Goal: Contribute content

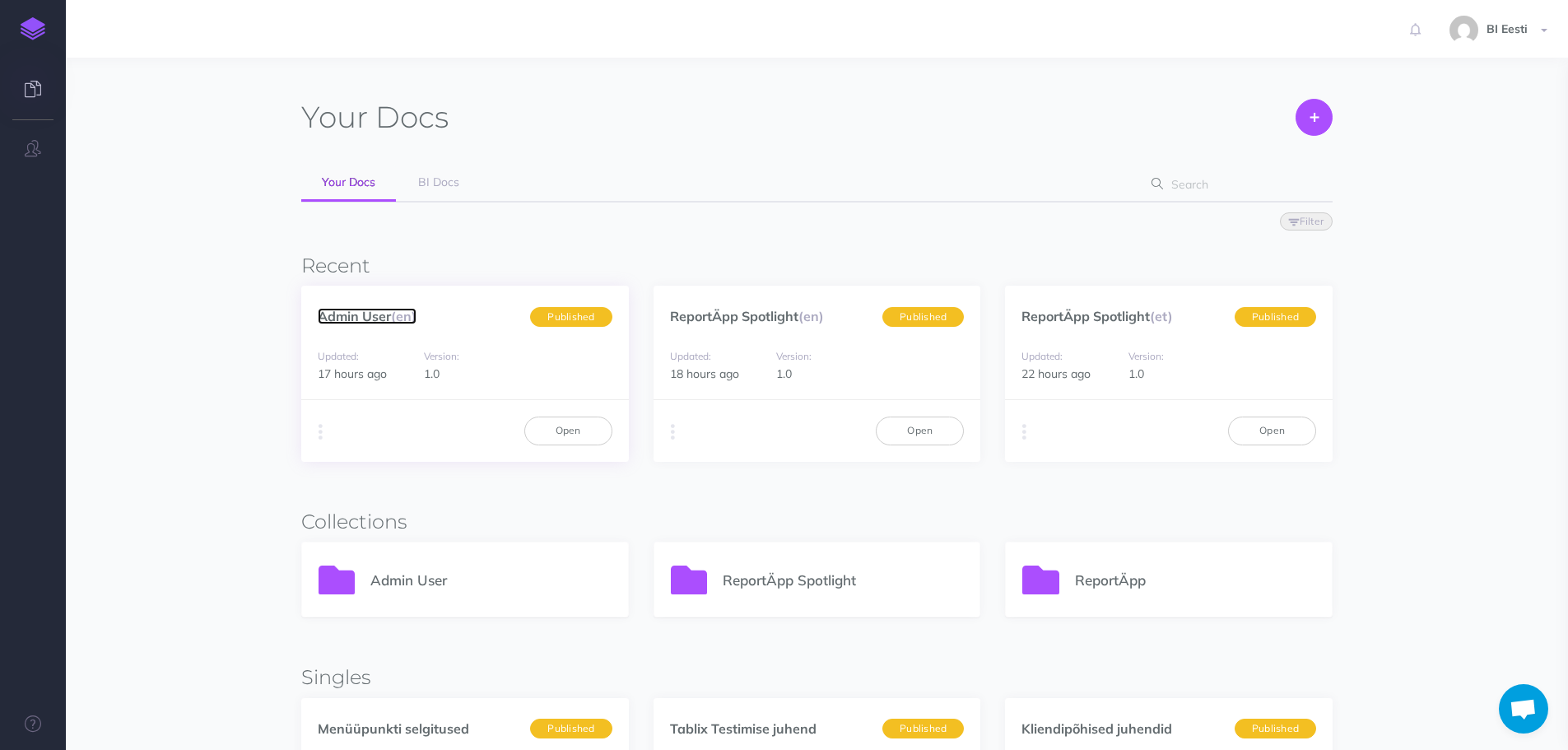
click at [363, 321] on link "Admin User (en)" at bounding box center [367, 315] width 99 height 16
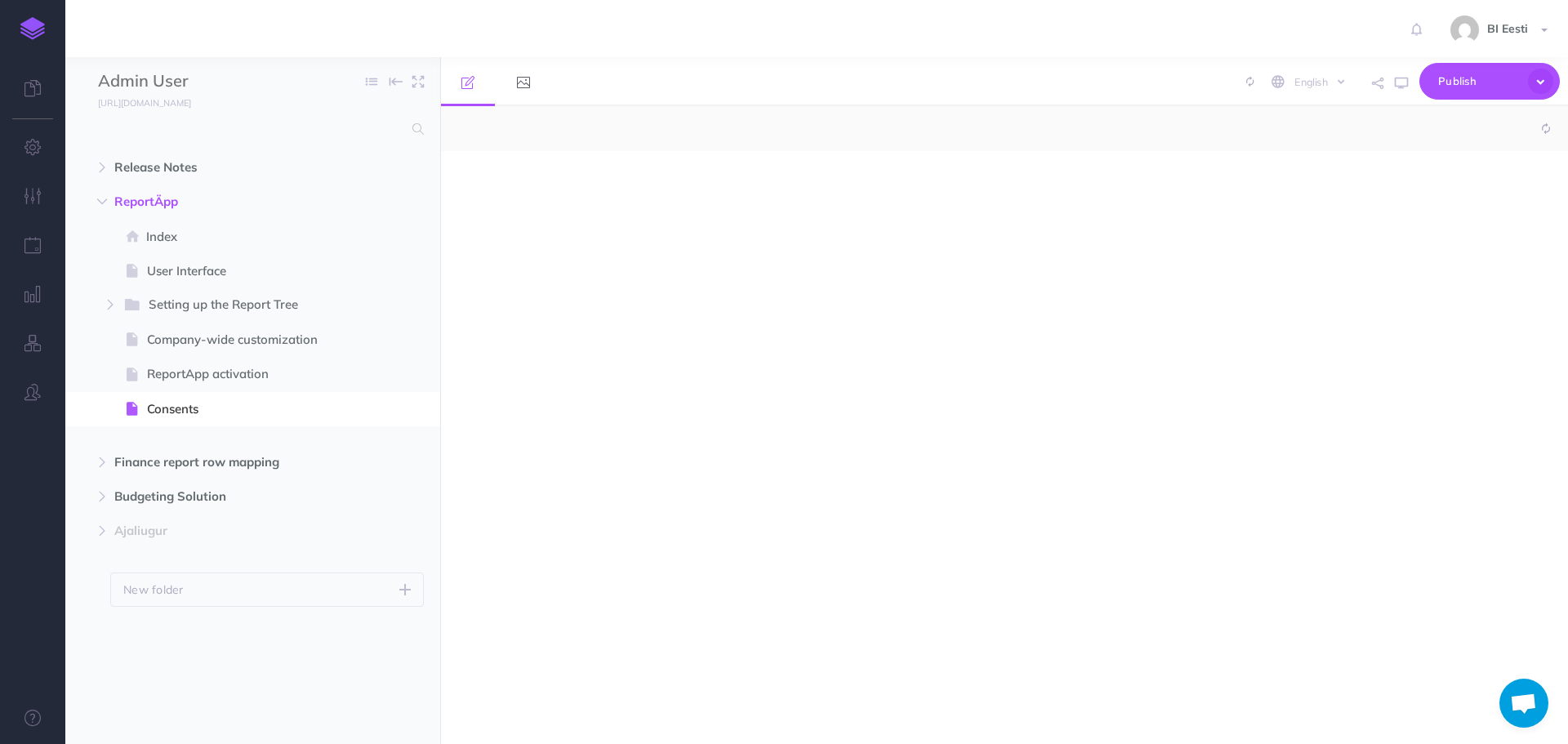
select select "null"
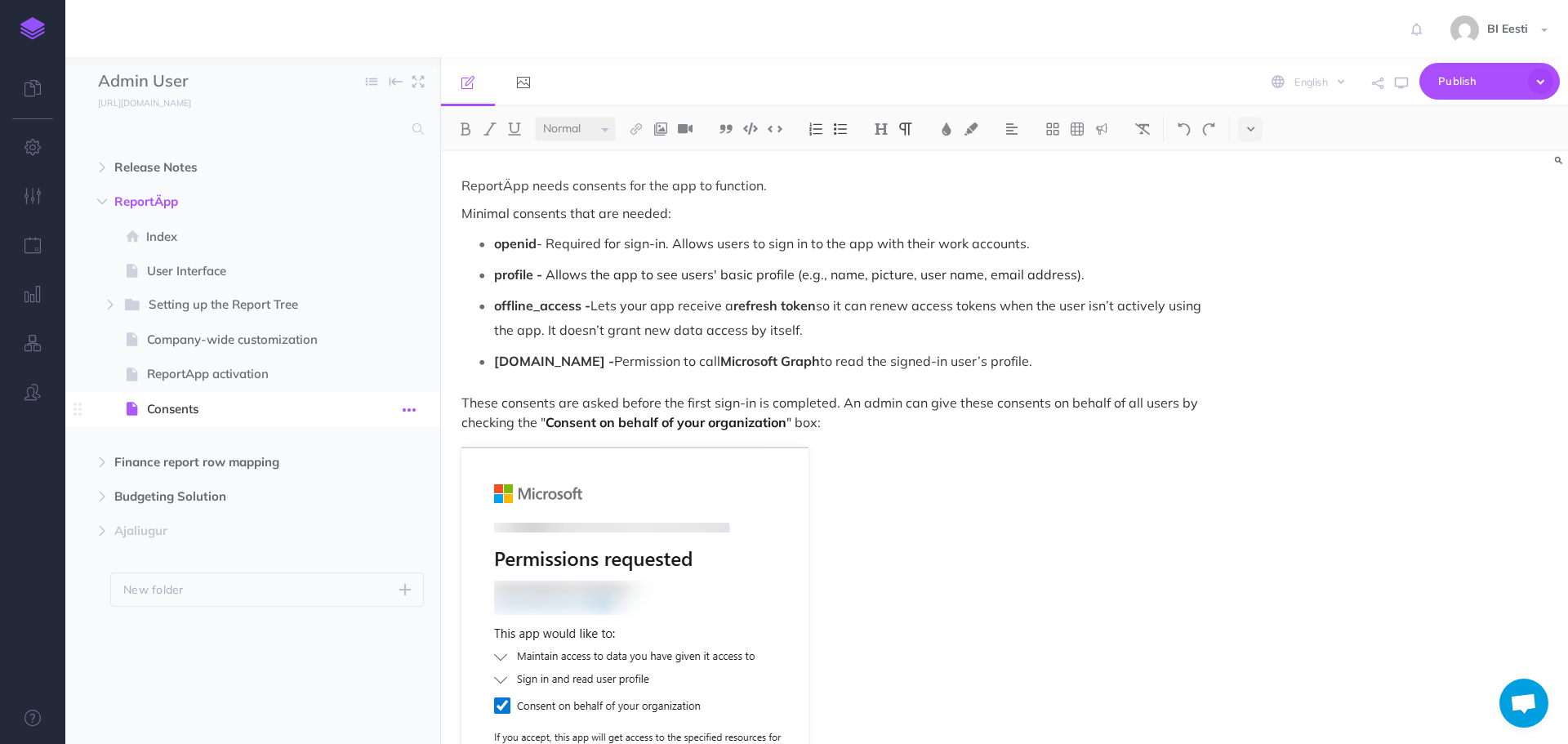
click at [423, 405] on button "button" at bounding box center [409, 409] width 29 height 22
drag, startPoint x: 355, startPoint y: 515, endPoint x: 299, endPoint y: 499, distance: 58.2
click at [355, 515] on link "Settings" at bounding box center [363, 519] width 122 height 27
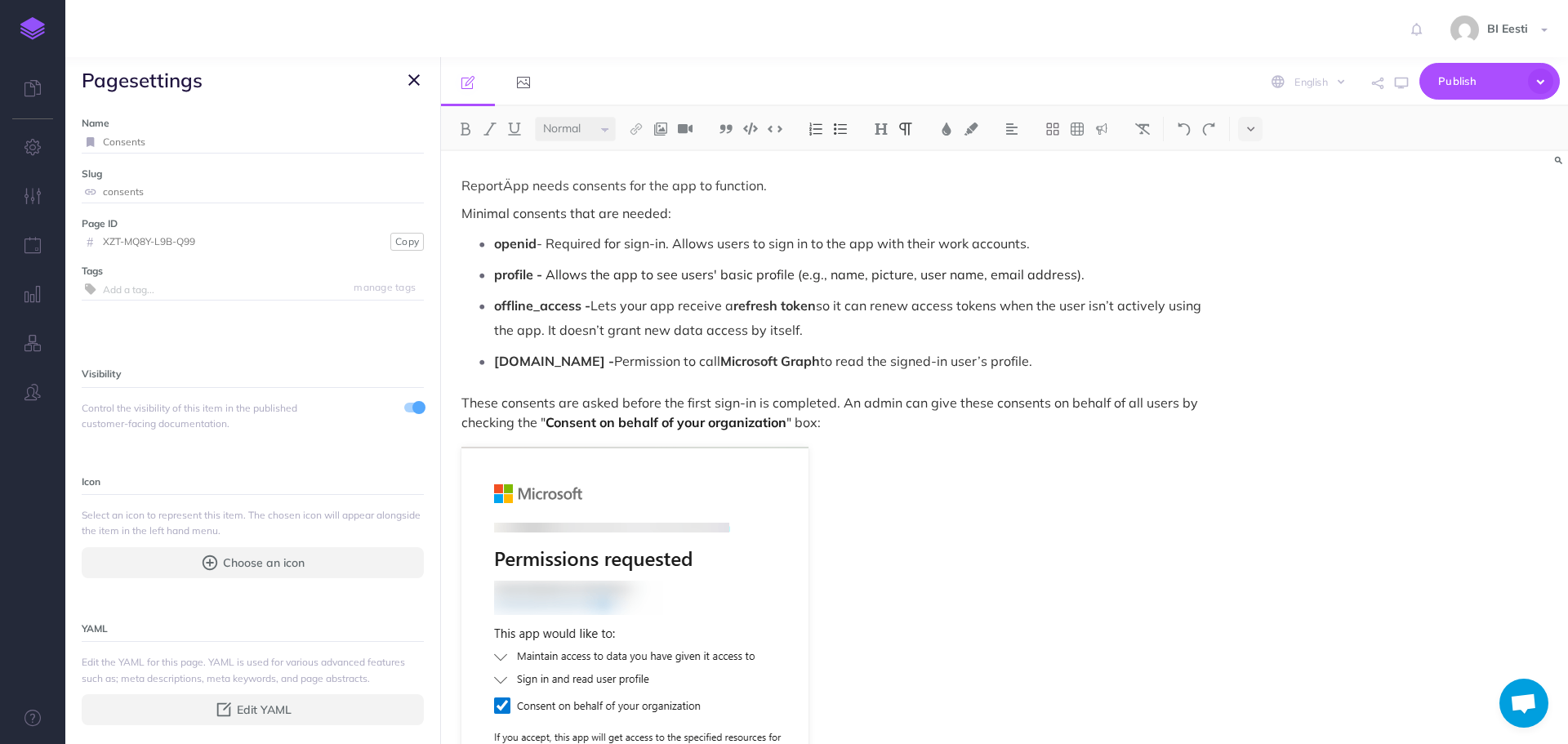
click at [415, 76] on icon "button" at bounding box center [414, 80] width 11 height 20
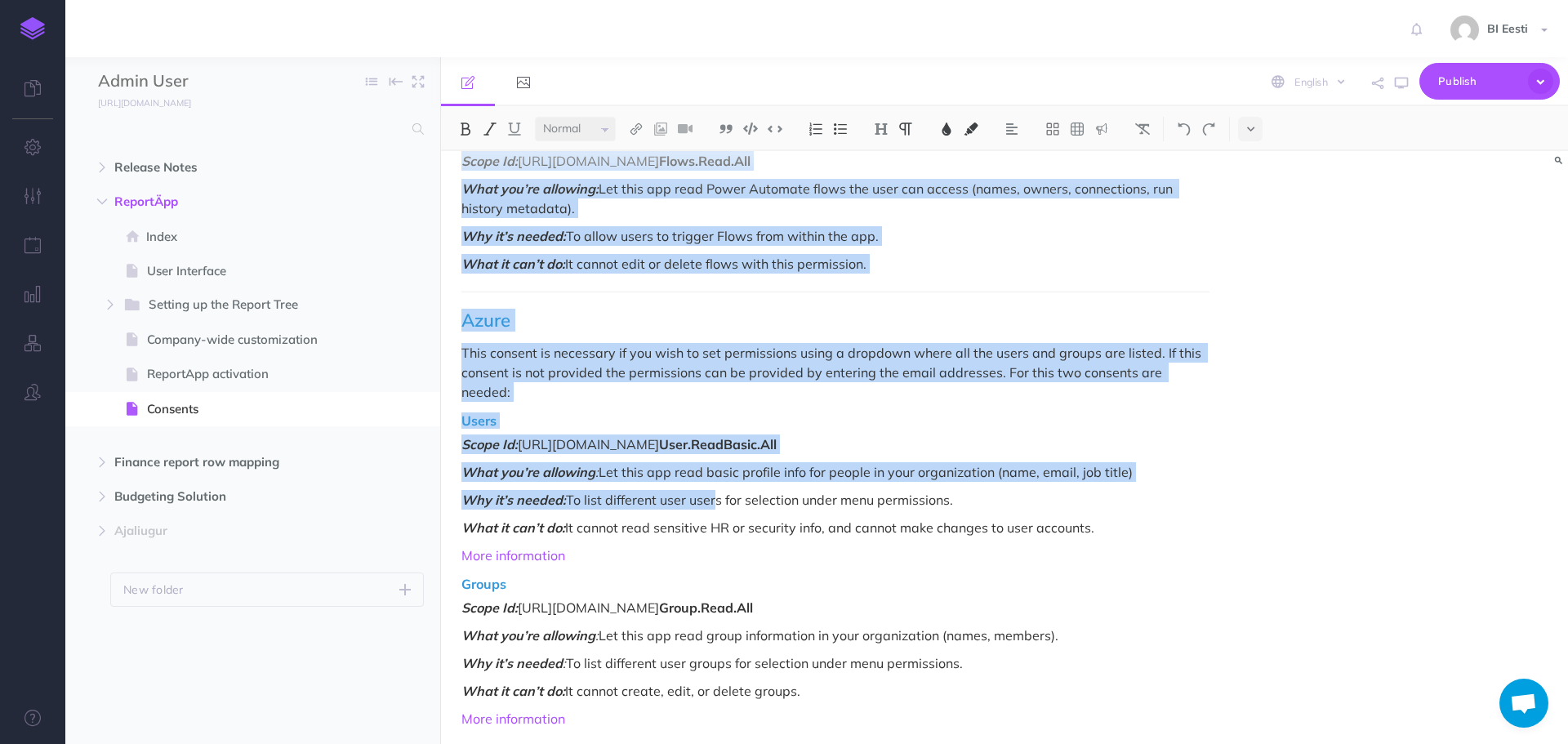
scroll to position [1791, 0]
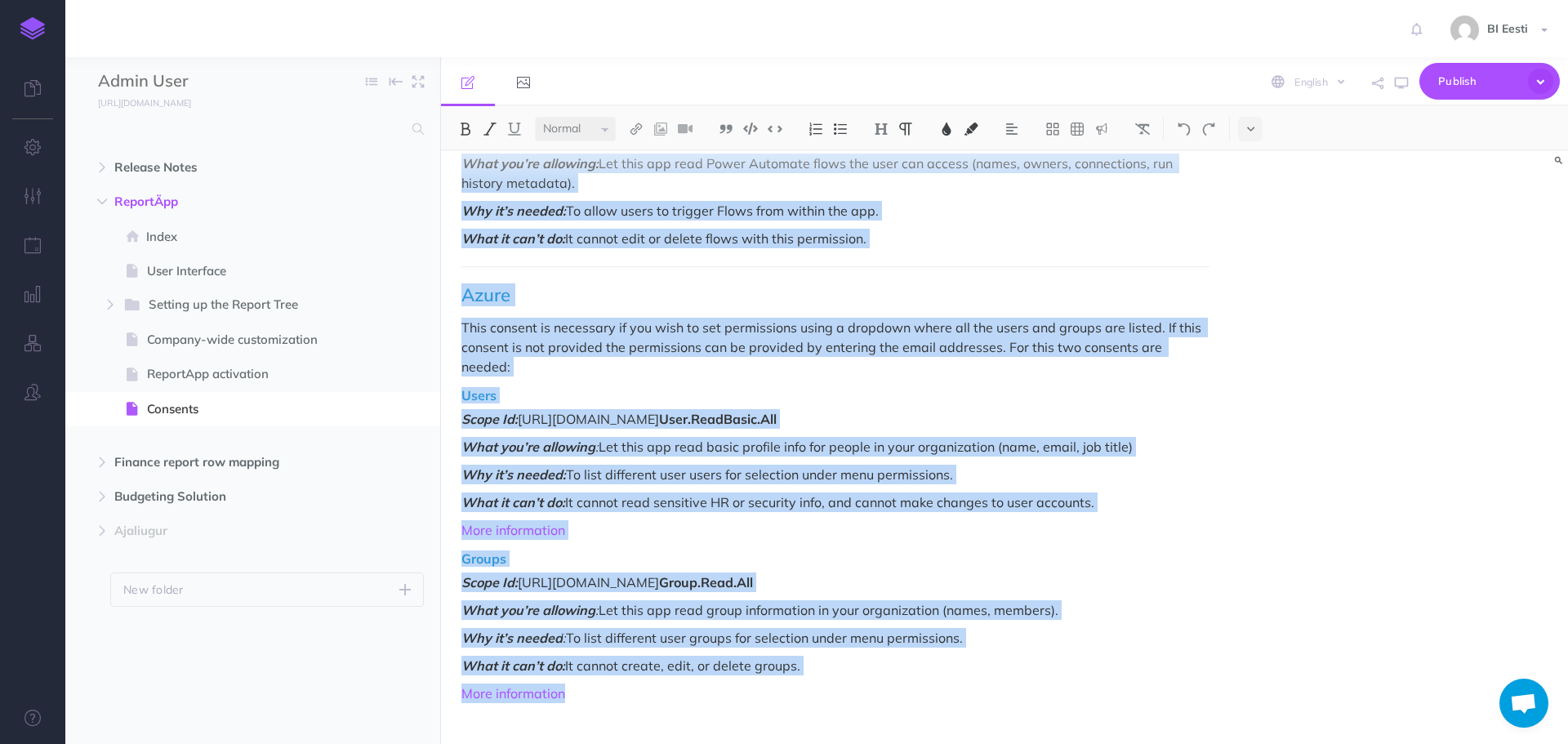
drag, startPoint x: 459, startPoint y: 187, endPoint x: 849, endPoint y: 656, distance: 610.0
copy div "ReportÄpp needs consents for the app to function. Minimal consents that are nee…"
click at [891, 286] on h2 "Azure" at bounding box center [835, 295] width 748 height 20
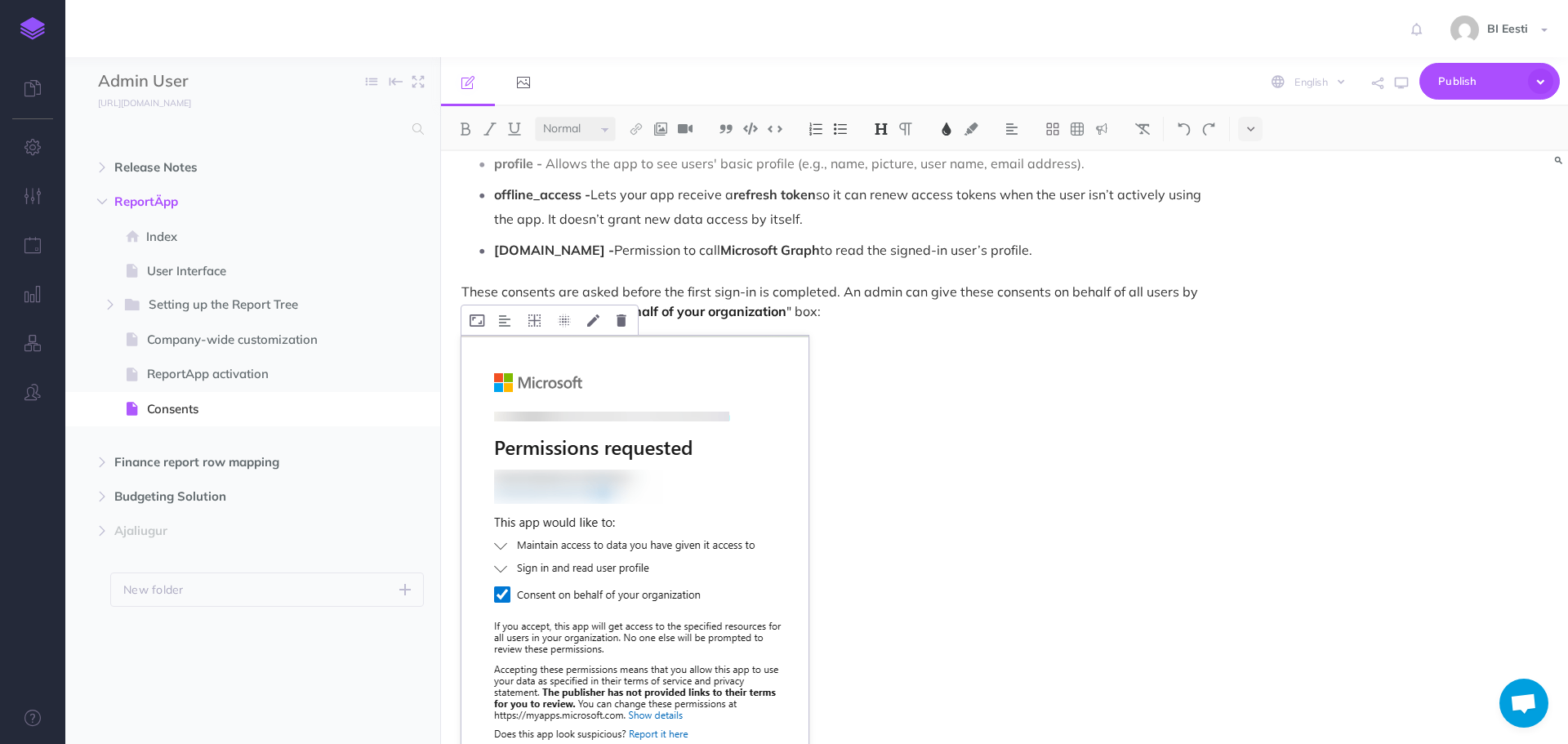
scroll to position [327, 0]
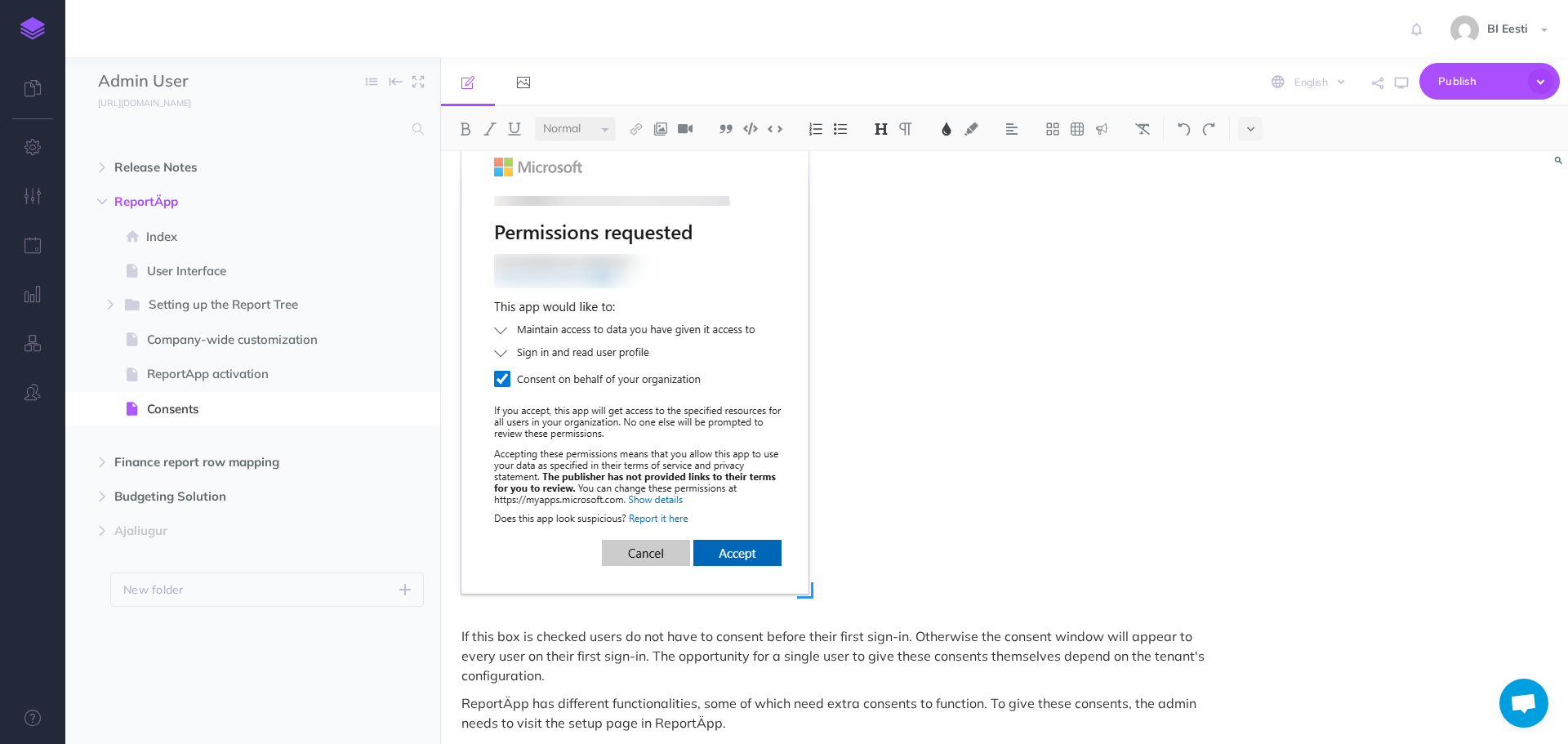
click at [588, 451] on img at bounding box center [635, 356] width 348 height 474
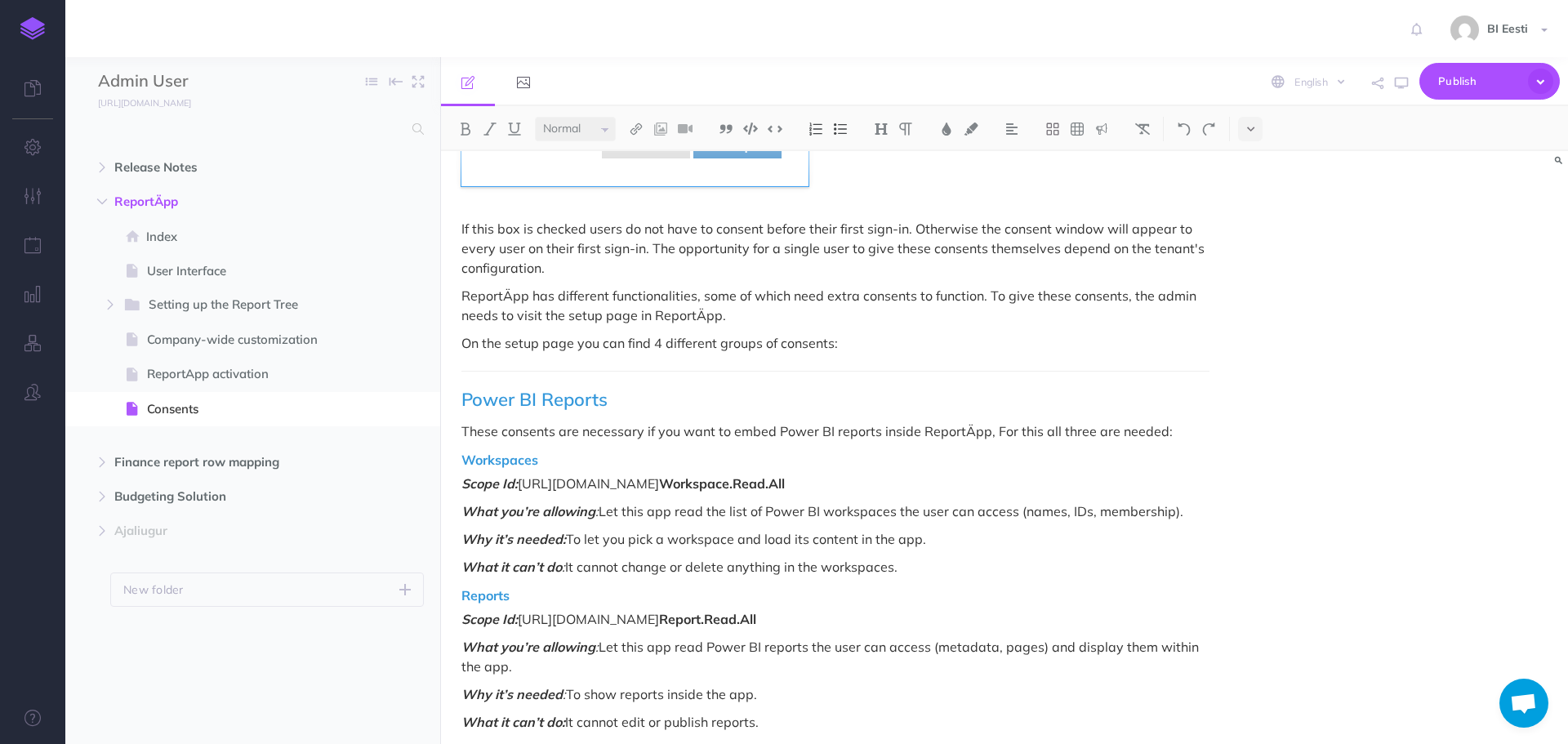
scroll to position [736, 0]
click at [542, 396] on span "Power BI Reports" at bounding box center [534, 398] width 146 height 23
click at [865, 128] on div "H1 H2 H3 H4" at bounding box center [893, 129] width 65 height 24
click at [883, 125] on img at bounding box center [881, 129] width 15 height 13
click at [870, 54] on div "BI Eesti Settings Account Settings Teams BI Support Documentation Contact Us Lo…" at bounding box center [784, 28] width 1544 height 57
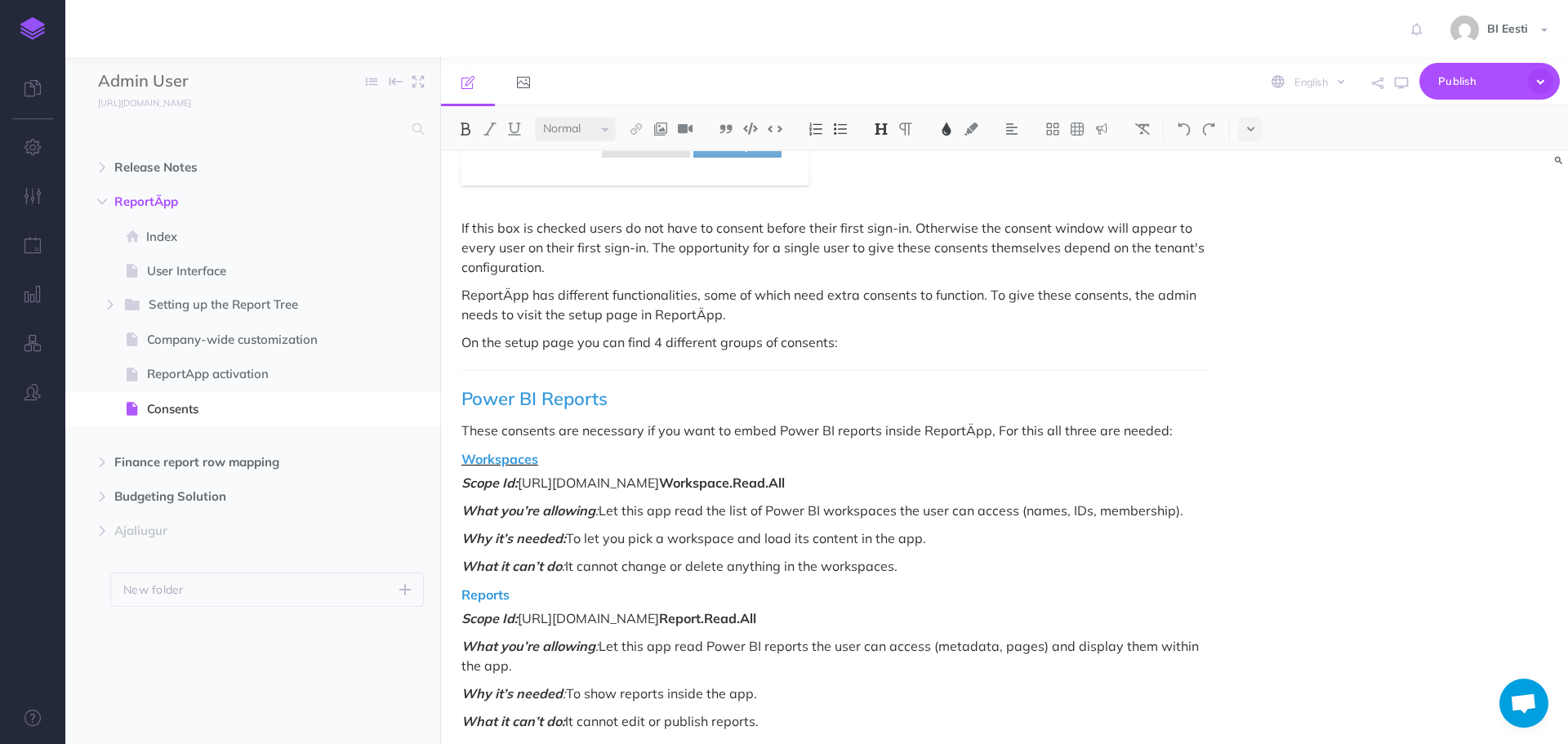
click at [538, 463] on span "Workspaces" at bounding box center [500, 459] width 77 height 16
click at [498, 462] on span "Workspaces" at bounding box center [500, 459] width 77 height 16
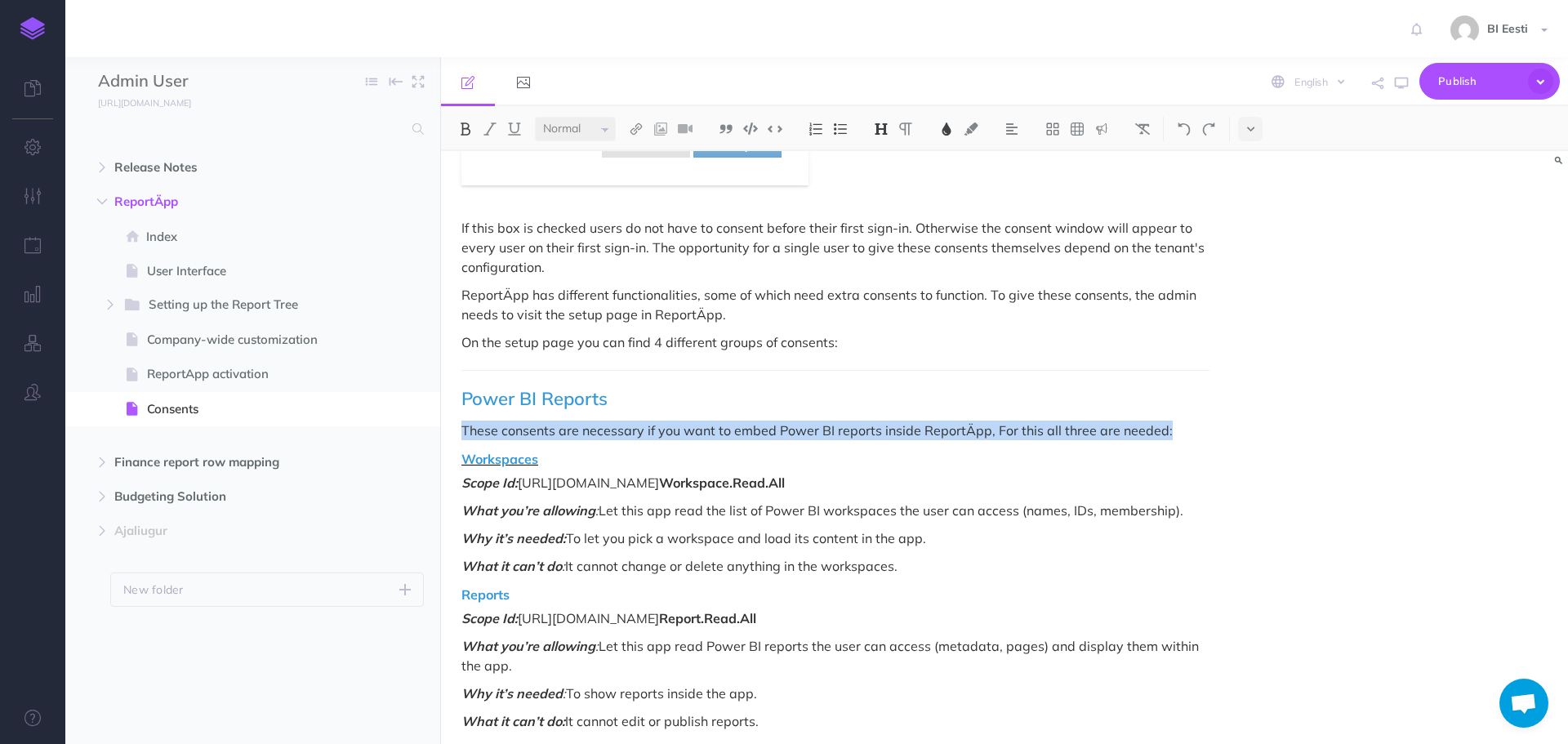
click at [505, 461] on span "Workspaces" at bounding box center [500, 459] width 77 height 16
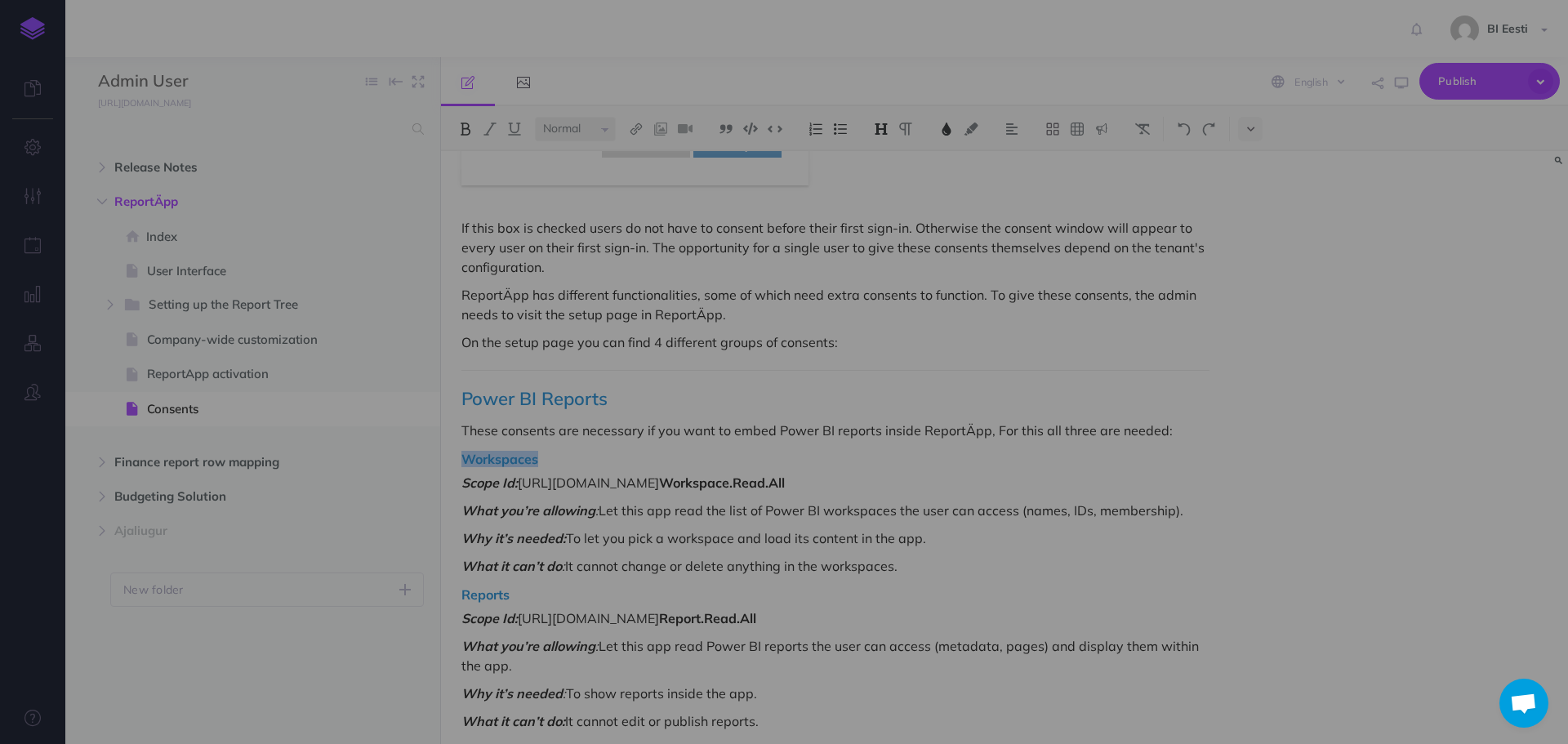
click at [686, 417] on body "Toggle Navigation BI Eesti Settings Account Settings Teams BI Support Documenta…" at bounding box center [784, 372] width 1568 height 744
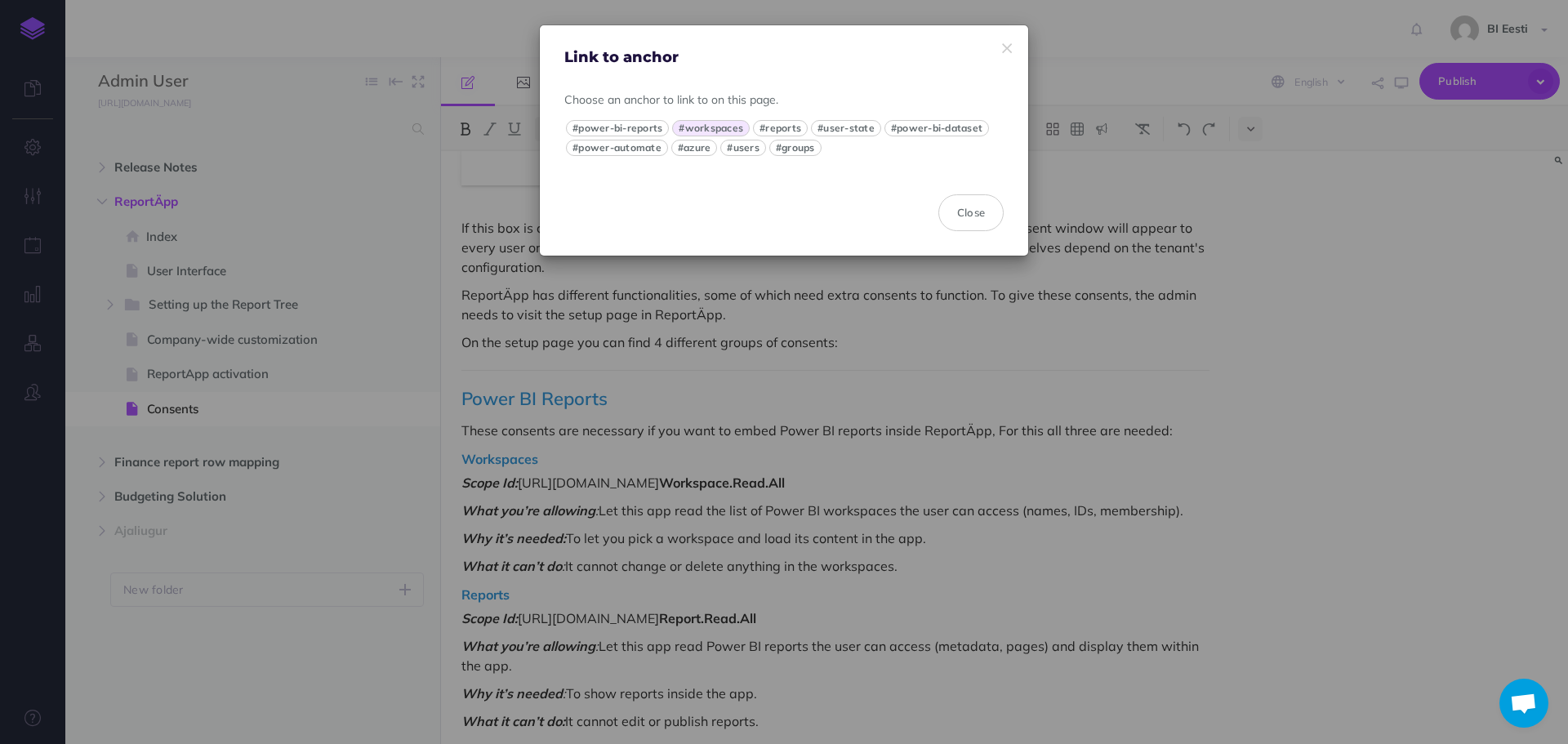
click at [791, 194] on div "Close" at bounding box center [784, 185] width 489 height 140
click at [1006, 45] on icon "button" at bounding box center [1007, 48] width 9 height 17
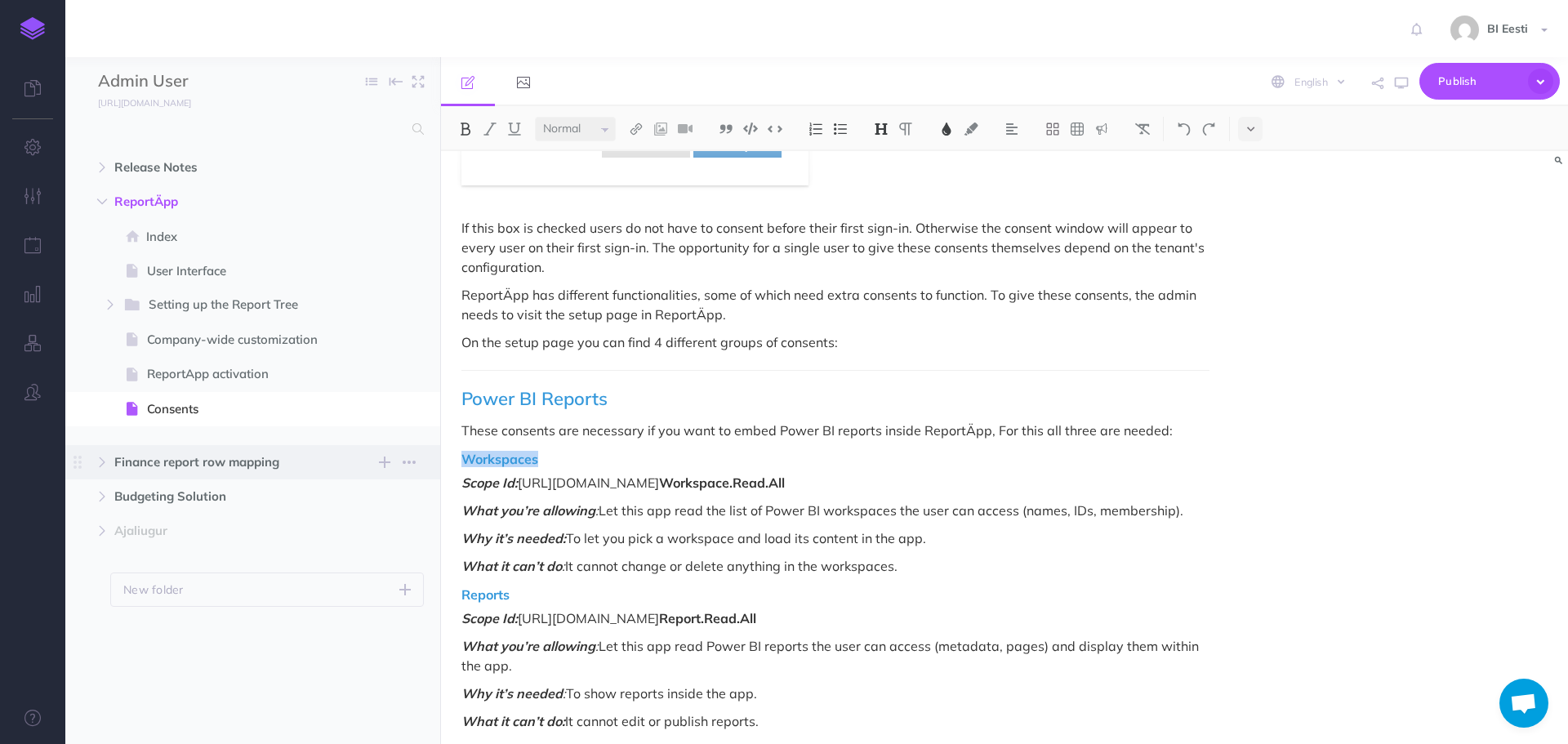
drag, startPoint x: 539, startPoint y: 459, endPoint x: 437, endPoint y: 461, distance: 102.0
click at [437, 461] on div "Admin User Collapse all Expand all Expand to root folders https://admin-juhend.…" at bounding box center [816, 400] width 1503 height 687
click at [636, 123] on img at bounding box center [637, 129] width 15 height 13
click at [639, 216] on button at bounding box center [637, 206] width 24 height 24
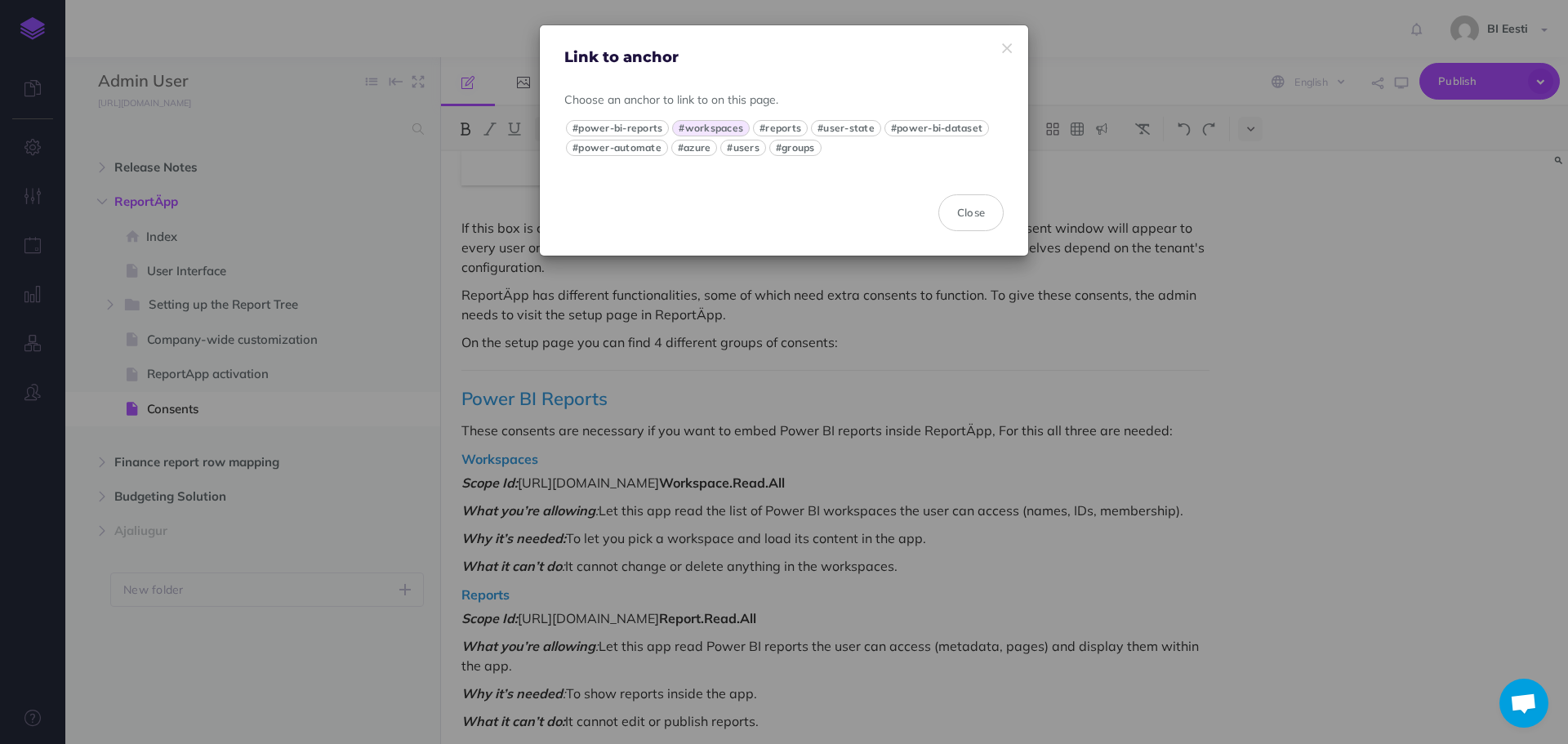
click at [721, 194] on div "Close" at bounding box center [784, 185] width 489 height 140
click at [724, 194] on div "Close" at bounding box center [784, 185] width 489 height 140
click at [725, 194] on div "Close" at bounding box center [784, 185] width 489 height 140
click at [973, 203] on button "Close" at bounding box center [971, 212] width 65 height 36
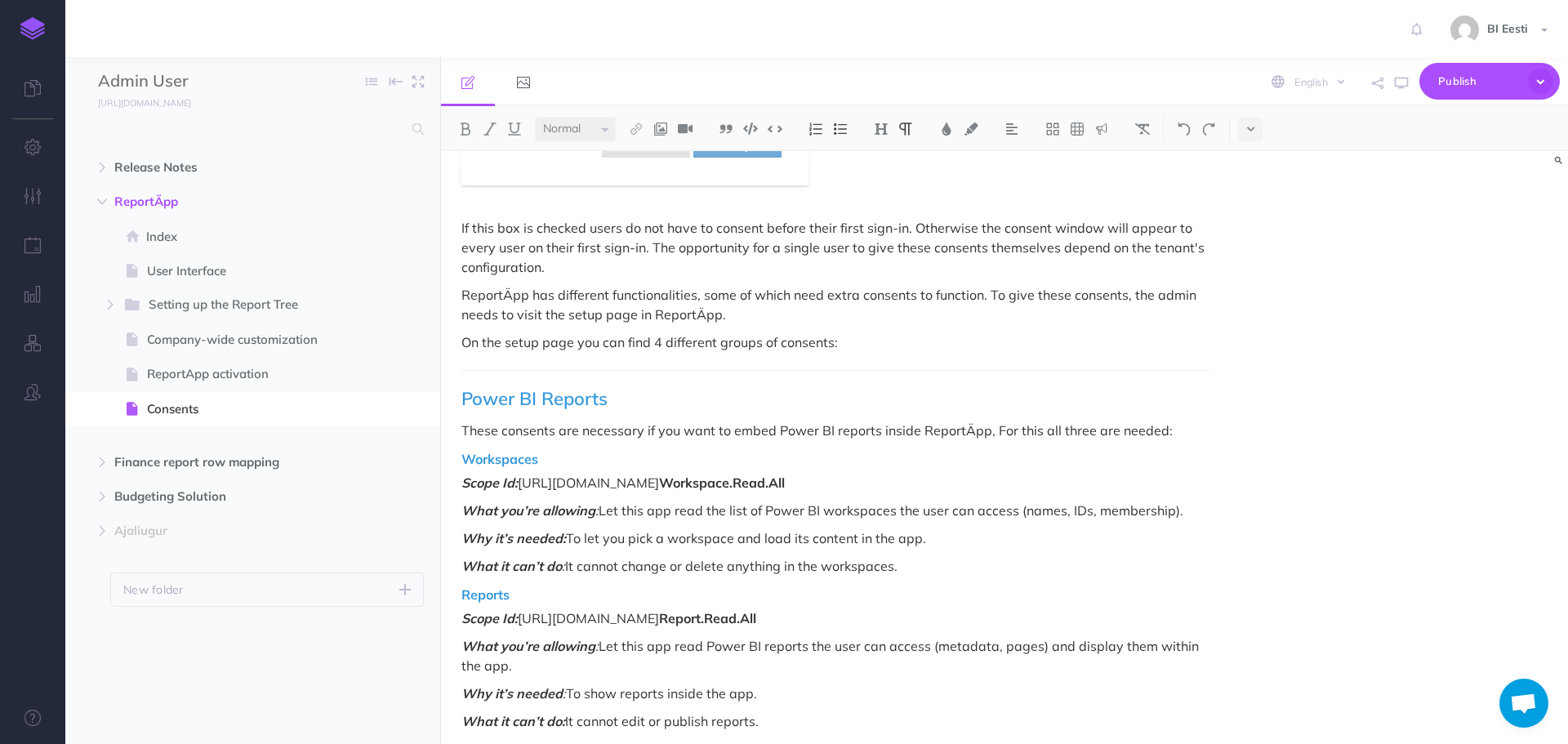
click at [609, 433] on p "These consents are necessary if you want to embed Power BI reports inside Repor…" at bounding box center [835, 430] width 748 height 20
drag, startPoint x: 549, startPoint y: 455, endPoint x: 449, endPoint y: 454, distance: 100.0
click at [449, 454] on div "ReportÄpp needs consents for the app to function. Minimal consents that are nee…" at bounding box center [835, 618] width 789 height 2404
click at [947, 129] on img at bounding box center [946, 129] width 15 height 13
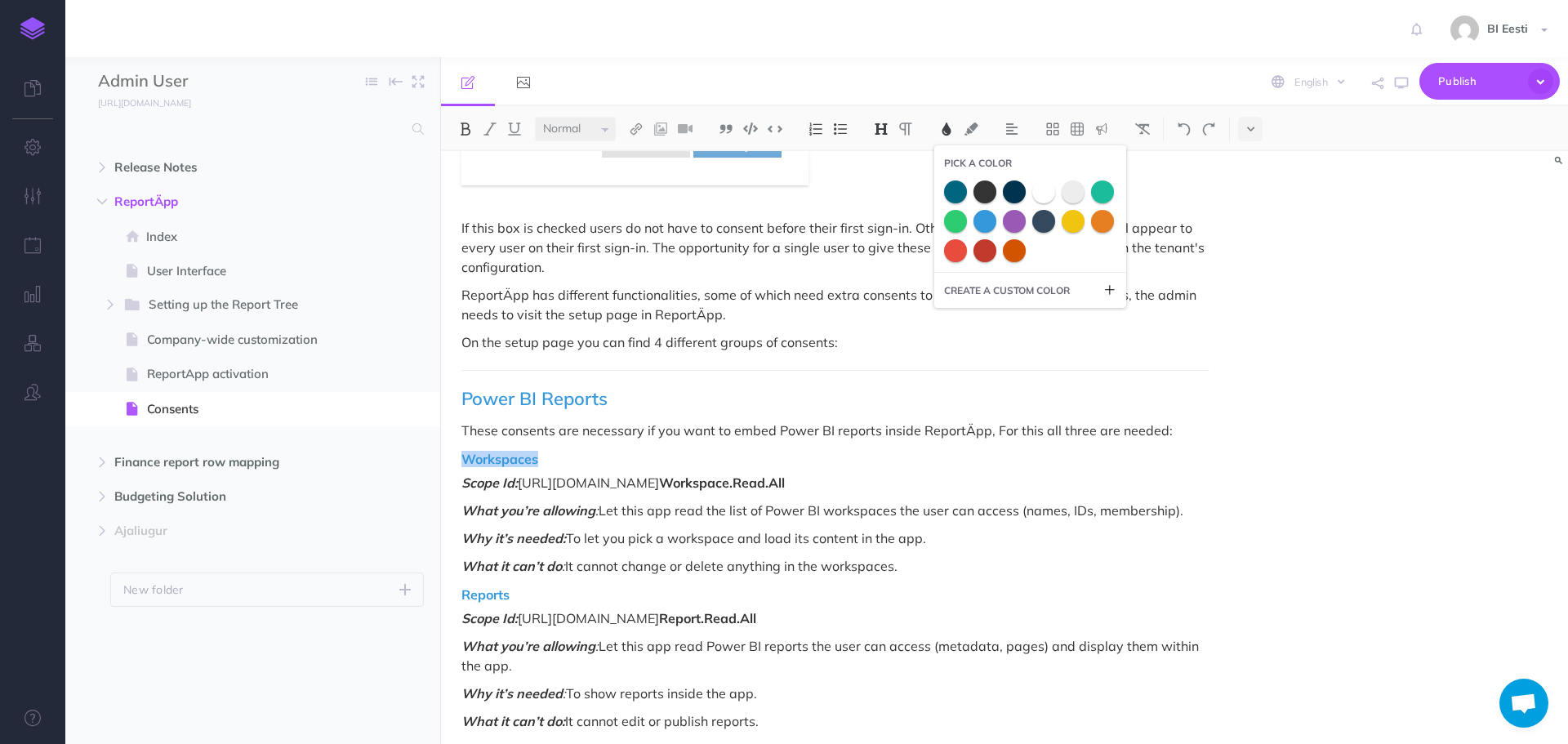
click at [878, 138] on button at bounding box center [881, 129] width 24 height 24
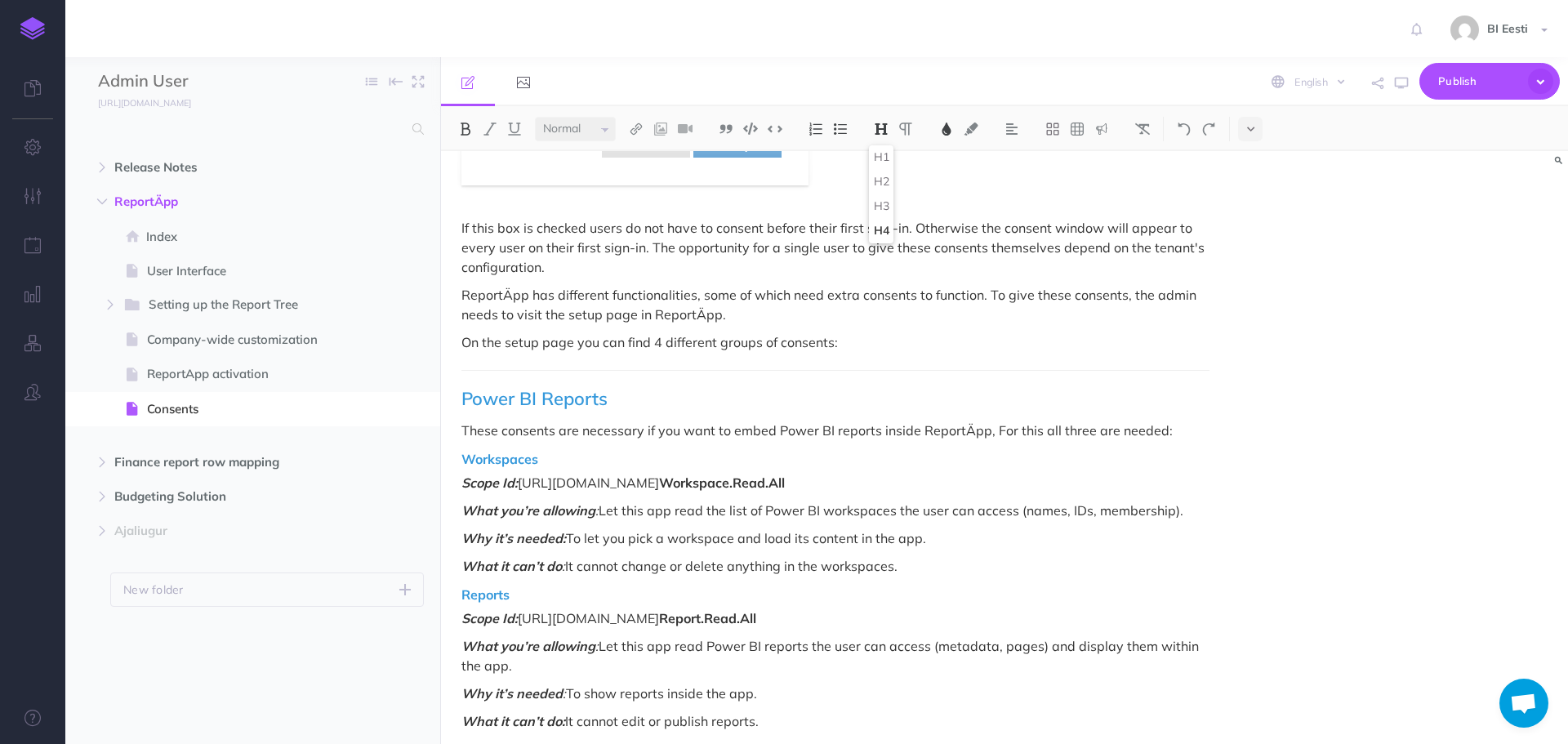
click at [742, 235] on p "If this box is checked users do not have to consent before their first sign-in.…" at bounding box center [835, 248] width 748 height 58
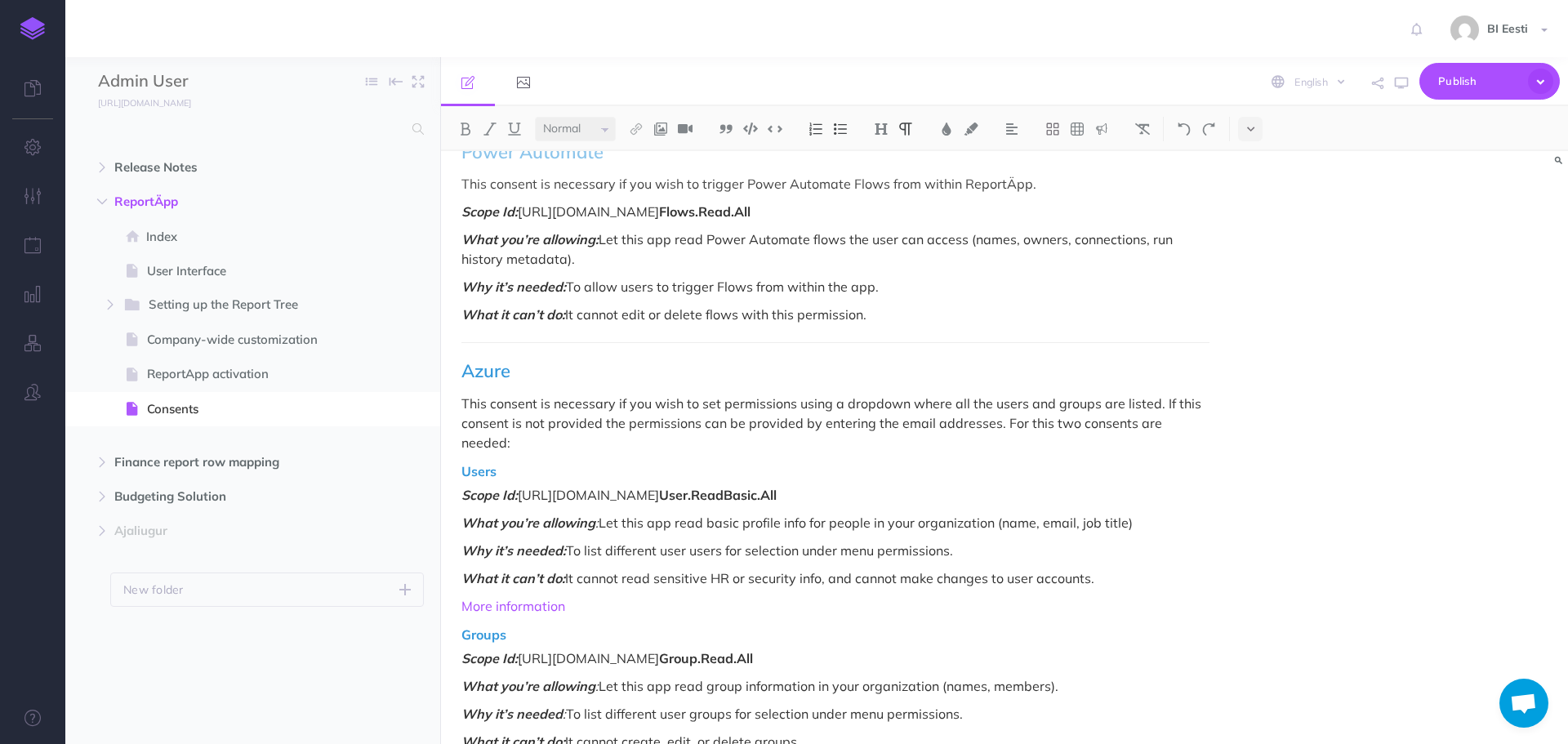
scroll to position [1791, 0]
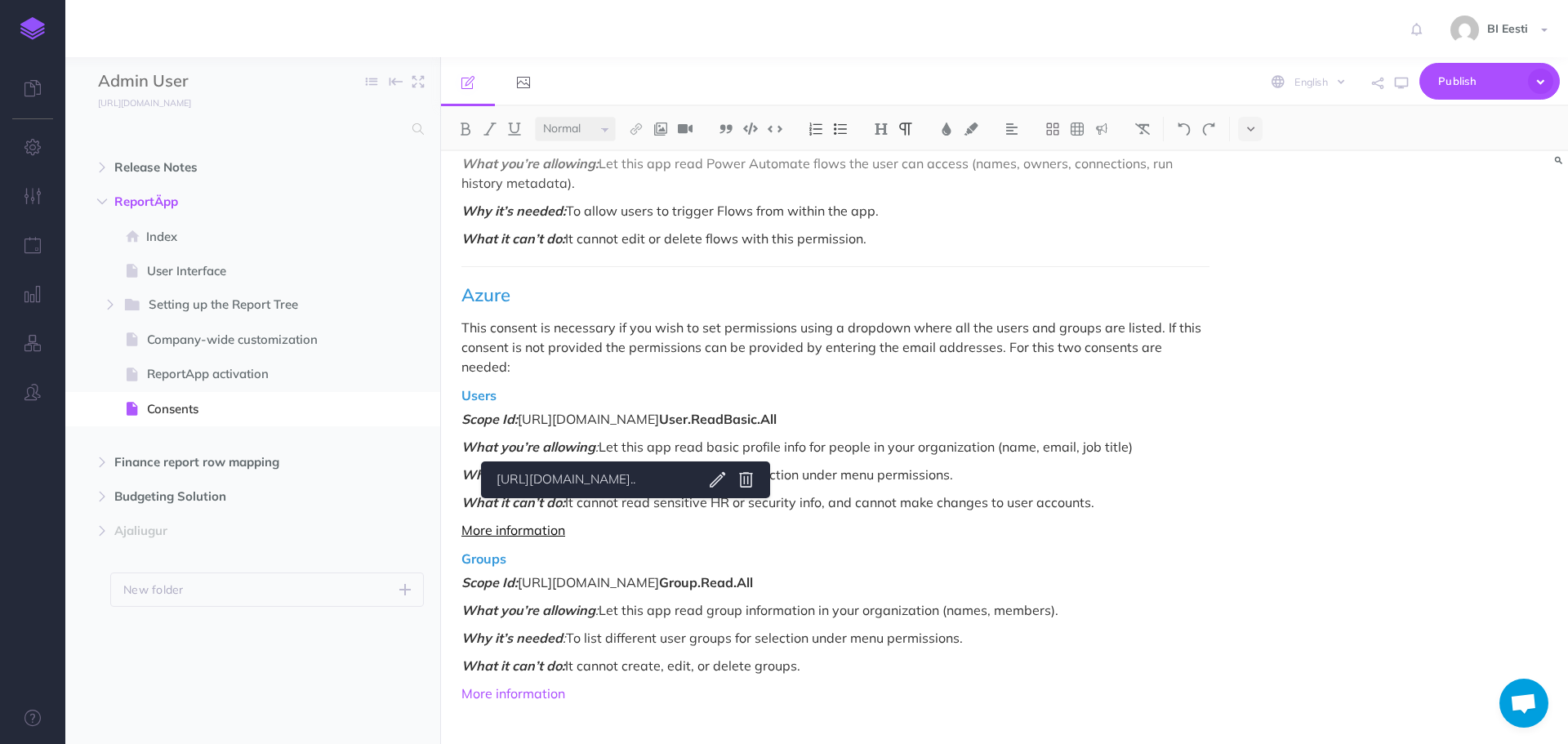
click at [525, 522] on link "More information" at bounding box center [513, 529] width 104 height 16
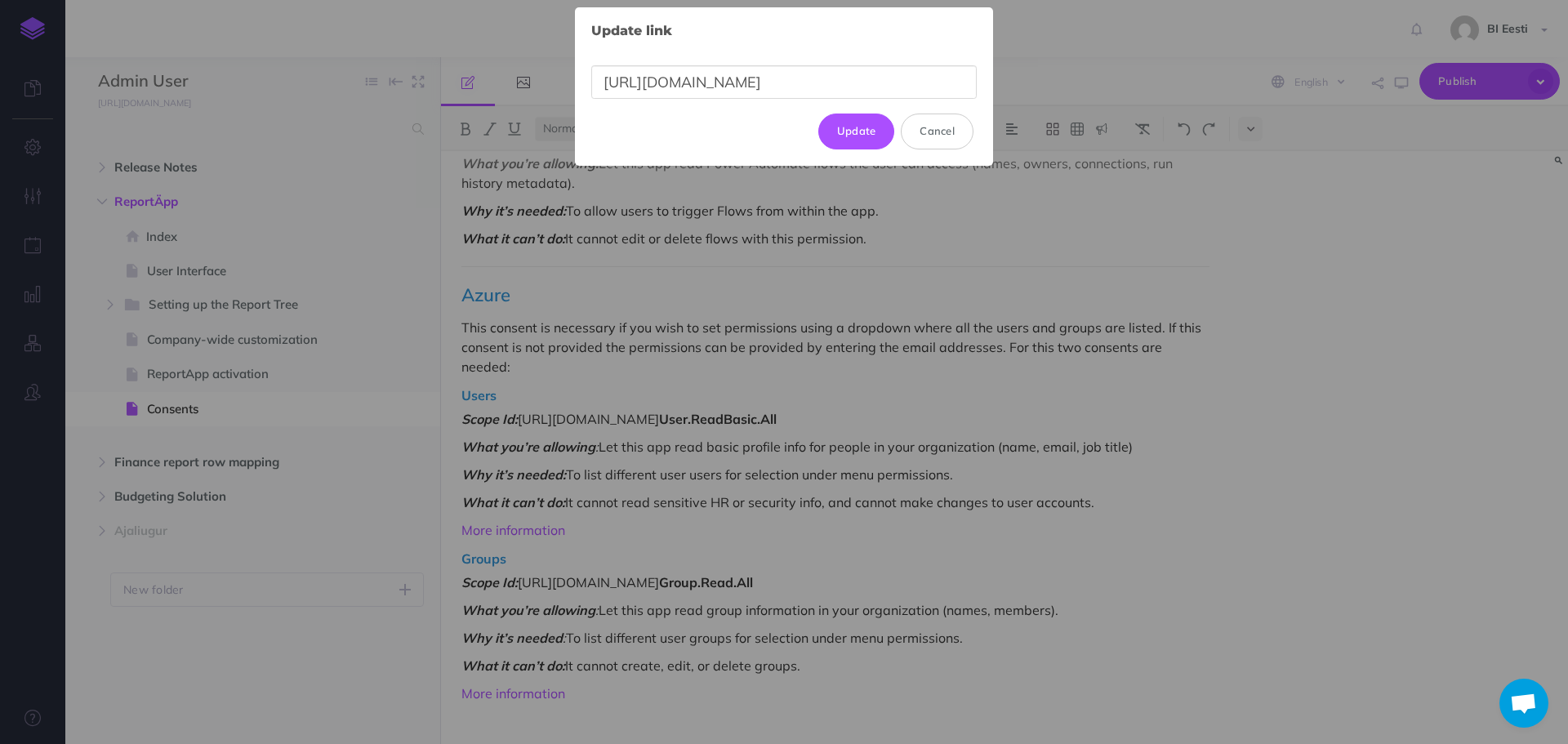
click at [764, 483] on body "Toggle Navigation BI Eesti Settings Account Settings Teams BI Support Documenta…" at bounding box center [784, 372] width 1568 height 744
click at [946, 137] on button "Cancel" at bounding box center [937, 132] width 73 height 36
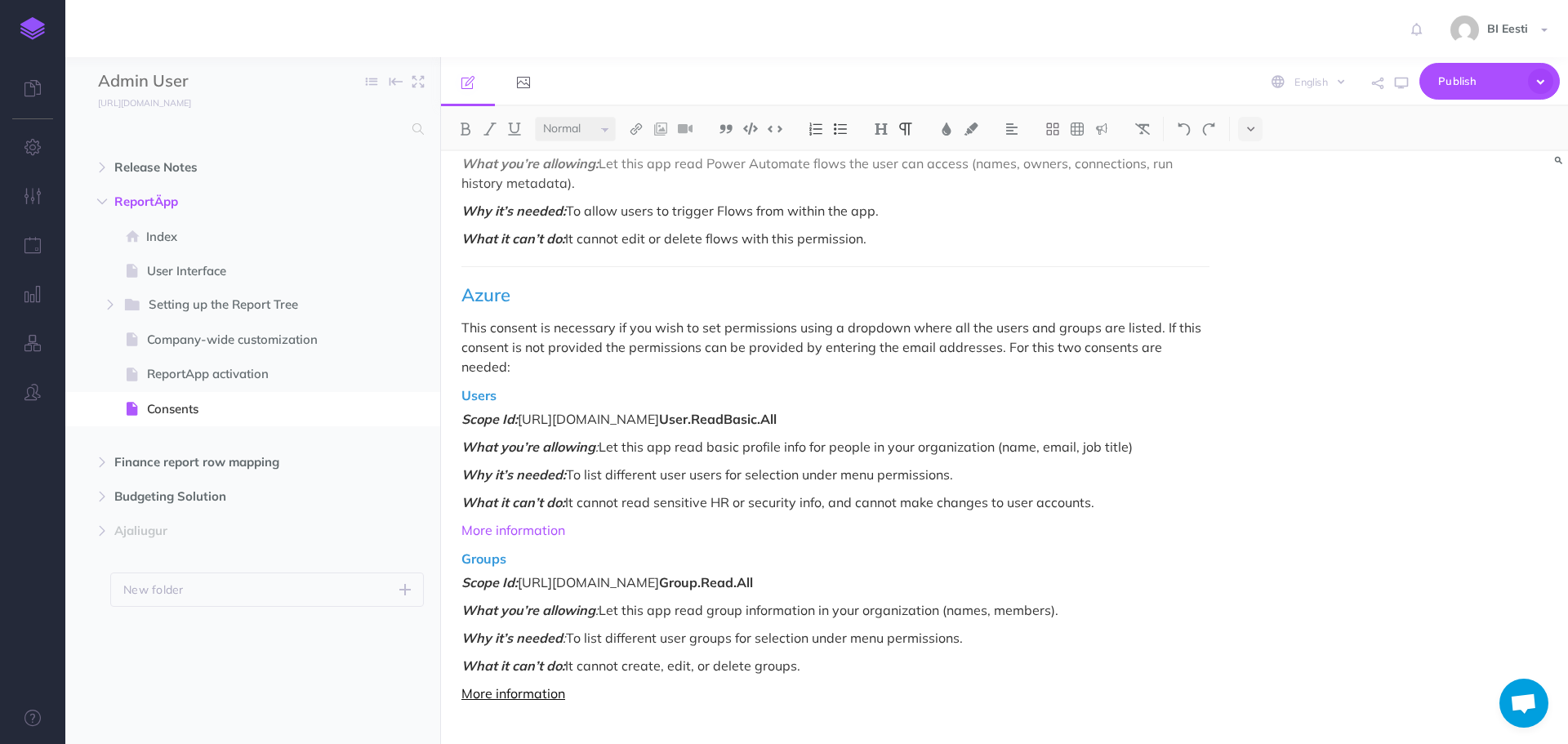
click at [536, 686] on link "More information" at bounding box center [513, 693] width 104 height 16
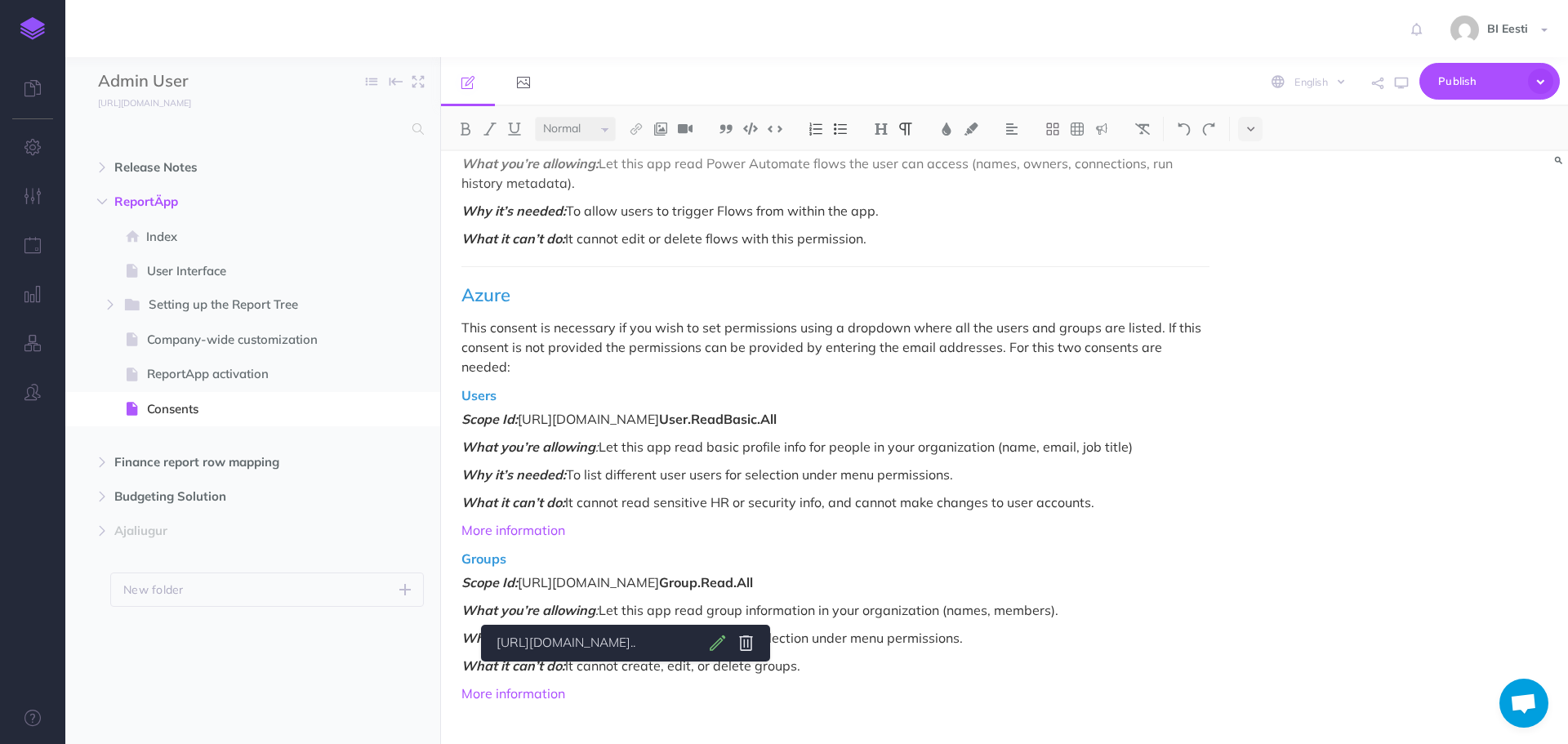
click at [754, 642] on body "Toggle Navigation BI Eesti Settings Account Settings Teams BI Support Documenta…" at bounding box center [784, 372] width 1568 height 744
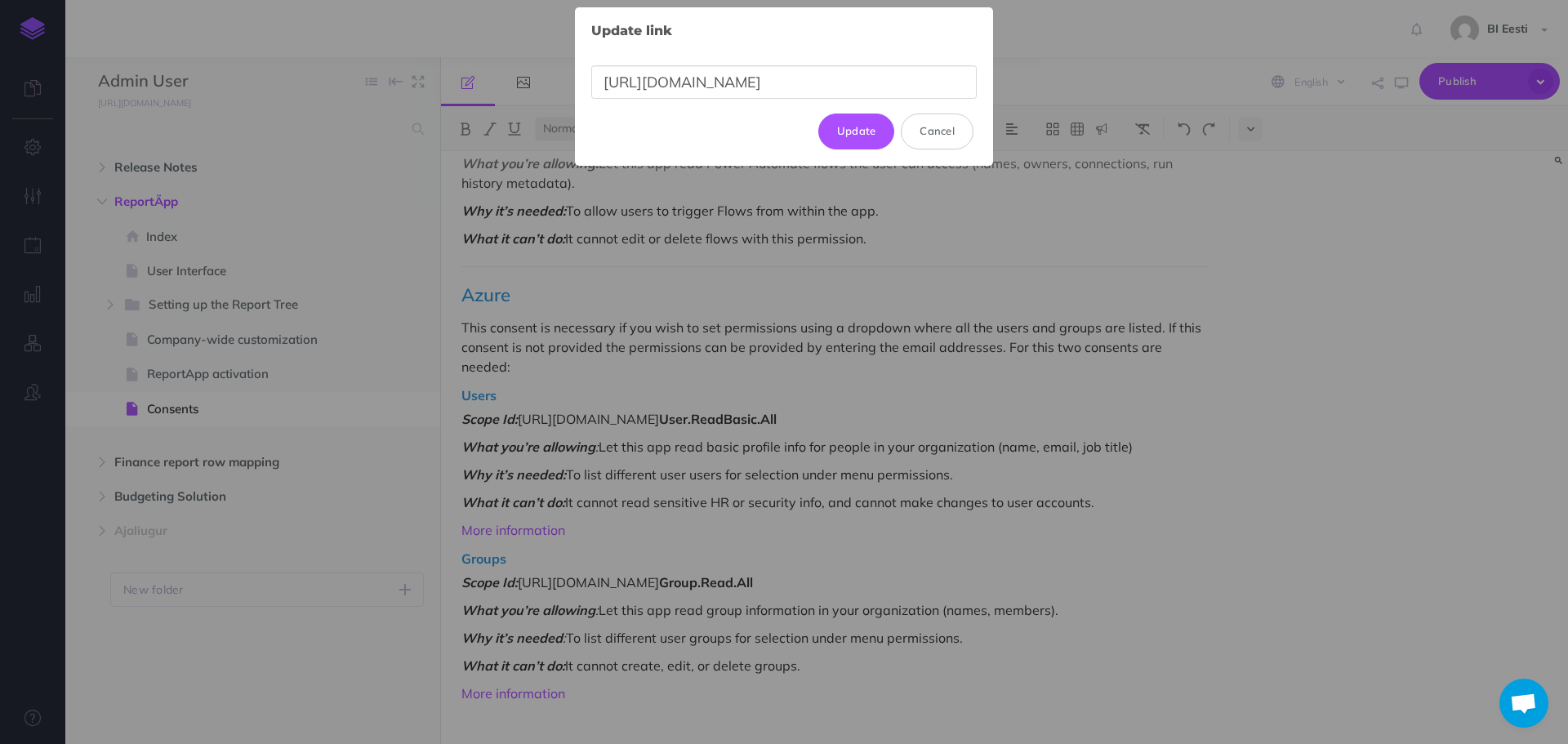
scroll to position [0, 152]
click at [724, 89] on input "https://learn.microsoft.com/en-us/graph/permissions-reference#groupreadall" at bounding box center [784, 82] width 385 height 34
click at [952, 135] on button "Cancel" at bounding box center [937, 132] width 73 height 36
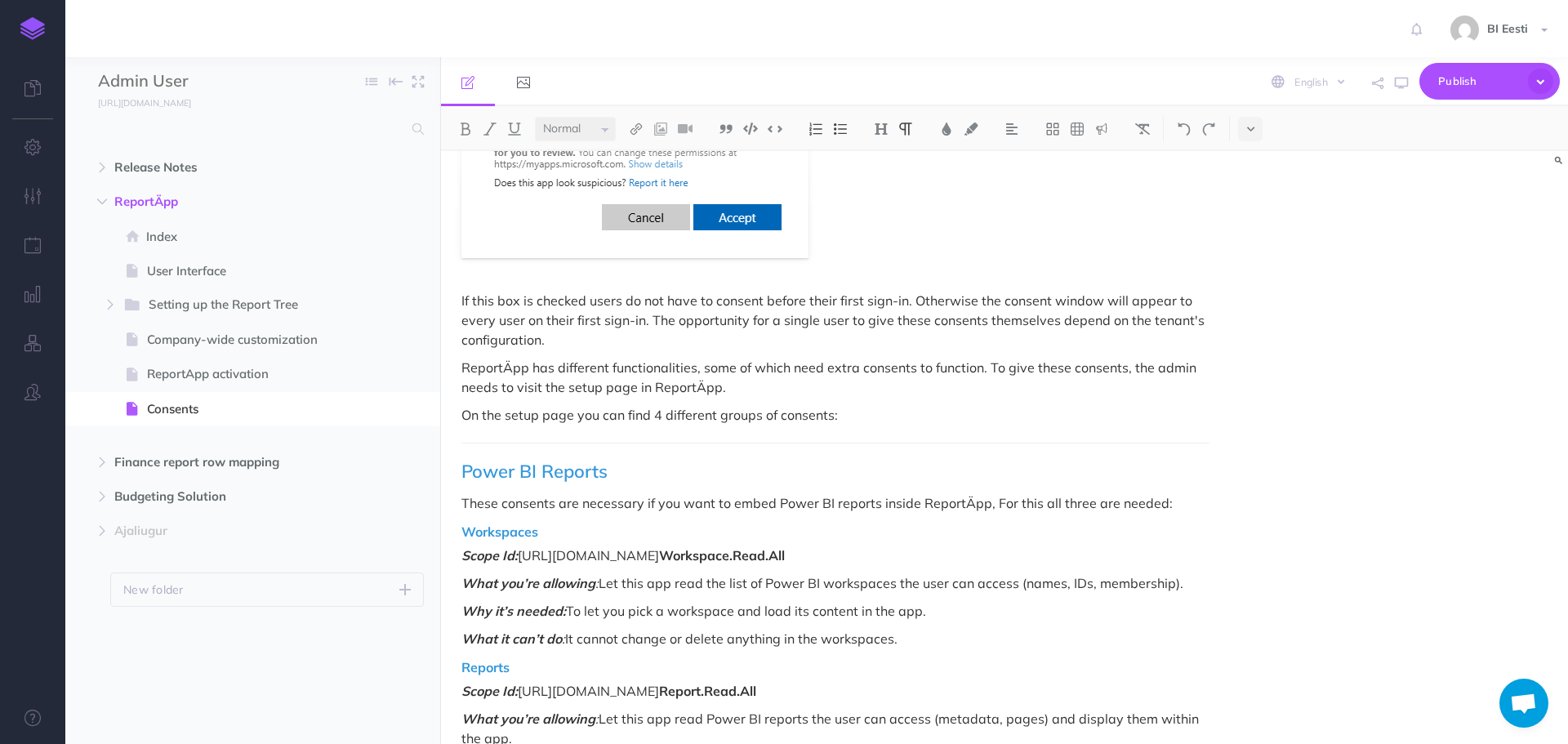
scroll to position [648, 0]
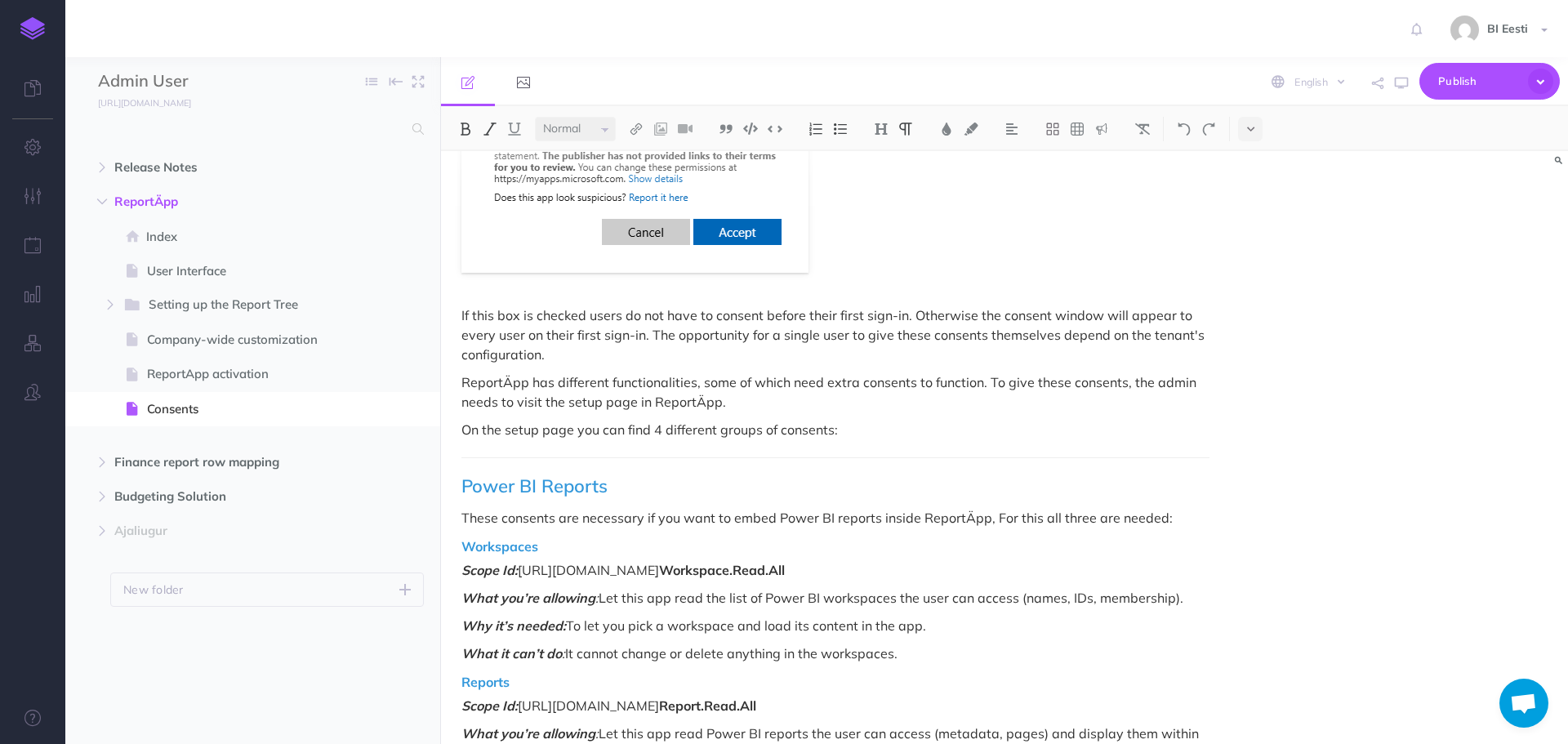
drag, startPoint x: 910, startPoint y: 655, endPoint x: 453, endPoint y: 563, distance: 466.2
click at [453, 563] on div "ReportÄpp needs consents for the app to function. Minimal consents that are nee…" at bounding box center [835, 705] width 789 height 2404
click at [814, 134] on img at bounding box center [816, 129] width 15 height 13
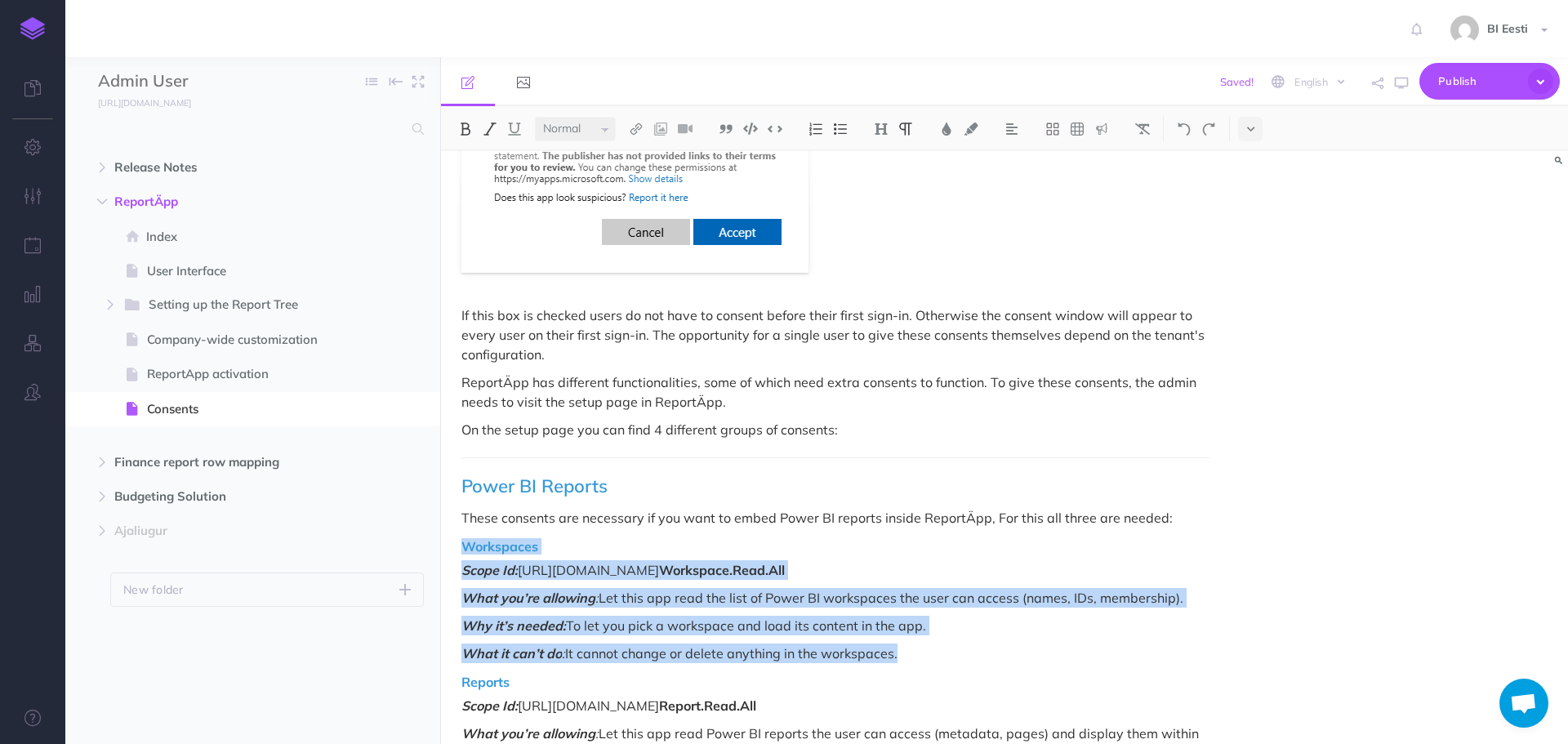
click at [842, 134] on img at bounding box center [841, 129] width 15 height 13
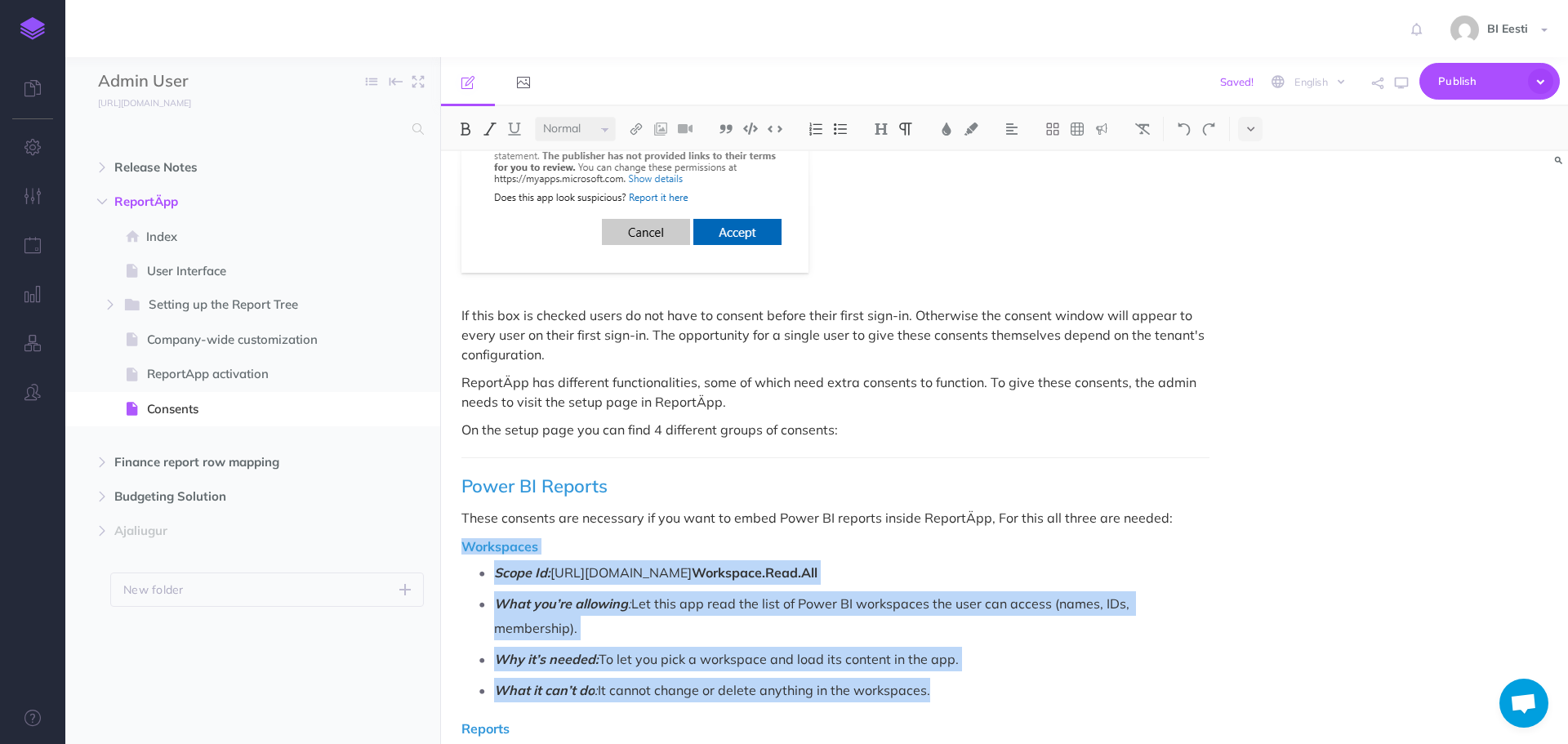
click at [1057, 650] on p "Why it’s needed: To let you pick a workspace and load its content in the app." at bounding box center [852, 659] width 716 height 24
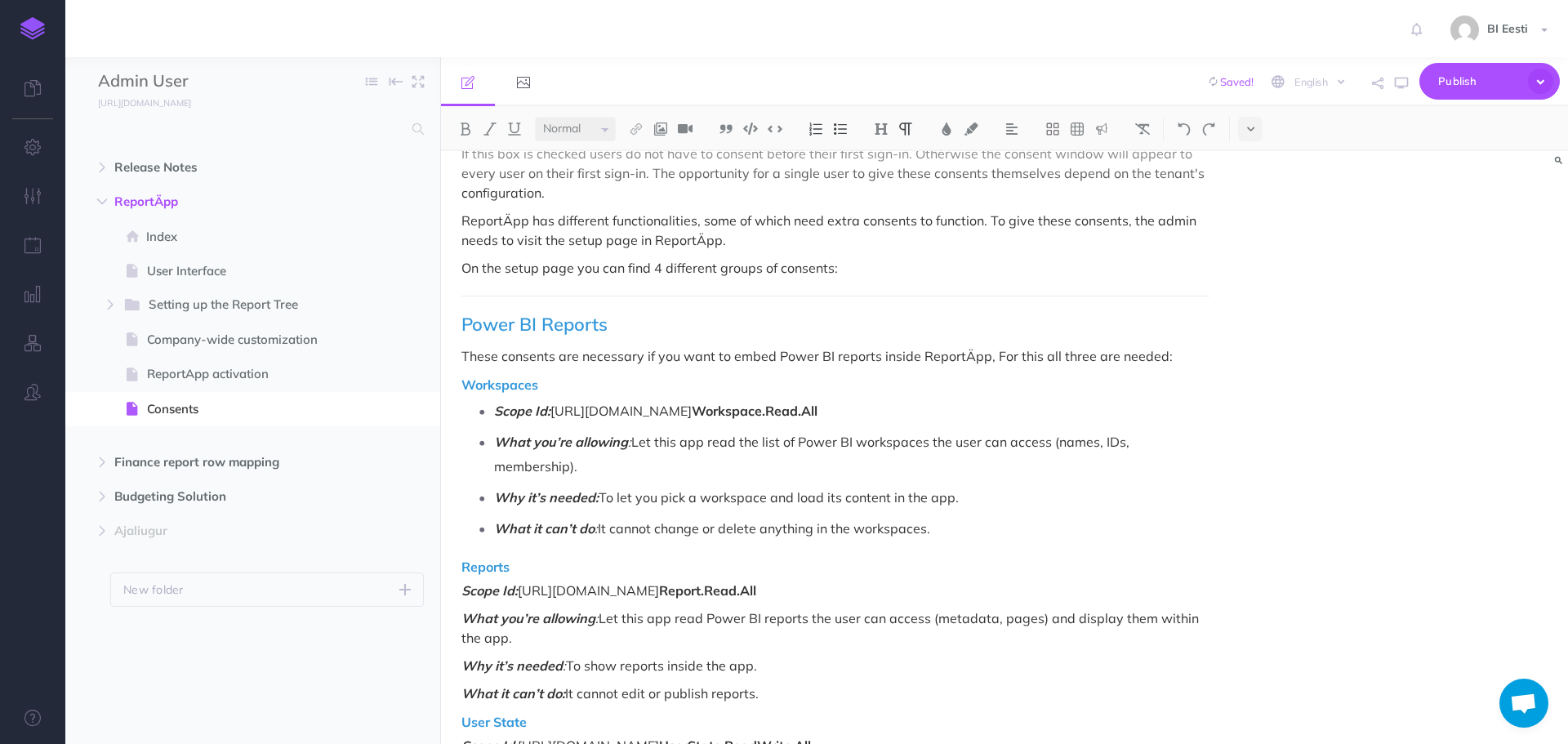
scroll to position [811, 0]
drag, startPoint x: 928, startPoint y: 410, endPoint x: 804, endPoint y: 410, distance: 124.0
click at [804, 410] on strong "Workspace.Read.All" at bounding box center [755, 409] width 126 height 16
click at [465, 138] on button at bounding box center [465, 129] width 24 height 24
click at [881, 126] on img at bounding box center [881, 129] width 15 height 13
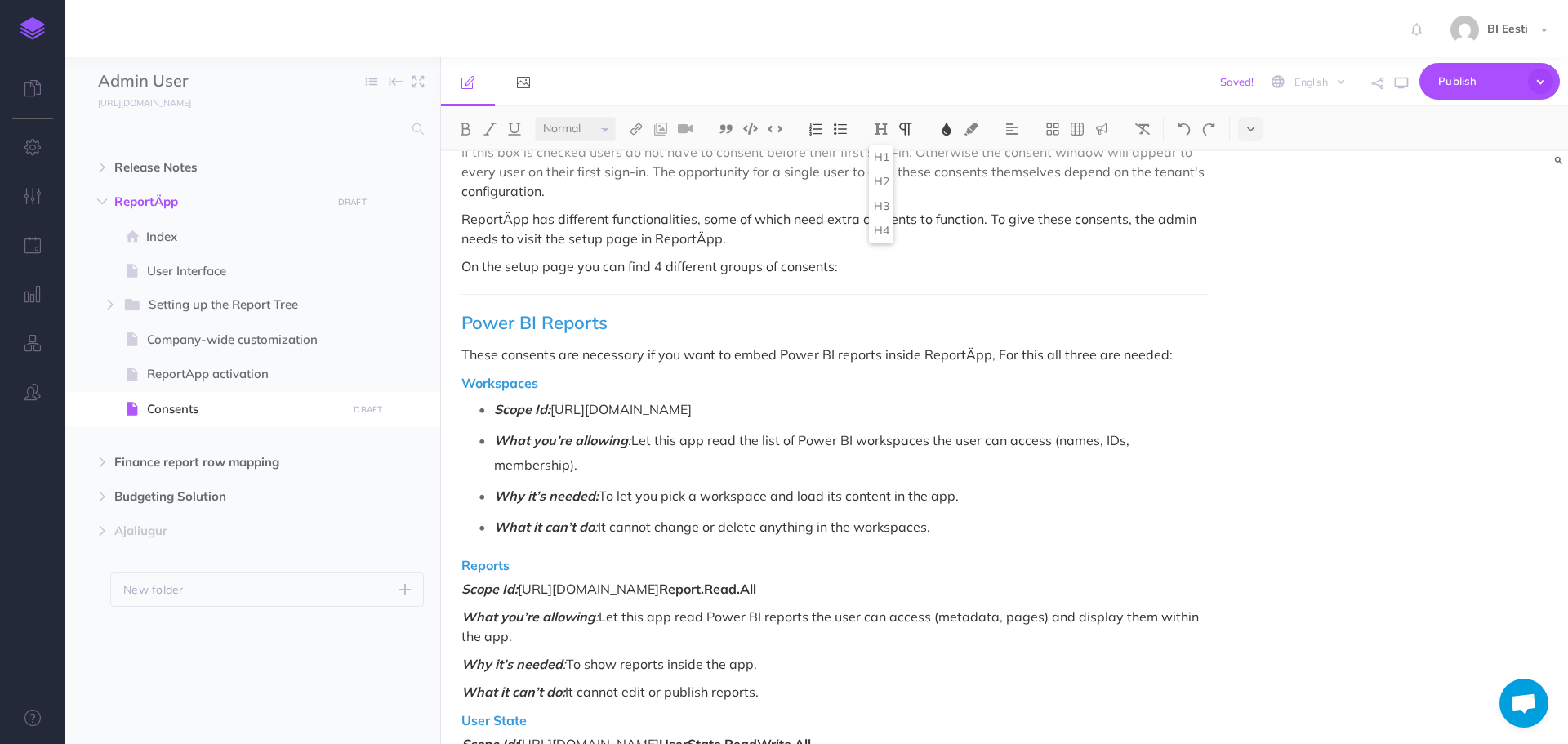
click at [949, 133] on img at bounding box center [946, 129] width 15 height 13
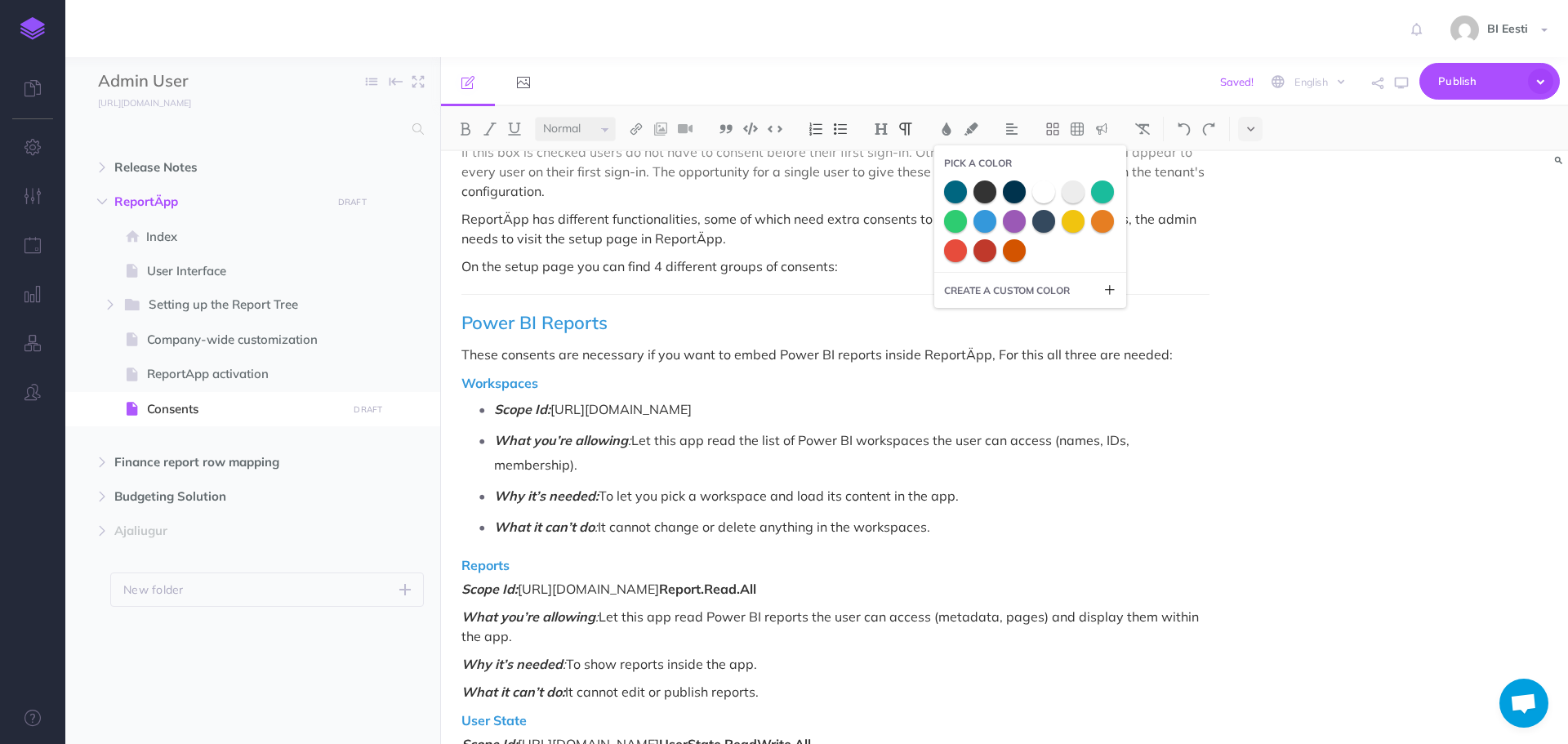
click at [995, 235] on div at bounding box center [1030, 221] width 172 height 82
click at [985, 218] on span at bounding box center [984, 220] width 29 height 29
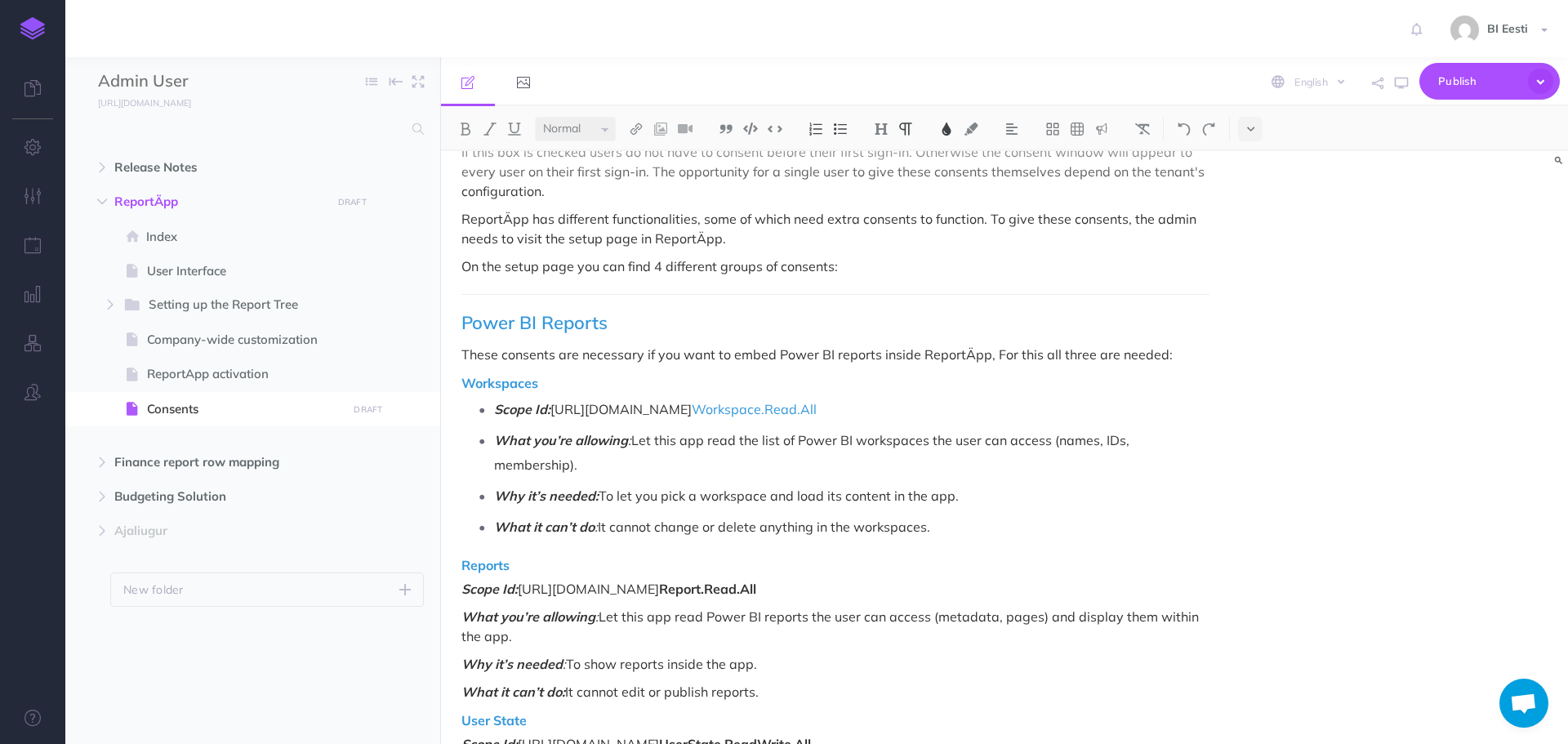
click at [1065, 391] on h4 "Workspaces" at bounding box center [835, 384] width 748 height 15
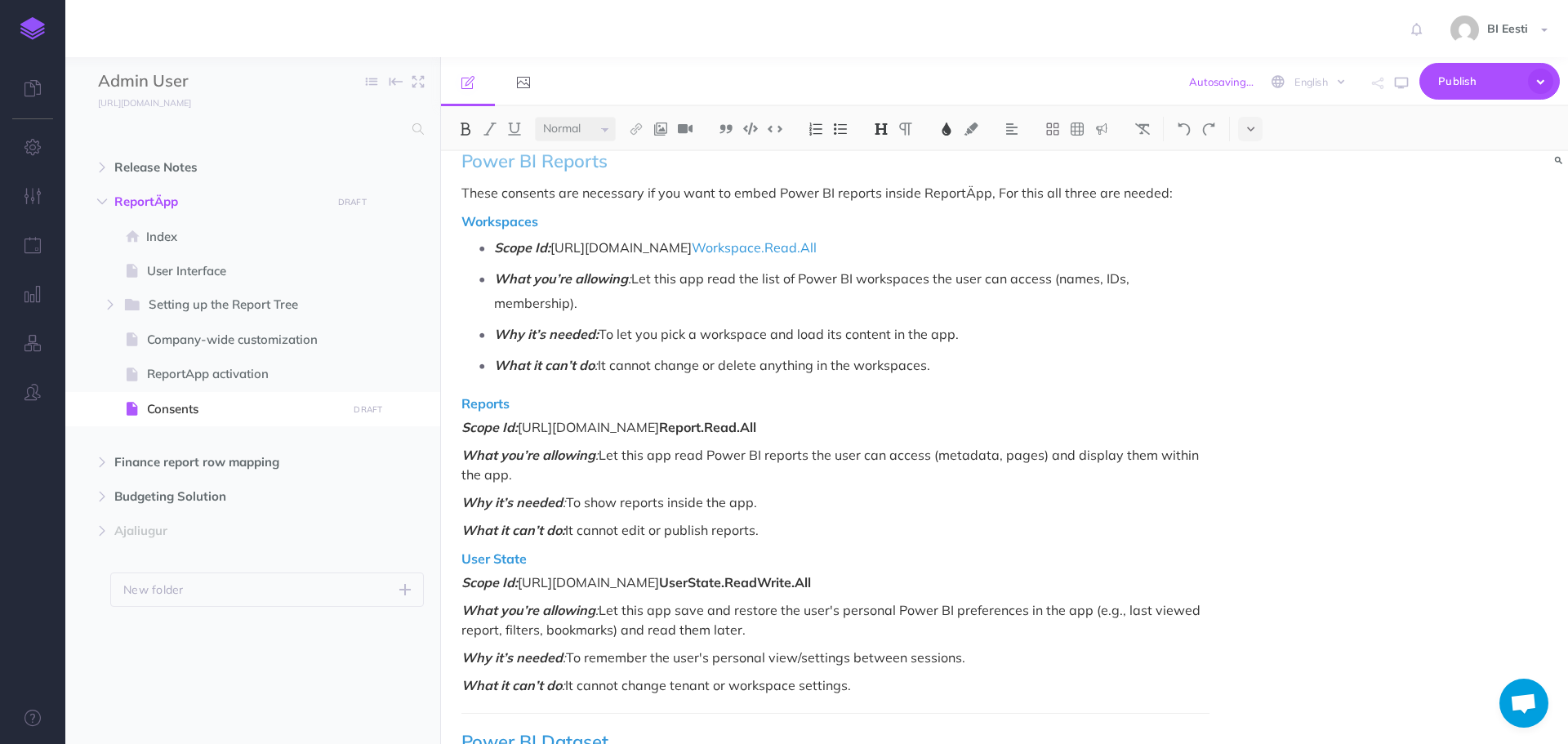
scroll to position [975, 0]
drag, startPoint x: 463, startPoint y: 429, endPoint x: 775, endPoint y: 523, distance: 325.9
click at [775, 523] on div "ReportÄpp needs consents for the app to function. Minimal consents that are nee…" at bounding box center [835, 402] width 789 height 2450
click at [837, 133] on img at bounding box center [841, 129] width 15 height 13
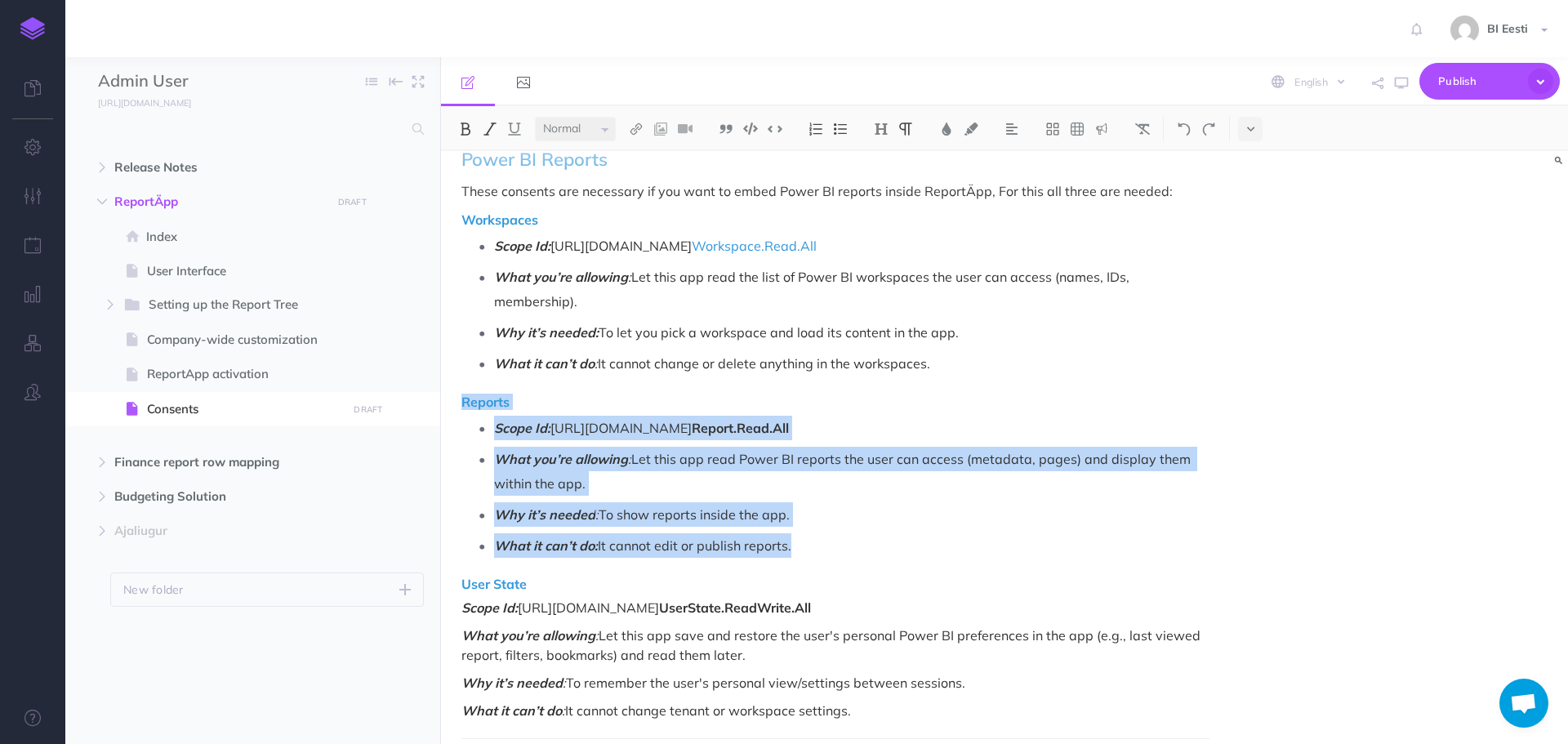
click at [885, 494] on p "What you’re allowing : Let this app read Power BI reports the user can access (…" at bounding box center [852, 471] width 716 height 49
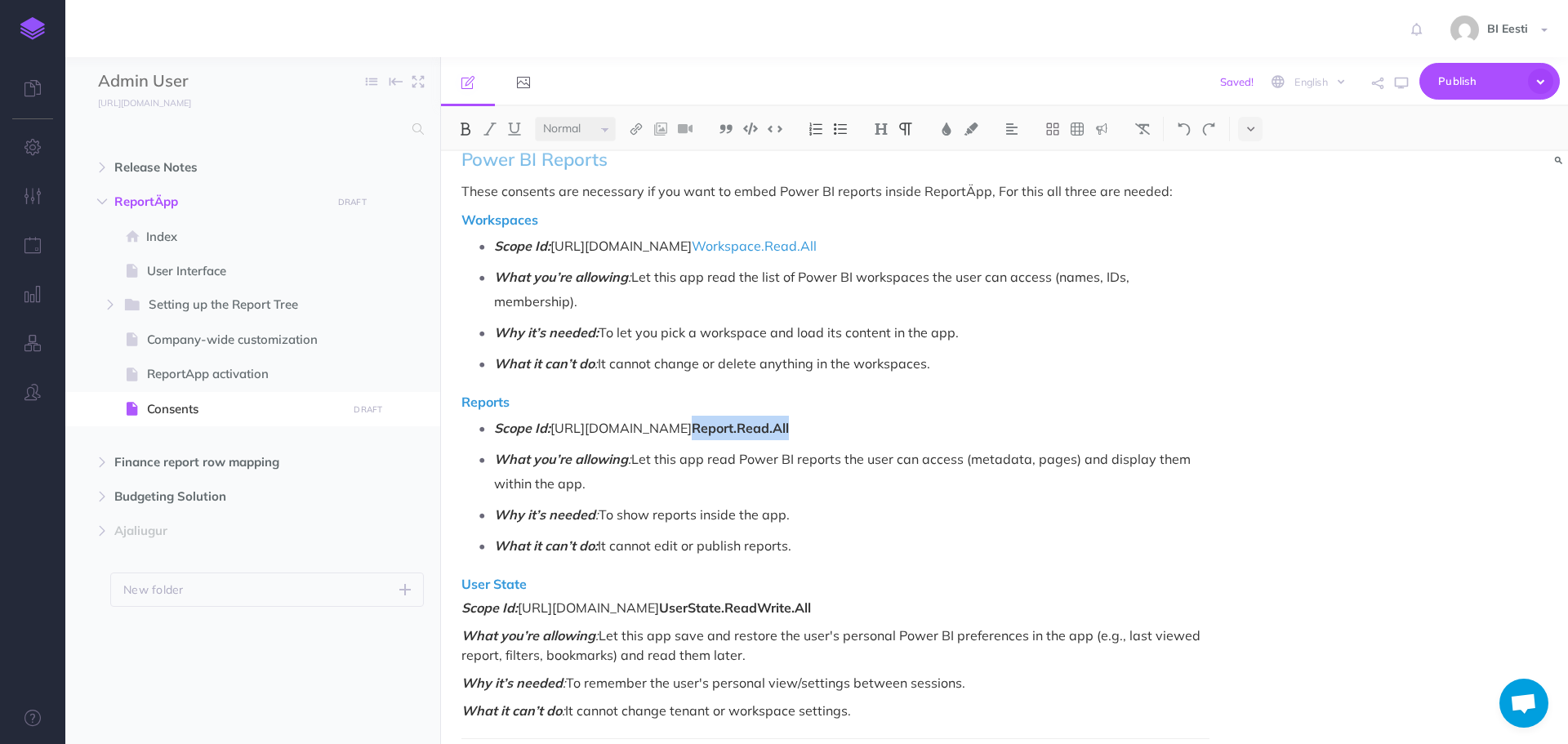
drag, startPoint x: 802, startPoint y: 428, endPoint x: 906, endPoint y: 437, distance: 104.4
click at [906, 437] on p "Scope Id: https://analysis.windows.net/powerbi/api/ Report.Read.All" at bounding box center [852, 428] width 716 height 24
click at [459, 127] on img at bounding box center [466, 129] width 15 height 13
click at [947, 132] on img at bounding box center [946, 129] width 15 height 13
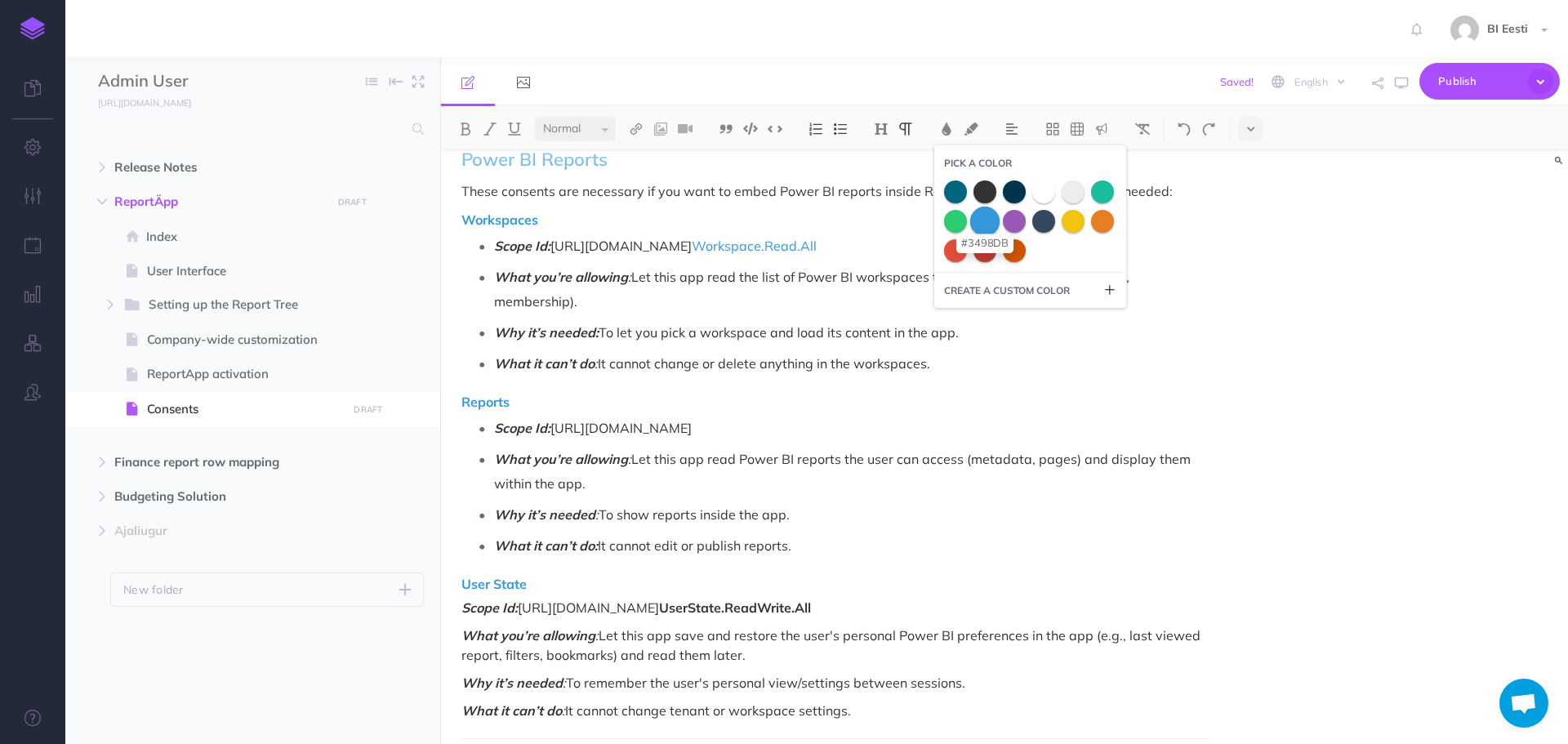
click at [987, 218] on span at bounding box center [984, 220] width 29 height 29
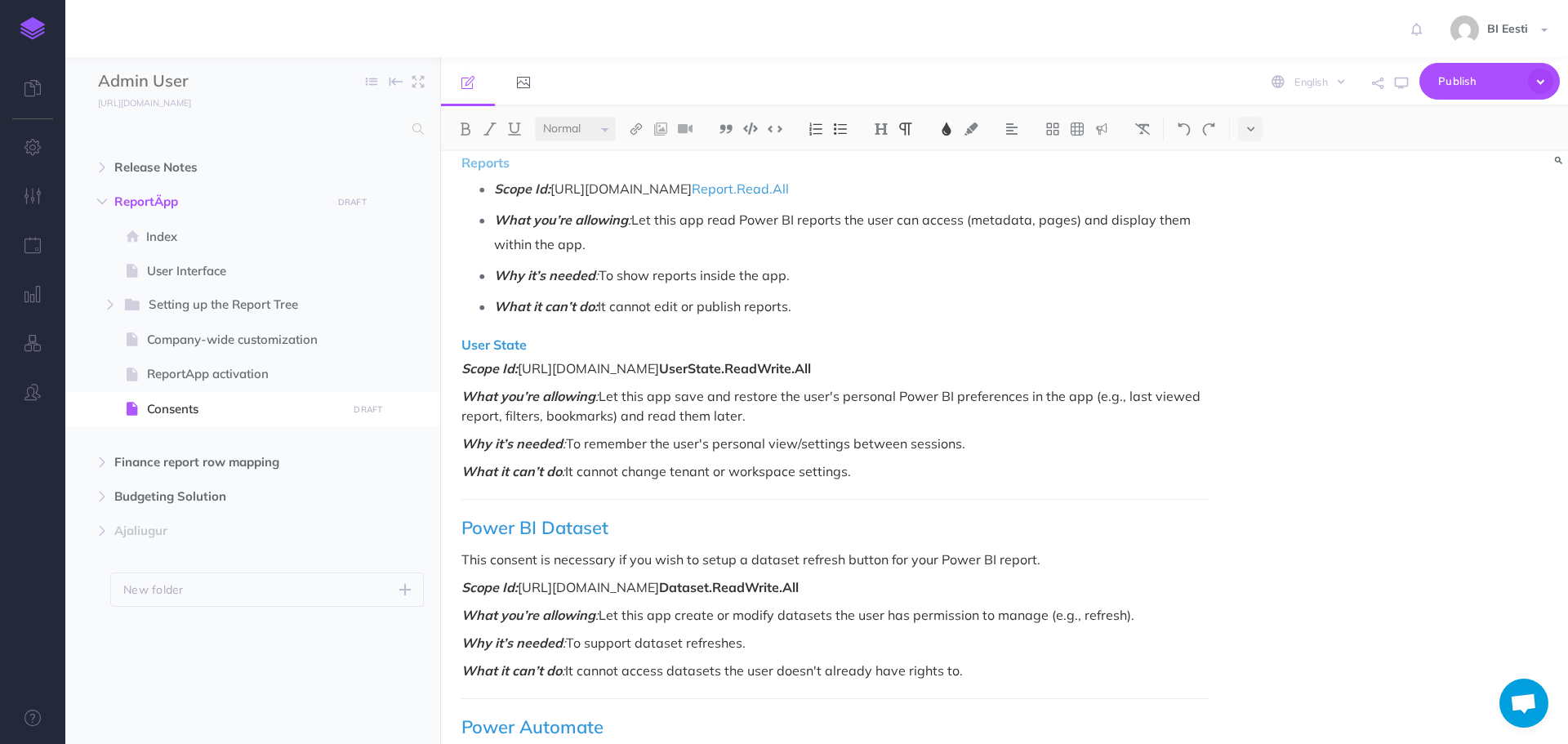
scroll to position [1220, 0]
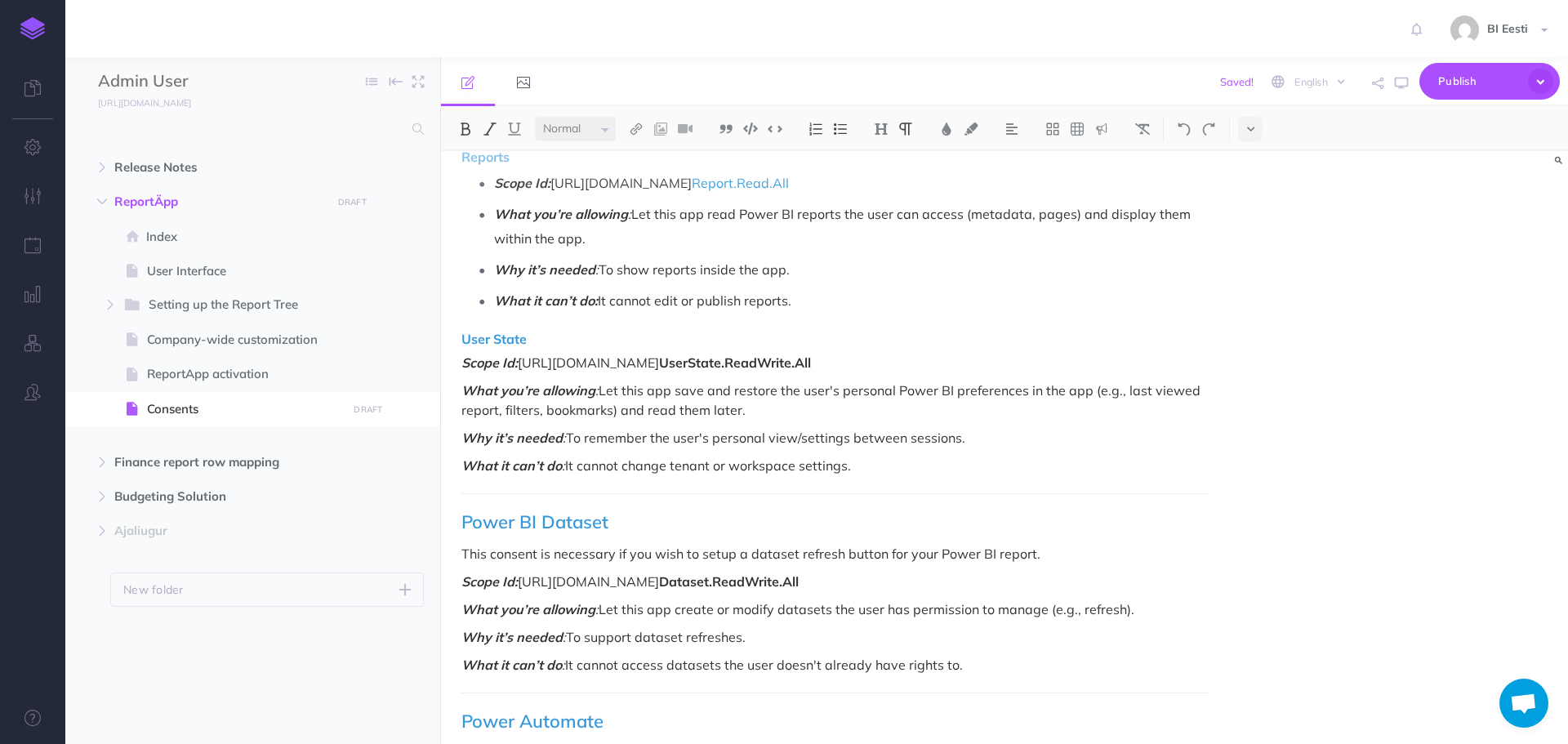
drag, startPoint x: 464, startPoint y: 366, endPoint x: 873, endPoint y: 465, distance: 420.8
click at [873, 465] on div "ReportÄpp needs consents for the app to function. Minimal consents that are nee…" at bounding box center [835, 170] width 789 height 2478
click at [845, 129] on img at bounding box center [841, 129] width 15 height 13
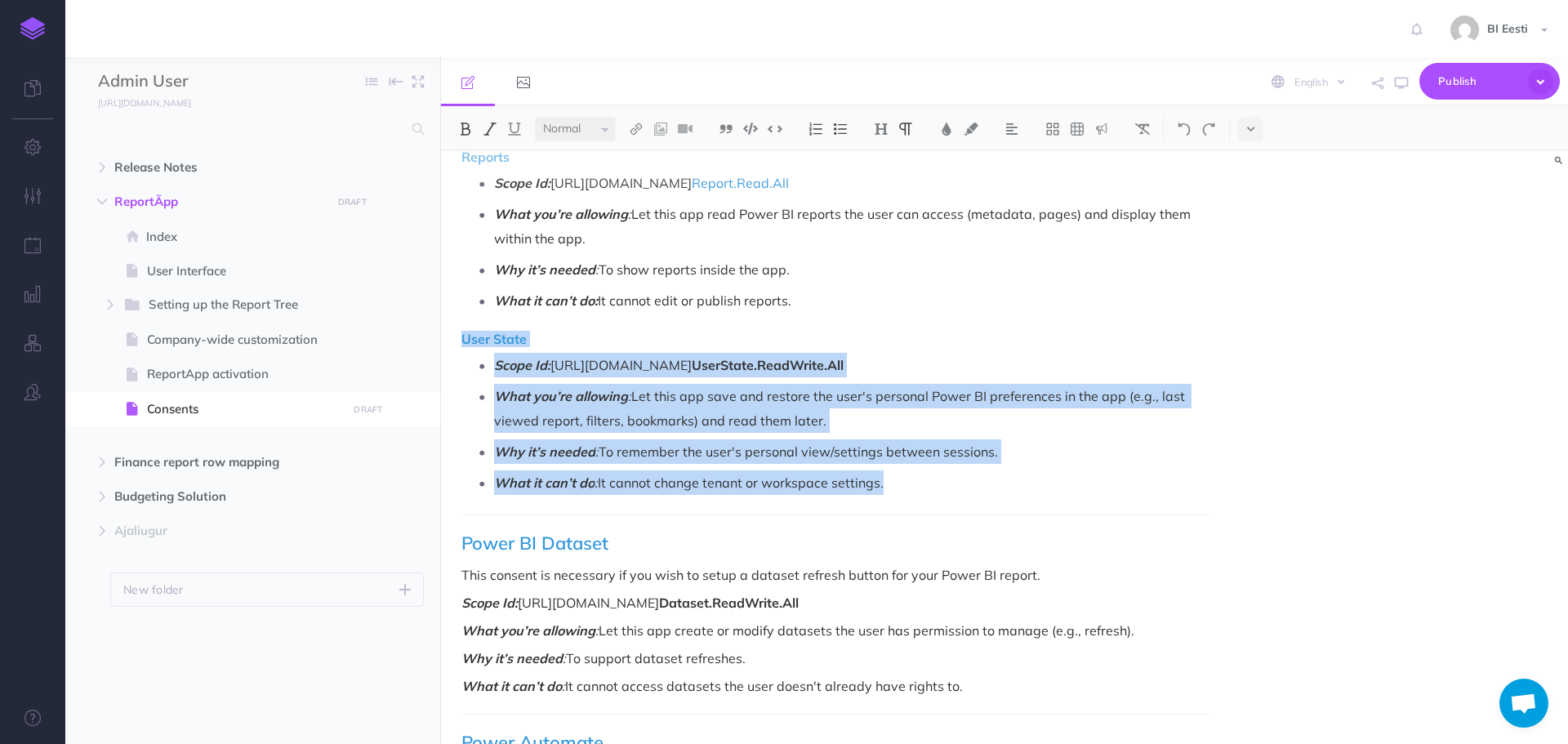
click at [890, 386] on p "What you’re allowing : Let this app save and restore the user's personal Power …" at bounding box center [852, 409] width 716 height 49
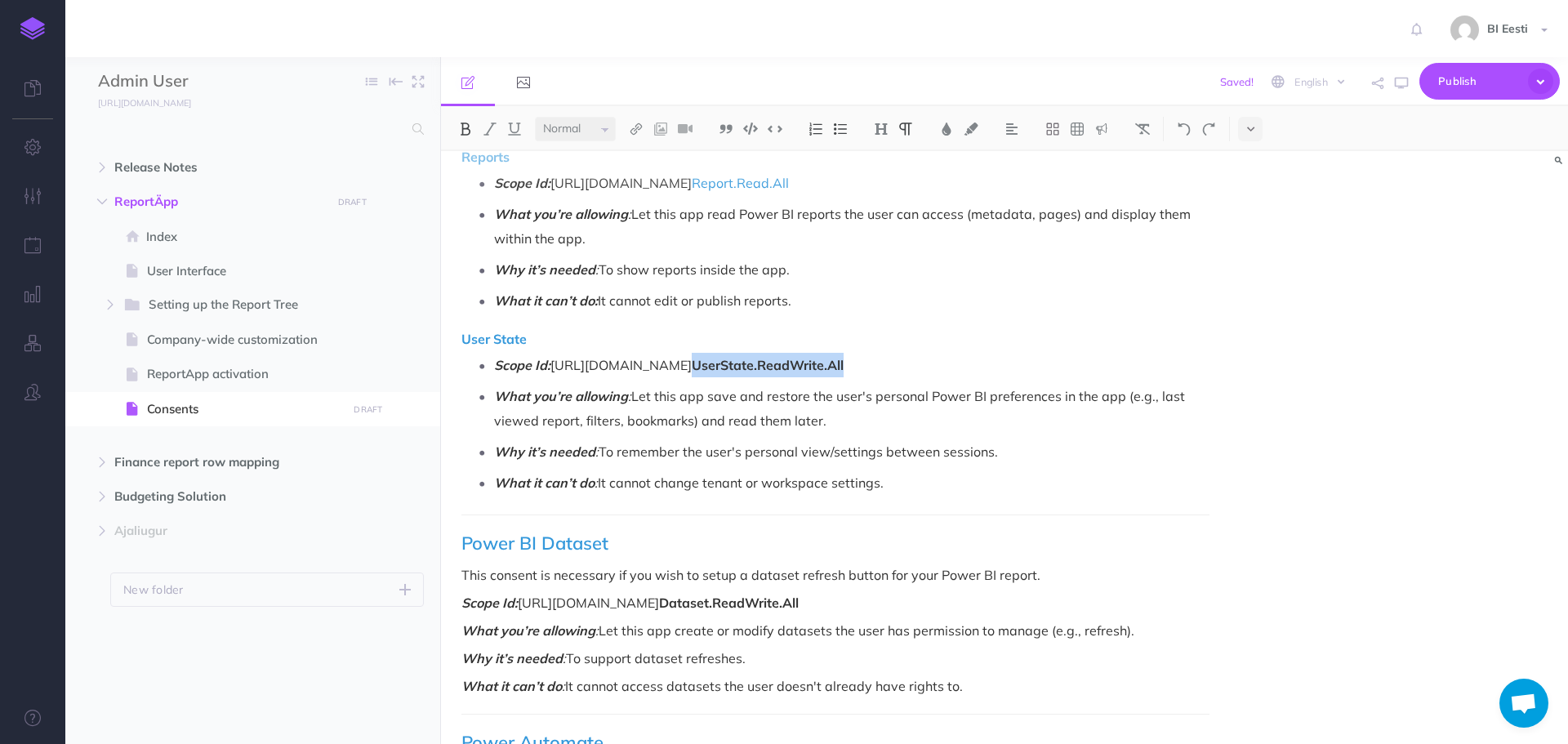
drag, startPoint x: 878, startPoint y: 368, endPoint x: 978, endPoint y: 366, distance: 100.0
click at [978, 366] on p "Scope Id: https://analysis.windows.net/powerbi/api/ UserState.ReadWrite.All" at bounding box center [852, 365] width 716 height 24
click at [465, 137] on button at bounding box center [465, 129] width 24 height 24
click at [946, 131] on img at bounding box center [946, 129] width 15 height 13
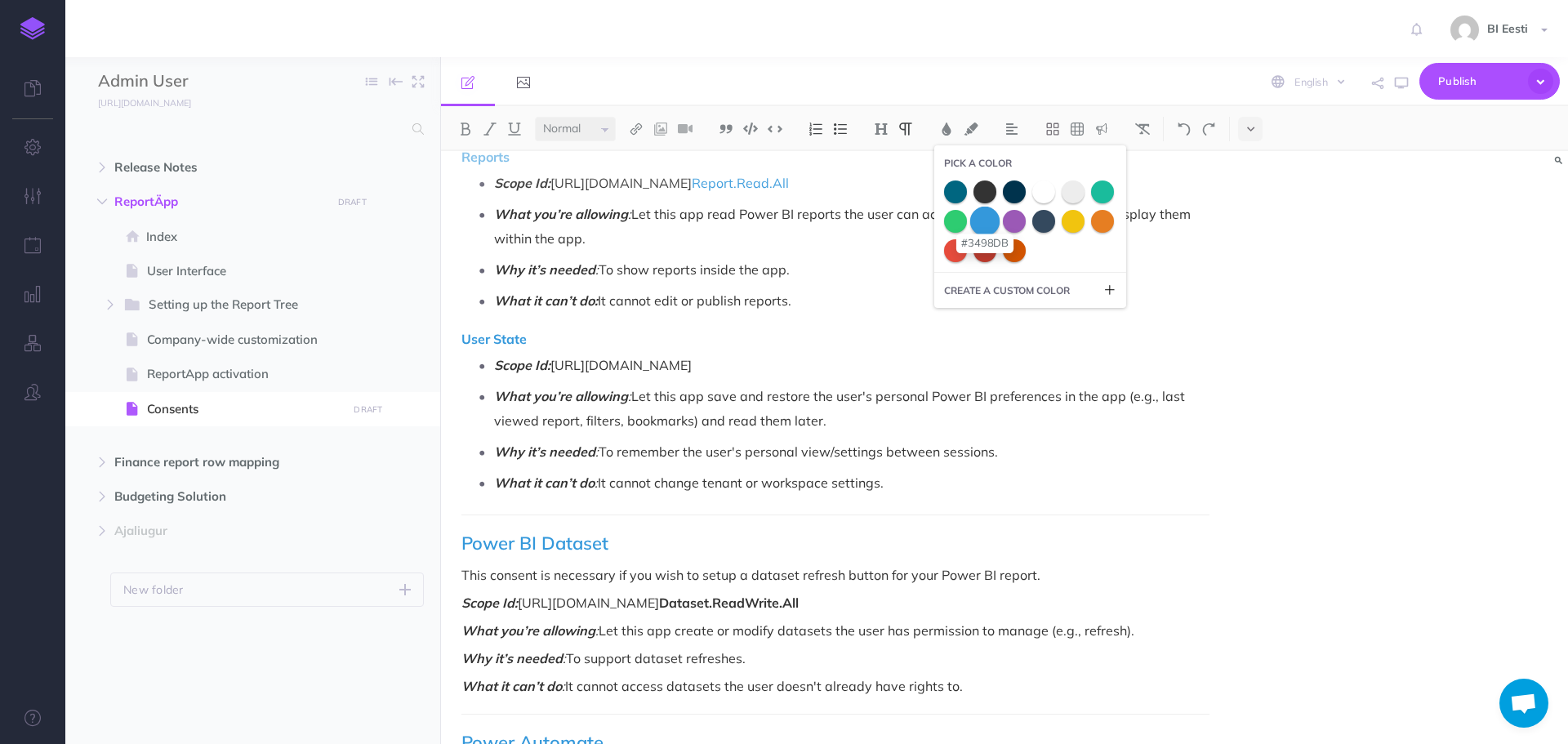
click at [988, 219] on span at bounding box center [984, 220] width 29 height 29
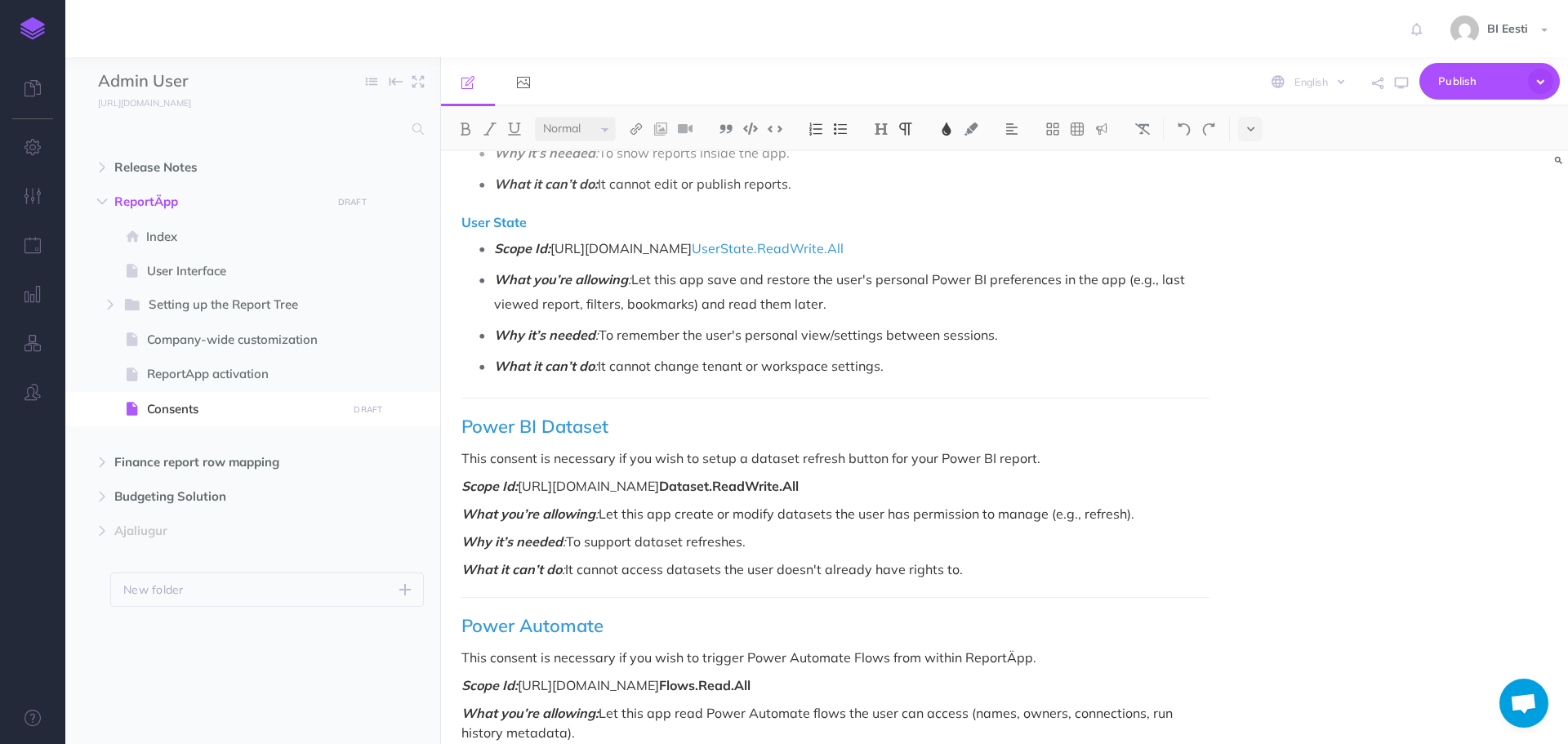
scroll to position [1464, 0]
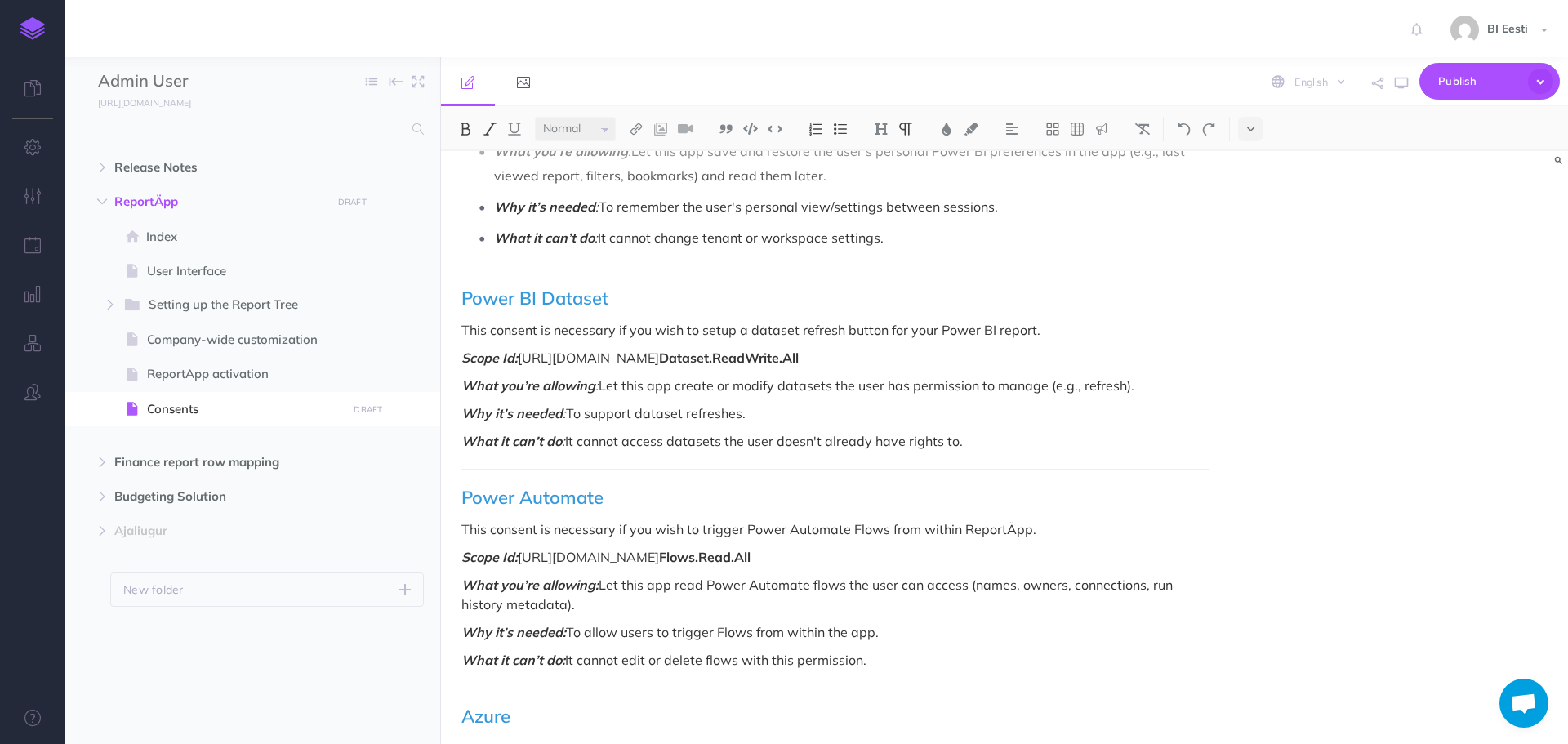
drag, startPoint x: 458, startPoint y: 358, endPoint x: 1005, endPoint y: 438, distance: 552.8
click at [841, 134] on img at bounding box center [841, 129] width 15 height 13
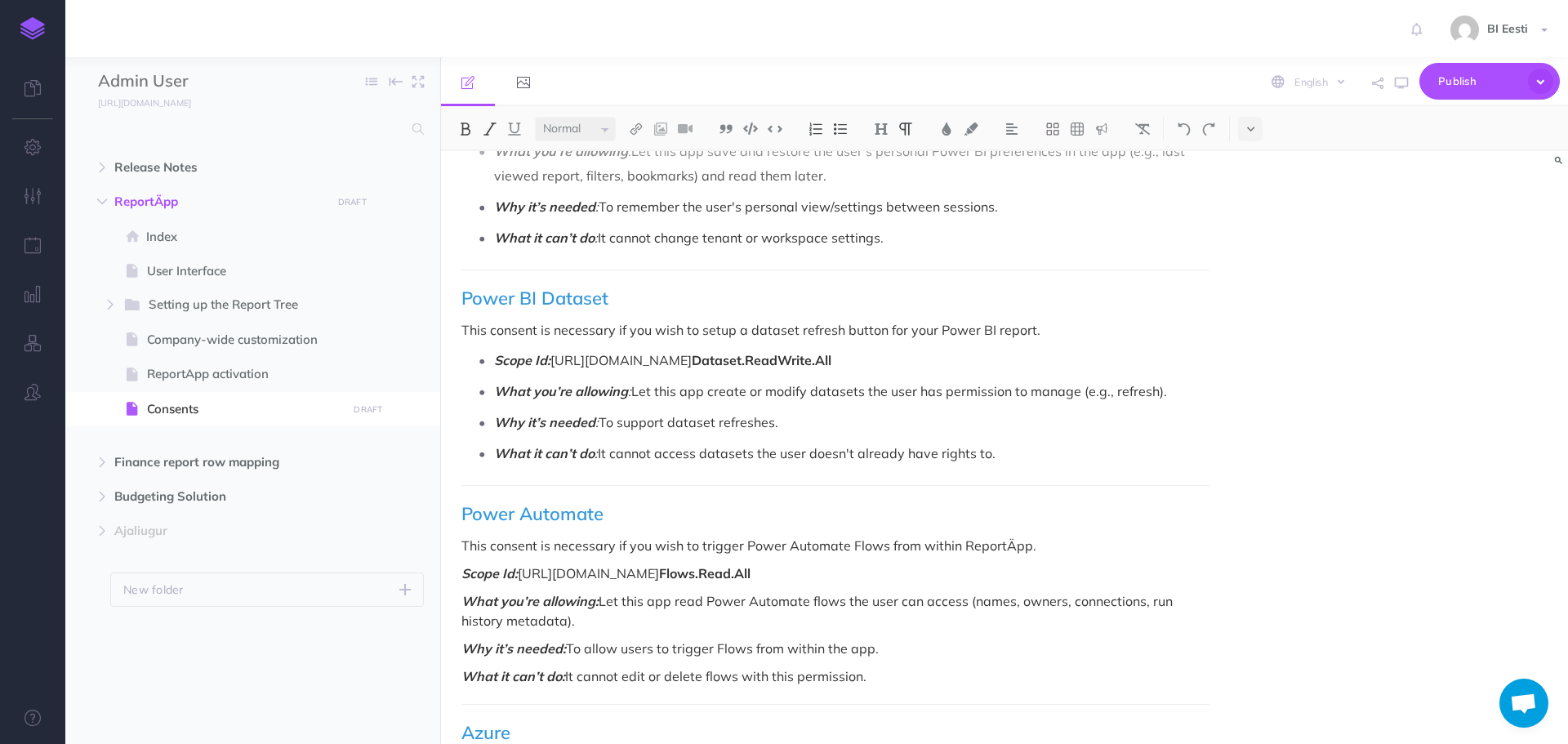
click at [832, 364] on strong "Dataset.ReadWrite.All" at bounding box center [762, 360] width 139 height 16
drag, startPoint x: 803, startPoint y: 361, endPoint x: 1001, endPoint y: 360, distance: 198.0
click at [1001, 360] on p "Scope Id: https://analysis.windows.net/powerbi/api/ Dataset.ReadWrite.All" at bounding box center [852, 360] width 716 height 24
click at [465, 131] on img at bounding box center [466, 129] width 15 height 13
click at [942, 130] on img at bounding box center [946, 129] width 15 height 13
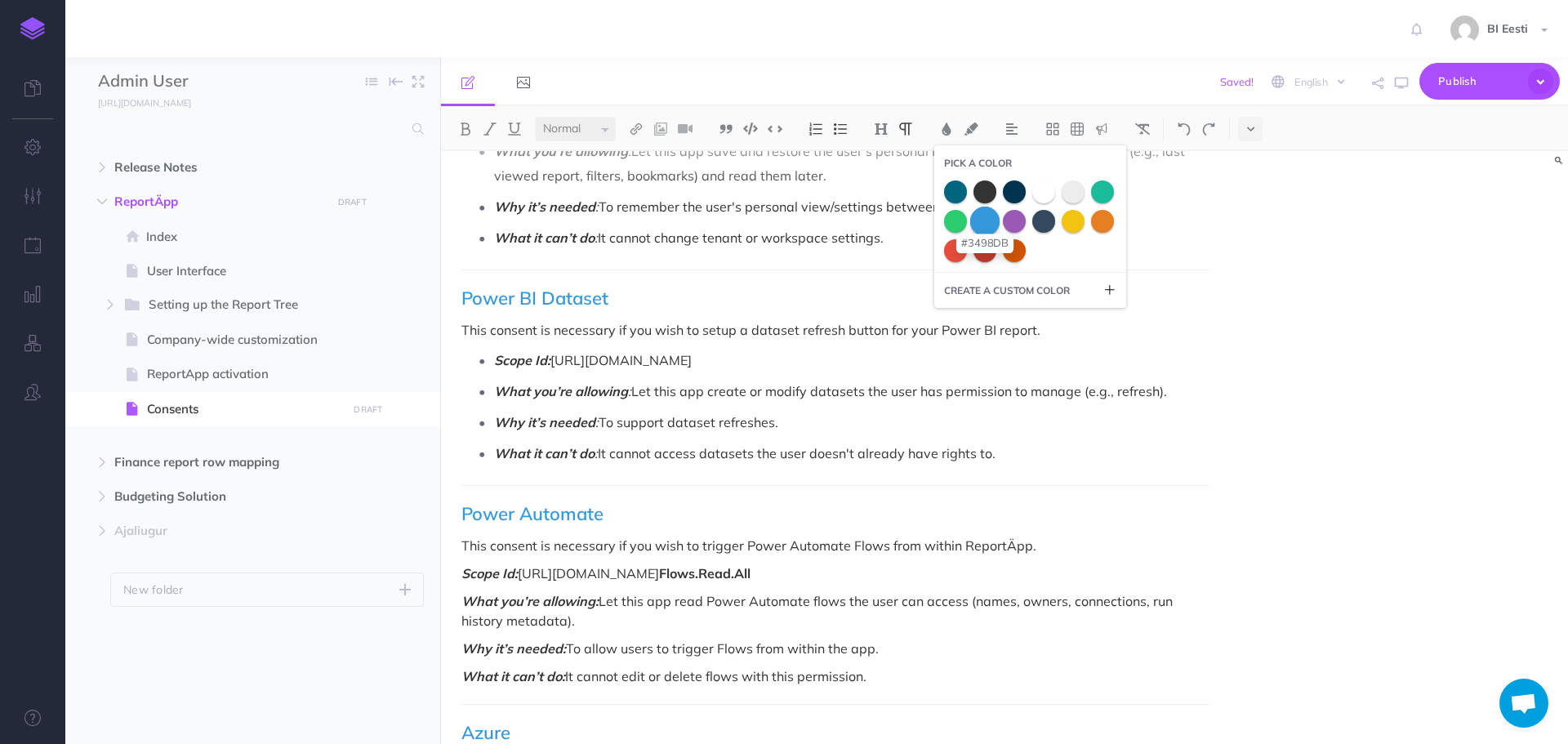
click at [994, 219] on span at bounding box center [984, 220] width 29 height 29
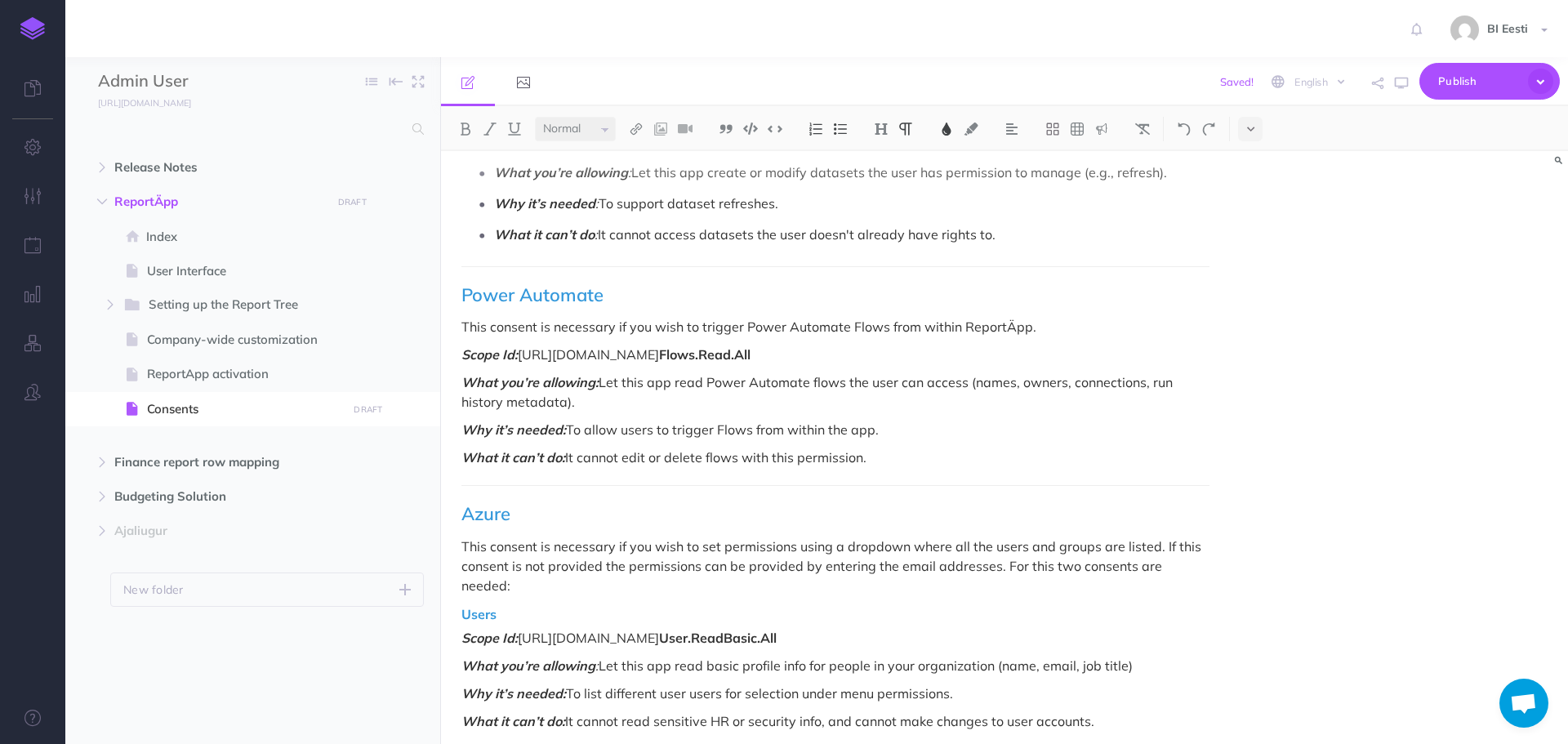
scroll to position [1709, 0]
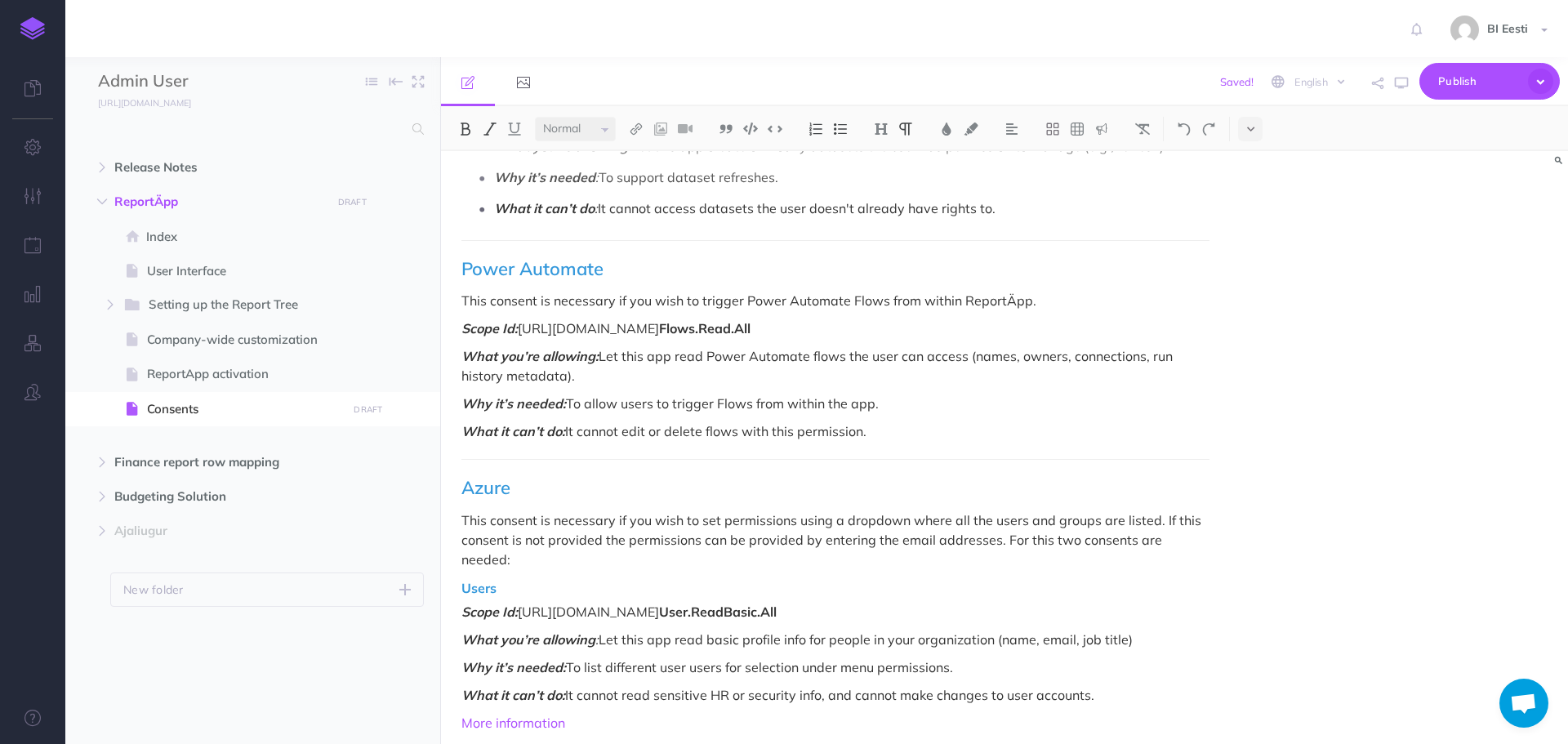
drag, startPoint x: 461, startPoint y: 330, endPoint x: 895, endPoint y: 429, distance: 445.1
click at [842, 134] on img at bounding box center [841, 129] width 15 height 13
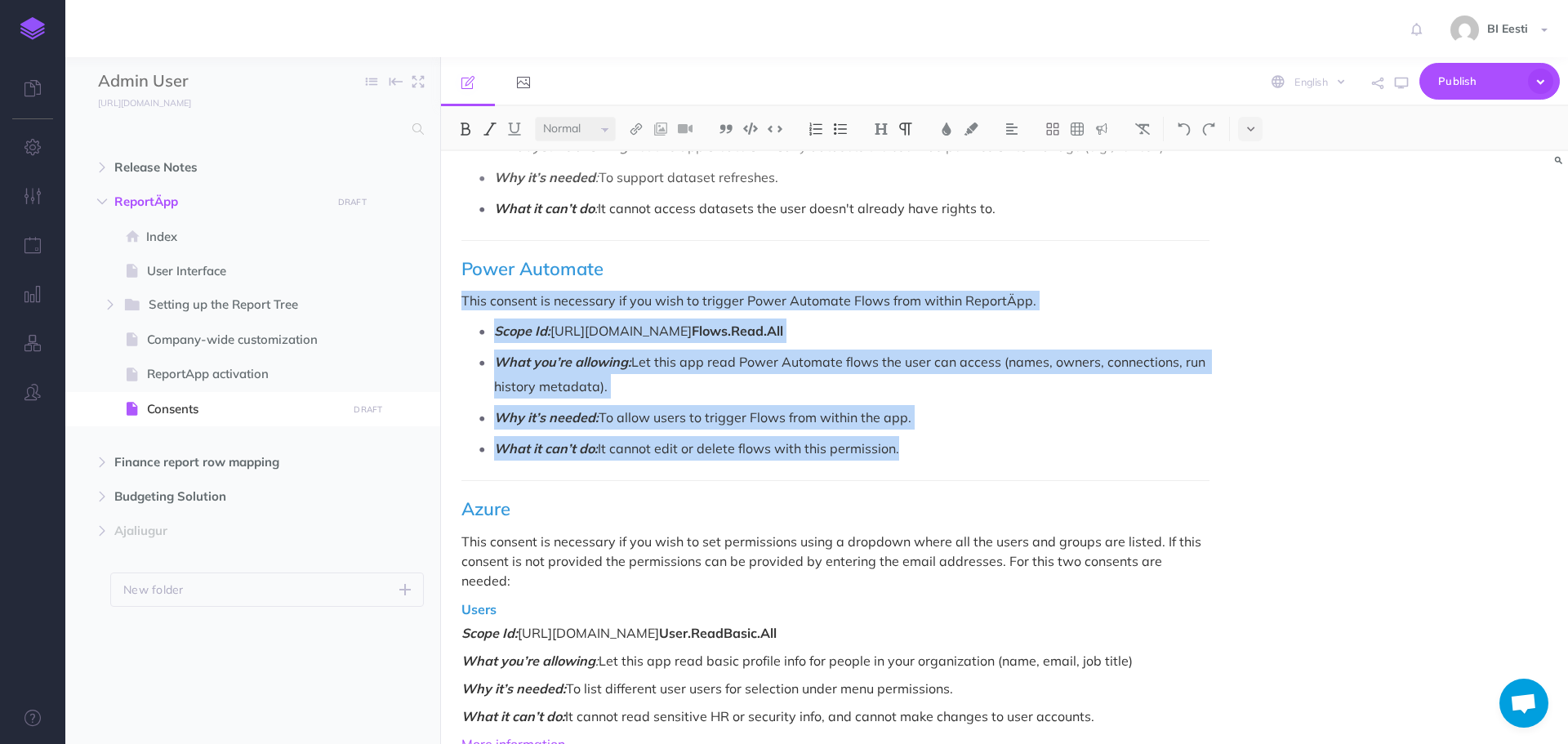
click at [929, 435] on ul "Scope Id: https://service.flow.microsoft.com/ Flows.Read.All What you’re allowi…" at bounding box center [840, 389] width 740 height 142
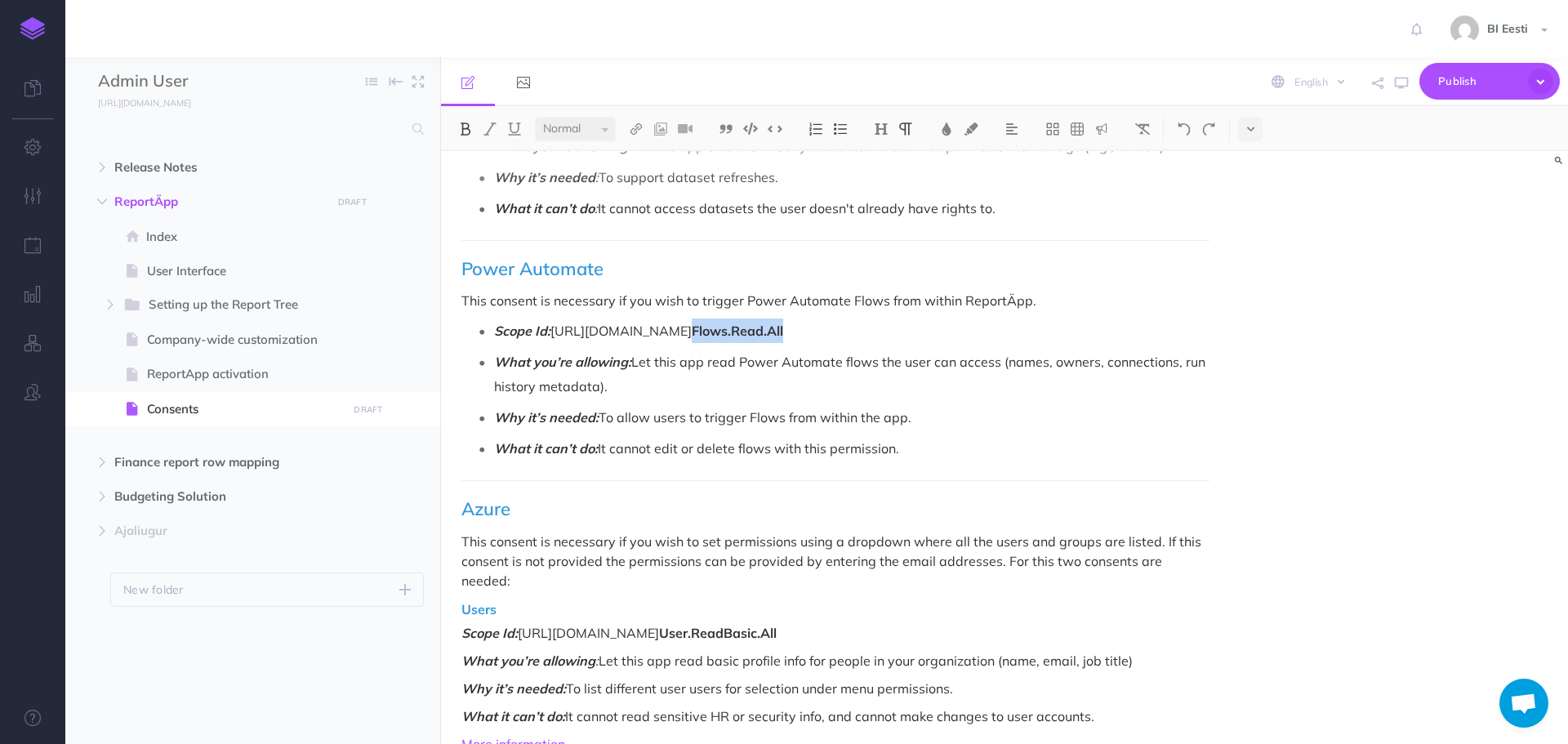
drag, startPoint x: 759, startPoint y: 329, endPoint x: 871, endPoint y: 331, distance: 112.0
click at [871, 331] on p "Scope Id: https://service.flow.microsoft.com/ Flows.Read.All" at bounding box center [852, 331] width 716 height 24
click at [457, 130] on button at bounding box center [465, 129] width 24 height 24
click at [939, 133] on button at bounding box center [946, 129] width 24 height 24
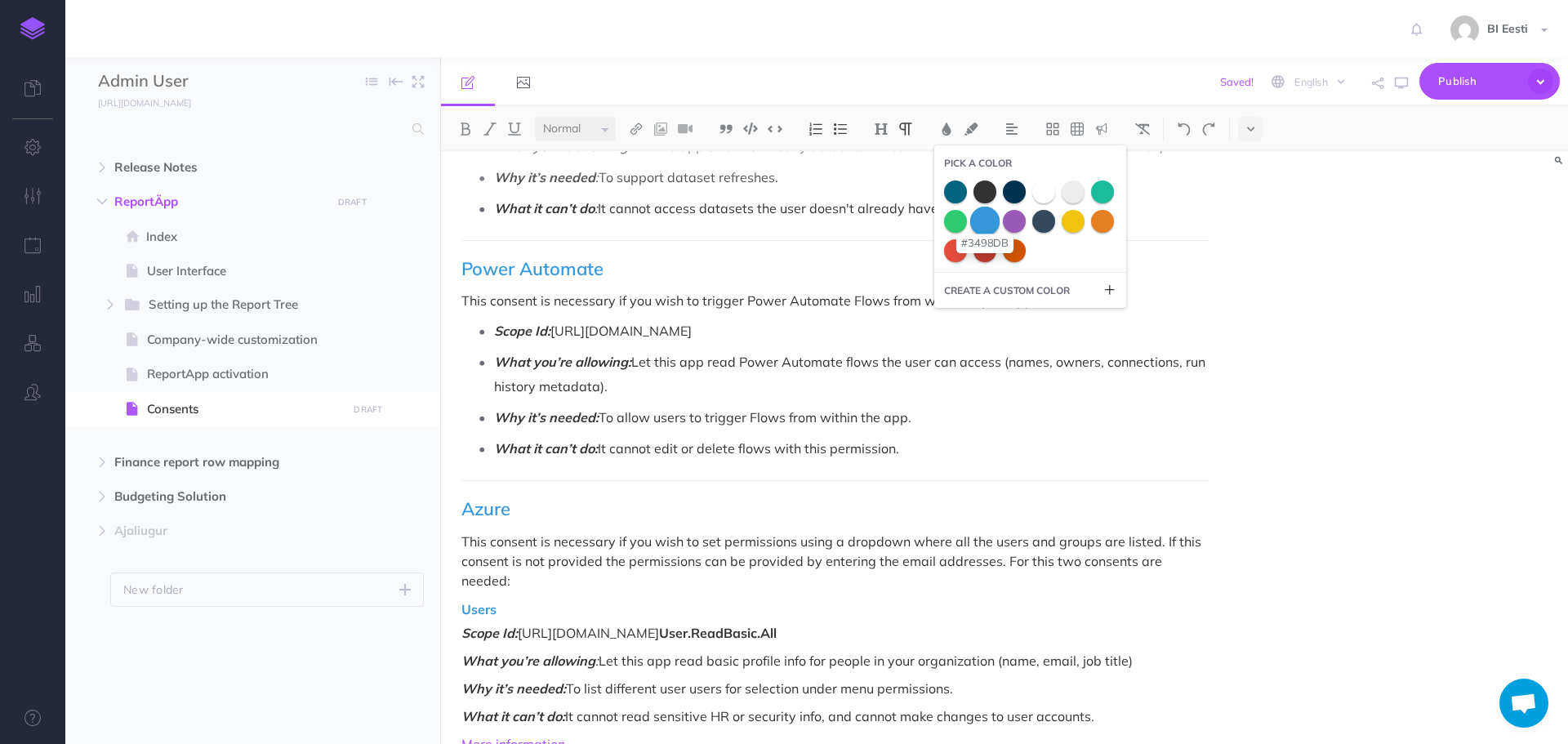
click at [986, 224] on span at bounding box center [984, 220] width 29 height 29
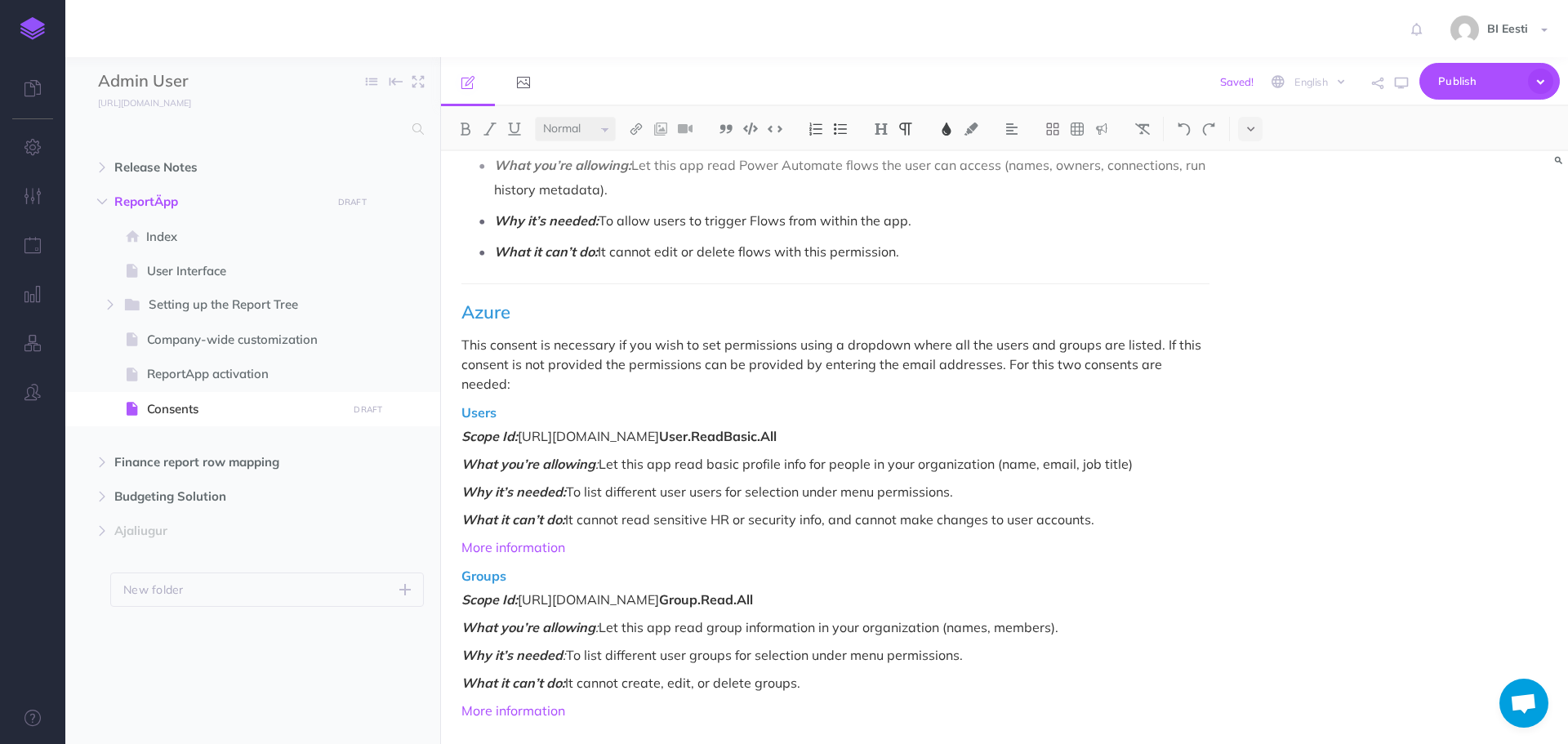
scroll to position [1924, 0]
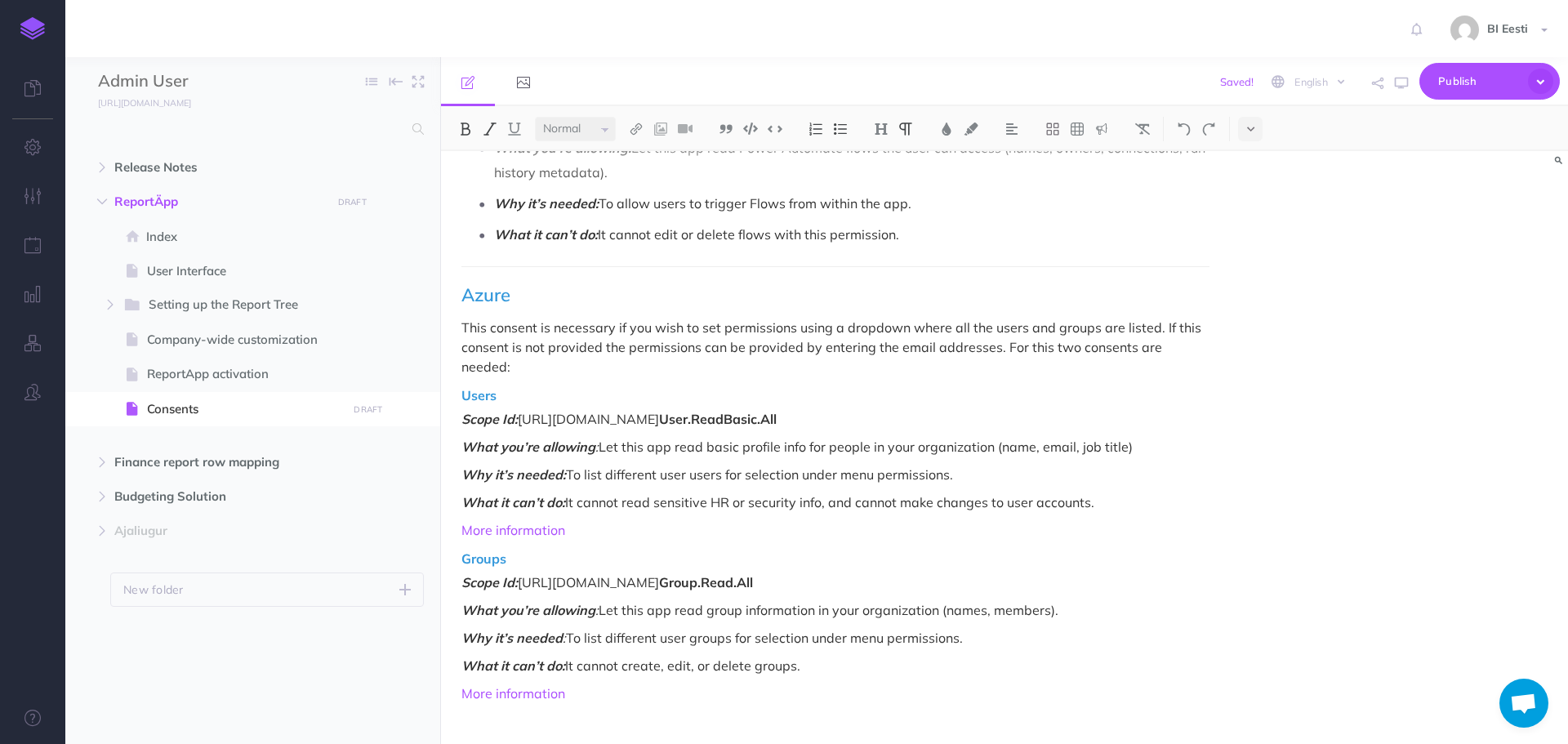
drag, startPoint x: 475, startPoint y: 403, endPoint x: 1136, endPoint y: 473, distance: 664.7
click at [848, 132] on img at bounding box center [841, 129] width 15 height 13
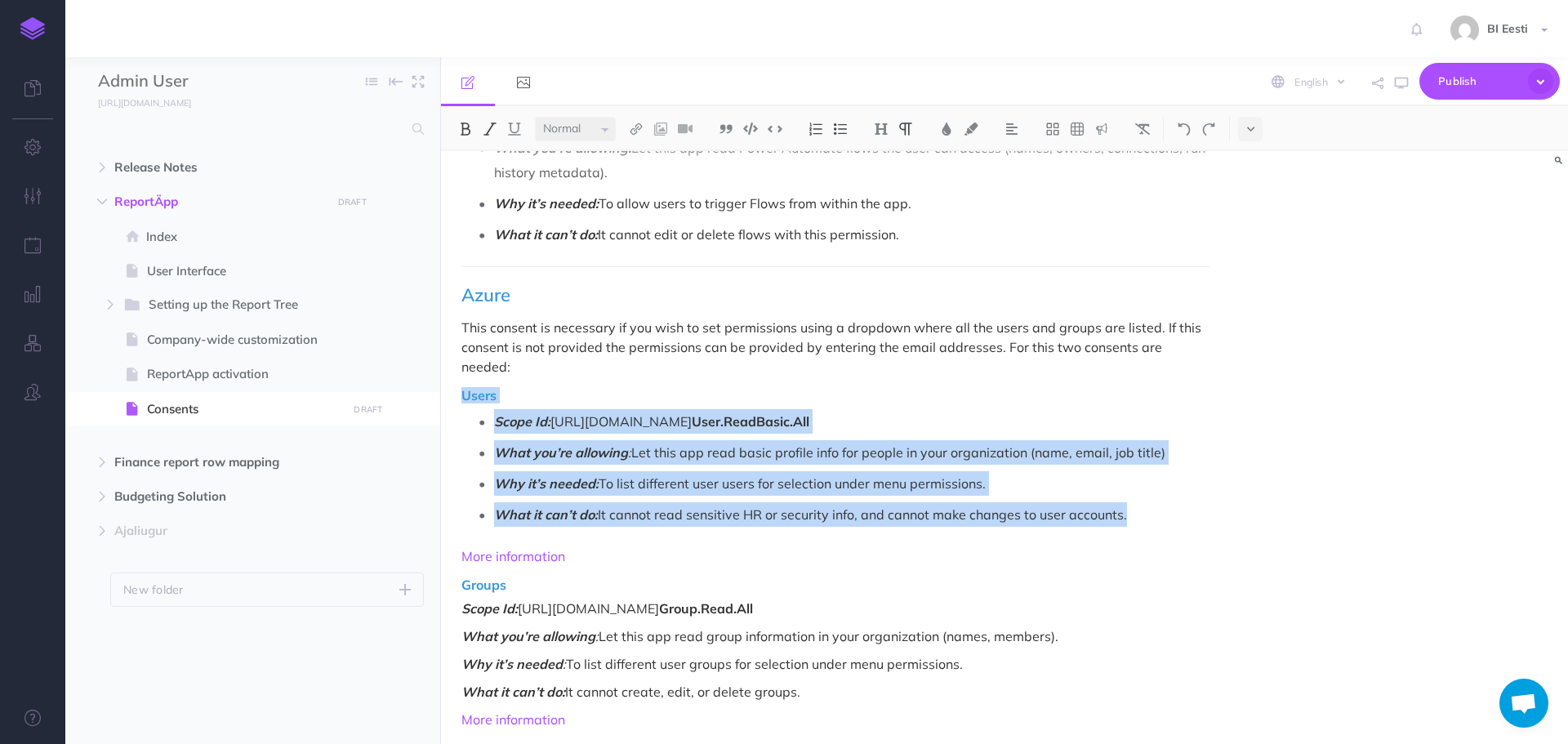
click at [871, 410] on p "Scope Id: https://graph.microsoft.com/ User.ReadBasic.All" at bounding box center [852, 422] width 716 height 24
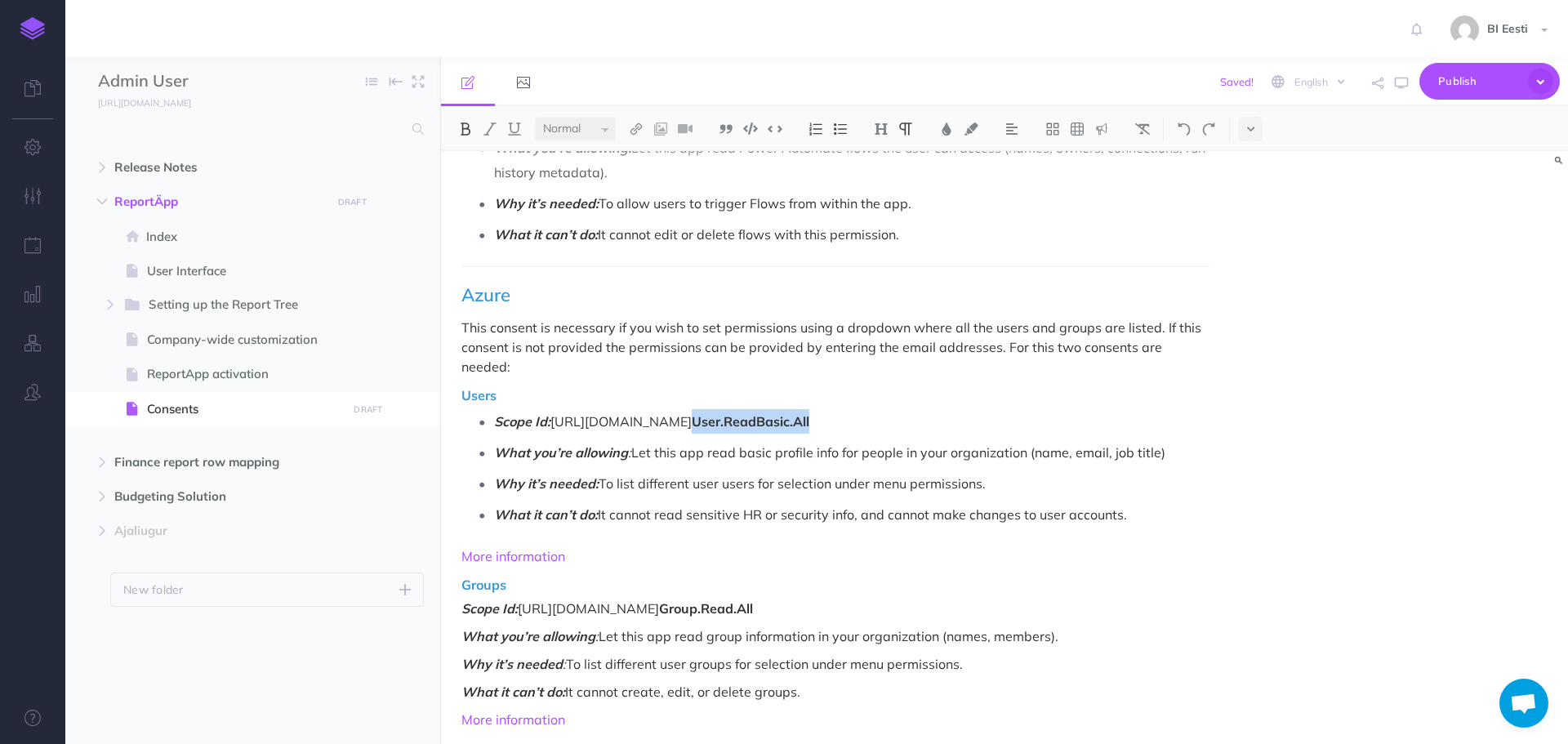
drag, startPoint x: 847, startPoint y: 401, endPoint x: 724, endPoint y: 397, distance: 123.1
click at [724, 410] on p "Scope Id: https://graph.microsoft.com/ User.ReadBasic.All" at bounding box center [852, 422] width 716 height 24
click at [469, 128] on img at bounding box center [466, 129] width 15 height 13
click at [946, 127] on img at bounding box center [946, 129] width 15 height 13
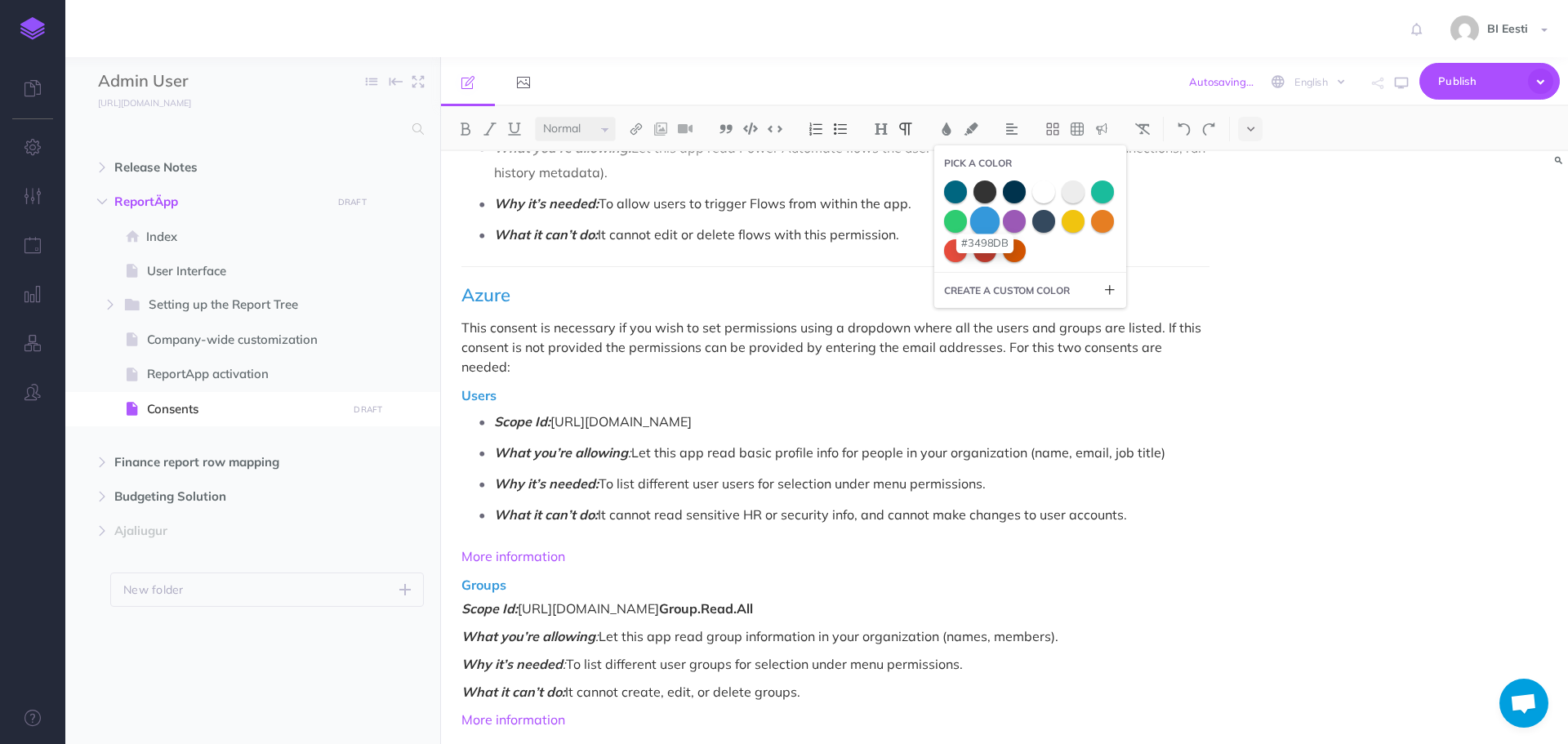
click at [992, 230] on span at bounding box center [984, 220] width 29 height 29
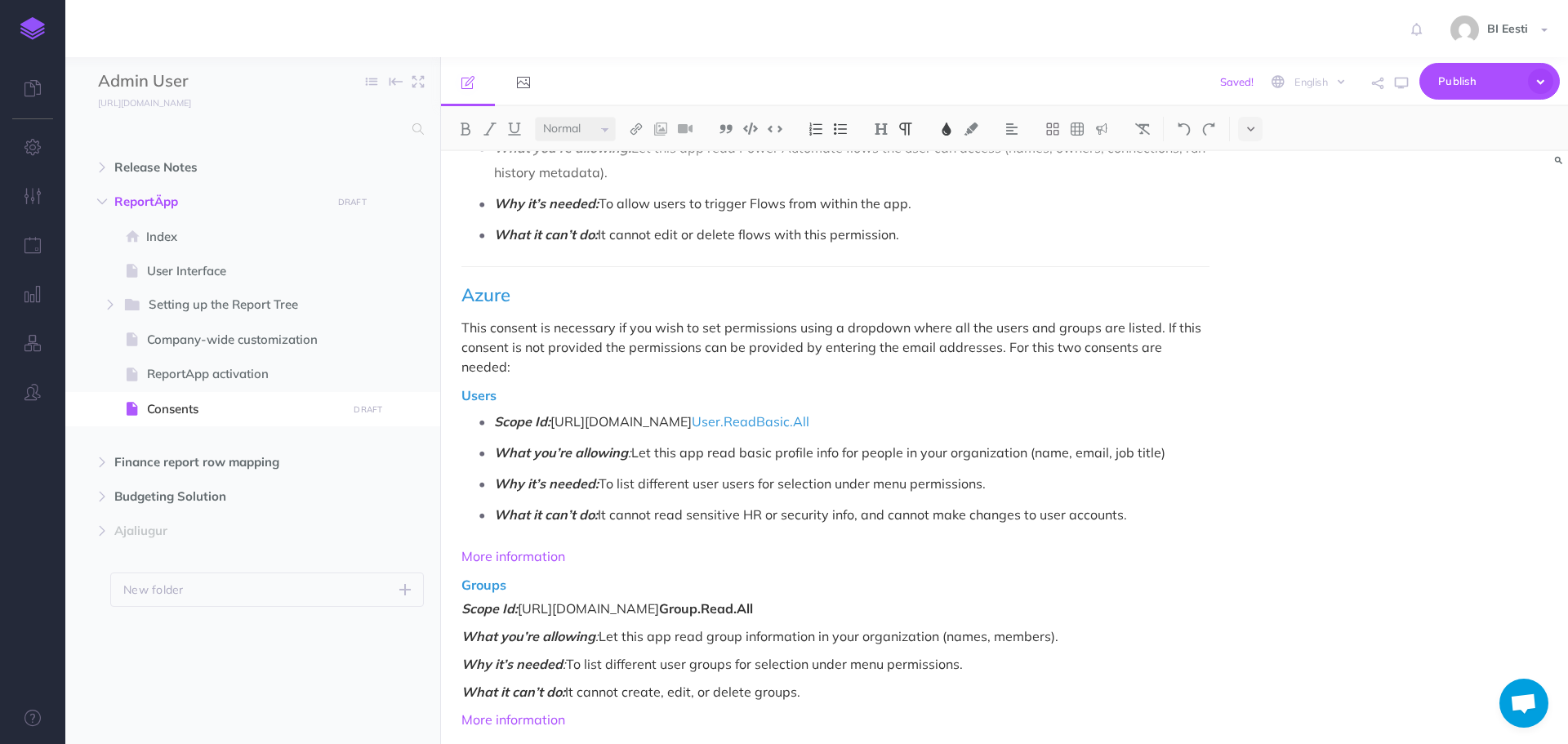
click at [828, 441] on p "What you’re allowing : Let this app read basic profile info for people in your …" at bounding box center [852, 452] width 716 height 24
drag, startPoint x: 463, startPoint y: 590, endPoint x: 969, endPoint y: 677, distance: 513.4
click at [843, 133] on img at bounding box center [841, 129] width 15 height 13
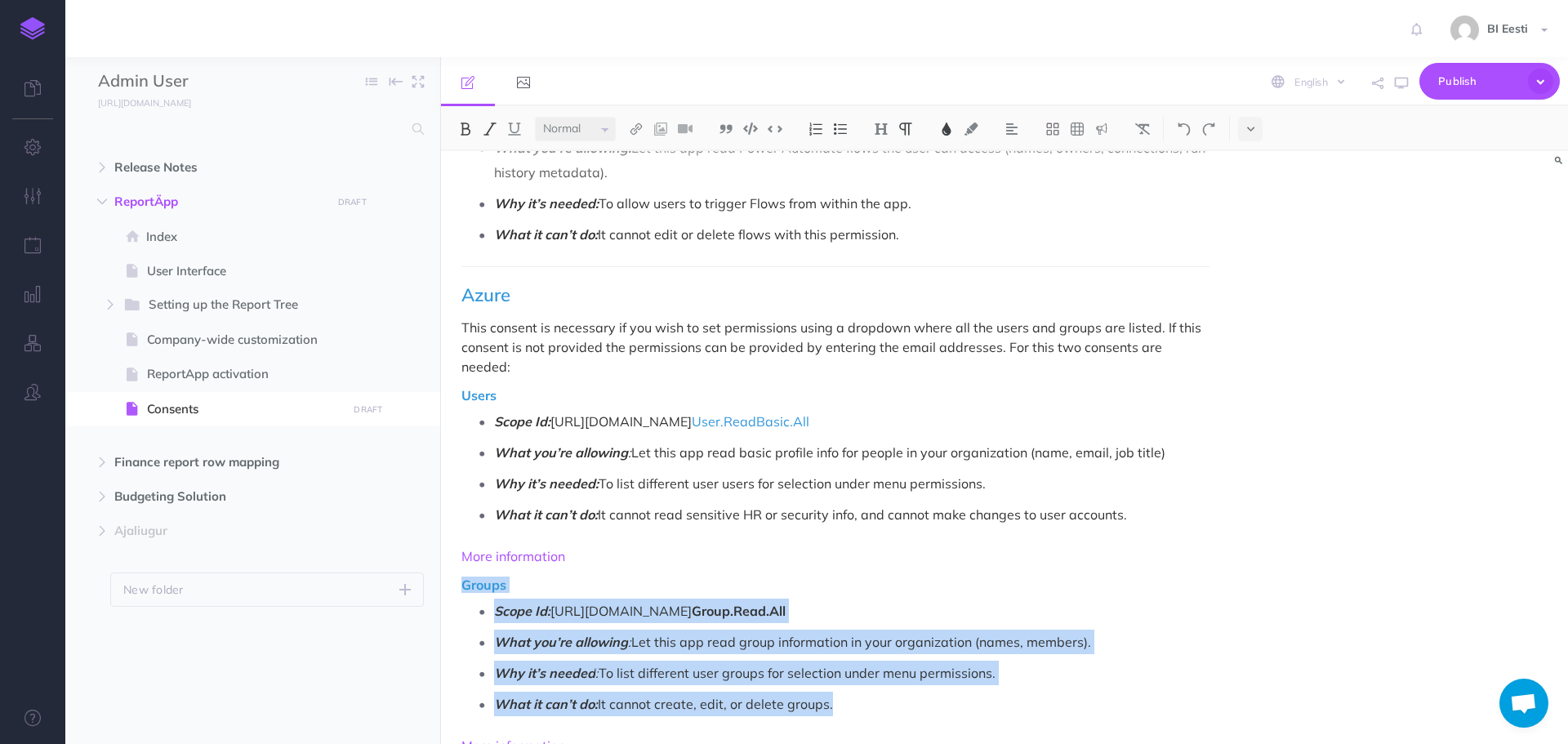
click at [943, 133] on img at bounding box center [946, 129] width 15 height 13
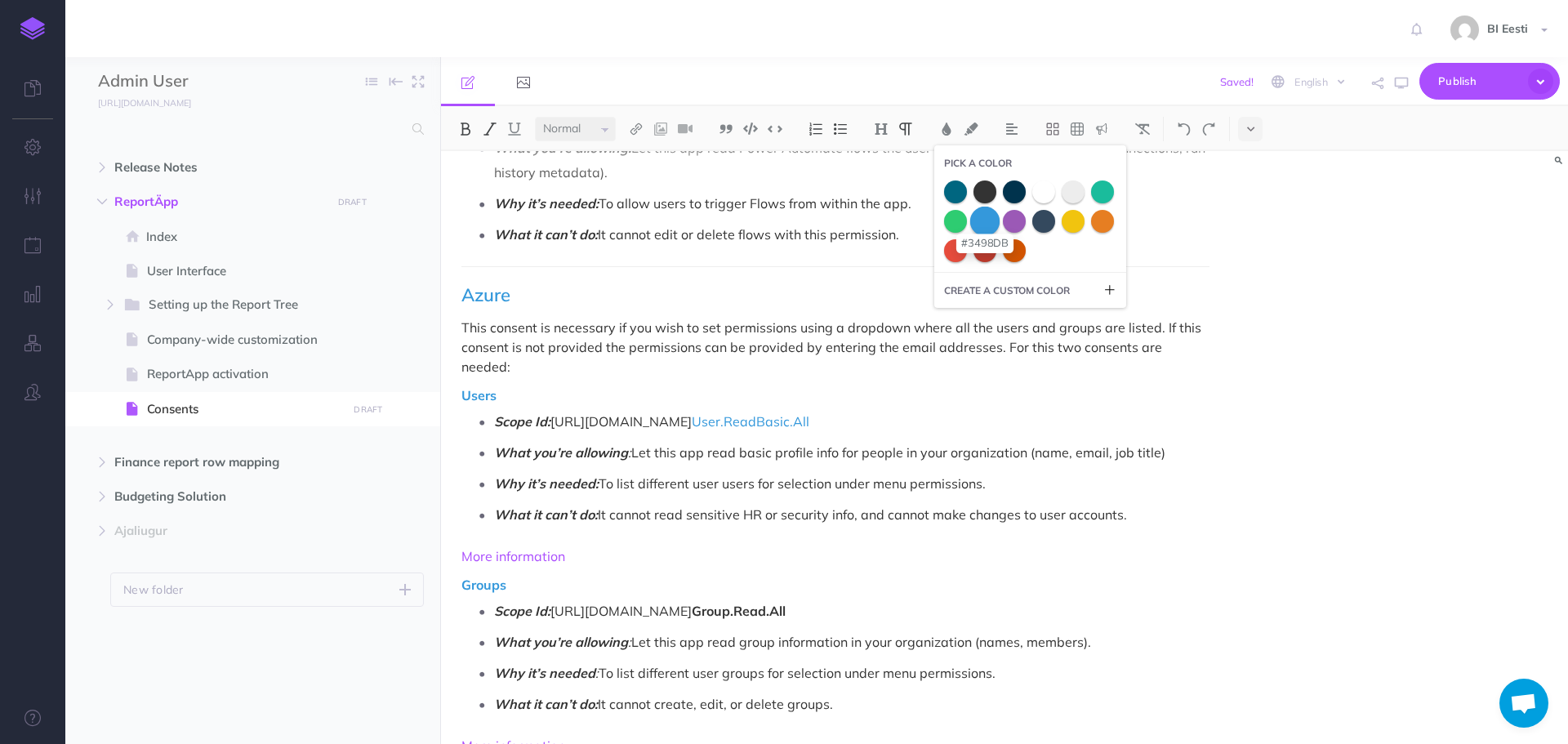
click at [994, 221] on span at bounding box center [984, 220] width 29 height 29
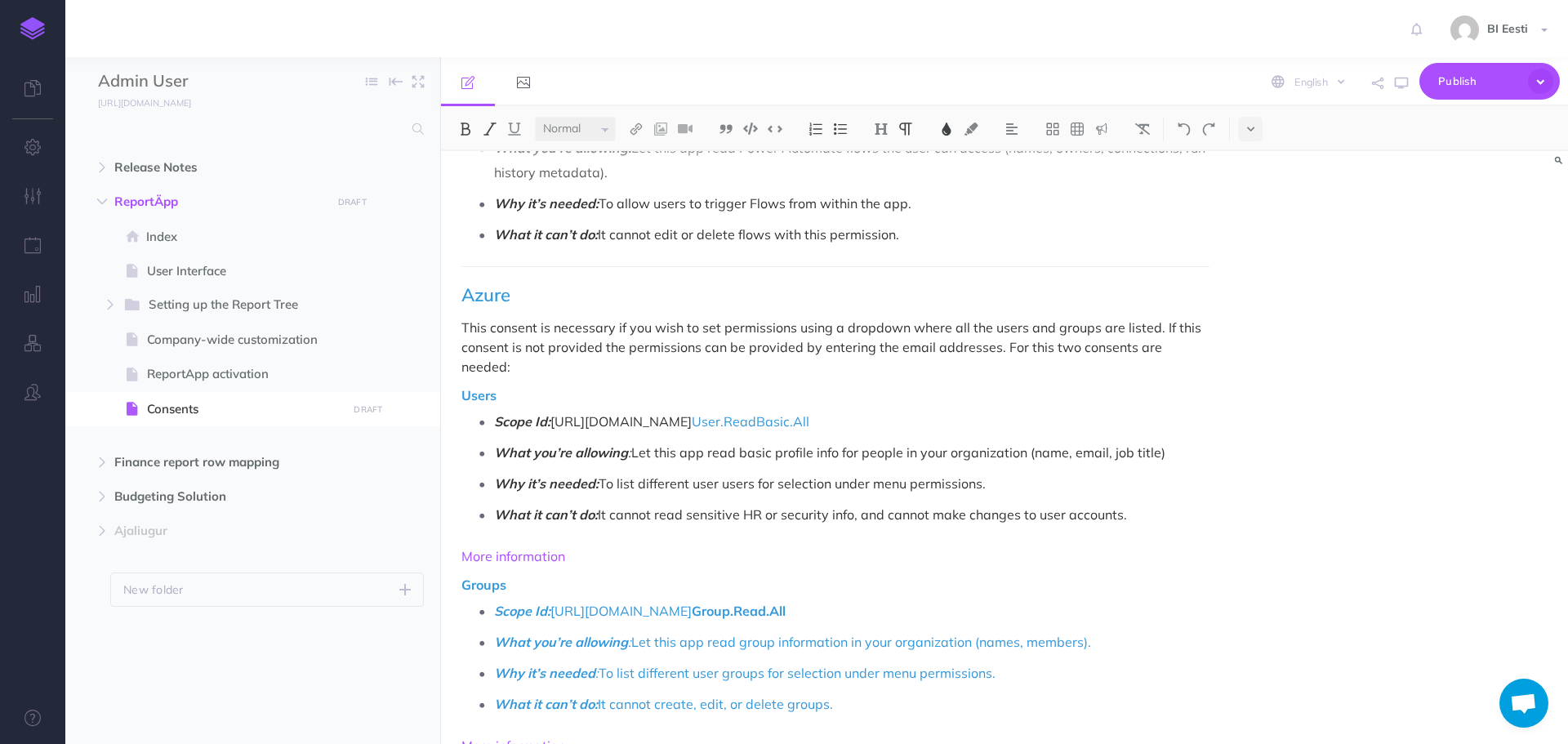
click at [787, 546] on p "More information" at bounding box center [835, 556] width 748 height 20
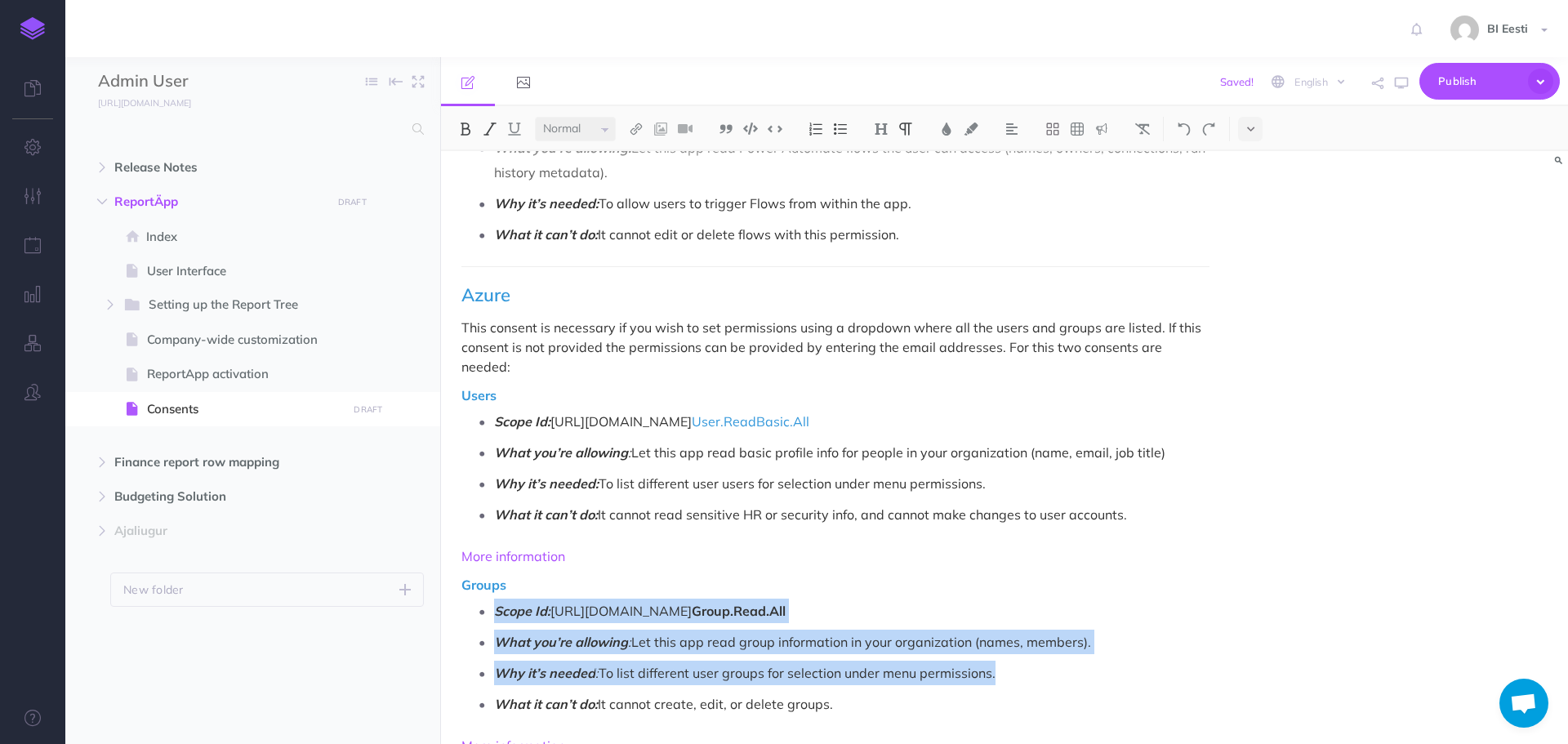
click at [872, 599] on p "Scope Id: https://graph.microsoft.com/ Group.Read.All" at bounding box center [852, 611] width 716 height 24
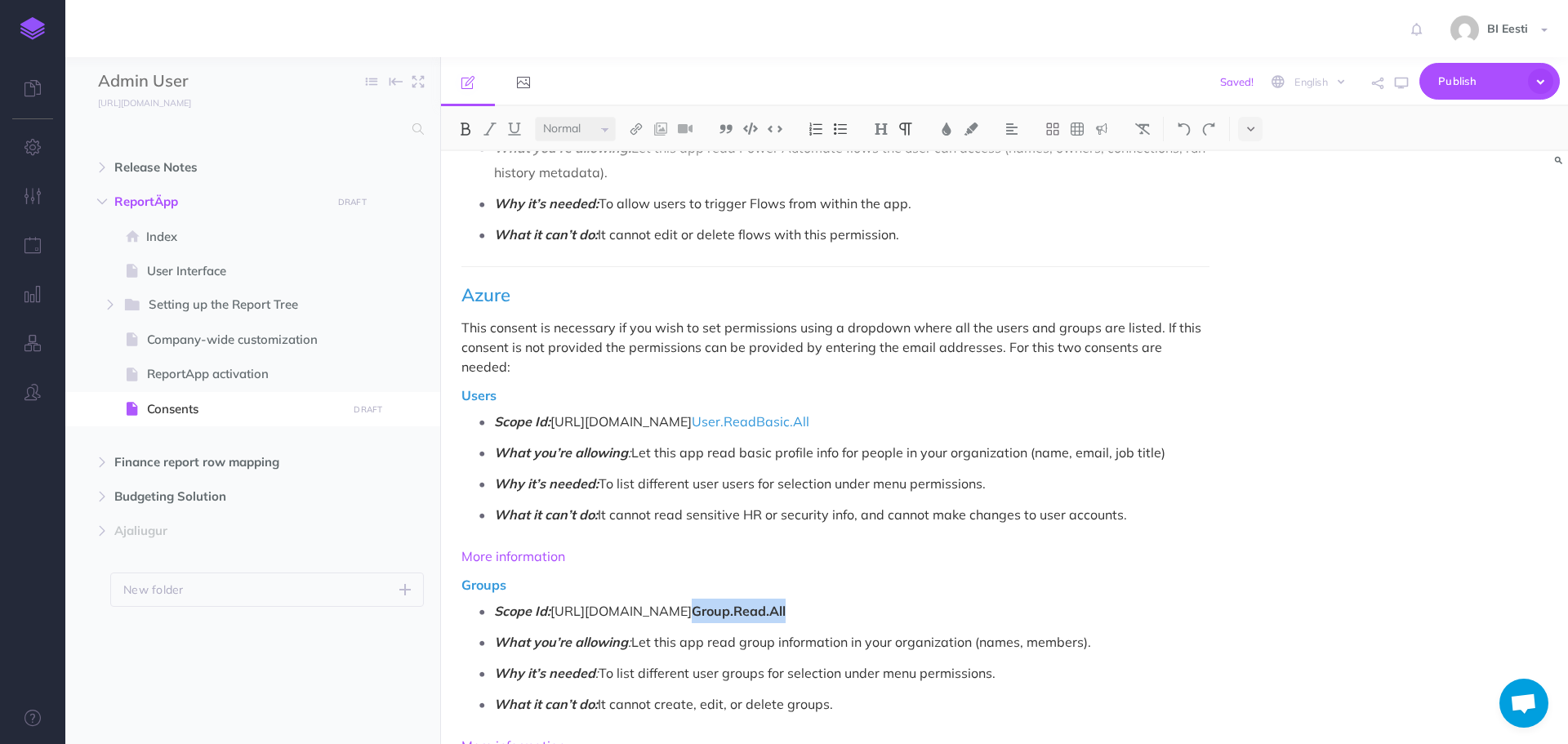
drag, startPoint x: 831, startPoint y: 585, endPoint x: 723, endPoint y: 587, distance: 108.0
click at [723, 599] on p "Scope Id: https://graph.microsoft.com/ Group.Read.All" at bounding box center [852, 611] width 716 height 24
click at [466, 126] on img at bounding box center [466, 129] width 15 height 13
click at [954, 132] on img at bounding box center [946, 129] width 15 height 13
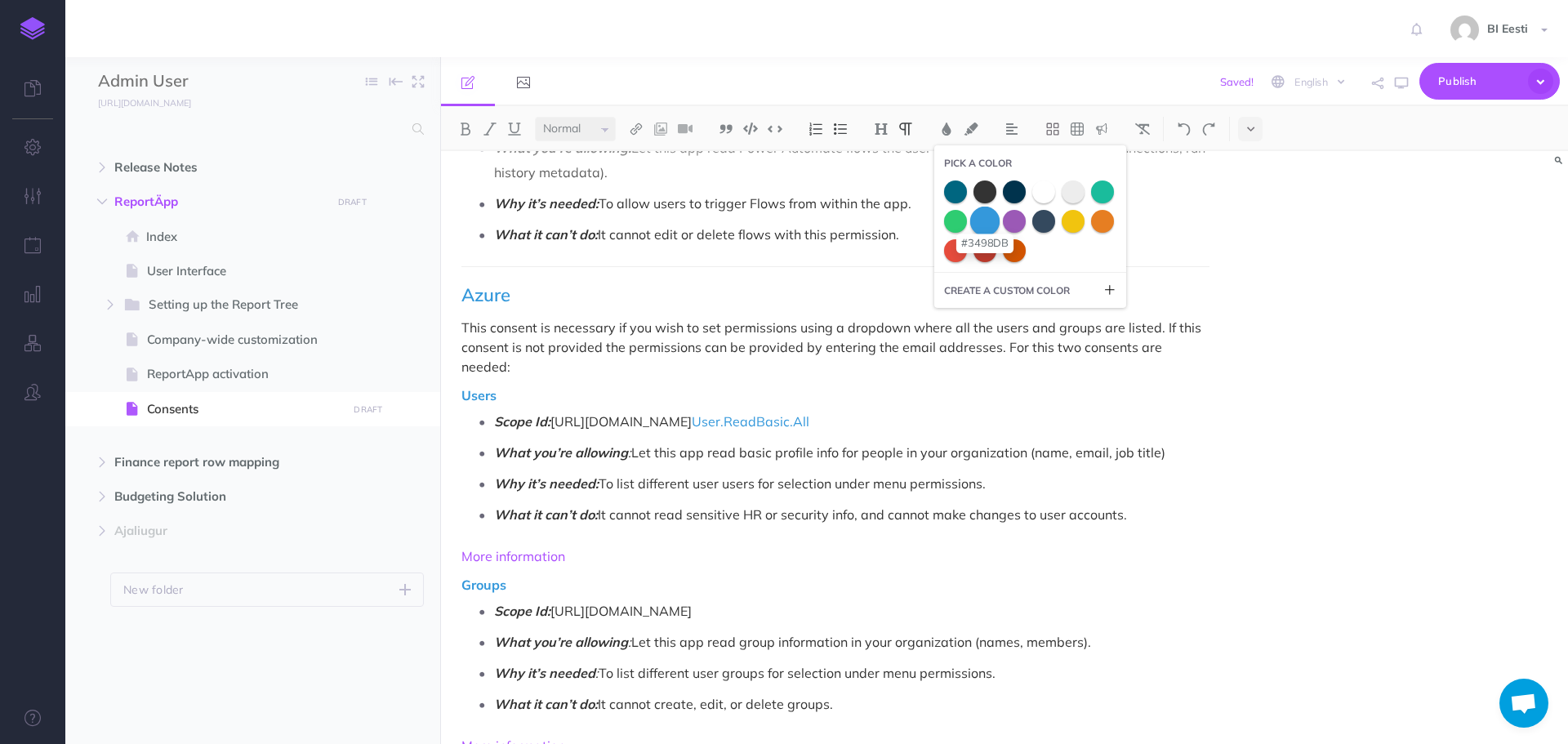
click at [994, 229] on span at bounding box center [984, 220] width 29 height 29
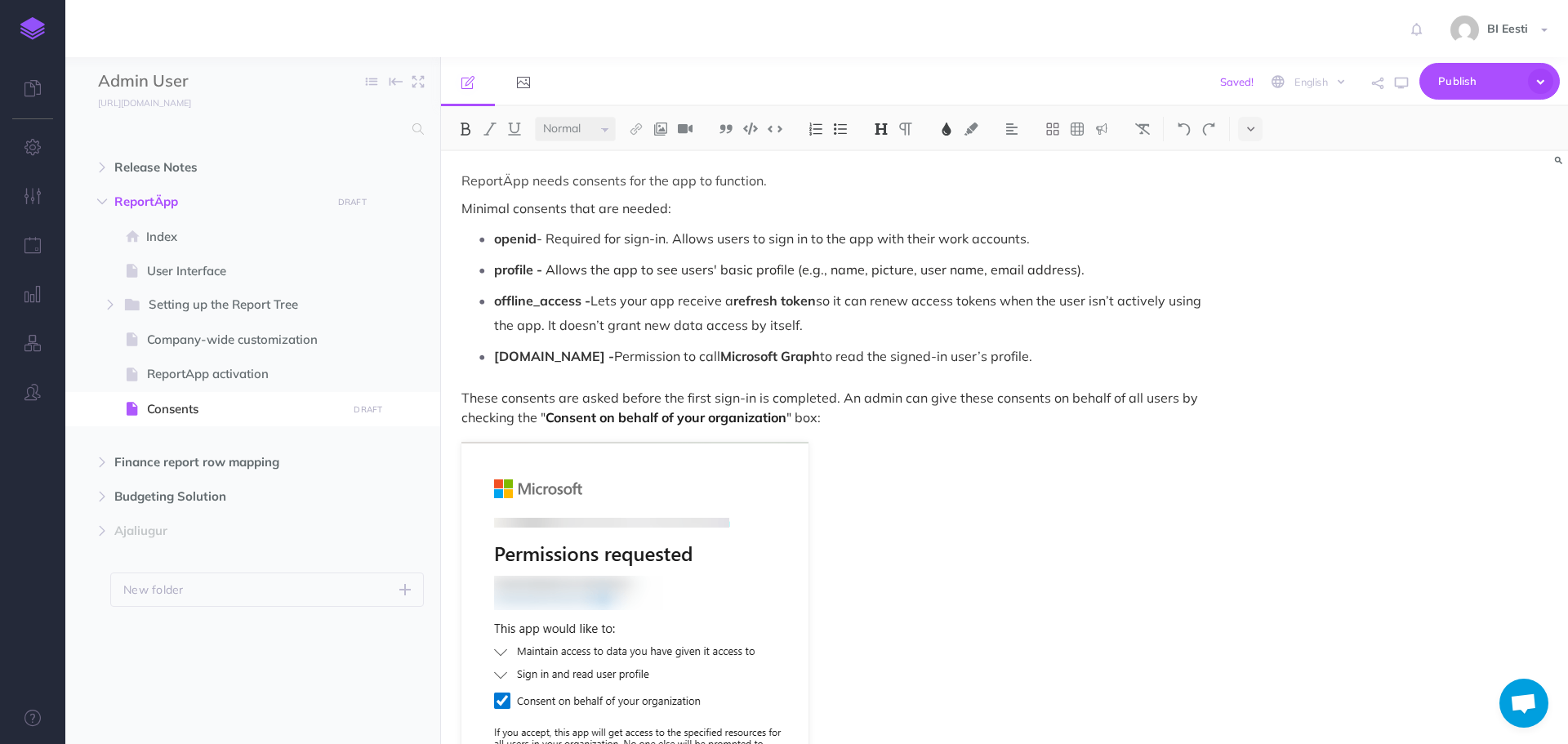
scroll to position [0, 0]
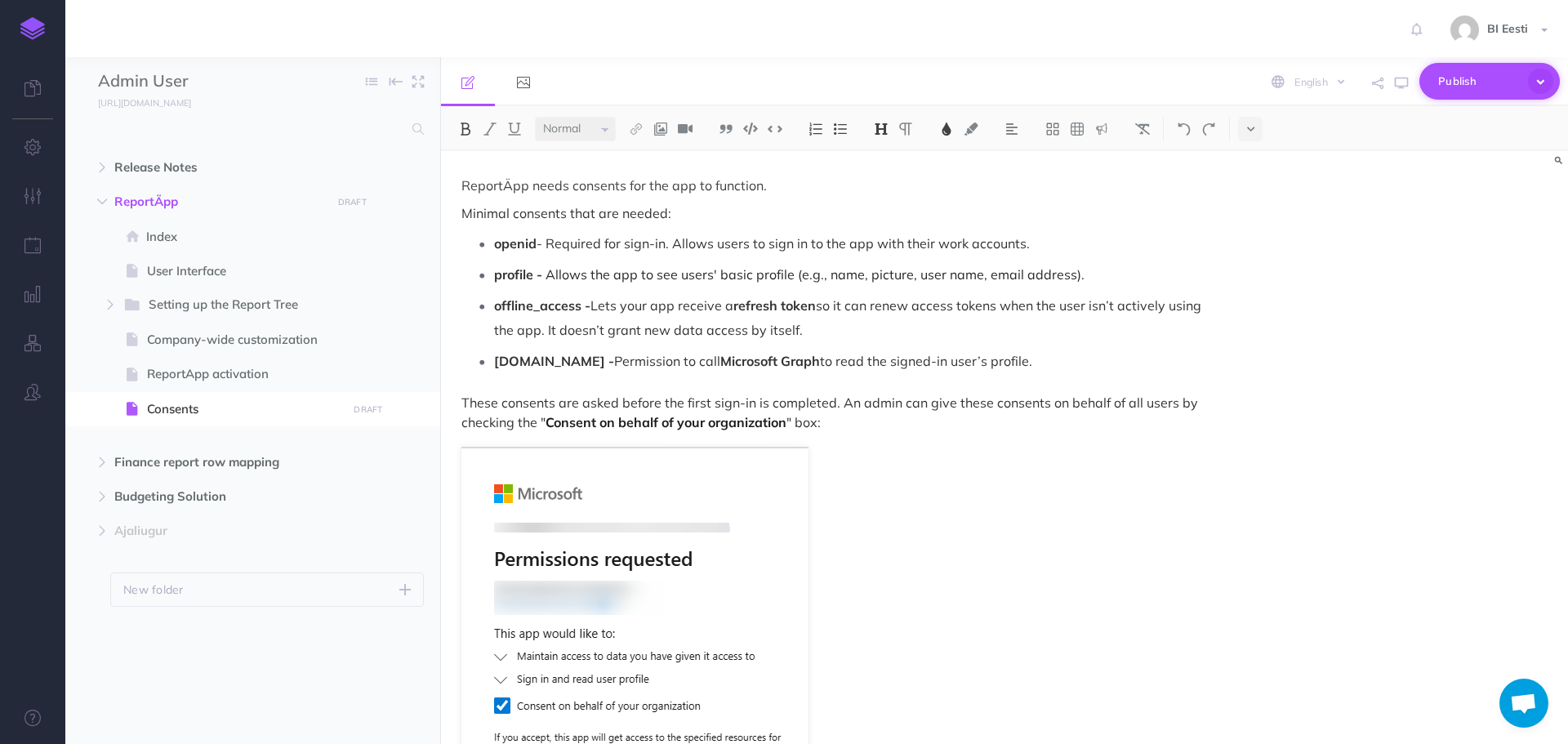
click at [1476, 80] on span "Publish" at bounding box center [1479, 81] width 82 height 25
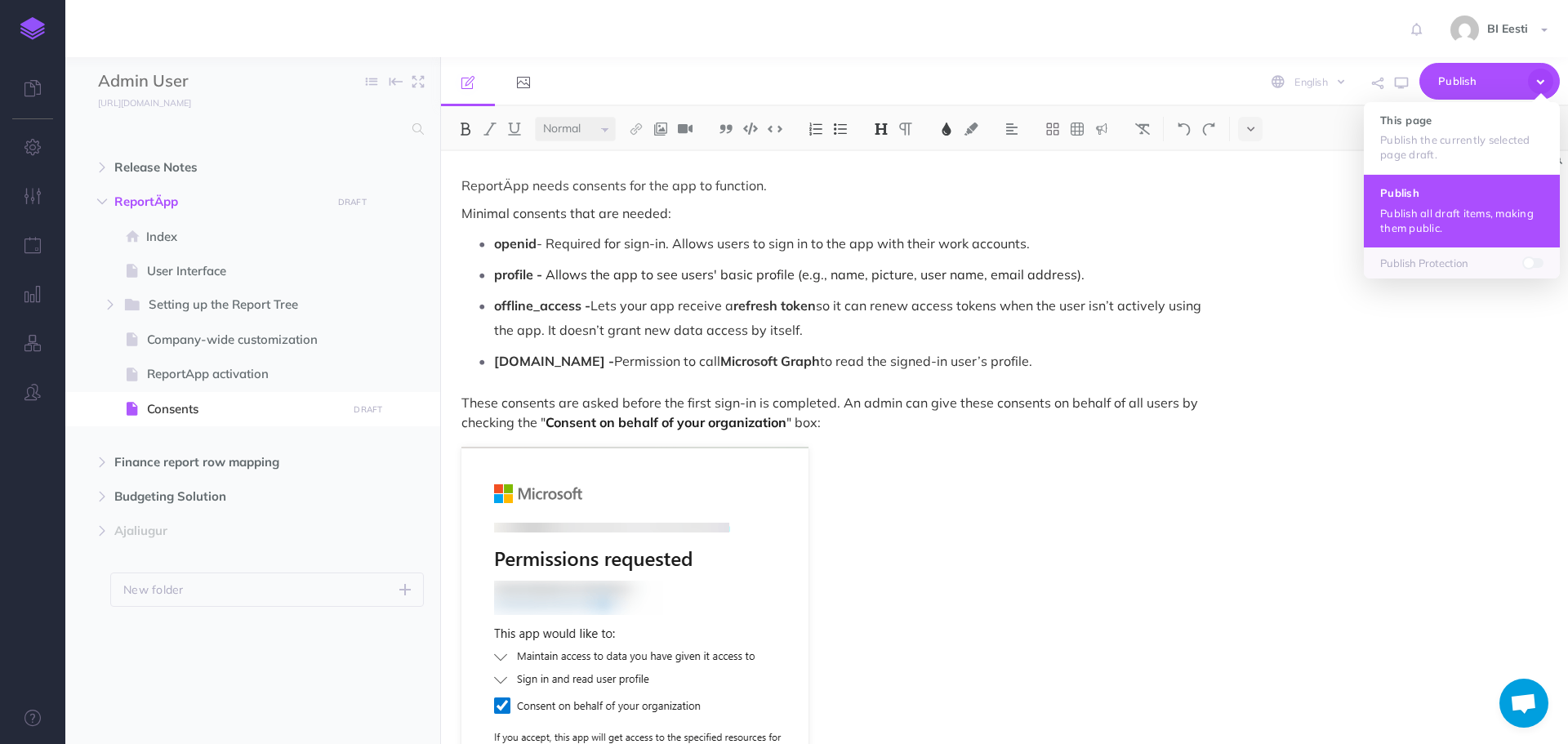
click at [1478, 200] on button "Publish Publish all draft items, making them public." at bounding box center [1462, 210] width 196 height 73
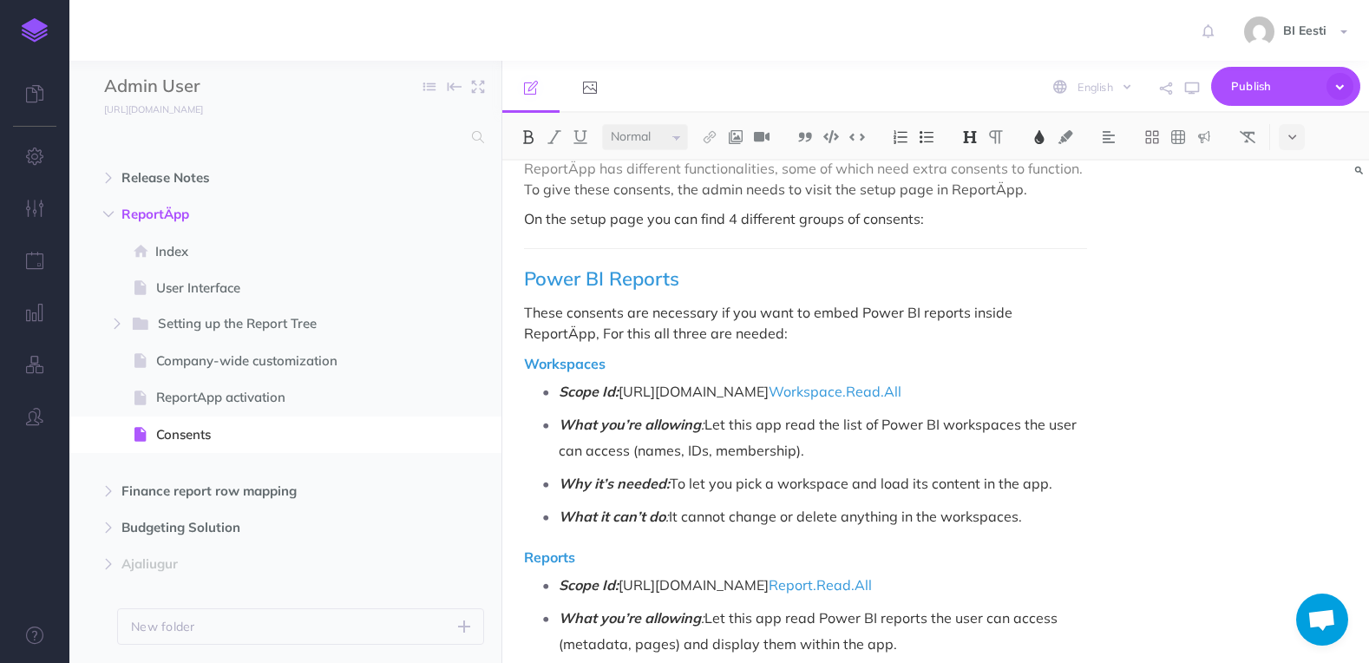
scroll to position [1055, 0]
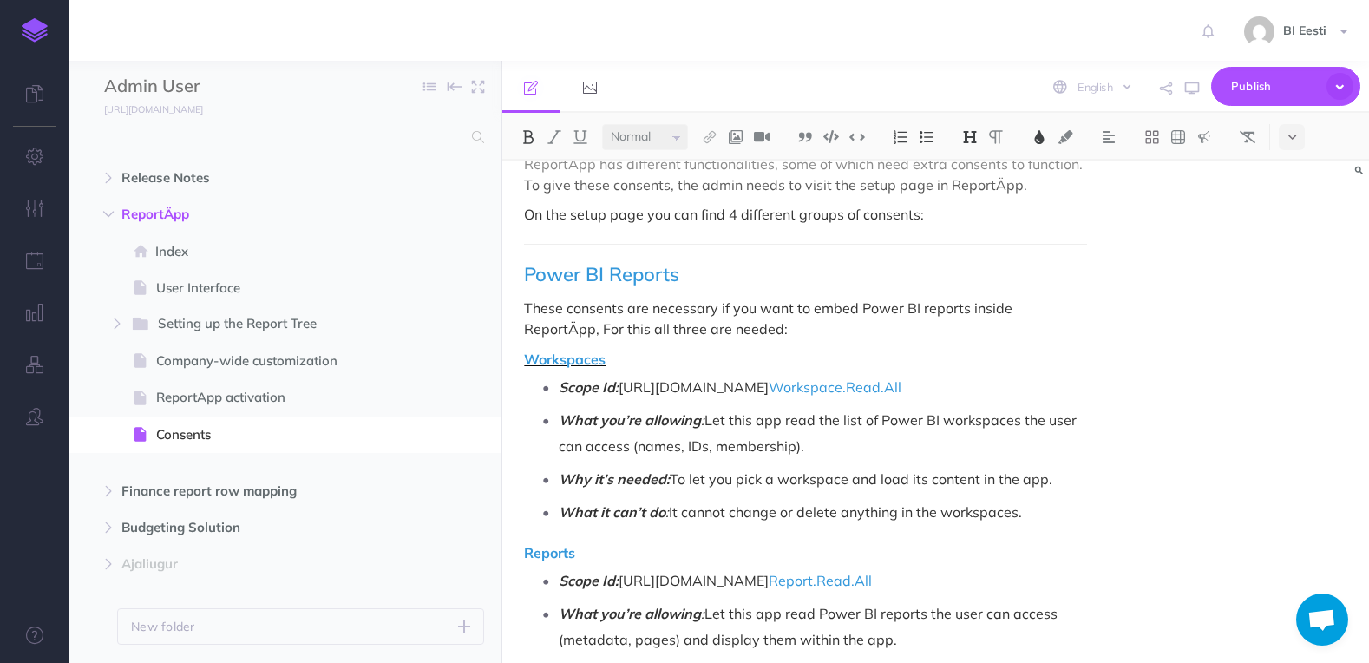
click at [591, 350] on span "Workspaces" at bounding box center [565, 358] width 82 height 17
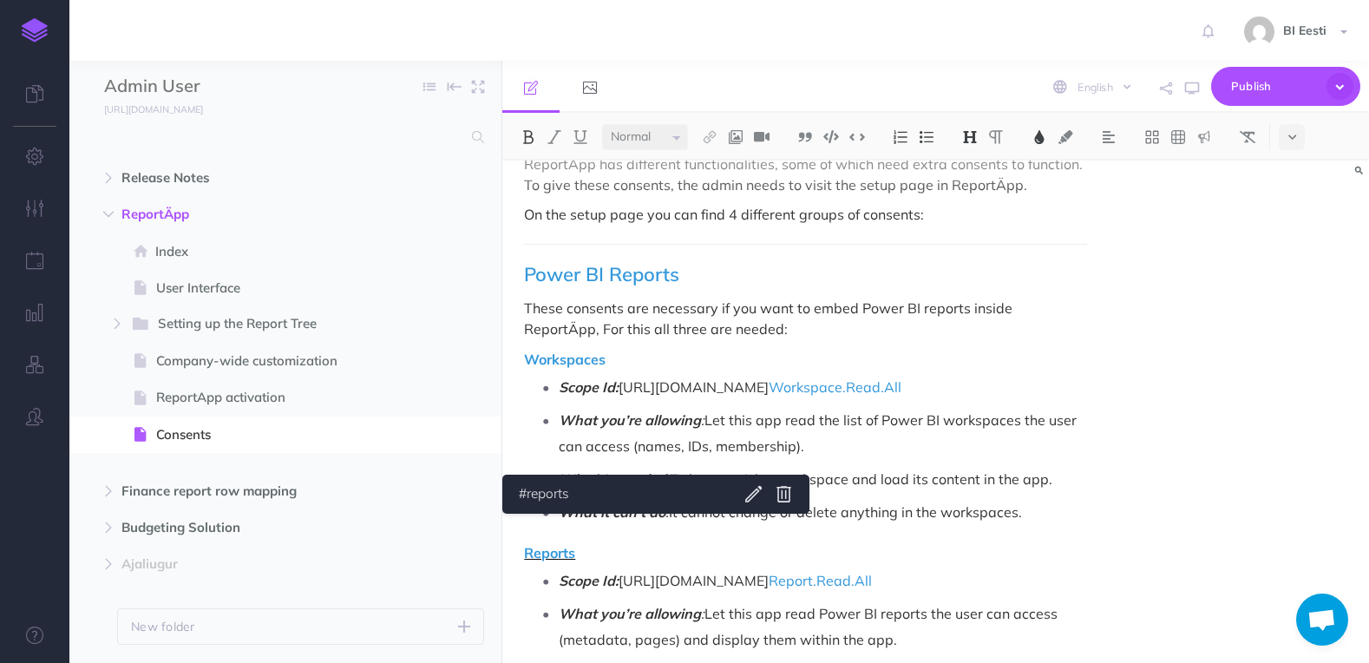
click at [550, 544] on span "Reports" at bounding box center [549, 552] width 51 height 17
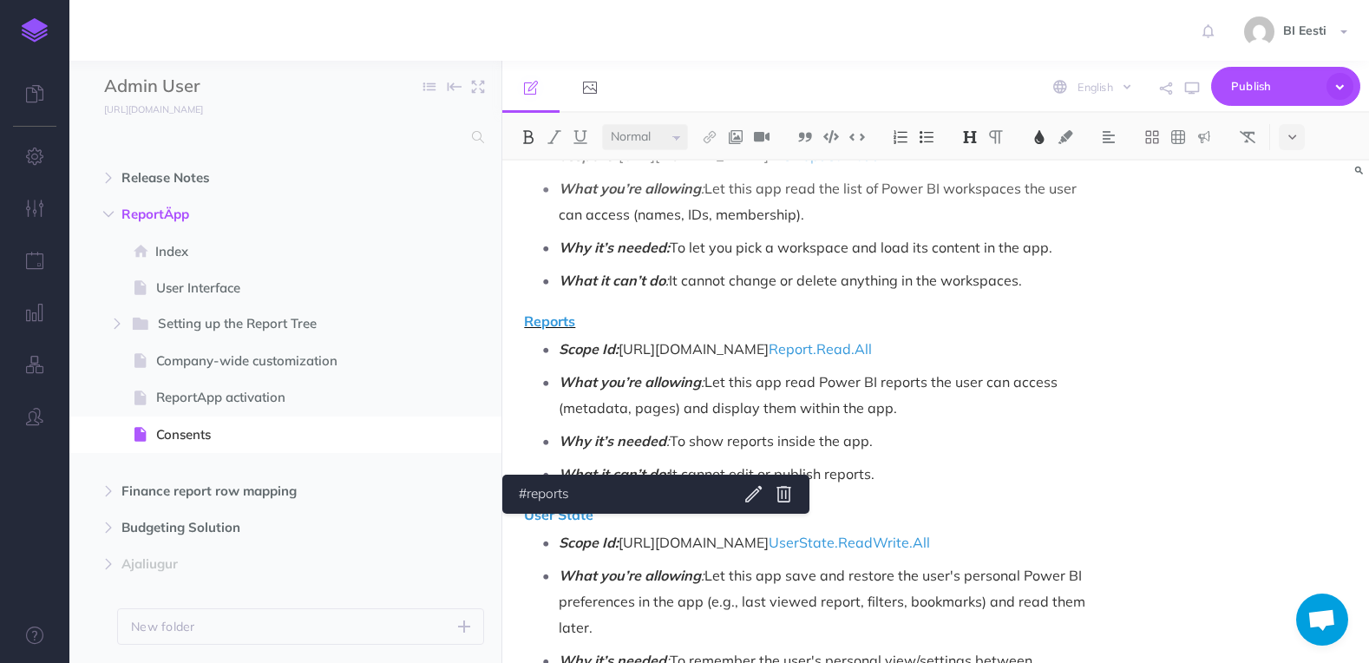
scroll to position [1402, 0]
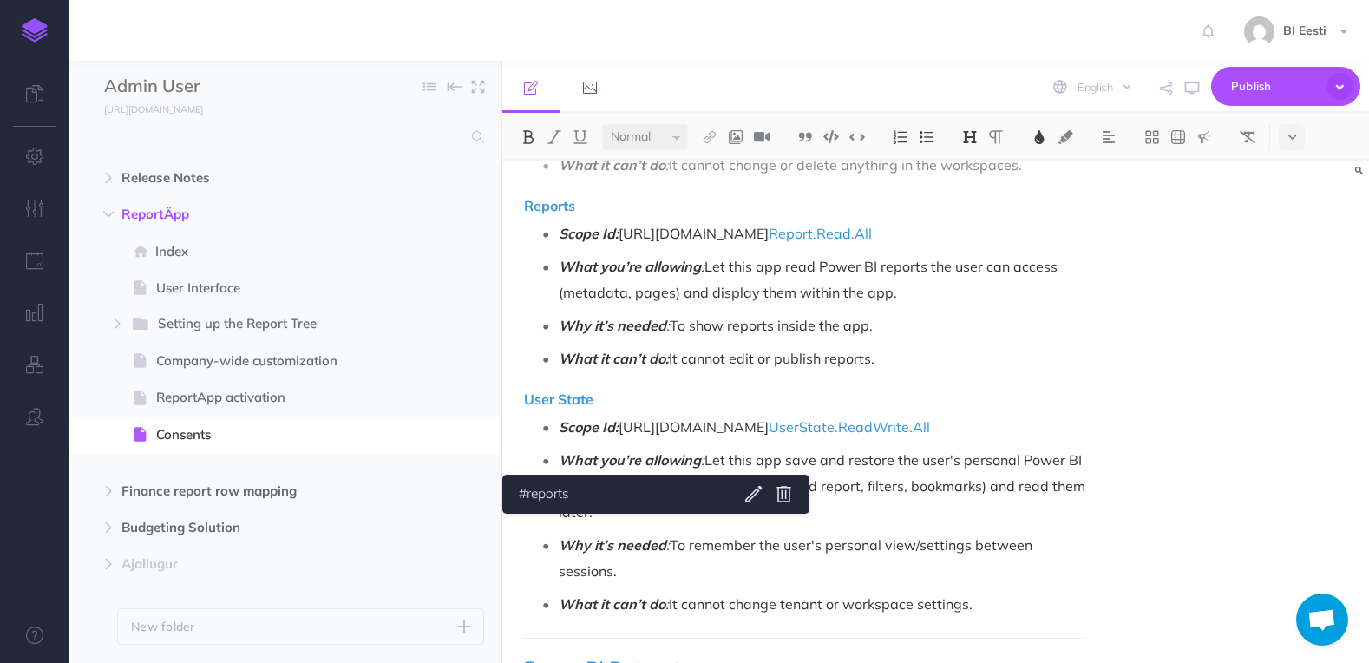
click at [563, 390] on span "User State" at bounding box center [558, 398] width 69 height 17
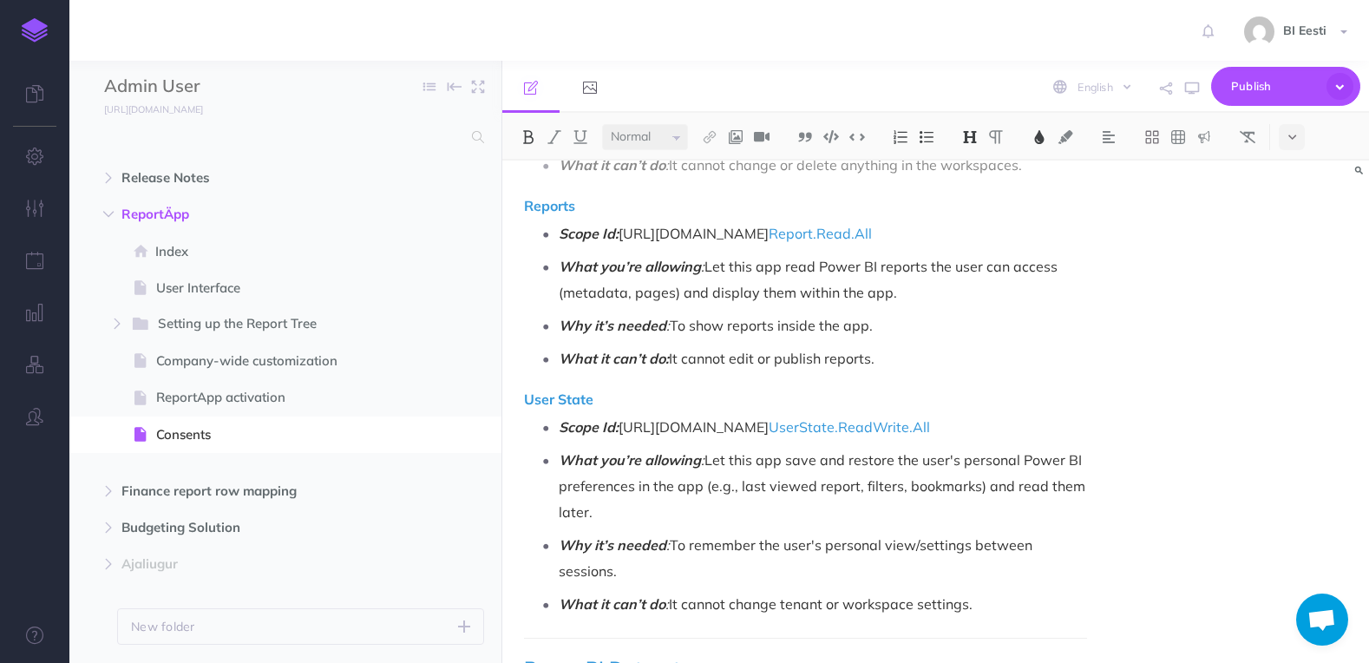
click at [577, 390] on span "User State" at bounding box center [558, 398] width 69 height 17
drag, startPoint x: 597, startPoint y: 374, endPoint x: 507, endPoint y: 368, distance: 90.4
click at [507, 368] on div "ReportÄpp needs consents for the app to function. Minimal consents that are nee…" at bounding box center [805, 331] width 606 height 3144
click at [710, 137] on img at bounding box center [710, 137] width 16 height 14
click at [707, 215] on icon at bounding box center [710, 219] width 10 height 12
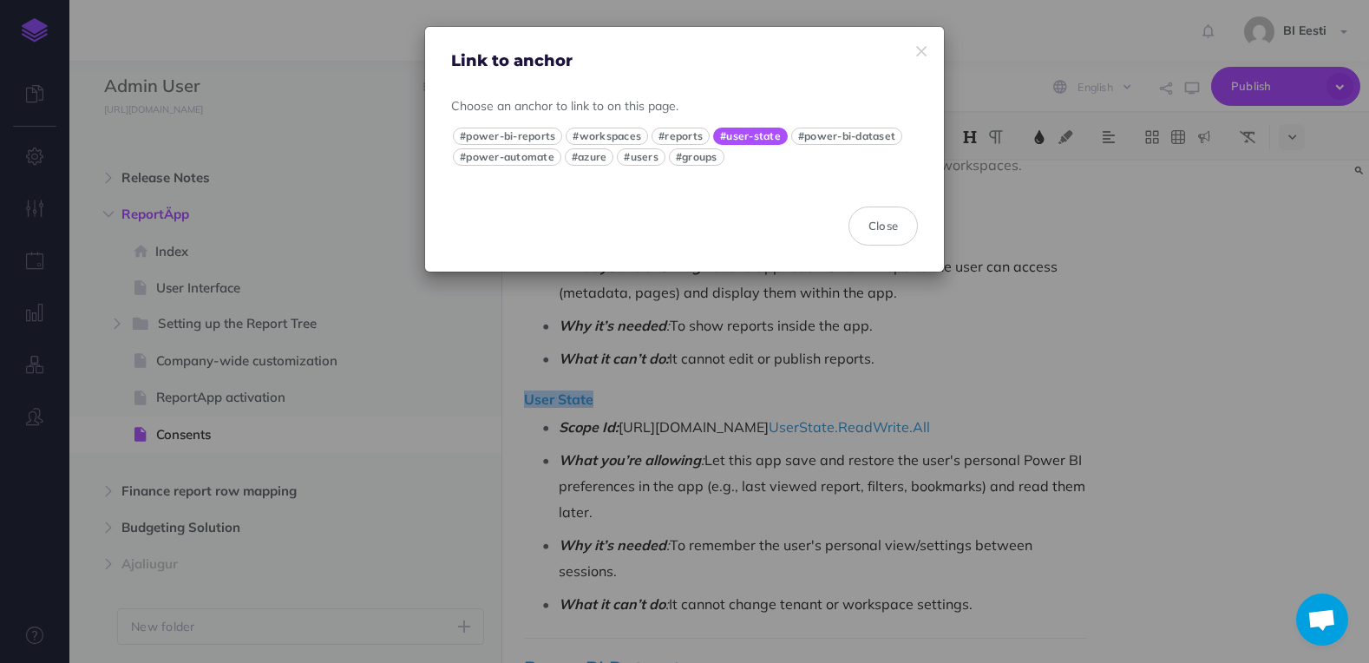
click at [755, 134] on button "#user-state" at bounding box center [750, 135] width 75 height 17
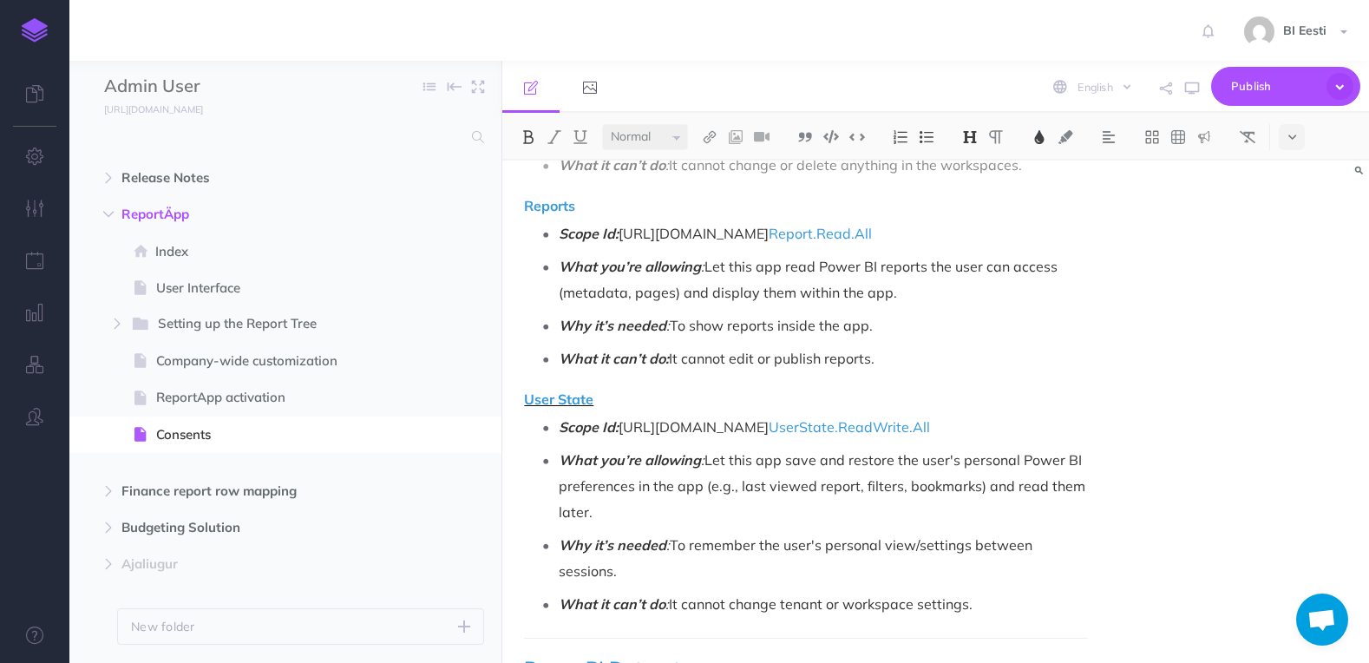
click at [566, 390] on span "User State" at bounding box center [558, 398] width 69 height 17
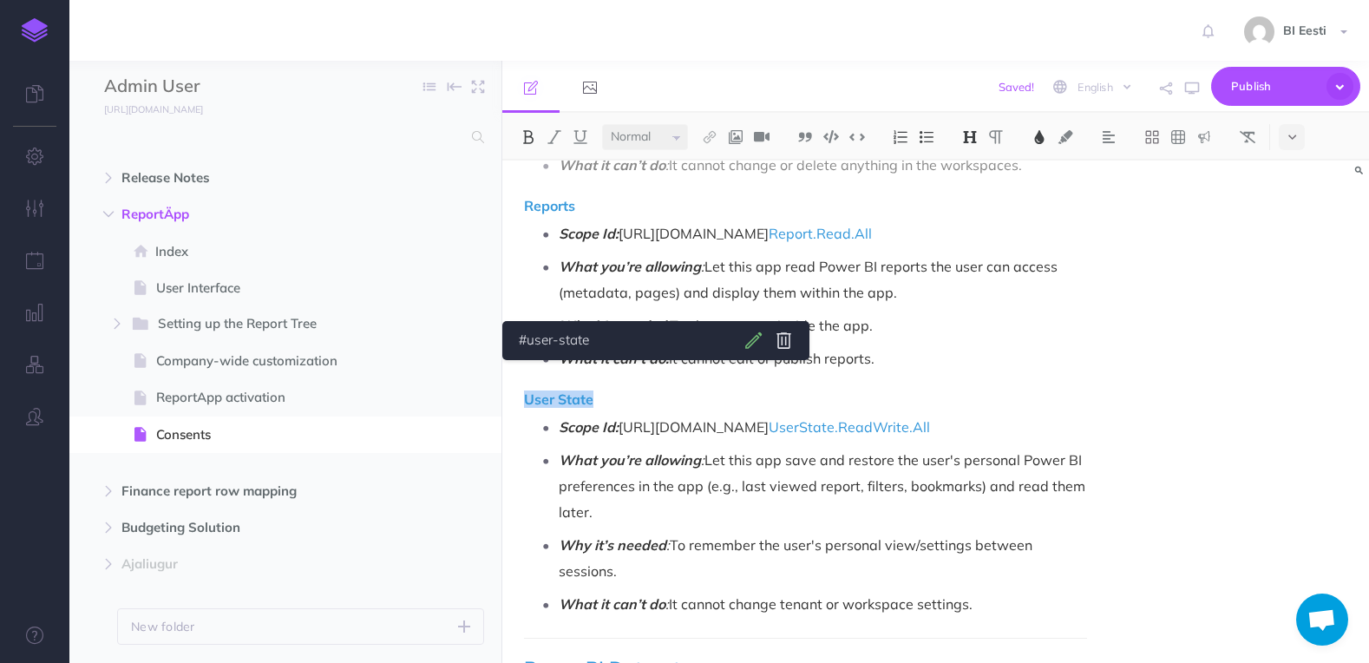
click at [743, 344] on body "Toggle Navigation BI Eesti Settings Account Settings Teams BI Support Documenta…" at bounding box center [684, 331] width 1369 height 663
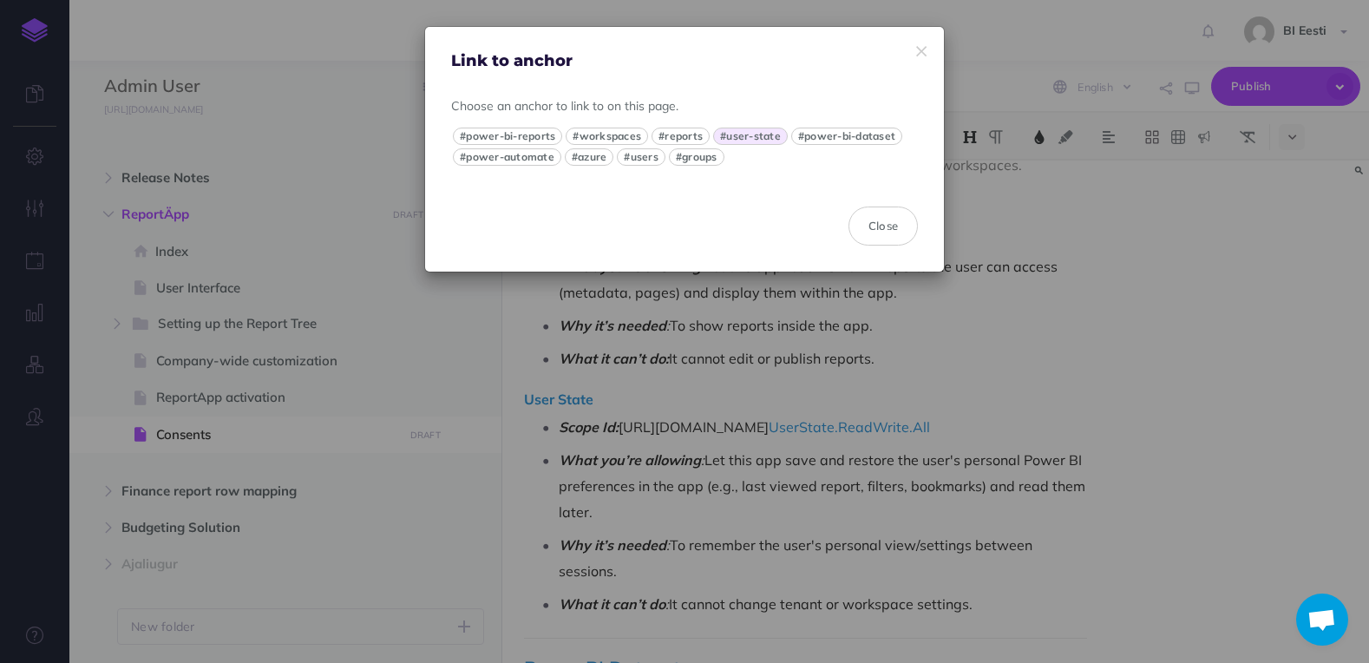
click at [927, 54] on div "Link to anchor" at bounding box center [684, 48] width 519 height 43
click at [902, 222] on button "Close" at bounding box center [882, 225] width 69 height 38
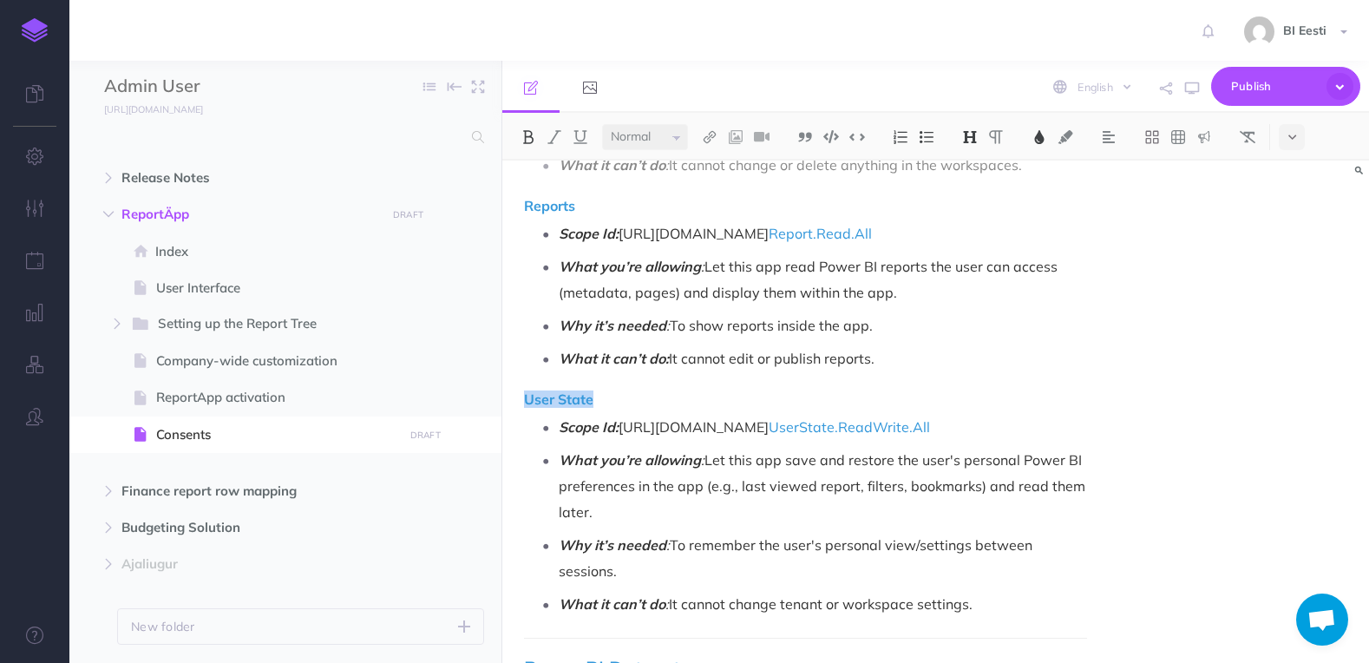
click at [617, 392] on h4 "User State" at bounding box center [805, 400] width 563 height 16
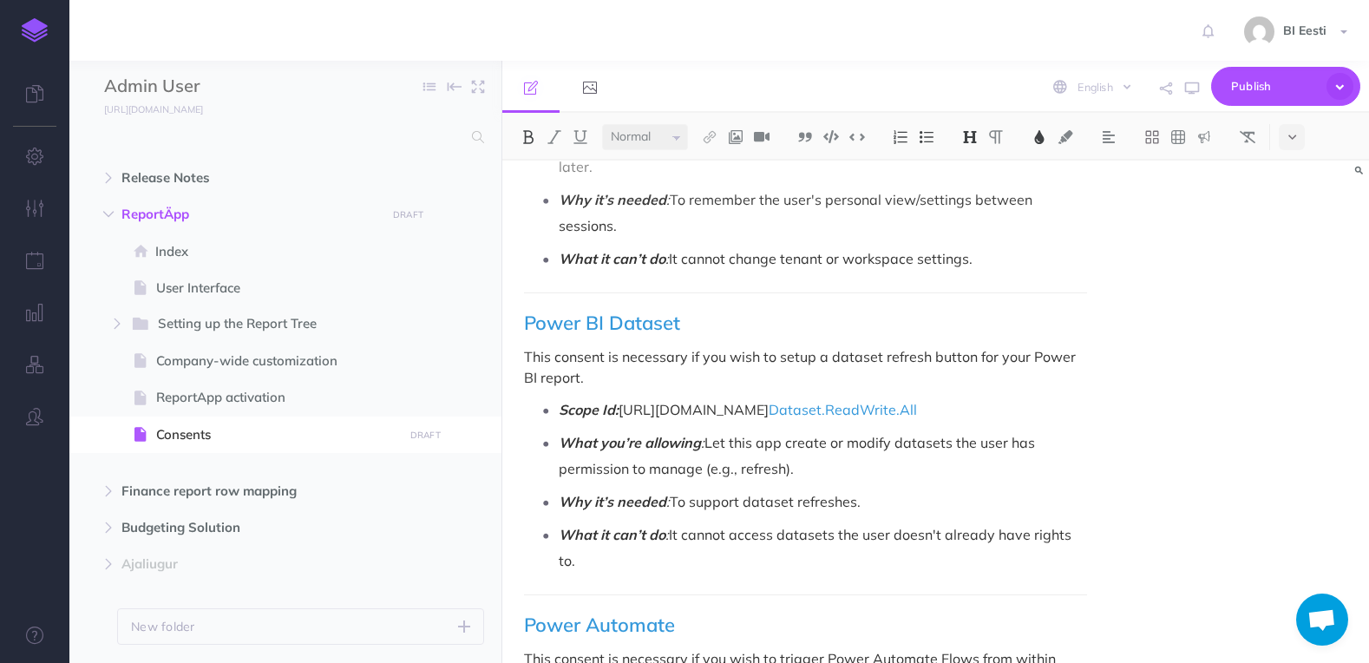
scroll to position [1749, 0]
click at [593, 309] on span "Power BI Dataset" at bounding box center [602, 321] width 156 height 24
click at [676, 309] on span "Power BI Dataset" at bounding box center [602, 321] width 156 height 24
drag, startPoint x: 684, startPoint y: 298, endPoint x: 514, endPoint y: 300, distance: 170.0
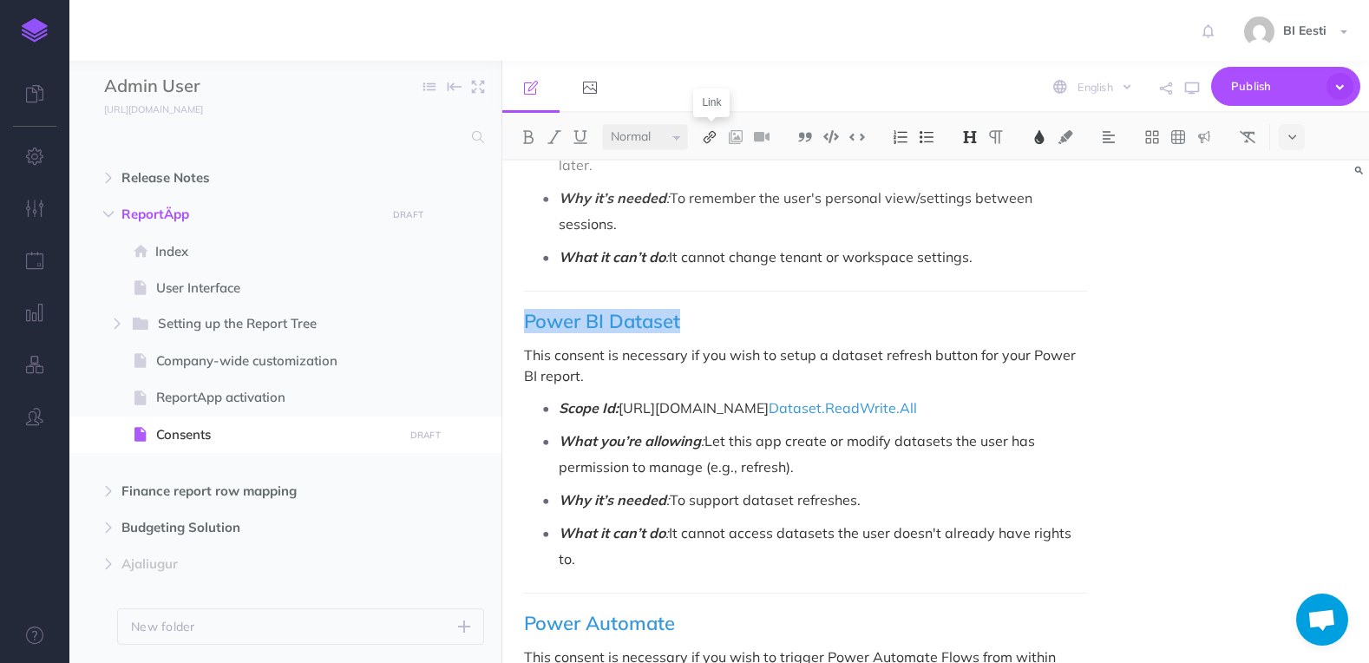
click at [708, 136] on img at bounding box center [710, 137] width 16 height 14
click at [712, 220] on icon at bounding box center [710, 219] width 10 height 12
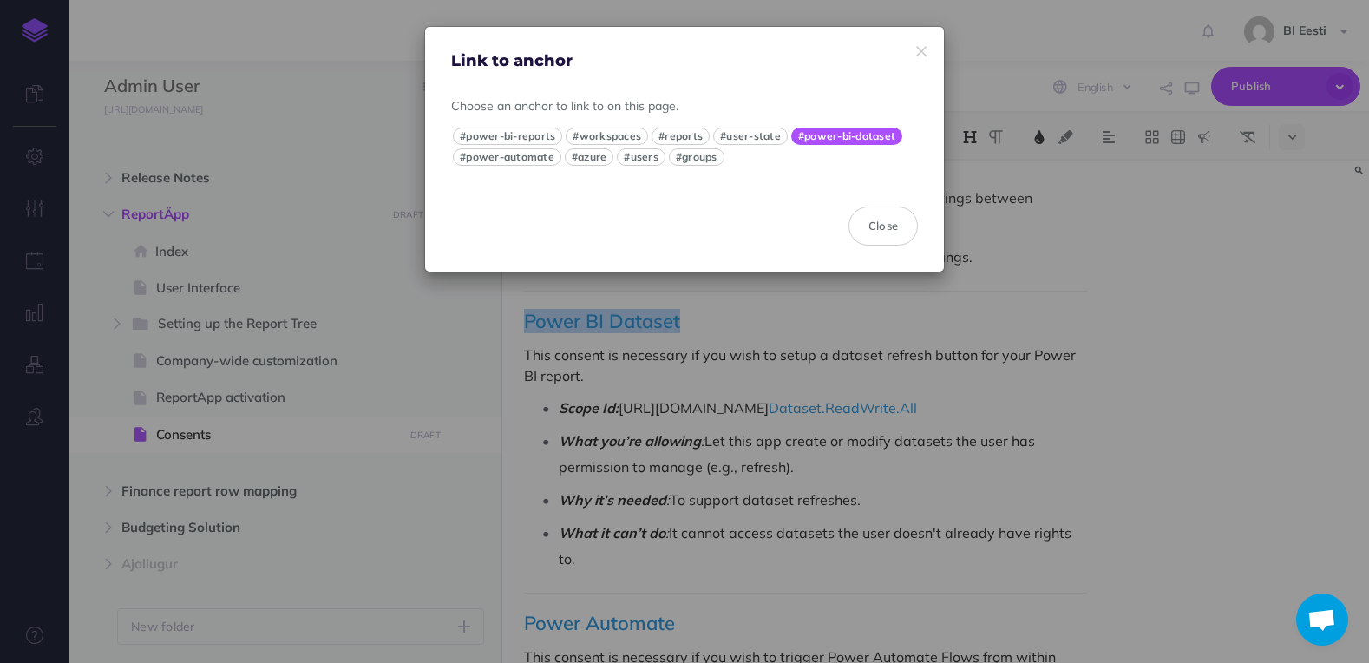
click at [851, 137] on button "#power-bi-dataset" at bounding box center [846, 135] width 111 height 17
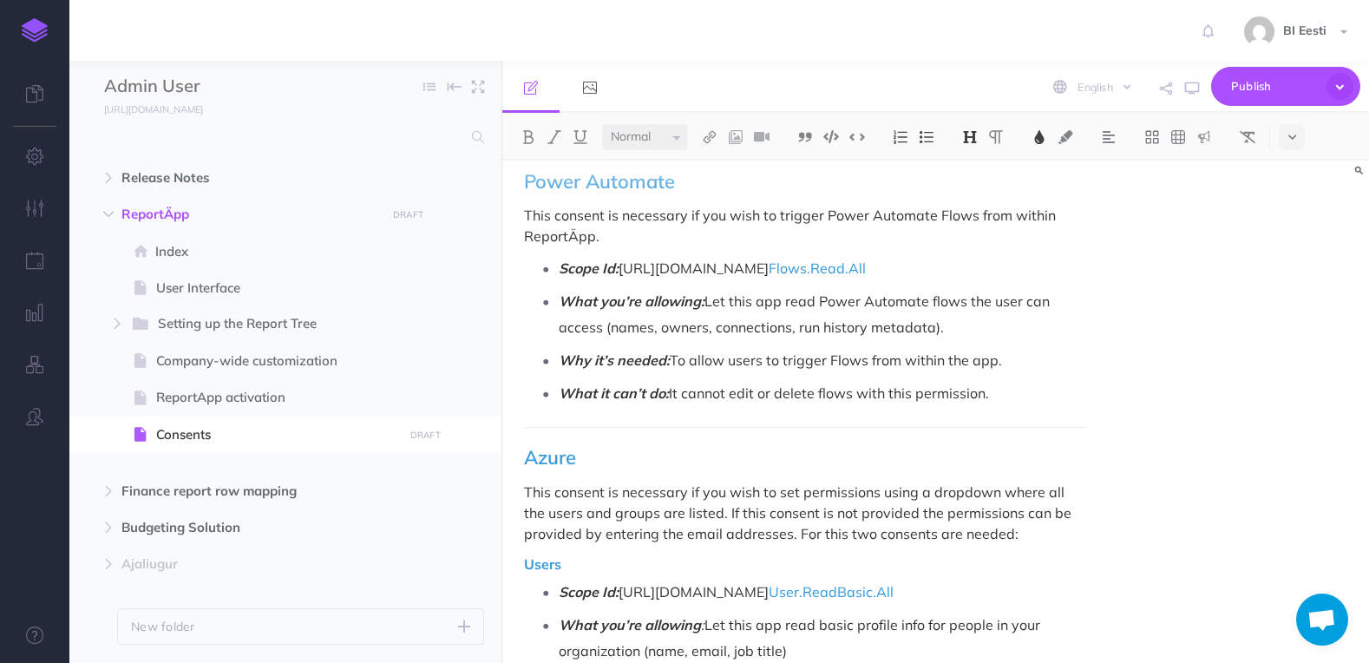
scroll to position [2182, 0]
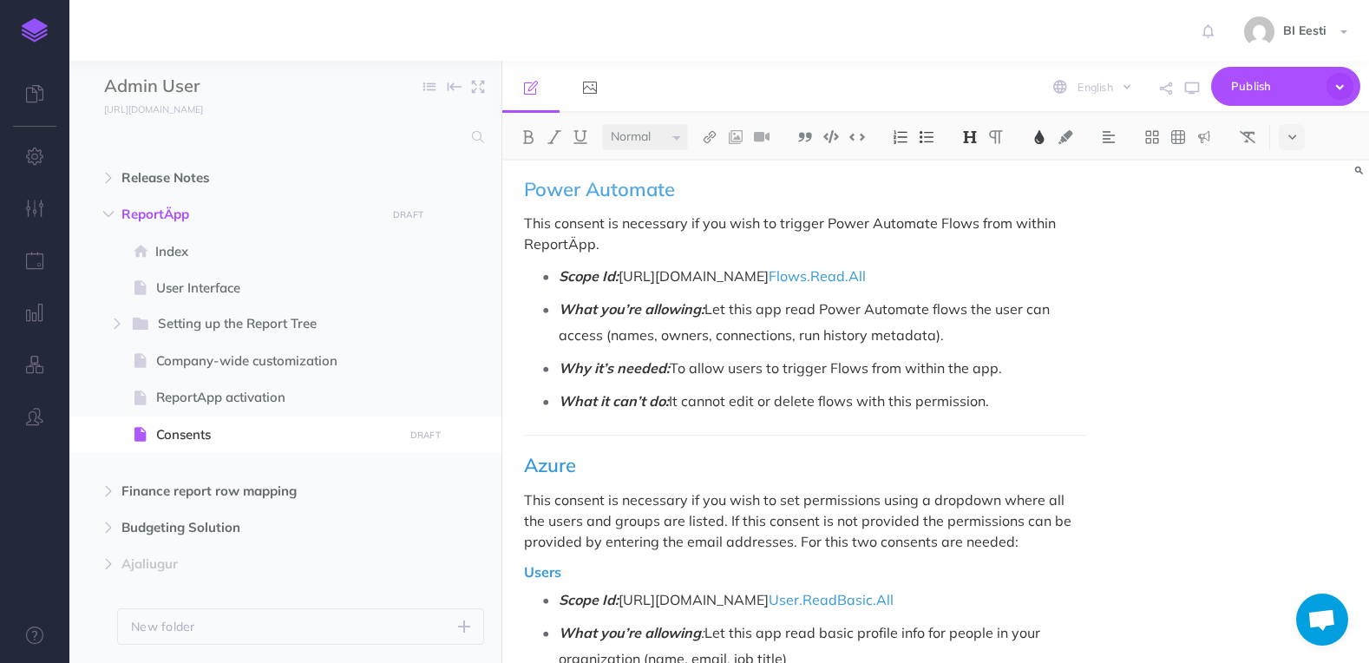
click at [576, 453] on span "Azure" at bounding box center [550, 465] width 52 height 24
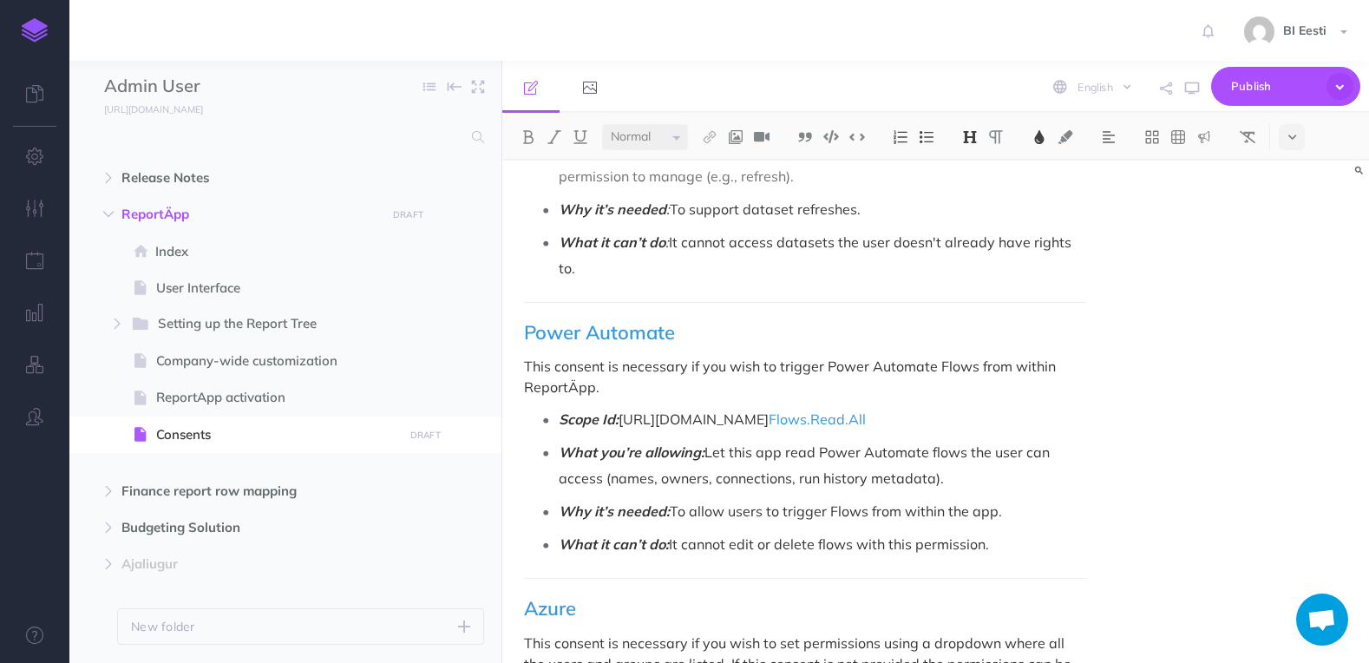
scroll to position [2009, 0]
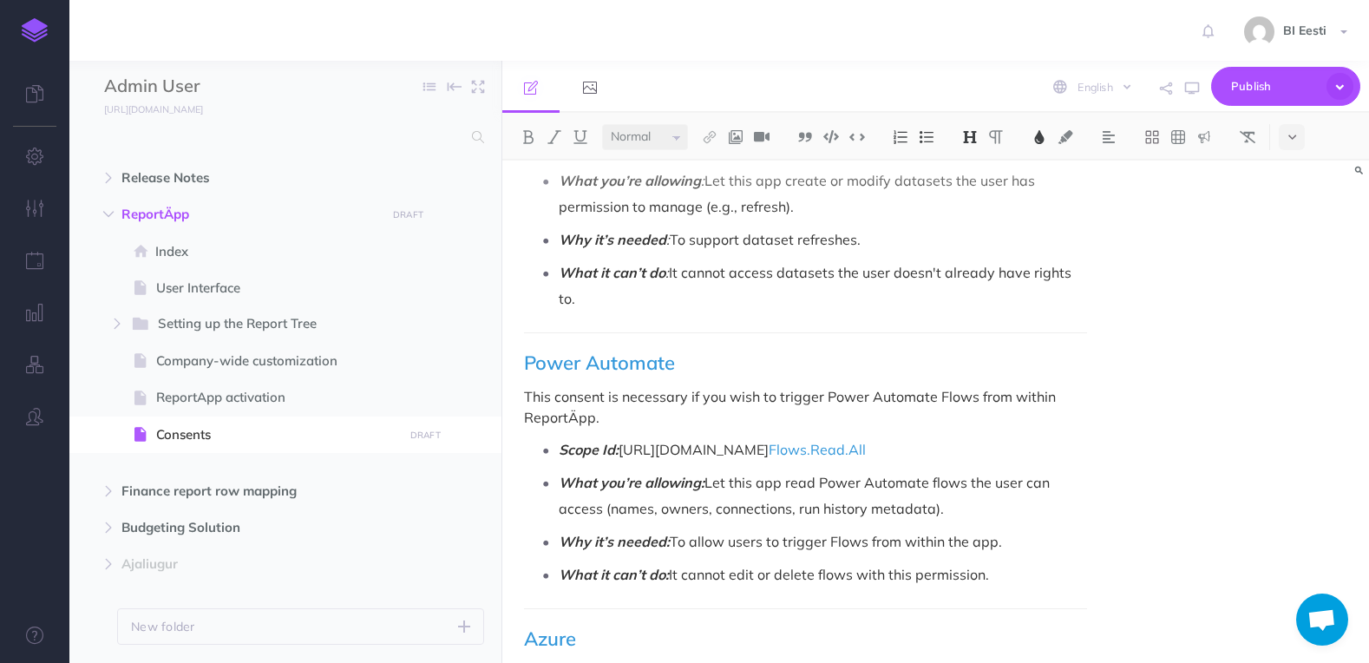
click at [606, 350] on span "Power Automate" at bounding box center [599, 362] width 151 height 24
drag, startPoint x: 679, startPoint y: 331, endPoint x: 527, endPoint y: 336, distance: 151.8
click at [527, 352] on h2 "Power Automate" at bounding box center [805, 362] width 563 height 21
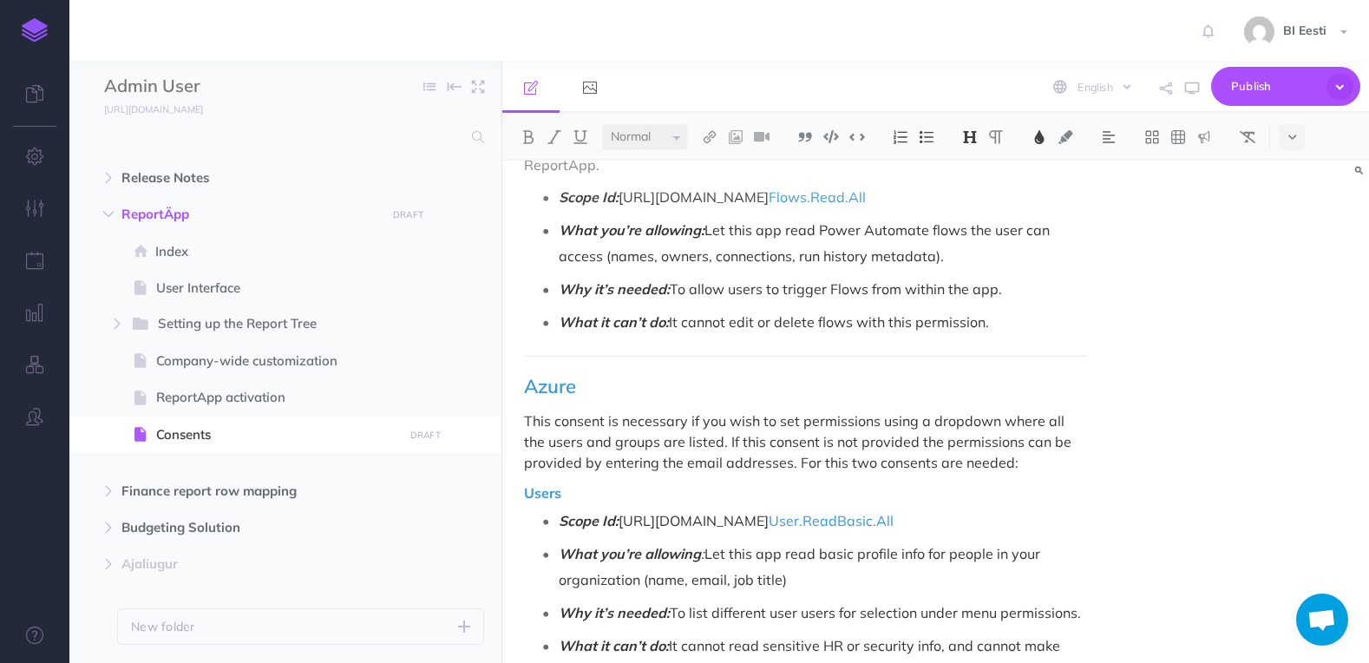
scroll to position [2269, 0]
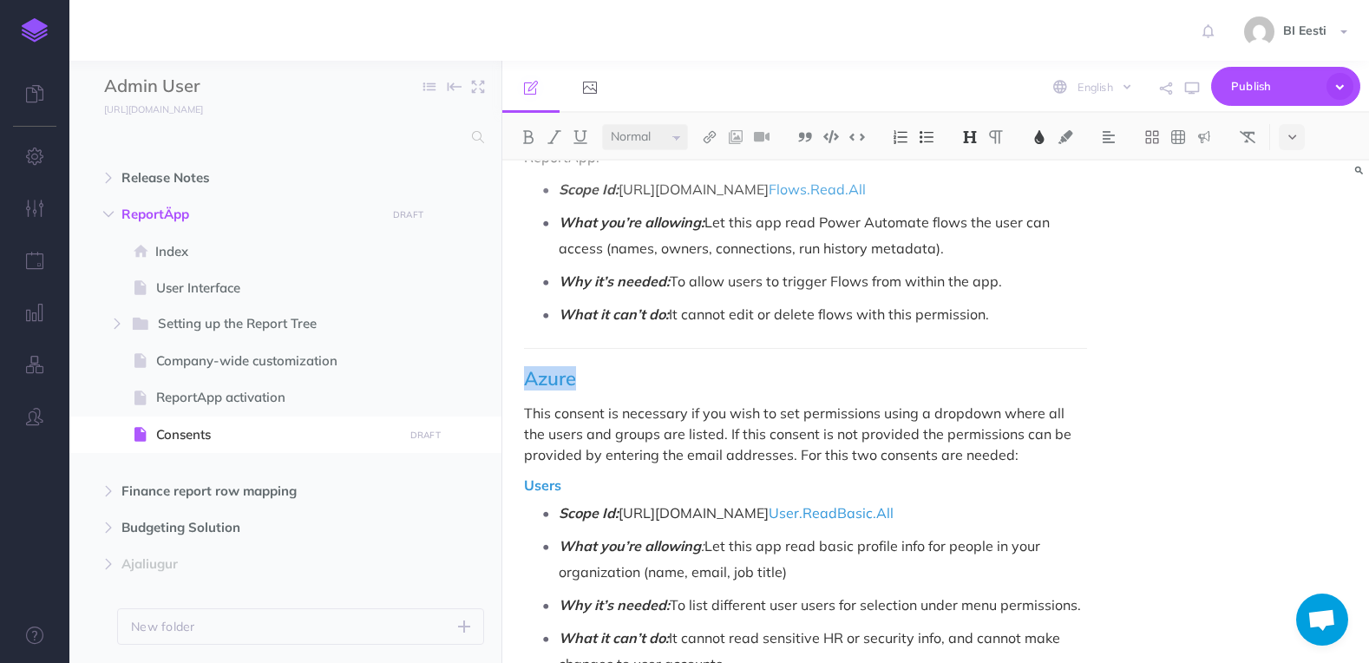
drag, startPoint x: 583, startPoint y: 356, endPoint x: 523, endPoint y: 350, distance: 60.2
drag, startPoint x: 559, startPoint y: 457, endPoint x: 522, endPoint y: 458, distance: 37.3
click at [709, 141] on img at bounding box center [710, 137] width 16 height 14
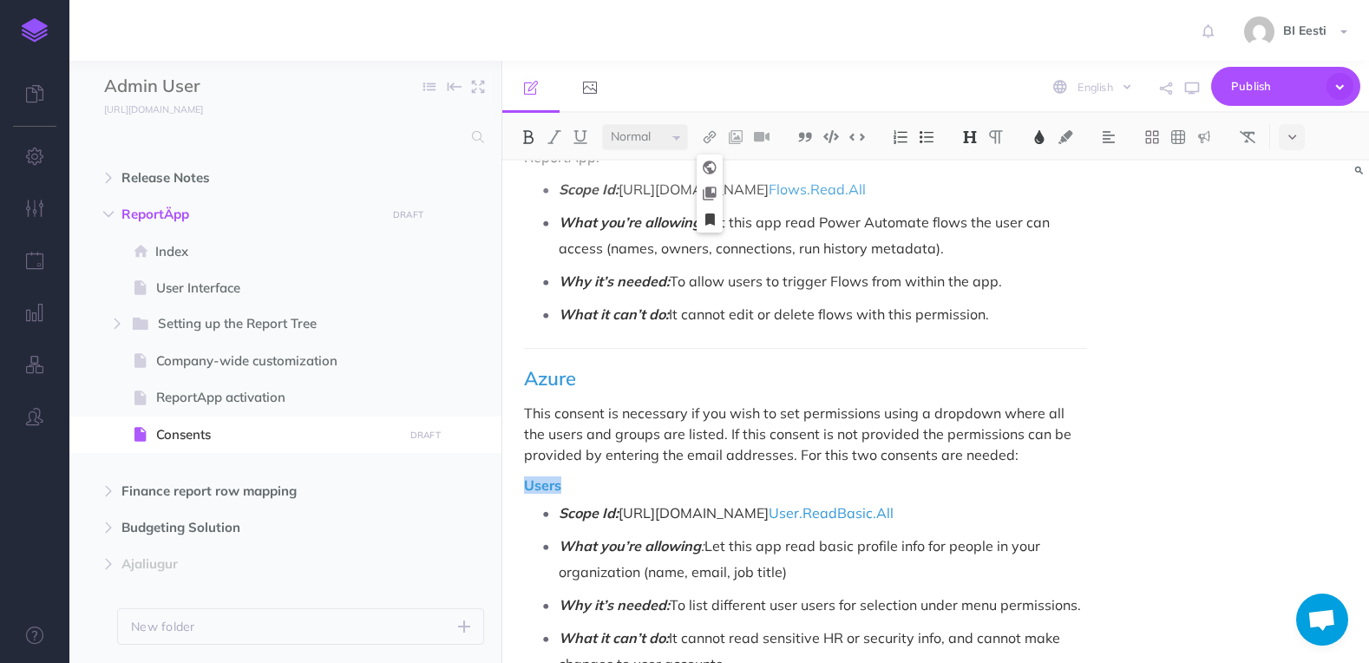
click at [711, 217] on icon at bounding box center [710, 219] width 10 height 12
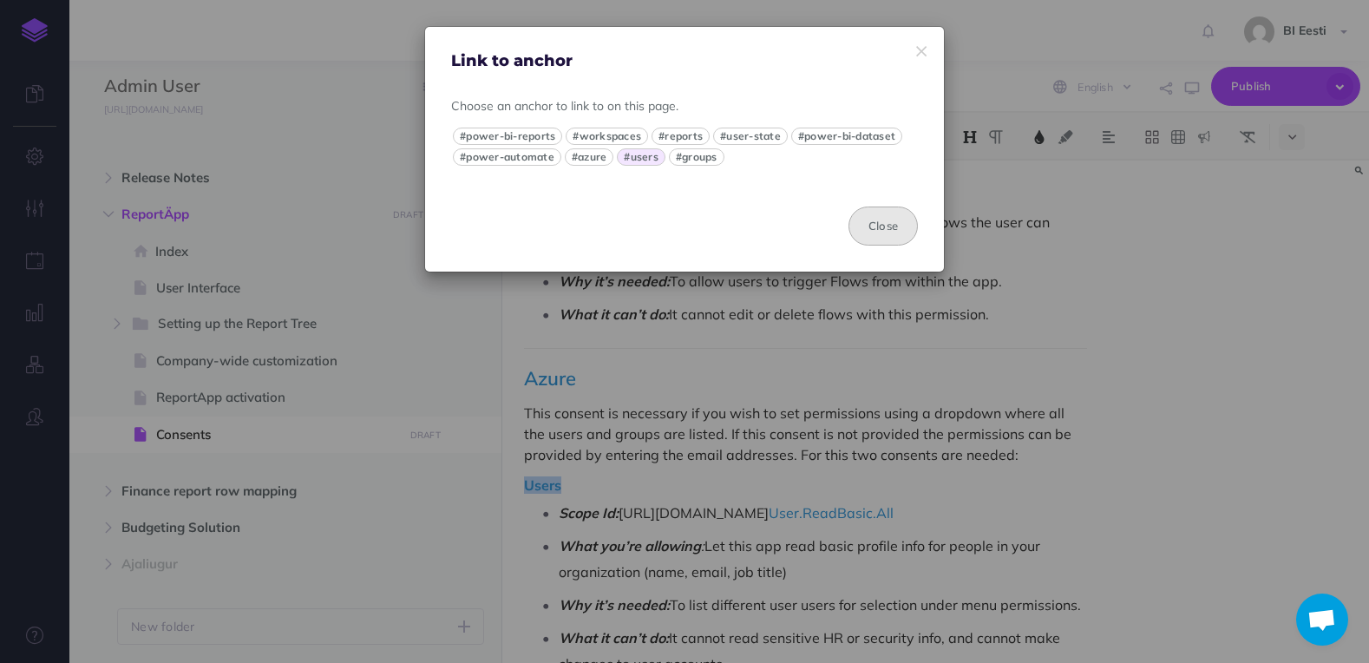
click at [897, 224] on button "Close" at bounding box center [882, 225] width 69 height 38
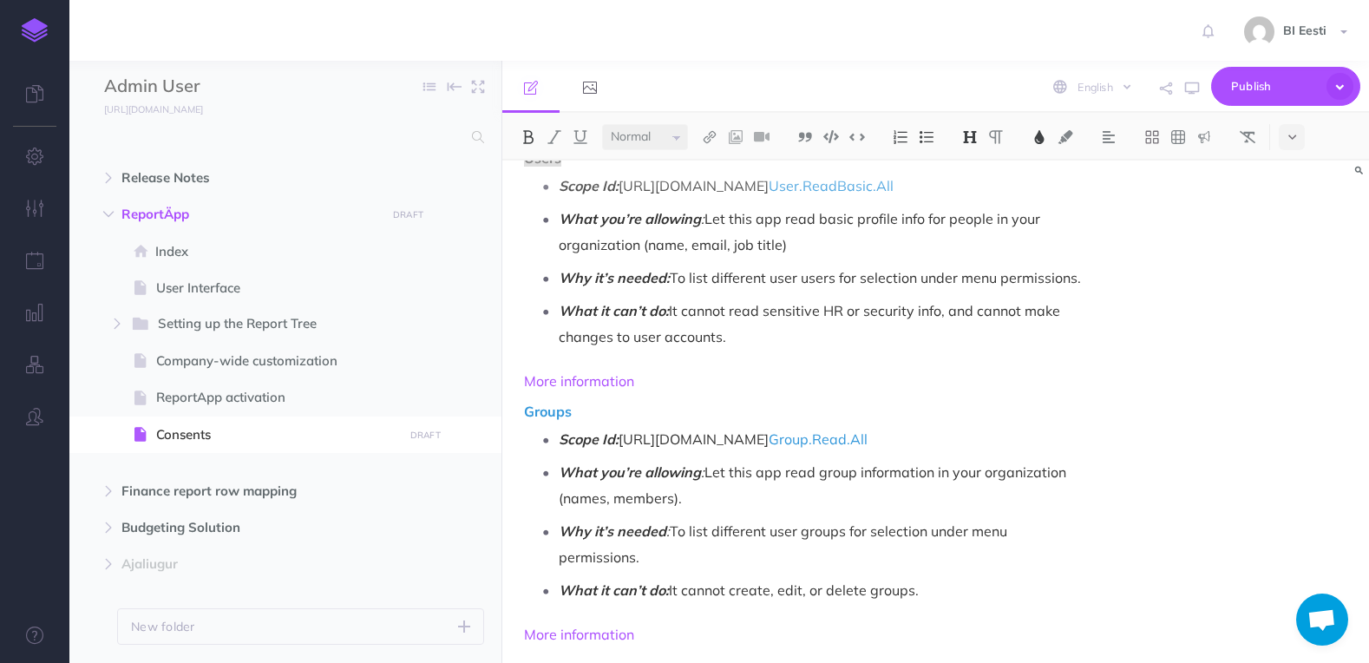
scroll to position [2616, 0]
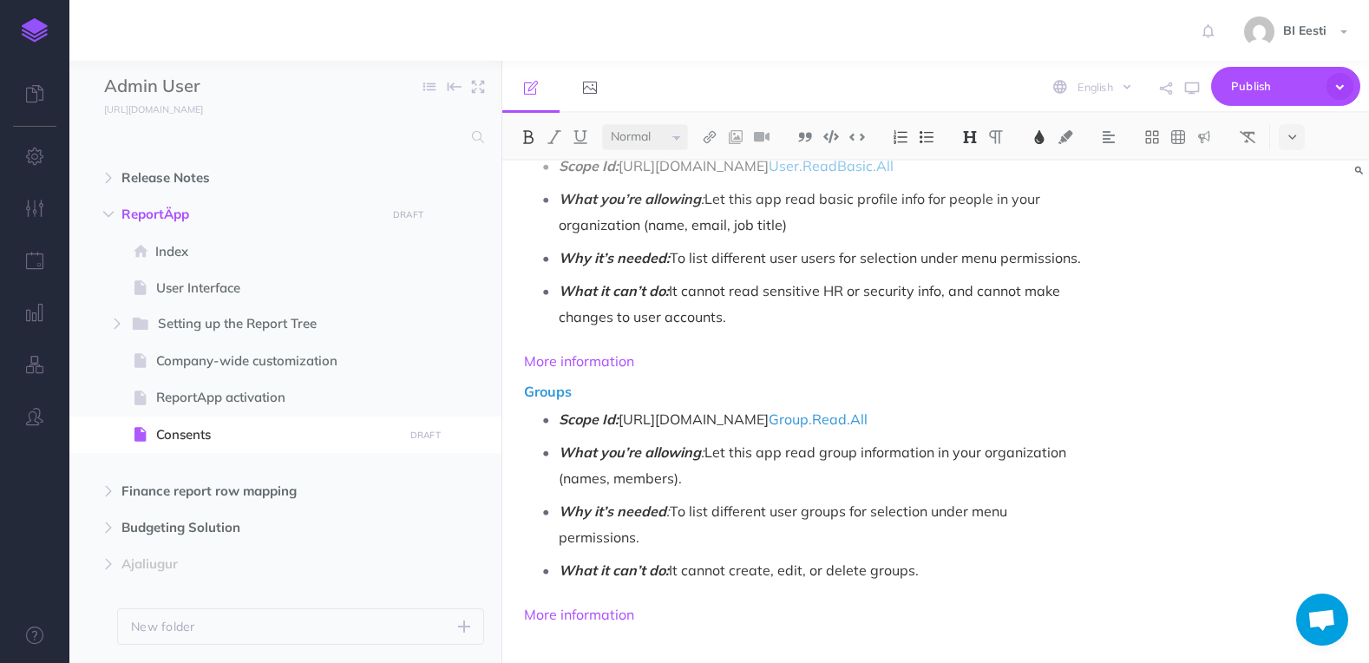
click at [552, 382] on span "Groups" at bounding box center [548, 390] width 48 height 17
drag, startPoint x: 577, startPoint y: 367, endPoint x: 515, endPoint y: 367, distance: 61.6
click at [701, 133] on button at bounding box center [709, 137] width 26 height 26
click at [704, 219] on button at bounding box center [709, 219] width 26 height 26
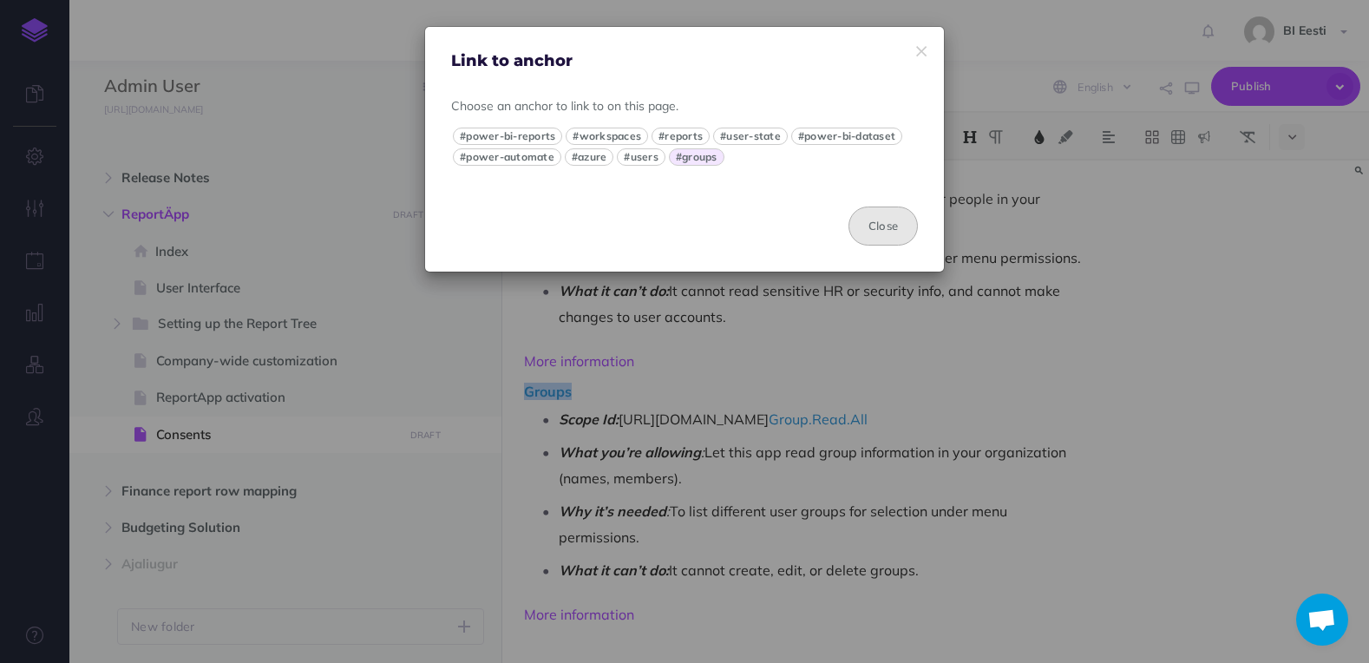
click at [902, 229] on button "Close" at bounding box center [882, 225] width 69 height 38
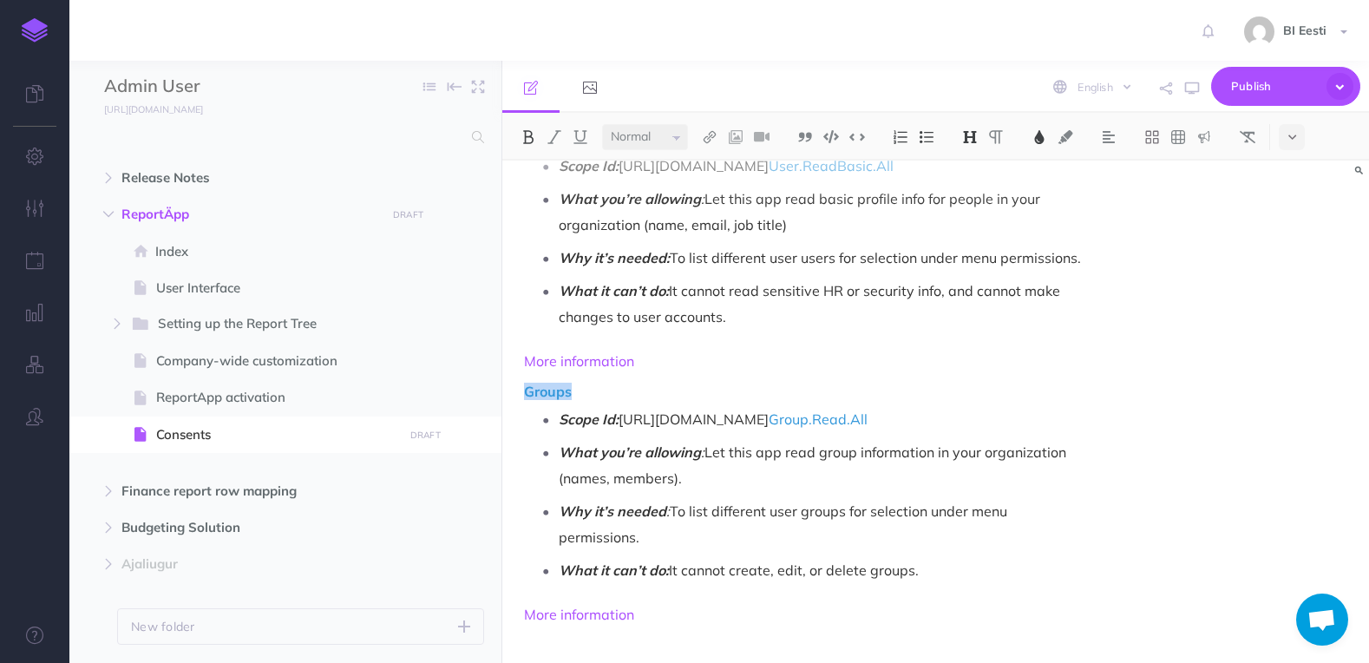
click at [611, 384] on h4 "Groups" at bounding box center [805, 392] width 563 height 16
click at [541, 382] on span "Groups" at bounding box center [548, 390] width 48 height 17
drag, startPoint x: 572, startPoint y: 365, endPoint x: 505, endPoint y: 363, distance: 67.7
click at [714, 138] on img at bounding box center [710, 137] width 16 height 14
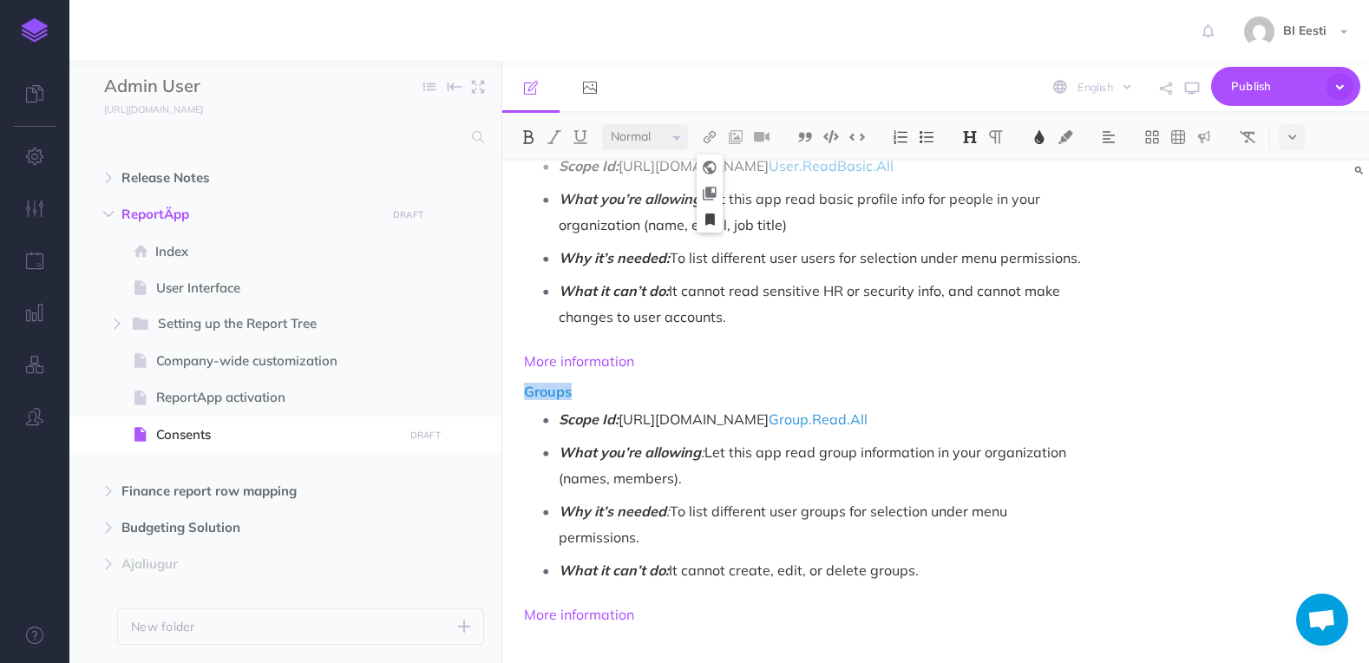
click at [699, 212] on button at bounding box center [709, 219] width 26 height 26
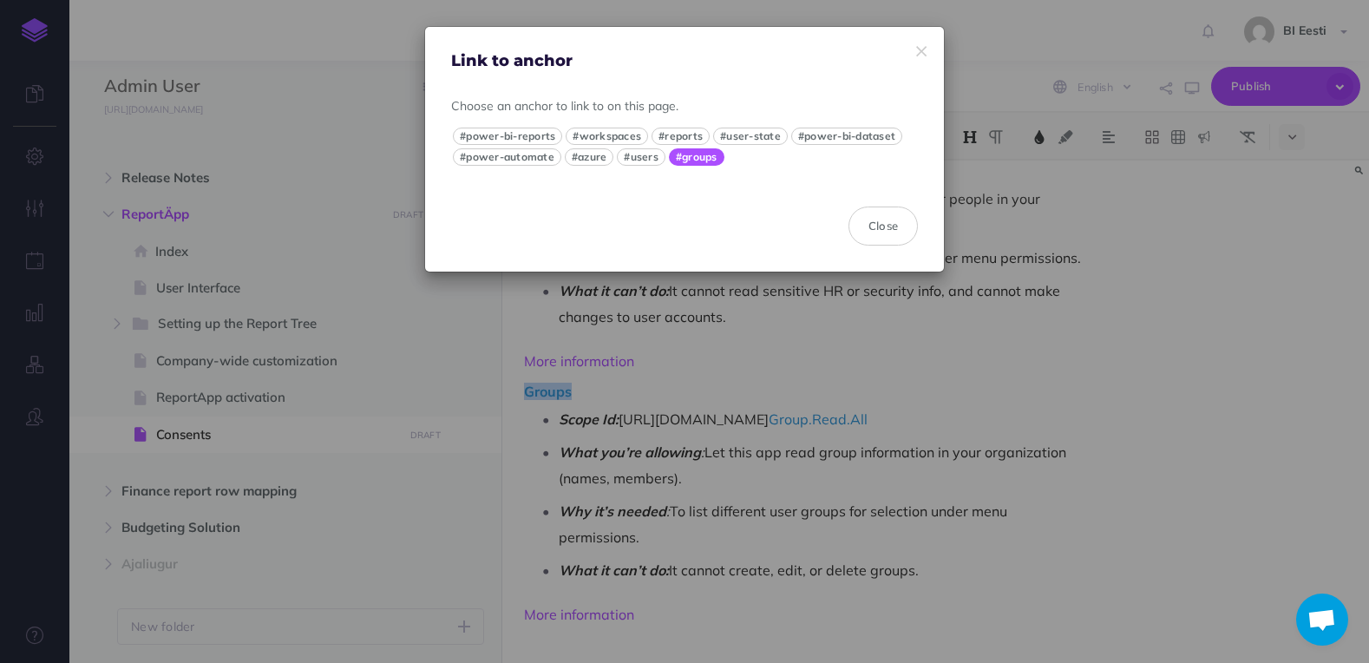
click at [700, 160] on button "#groups" at bounding box center [697, 156] width 56 height 17
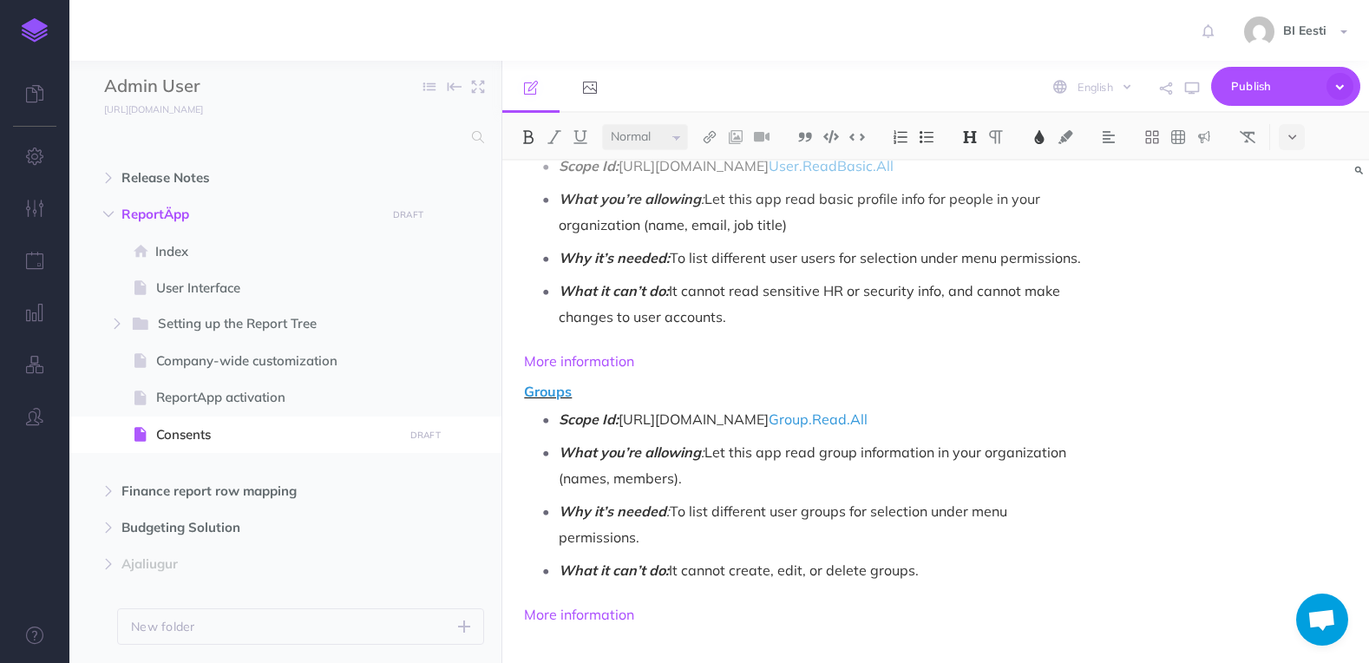
click at [565, 382] on span "Groups" at bounding box center [548, 390] width 48 height 17
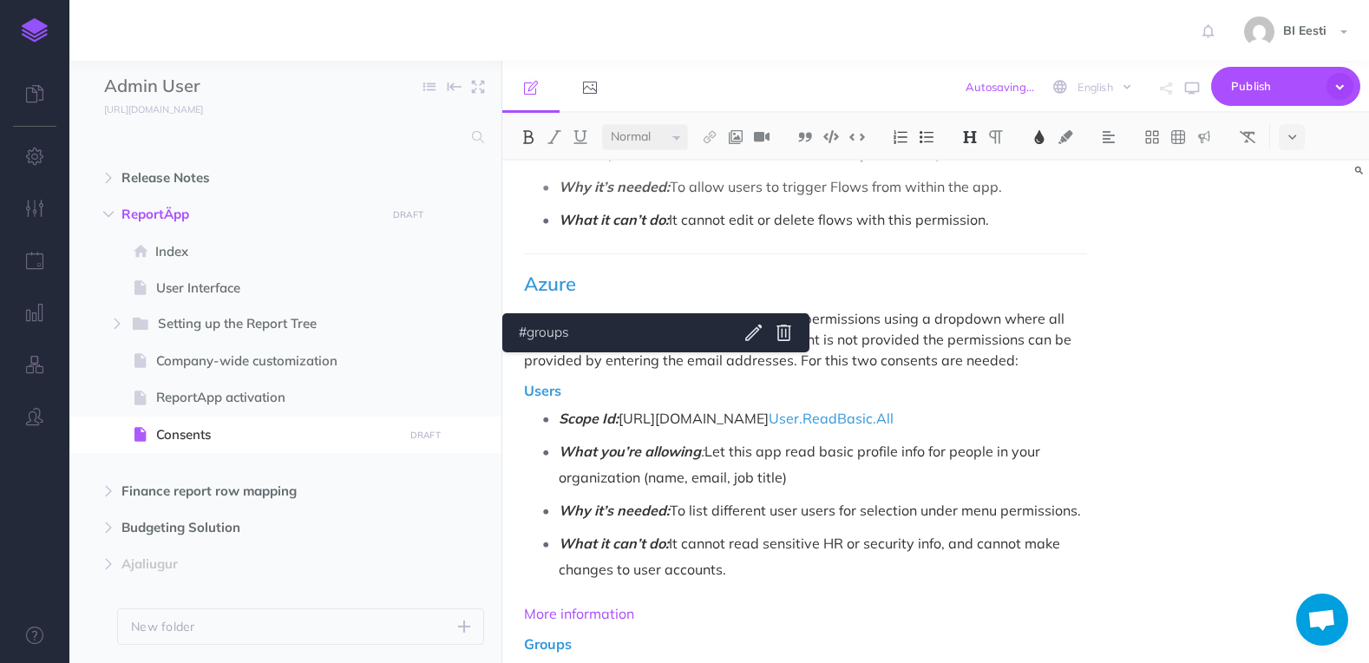
scroll to position [2356, 0]
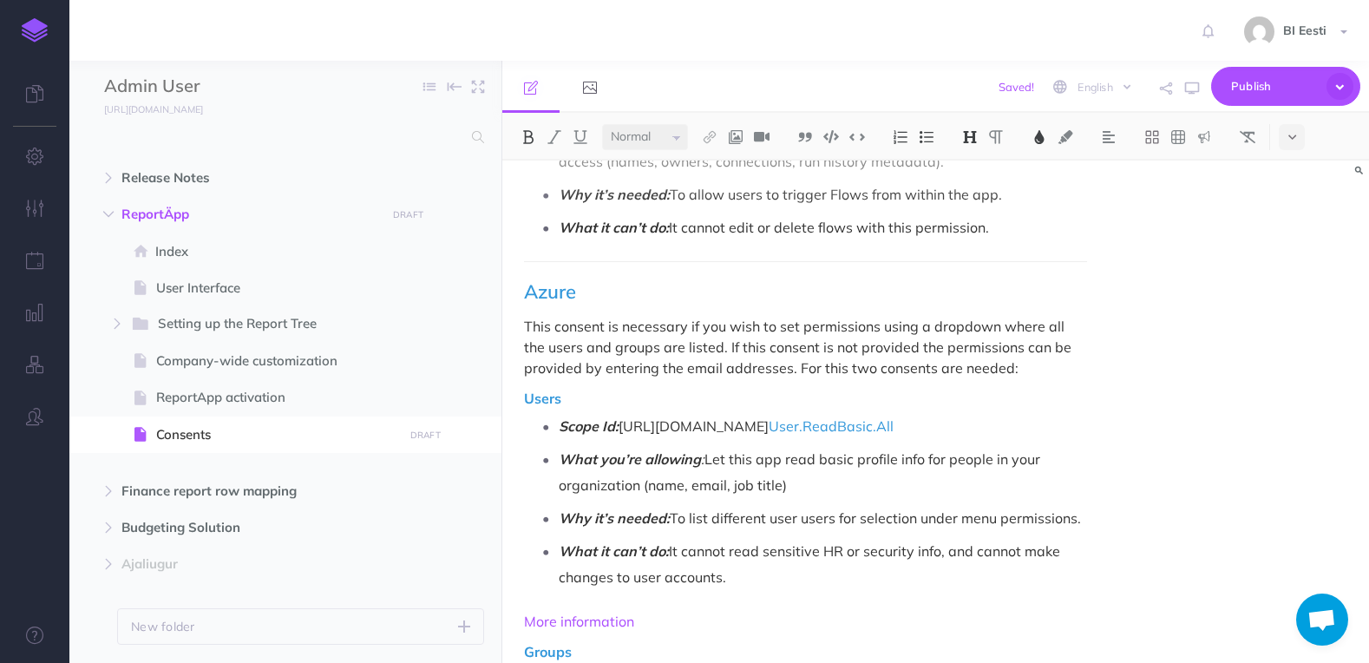
click at [540, 389] on span "Users" at bounding box center [542, 397] width 37 height 17
drag, startPoint x: 573, startPoint y: 378, endPoint x: 502, endPoint y: 375, distance: 71.2
click at [709, 143] on img at bounding box center [710, 137] width 16 height 14
click at [714, 214] on icon at bounding box center [710, 219] width 10 height 12
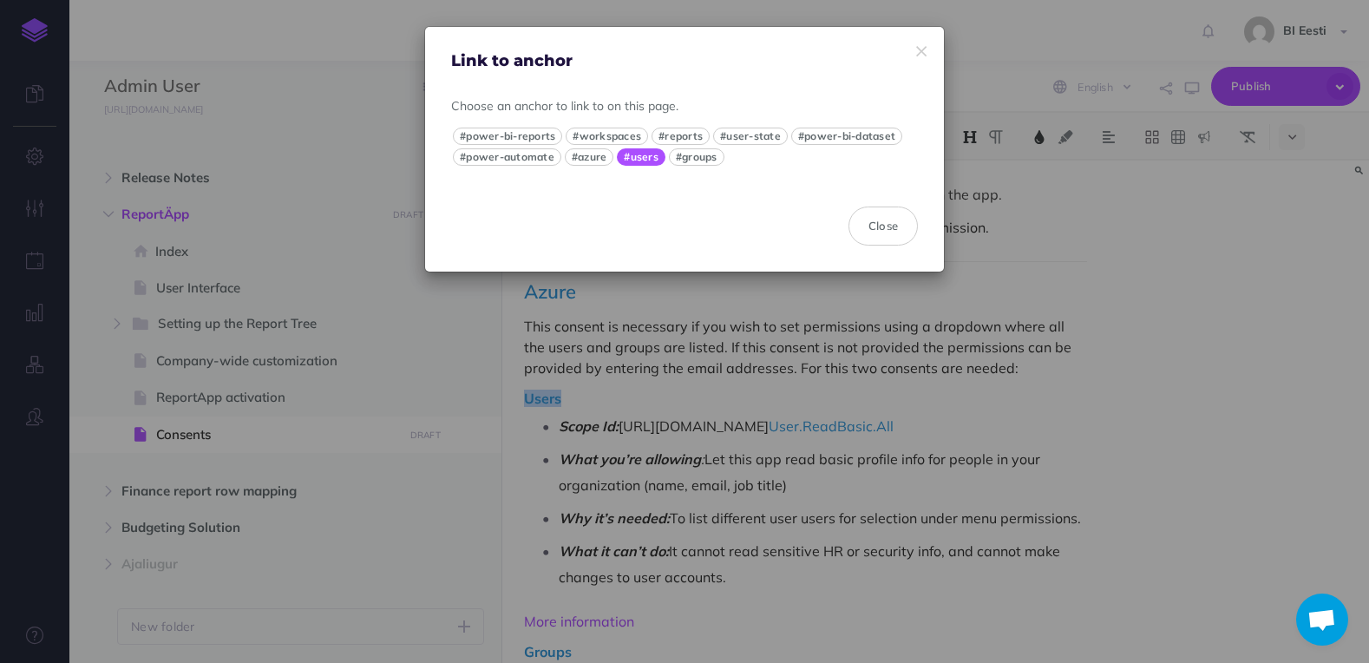
click at [641, 162] on button "#users" at bounding box center [641, 156] width 49 height 17
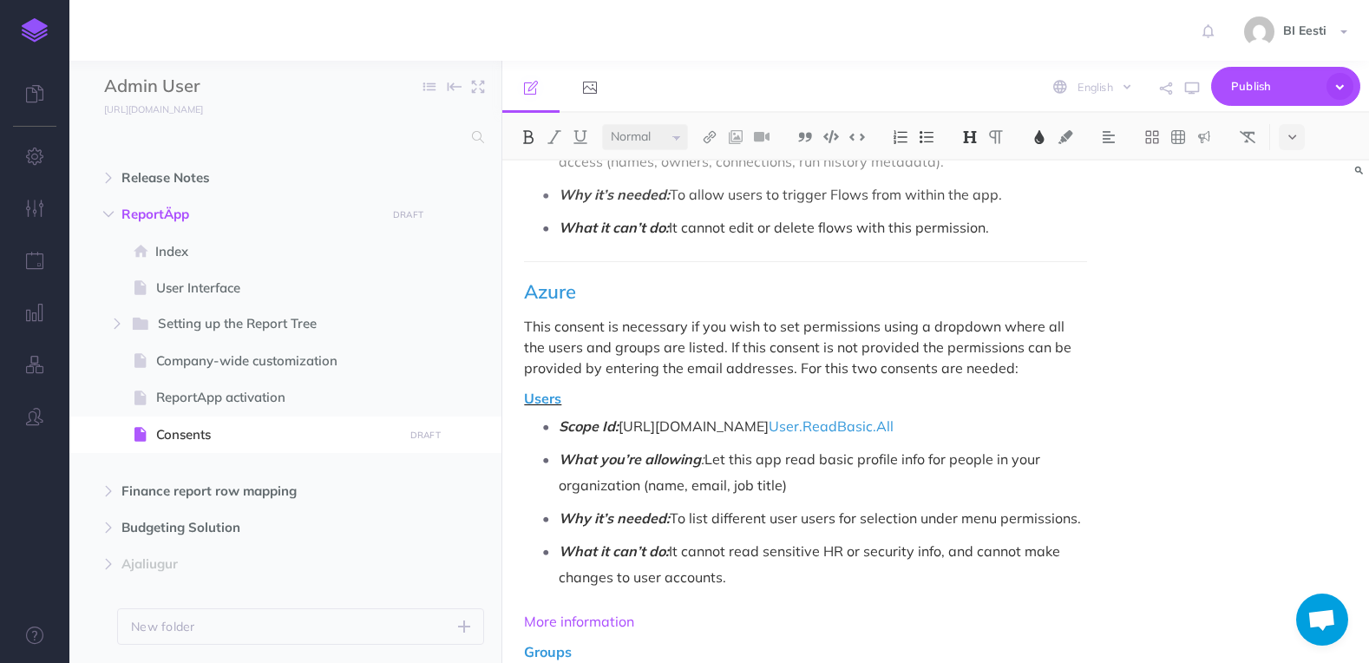
click at [538, 389] on span "Users" at bounding box center [542, 397] width 37 height 17
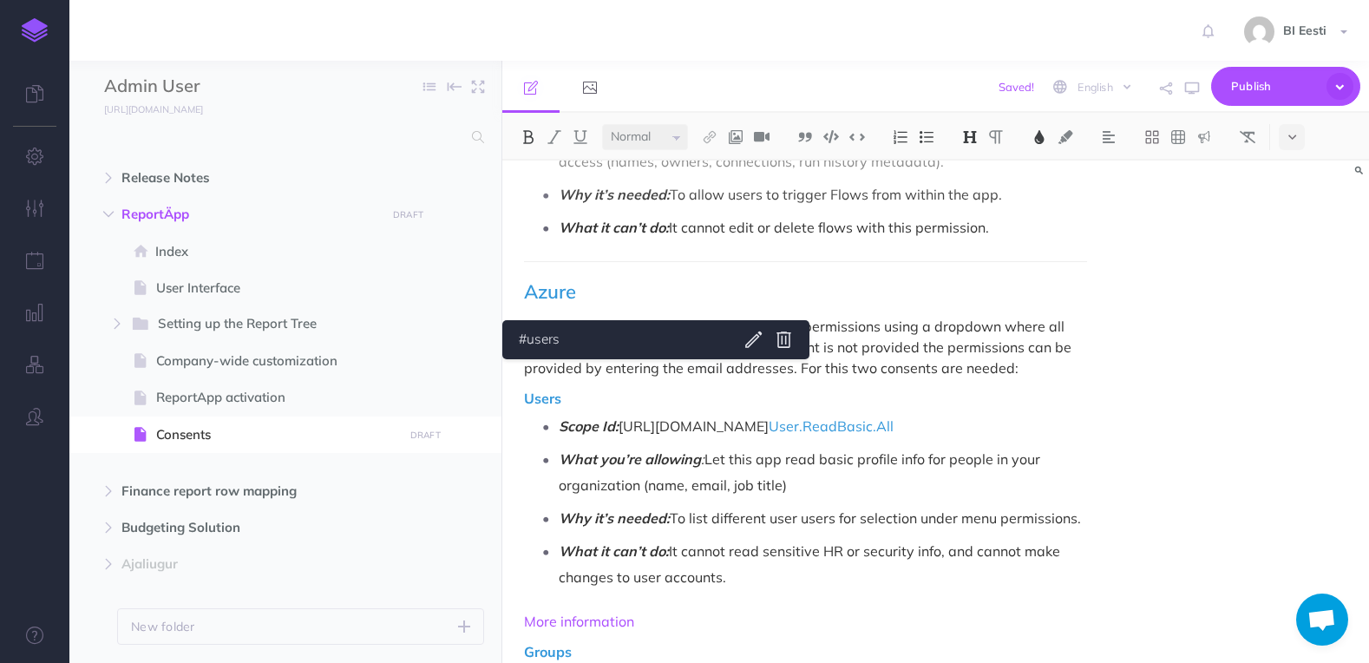
click at [813, 417] on span "User.ReadBasic.All" at bounding box center [830, 425] width 125 height 17
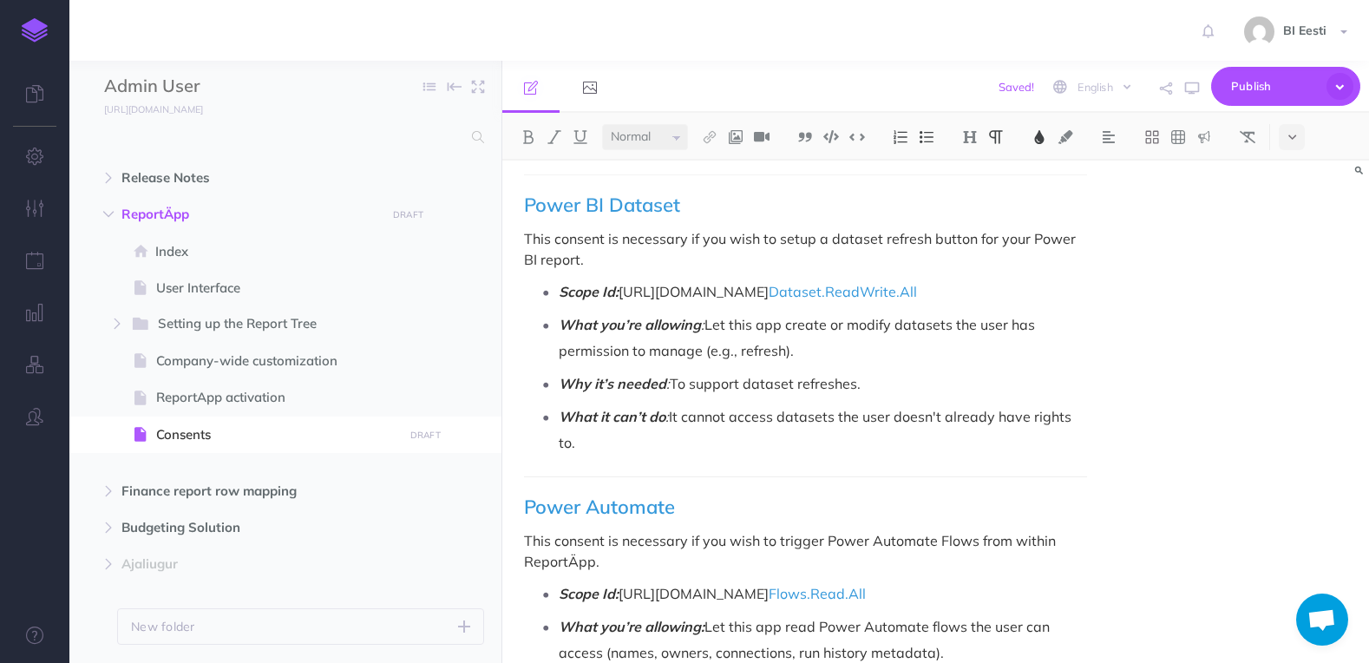
scroll to position [1835, 0]
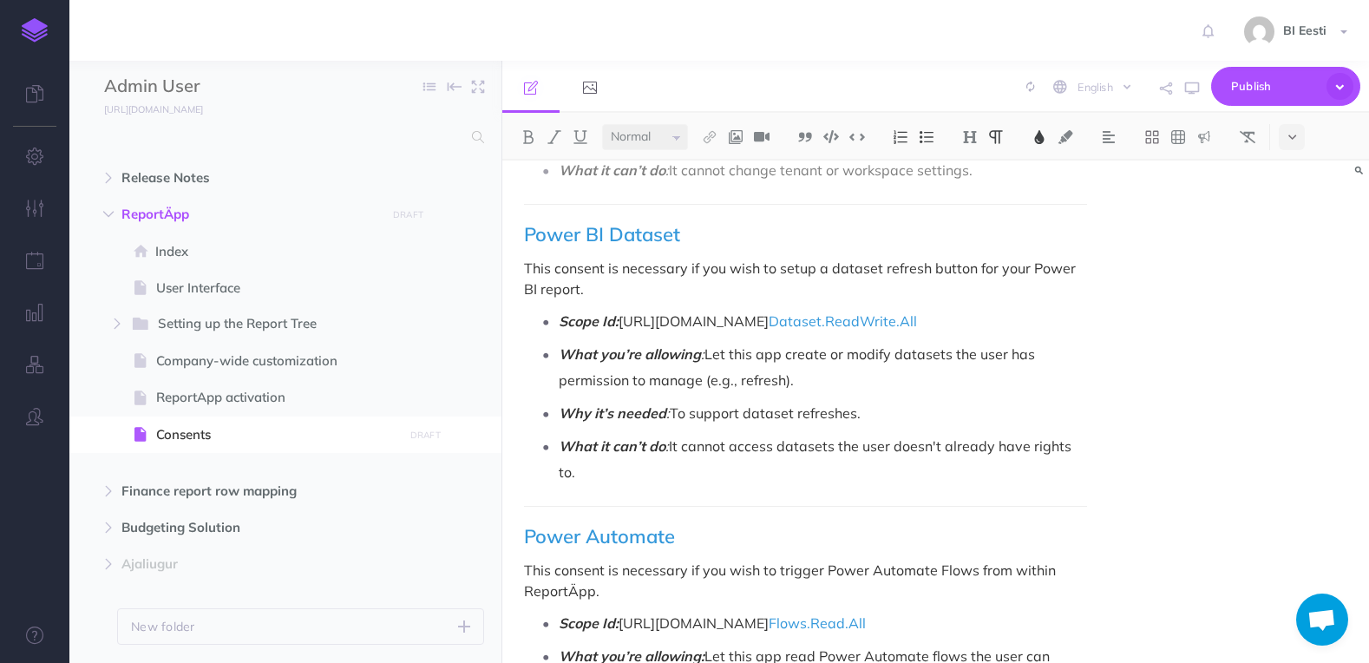
click at [683, 526] on h2 "Power Automate" at bounding box center [805, 536] width 563 height 21
click at [1264, 90] on span "Publish" at bounding box center [1274, 86] width 87 height 27
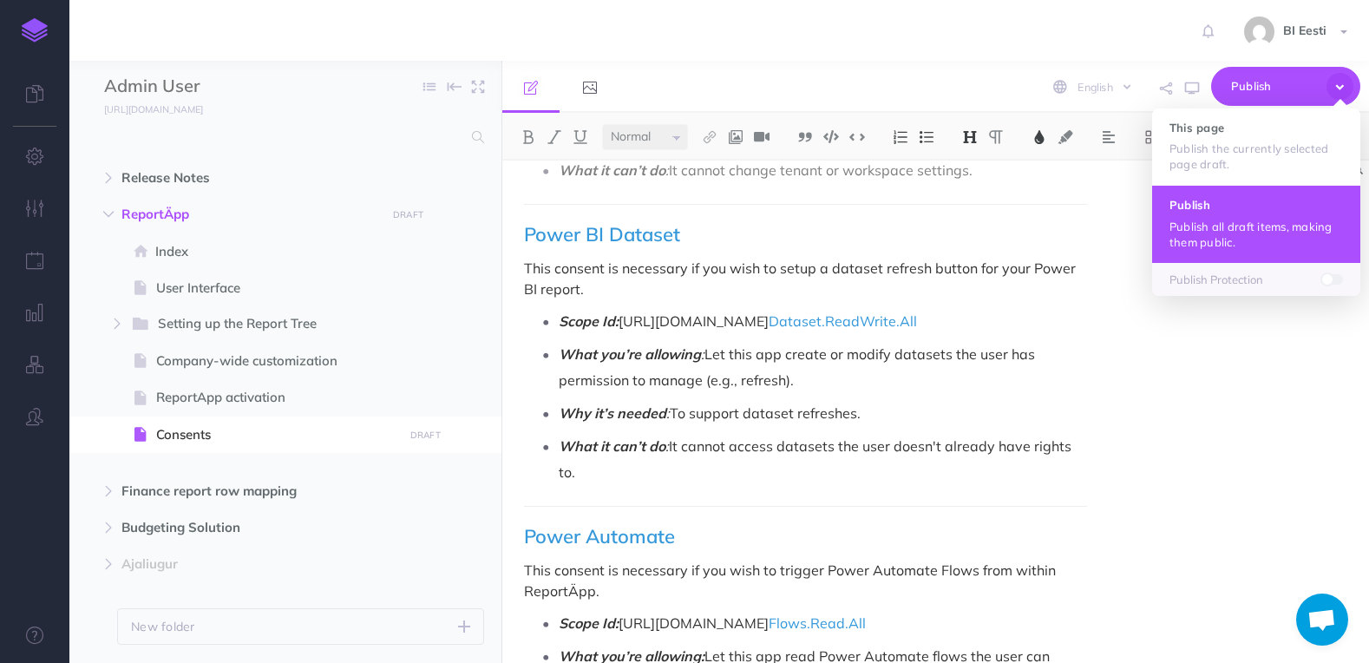
click at [1239, 217] on button "Publish Publish all draft items, making them public." at bounding box center [1256, 223] width 208 height 77
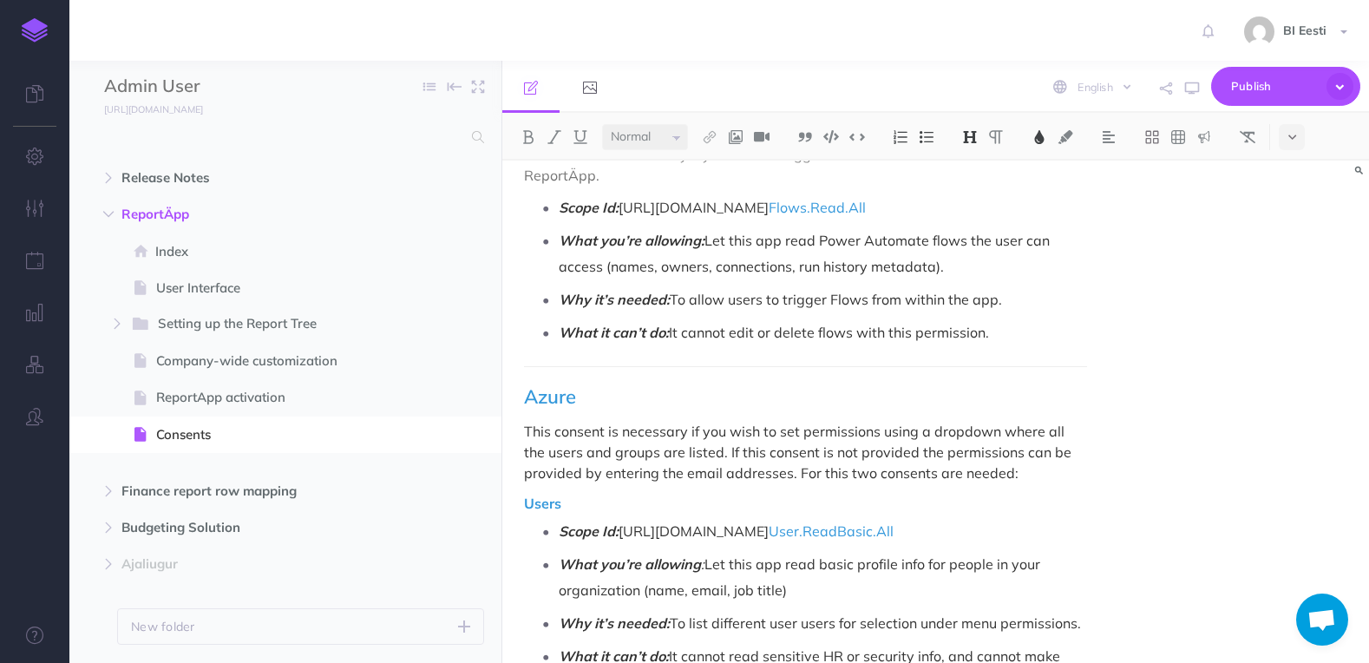
scroll to position [2182, 0]
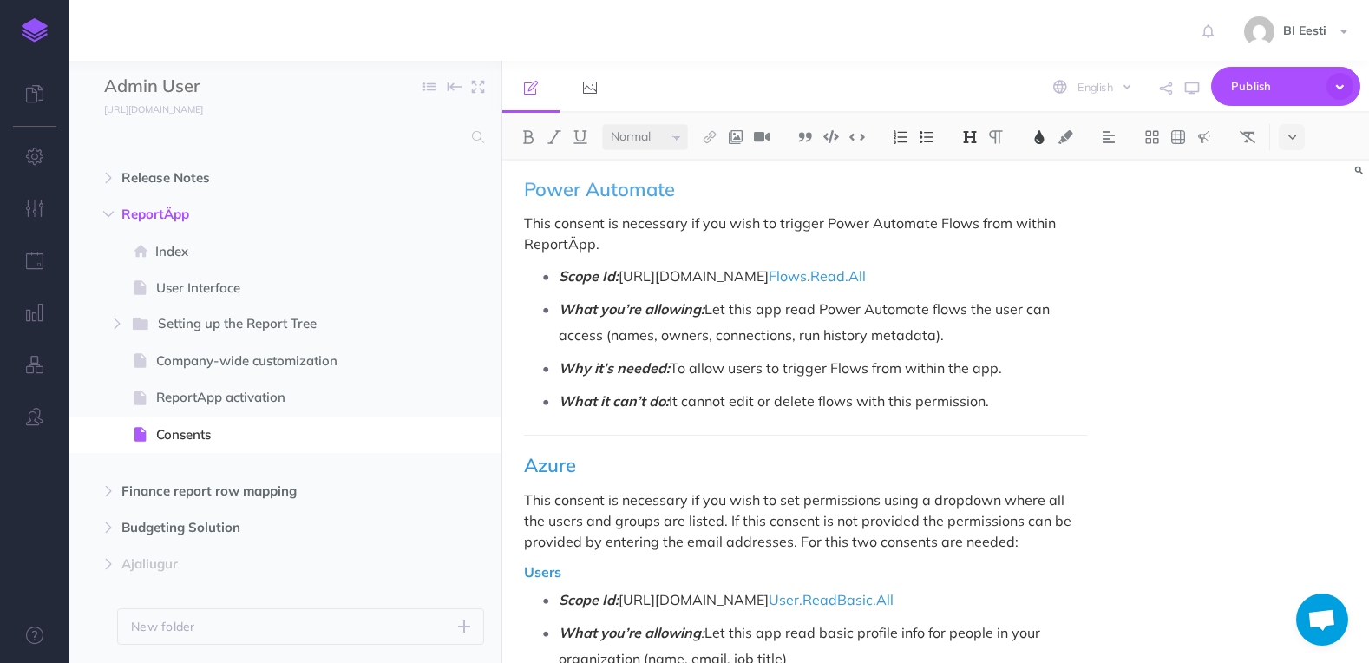
click at [649, 159] on div "Small Normal Large H1 H2 H3 H4" at bounding box center [935, 137] width 866 height 48
click at [647, 177] on span "Power Automate" at bounding box center [599, 189] width 151 height 24
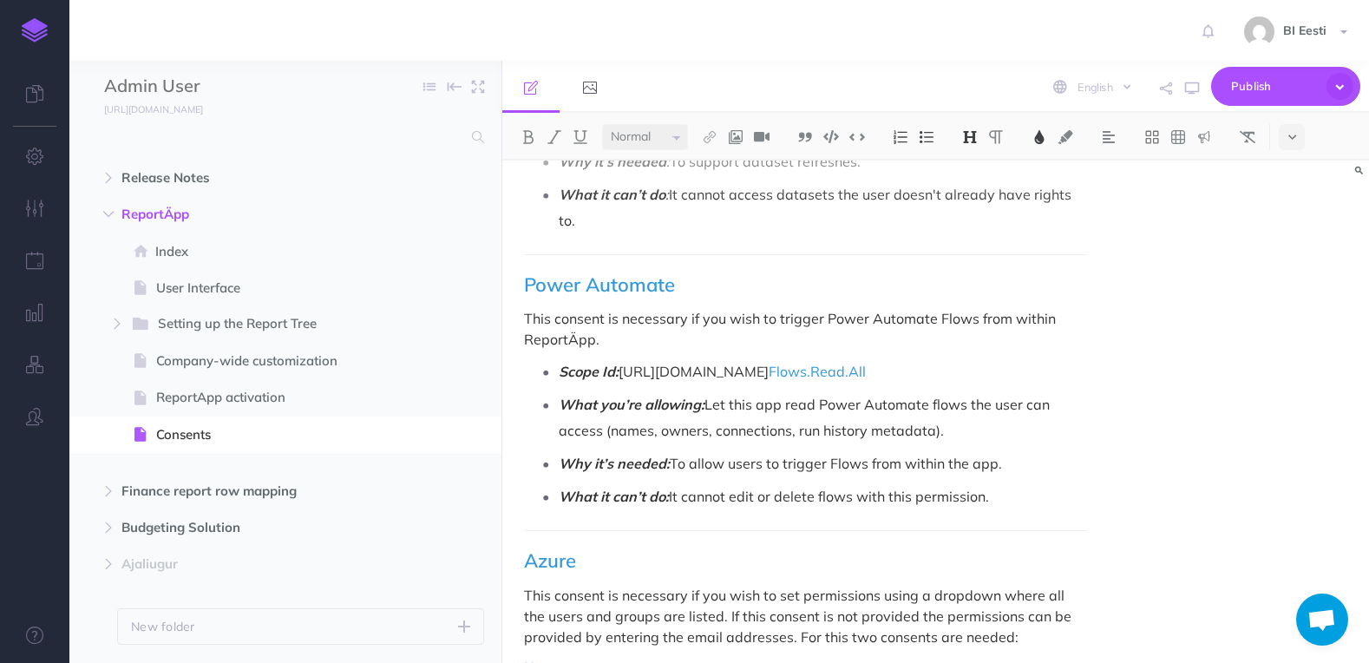
scroll to position [2009, 0]
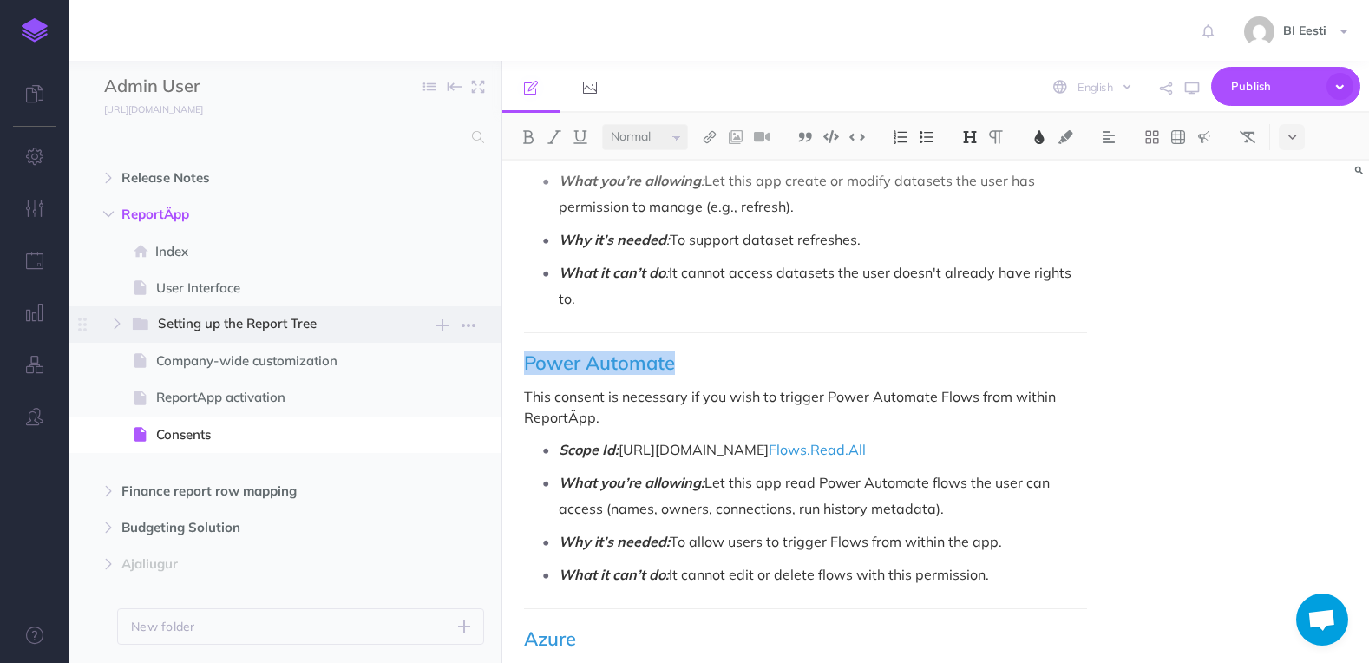
drag, startPoint x: 680, startPoint y: 337, endPoint x: 501, endPoint y: 341, distance: 178.7
click at [501, 341] on div "Admin User Collapse all Expand all Expand to root folders https://admin-juhend.…" at bounding box center [718, 362] width 1299 height 602
click at [631, 350] on span "Power Automate" at bounding box center [599, 362] width 151 height 24
click at [659, 350] on span "Power Automate" at bounding box center [599, 362] width 151 height 24
drag, startPoint x: 681, startPoint y: 343, endPoint x: 469, endPoint y: 340, distance: 211.7
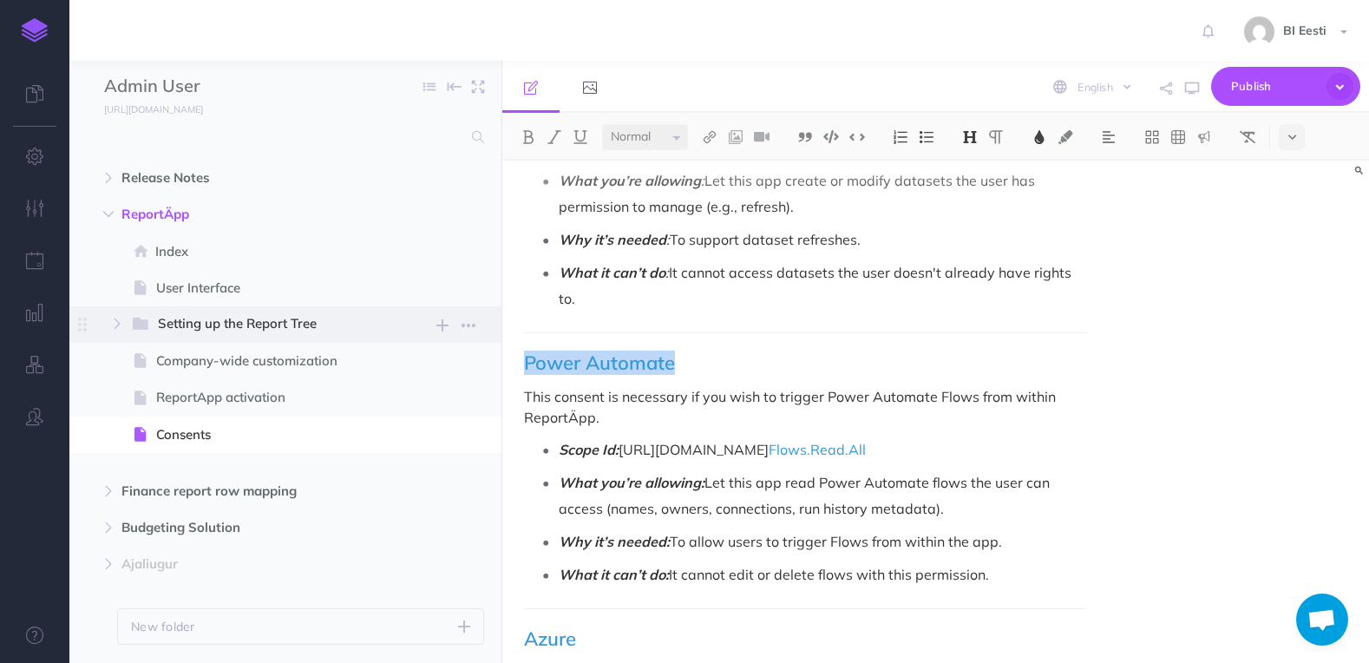
click at [469, 341] on div "Admin User Collapse all Expand all Expand to root folders https://admin-juhend.…" at bounding box center [718, 362] width 1299 height 602
click at [710, 140] on img at bounding box center [710, 137] width 16 height 14
click at [702, 219] on button at bounding box center [709, 219] width 26 height 26
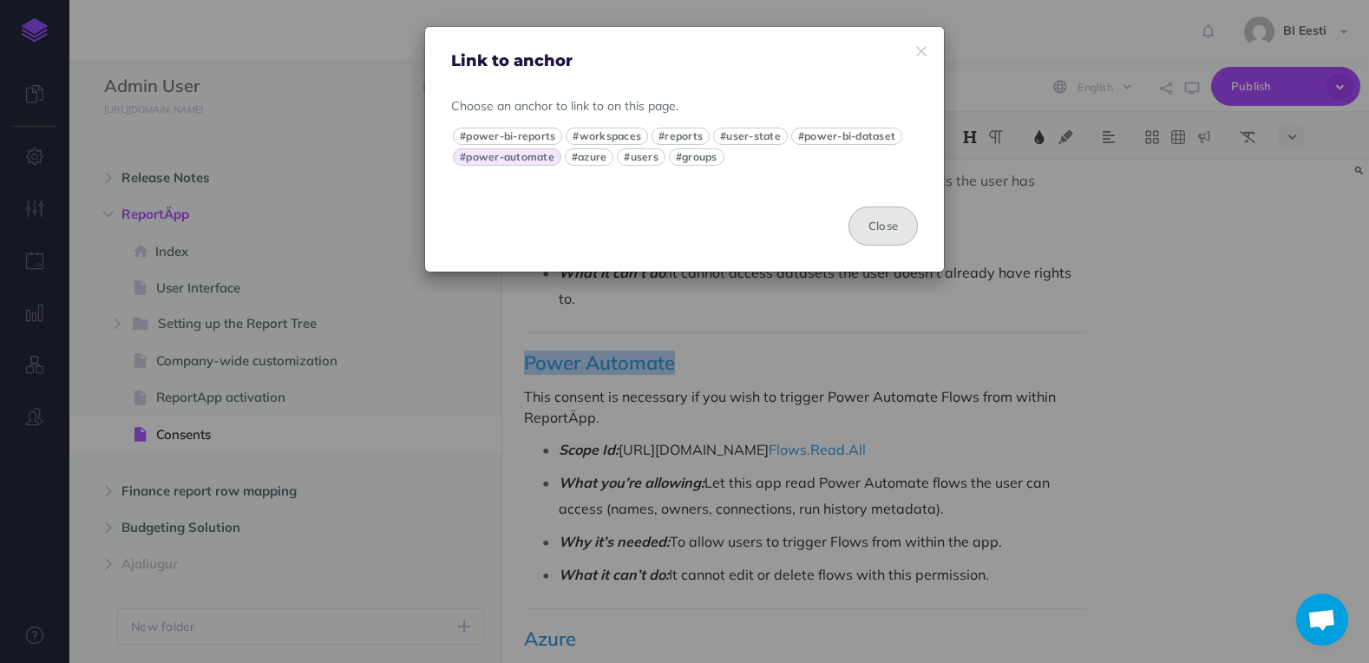
click at [873, 240] on button "Close" at bounding box center [882, 225] width 69 height 38
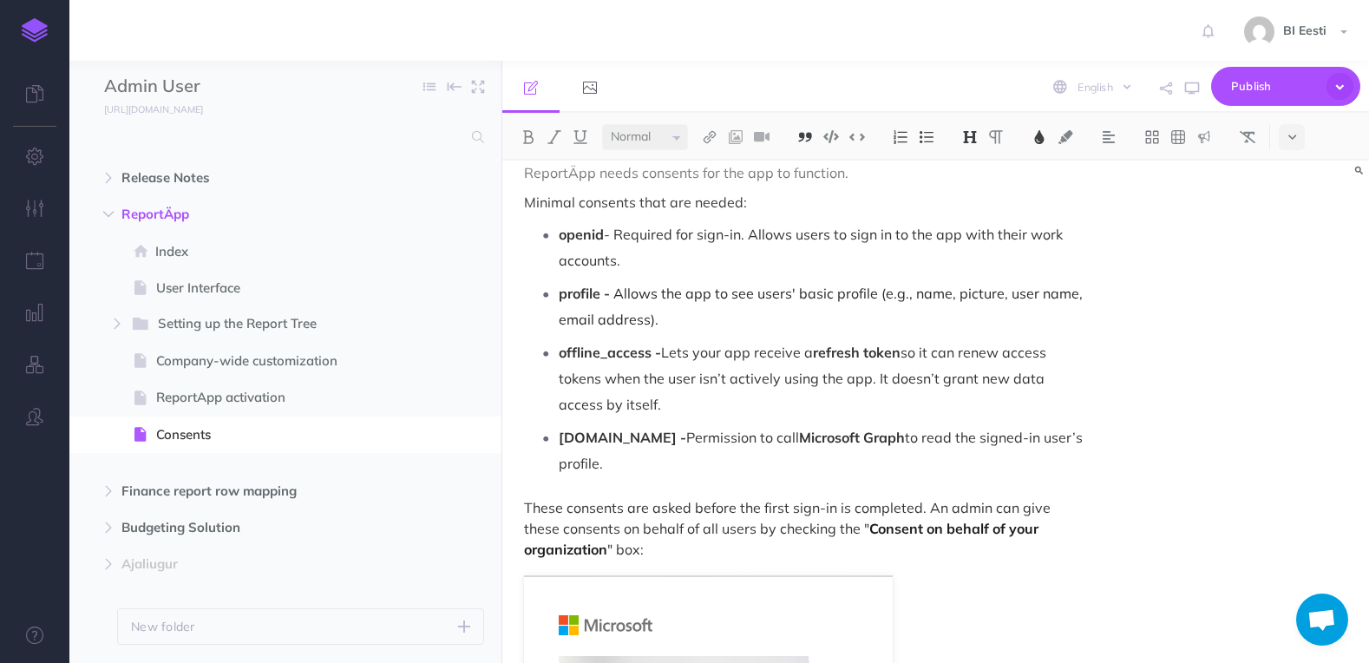
scroll to position [14, 0]
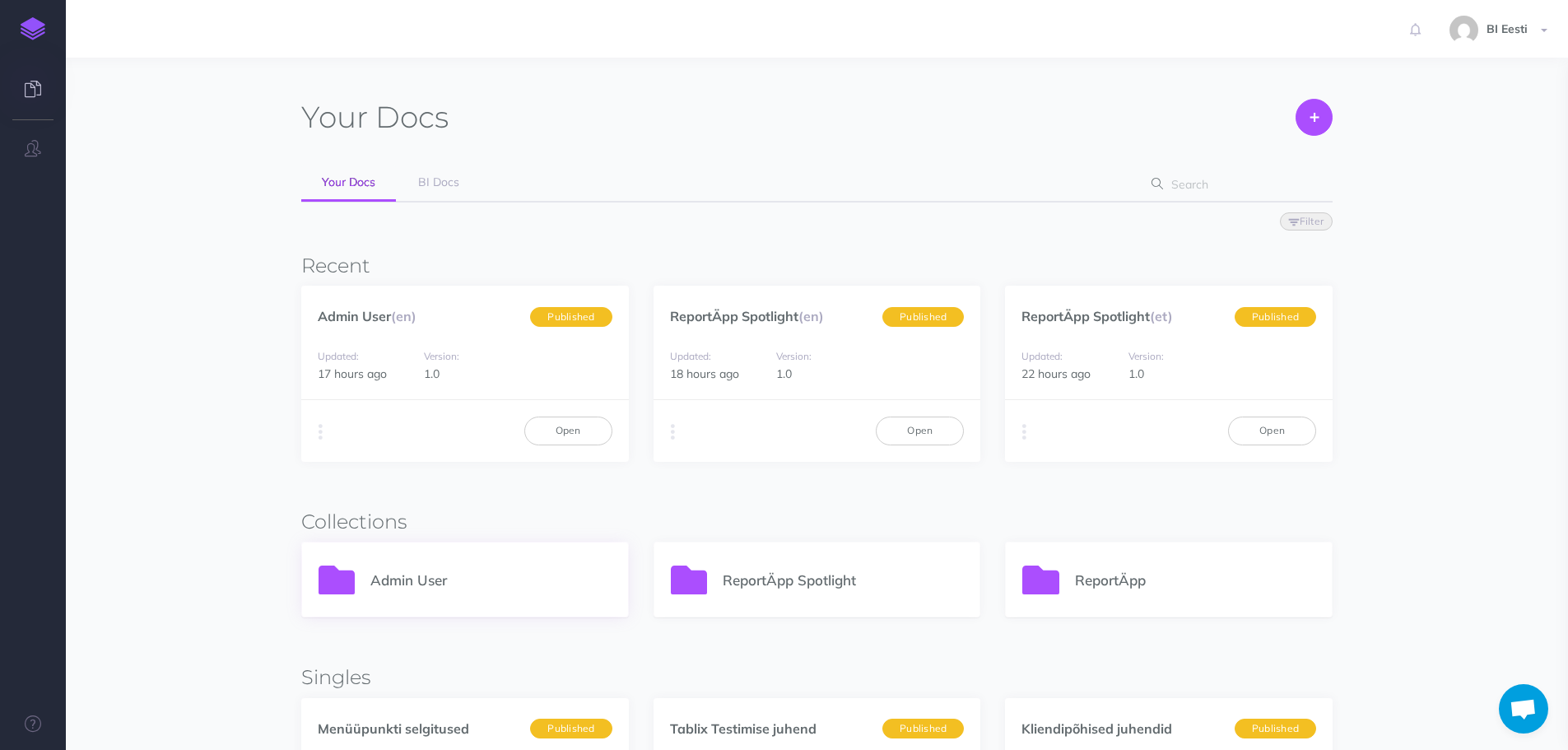
click at [371, 592] on div "Admin User" at bounding box center [464, 580] width 326 height 74
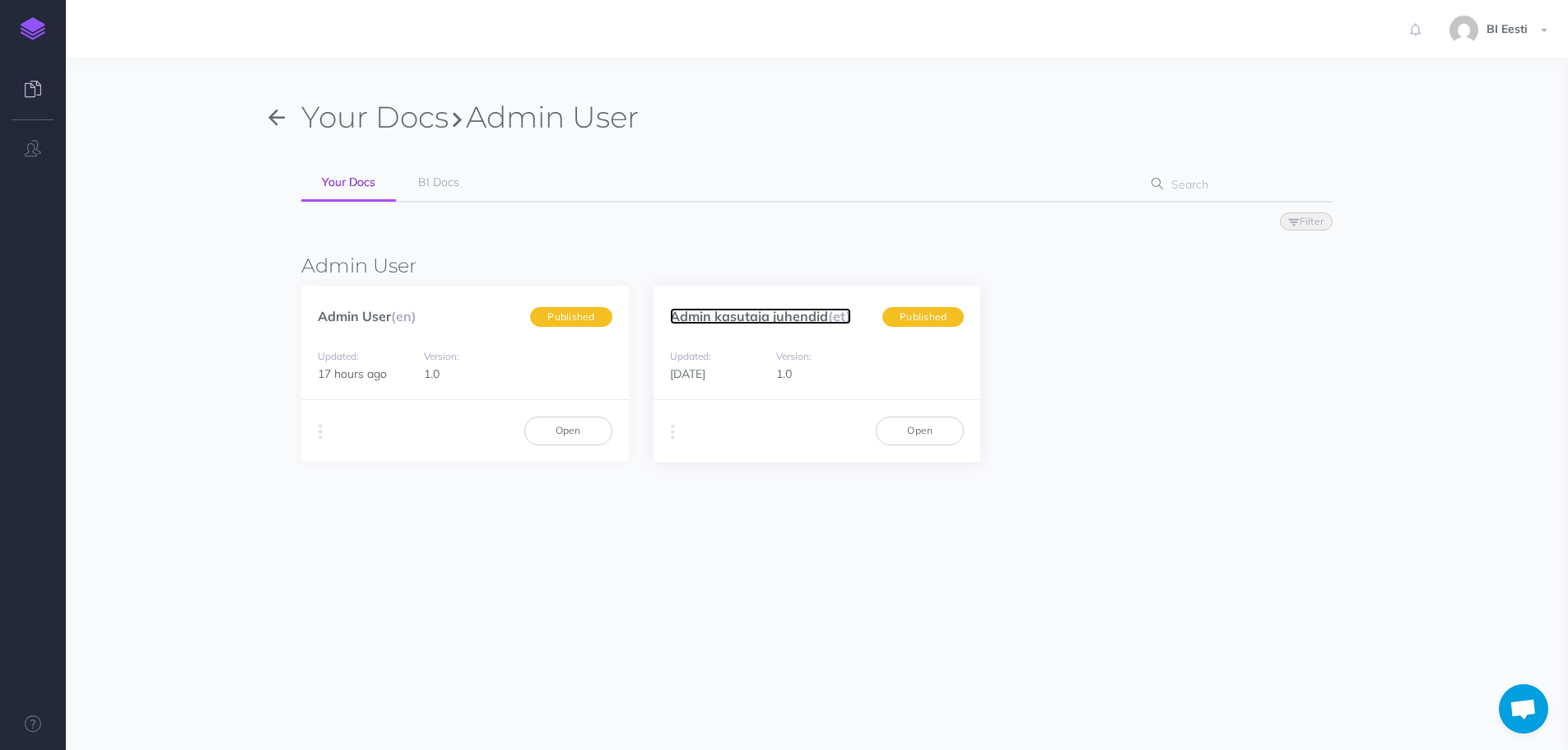
click at [828, 309] on link "Admin kasutaja juhendid (et)" at bounding box center [760, 315] width 181 height 16
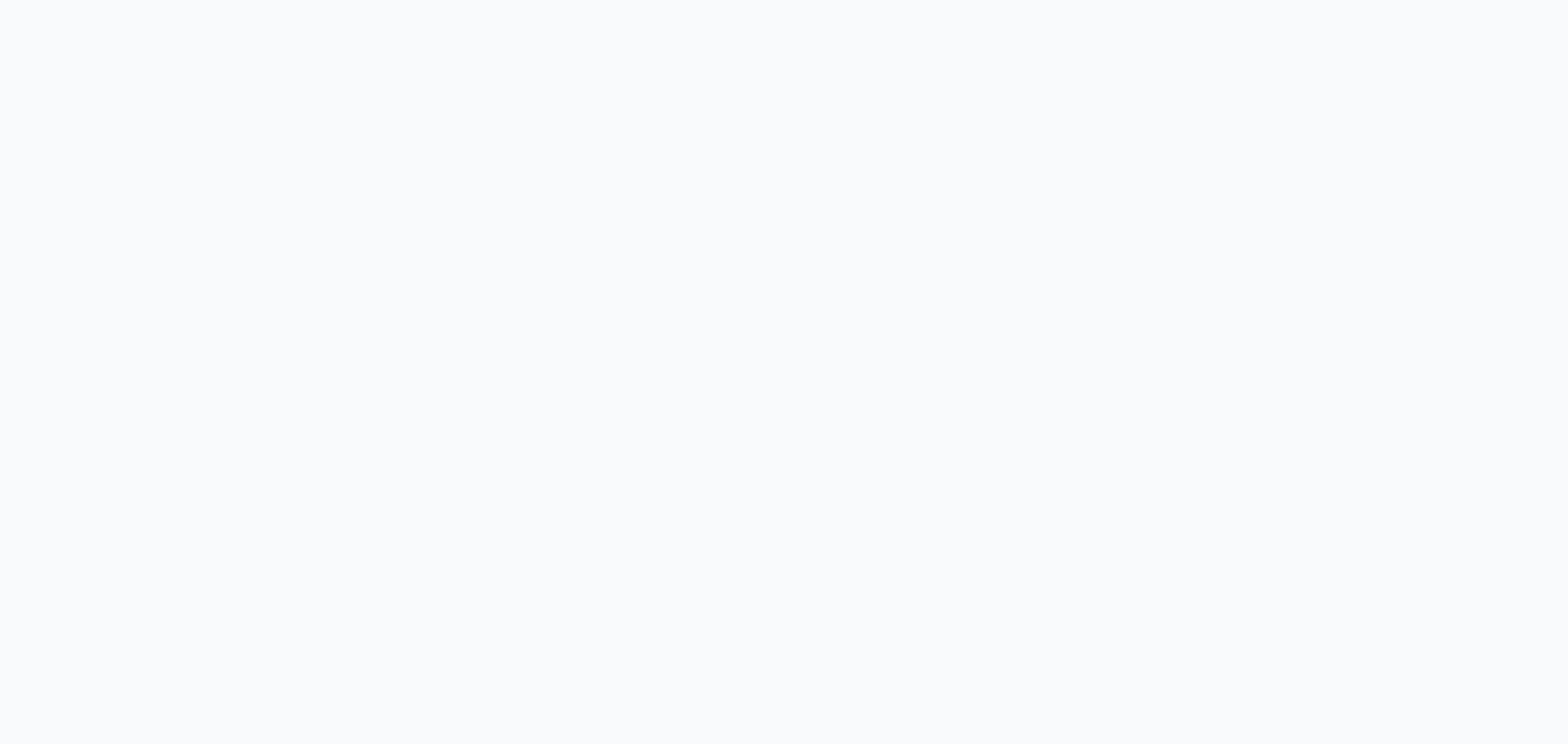
select select "et"
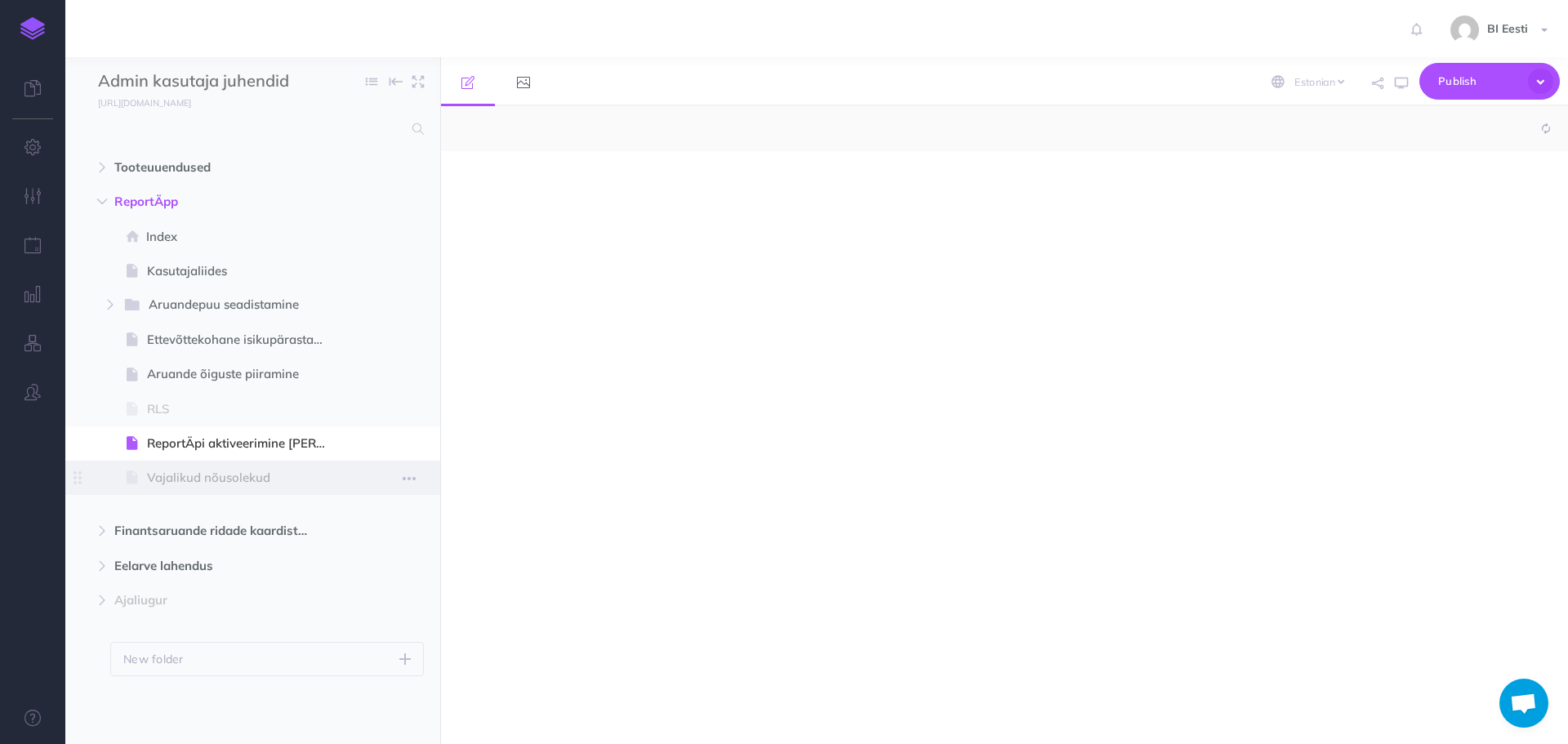
select select "null"
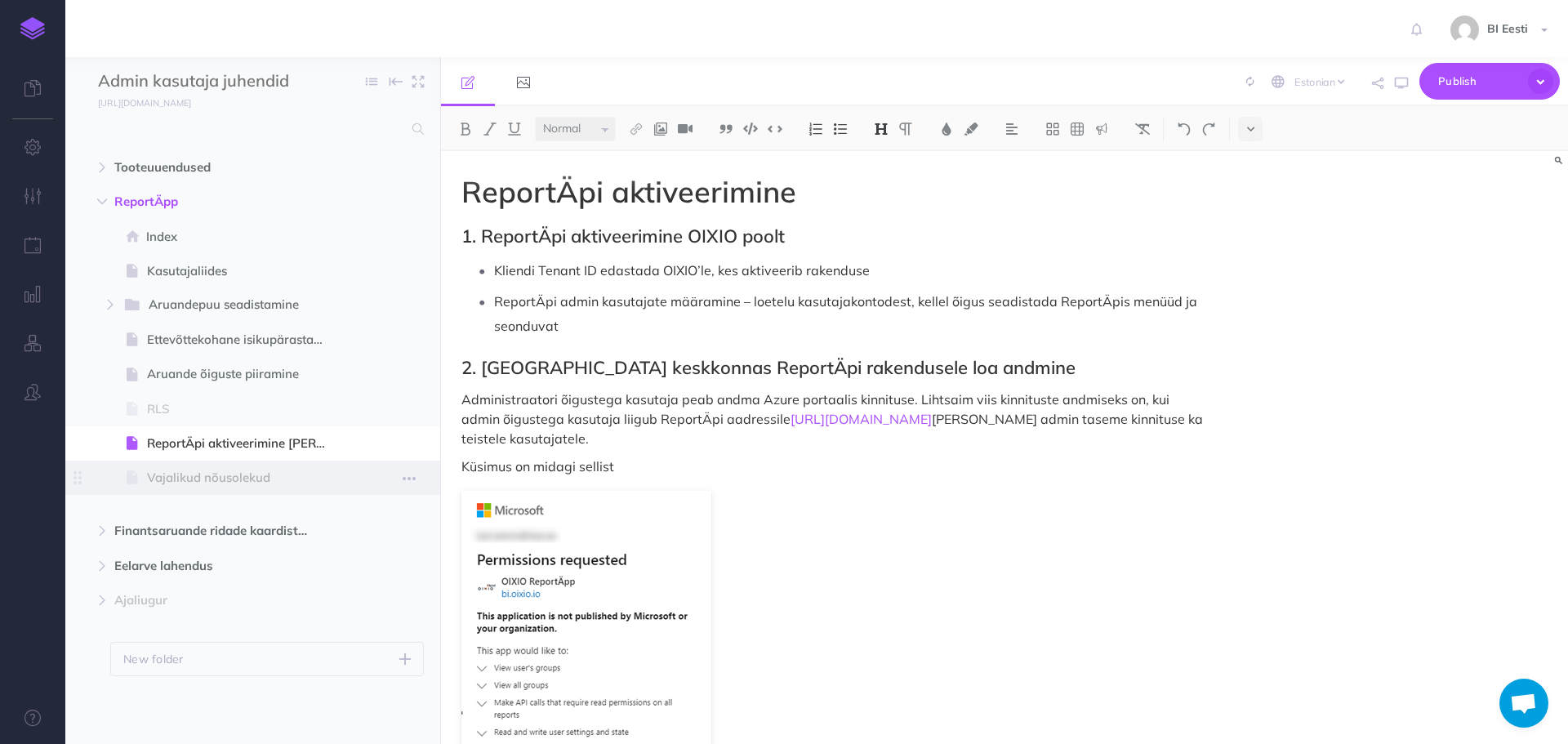
click at [285, 483] on span "Vajalikud nõusolekud" at bounding box center [244, 477] width 195 height 20
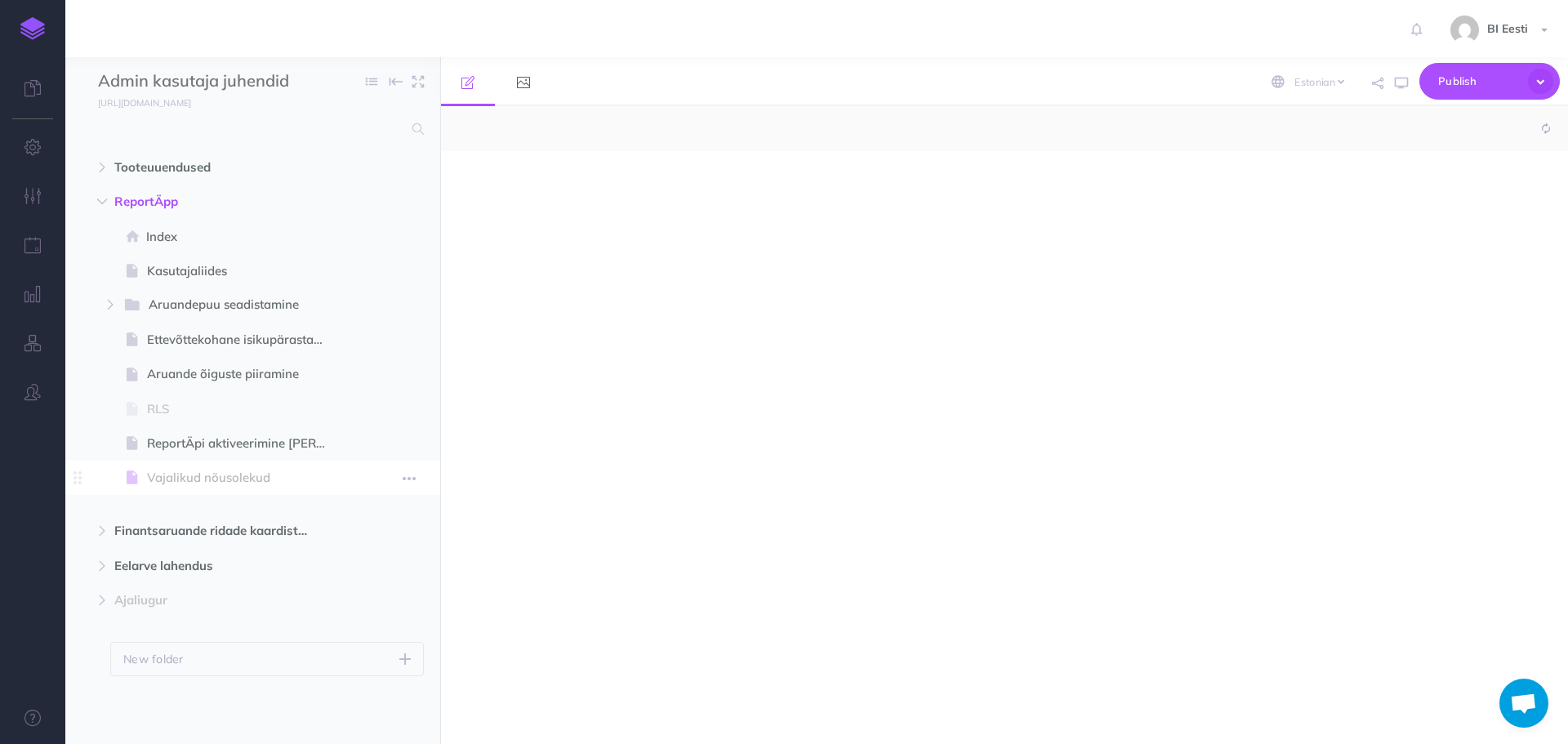
select select "null"
click at [413, 477] on icon "button" at bounding box center [410, 478] width 13 height 20
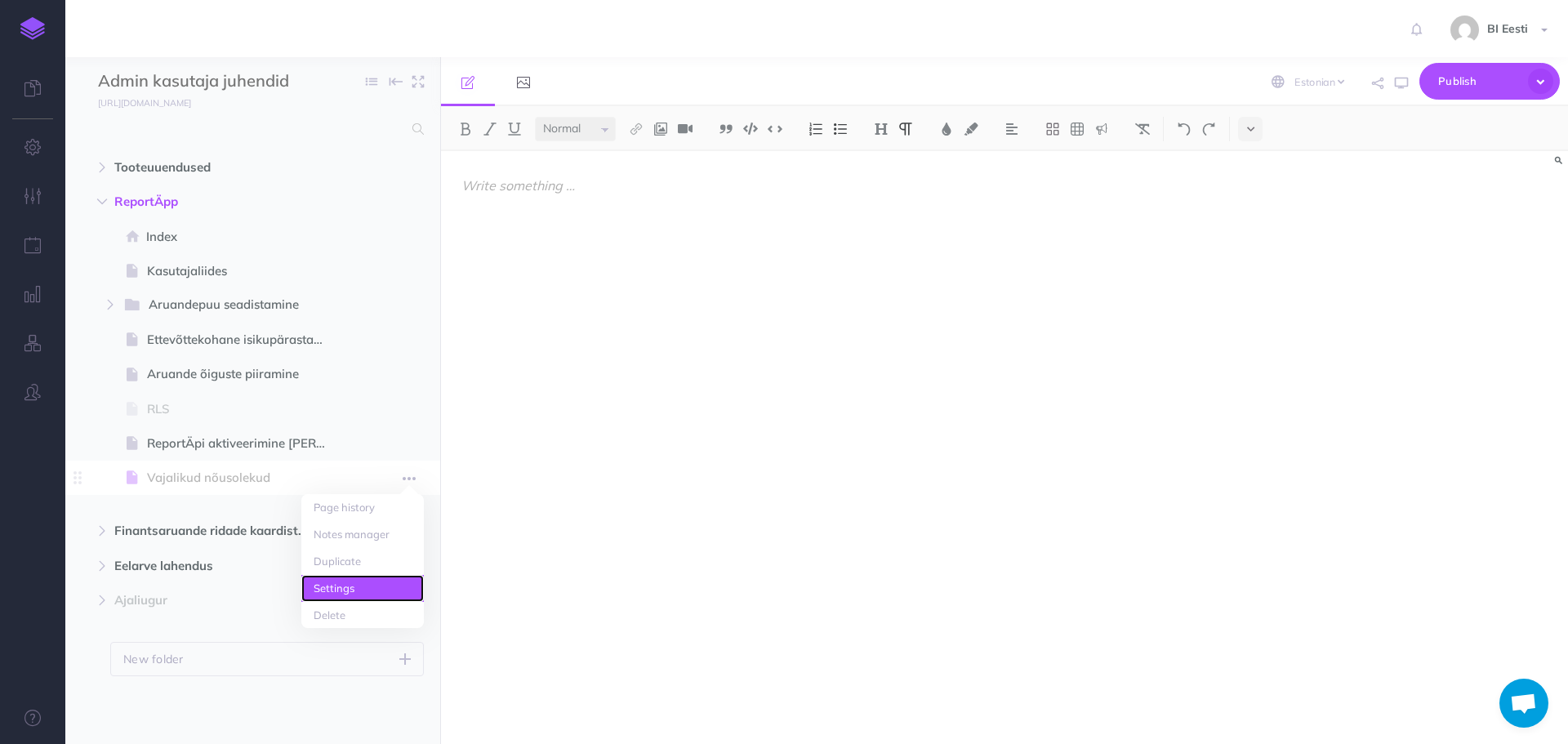
click at [362, 594] on link "Settings" at bounding box center [363, 589] width 122 height 27
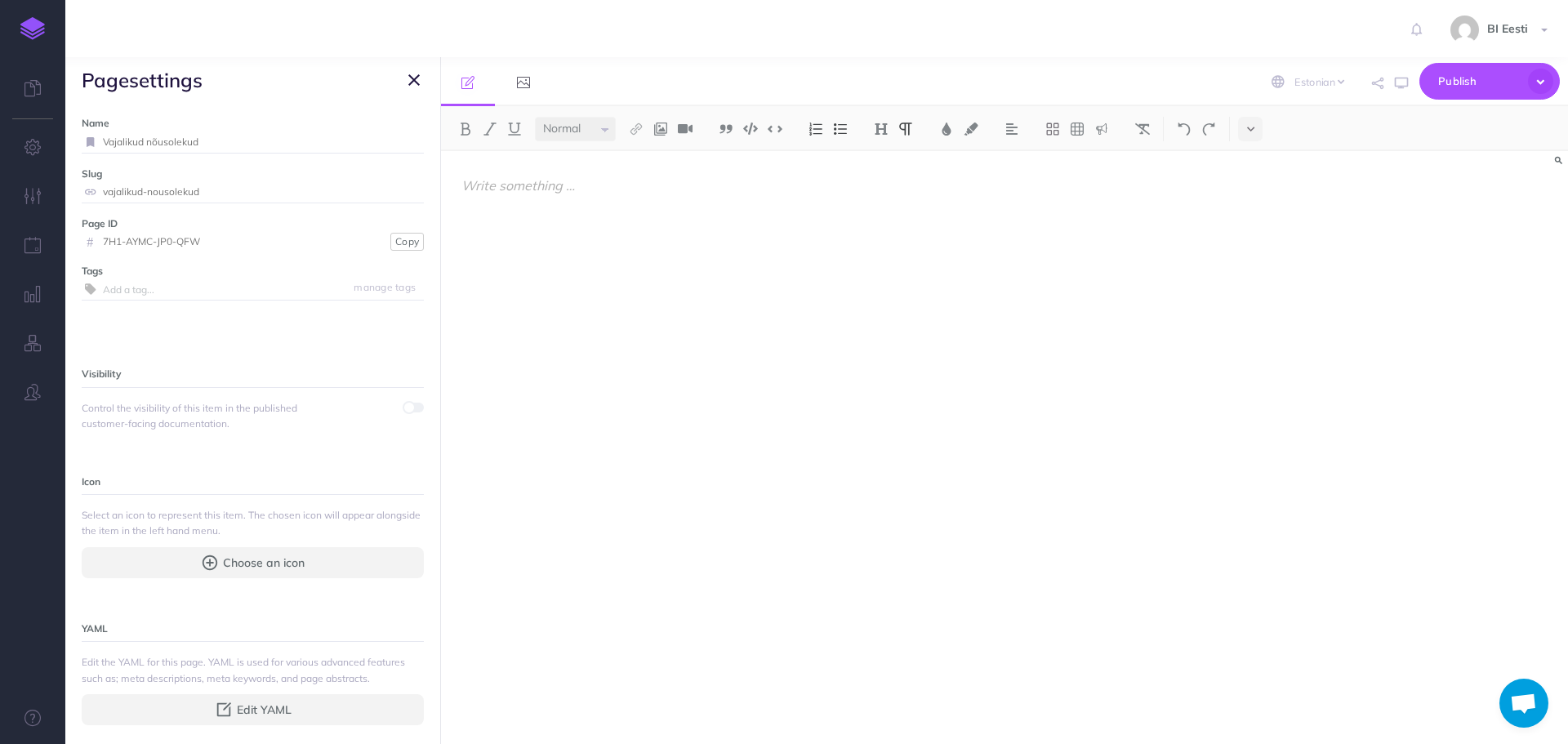
drag, startPoint x: 220, startPoint y: 197, endPoint x: 75, endPoint y: 192, distance: 145.1
click at [75, 192] on div "Name Vajalikud nõusolekud Save Slug vajalikud-nousolekud Save Page ID # 7H1-AYM…" at bounding box center [252, 423] width 375 height 641
type input "consents"
click at [397, 195] on small "Save" at bounding box center [404, 191] width 22 height 12
click at [405, 70] on span "page settings" at bounding box center [252, 80] width 375 height 46
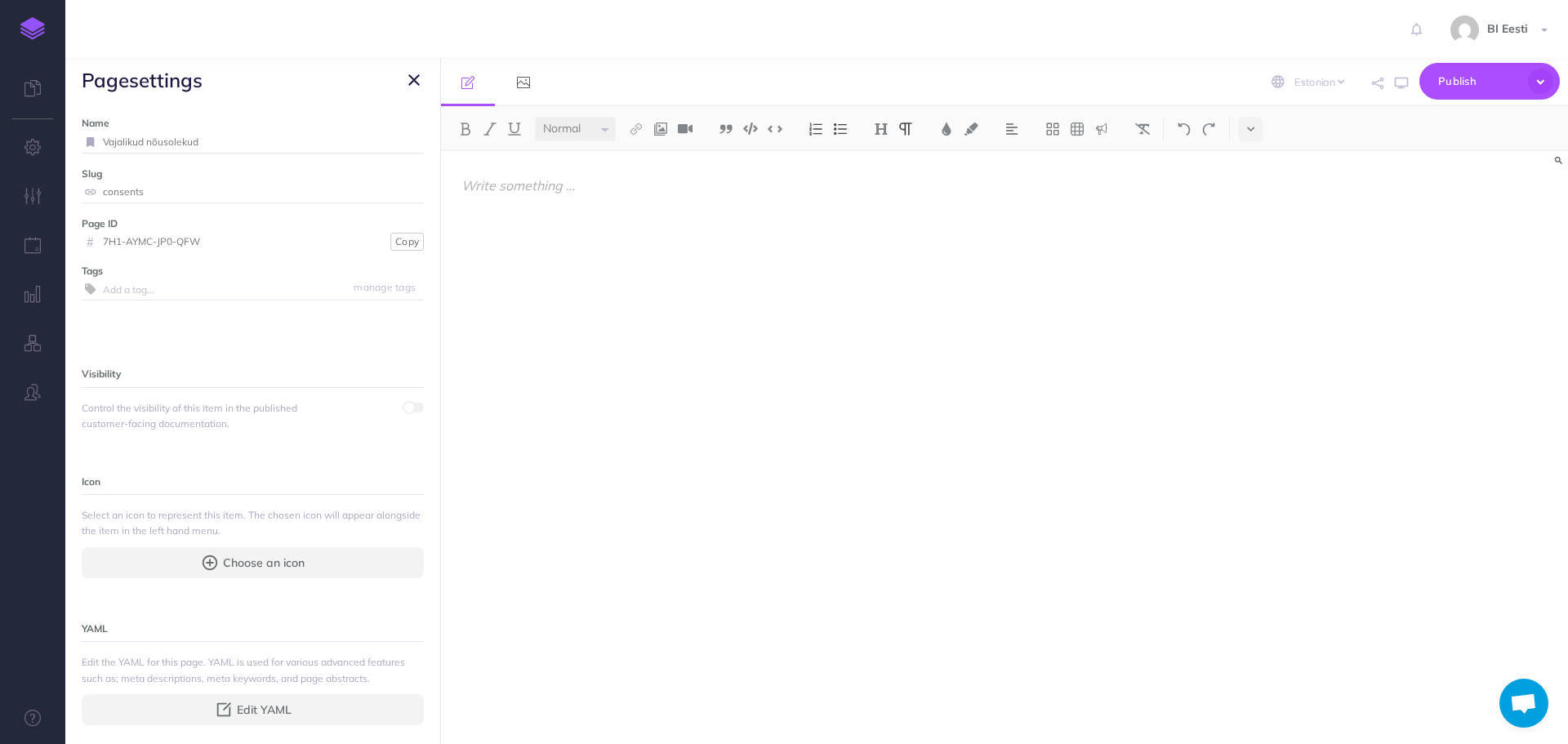
drag, startPoint x: 412, startPoint y: 83, endPoint x: 409, endPoint y: 101, distance: 18.2
click at [412, 85] on icon "button" at bounding box center [414, 80] width 11 height 20
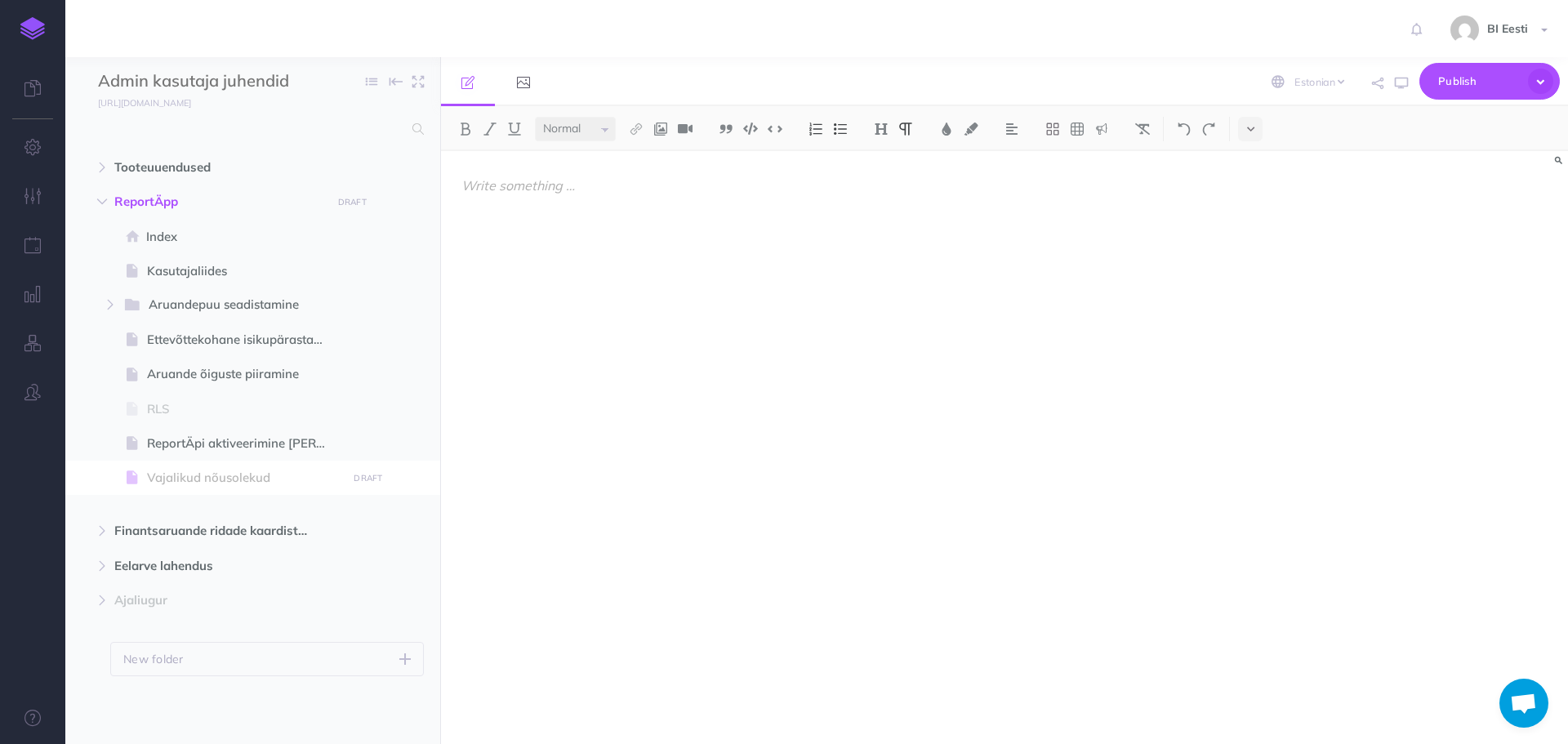
click at [659, 455] on div at bounding box center [835, 439] width 789 height 576
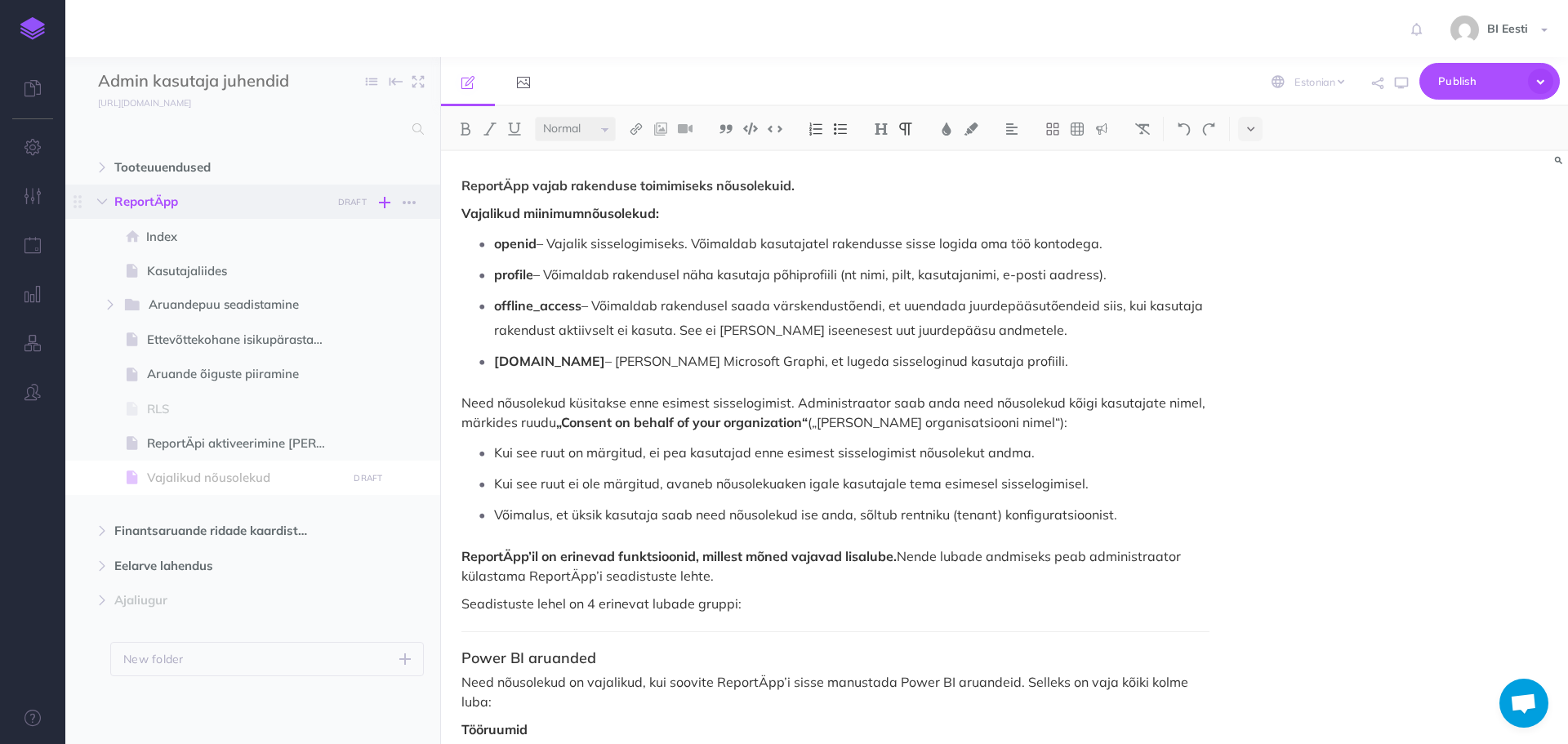
drag, startPoint x: 810, startPoint y: 185, endPoint x: 383, endPoint y: 199, distance: 427.2
click at [383, 199] on div "Admin kasutaja juhendid Collapse all Expand all Expand to root folders https://…" at bounding box center [816, 400] width 1503 height 687
click at [384, 198] on icon "button" at bounding box center [384, 202] width 11 height 20
click at [575, 190] on strong "ReportÄpp vajab rakenduse toimimiseks nõusolekuid." at bounding box center [628, 185] width 333 height 16
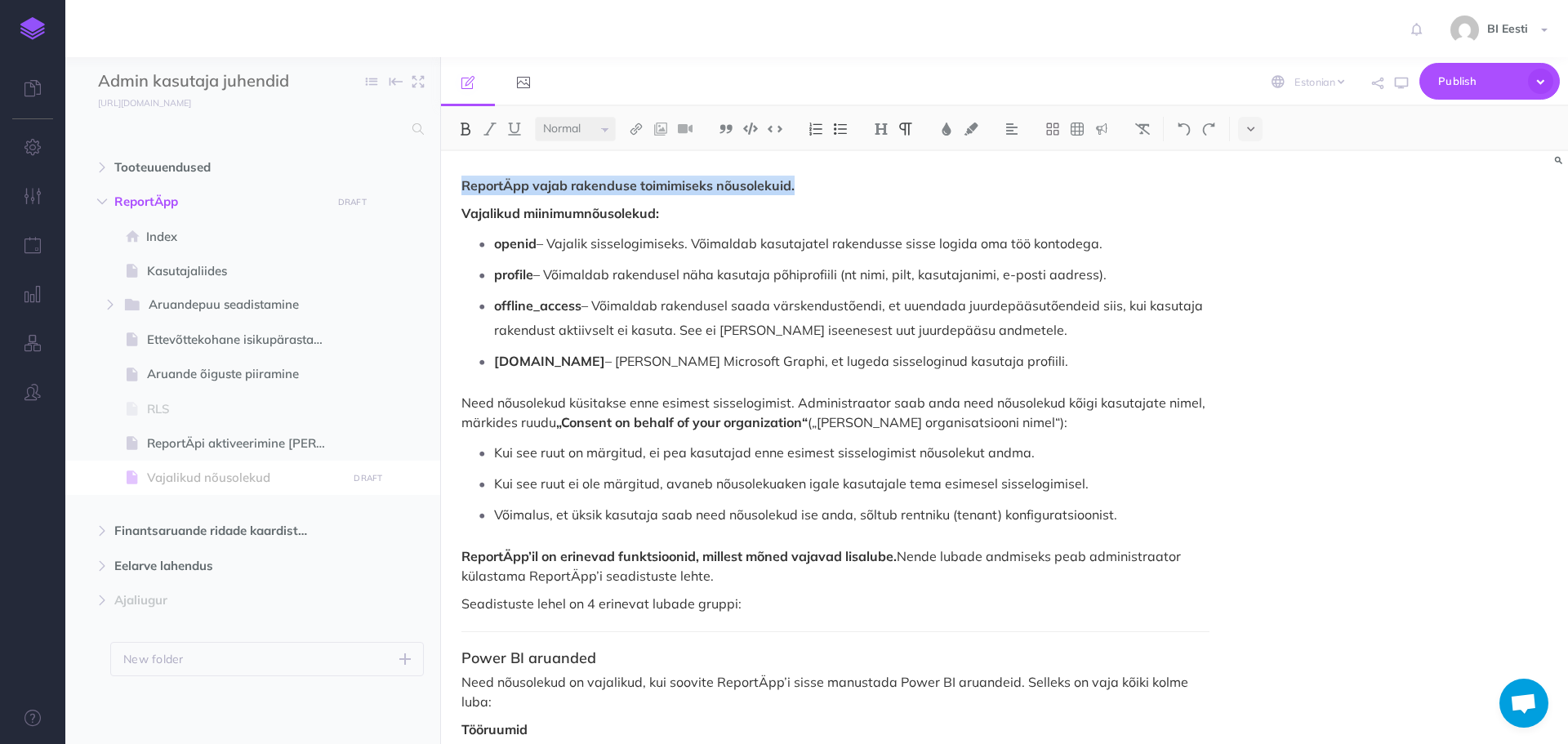
drag, startPoint x: 832, startPoint y: 186, endPoint x: 445, endPoint y: 192, distance: 387.0
click at [463, 126] on img at bounding box center [466, 129] width 15 height 13
click at [806, 208] on p "Vajalikud miinimumnõusolekud:" at bounding box center [835, 213] width 748 height 20
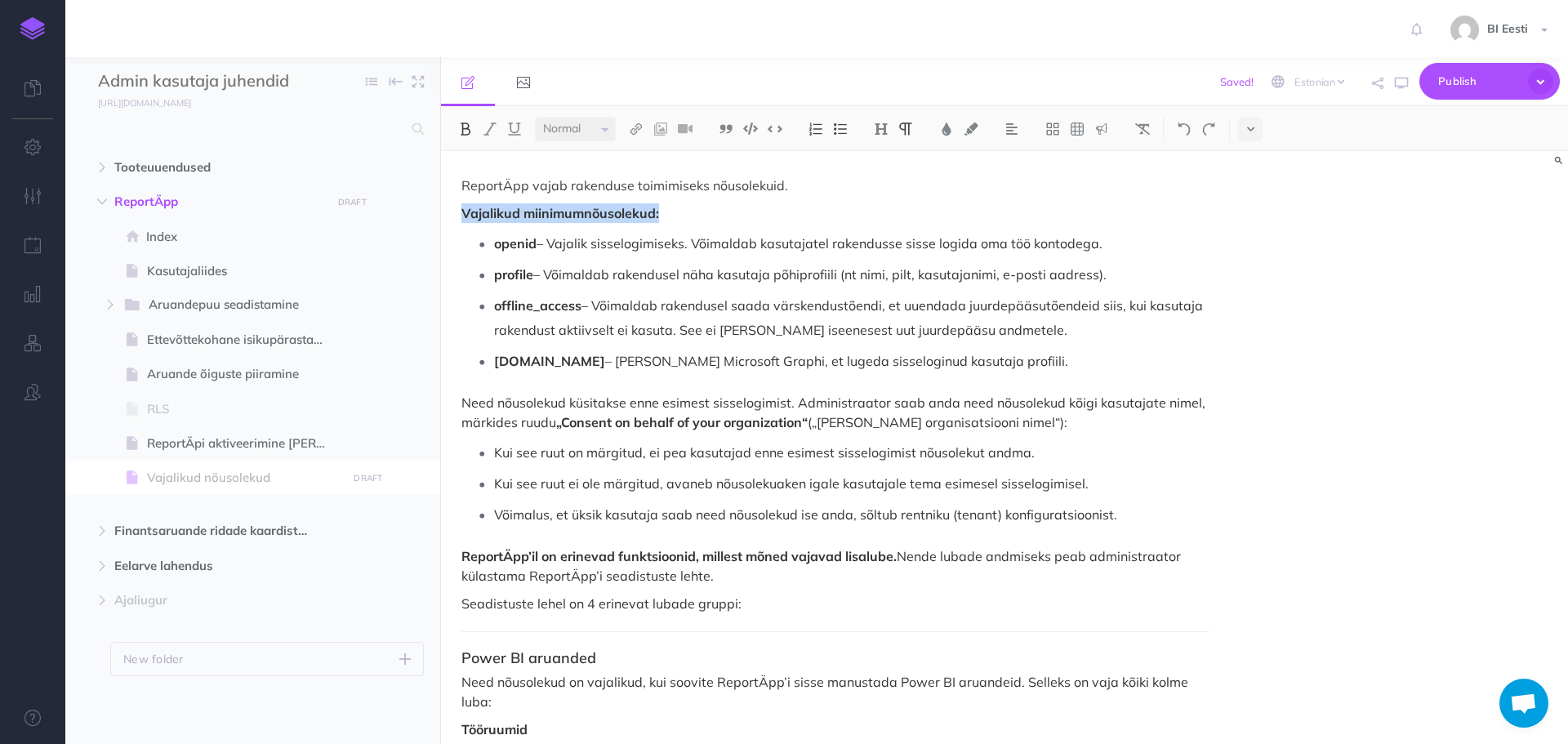
drag, startPoint x: 687, startPoint y: 221, endPoint x: 453, endPoint y: 221, distance: 234.0
click at [461, 130] on img at bounding box center [466, 129] width 15 height 13
click at [680, 299] on p "offline_access – Võimaldab rakendusel saada värskendustõendi, et uuendada juurd…" at bounding box center [852, 317] width 716 height 49
drag, startPoint x: 879, startPoint y: 308, endPoint x: 840, endPoint y: 309, distance: 39.0
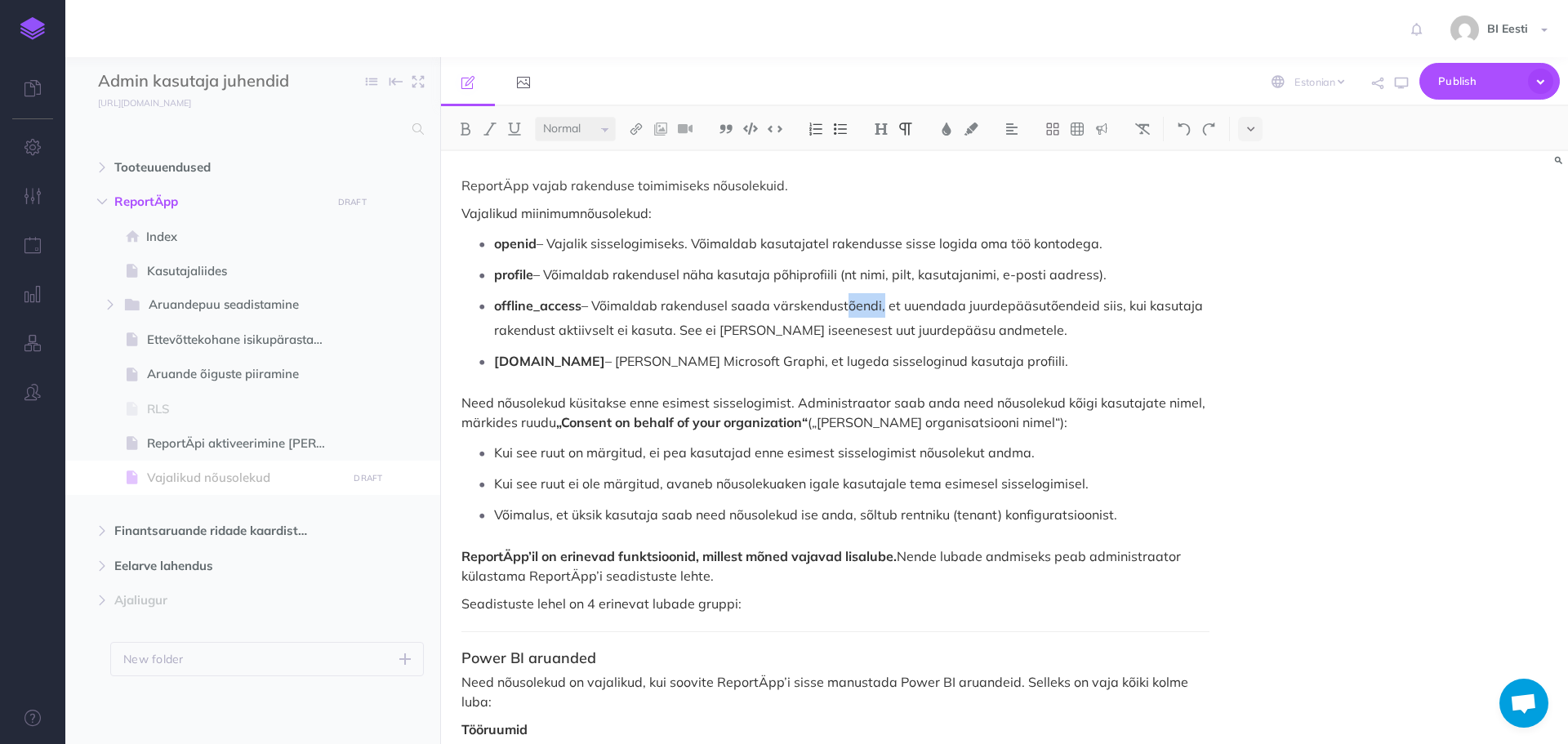
click at [840, 309] on p "offline_access – Võimaldab rakendusel saada värskendustõendi, et uuendada juurd…" at bounding box center [852, 317] width 716 height 49
click at [859, 309] on p "offline_access – Võimaldab rakendusel saada värskendustõendi, et uuendada juurd…" at bounding box center [852, 317] width 716 height 49
drag, startPoint x: 881, startPoint y: 309, endPoint x: 841, endPoint y: 309, distance: 40.0
click at [841, 309] on p "offline_access – Võimaldab rakendusel saada värskendustõendi, et uuendada juurd…" at bounding box center [852, 317] width 716 height 49
click at [493, 132] on img at bounding box center [491, 129] width 15 height 13
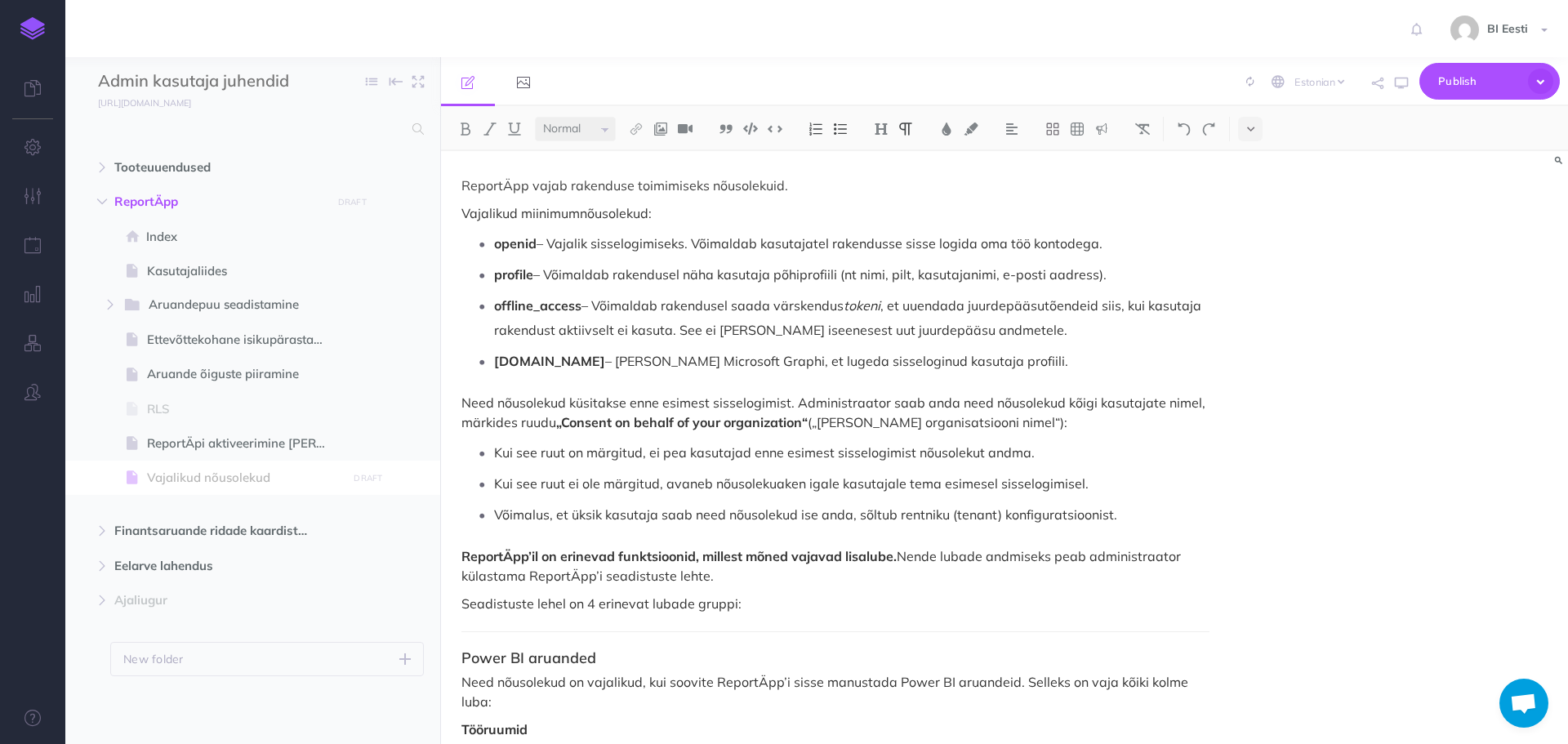
click at [1127, 315] on p "offline_access – Võimaldab rakendusel saada värskendus tokeni , et uuendada juu…" at bounding box center [852, 317] width 716 height 49
drag, startPoint x: 1038, startPoint y: 309, endPoint x: 1091, endPoint y: 306, distance: 53.1
click at [1091, 306] on p "offline_access – Võimaldab rakendusel saada värskendus tokeni , et uuendada juu…" at bounding box center [852, 317] width 716 height 49
click at [494, 131] on img at bounding box center [491, 129] width 15 height 13
drag, startPoint x: 815, startPoint y: 331, endPoint x: 757, endPoint y: 330, distance: 58.0
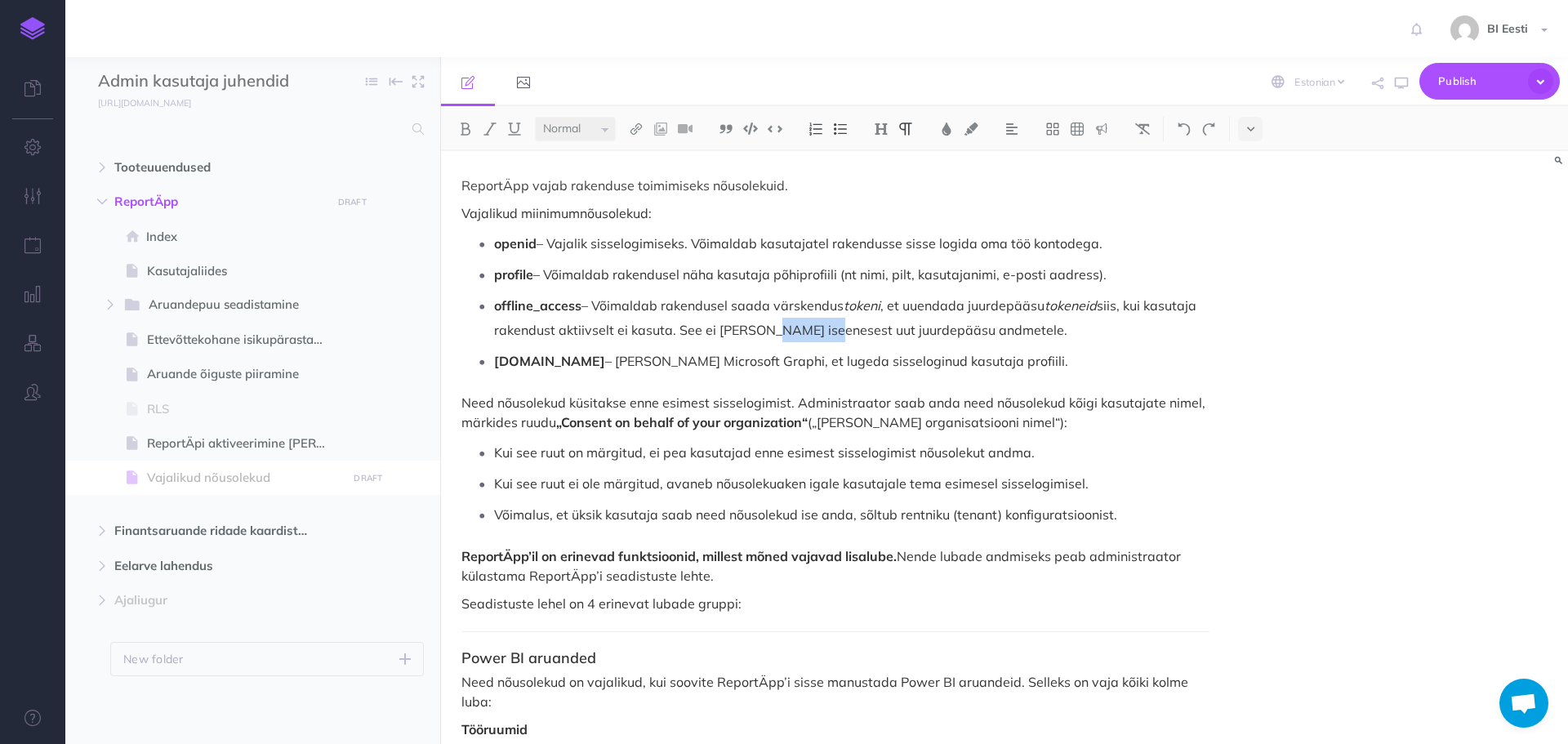
click at [757, 330] on p "offline_access – Võimaldab rakendusel saada värskendus tokeni , et uuendada juu…" at bounding box center [852, 317] width 716 height 49
drag, startPoint x: 749, startPoint y: 332, endPoint x: 979, endPoint y: 335, distance: 230.0
click at [979, 335] on p "offline_access – Võimaldab rakendusel saada värskendus tokeni , et uuendada juu…" at bounding box center [852, 317] width 716 height 49
drag, startPoint x: 657, startPoint y: 360, endPoint x: 605, endPoint y: 360, distance: 52.0
click at [605, 360] on p "User.Read – Luba kutsuda Microsoft Graphi, et lugeda sisseloginud kasutaja prof…" at bounding box center [852, 361] width 716 height 24
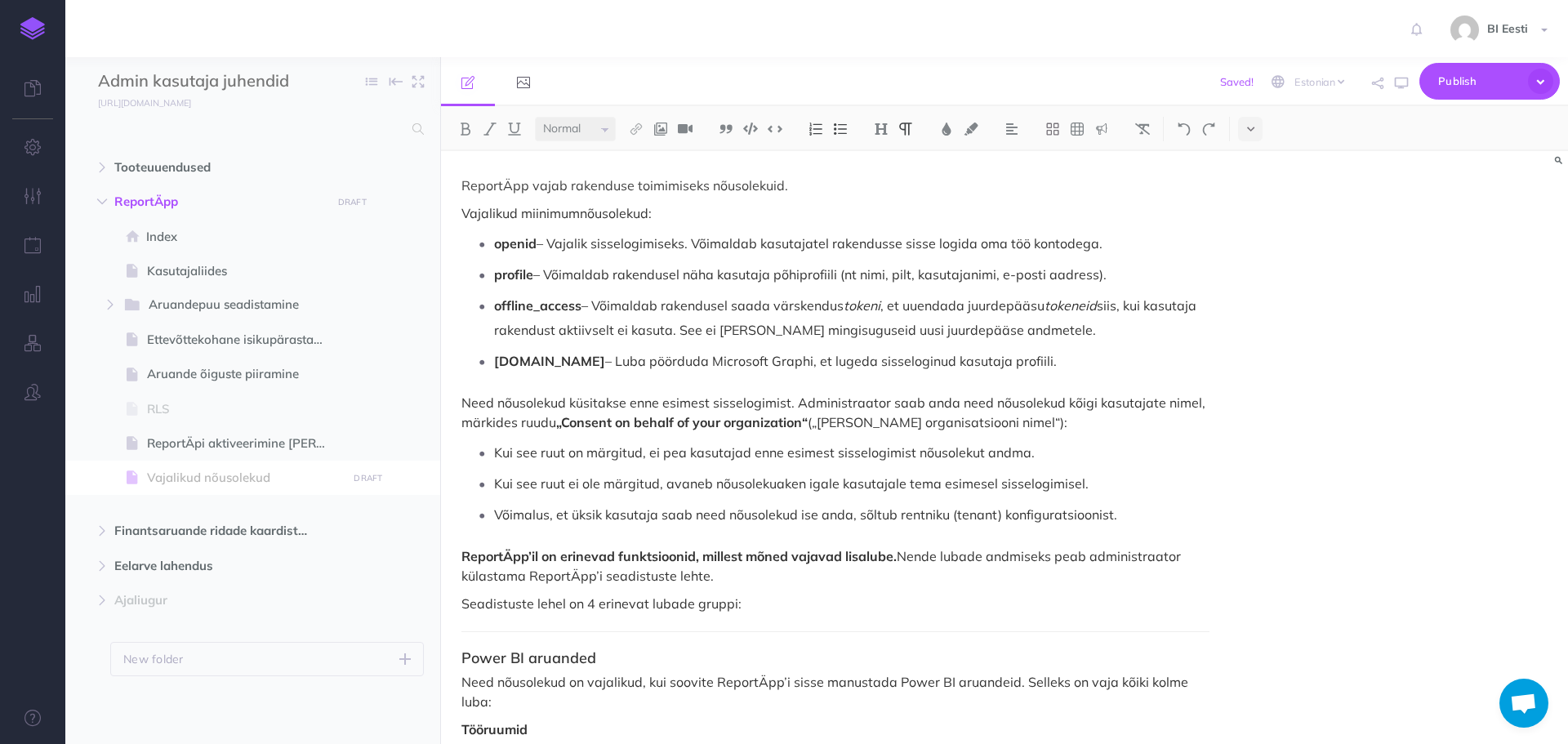
click at [766, 364] on p "User.Read – Luba pöörduda Microsoft Graphi, et lugeda sisseloginud kasutaja pro…" at bounding box center [852, 361] width 716 height 24
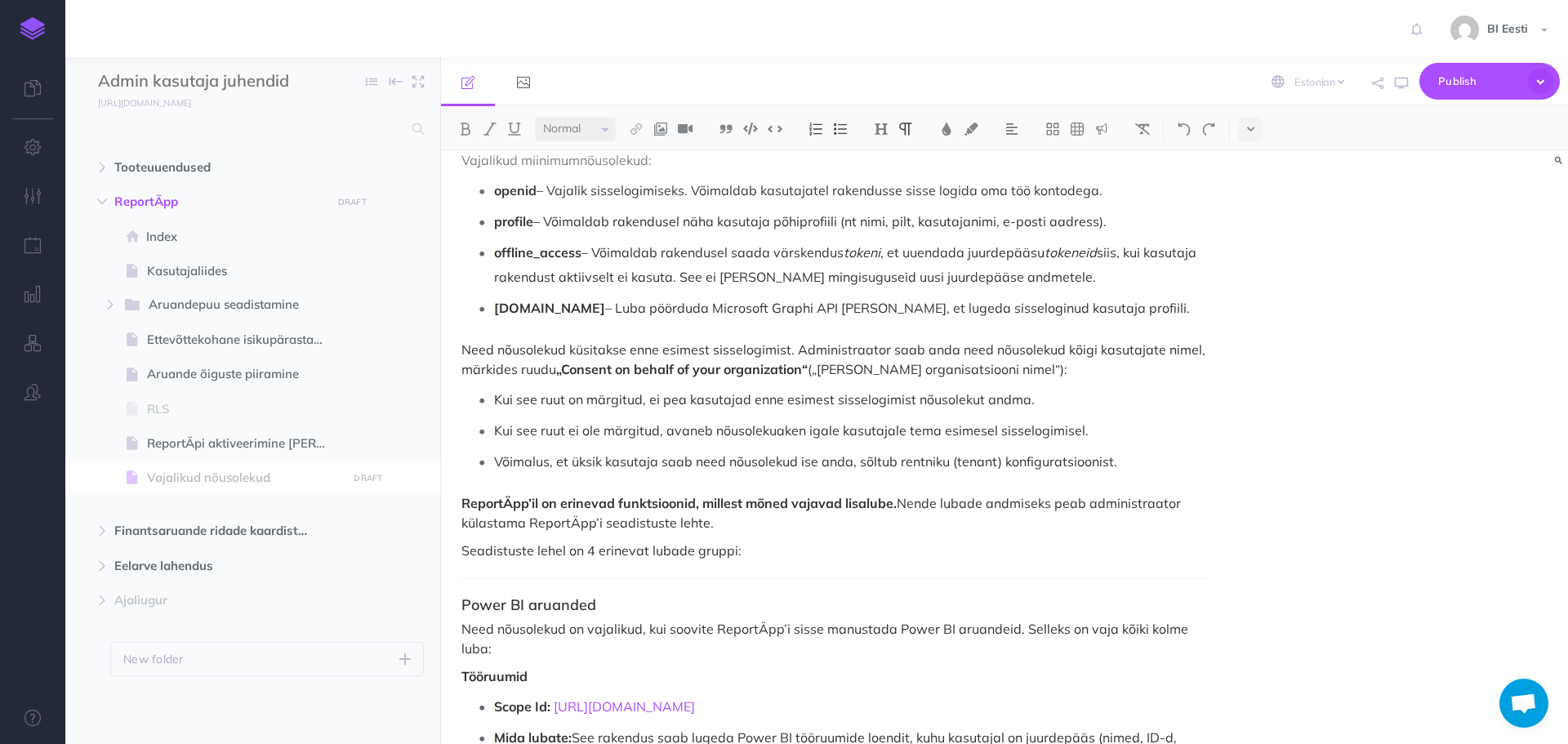
scroll to position [82, 0]
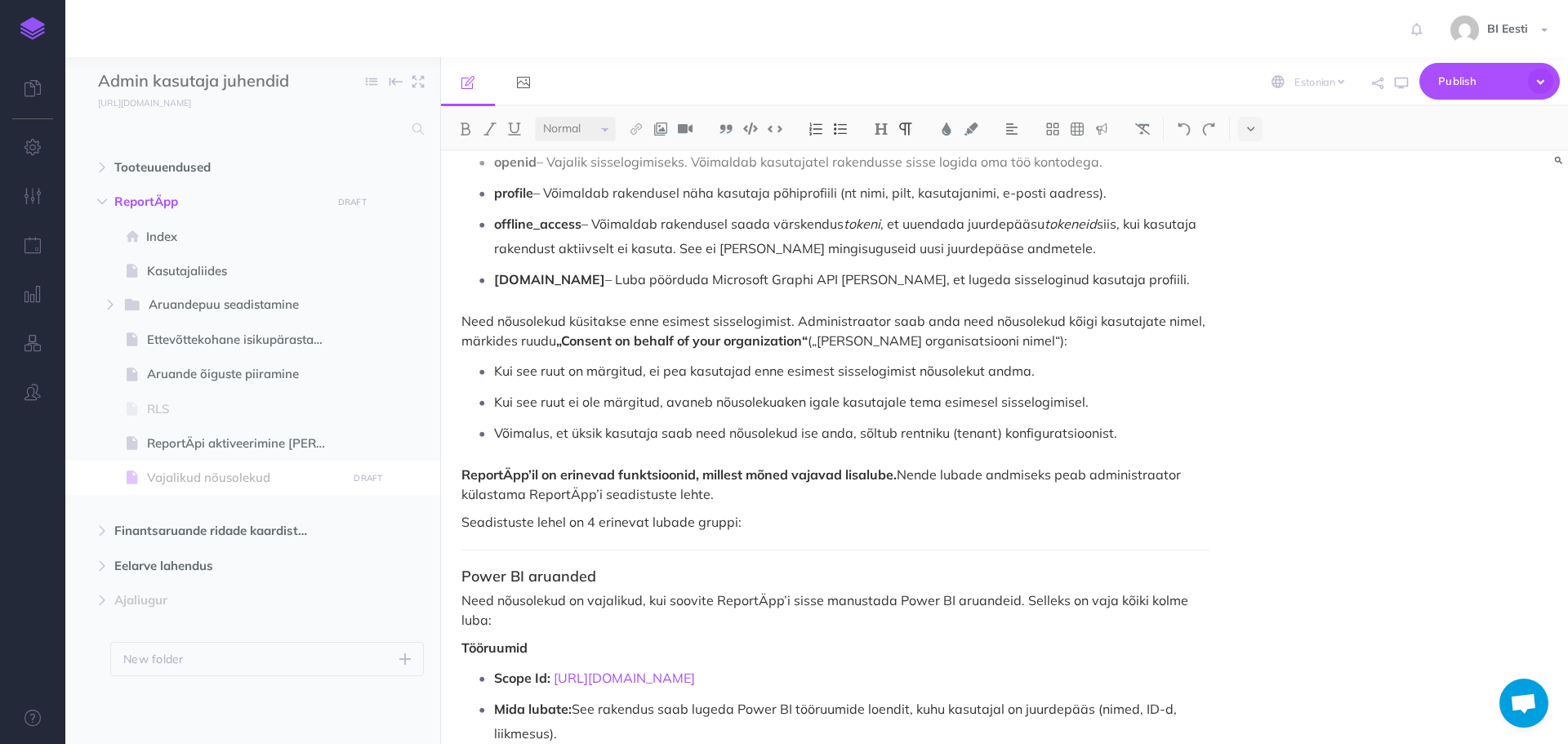
click at [1122, 335] on p "Need nõusolekud küsitakse enne esimest sisselogimist. Administraator saab anda …" at bounding box center [835, 331] width 748 height 40
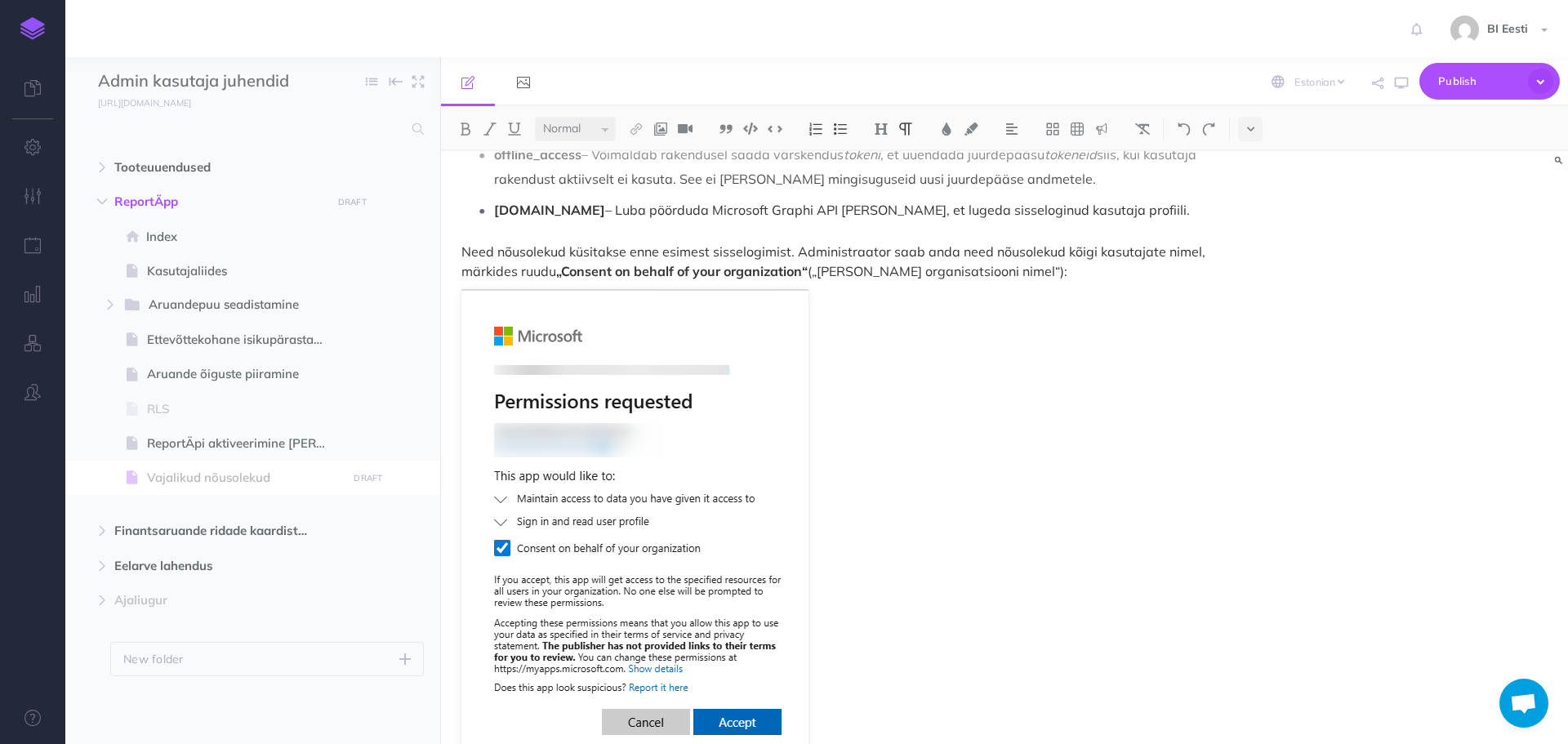
scroll to position [490, 0]
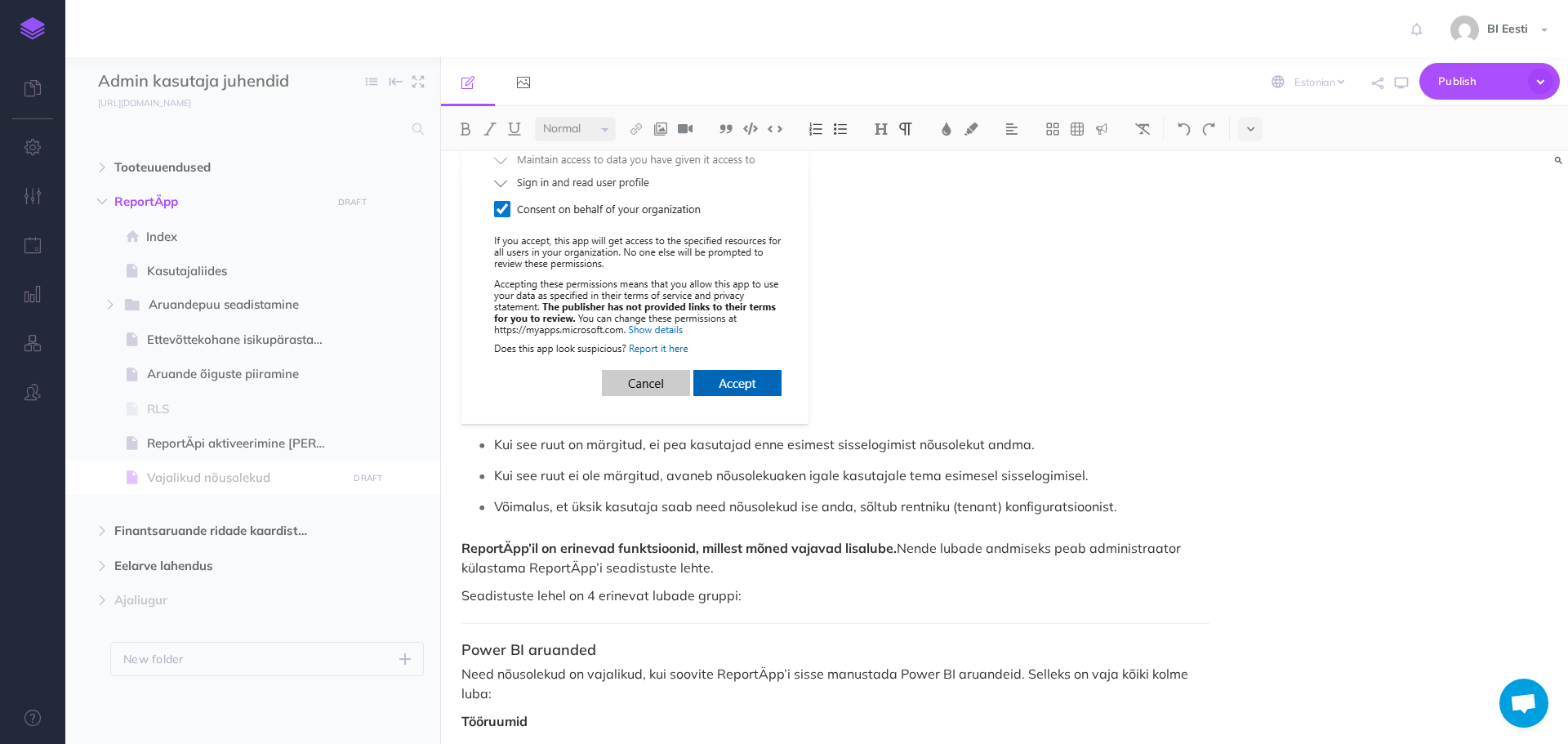
click at [494, 443] on li "Kui see ruut on märgitud, ei pea kasutajad enne esimest sisselogimist nõusoleku…" at bounding box center [852, 445] width 716 height 24
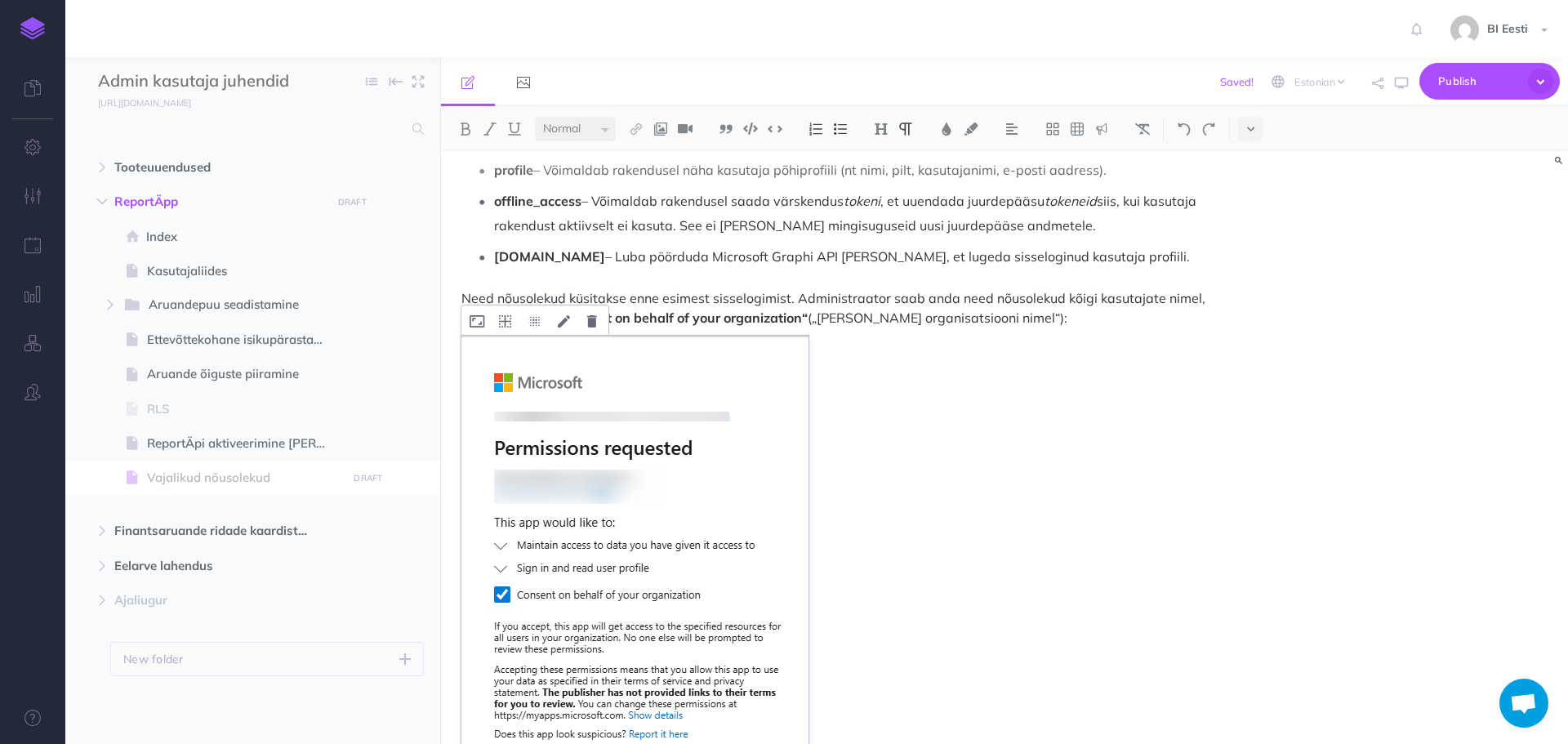
scroll to position [82, 0]
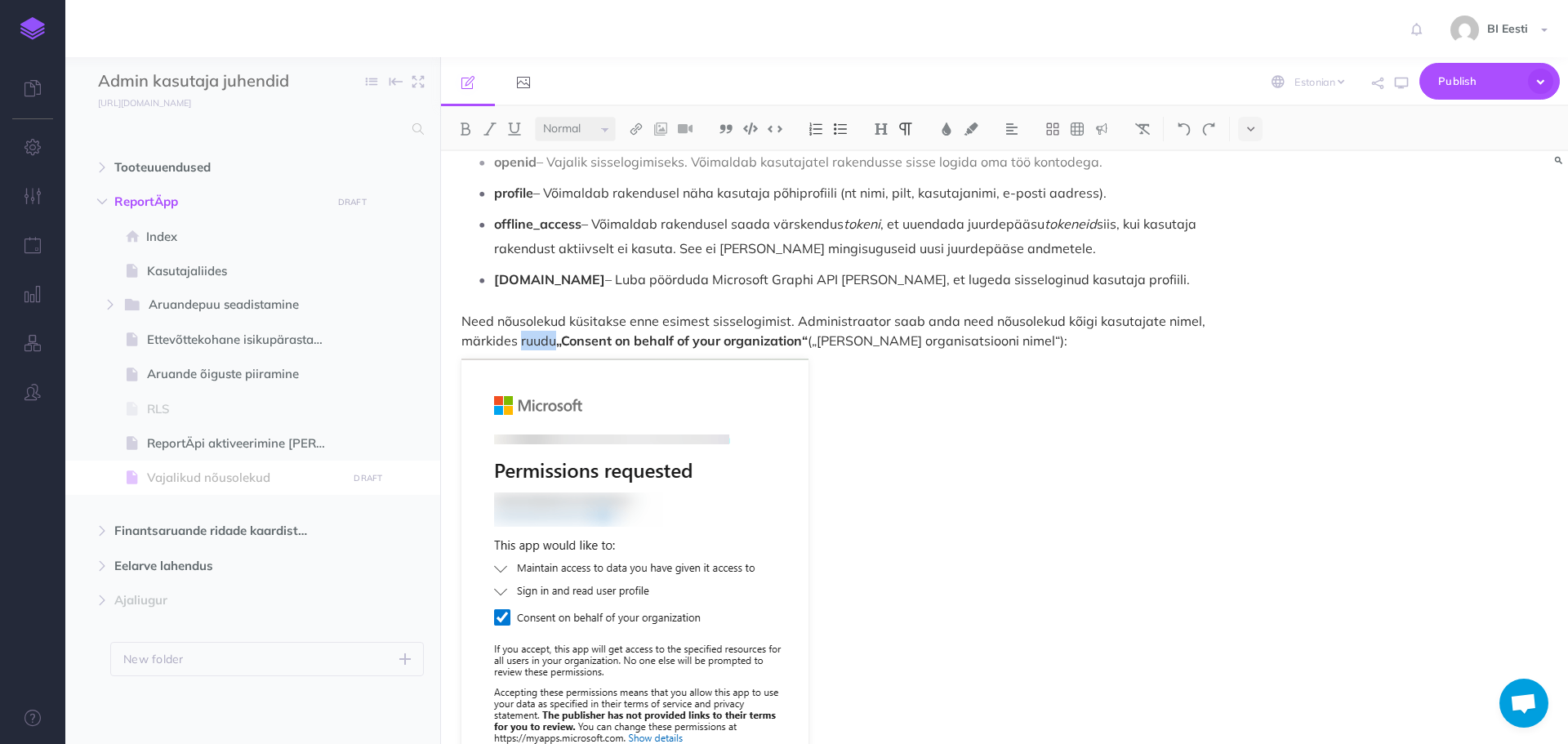
drag, startPoint x: 555, startPoint y: 345, endPoint x: 520, endPoint y: 347, distance: 35.1
click at [520, 347] on p "Need nõusolekud küsitakse enne esimest sisselogimist. Administraator saab anda …" at bounding box center [835, 331] width 748 height 40
click at [836, 343] on p "Need nõusolekud küsitakse enne esimest sisselogimist. Administraator saab anda …" at bounding box center [835, 331] width 748 height 40
drag, startPoint x: 867, startPoint y: 345, endPoint x: 1107, endPoint y: 331, distance: 240.4
click at [1107, 331] on p "Need nõusolekud küsitakse enne esimest sisselogimist. Administraator saab anda …" at bounding box center [835, 331] width 748 height 40
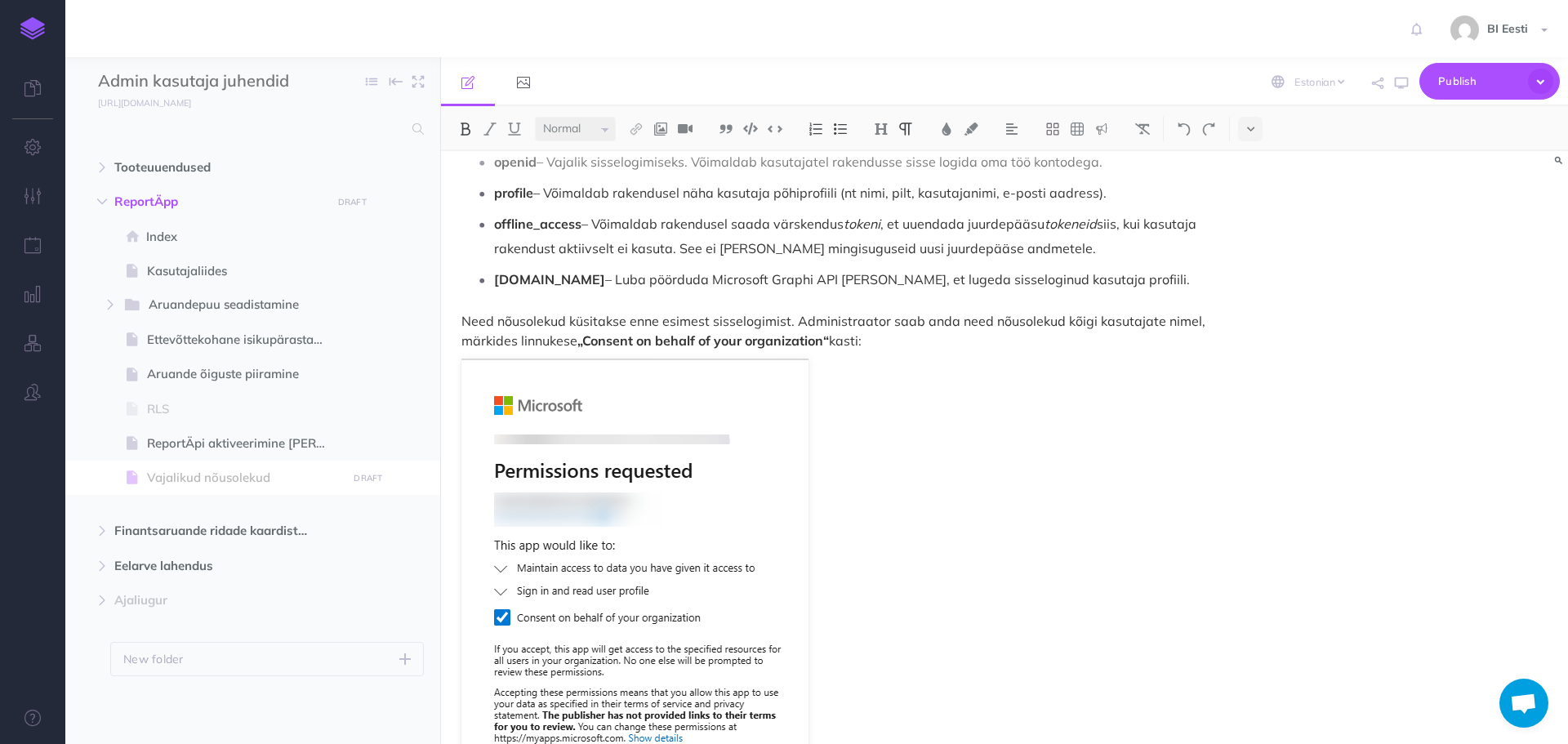
click at [835, 341] on p "Need nõusolekud küsitakse enne esimest sisselogimist. Administraator saab anda …" at bounding box center [835, 331] width 748 height 40
click at [1136, 340] on p "Need nõusolekud küsitakse enne esimest sisselogimist. Administraator saab anda …" at bounding box center [835, 331] width 748 height 40
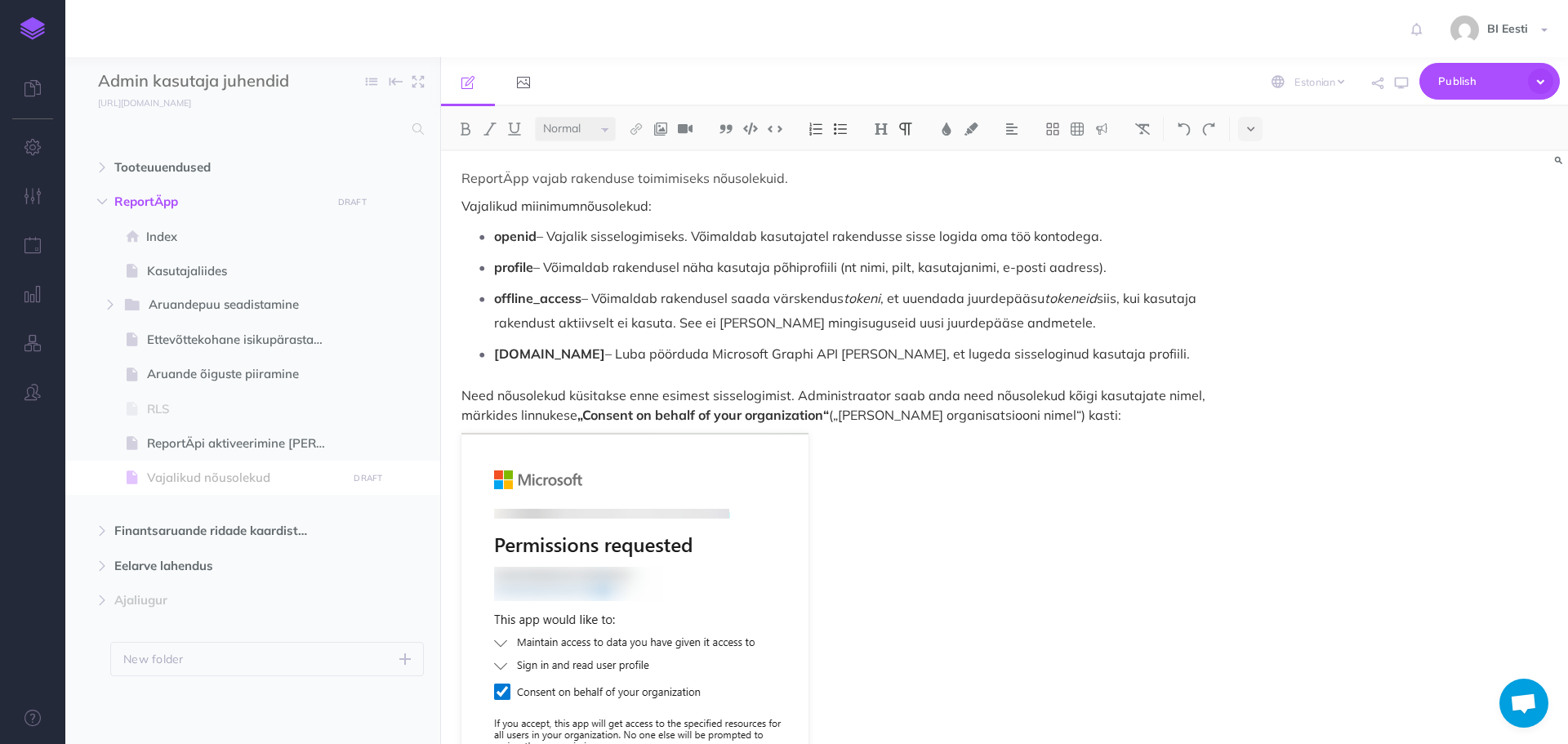
scroll to position [0, 0]
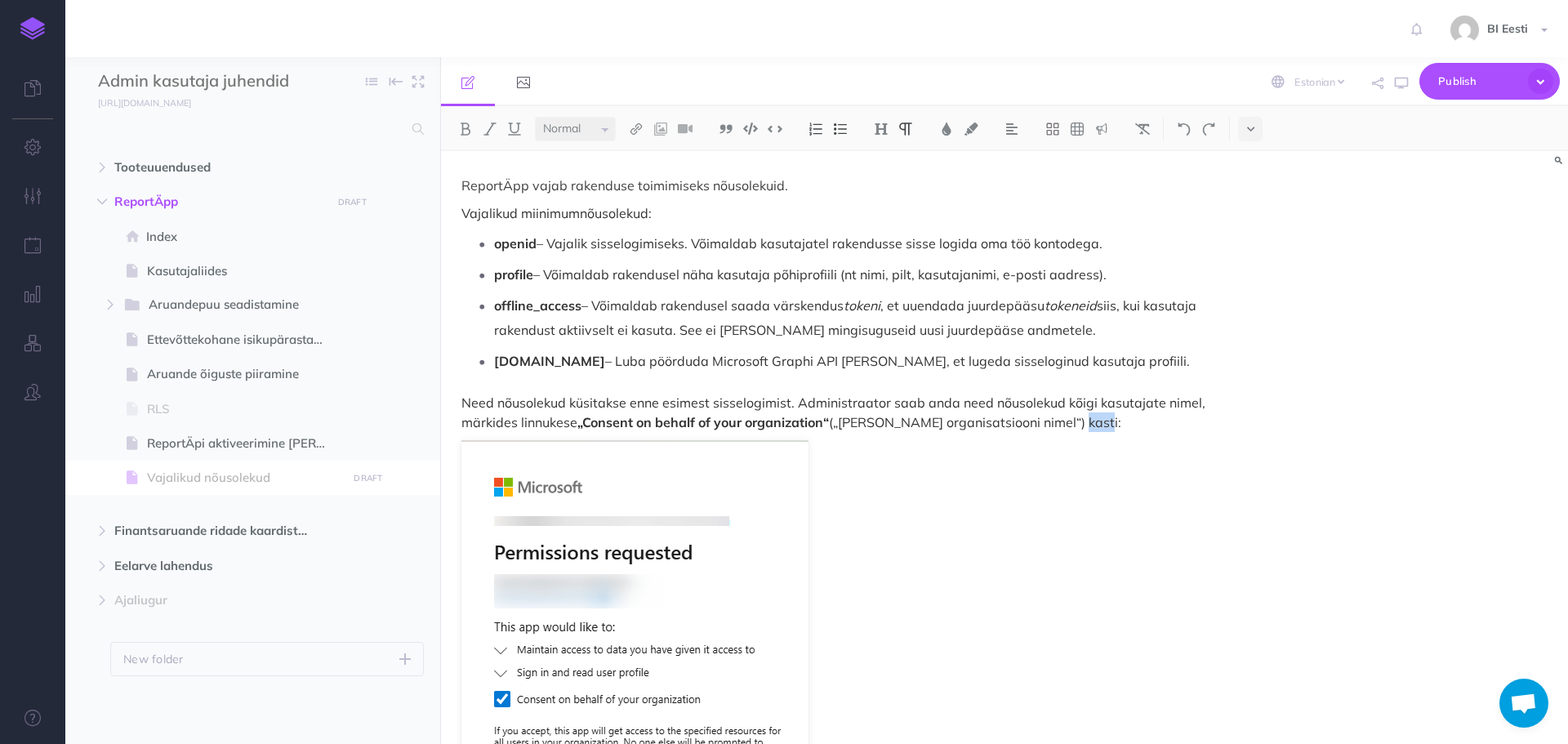
drag, startPoint x: 1108, startPoint y: 426, endPoint x: 1085, endPoint y: 425, distance: 23.0
click at [1085, 425] on p "Need nõusolekud küsitakse enne esimest sisselogimist. Administraator saab anda …" at bounding box center [835, 412] width 748 height 40
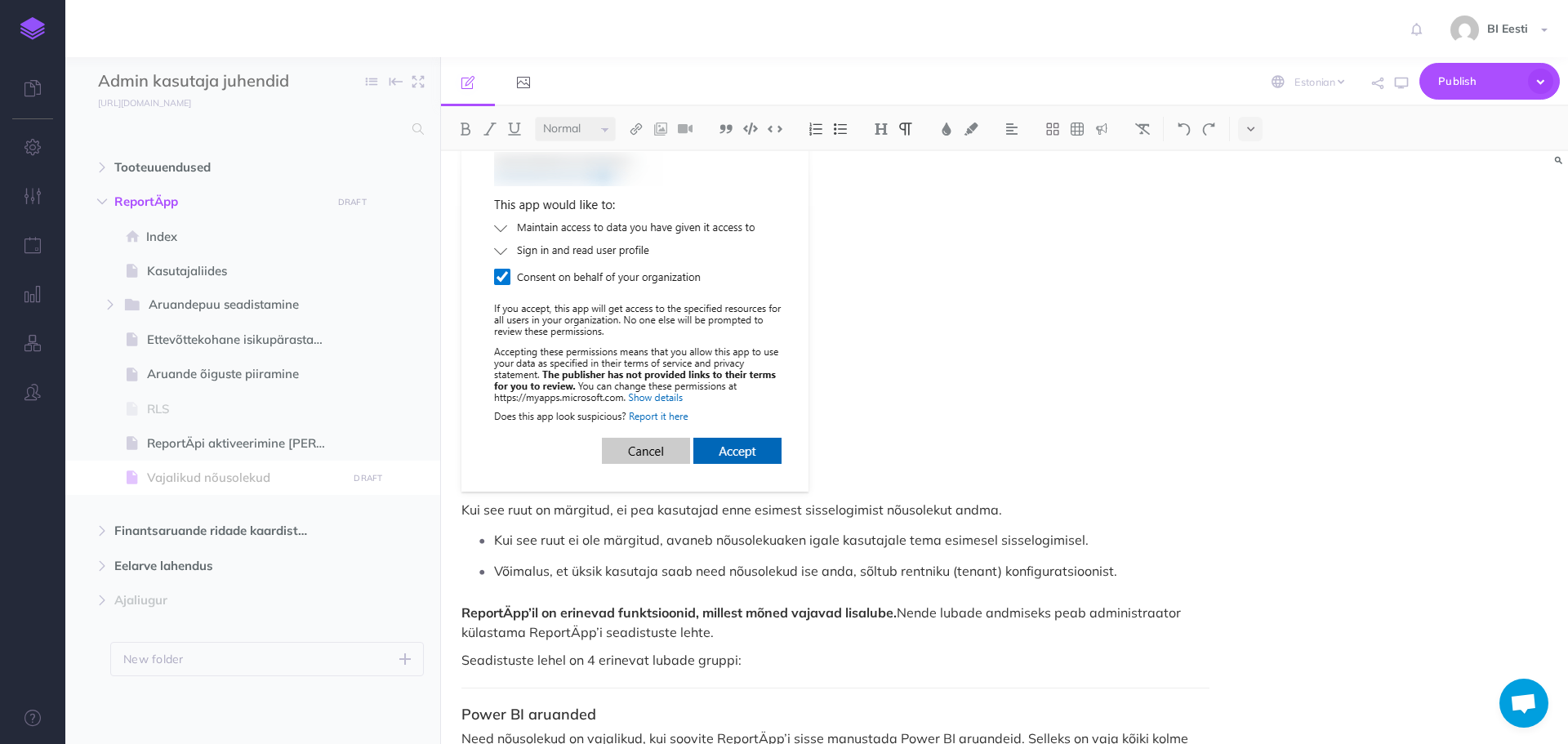
scroll to position [409, 0]
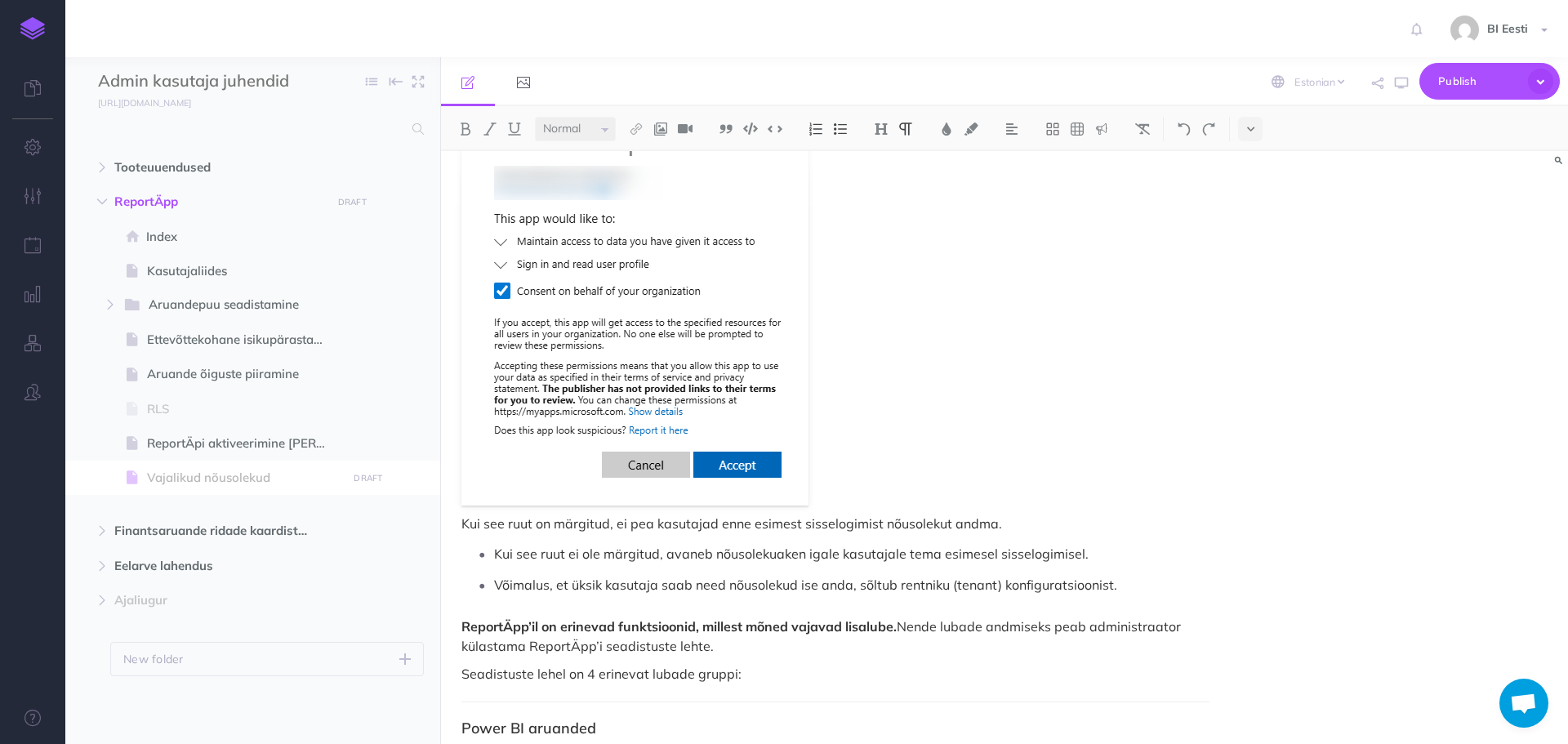
click at [533, 526] on p "Kui see ruut on märgitud, ei pea kasutajad enne esimest sisselogimist nõusoleku…" at bounding box center [835, 524] width 748 height 20
drag, startPoint x: 506, startPoint y: 526, endPoint x: 531, endPoint y: 523, distance: 25.2
click at [531, 523] on p "Kui see ruut on märgitud, ei pea kasutajad enne esimest sisselogimist nõusoleku…" at bounding box center [835, 524] width 748 height 20
click at [1026, 528] on p "Kui see linnuke on märgitud, ei pea kasutajad enne esimest sisselogimist nõusol…" at bounding box center [835, 524] width 748 height 20
click at [811, 526] on p "Kui see linnuke on märgitud, ei pea kasutajad enne esimest sisselogimist nõusol…" at bounding box center [835, 524] width 748 height 20
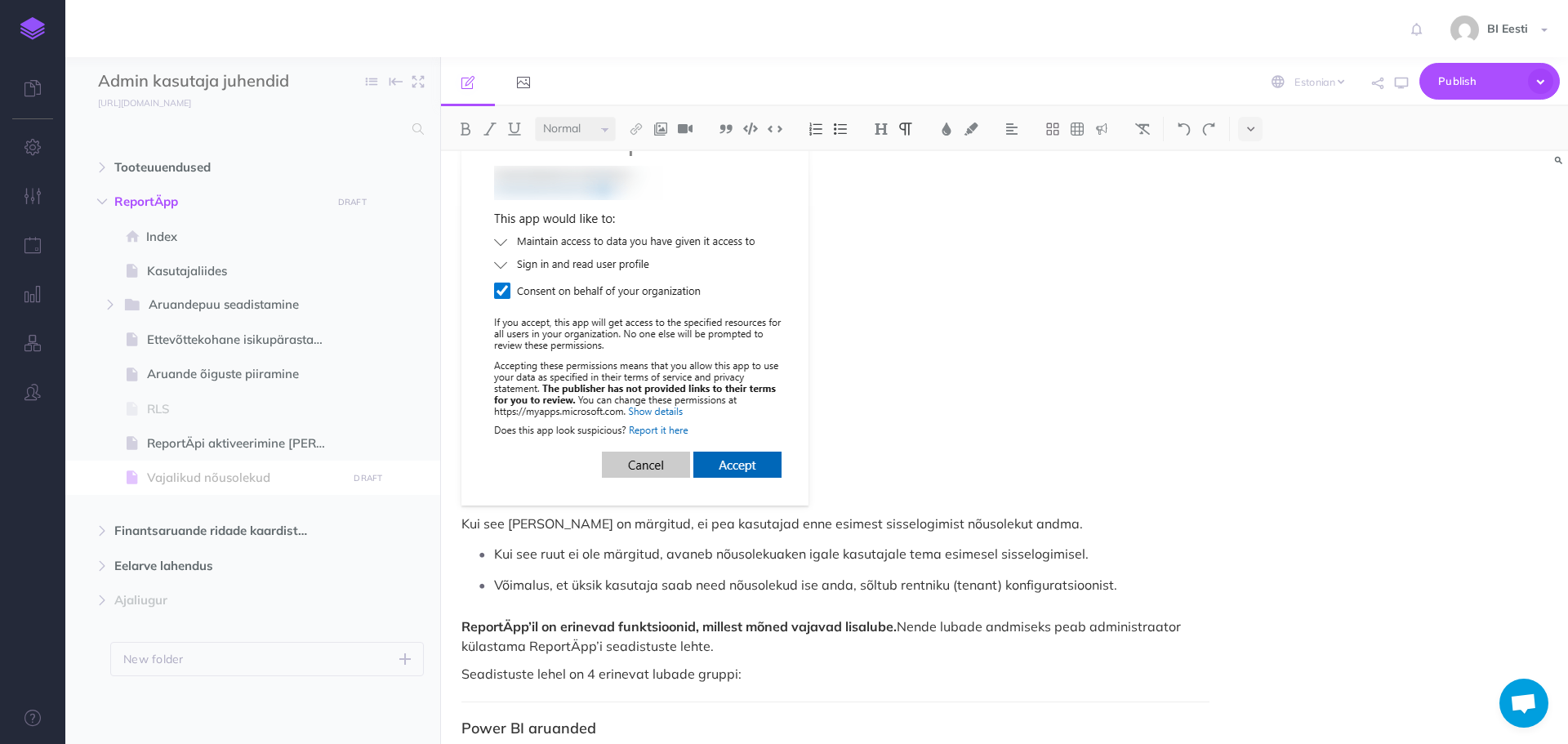
click at [816, 526] on p "Kui see linnuke on märgitud, ei pea kasutajad enne esimest sisselogimist nõusol…" at bounding box center [835, 524] width 748 height 20
click at [898, 526] on p "Kui see linnuke on märgitud, ei pea kasutajad enne esimest sisselogimist nõusol…" at bounding box center [835, 524] width 748 height 20
click at [992, 528] on p "Kui see linnuke on märgitud, ei pea kasutajad enne esimest sisselogimist ise nõ…" at bounding box center [835, 524] width 748 height 20
click at [1107, 521] on p "Kui see linnuke on märgitud, ei pea kasutajad enne esimest sisselogimist ise nõ…" at bounding box center [835, 524] width 748 height 20
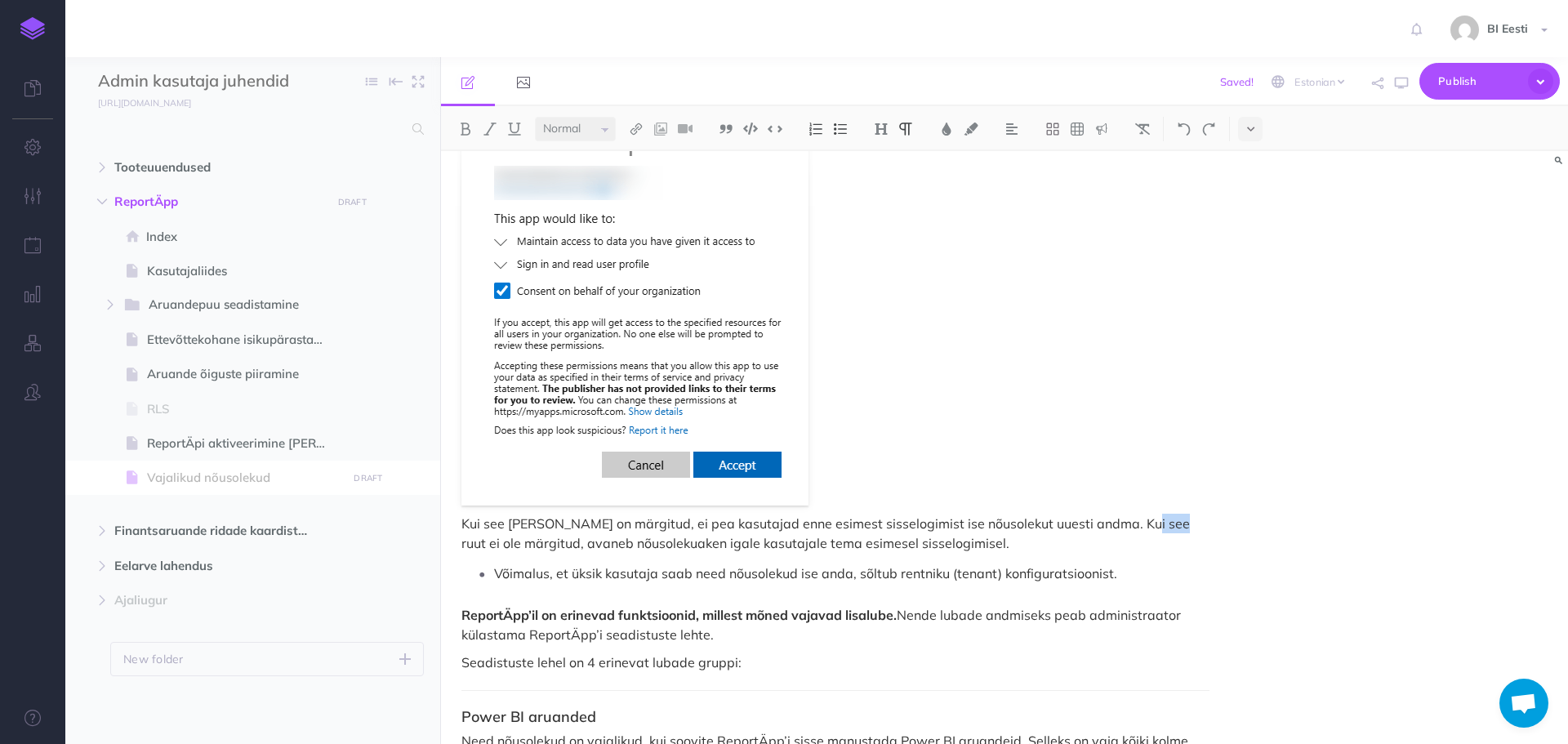
drag, startPoint x: 1149, startPoint y: 525, endPoint x: 1125, endPoint y: 526, distance: 24.0
click at [1125, 526] on p "Kui see linnuke on märgitud, ei pea kasutajad enne esimest sisselogimist ise nõ…" at bounding box center [835, 534] width 748 height 40
click at [949, 549] on p "Kui see linnuke on märgitud, ei pea kasutajad enne esimest sisselogimist ise nõ…" at bounding box center [835, 534] width 748 height 40
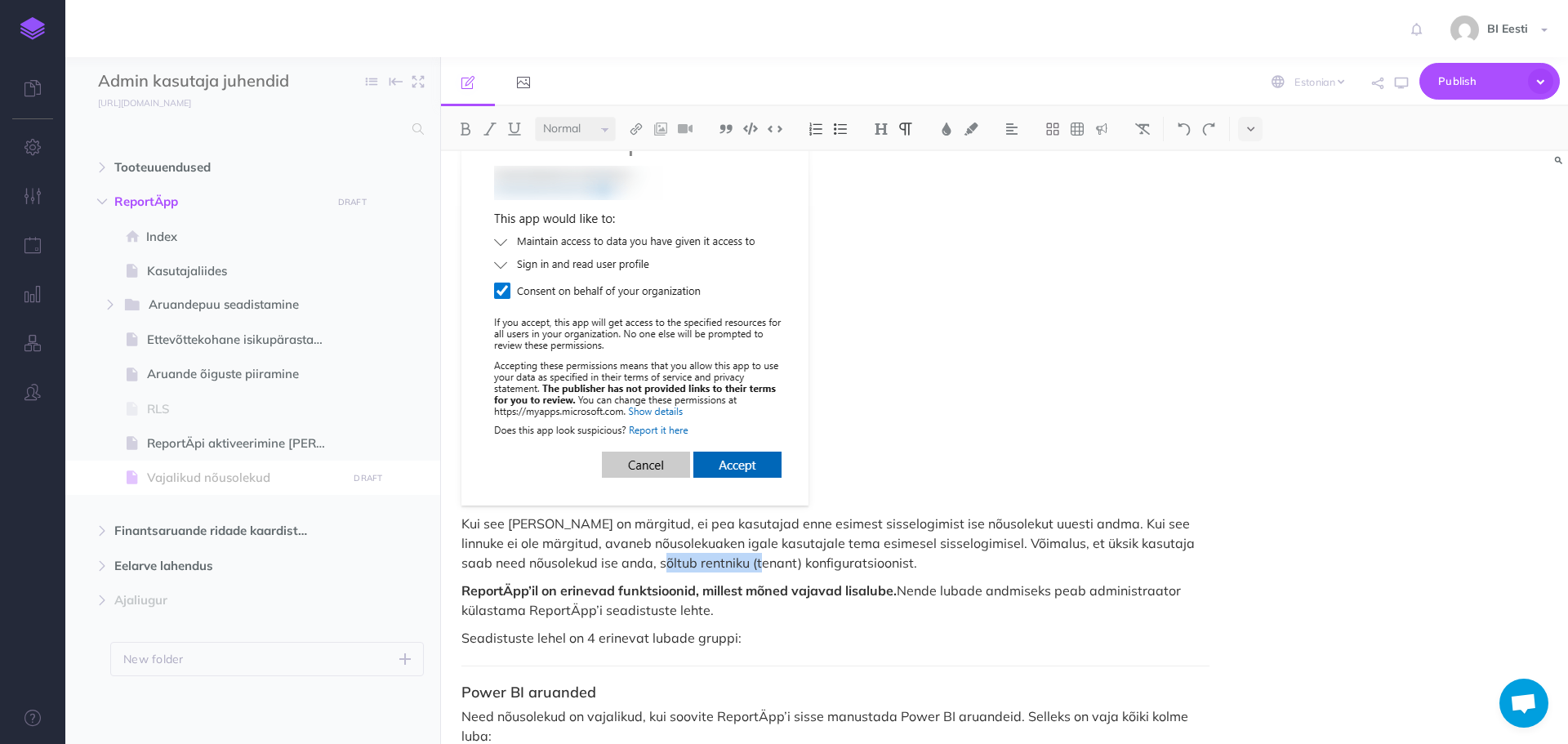
drag, startPoint x: 733, startPoint y: 565, endPoint x: 634, endPoint y: 568, distance: 99.0
click at [634, 568] on p "Kui see linnuke on märgitud, ei pea kasutajad enne esimest sisselogimist ise nõ…" at bounding box center [835, 543] width 748 height 58
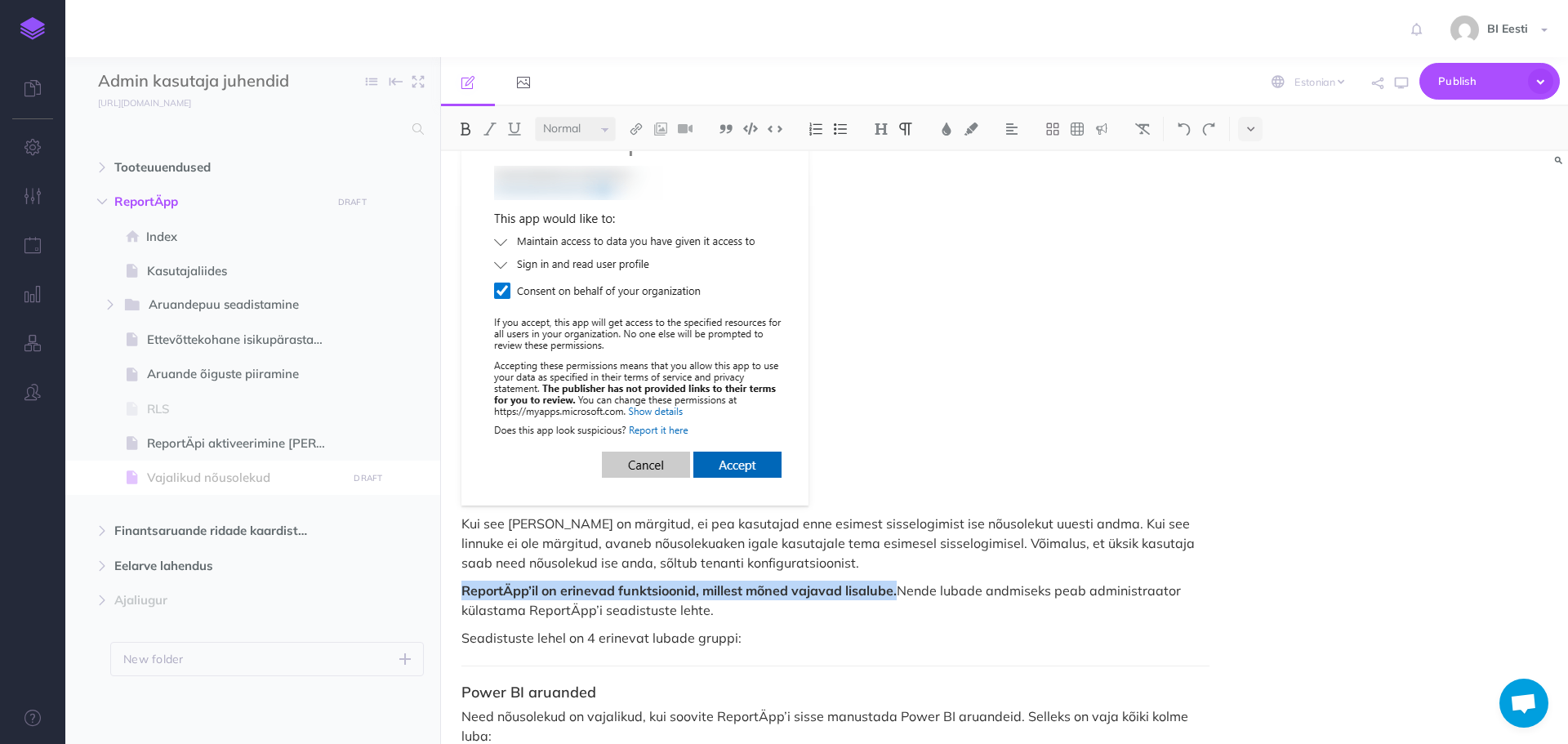
drag, startPoint x: 897, startPoint y: 596, endPoint x: 442, endPoint y: 598, distance: 455.0
click at [469, 130] on img at bounding box center [466, 129] width 15 height 13
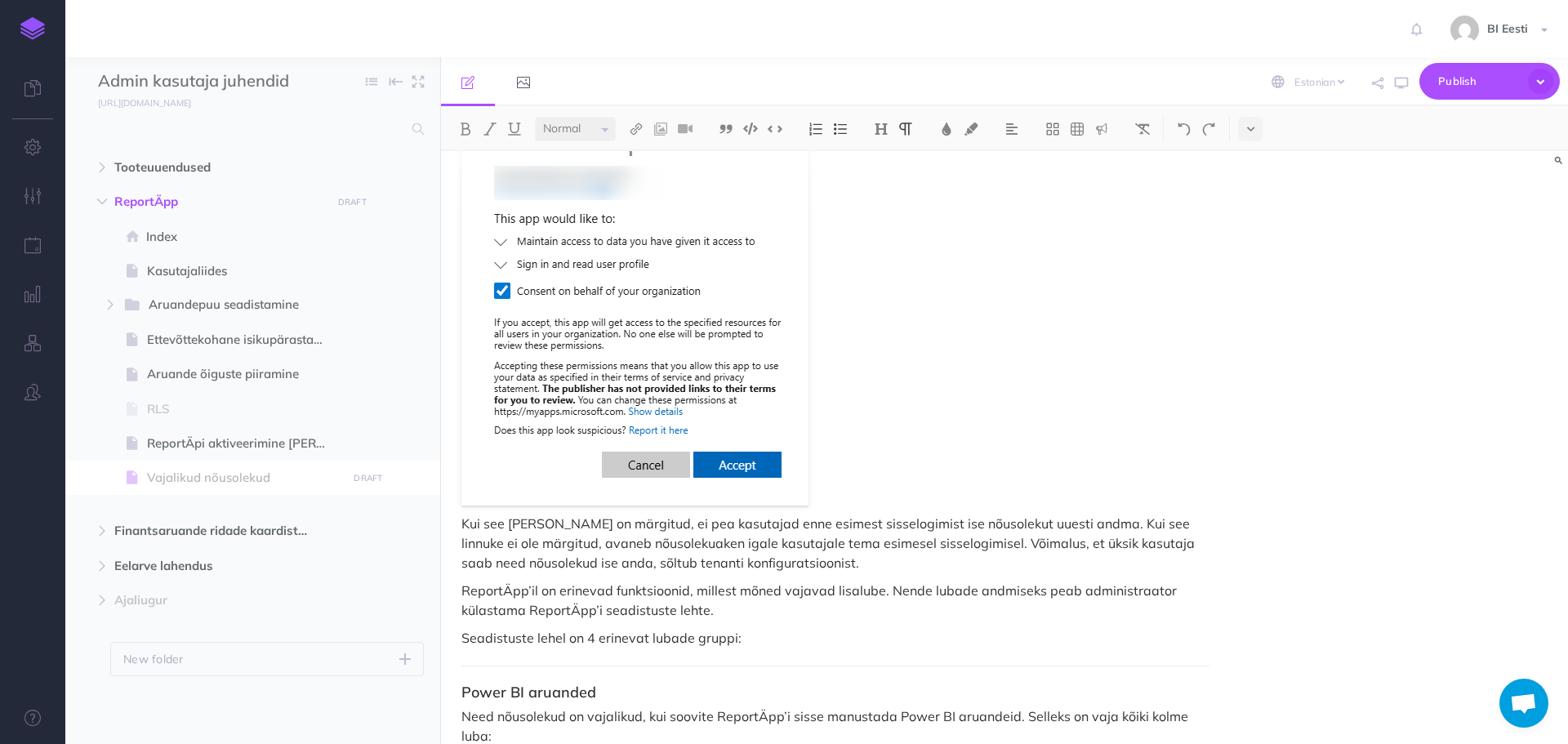
click at [581, 608] on p "ReportÄpp’il on erinevad funktsioonid, millest mõned vajavad lisalube. Nende lu…" at bounding box center [835, 601] width 748 height 40
drag, startPoint x: 685, startPoint y: 594, endPoint x: 613, endPoint y: 591, distance: 72.1
click at [613, 591] on p "ReportÄpp’il on erinevad funktsioonid, millest mõned vajavad lisalube. Nende lu…" at bounding box center [835, 601] width 748 height 40
click at [865, 592] on p "ReportÄpp’il on erinevad funktsionaalused, millest mõned vajavad lisalube. Nend…" at bounding box center [835, 601] width 748 height 40
click at [884, 591] on p "ReportÄpp’il on erinevad funktsionaalused, millest mõned vajavad lisalube. Nend…" at bounding box center [835, 601] width 748 height 40
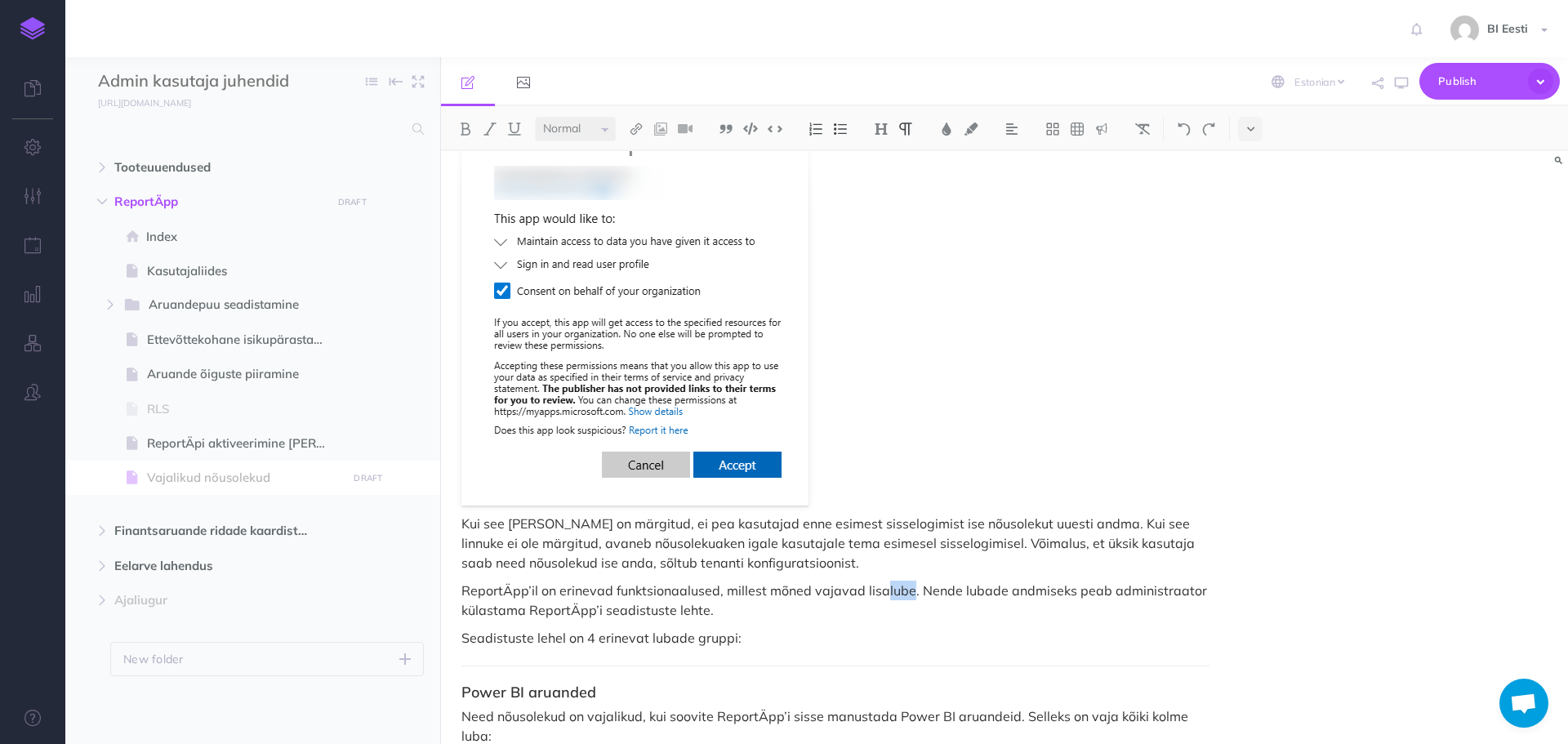
drag, startPoint x: 881, startPoint y: 591, endPoint x: 907, endPoint y: 591, distance: 26.0
click at [907, 591] on p "ReportÄpp’il on erinevad funktsionaalused, millest mõned vajavad lisalube. Nend…" at bounding box center [835, 601] width 748 height 40
drag, startPoint x: 1047, startPoint y: 590, endPoint x: 1005, endPoint y: 591, distance: 42.0
click at [1005, 591] on p "ReportÄpp’il on erinevad funktsionaalused, millest mõned vajavad lisanõusolekui…" at bounding box center [835, 601] width 748 height 40
click at [815, 613] on p "ReportÄpp’il on erinevad funktsionaalused, millest mõned vajavad lisanõusolekui…" at bounding box center [835, 601] width 748 height 40
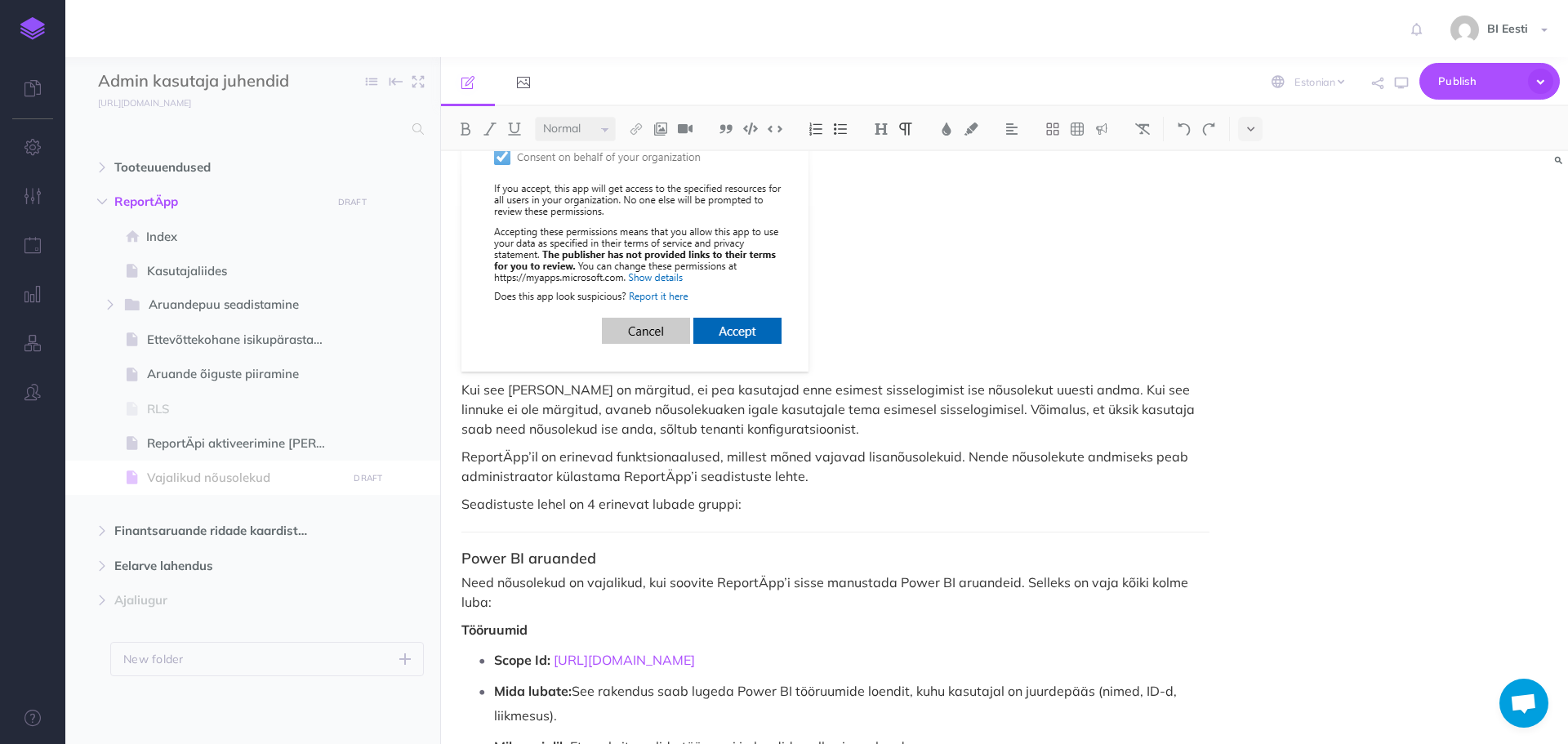
scroll to position [572, 0]
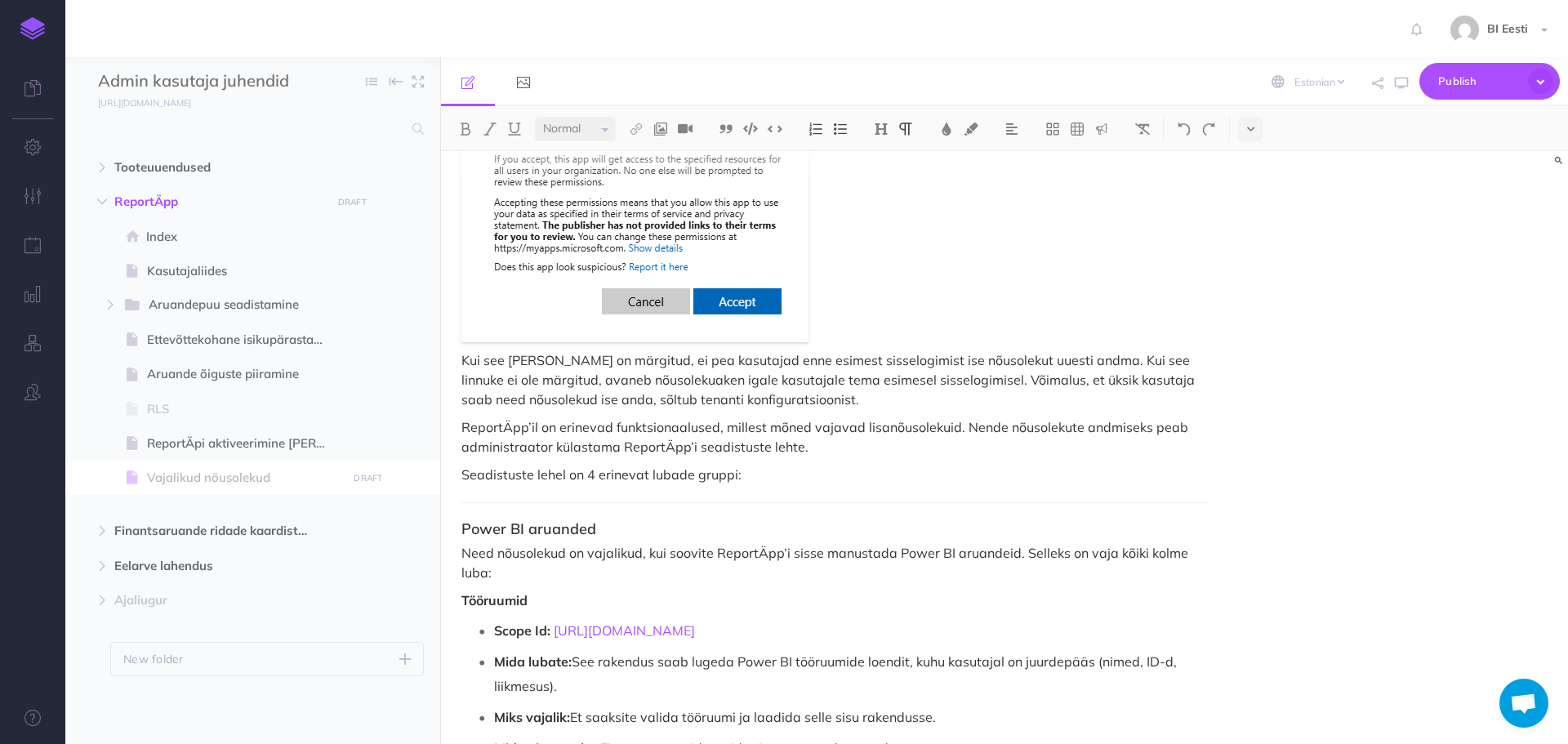
click at [758, 477] on p "Seadistuste lehel on 4 erinevat lubade gruppi:" at bounding box center [835, 475] width 748 height 20
drag, startPoint x: 688, startPoint y: 477, endPoint x: 650, endPoint y: 477, distance: 38.0
click at [650, 477] on p "Seadistuste lehel on 4 erinevat lubade gruppi:" at bounding box center [835, 475] width 748 height 20
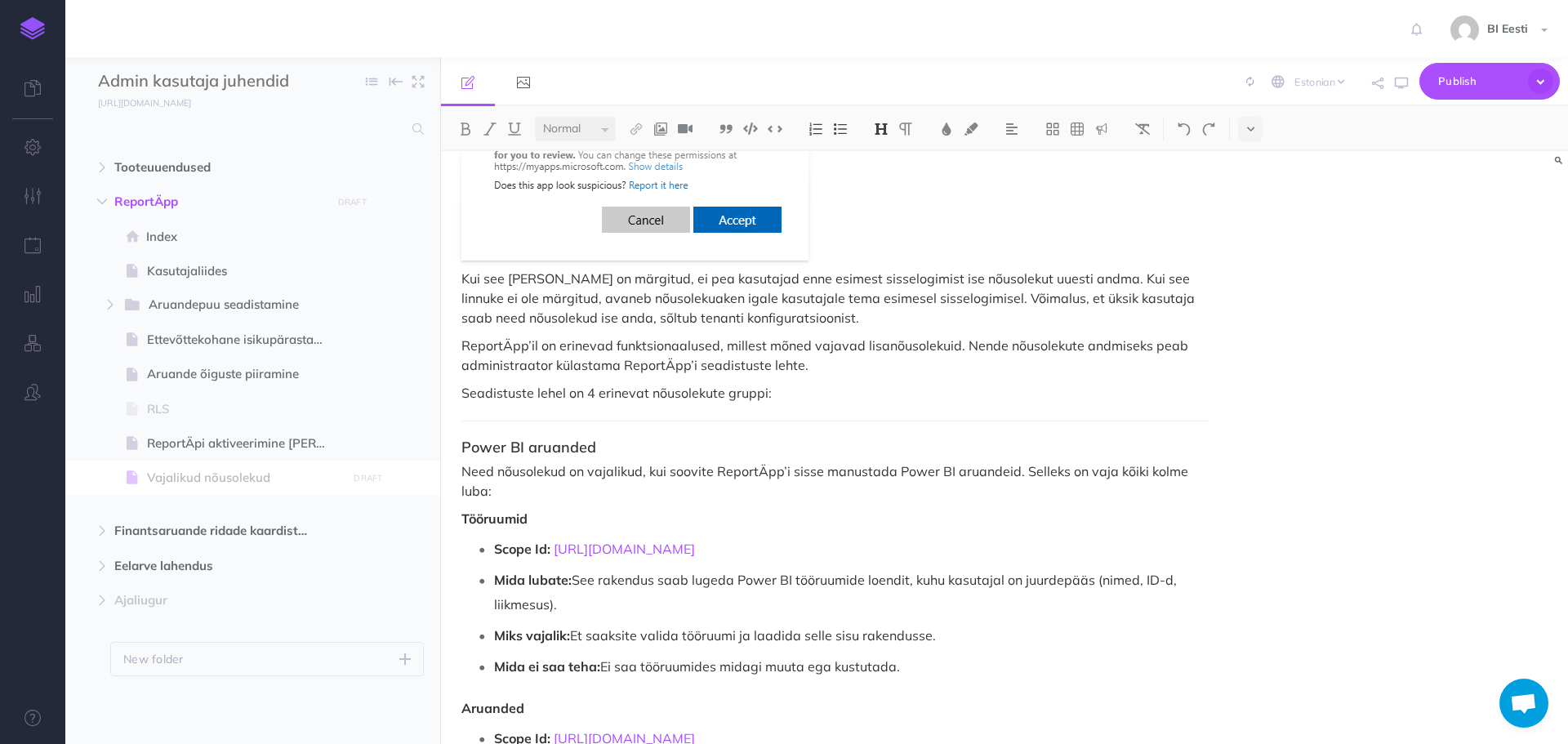
drag, startPoint x: 616, startPoint y: 445, endPoint x: 429, endPoint y: 450, distance: 187.1
click at [429, 450] on div "Admin kasutaja juhendid Collapse all Expand all Expand to root folders https://…" at bounding box center [816, 400] width 1503 height 687
drag, startPoint x: 604, startPoint y: 446, endPoint x: 416, endPoint y: 442, distance: 188.0
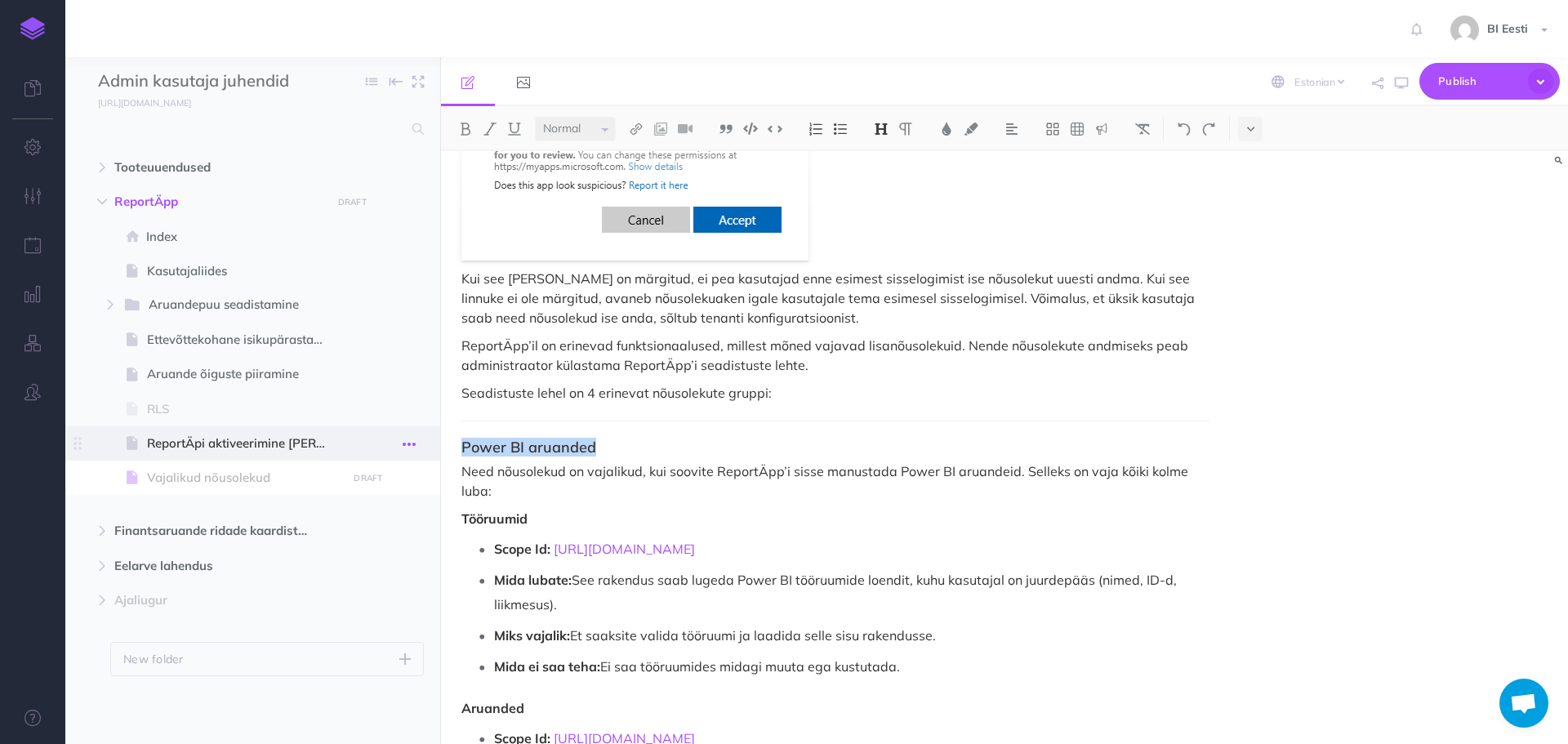
click at [416, 442] on div "Admin kasutaja juhendid Collapse all Expand all Expand to root folders https://…" at bounding box center [816, 400] width 1503 height 687
click at [883, 125] on img at bounding box center [881, 129] width 15 height 13
click at [883, 184] on button "H2" at bounding box center [881, 182] width 24 height 24
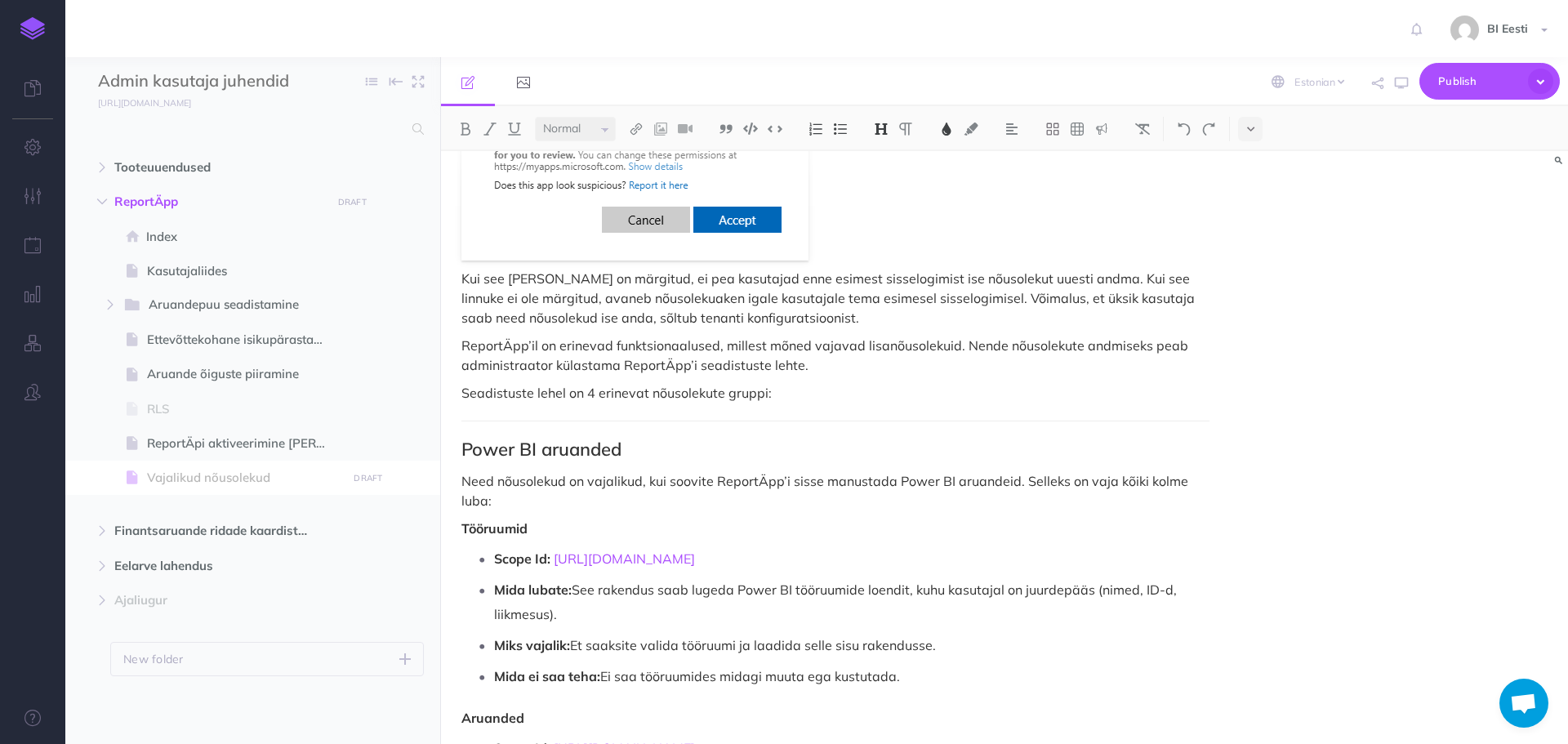
click at [946, 130] on img at bounding box center [946, 129] width 15 height 13
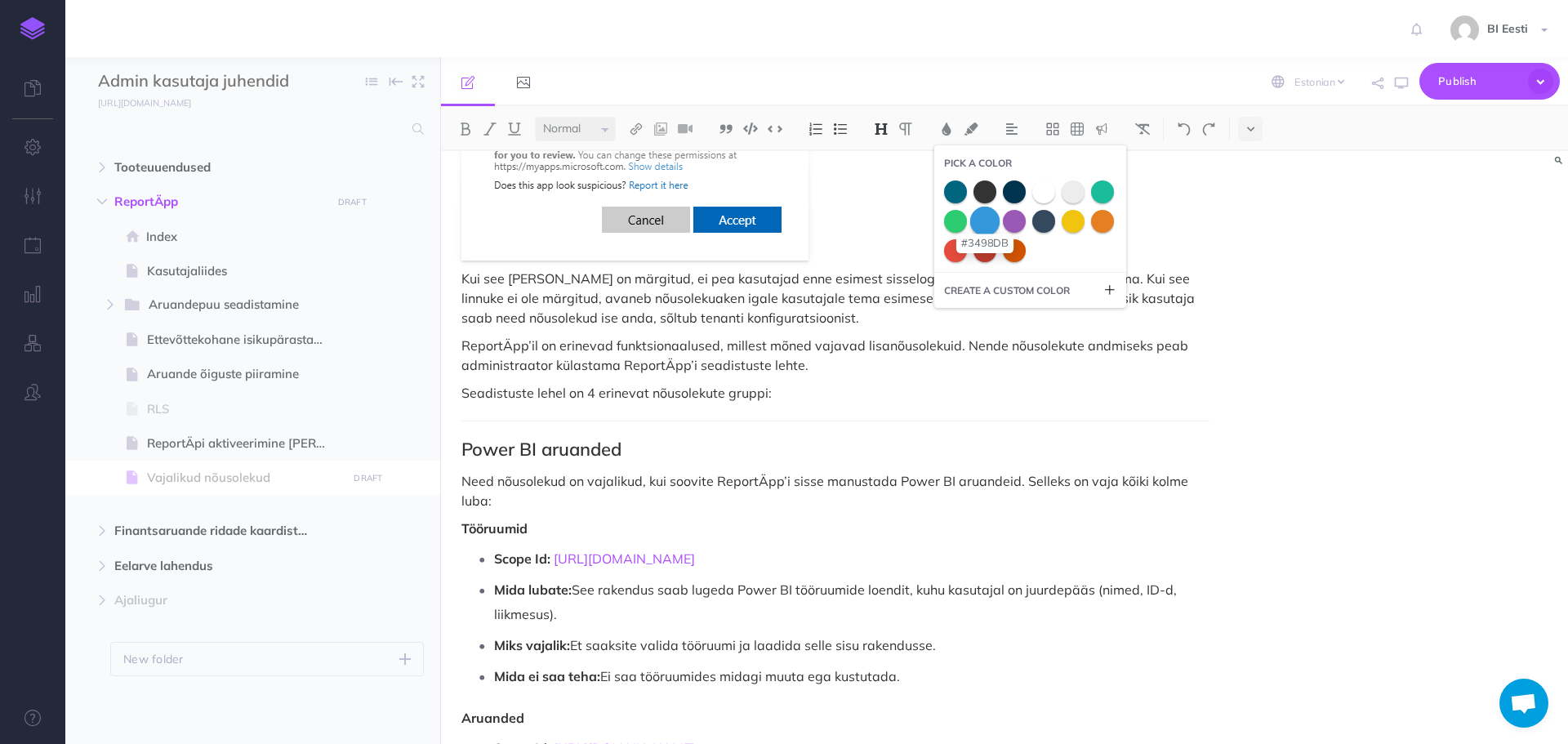
click at [992, 222] on span at bounding box center [984, 220] width 29 height 29
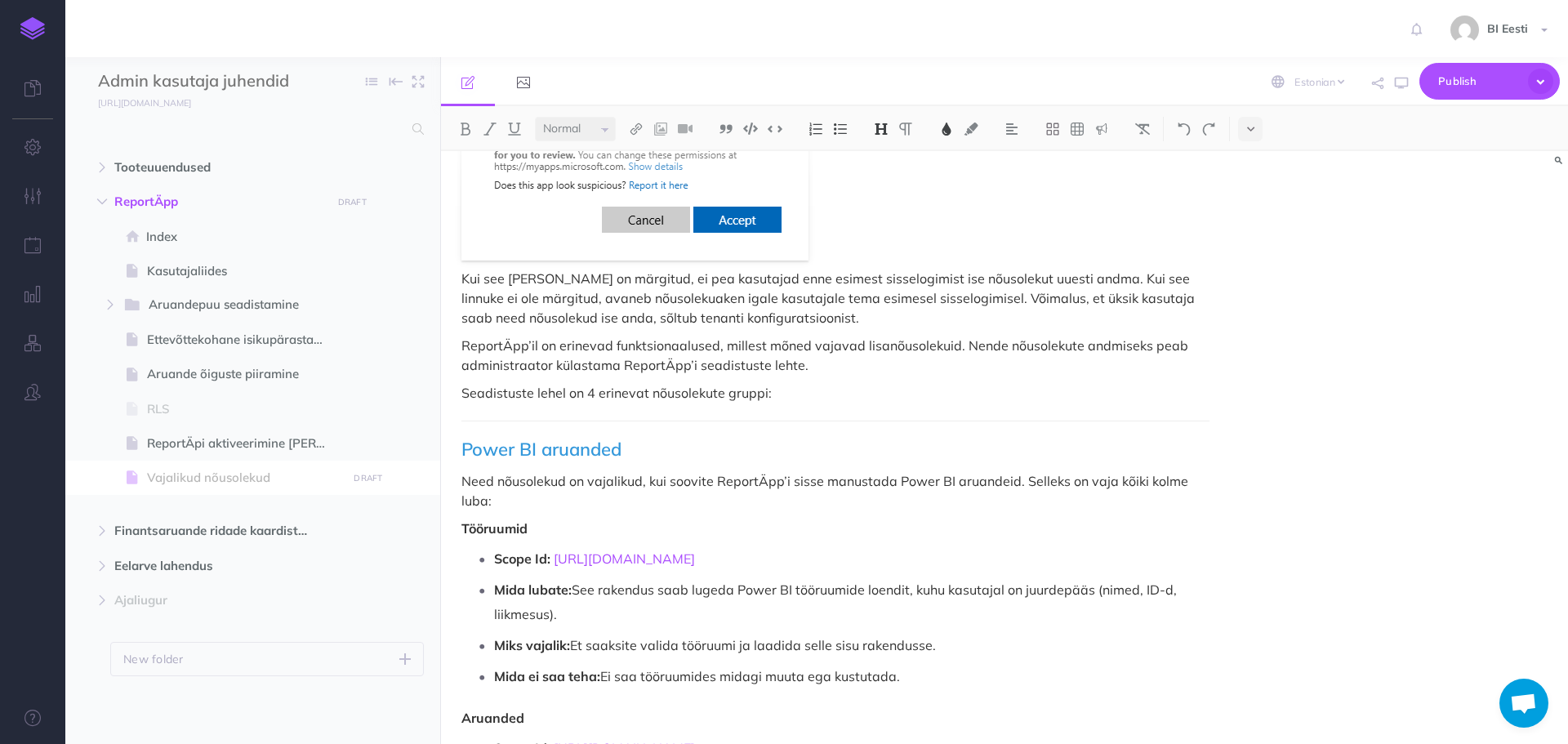
click at [674, 454] on h2 "Power BI aruanded" at bounding box center [835, 449] width 748 height 20
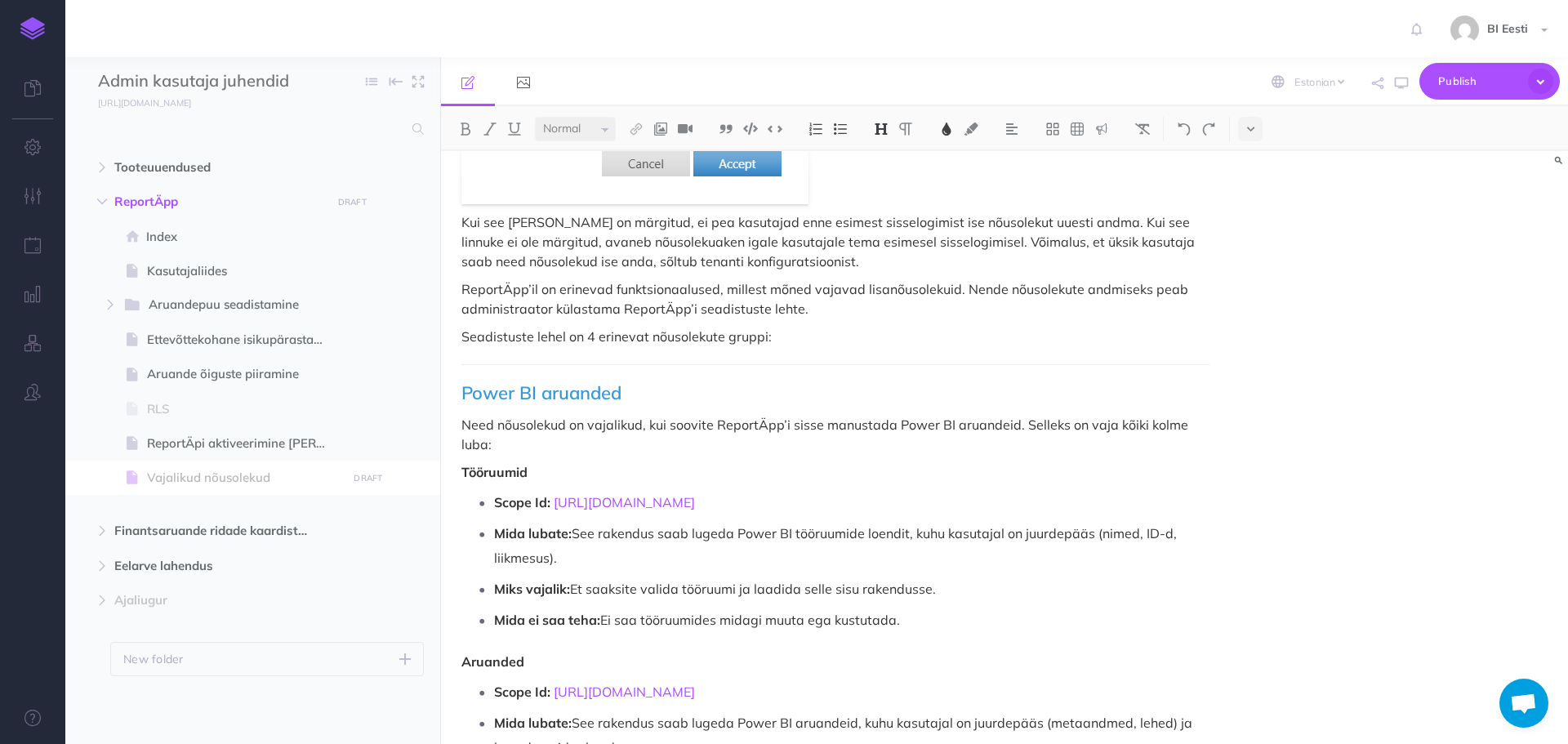
scroll to position [736, 0]
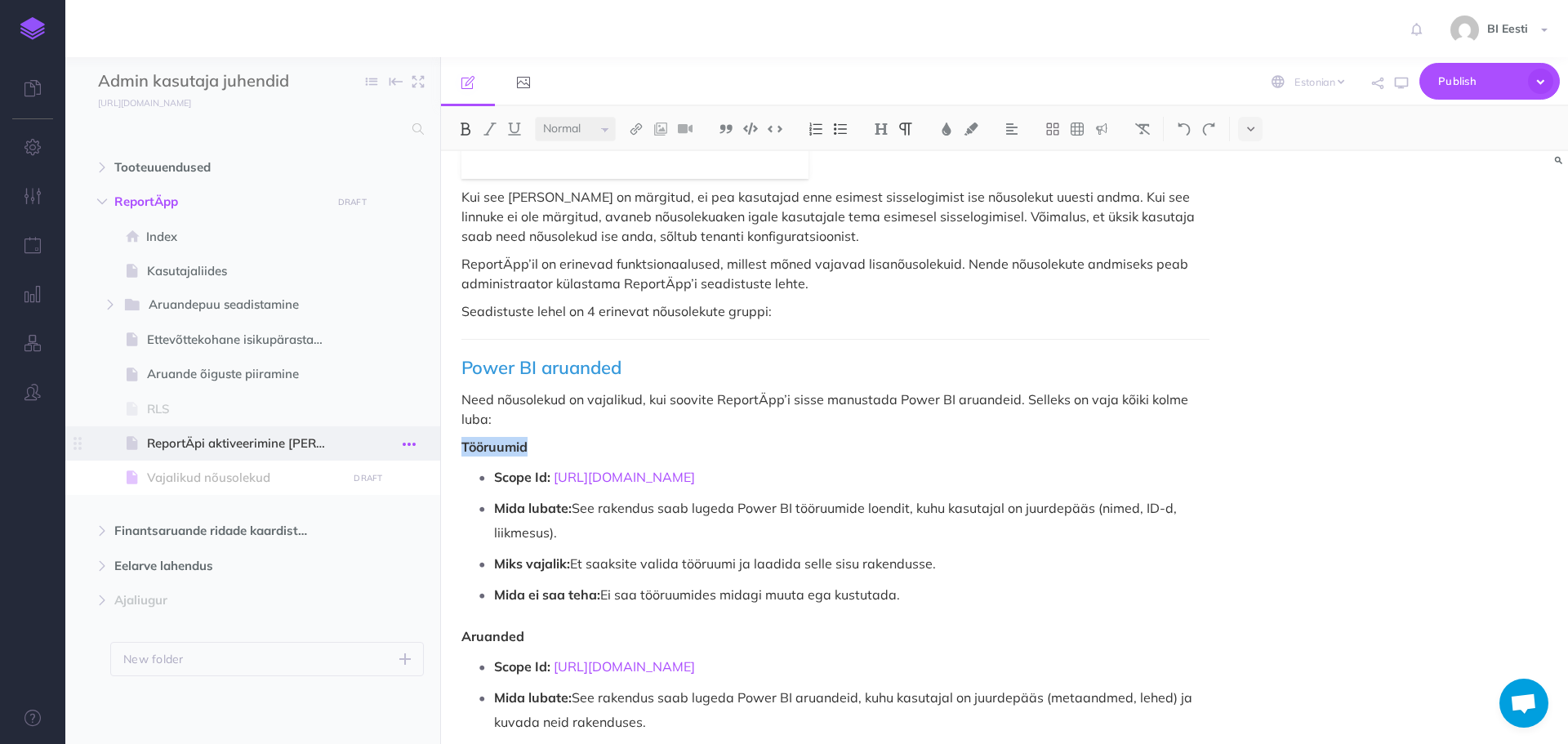
drag, startPoint x: 531, startPoint y: 445, endPoint x: 419, endPoint y: 450, distance: 112.1
click at [419, 450] on div "Admin kasutaja juhendid Collapse all Expand all Expand to root folders https://…" at bounding box center [816, 400] width 1503 height 687
click at [946, 131] on img at bounding box center [946, 129] width 15 height 13
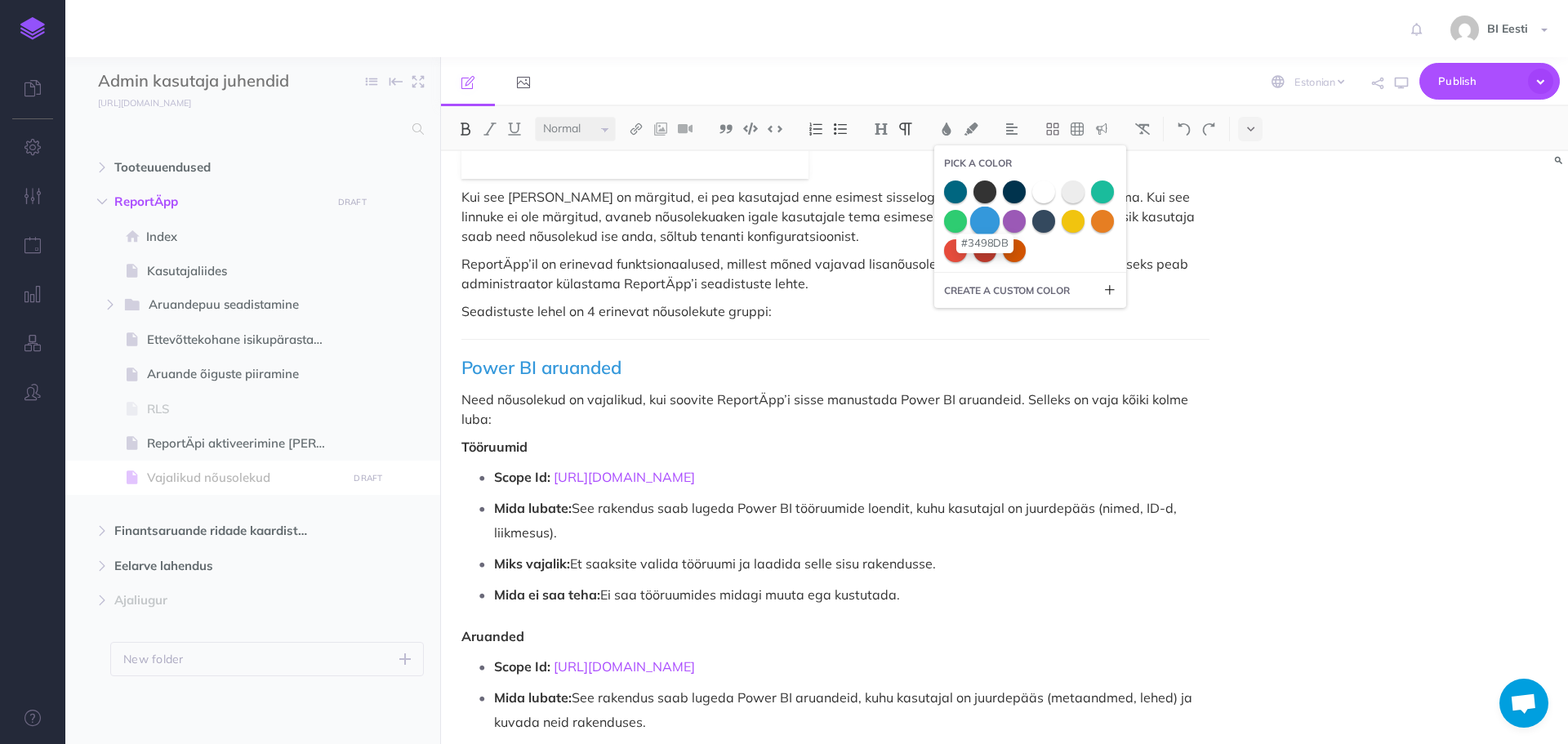
click at [984, 226] on span at bounding box center [984, 220] width 29 height 29
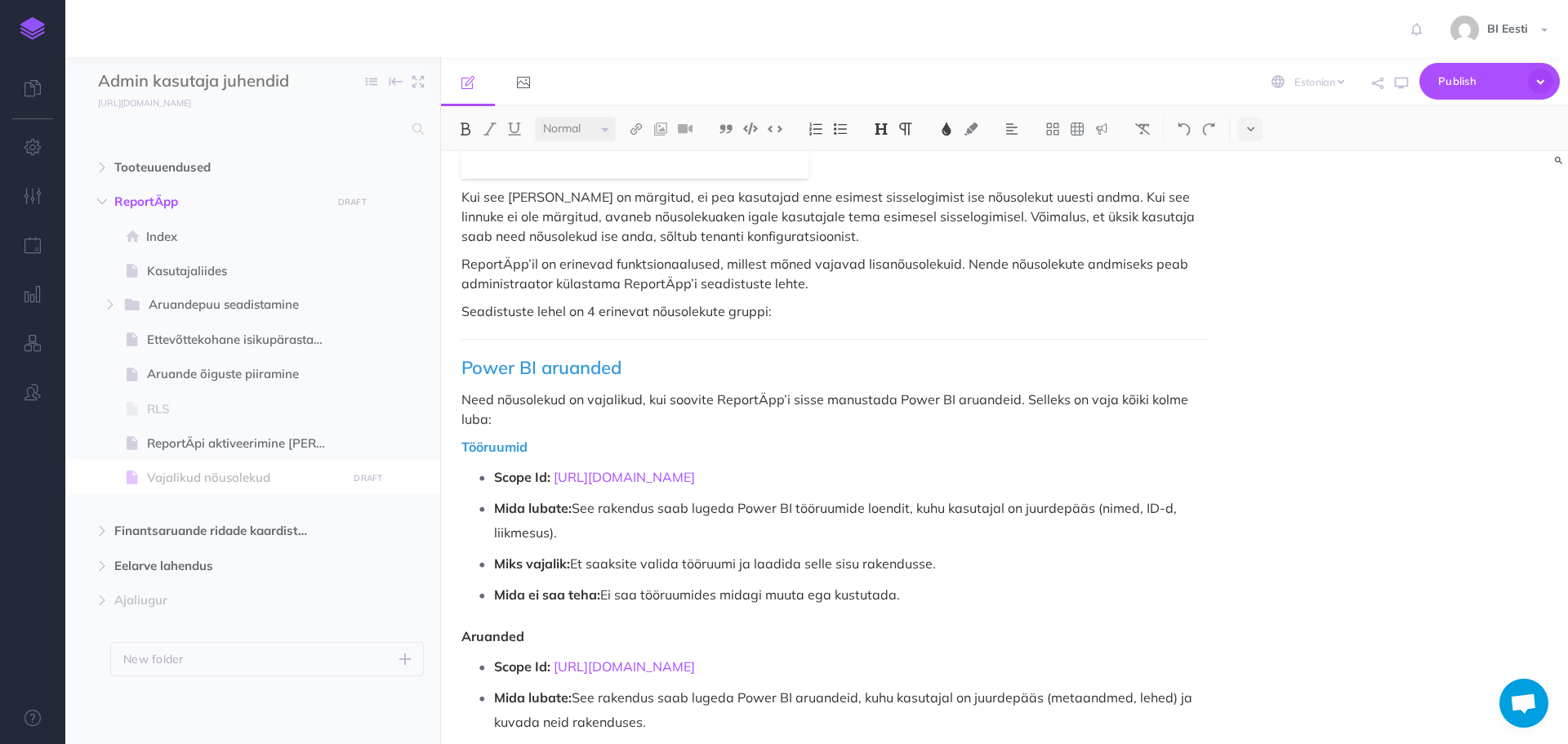
click at [881, 126] on img at bounding box center [881, 129] width 15 height 13
click at [883, 235] on button "H4" at bounding box center [881, 231] width 24 height 24
click at [773, 415] on p "Need nõusolekud on vajalikud, kui soovite ReportÄpp’i sisse manustada Power BI …" at bounding box center [835, 410] width 748 height 40
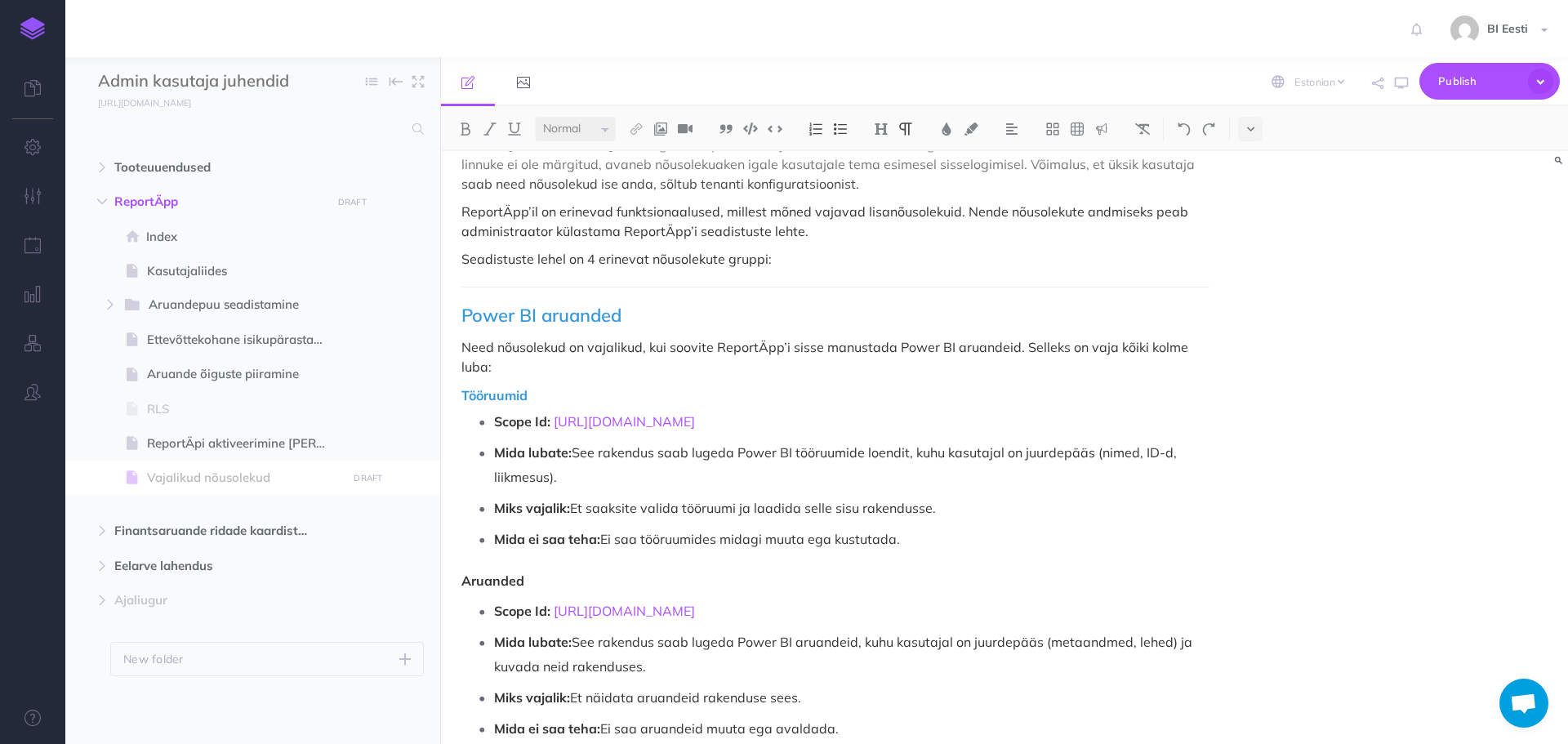
scroll to position [817, 0]
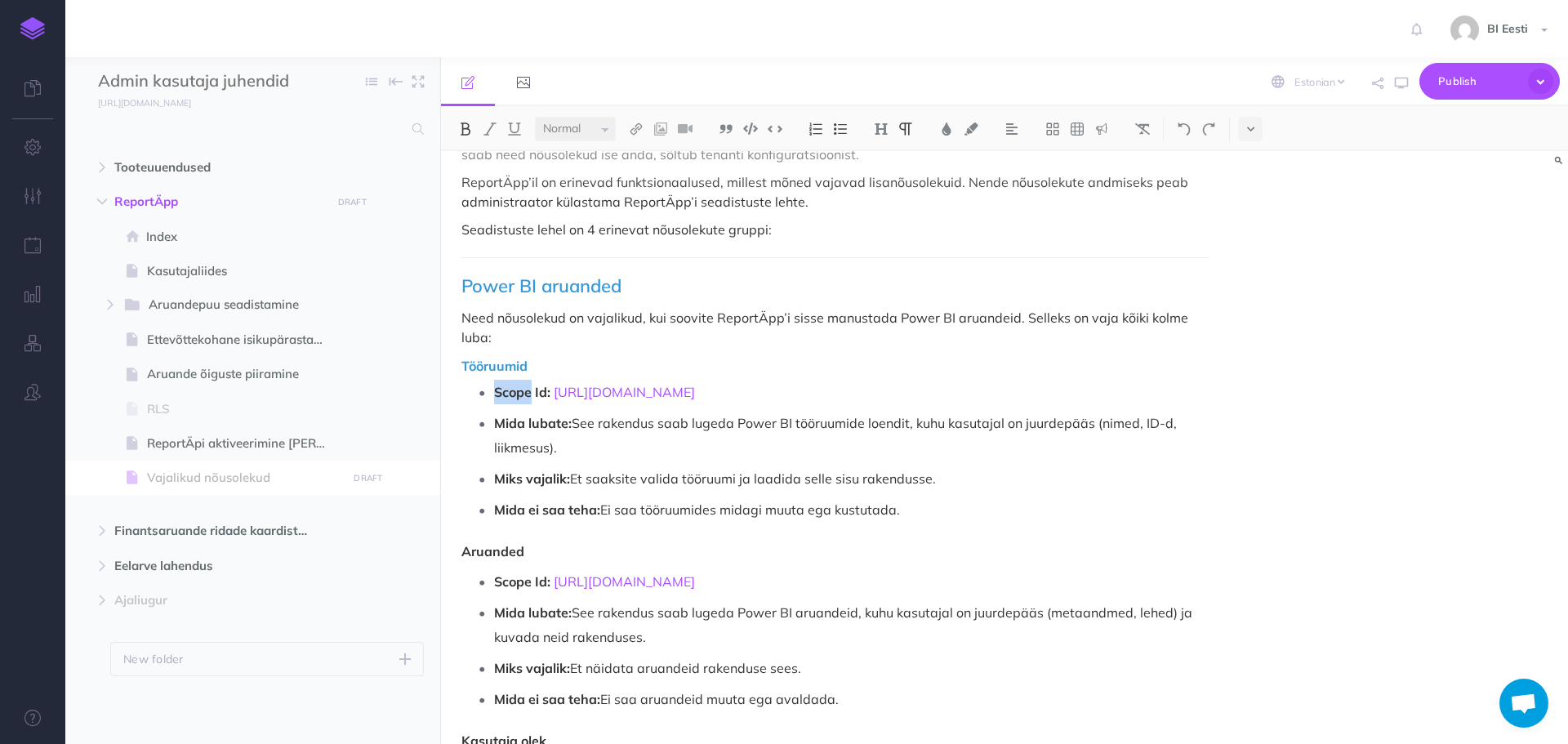
drag, startPoint x: 528, startPoint y: 393, endPoint x: 498, endPoint y: 394, distance: 30.0
click at [498, 394] on strong "Scope Id:" at bounding box center [523, 392] width 57 height 16
drag, startPoint x: 960, startPoint y: 396, endPoint x: 559, endPoint y: 395, distance: 401.0
click at [559, 395] on p "Skoobi Id: https://analysis.windows.net/powerbi/api/Workspace.Read.All" at bounding box center [852, 392] width 716 height 24
click at [699, 390] on link "https://analysis.windows.net/powerbi/api/Workspace.Read.All" at bounding box center [628, 392] width 141 height 16
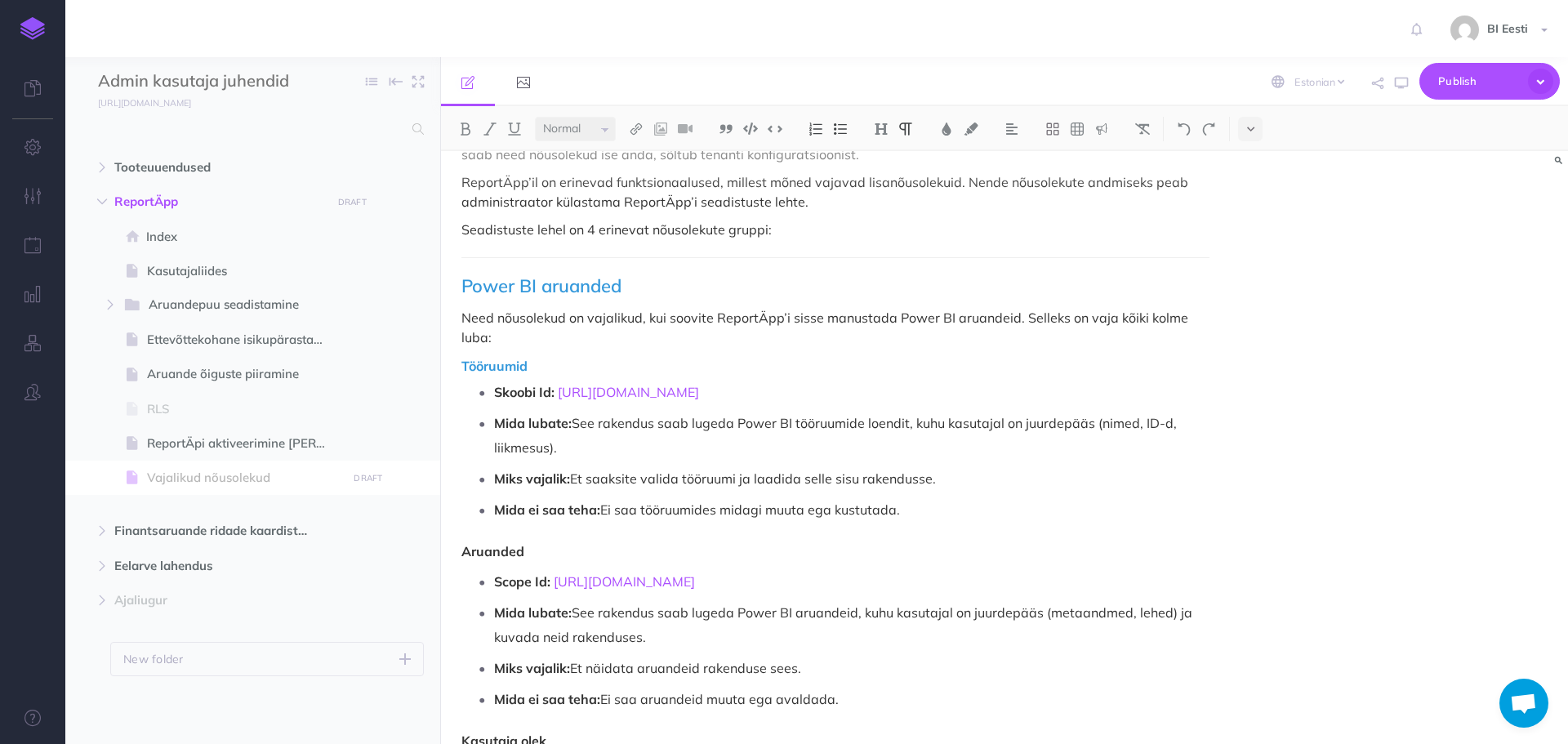
click at [1026, 364] on icon at bounding box center [1015, 362] width 21 height 21
click at [910, 397] on p "Skoobi Id: https://analysis.windows.net/powerbi/api/Workspace.Read.All" at bounding box center [852, 392] width 716 height 24
click at [951, 393] on p "Skoobi Id: https://analysis.windows.net/powerbi/api/Workspace.Read.All" at bounding box center [852, 392] width 716 height 24
drag, startPoint x: 938, startPoint y: 394, endPoint x: 811, endPoint y: 395, distance: 127.0
click at [811, 395] on p "Skoobi Id: https://analysis.windows.net/powerbi/api/Workspace.Read.All" at bounding box center [852, 392] width 716 height 24
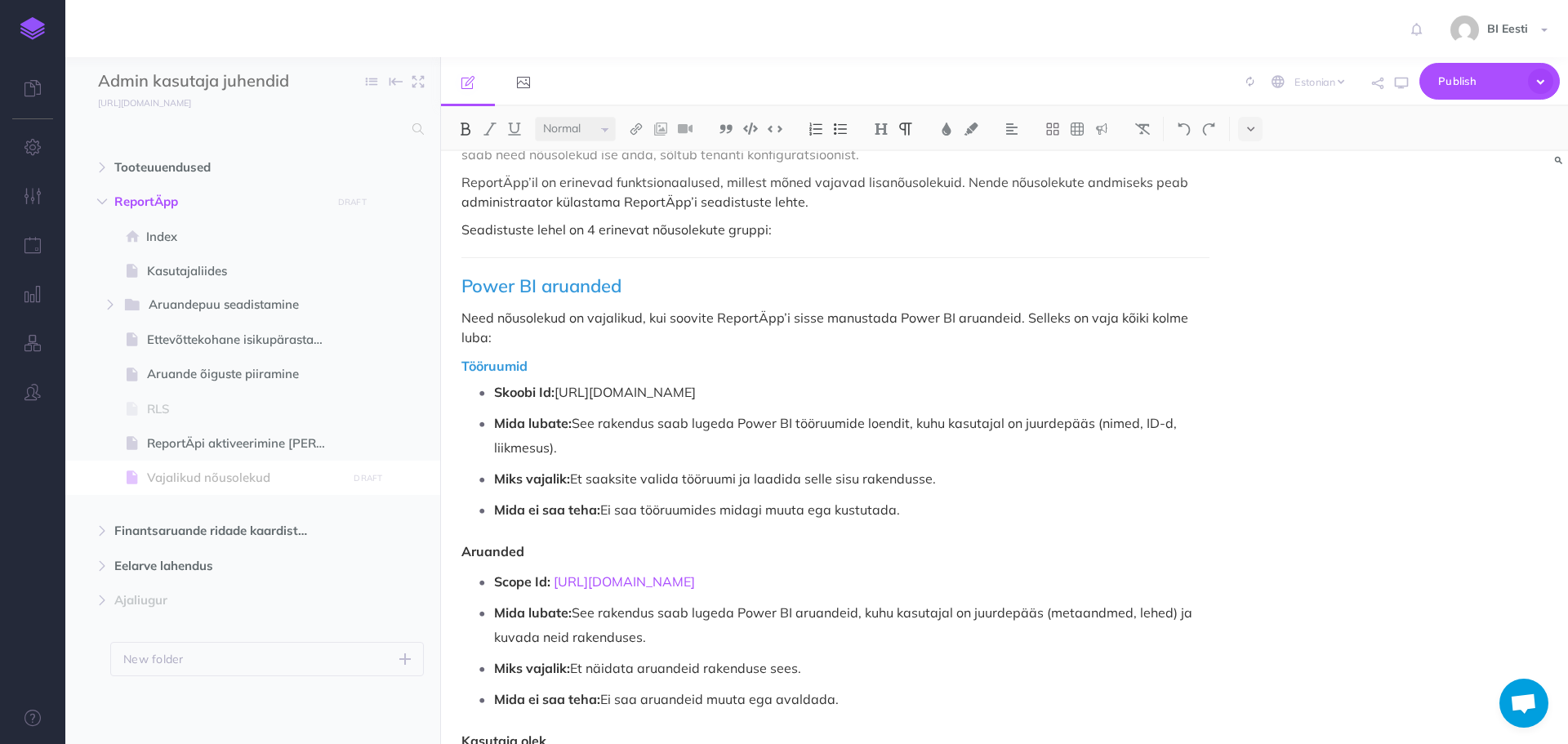
click at [466, 129] on img at bounding box center [466, 129] width 15 height 13
click at [983, 390] on p "Skoobi Id: https://analysis.windows.net/powerbi/api/ Workspace.Read.All" at bounding box center [852, 392] width 716 height 24
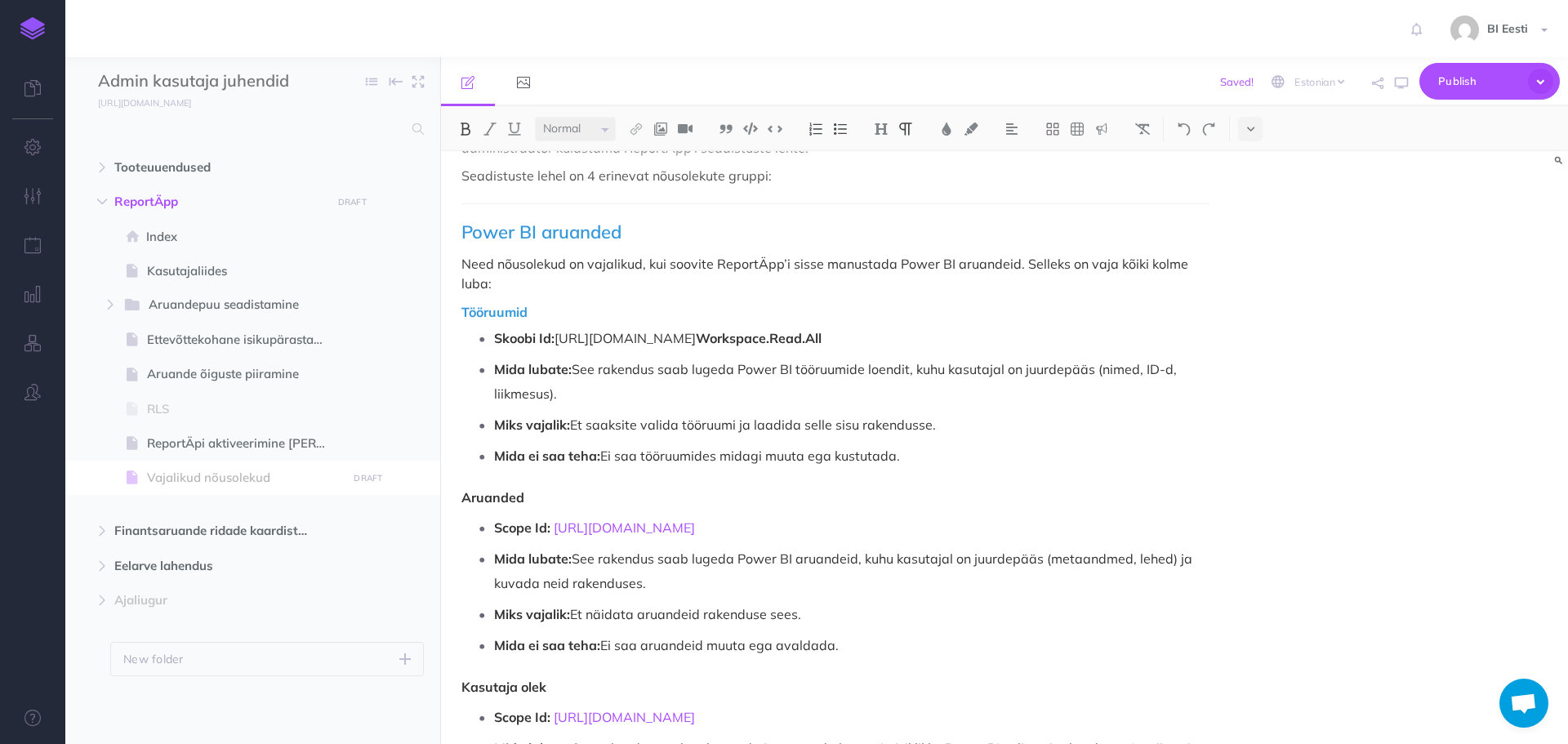
scroll to position [898, 0]
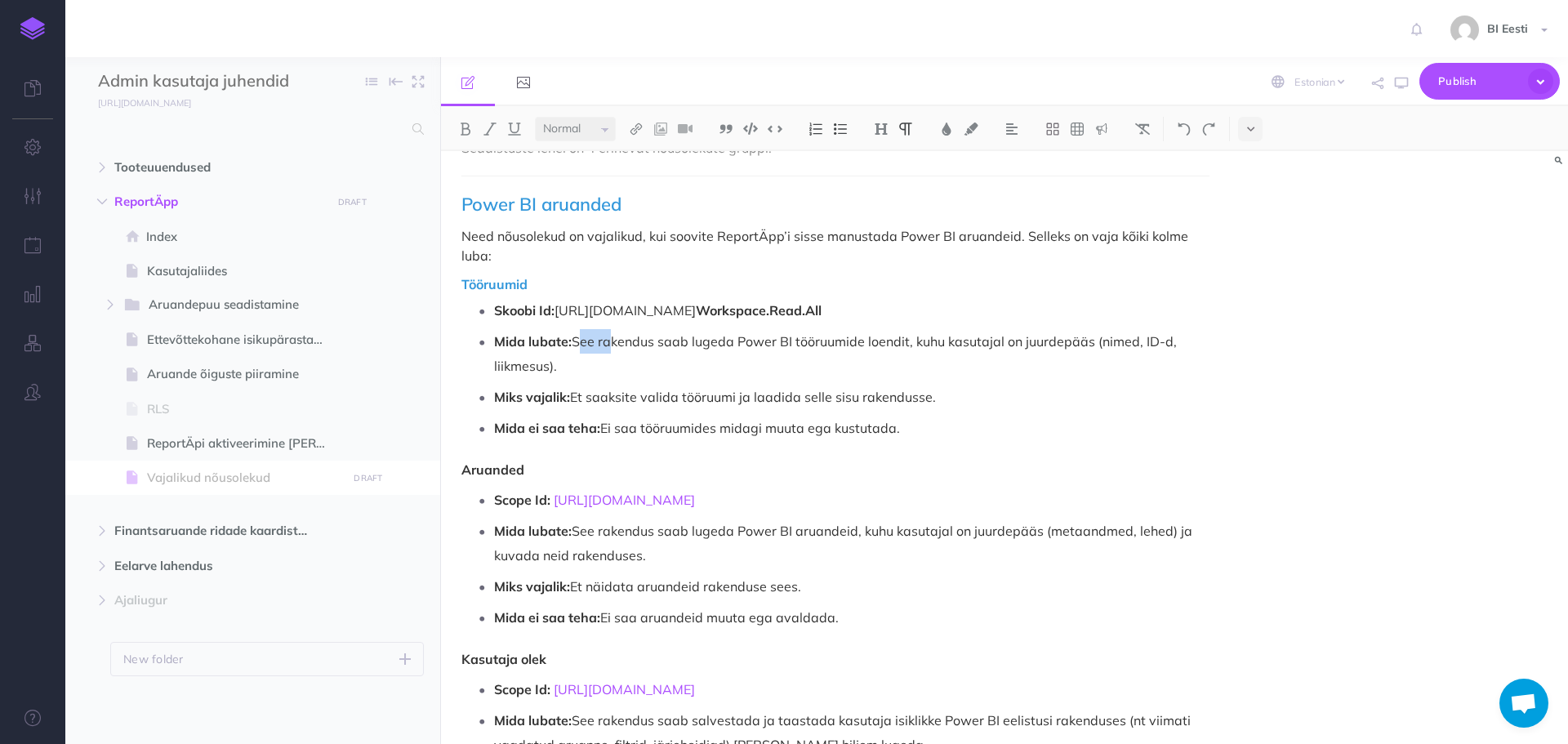
drag, startPoint x: 606, startPoint y: 344, endPoint x: 575, endPoint y: 344, distance: 31.0
click at [575, 344] on p "Mida lubate: See rakendus saab lugeda Power BI tööruumide loendit, kuhu kasutaj…" at bounding box center [852, 354] width 716 height 49
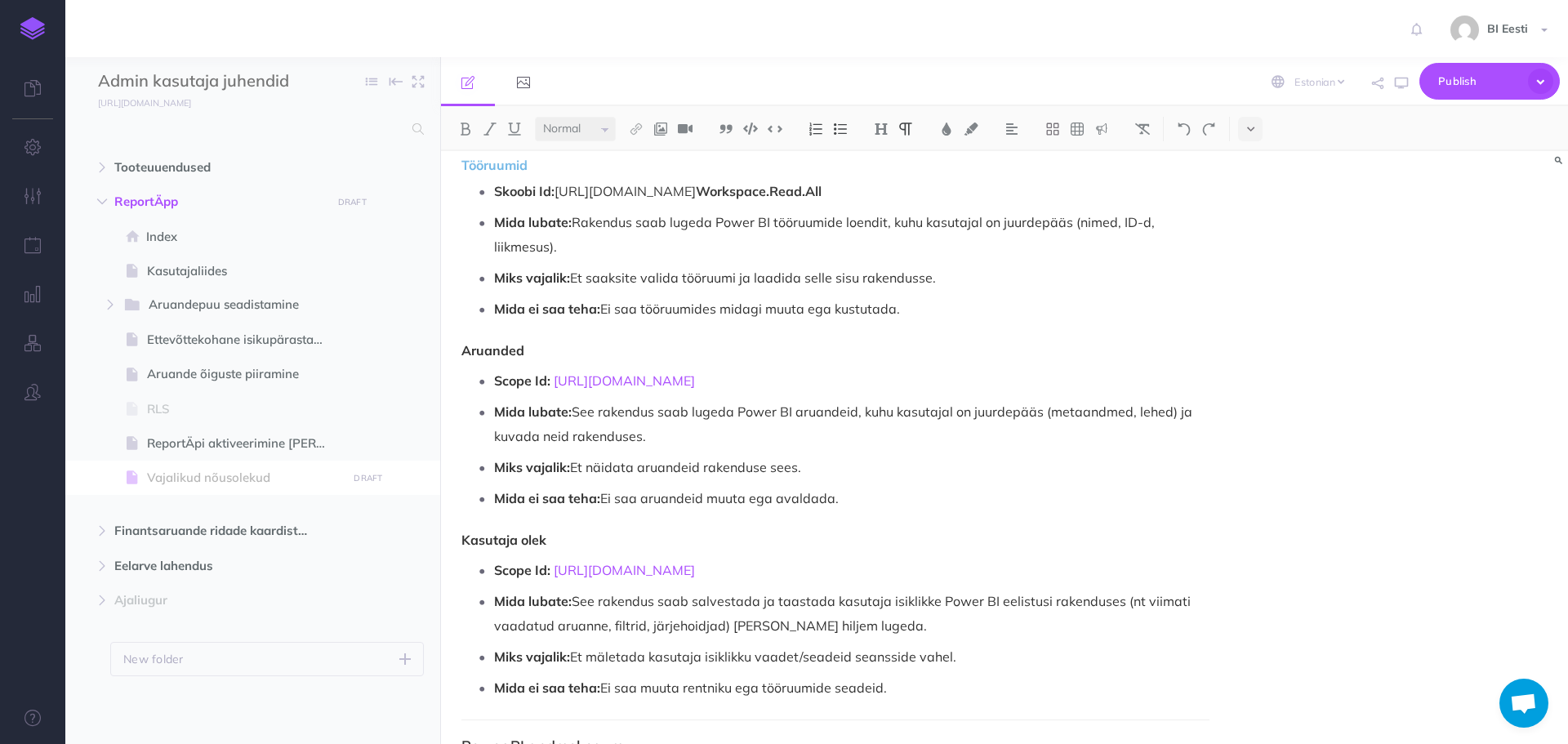
scroll to position [980, 0]
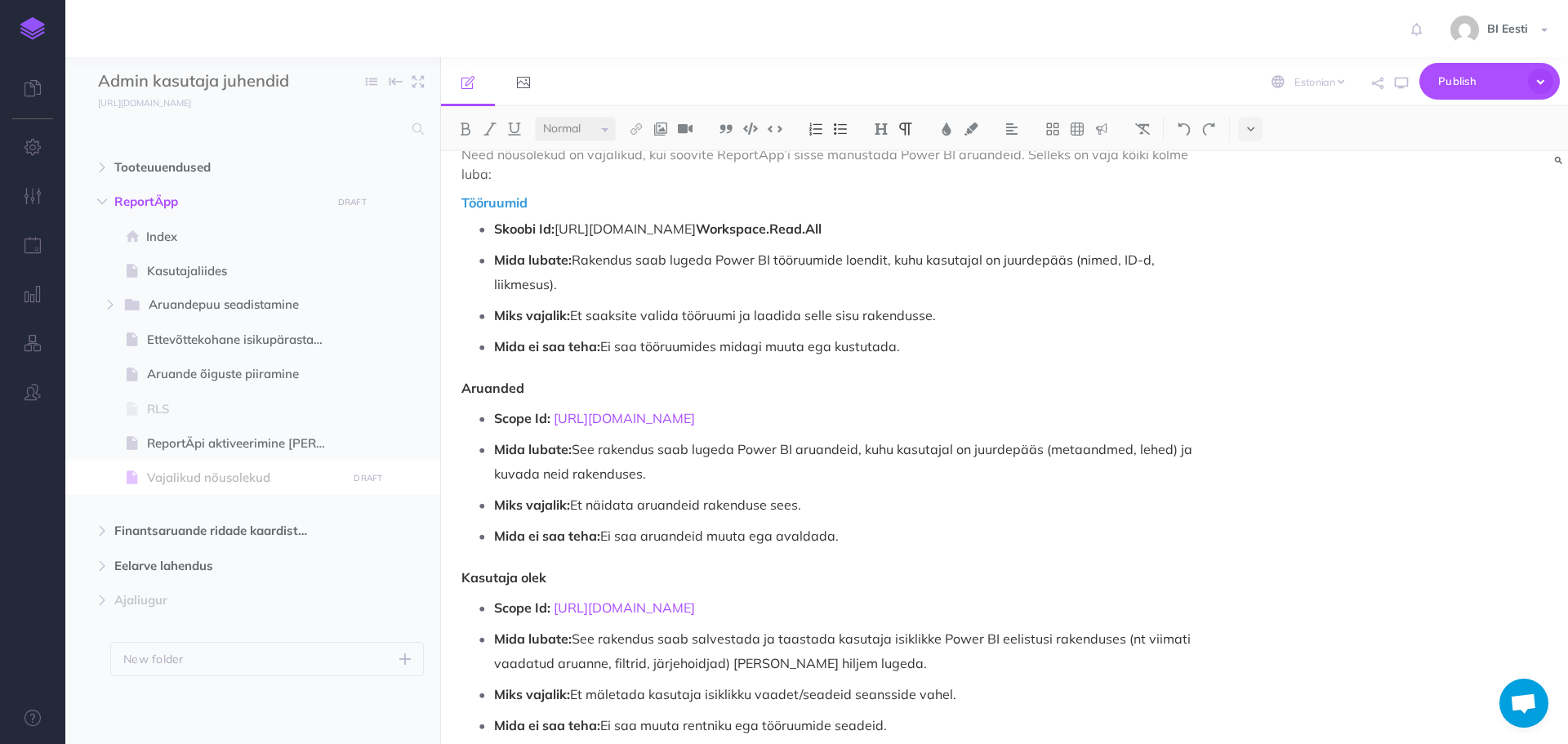
click at [918, 348] on p "Mida ei saa teha: Ei saa tööruumides midagi muuta ega kustutada." at bounding box center [852, 347] width 716 height 24
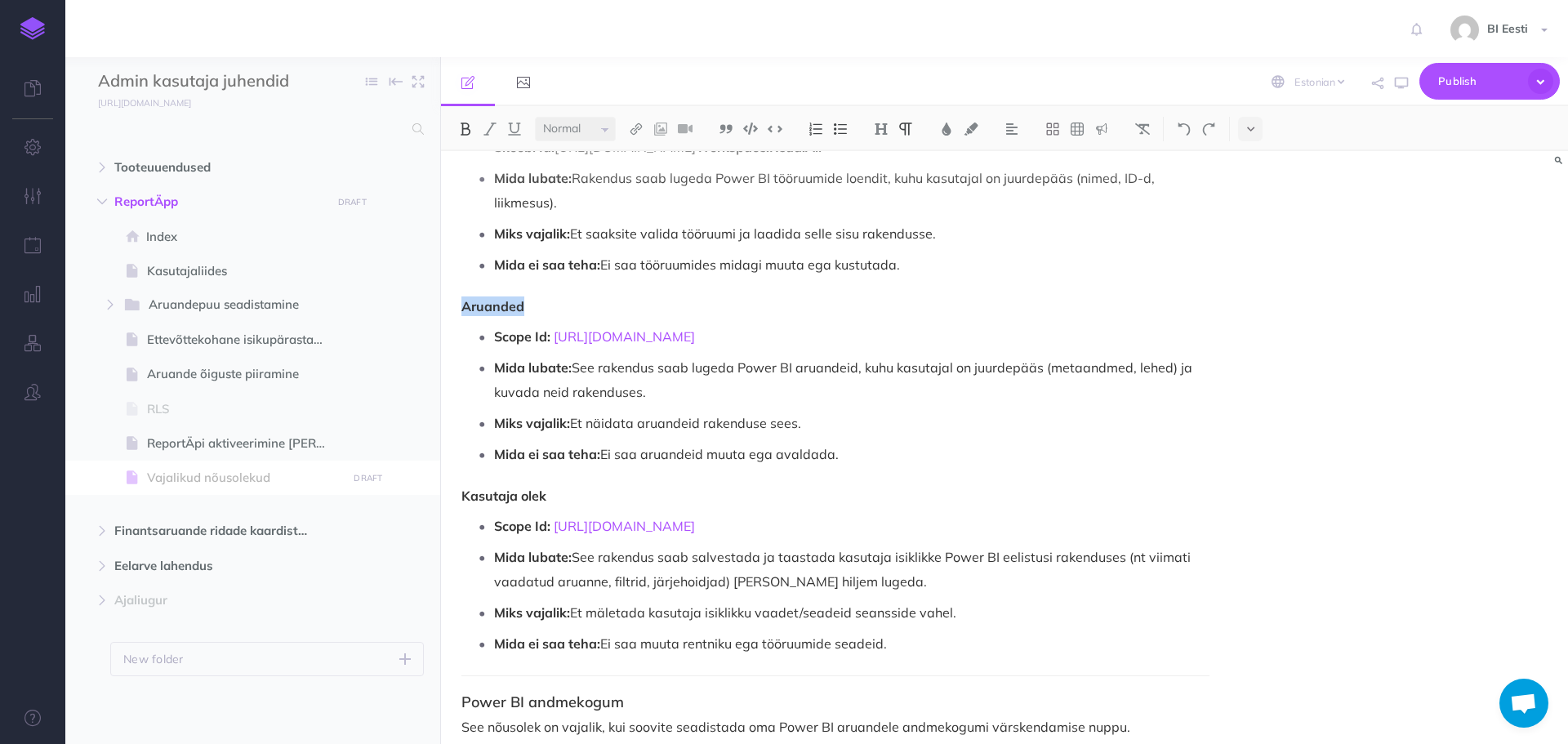
drag, startPoint x: 526, startPoint y: 311, endPoint x: 465, endPoint y: 311, distance: 61.0
click at [465, 311] on p "Aruanded" at bounding box center [835, 306] width 748 height 20
click at [943, 129] on img at bounding box center [946, 129] width 15 height 13
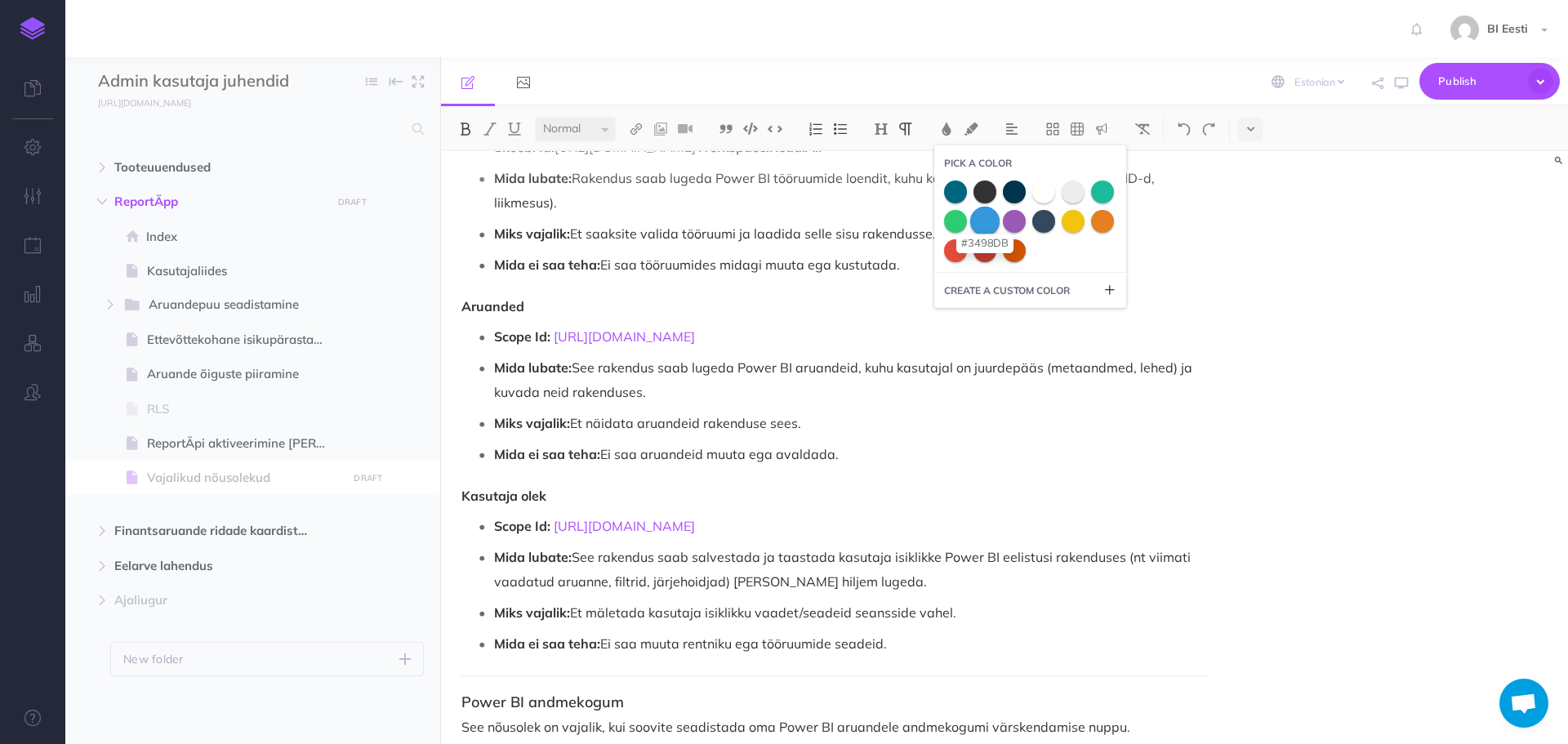
click at [984, 222] on span at bounding box center [984, 220] width 29 height 29
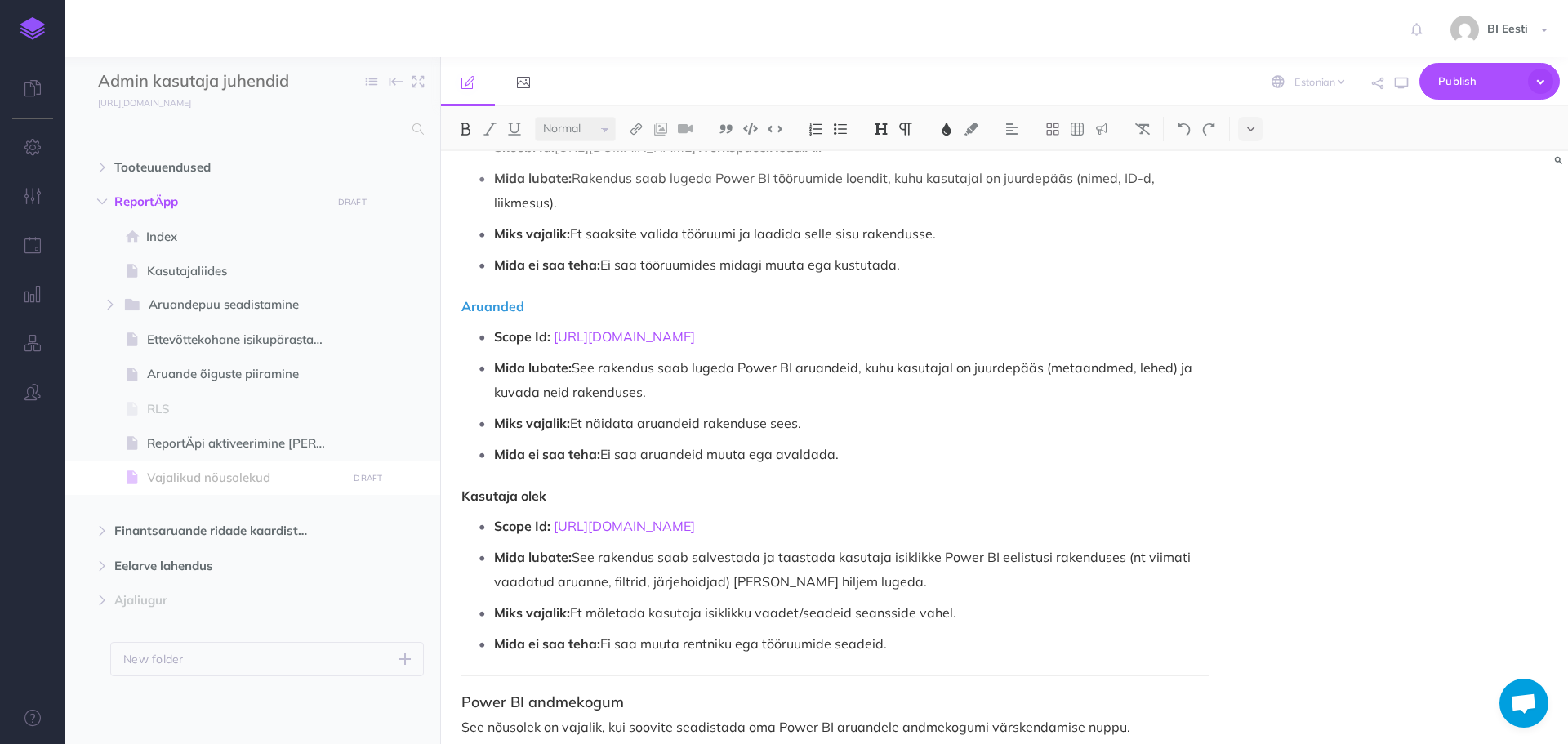
click at [894, 128] on button at bounding box center [881, 129] width 24 height 24
click at [883, 228] on button "H4" at bounding box center [881, 231] width 24 height 24
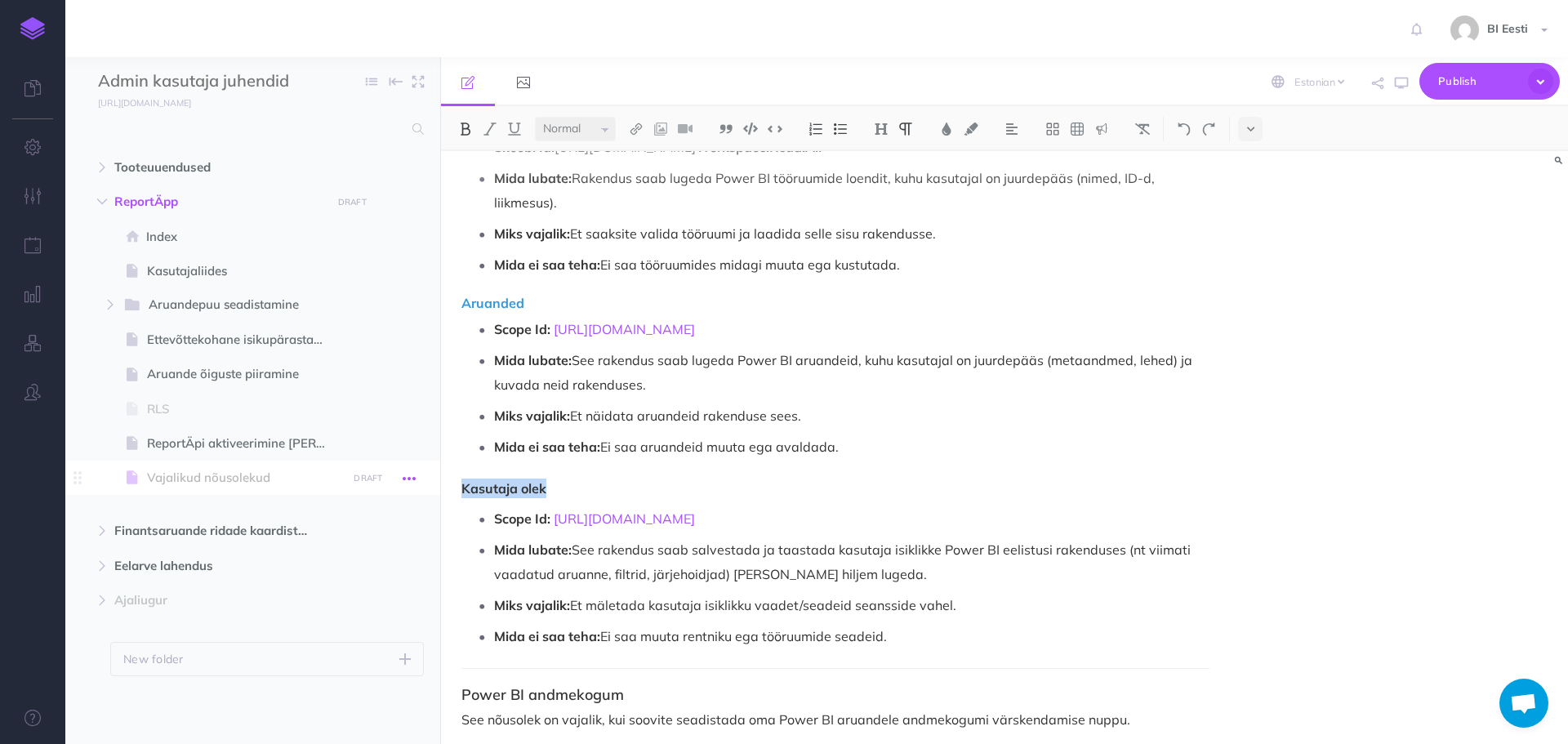
drag, startPoint x: 567, startPoint y: 491, endPoint x: 410, endPoint y: 488, distance: 157.0
click at [410, 488] on div "Admin kasutaja juhendid Collapse all Expand all Expand to root folders https://…" at bounding box center [816, 400] width 1503 height 687
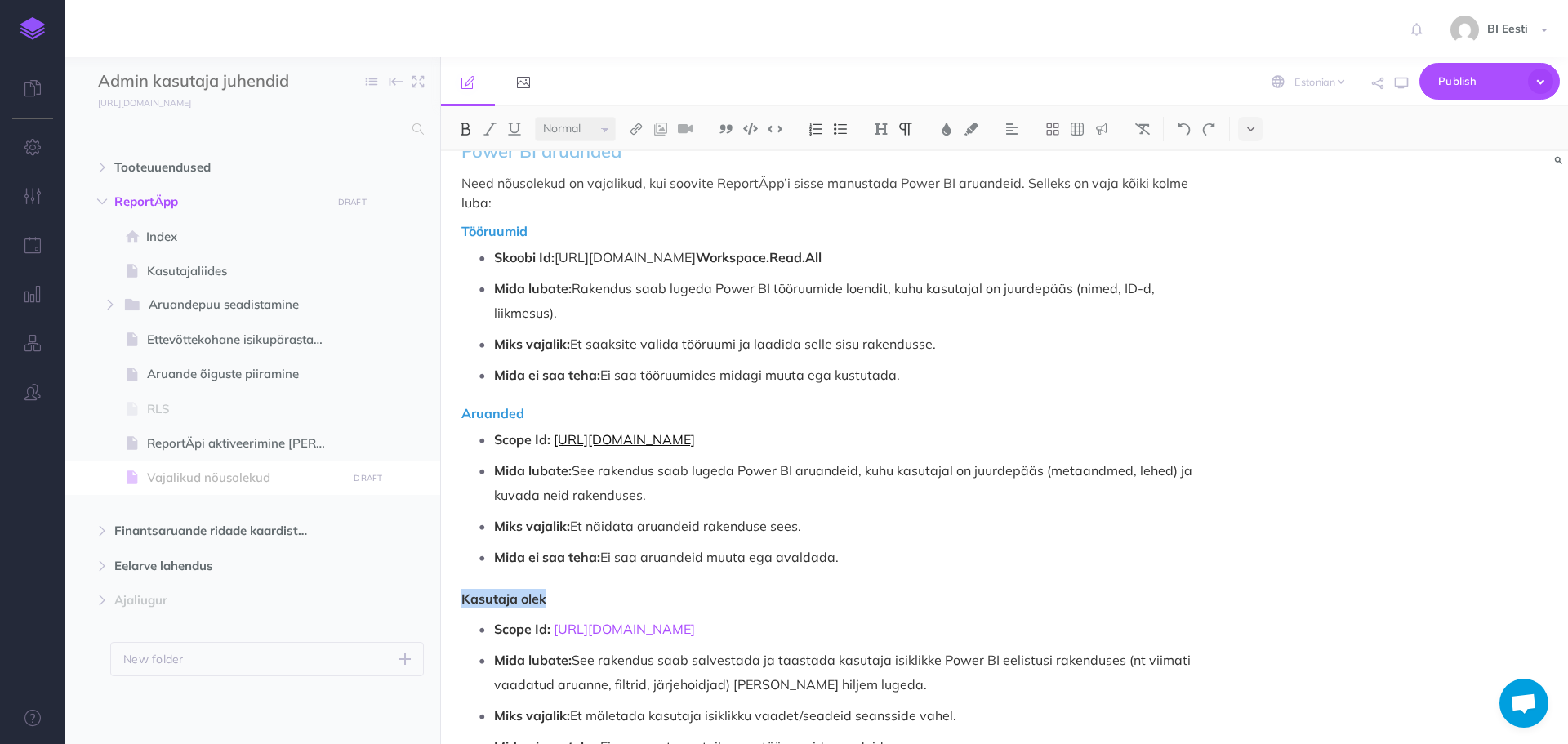
scroll to position [980, 0]
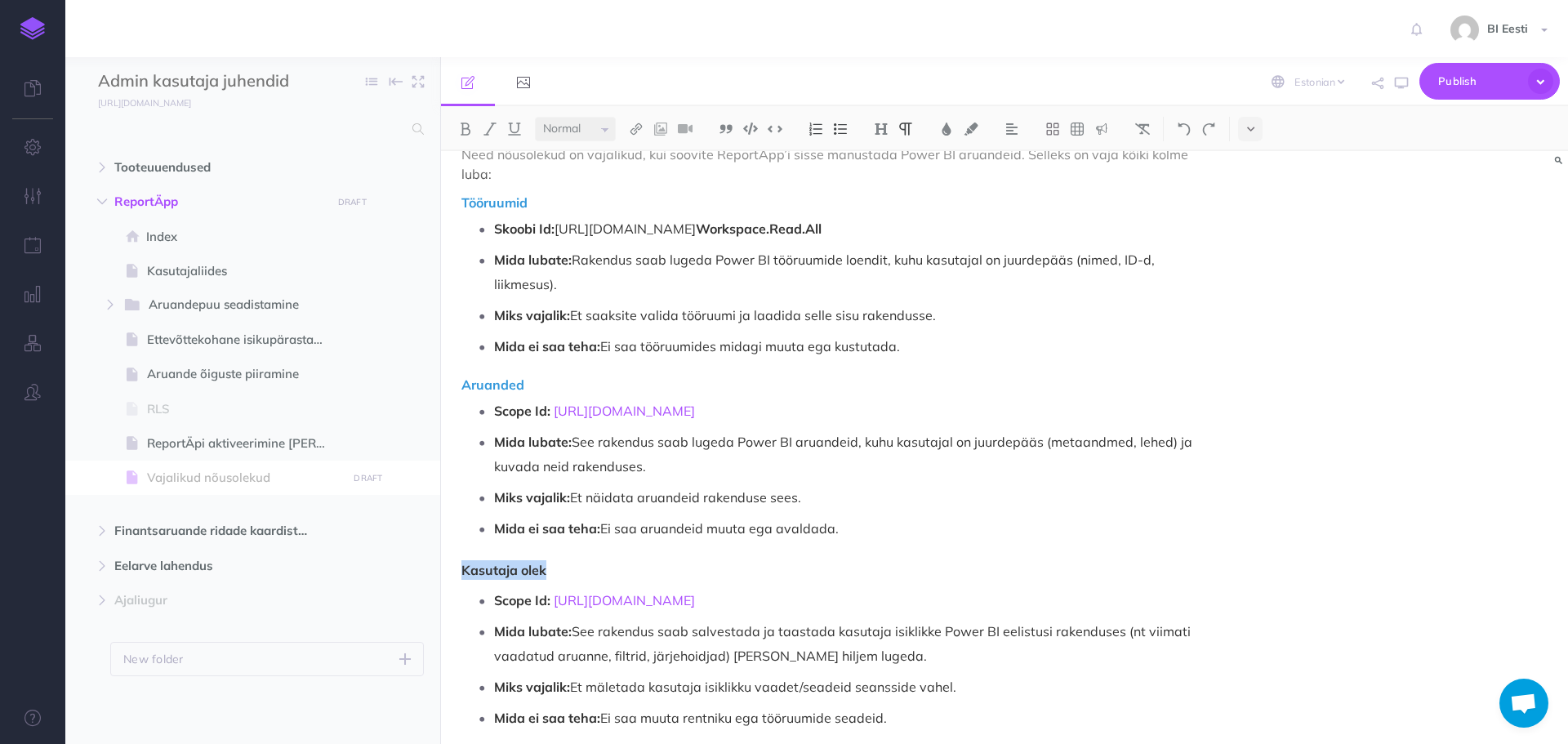
drag, startPoint x: 908, startPoint y: 416, endPoint x: 552, endPoint y: 411, distance: 356.0
click at [552, 411] on p "Scope Id: https://analysis.windows.net/powerbi/api/Report.Read.All" at bounding box center [852, 411] width 716 height 24
click at [646, 410] on link "https://analysis.windows.net/powerbi/api/Report.Read.All" at bounding box center [624, 411] width 141 height 16
click at [782, 383] on button at bounding box center [768, 380] width 28 height 28
click at [937, 409] on p "Scope Id: https://analysis.windows.net/powerbi/api/Report.Read.All" at bounding box center [852, 411] width 716 height 24
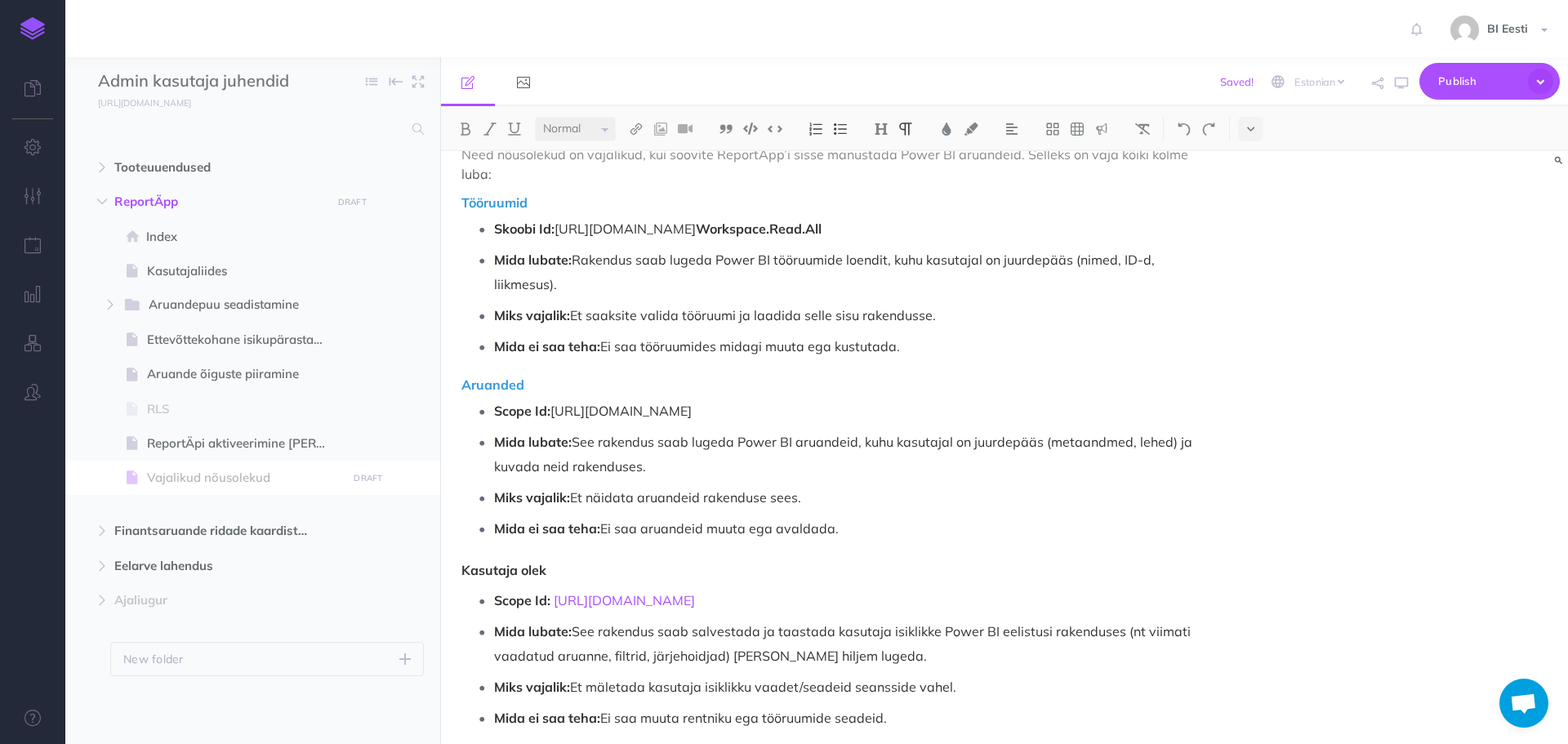
drag, startPoint x: 912, startPoint y: 412, endPoint x: 802, endPoint y: 409, distance: 110.0
click at [802, 409] on p "Scope Id: https://analysis.windows.net/powerbi/api/Report.Read.All" at bounding box center [852, 411] width 716 height 24
click at [465, 128] on img at bounding box center [466, 129] width 15 height 13
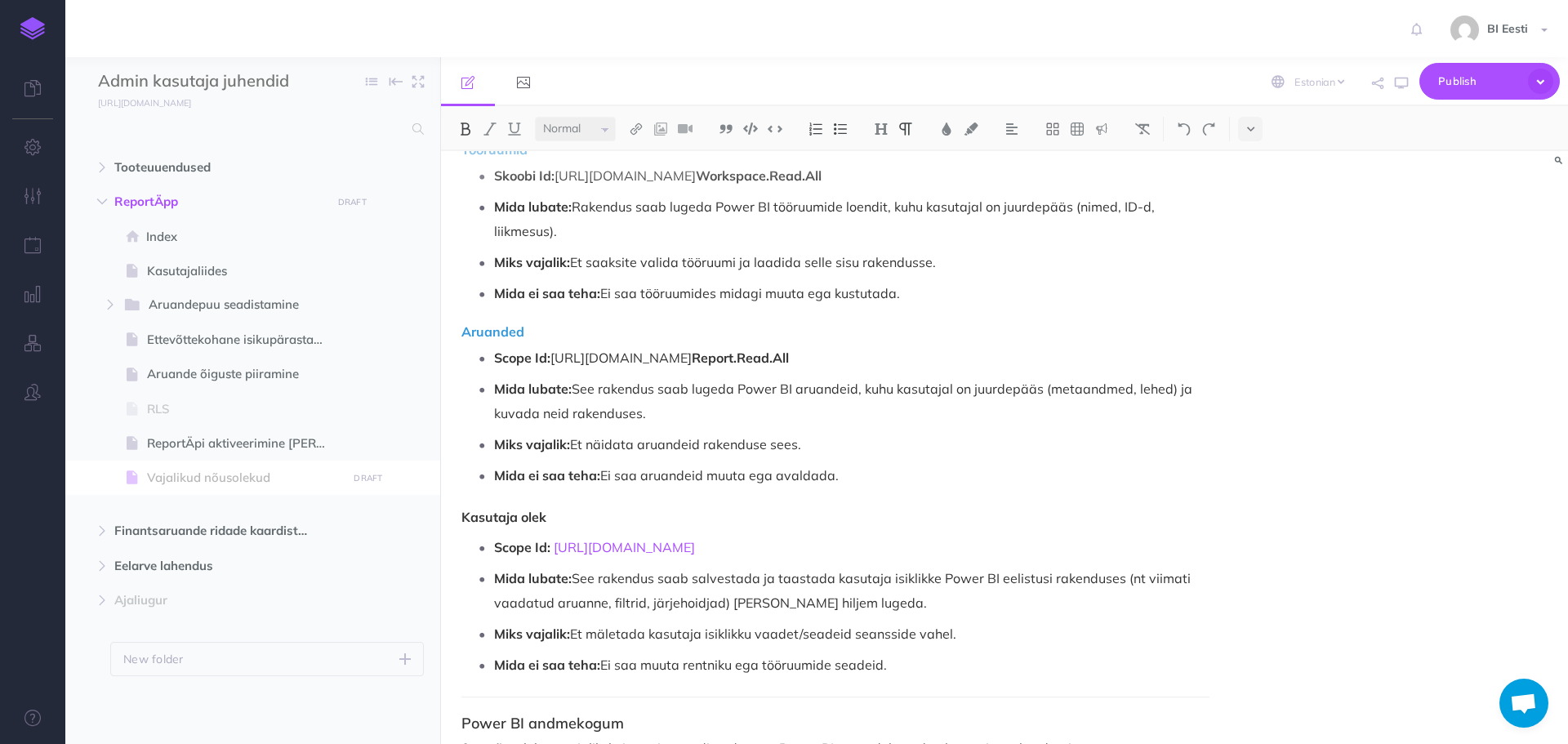
scroll to position [1062, 0]
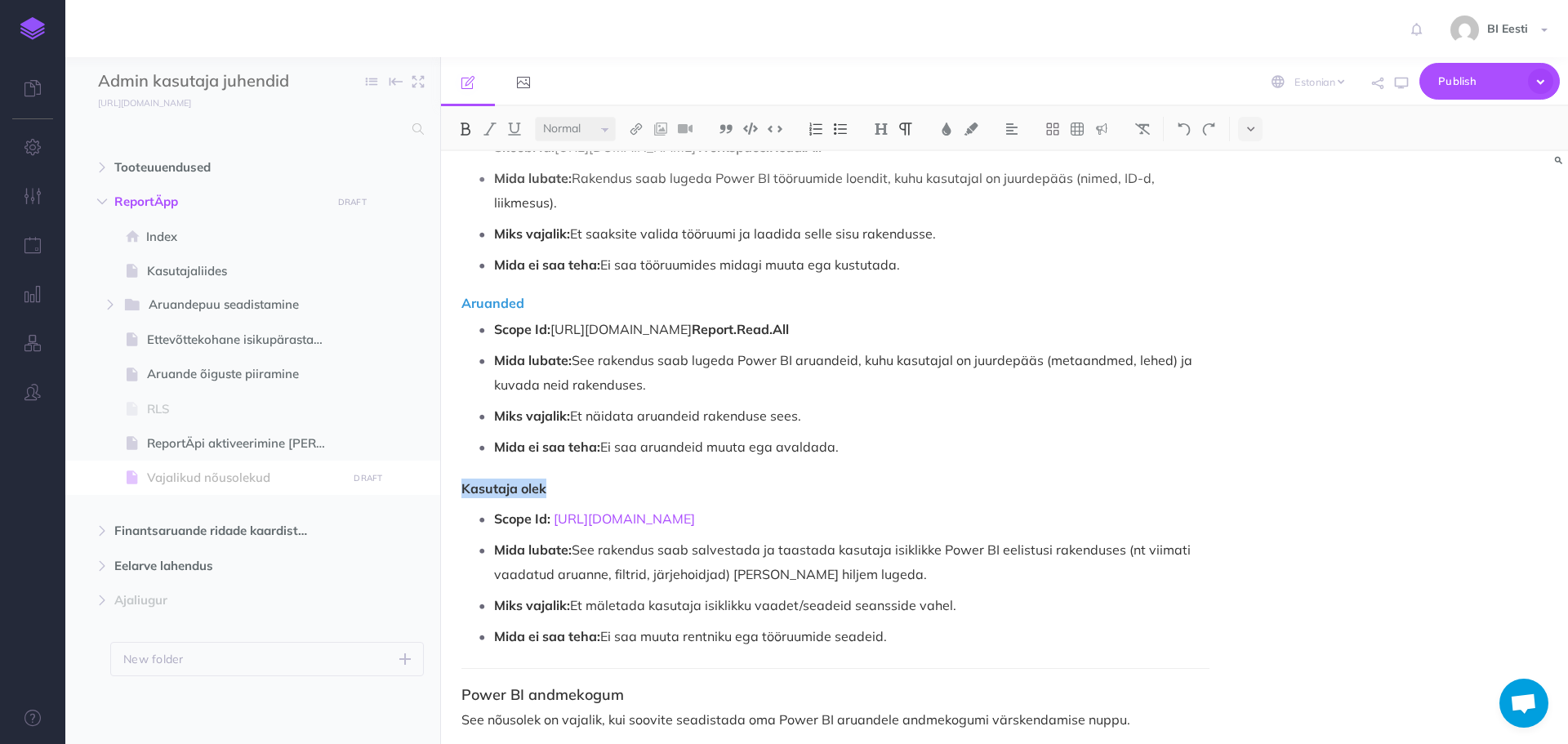
drag, startPoint x: 563, startPoint y: 490, endPoint x: 440, endPoint y: 495, distance: 123.1
click at [440, 495] on div "Admin kasutaja juhendid Collapse all Expand all Expand to root folders https://…" at bounding box center [816, 400] width 1503 height 687
click at [945, 130] on img at bounding box center [946, 129] width 15 height 13
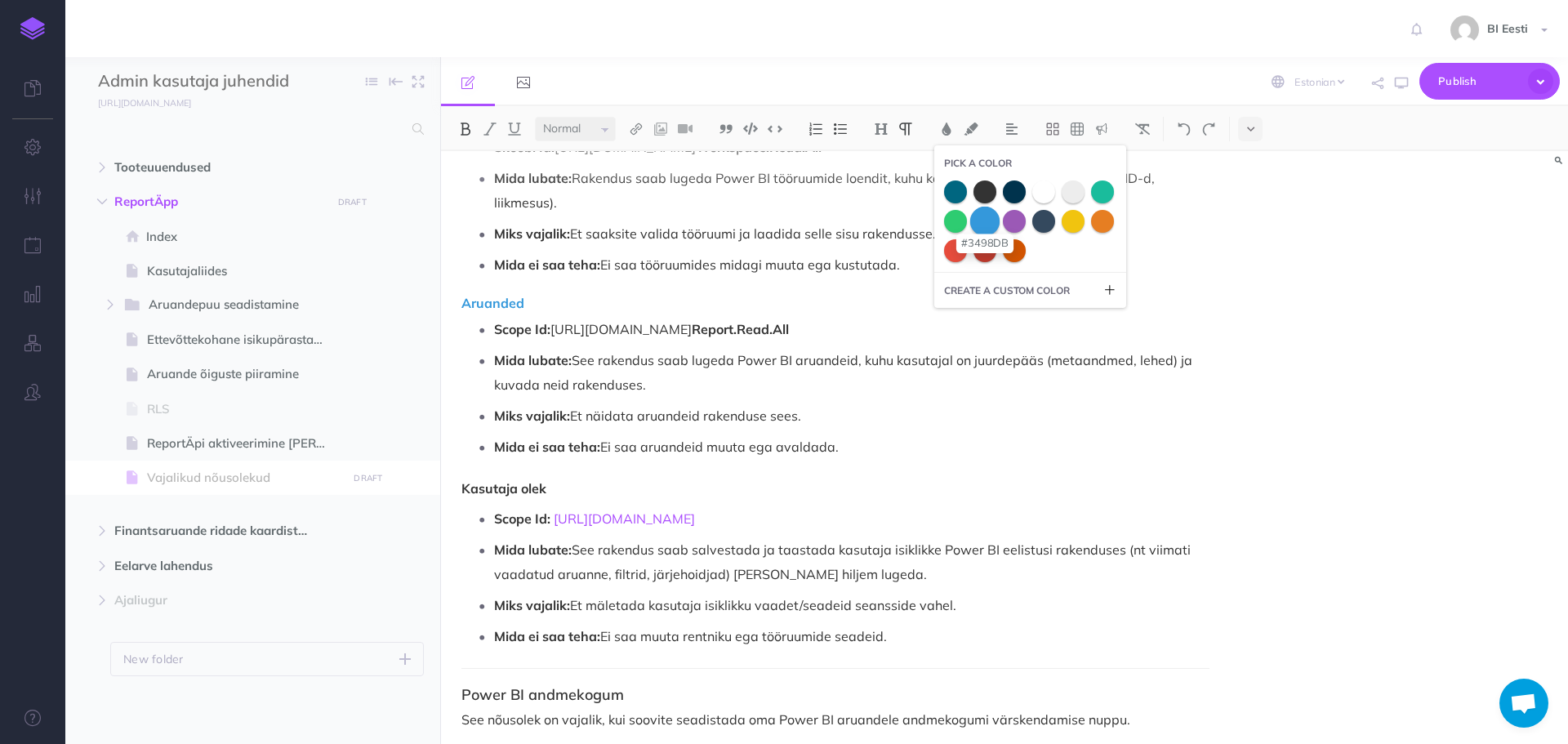
click at [991, 225] on span at bounding box center [984, 220] width 29 height 29
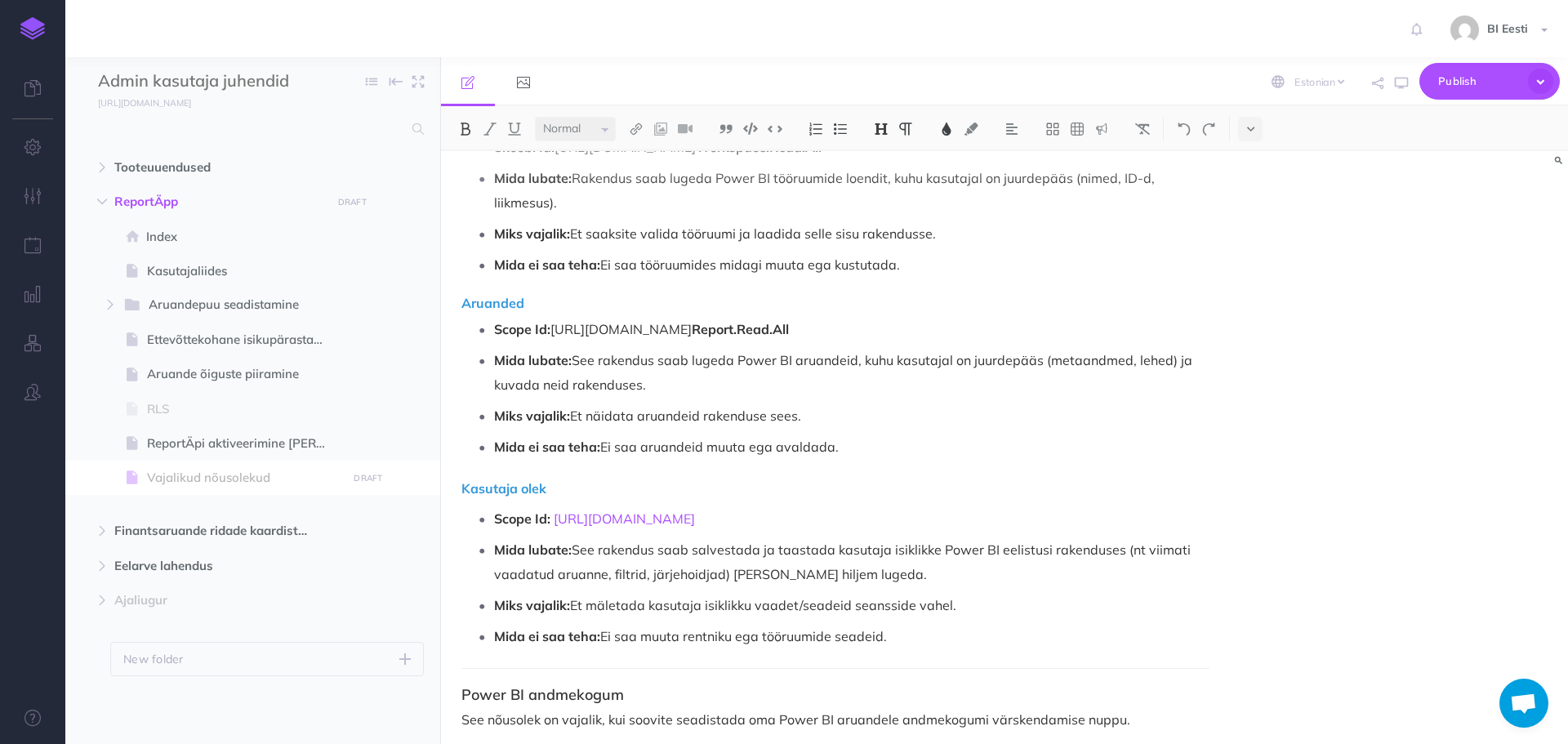
click at [879, 130] on img at bounding box center [881, 129] width 15 height 13
click at [881, 227] on button "H4" at bounding box center [881, 231] width 24 height 24
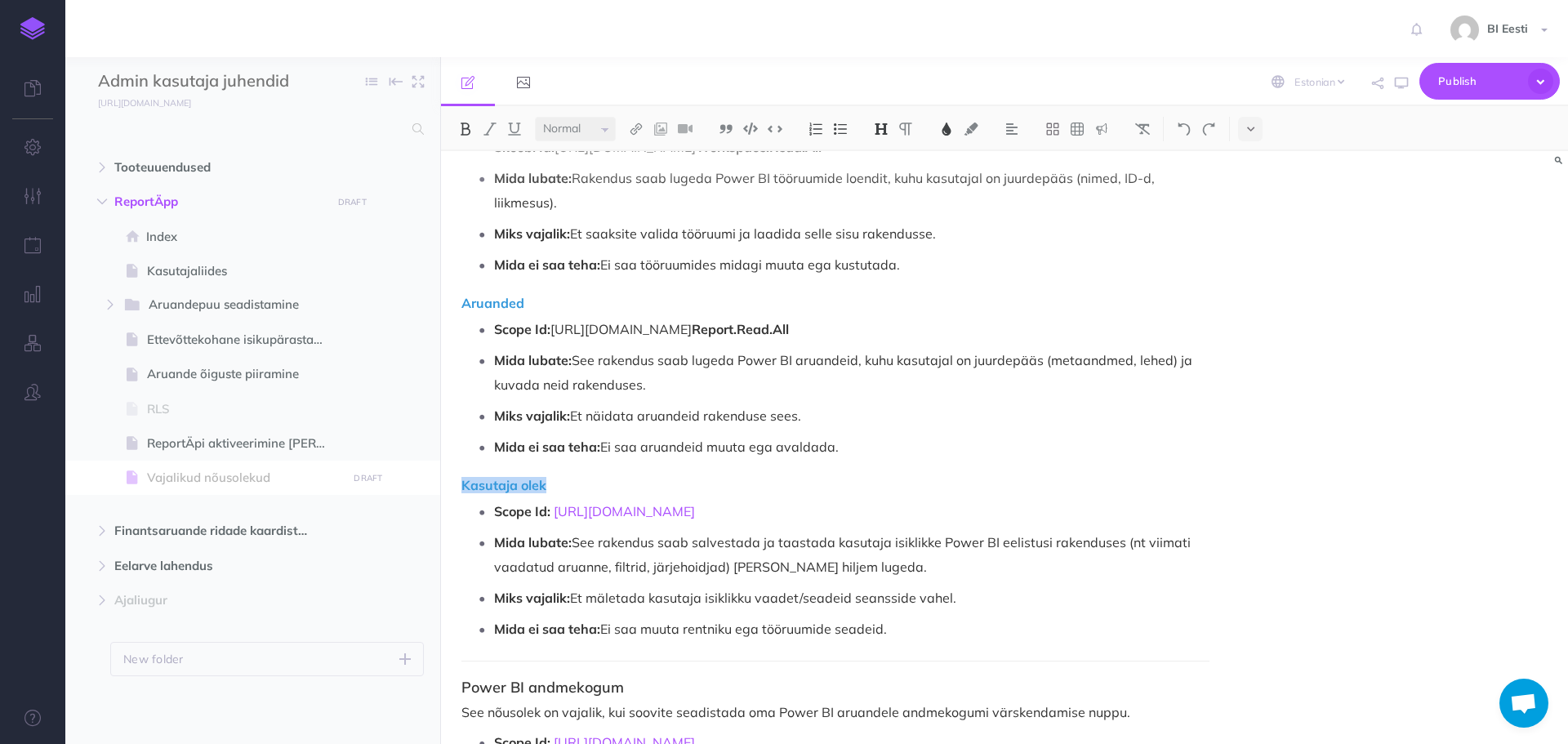
click at [632, 493] on h4 "Kasutaja olek" at bounding box center [835, 486] width 748 height 15
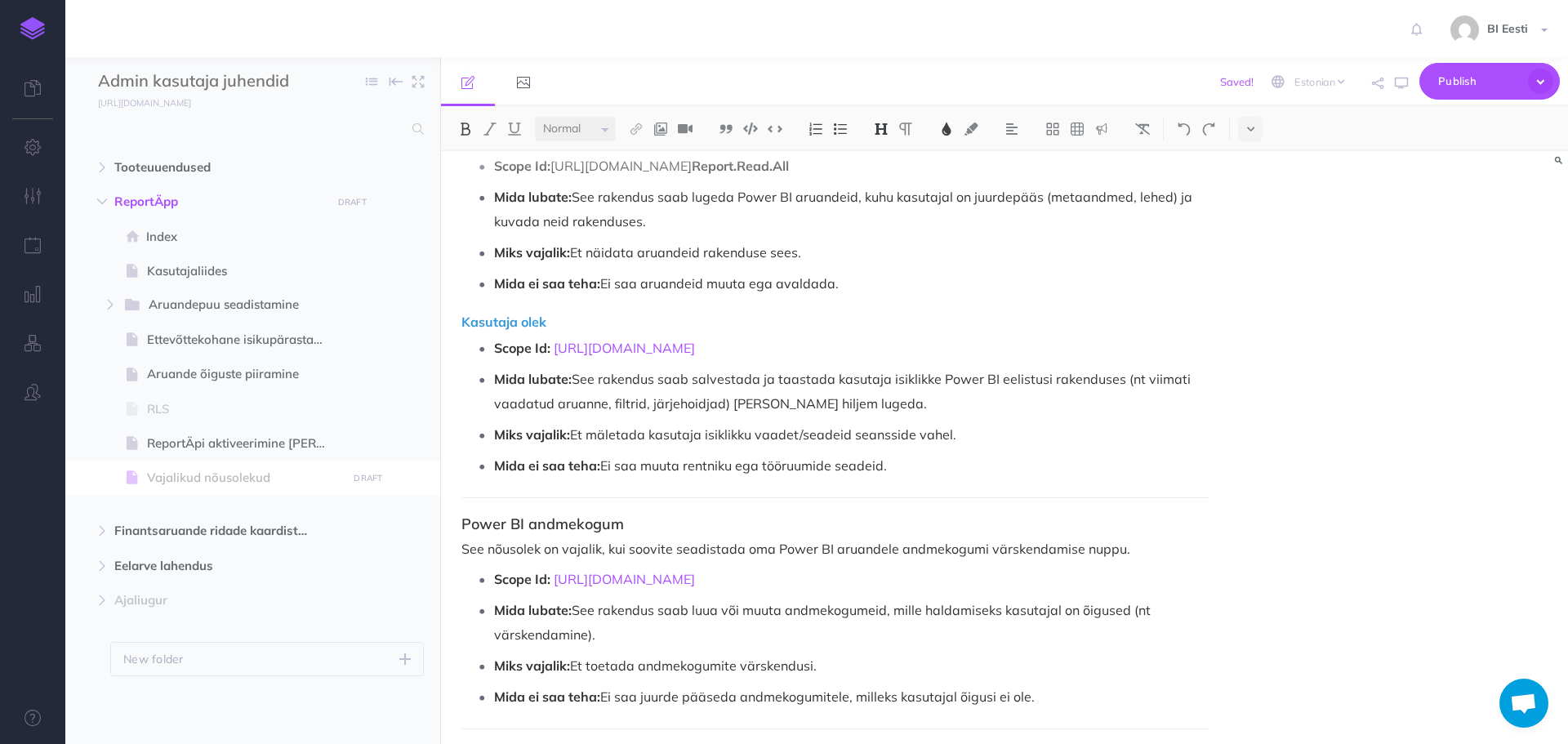
scroll to position [1143, 0]
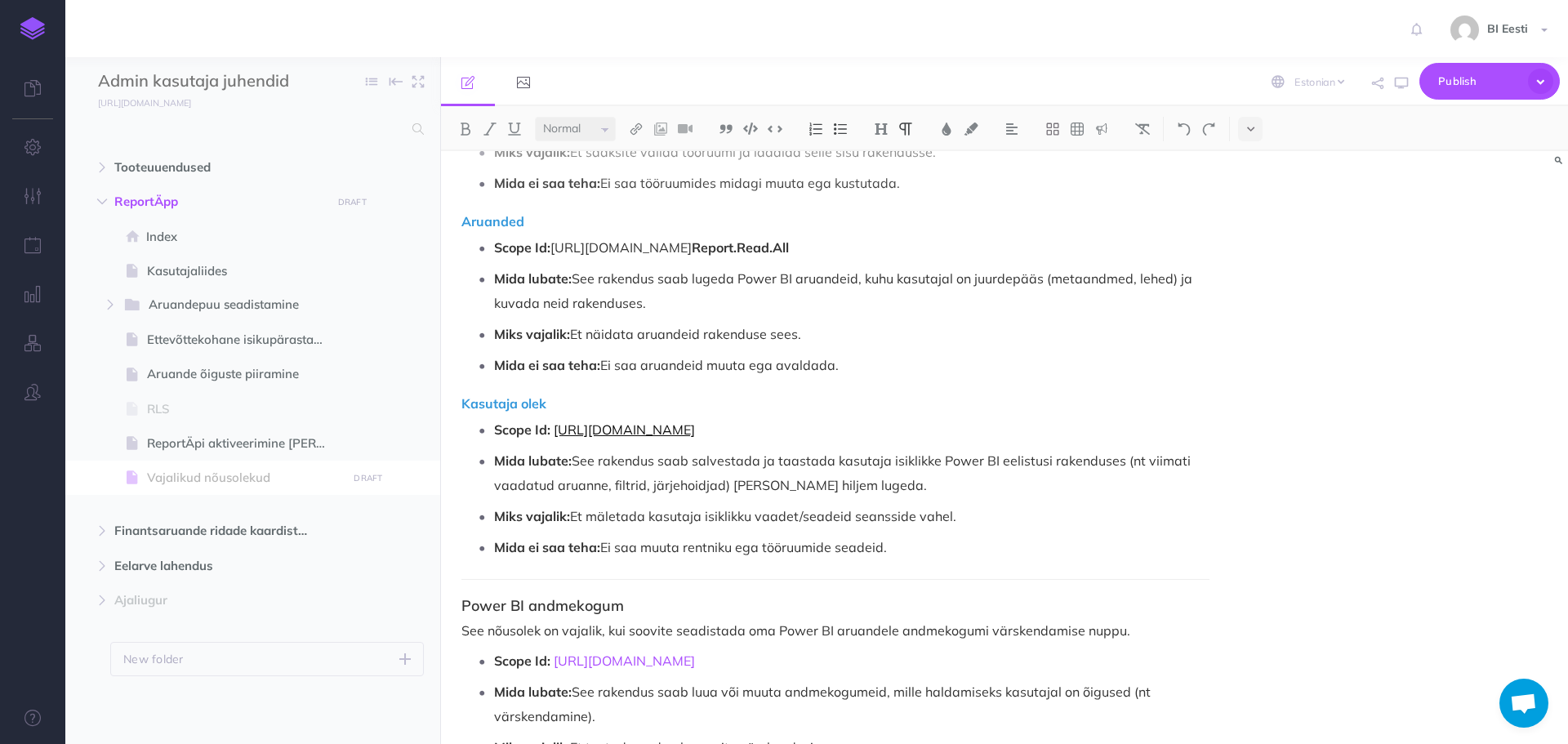
drag, startPoint x: 960, startPoint y: 430, endPoint x: 555, endPoint y: 429, distance: 405.0
click at [555, 429] on p "Scope Id: https://analysis.windows.net/powerbi/api/UserState.ReadWrite.All" at bounding box center [852, 429] width 716 height 24
click at [695, 422] on link "https://analysis.windows.net/powerbi/api/UserState.ReadWrite.All" at bounding box center [624, 429] width 141 height 16
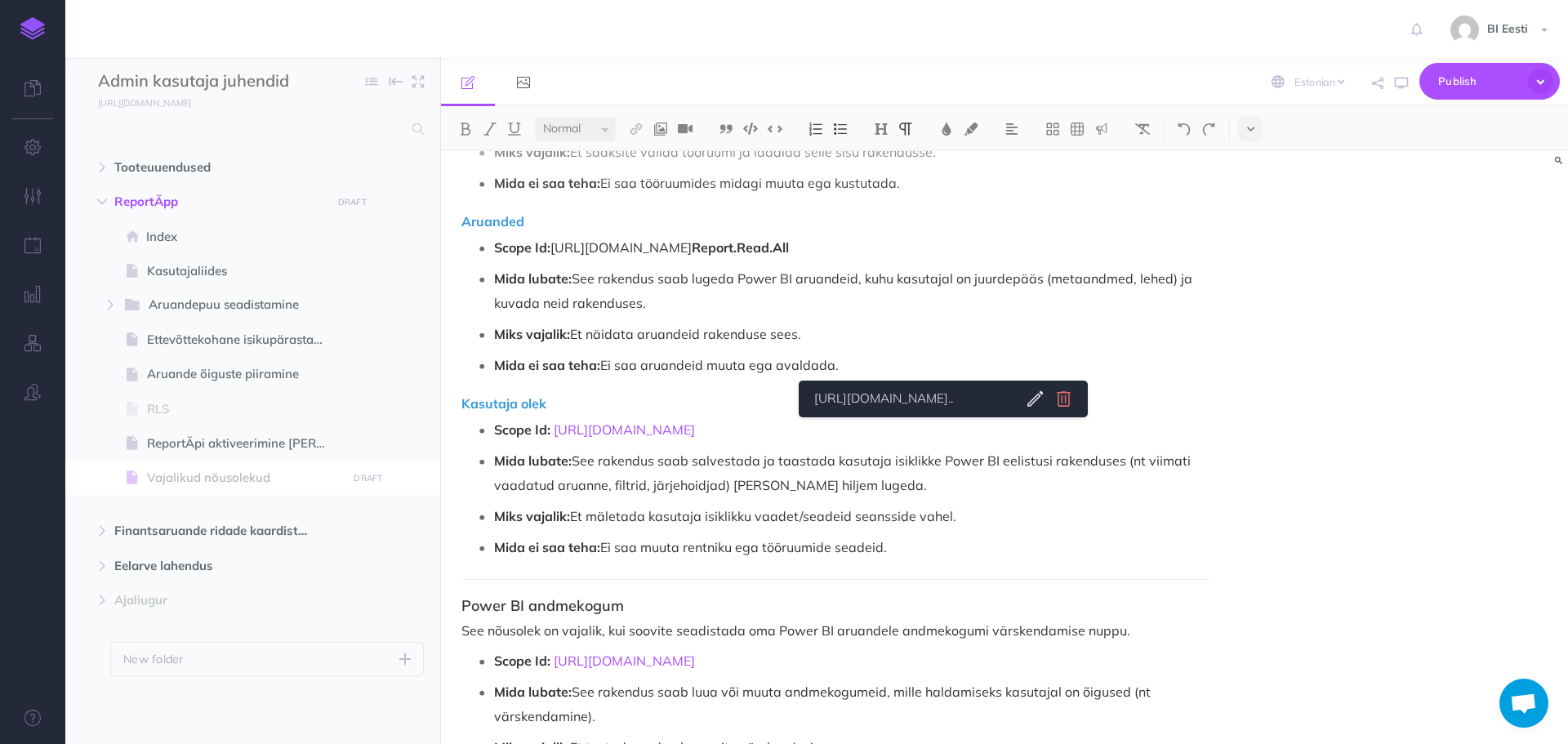
click at [1075, 396] on icon at bounding box center [1064, 399] width 21 height 21
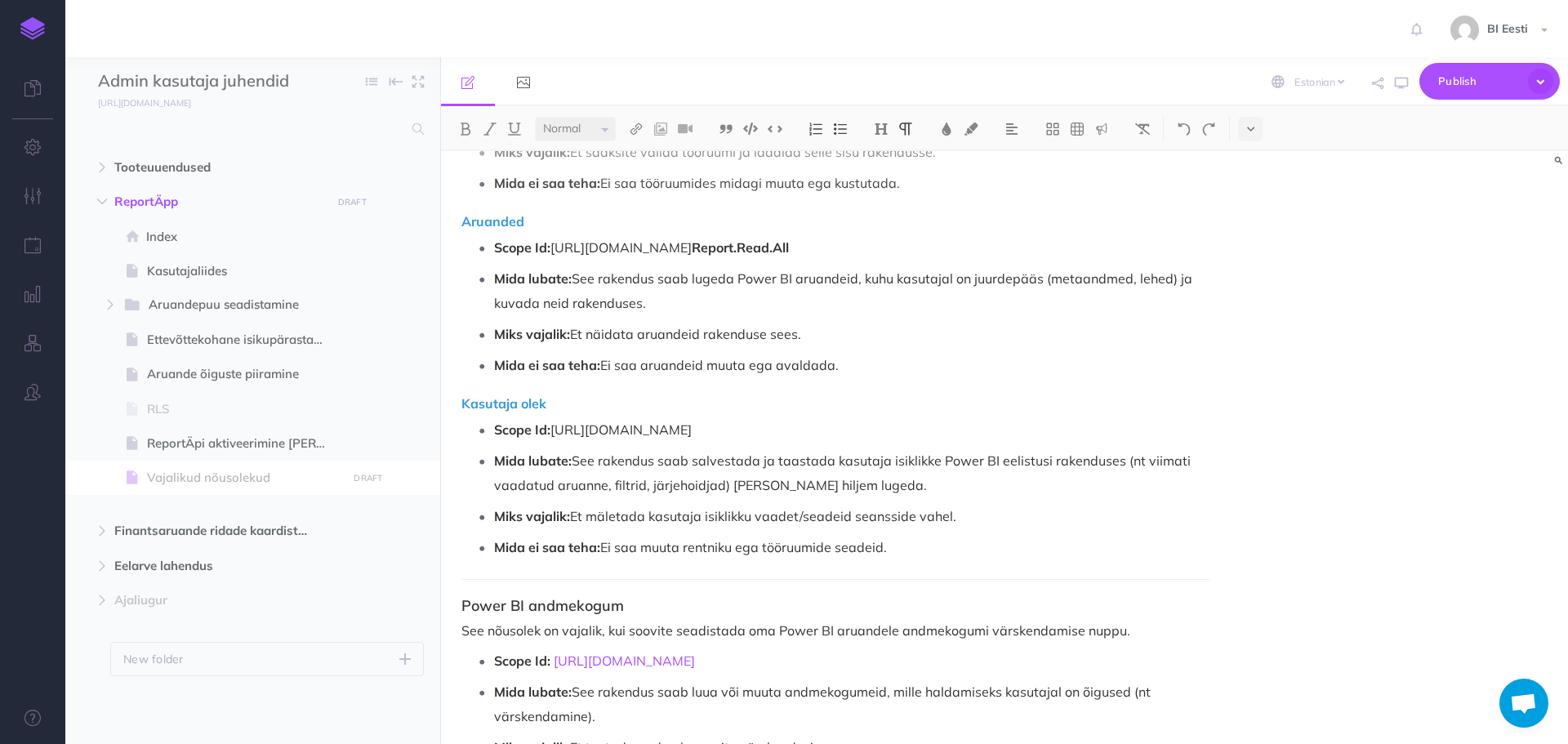
click at [915, 428] on p "Scope Id: https://analysis.windows.net/powerbi/api/UserState.ReadWrite.All" at bounding box center [852, 429] width 716 height 24
drag, startPoint x: 952, startPoint y: 428, endPoint x: 804, endPoint y: 430, distance: 148.0
click at [804, 430] on p "Scope Id: https://analysis.windows.net/powerbi/api/UserState.ReadWrite.All" at bounding box center [852, 429] width 716 height 24
click at [947, 132] on img at bounding box center [946, 129] width 15 height 13
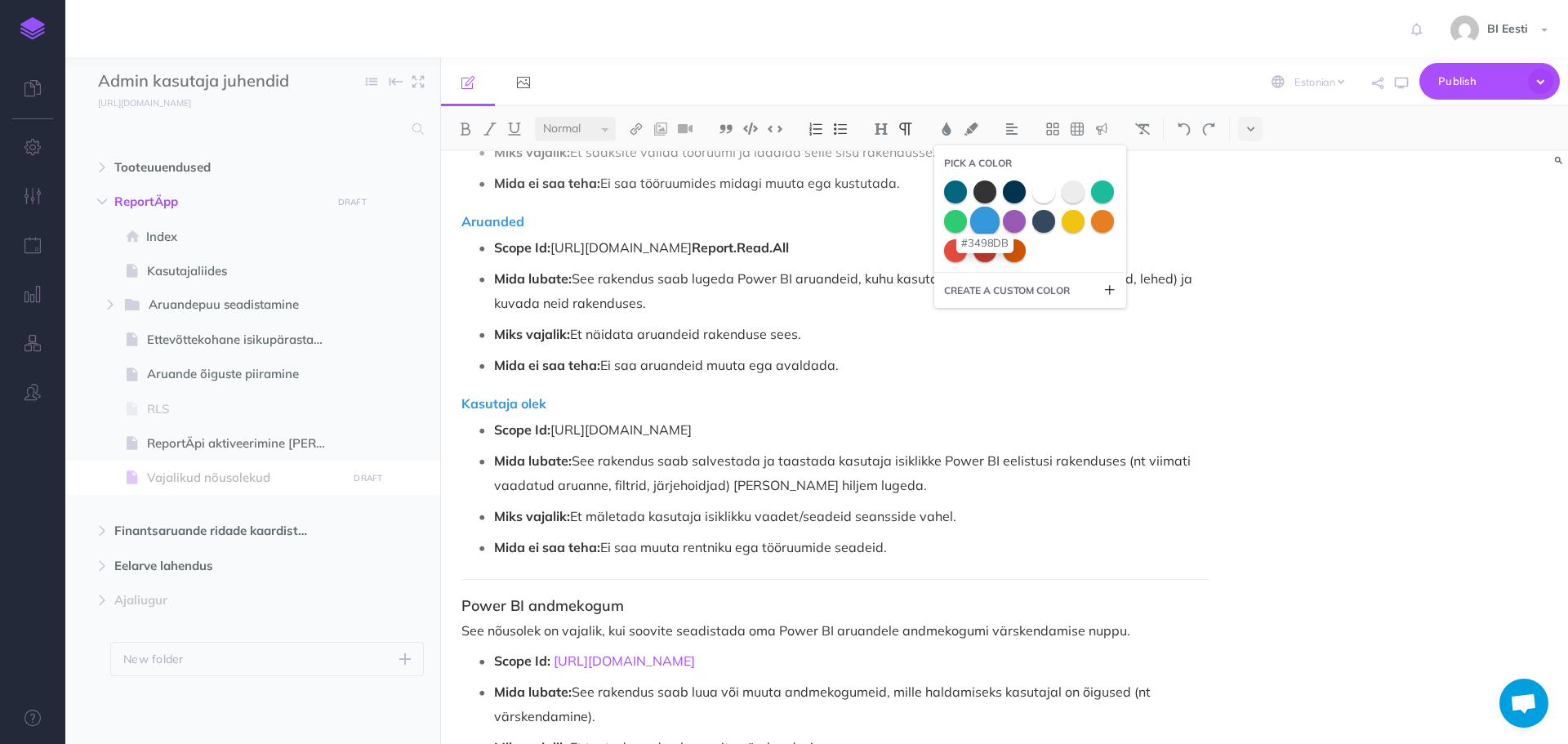
click at [994, 218] on span at bounding box center [984, 220] width 29 height 29
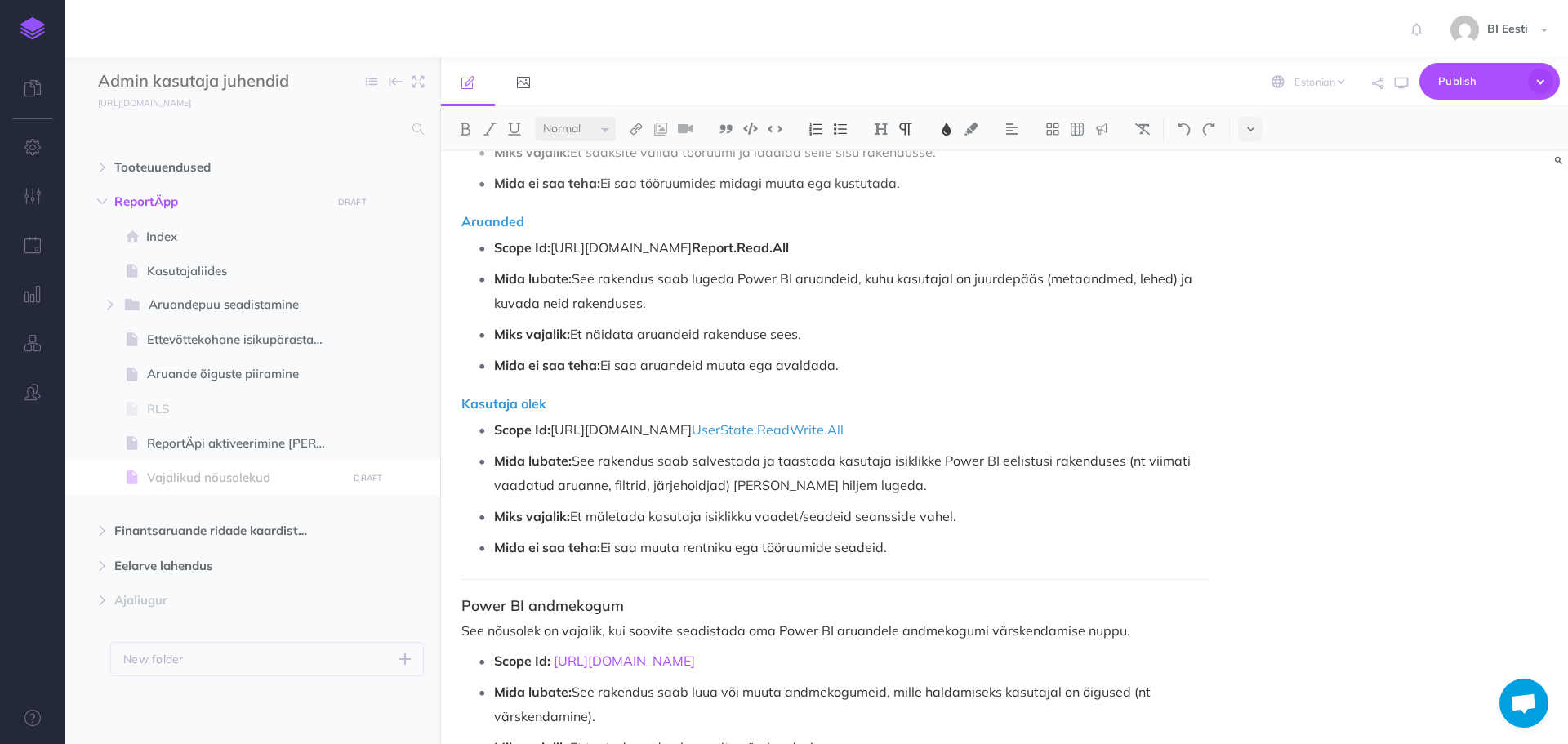
click at [970, 430] on p "Scope Id: https://analysis.windows.net/powerbi/api/ UserState.ReadWrite.All" at bounding box center [852, 429] width 716 height 24
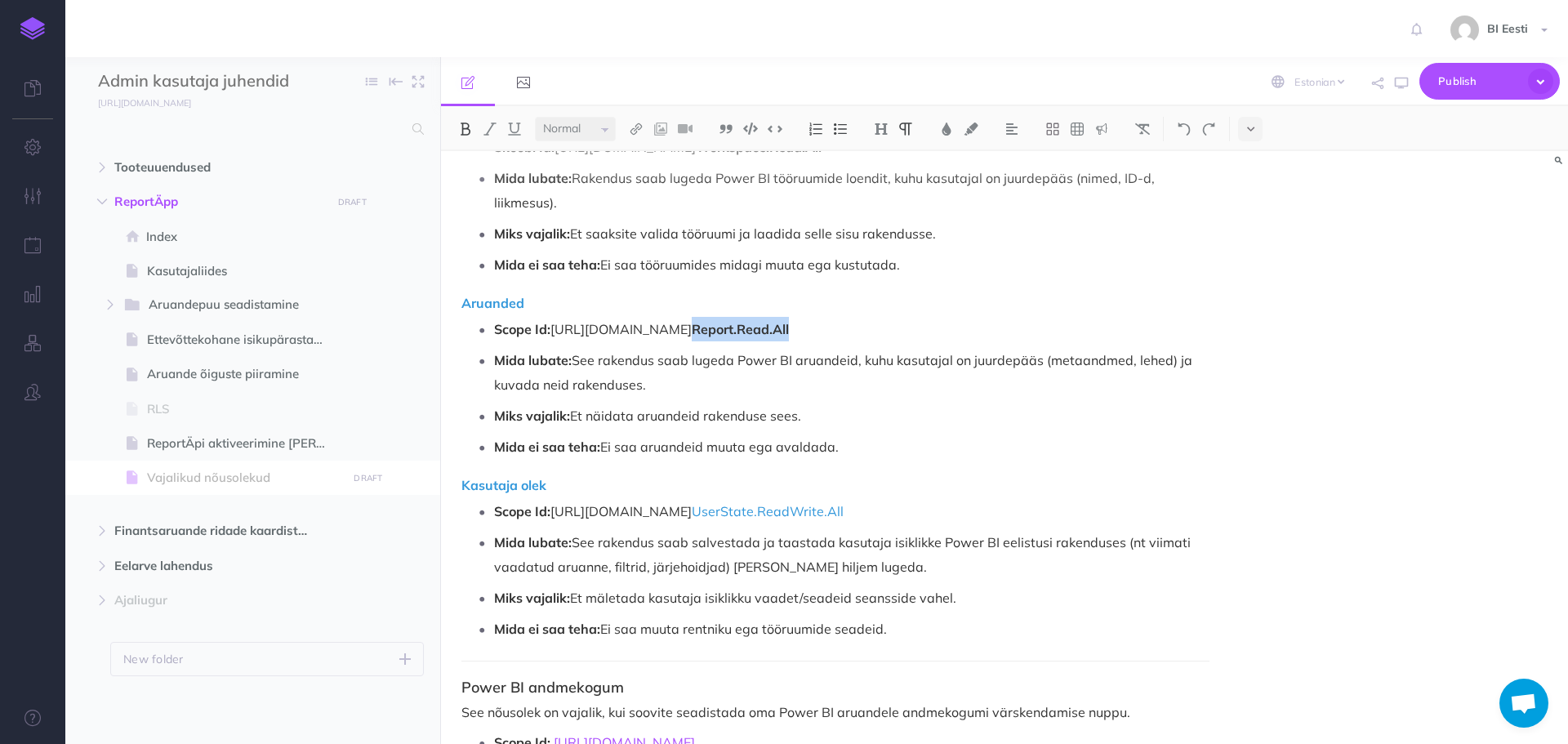
drag, startPoint x: 901, startPoint y: 329, endPoint x: 805, endPoint y: 328, distance: 96.0
click at [805, 328] on p "Scope Id: https://analysis.windows.net/powerbi/api/ Report.Read.All" at bounding box center [852, 330] width 716 height 24
click at [459, 135] on img at bounding box center [466, 129] width 15 height 13
click at [946, 130] on img at bounding box center [946, 129] width 15 height 13
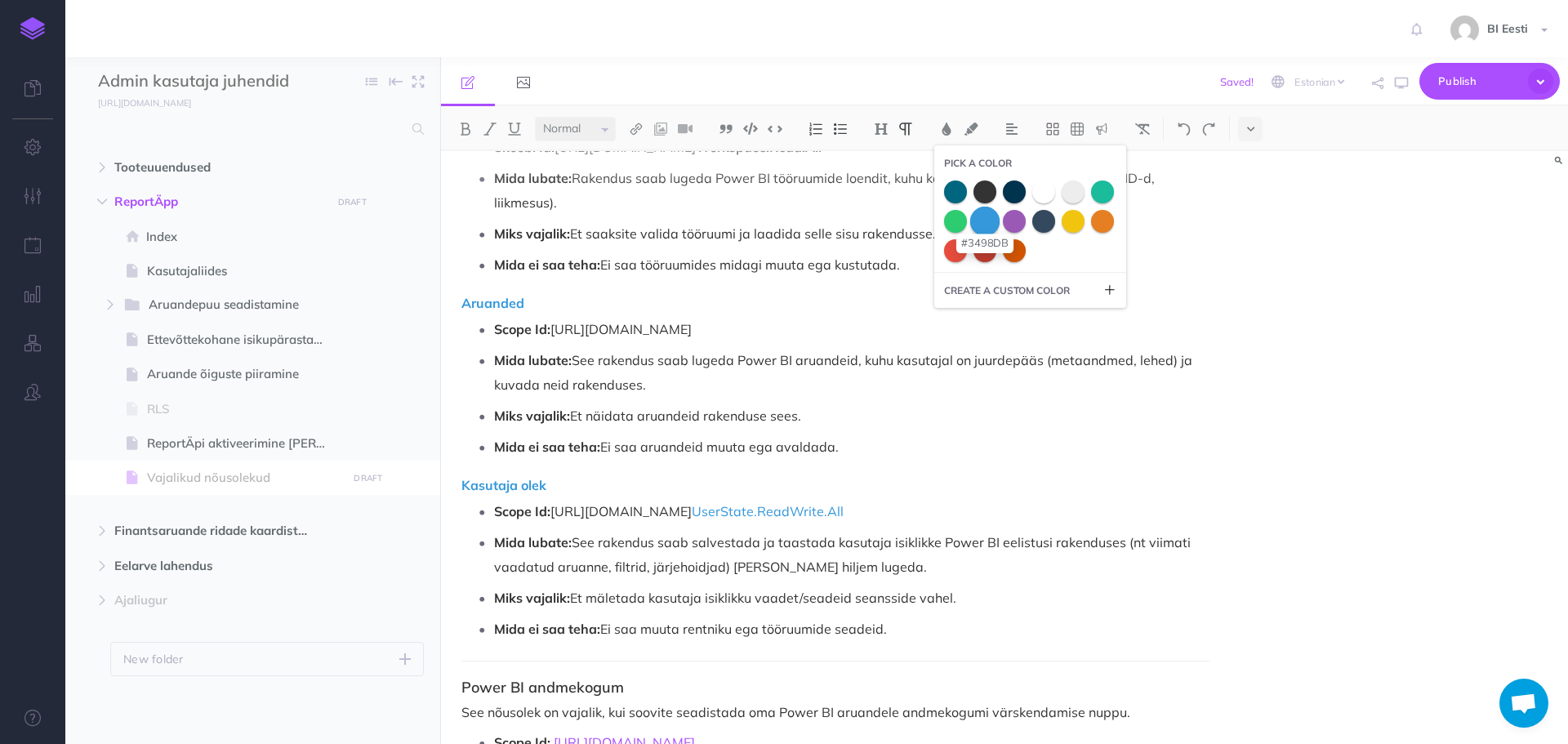
click at [988, 226] on span at bounding box center [984, 220] width 29 height 29
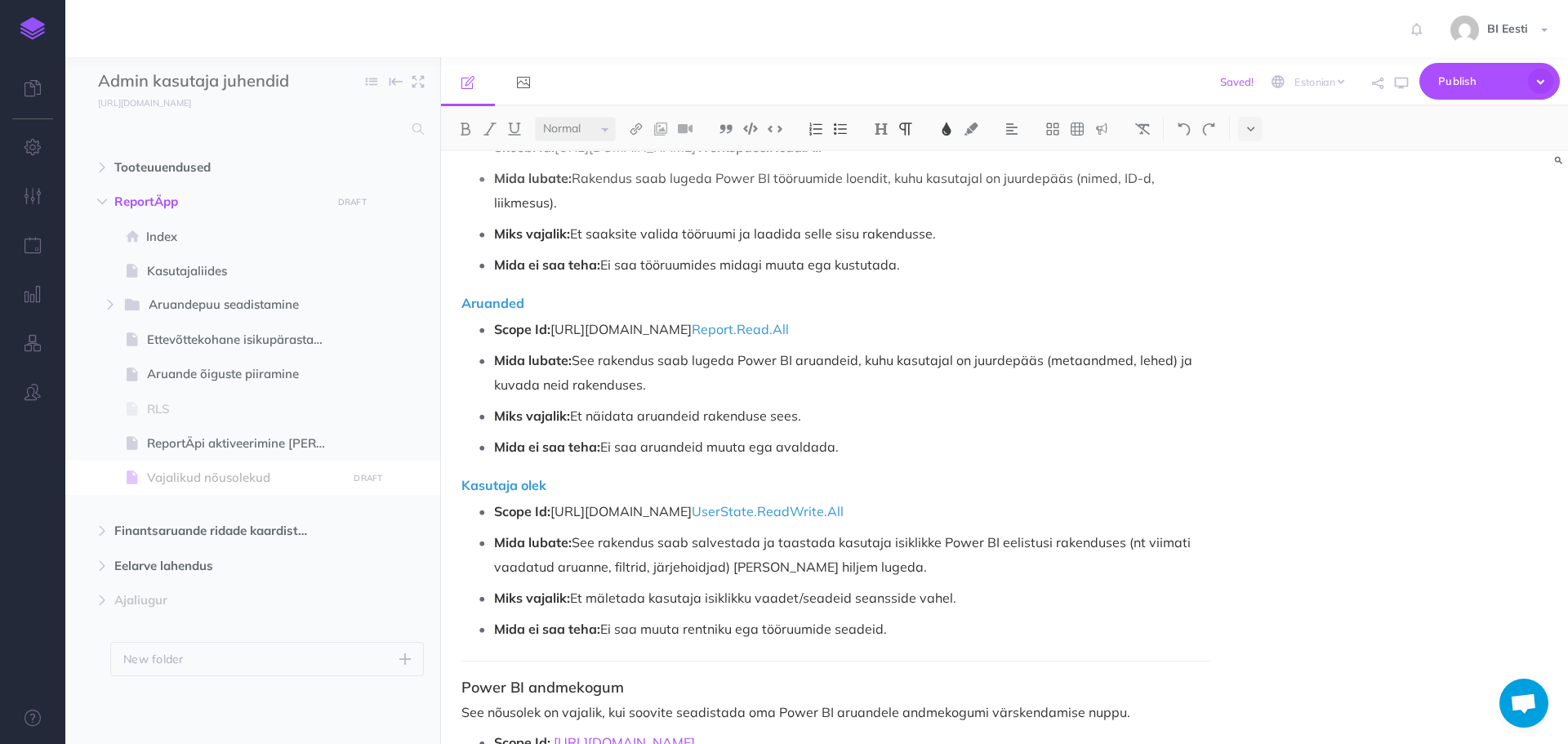
click at [996, 325] on p "Scope Id: https://analysis.windows.net/powerbi/api/ Report.Read.All" at bounding box center [852, 330] width 716 height 24
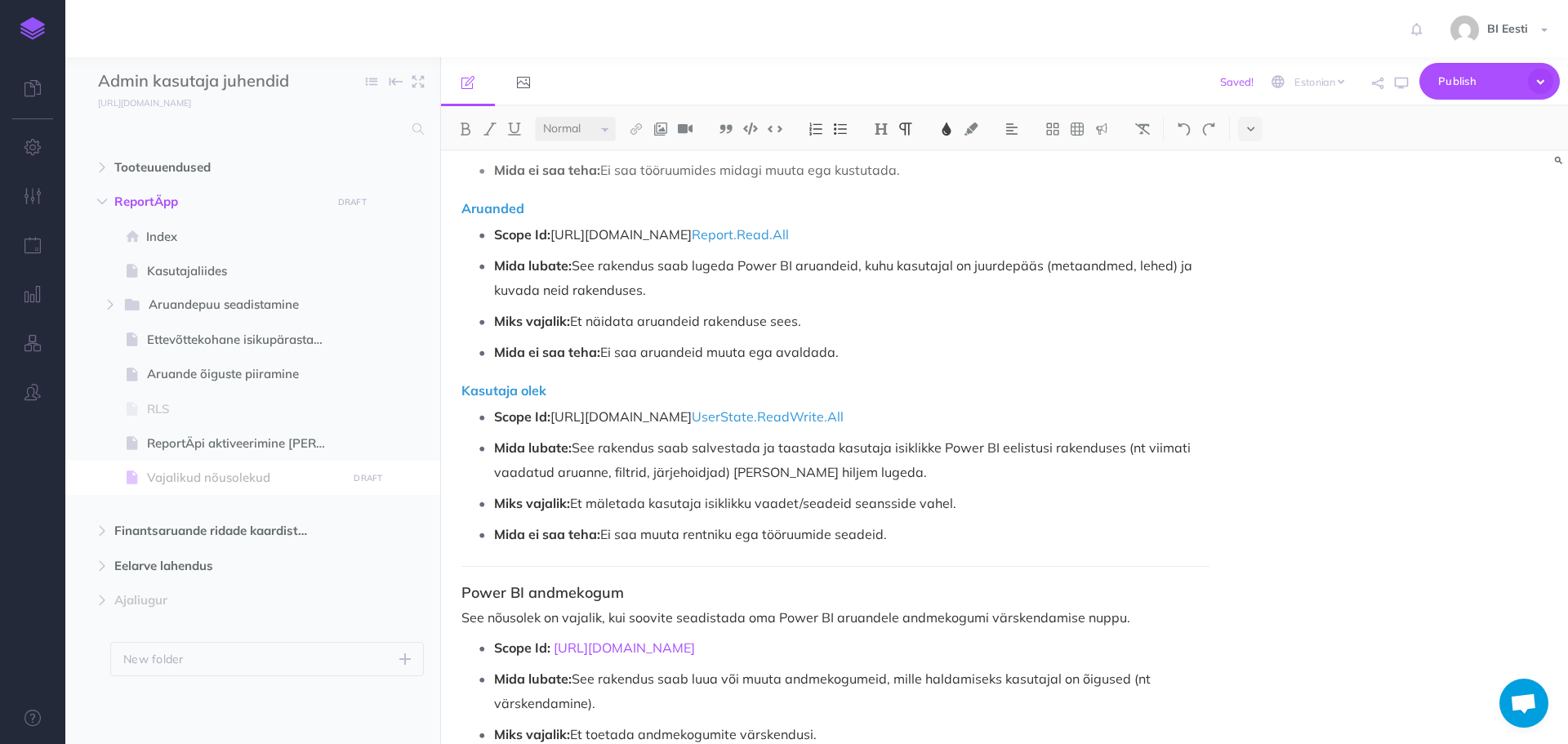
scroll to position [1225, 0]
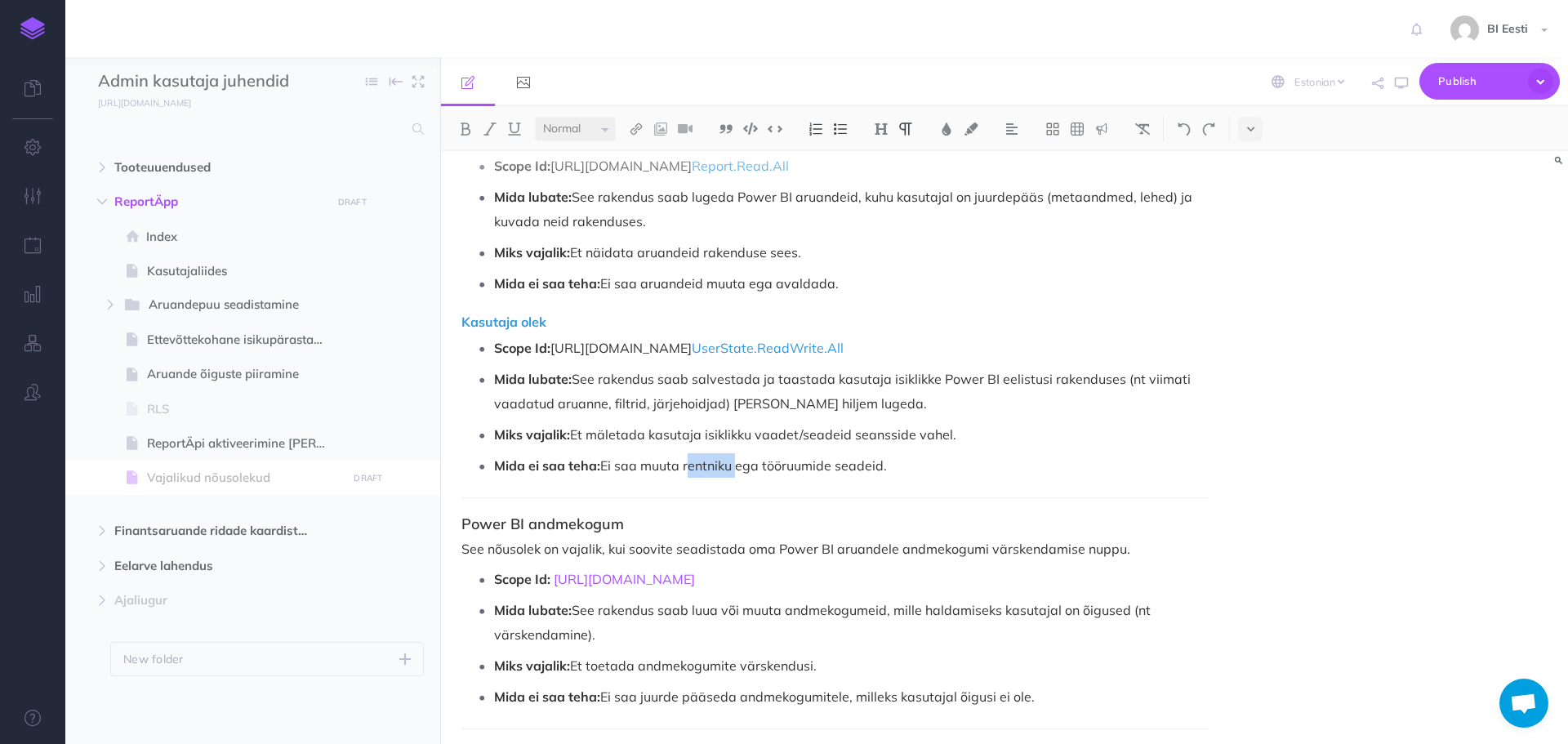
drag, startPoint x: 733, startPoint y: 468, endPoint x: 687, endPoint y: 468, distance: 46.0
click at [687, 468] on p "Mida ei saa teha: Ei saa muuta rentniku ega tööruumide seadeid." at bounding box center [852, 465] width 716 height 24
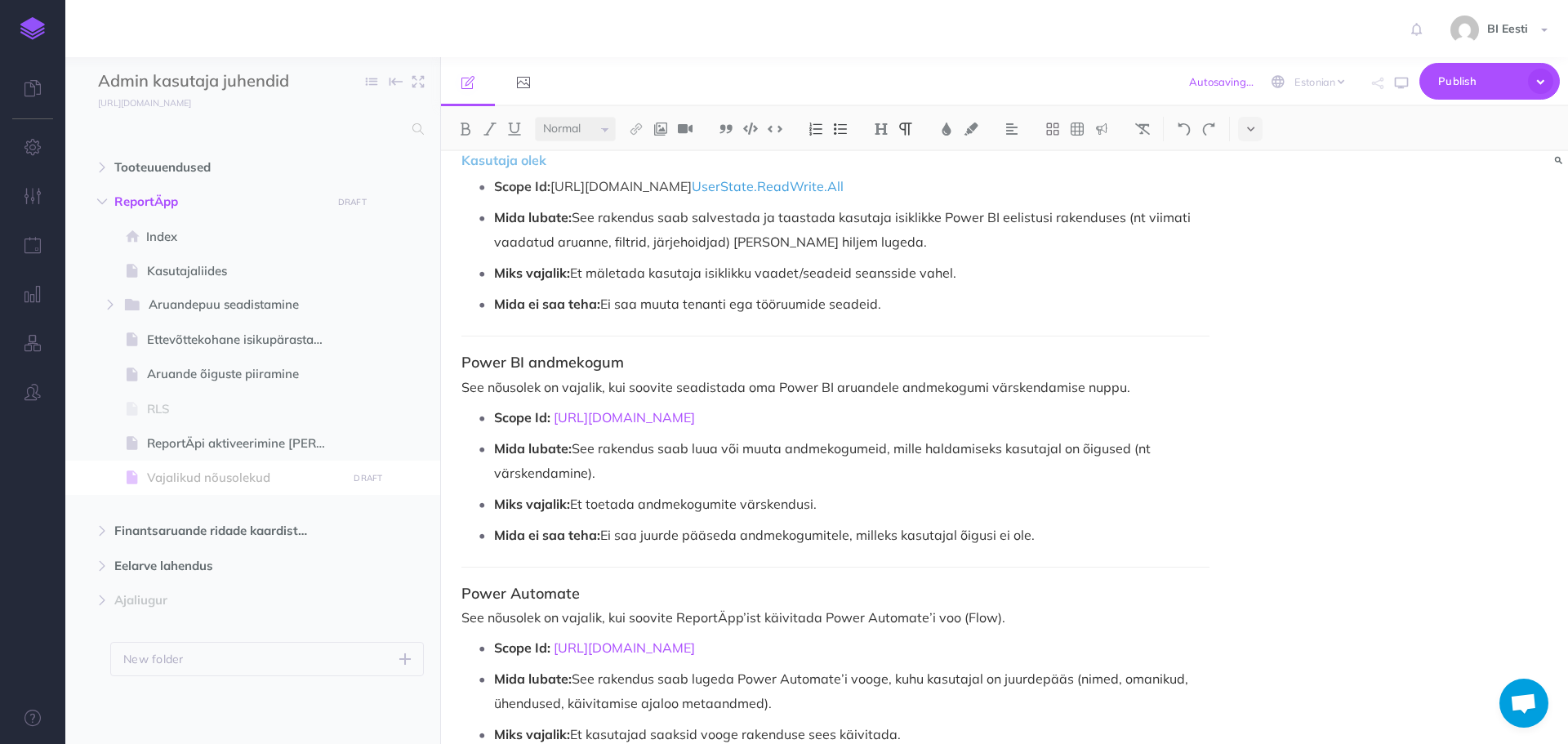
scroll to position [1388, 0]
drag, startPoint x: 635, startPoint y: 363, endPoint x: 462, endPoint y: 363, distance: 173.0
click at [462, 363] on h3 "Power BI andmekogum" at bounding box center [835, 361] width 748 height 16
click at [637, 360] on h3 "Power BI andmekogum" at bounding box center [835, 361] width 748 height 16
drag, startPoint x: 635, startPoint y: 358, endPoint x: 528, endPoint y: 359, distance: 107.0
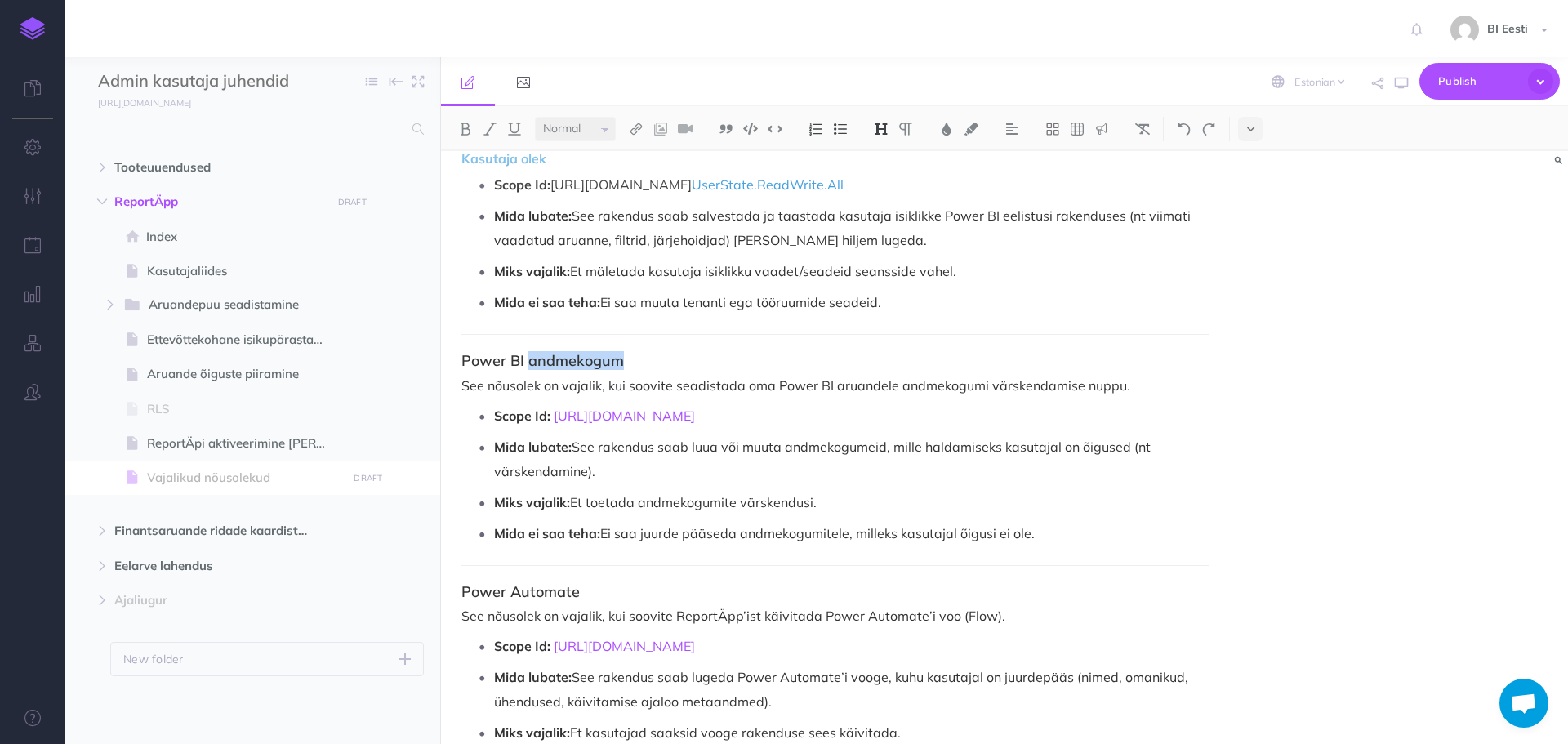
click at [528, 359] on h3 "Power BI andmekogum" at bounding box center [835, 361] width 748 height 16
drag, startPoint x: 613, startPoint y: 360, endPoint x: 472, endPoint y: 364, distance: 141.1
click at [472, 364] on h3 "Power BI andmestik" at bounding box center [835, 361] width 748 height 16
click at [641, 350] on div "ReportÄpp vajab rakenduse toimimiseks nõusolekuid. Vajalikud miinimumnõusolekud…" at bounding box center [835, 38] width 789 height 2551
click at [607, 367] on h3 "Power BI andmestik" at bounding box center [835, 361] width 748 height 16
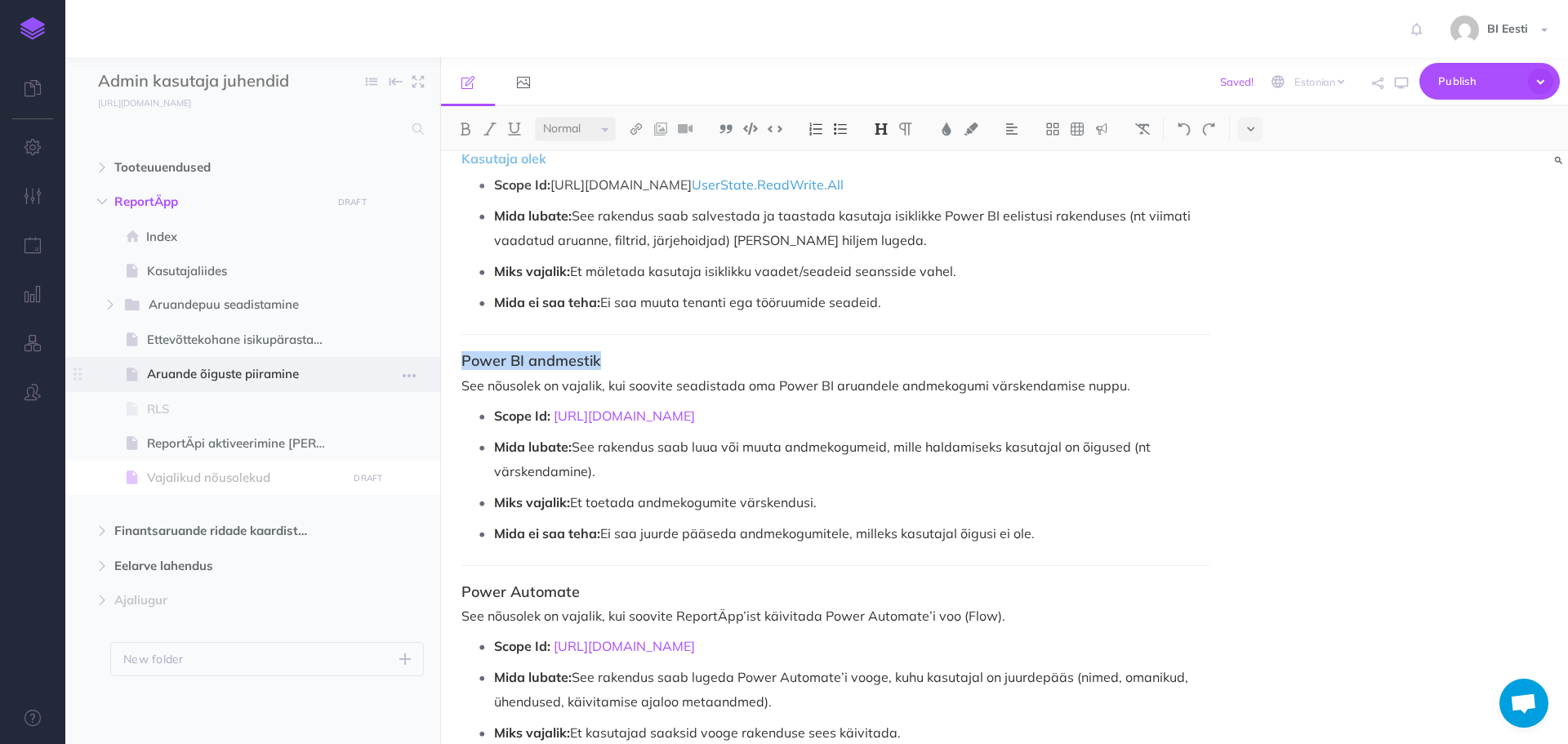
drag, startPoint x: 608, startPoint y: 357, endPoint x: 438, endPoint y: 365, distance: 170.2
click at [438, 365] on div "Admin kasutaja juhendid Collapse all Expand all Expand to root folders https://…" at bounding box center [816, 400] width 1503 height 687
click at [889, 125] on img at bounding box center [881, 129] width 15 height 13
click at [885, 185] on button "H2" at bounding box center [881, 182] width 24 height 24
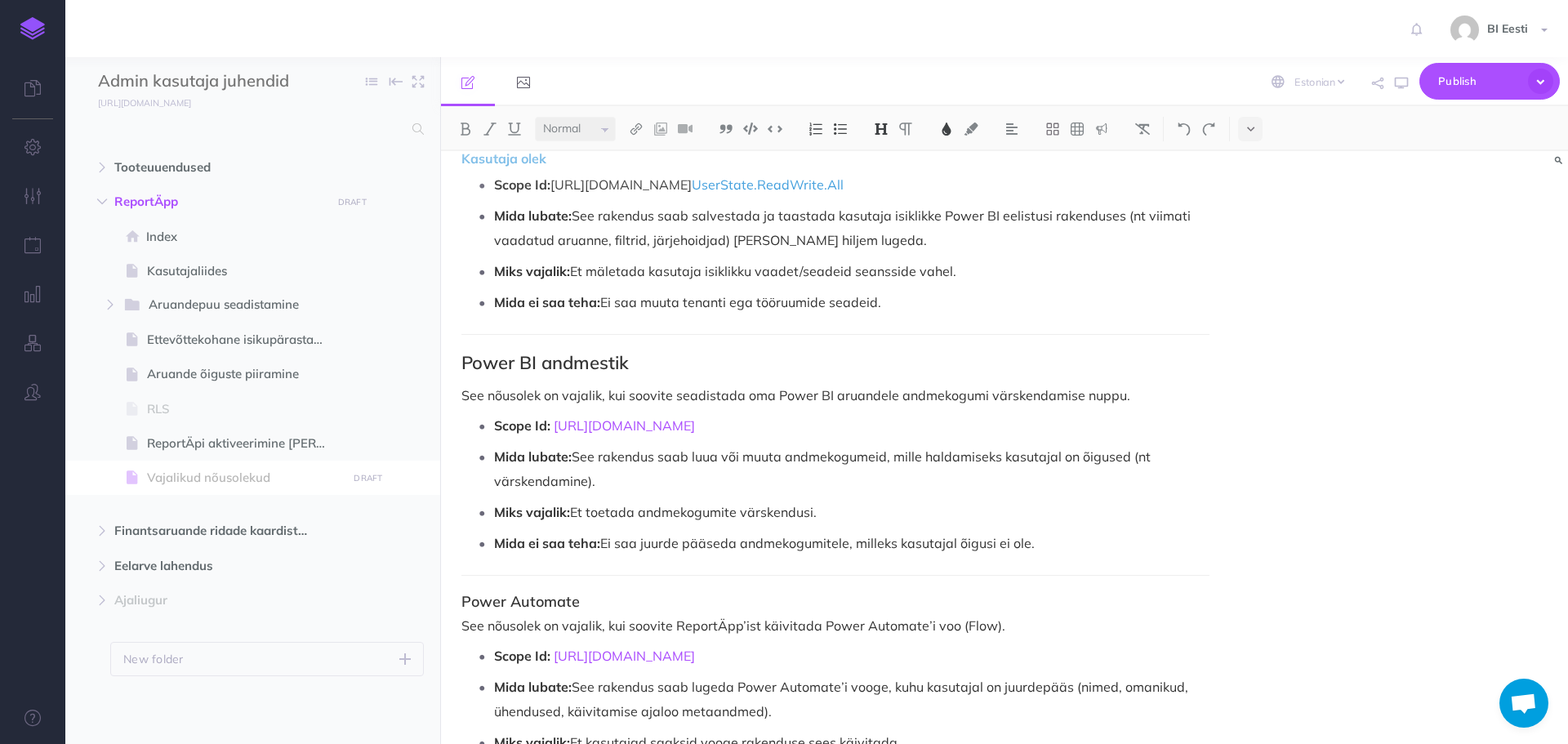
click at [946, 129] on img at bounding box center [946, 129] width 15 height 13
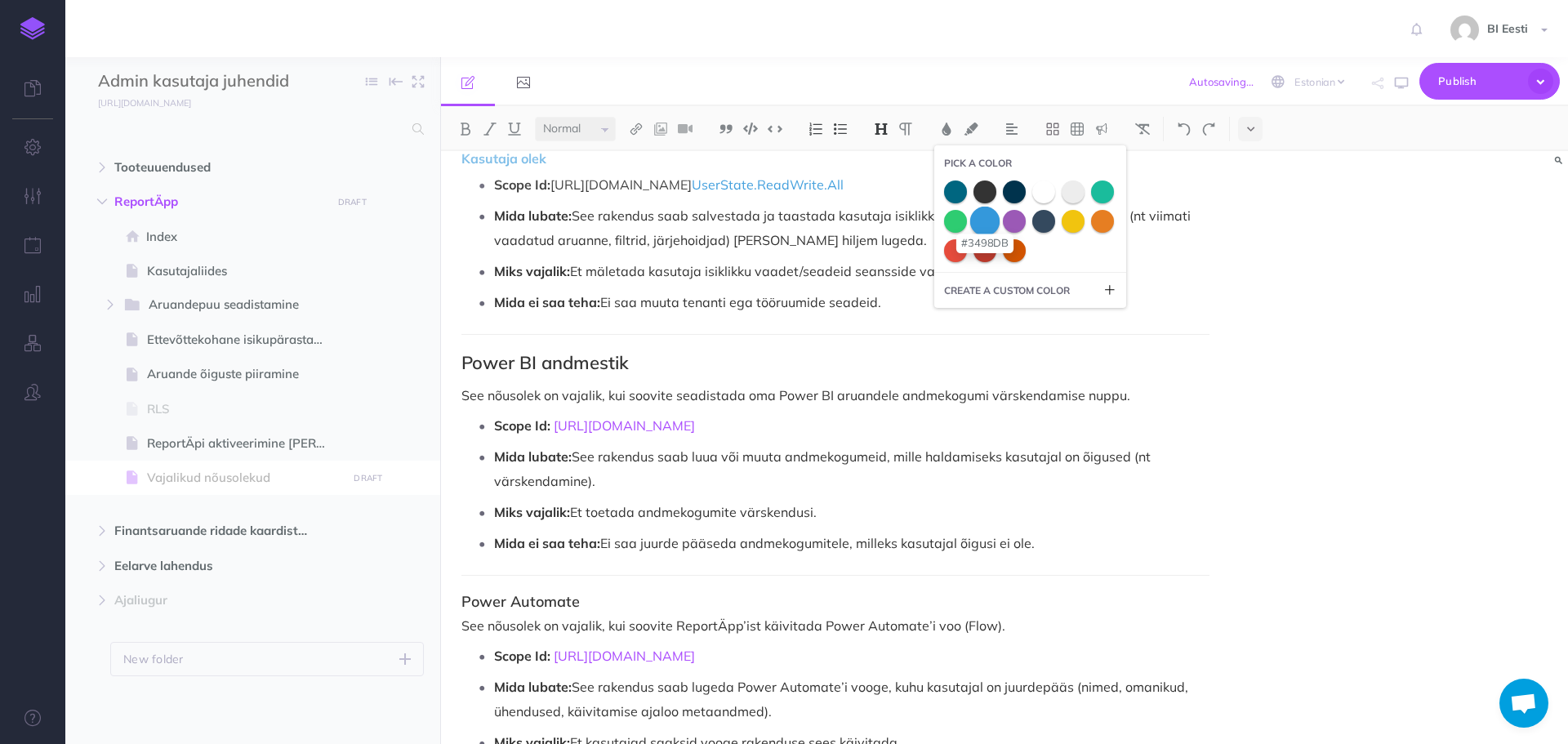
click at [982, 222] on span at bounding box center [984, 220] width 29 height 29
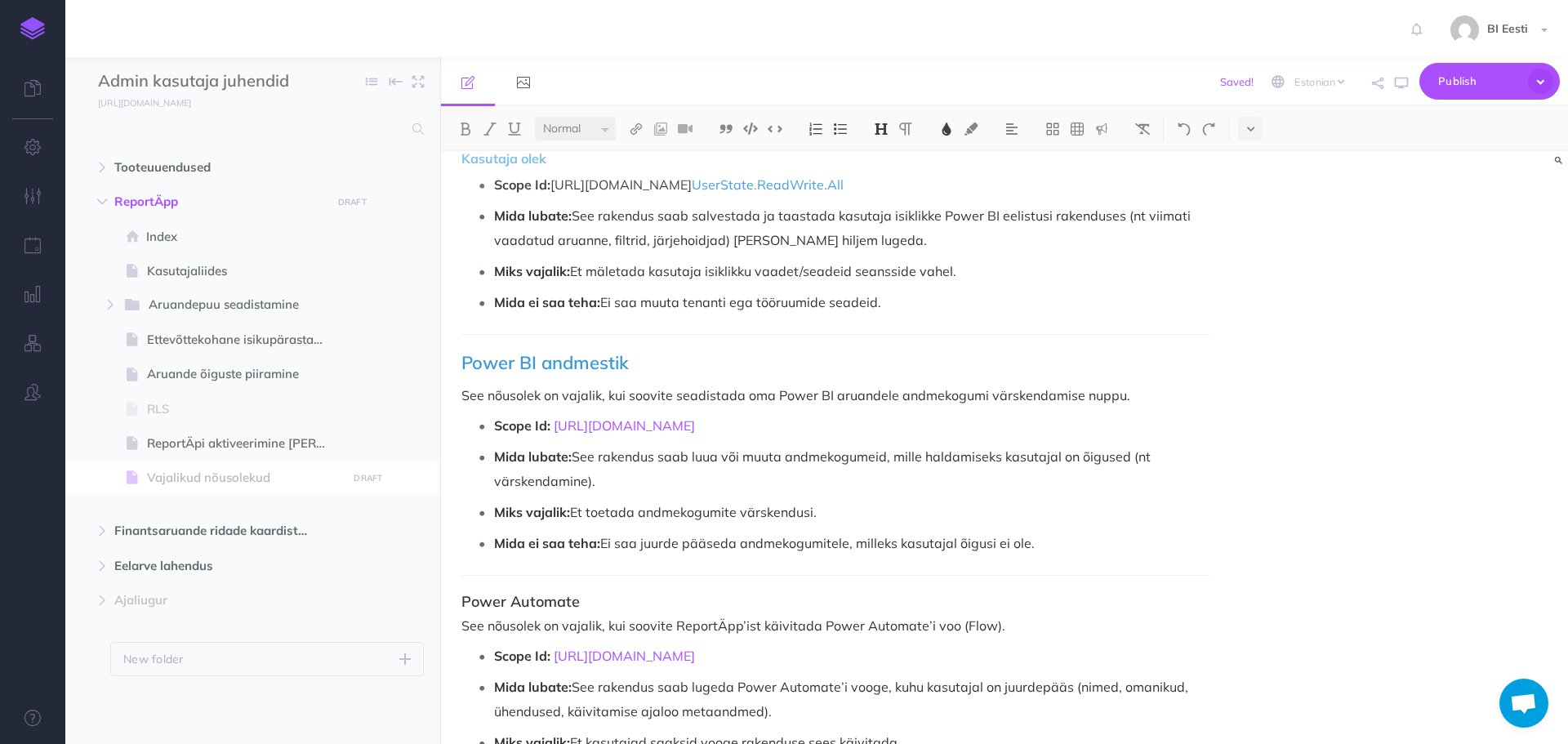
click at [693, 357] on h2 "Power BI andmestik" at bounding box center [835, 363] width 748 height 20
drag, startPoint x: 900, startPoint y: 401, endPoint x: 984, endPoint y: 400, distance: 84.0
click at [984, 400] on p "See nõusolek on vajalik, kui soovite seadistada oma Power BI aruandele andmekog…" at bounding box center [835, 395] width 748 height 20
click at [938, 421] on p "Scope Id: https://analysis.windows.net/powerbi/api/Dataset.ReadWrite.All" at bounding box center [852, 426] width 716 height 24
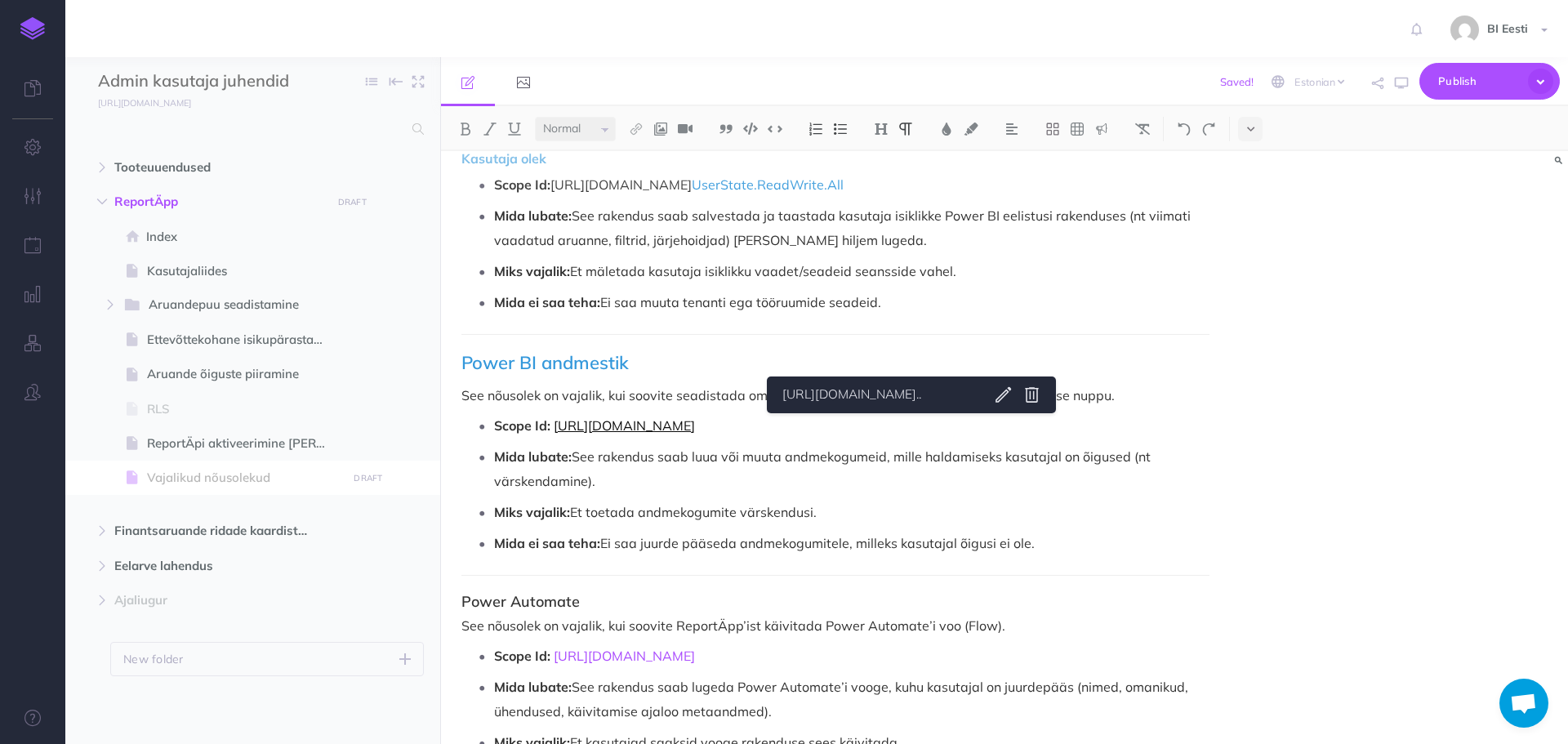
click at [695, 426] on link "https://analysis.windows.net/powerbi/api/Dataset.ReadWrite.All" at bounding box center [624, 425] width 141 height 16
click at [1043, 397] on icon at bounding box center [1032, 396] width 21 height 21
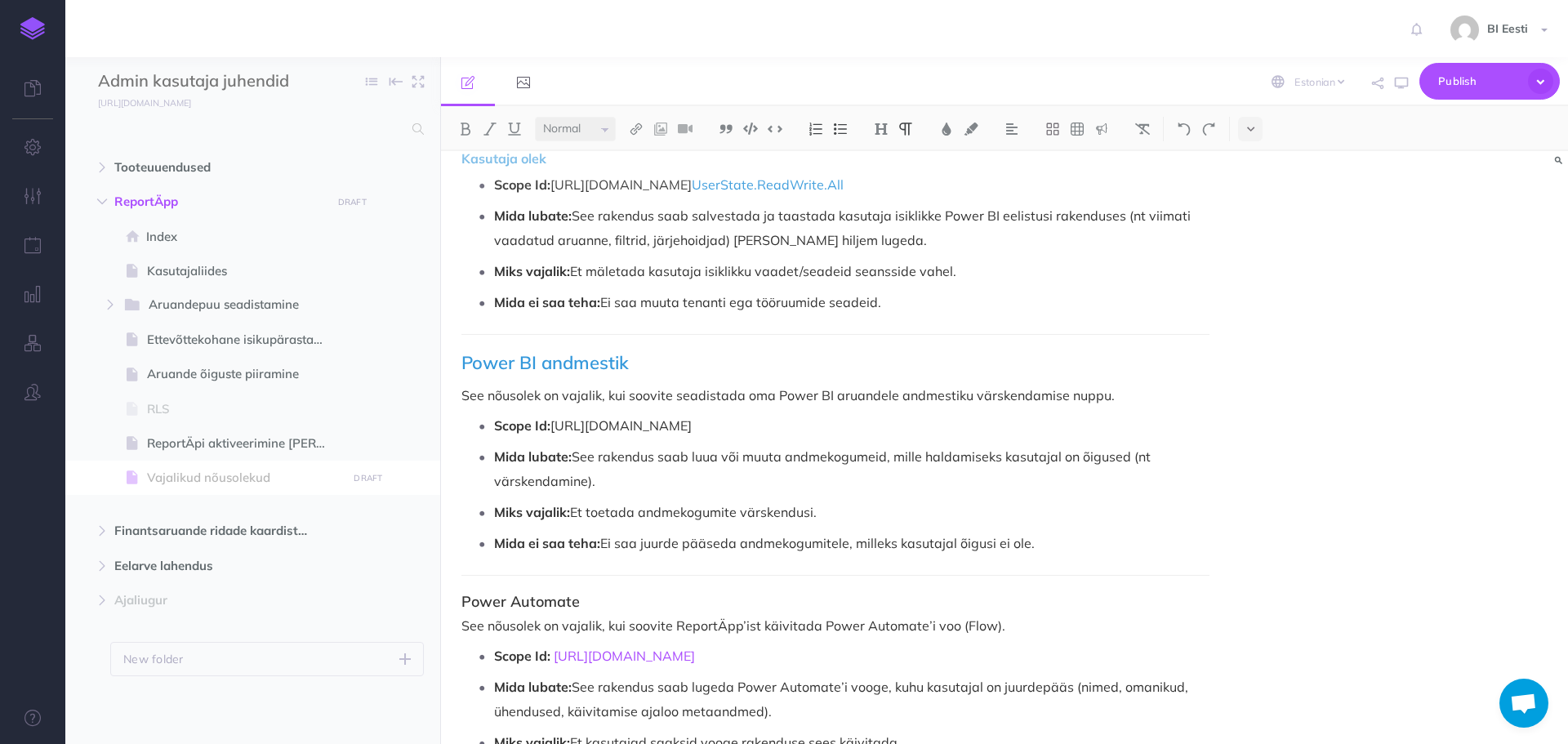
click at [946, 427] on p "Scope Id: https://analysis.windows.net/powerbi/api/Dataset.ReadWrite.All" at bounding box center [852, 426] width 716 height 24
drag, startPoint x: 947, startPoint y: 426, endPoint x: 805, endPoint y: 428, distance: 142.0
click at [805, 428] on p "Scope Id: https://analysis.windows.net/powerbi/api/Dataset.ReadWrite.All" at bounding box center [852, 426] width 716 height 24
click at [946, 133] on img at bounding box center [946, 129] width 15 height 13
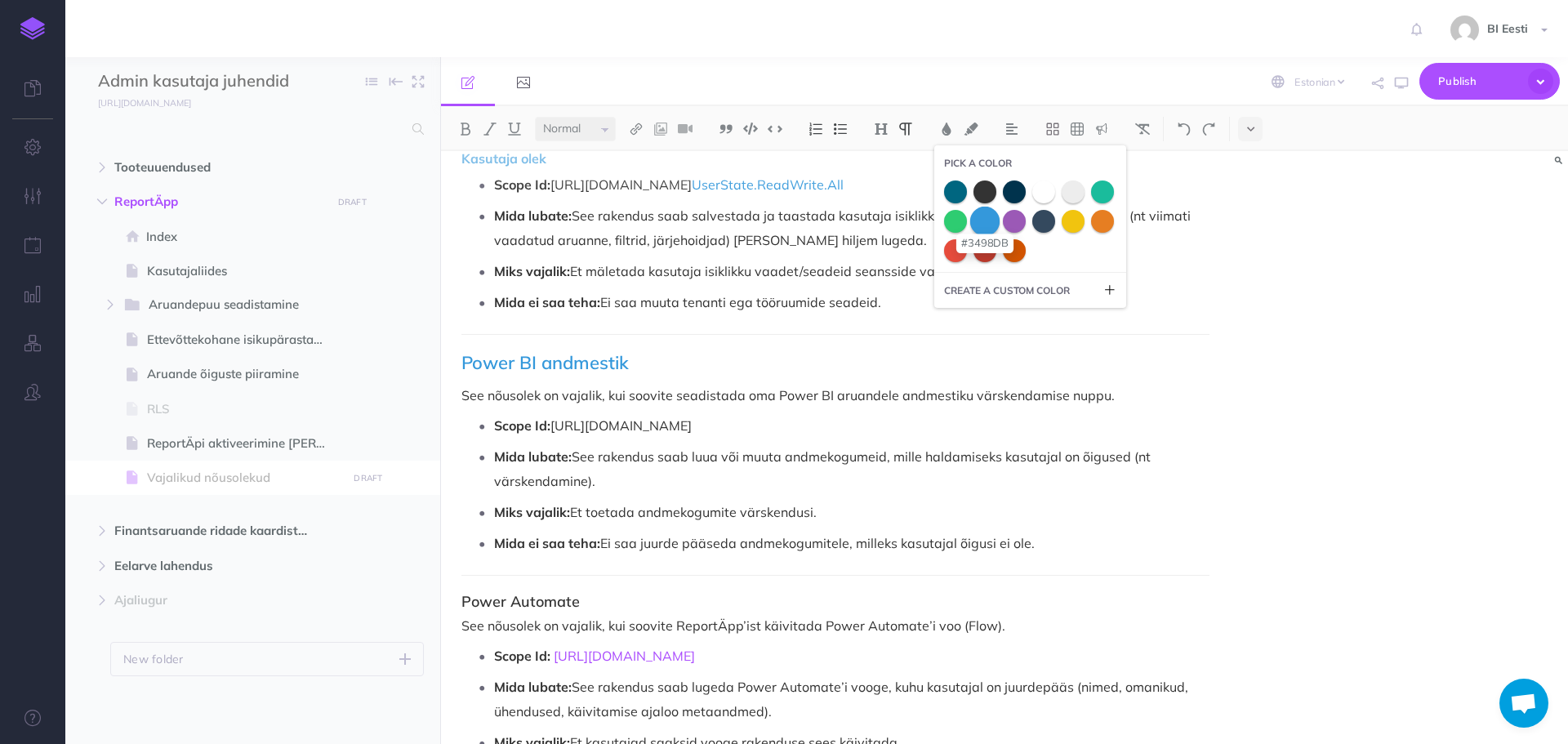
click at [984, 221] on span at bounding box center [984, 220] width 29 height 29
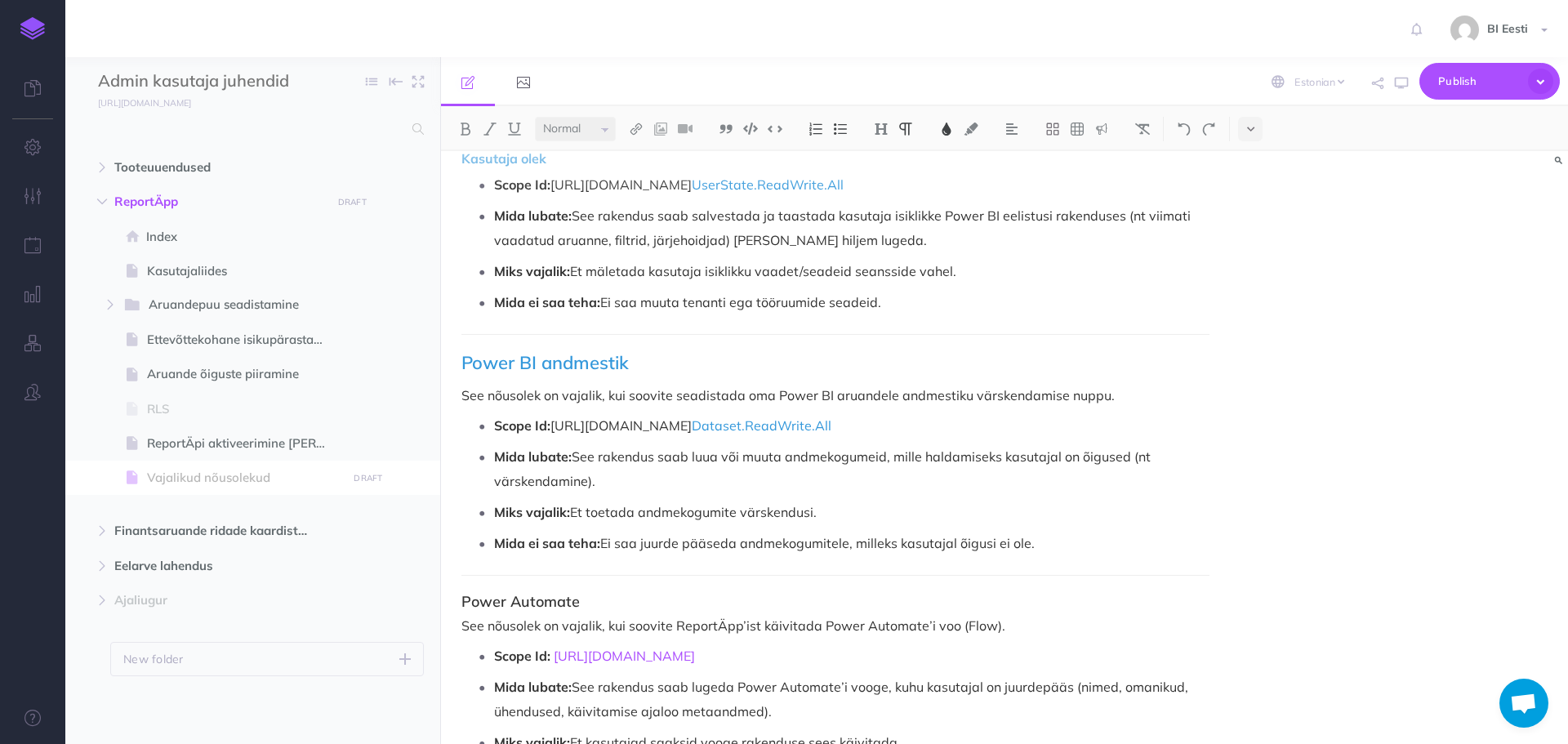
click at [982, 420] on p "Scope Id: https://analysis.windows.net/powerbi/api/ Dataset.ReadWrite.All" at bounding box center [852, 426] width 716 height 24
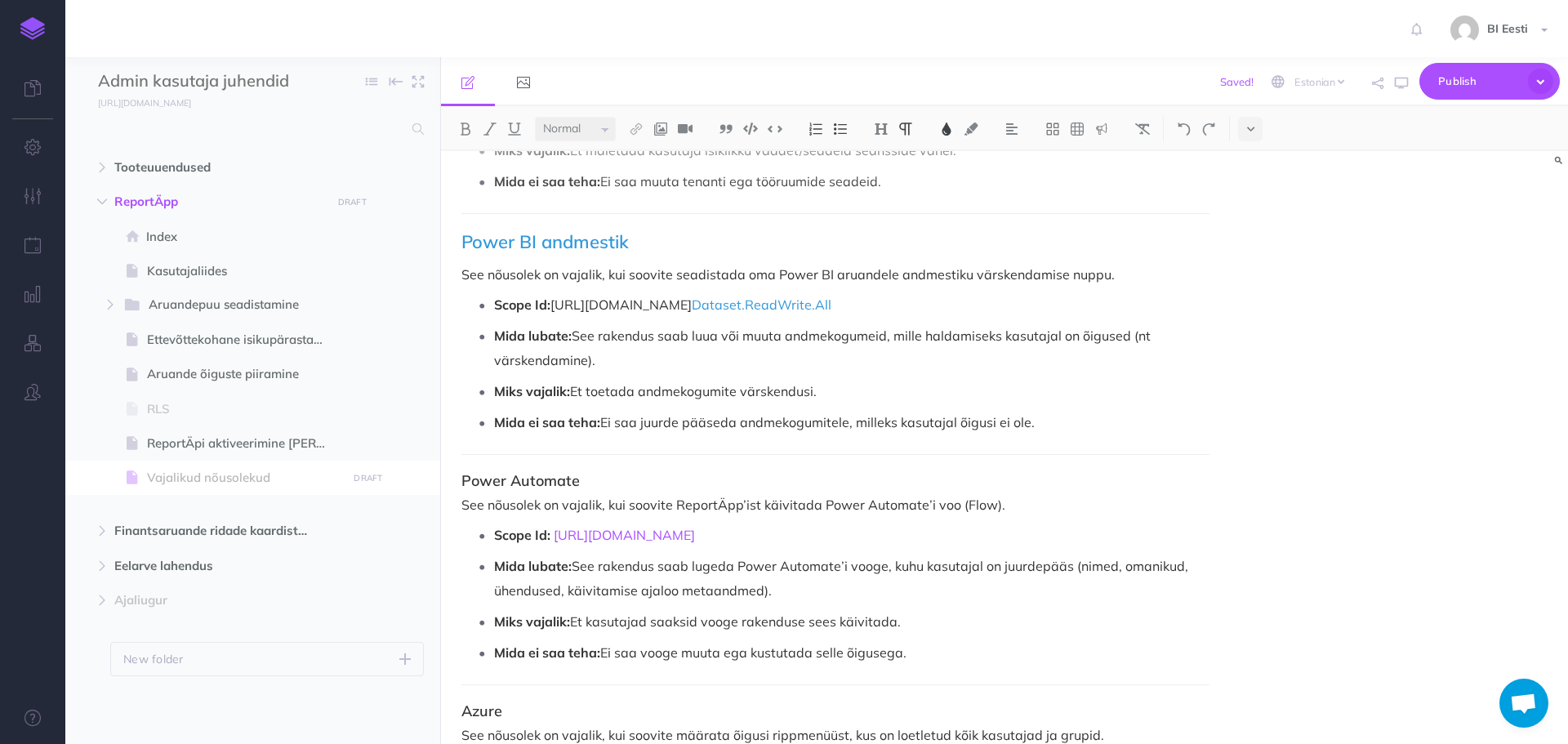
scroll to position [1552, 0]
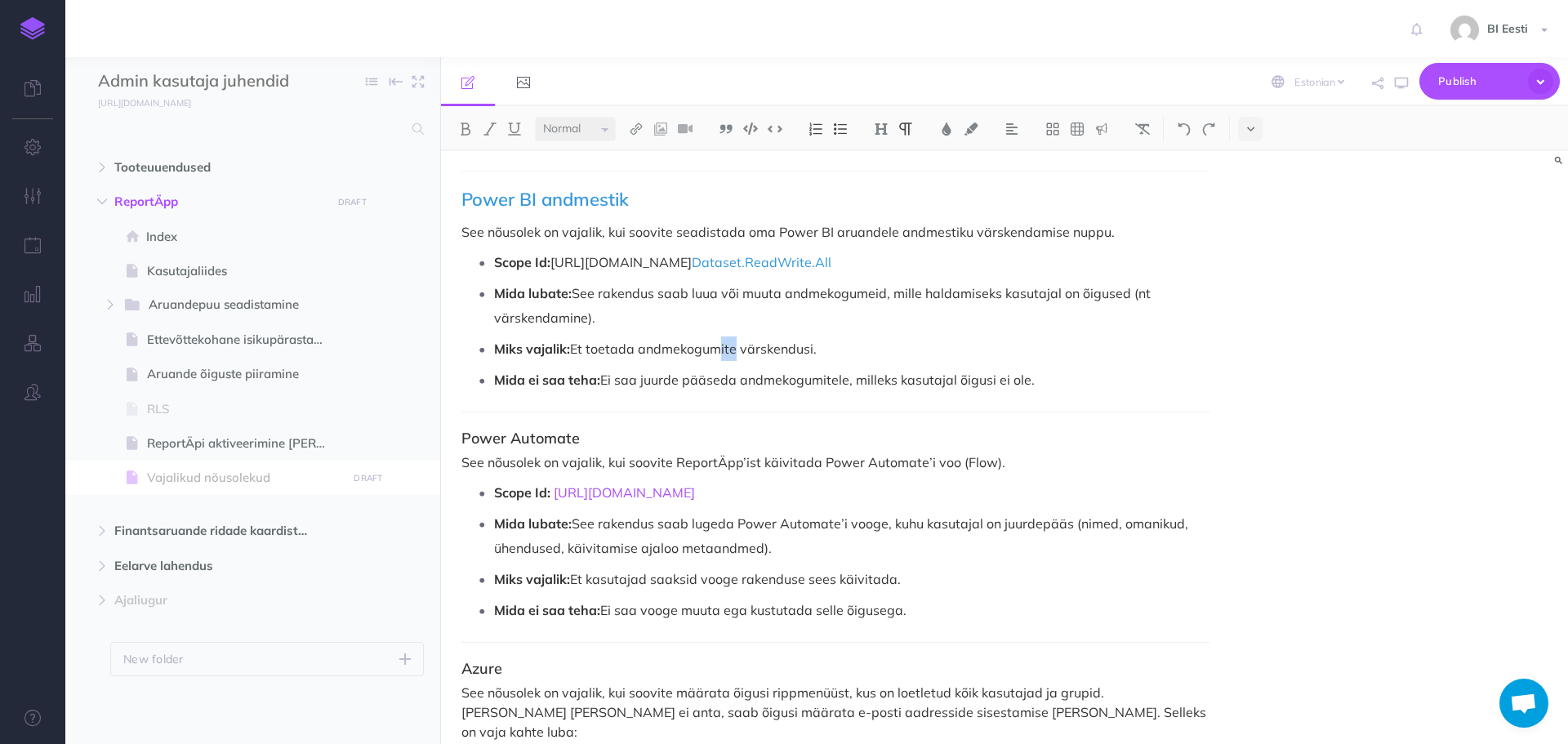
drag, startPoint x: 734, startPoint y: 352, endPoint x: 711, endPoint y: 352, distance: 23.0
click at [711, 352] on p "Miks vajalik: Et toetada andmekogumite värskendusi." at bounding box center [852, 348] width 716 height 24
drag, startPoint x: 881, startPoint y: 295, endPoint x: 786, endPoint y: 293, distance: 95.0
click at [786, 293] on p "Mida lubate: See rakendus saab luua või muuta andmekogumeid, mille haldamiseks …" at bounding box center [852, 305] width 716 height 49
click at [816, 305] on p "Mida lubate: See rakendus saab luua või muuta andmekogumeid, mille haldamiseks …" at bounding box center [852, 305] width 716 height 49
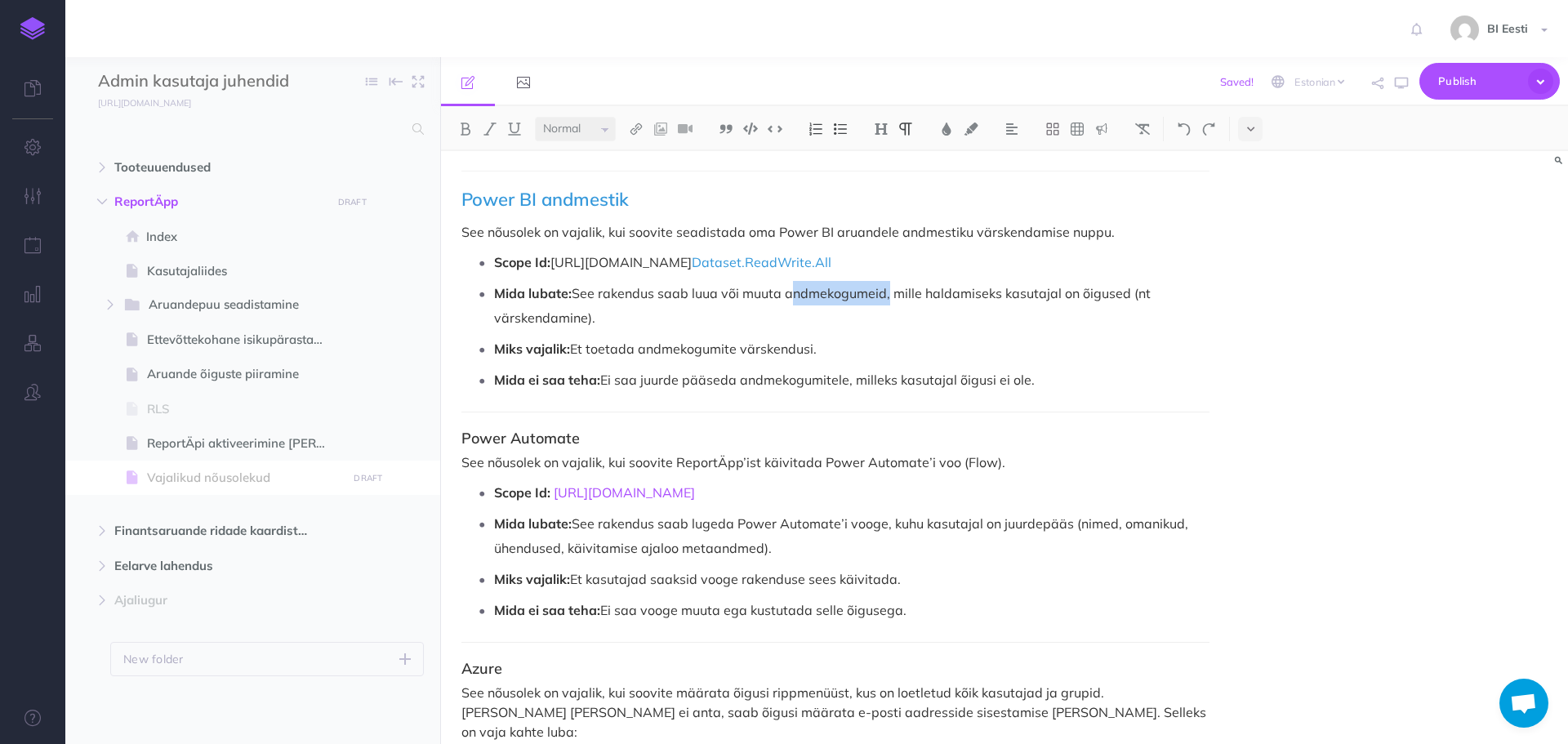
drag, startPoint x: 883, startPoint y: 299, endPoint x: 788, endPoint y: 292, distance: 95.3
click at [788, 292] on p "Mida lubate: See rakendus saab luua või muuta andmekogumeid, mille haldamiseks …" at bounding box center [852, 305] width 716 height 49
drag, startPoint x: 735, startPoint y: 350, endPoint x: 639, endPoint y: 352, distance: 96.0
click at [639, 352] on p "Miks vajalik: Et toetada andmekogumite värskendusi." at bounding box center [852, 348] width 716 height 24
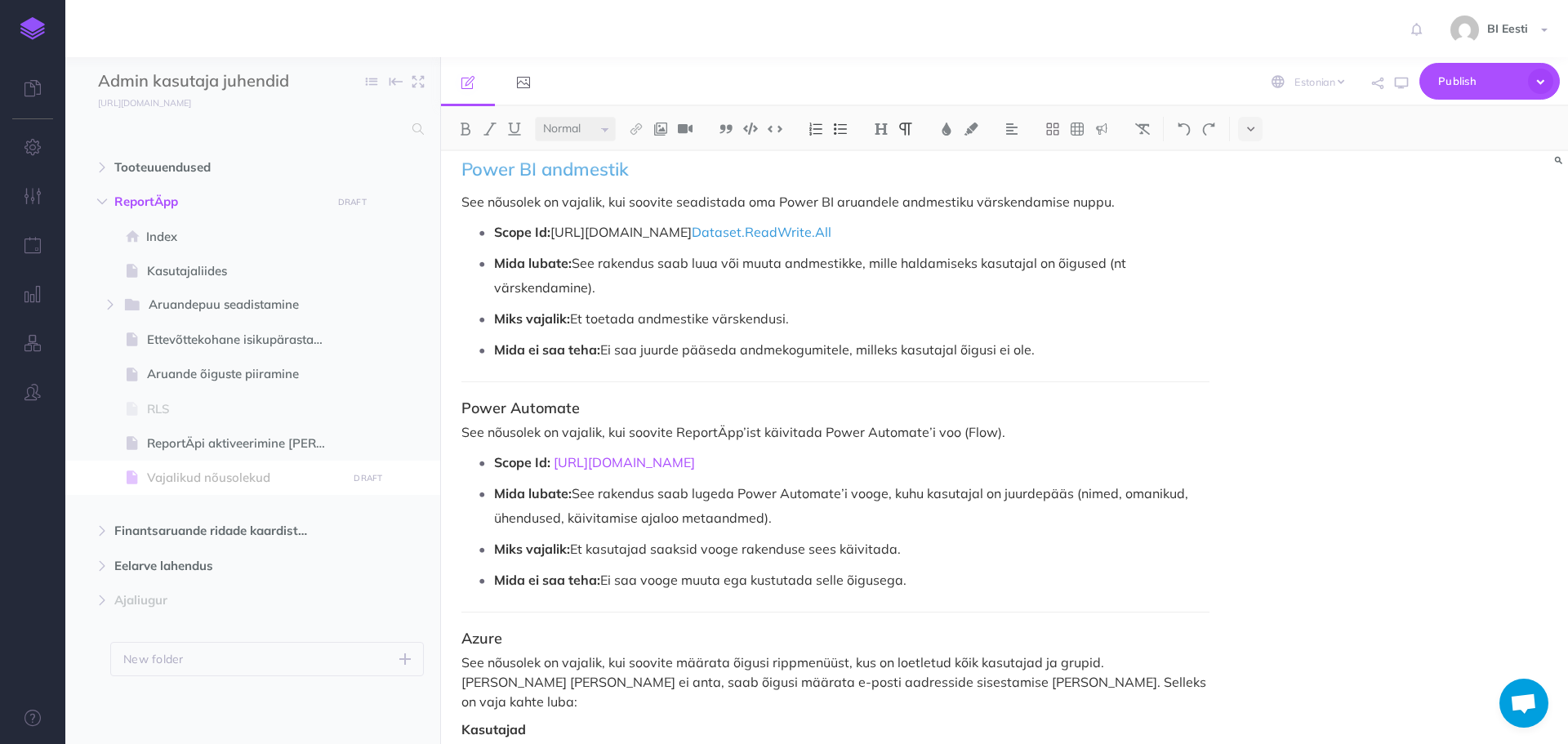
scroll to position [1634, 0]
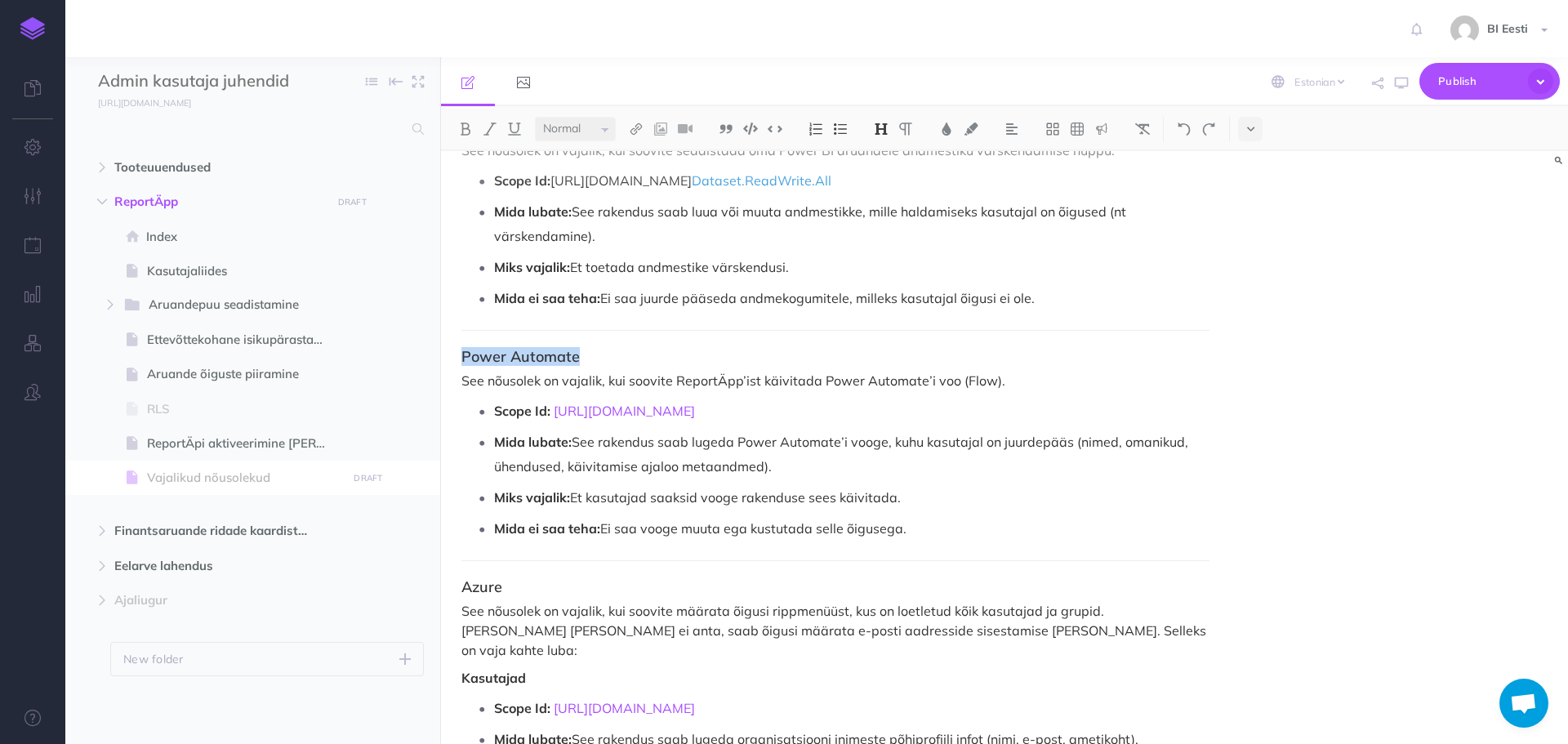
drag, startPoint x: 590, startPoint y: 361, endPoint x: 460, endPoint y: 358, distance: 130.0
click at [884, 133] on img at bounding box center [881, 129] width 15 height 13
click at [886, 231] on button "H4" at bounding box center [881, 231] width 24 height 24
click at [883, 123] on img at bounding box center [881, 129] width 15 height 13
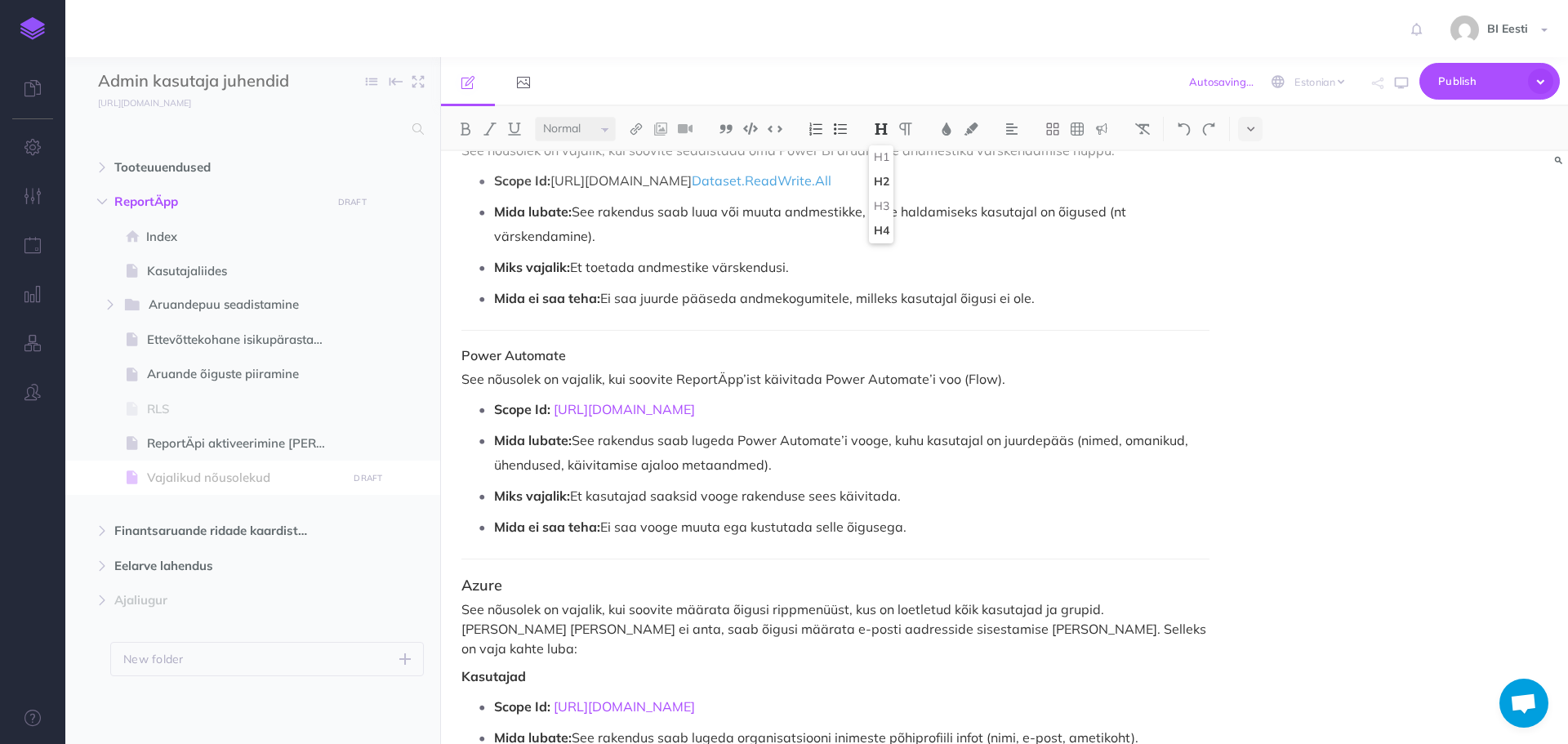
click at [887, 179] on button "H2" at bounding box center [881, 182] width 24 height 24
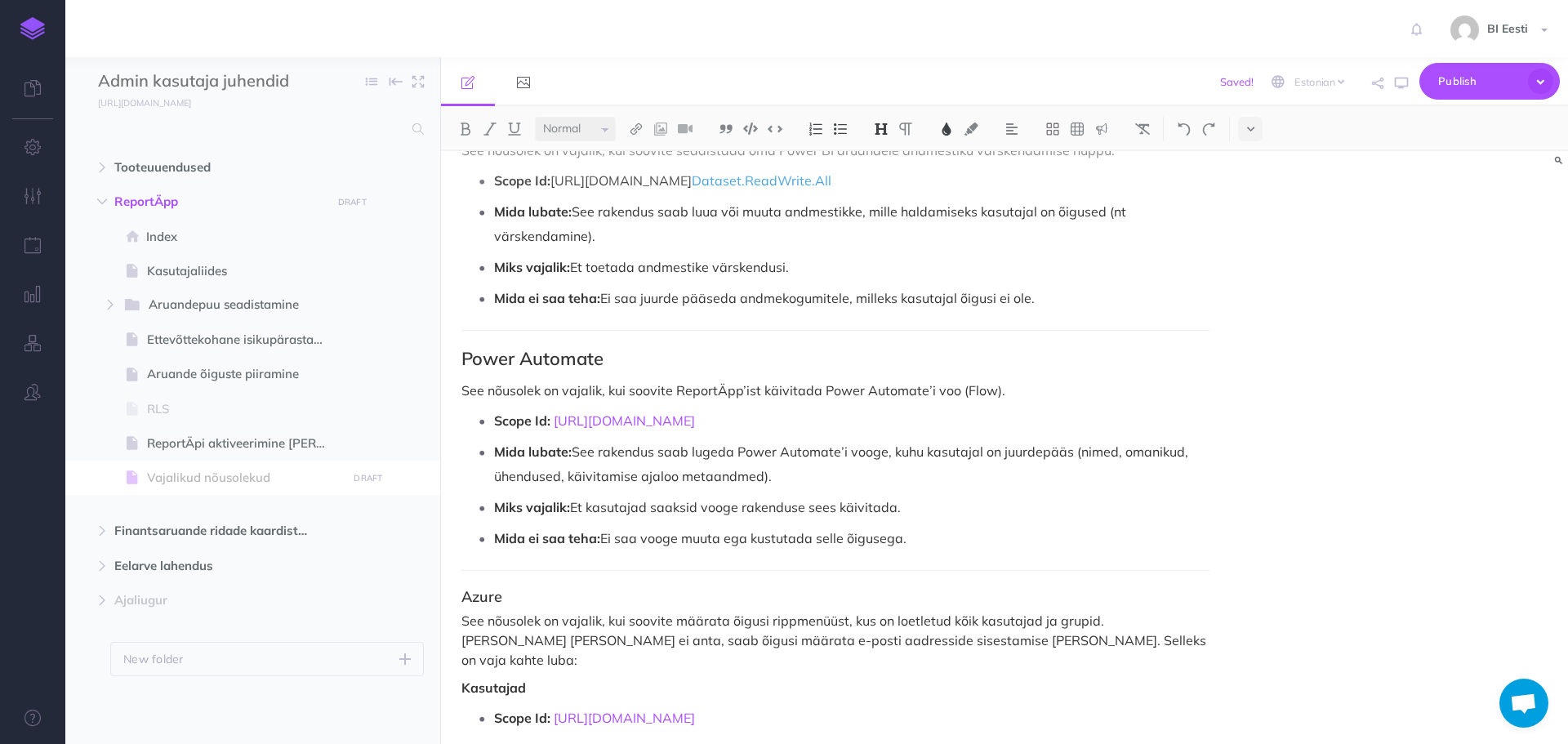
click at [953, 131] on img at bounding box center [946, 129] width 15 height 13
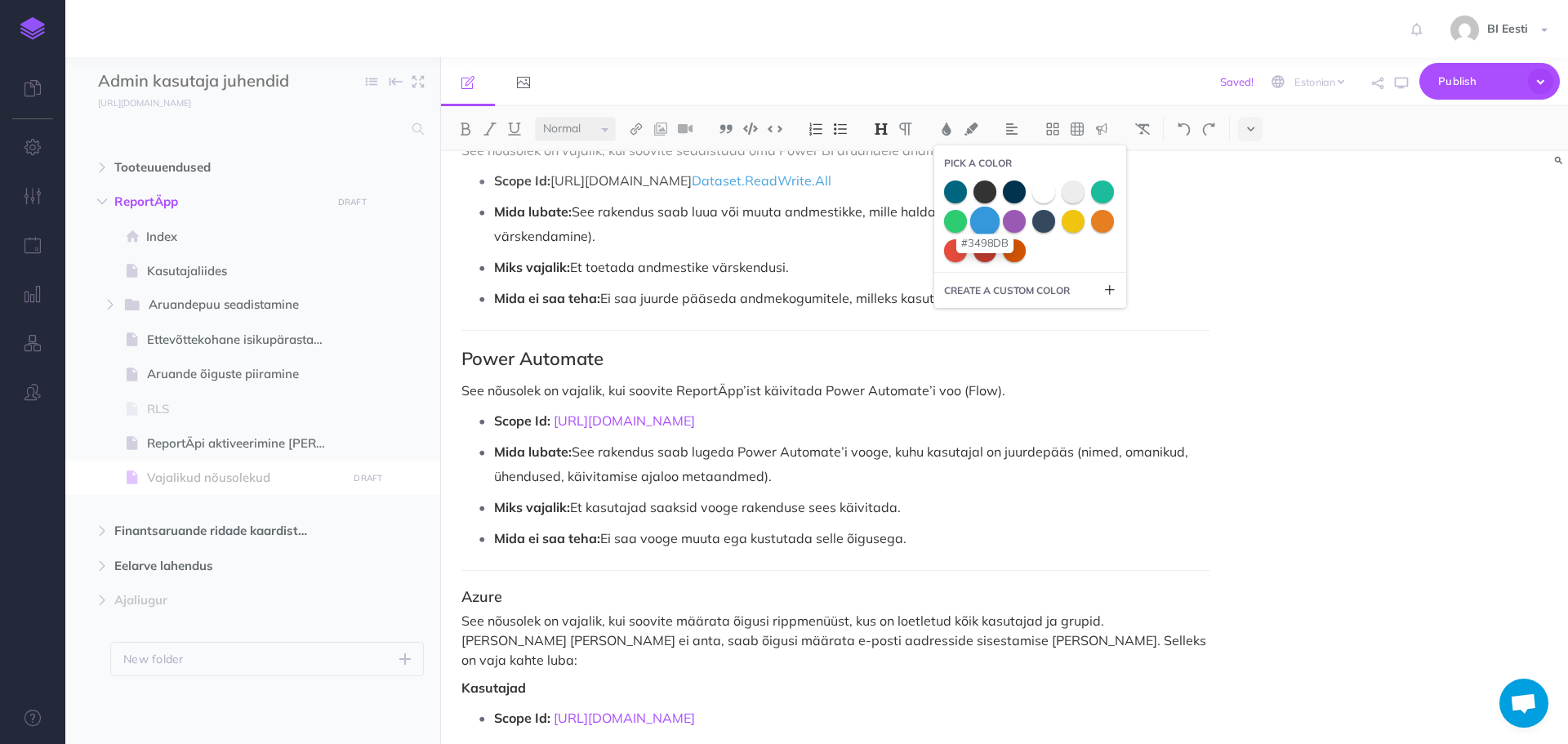
click at [988, 225] on span at bounding box center [984, 220] width 29 height 29
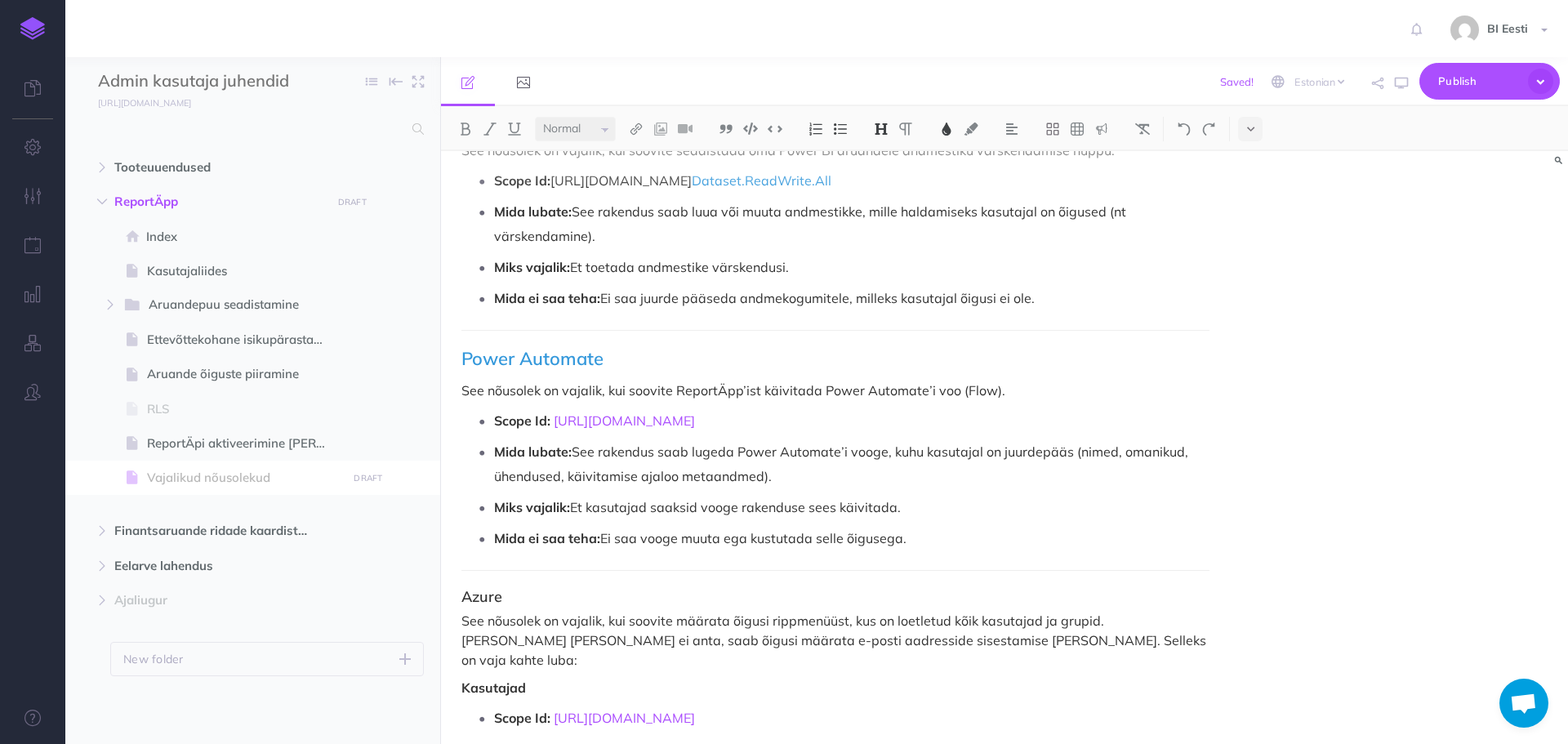
click at [650, 358] on h2 "Power Automate" at bounding box center [835, 358] width 748 height 20
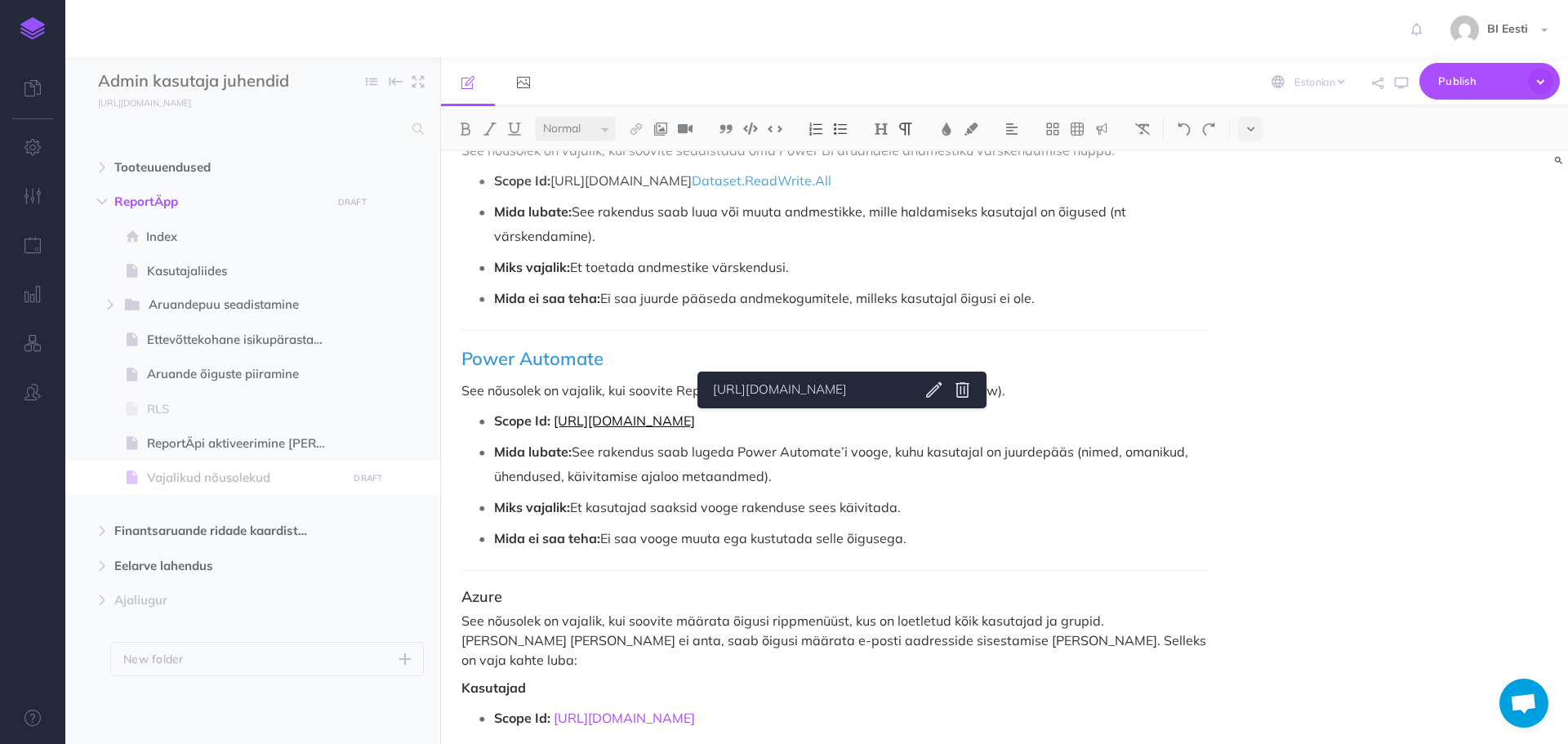
click at [695, 422] on link "https://service.flow.microsoft.com/Flows.Read.All" at bounding box center [624, 420] width 141 height 16
click at [973, 389] on icon at bounding box center [962, 390] width 21 height 21
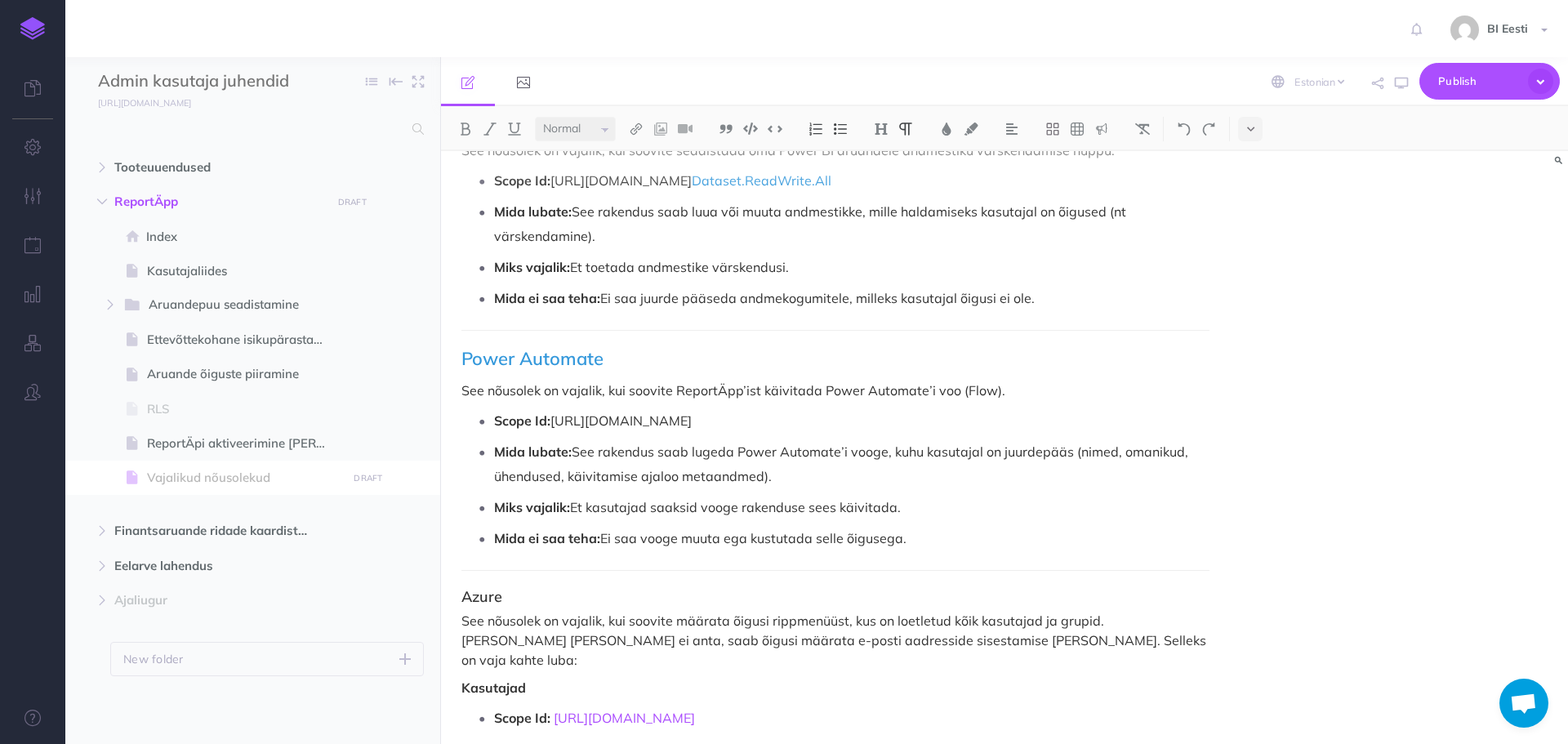
click at [869, 419] on p "Scope Id: https://service.flow.microsoft.com/Flows.Read.All" at bounding box center [852, 421] width 716 height 24
drag, startPoint x: 858, startPoint y: 422, endPoint x: 755, endPoint y: 422, distance: 103.0
click at [755, 422] on p "Scope Id: https://service.flow.microsoft.com/Flows.Read.All" at bounding box center [852, 421] width 716 height 24
click at [951, 130] on img at bounding box center [946, 129] width 15 height 13
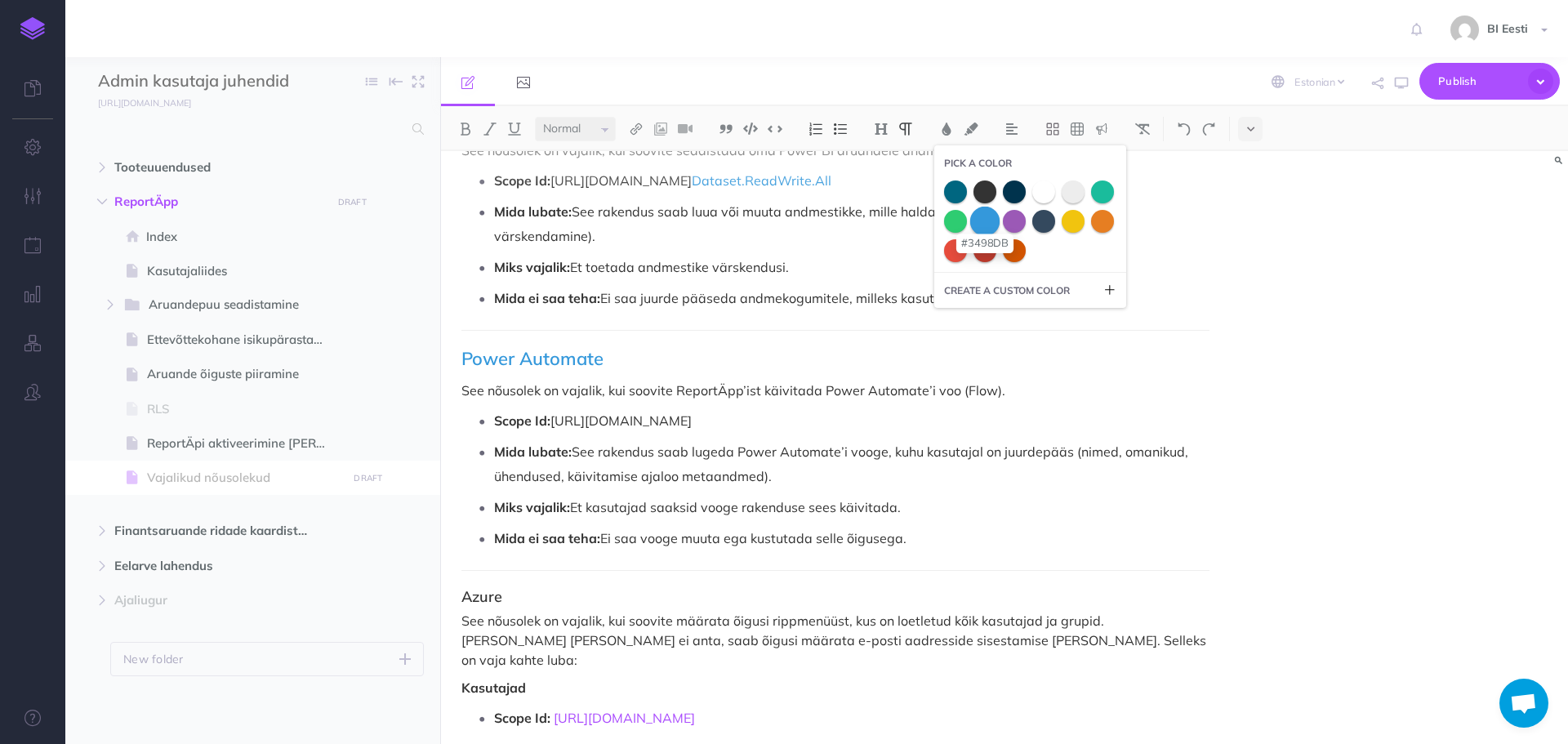
click at [992, 218] on span at bounding box center [984, 220] width 29 height 29
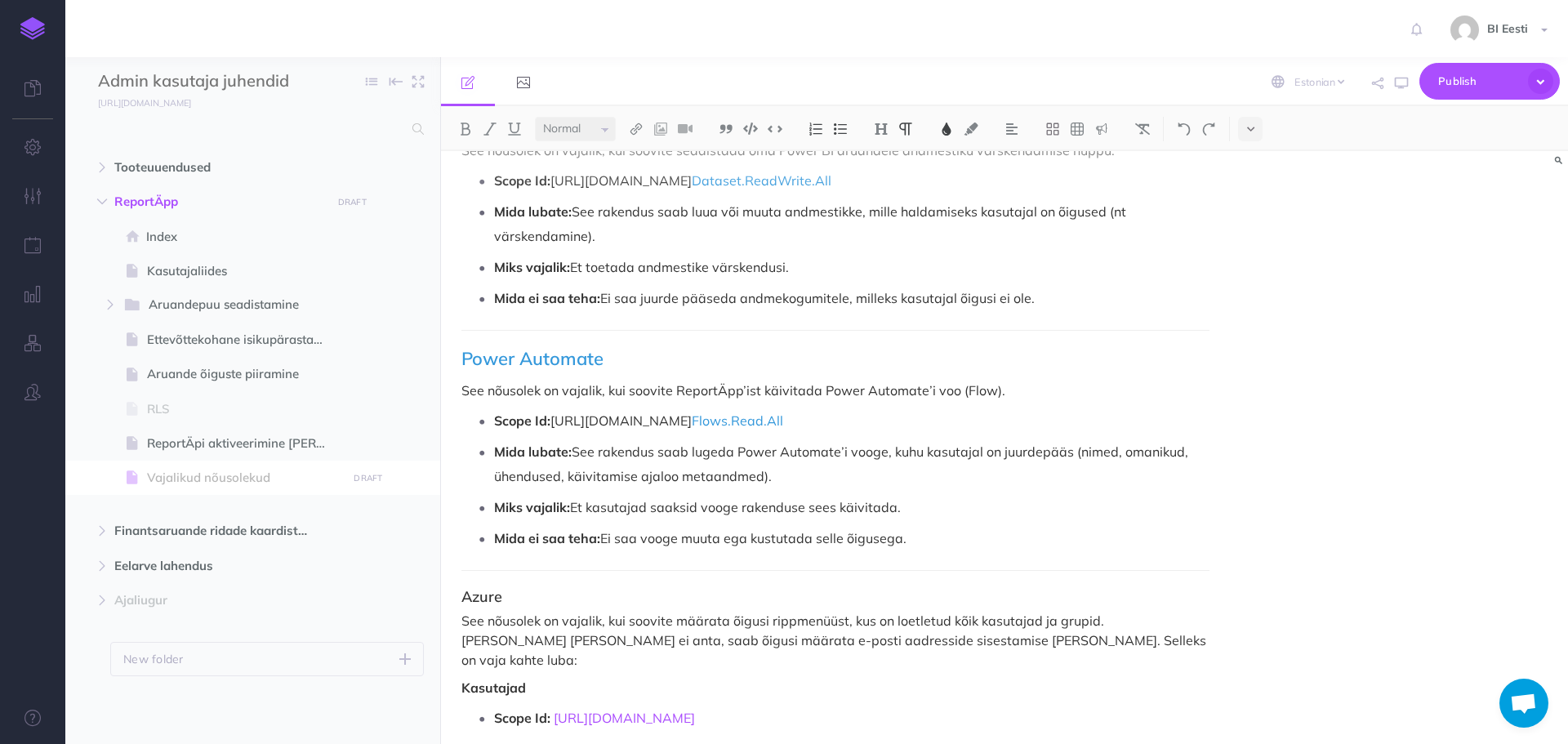
click at [874, 419] on p "Scope Id: https://service.flow.microsoft.com/ Flows.Read.All" at bounding box center [852, 421] width 716 height 24
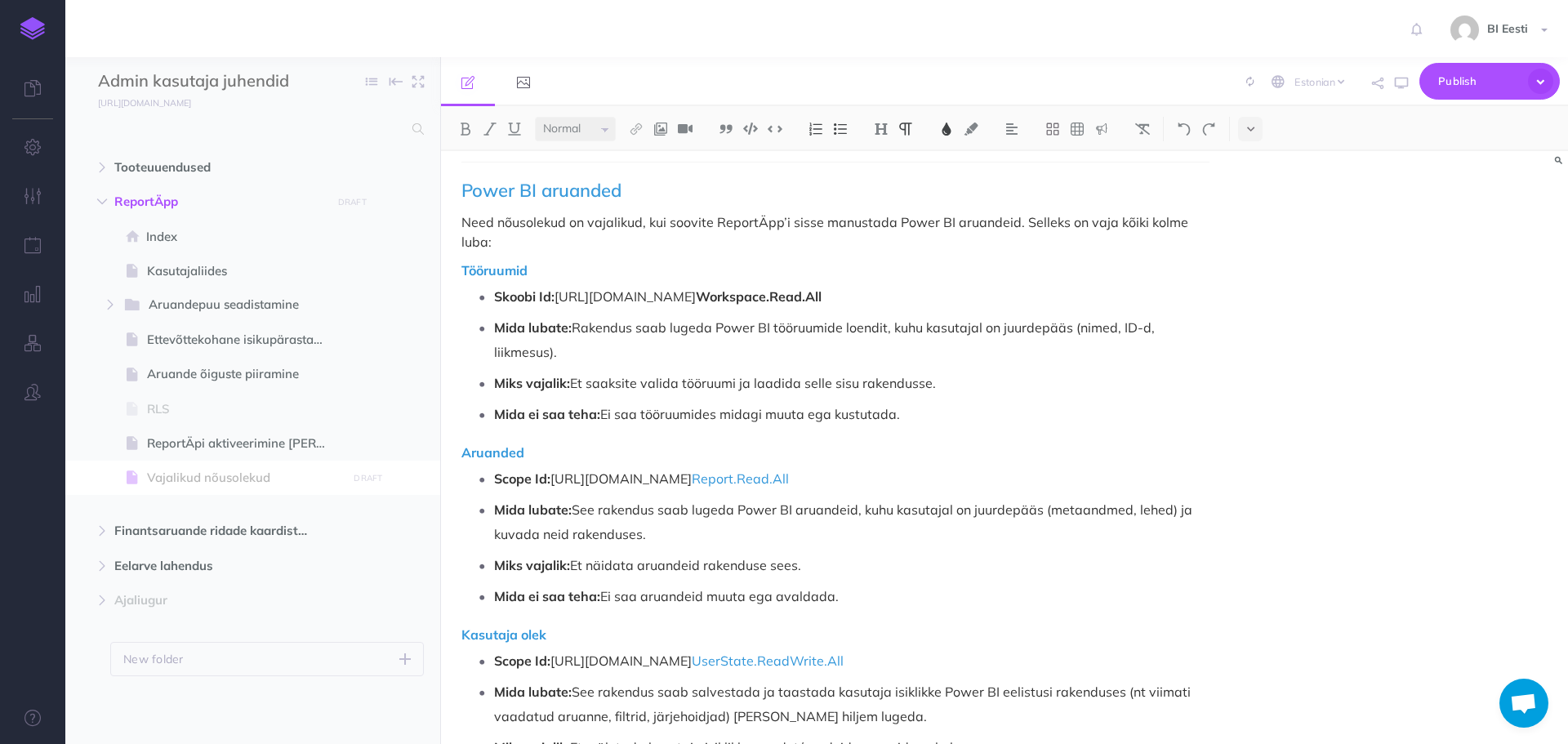
scroll to position [817, 0]
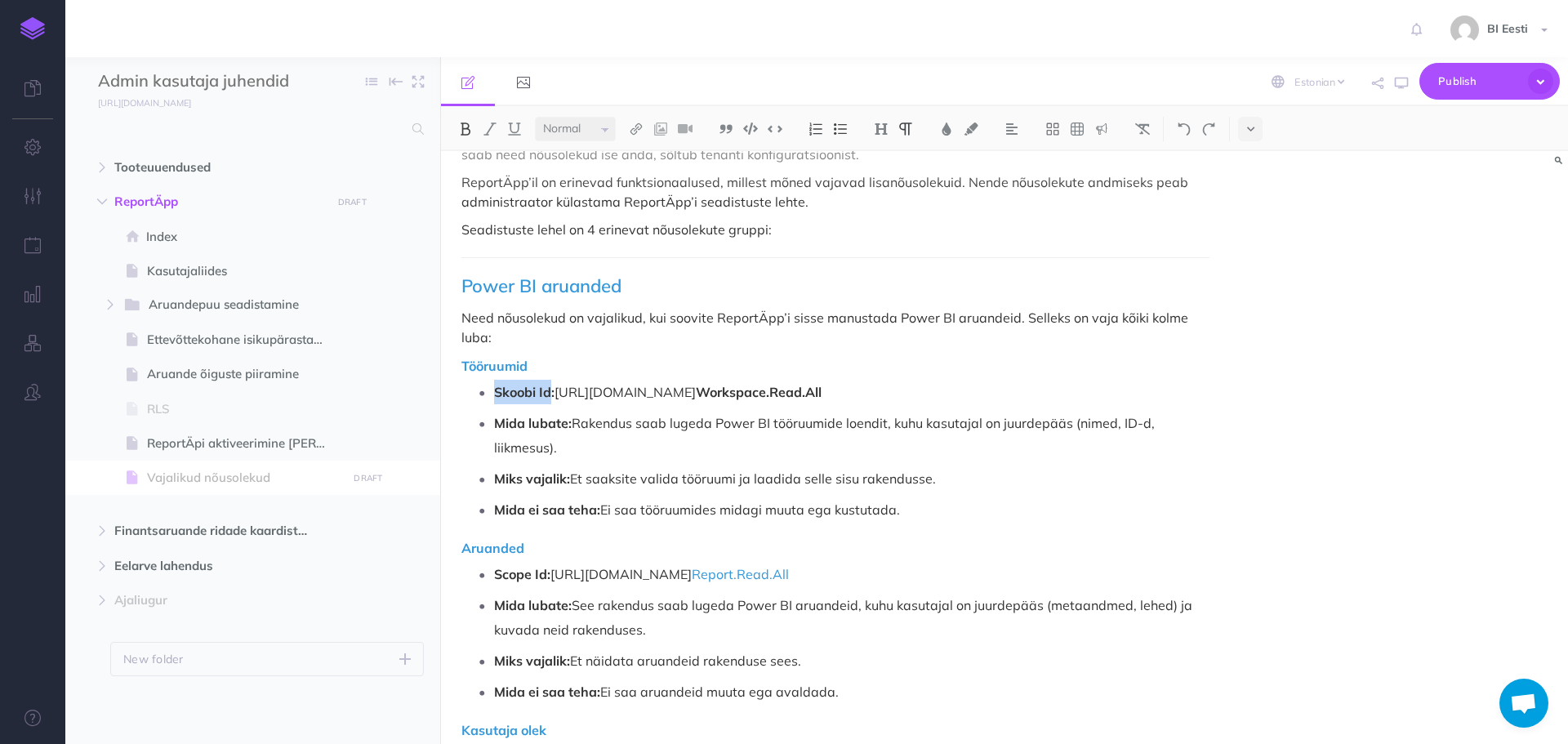
drag, startPoint x: 553, startPoint y: 395, endPoint x: 497, endPoint y: 392, distance: 56.1
click at [497, 392] on strong "Skoobi Id:" at bounding box center [525, 392] width 60 height 16
copy strong "Skoobi Id"
drag, startPoint x: 546, startPoint y: 573, endPoint x: 495, endPoint y: 576, distance: 51.1
click at [495, 576] on strong "Scope Id:" at bounding box center [523, 574] width 57 height 16
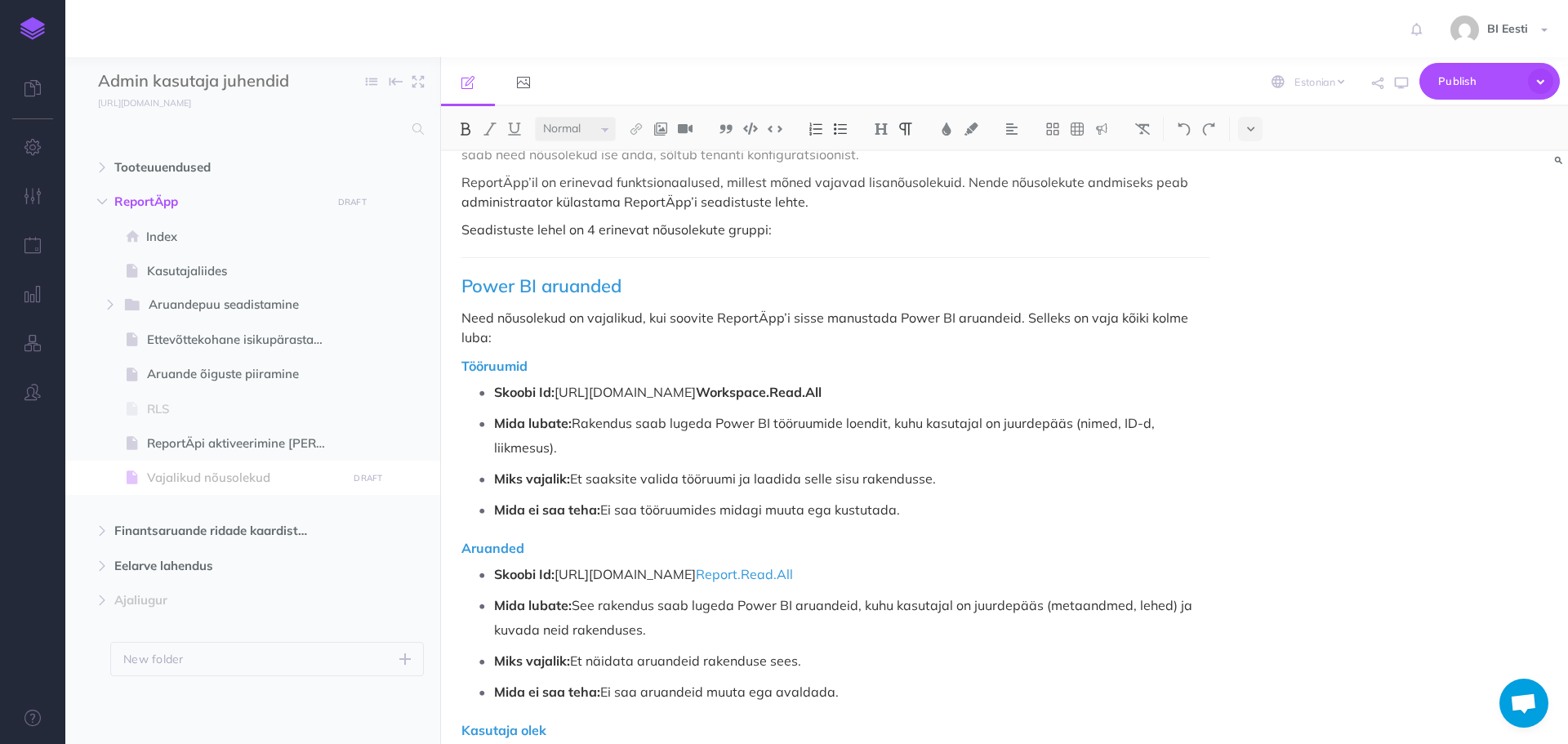
scroll to position [1225, 0]
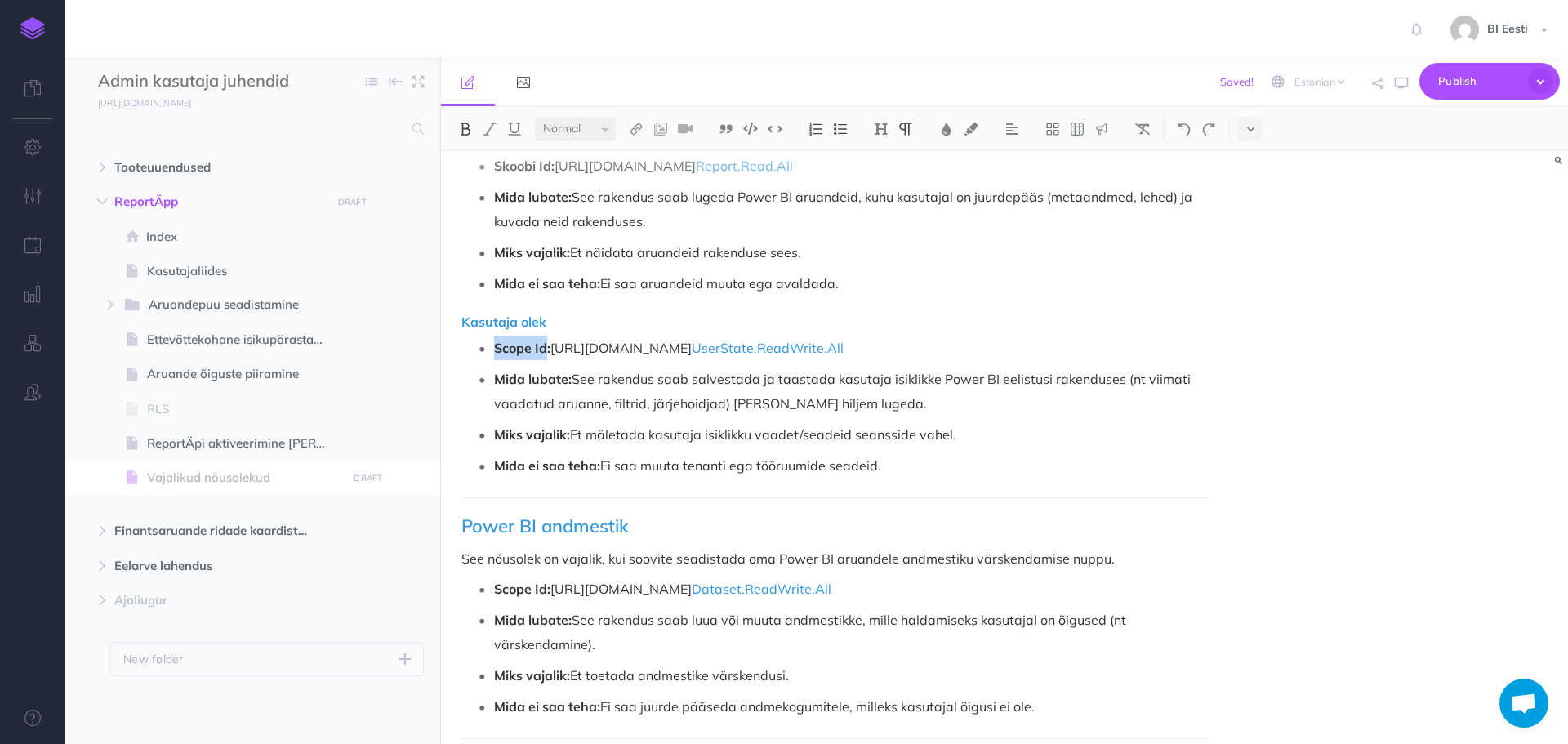
drag, startPoint x: 546, startPoint y: 348, endPoint x: 494, endPoint y: 351, distance: 52.1
click at [494, 351] on strong "Scope Id:" at bounding box center [523, 348] width 57 height 16
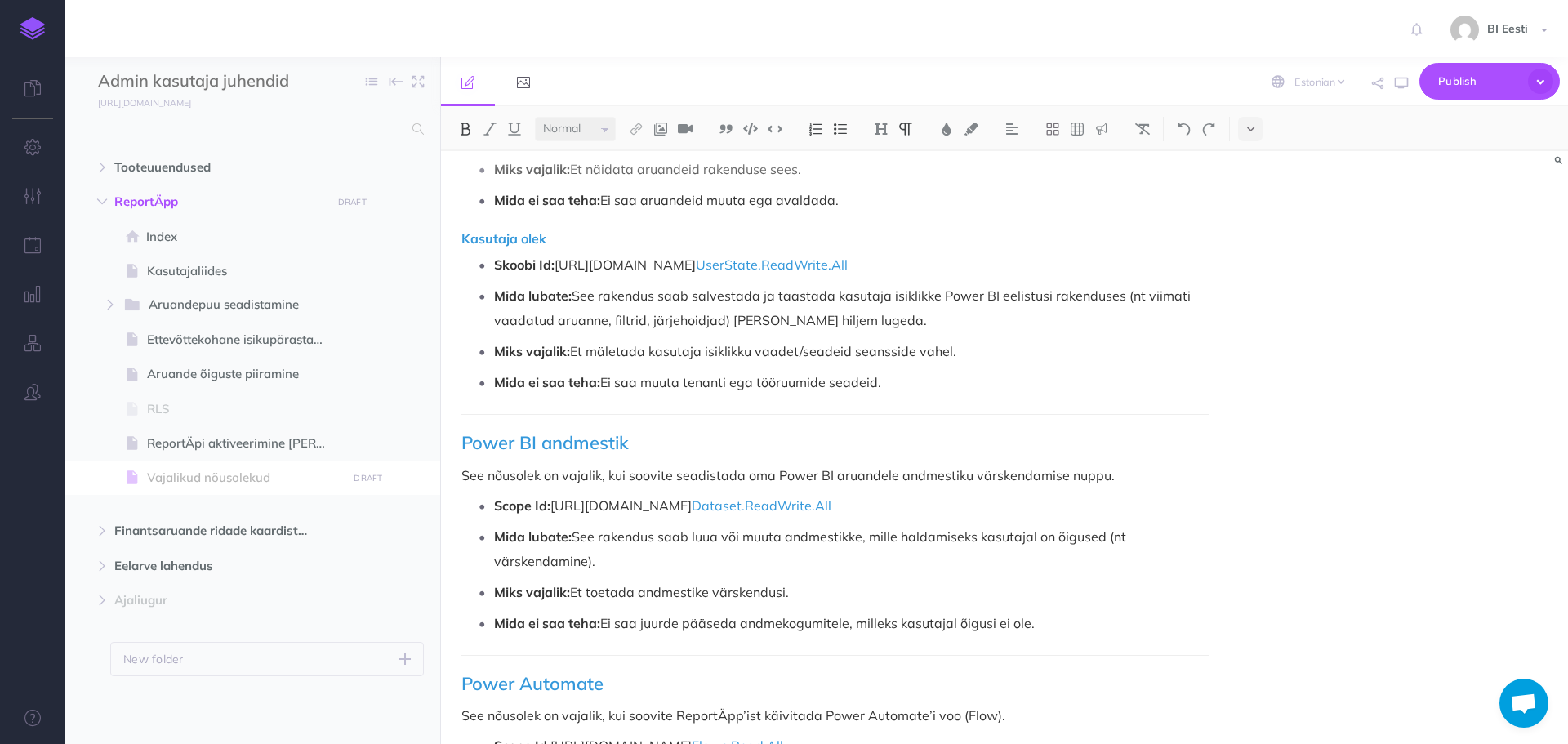
scroll to position [1552, 0]
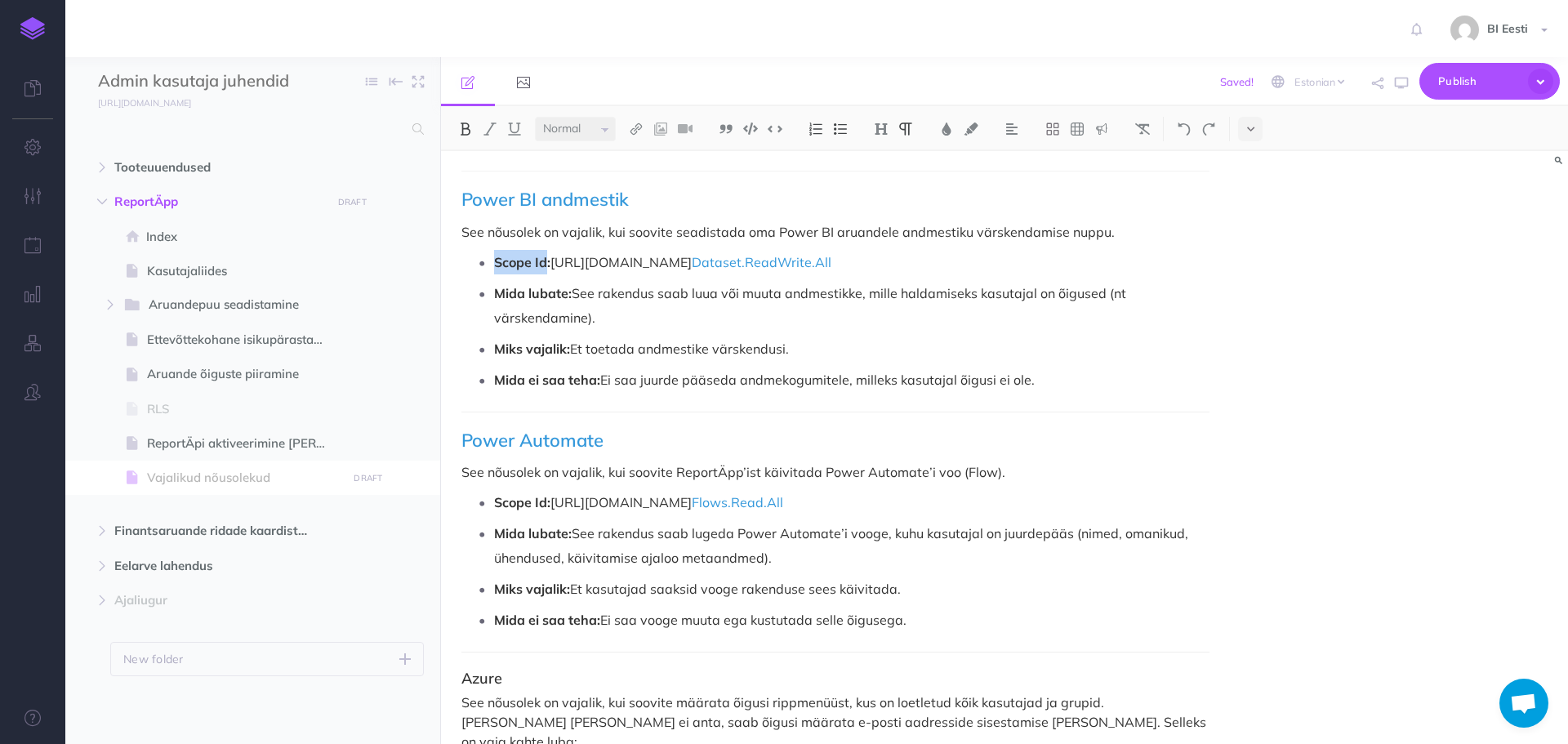
drag, startPoint x: 547, startPoint y: 266, endPoint x: 496, endPoint y: 267, distance: 51.0
click at [496, 267] on strong "Scope Id:" at bounding box center [523, 262] width 57 height 16
drag, startPoint x: 545, startPoint y: 503, endPoint x: 494, endPoint y: 503, distance: 51.0
click at [494, 503] on strong "Scope Id:" at bounding box center [523, 502] width 57 height 16
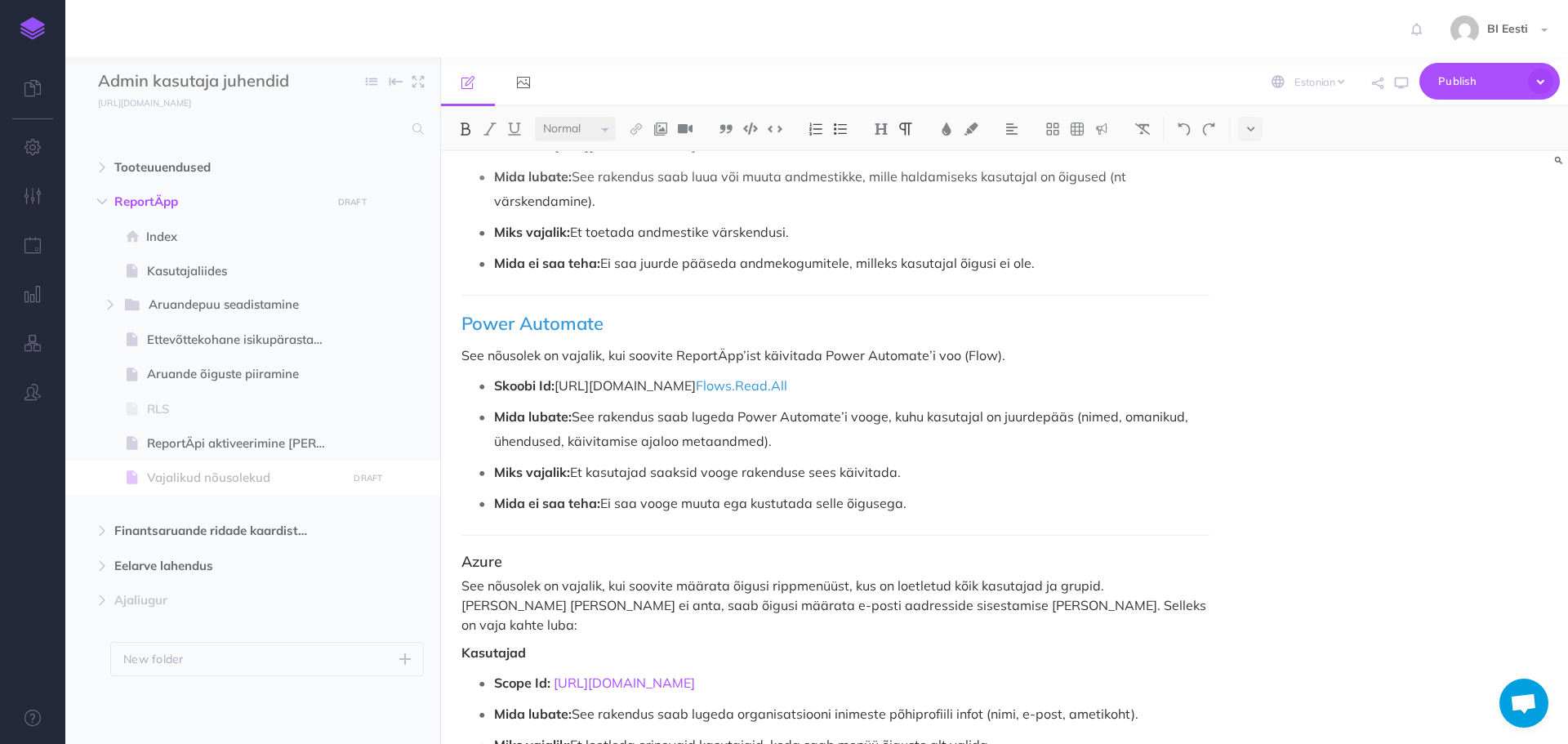
scroll to position [1715, 0]
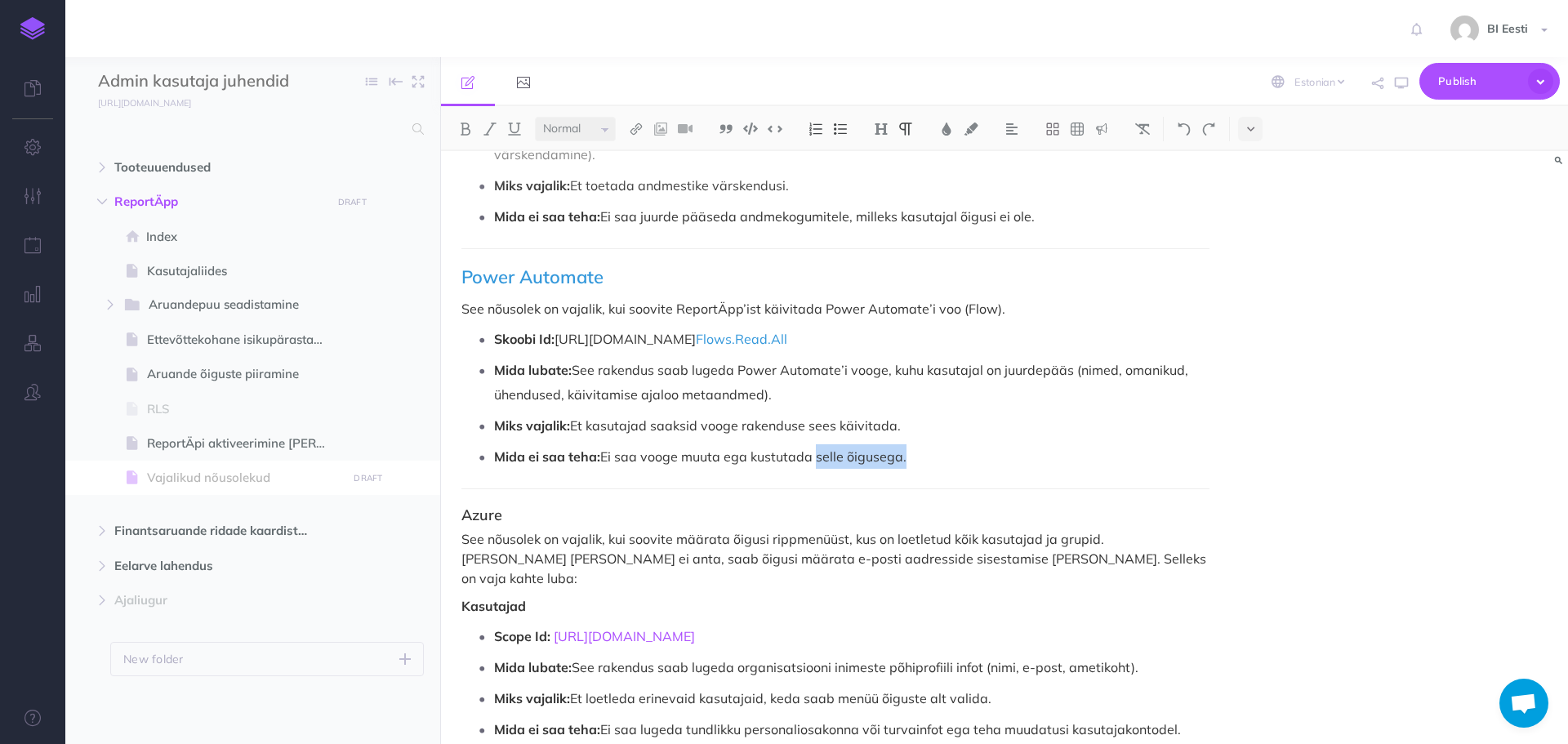
drag, startPoint x: 902, startPoint y: 461, endPoint x: 814, endPoint y: 466, distance: 88.1
click at [814, 466] on p "Mida ei saa teha: Ei saa vooge muuta ega kustutada selle õigusega." at bounding box center [852, 457] width 716 height 24
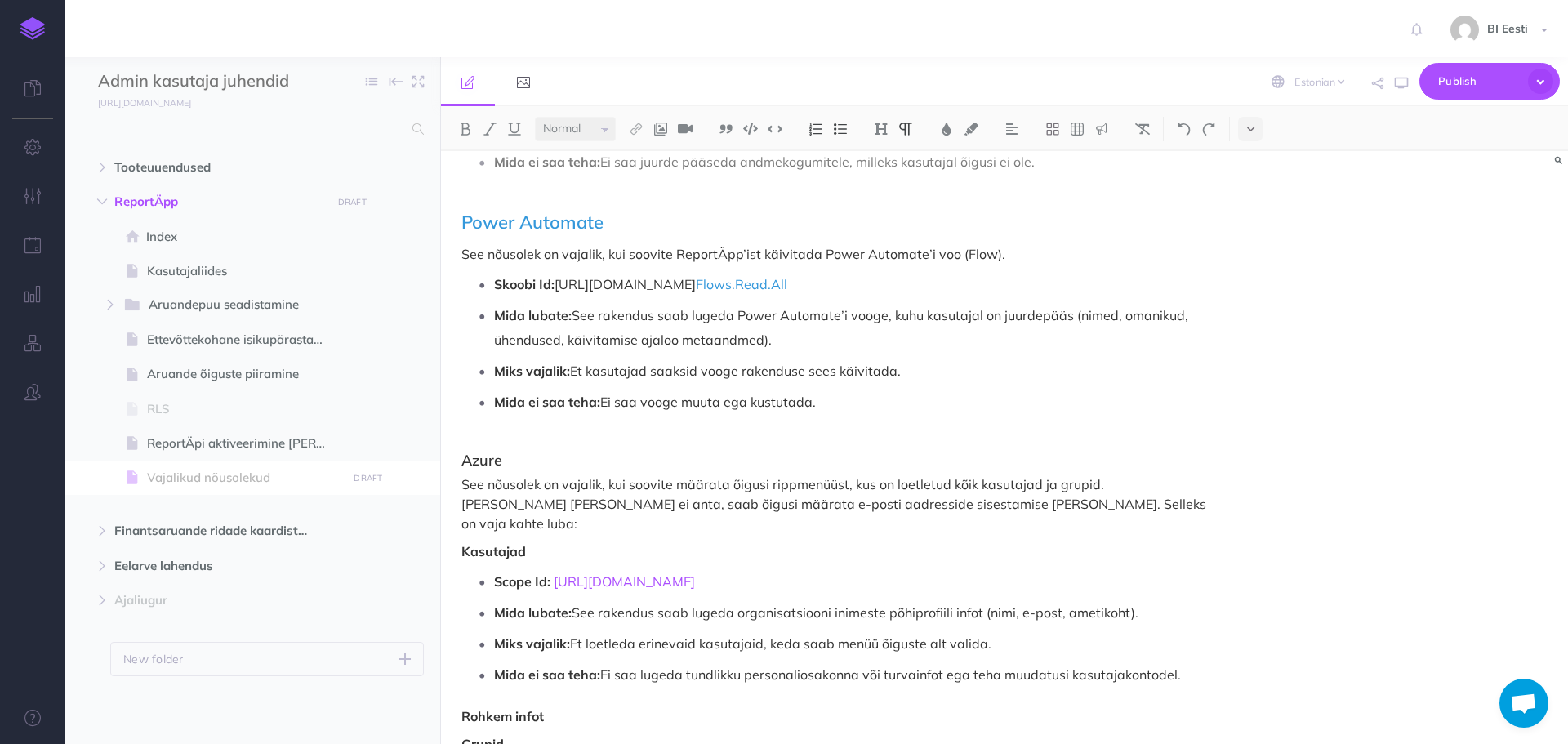
scroll to position [1797, 0]
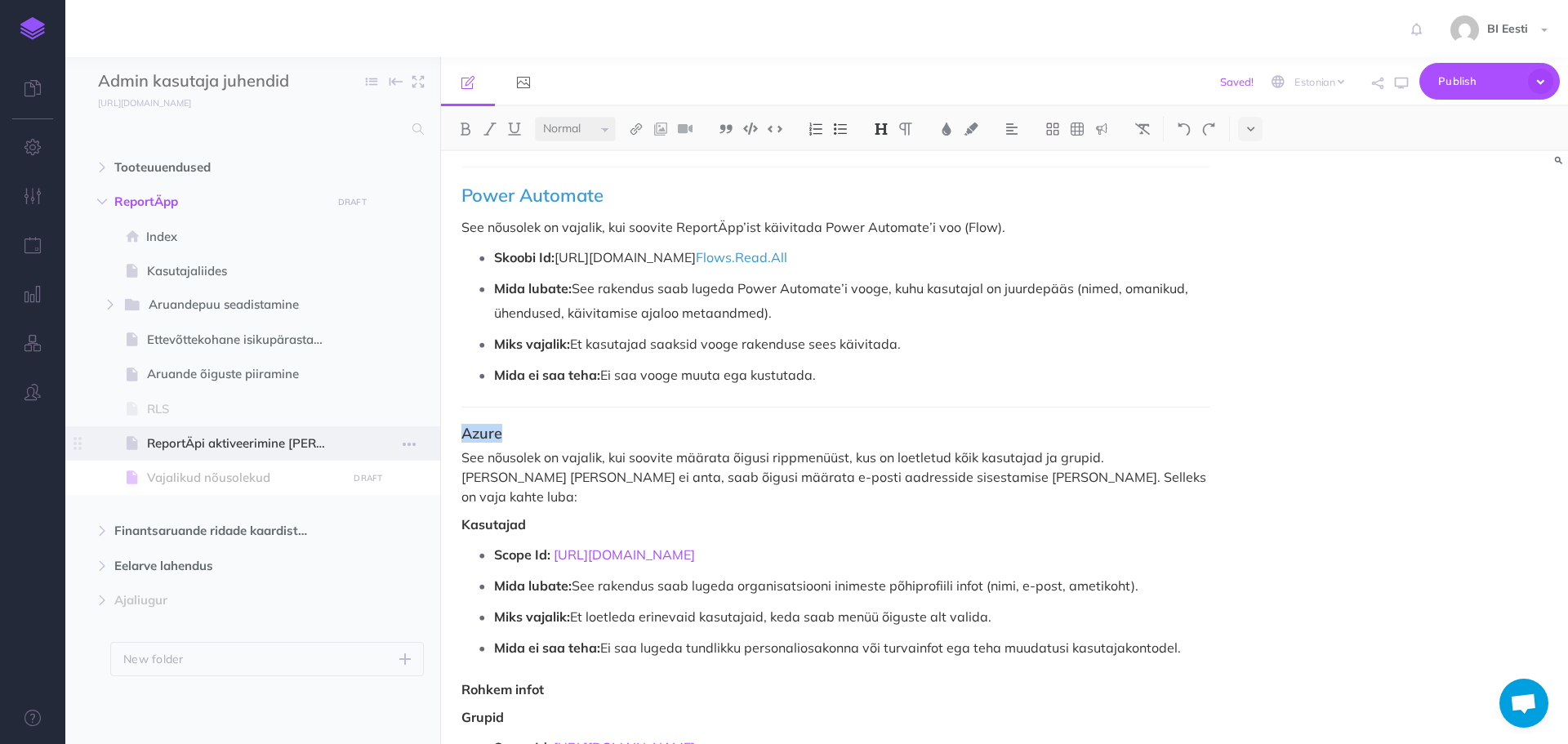
drag, startPoint x: 511, startPoint y: 436, endPoint x: 427, endPoint y: 436, distance: 84.0
click at [427, 436] on div "Admin kasutaja juhendid Collapse all Expand all Expand to root folders https://…" at bounding box center [816, 400] width 1503 height 687
click at [881, 128] on img at bounding box center [881, 129] width 15 height 13
click at [887, 164] on button "H1" at bounding box center [881, 157] width 24 height 24
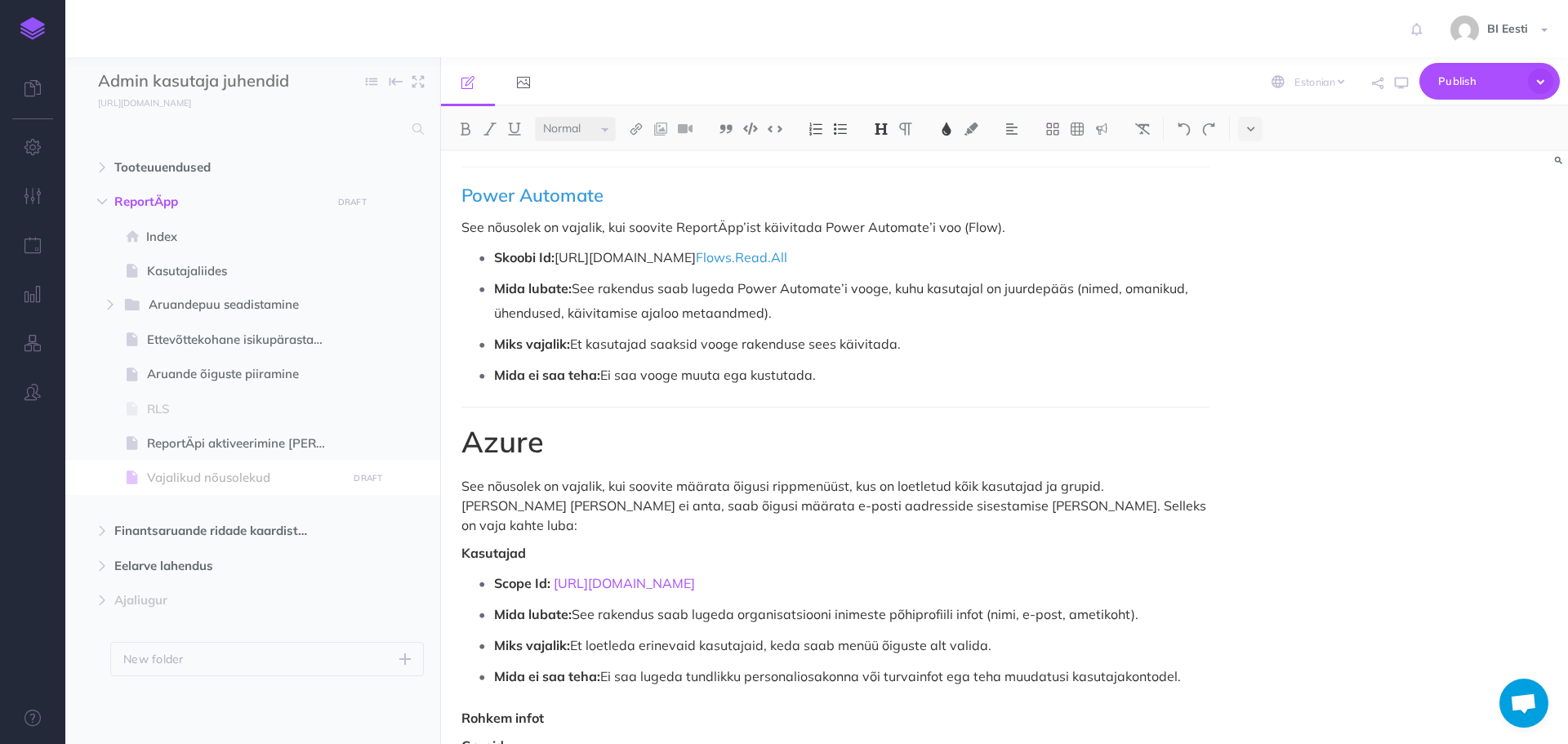
click at [959, 130] on button at bounding box center [946, 129] width 24 height 24
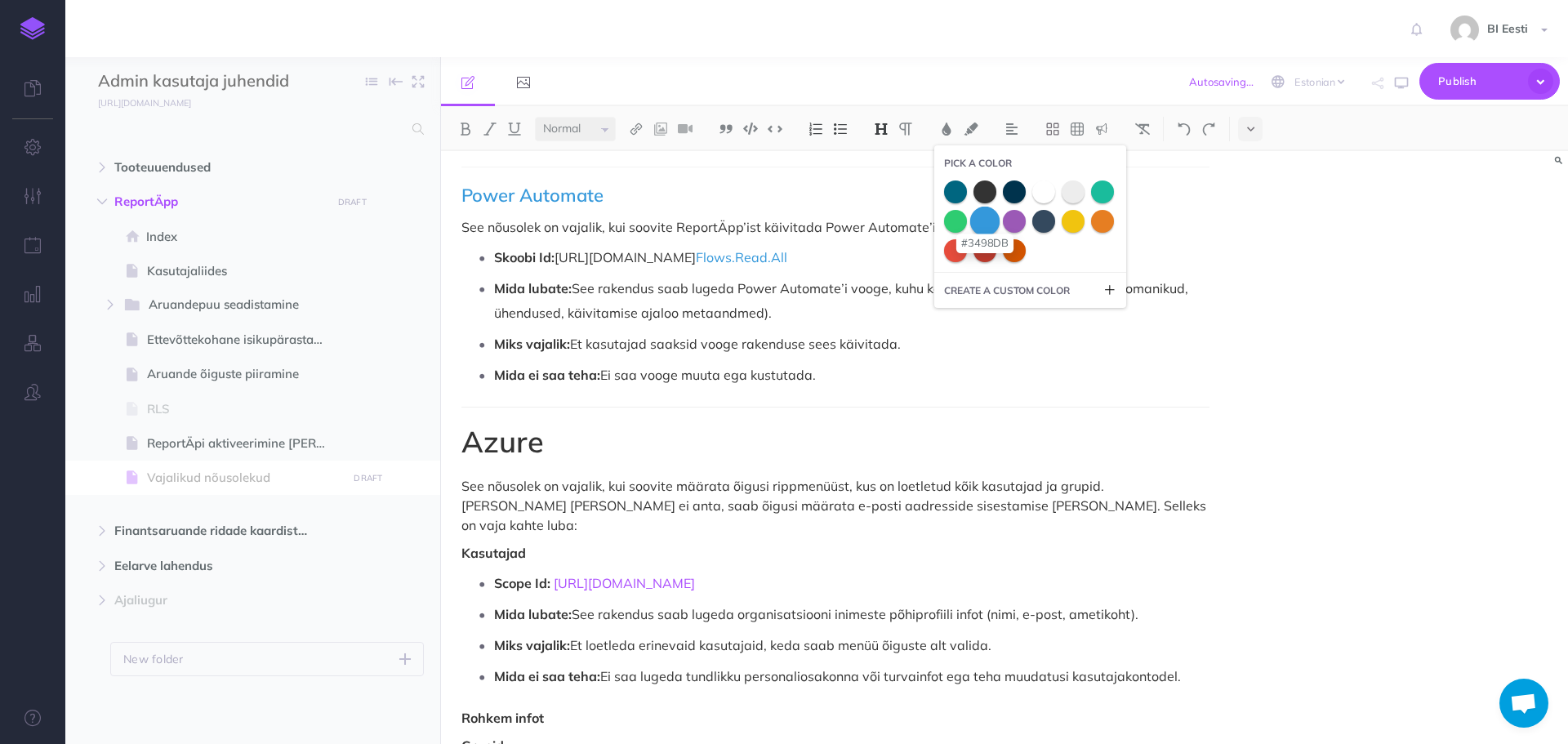
click at [988, 227] on span at bounding box center [984, 220] width 29 height 29
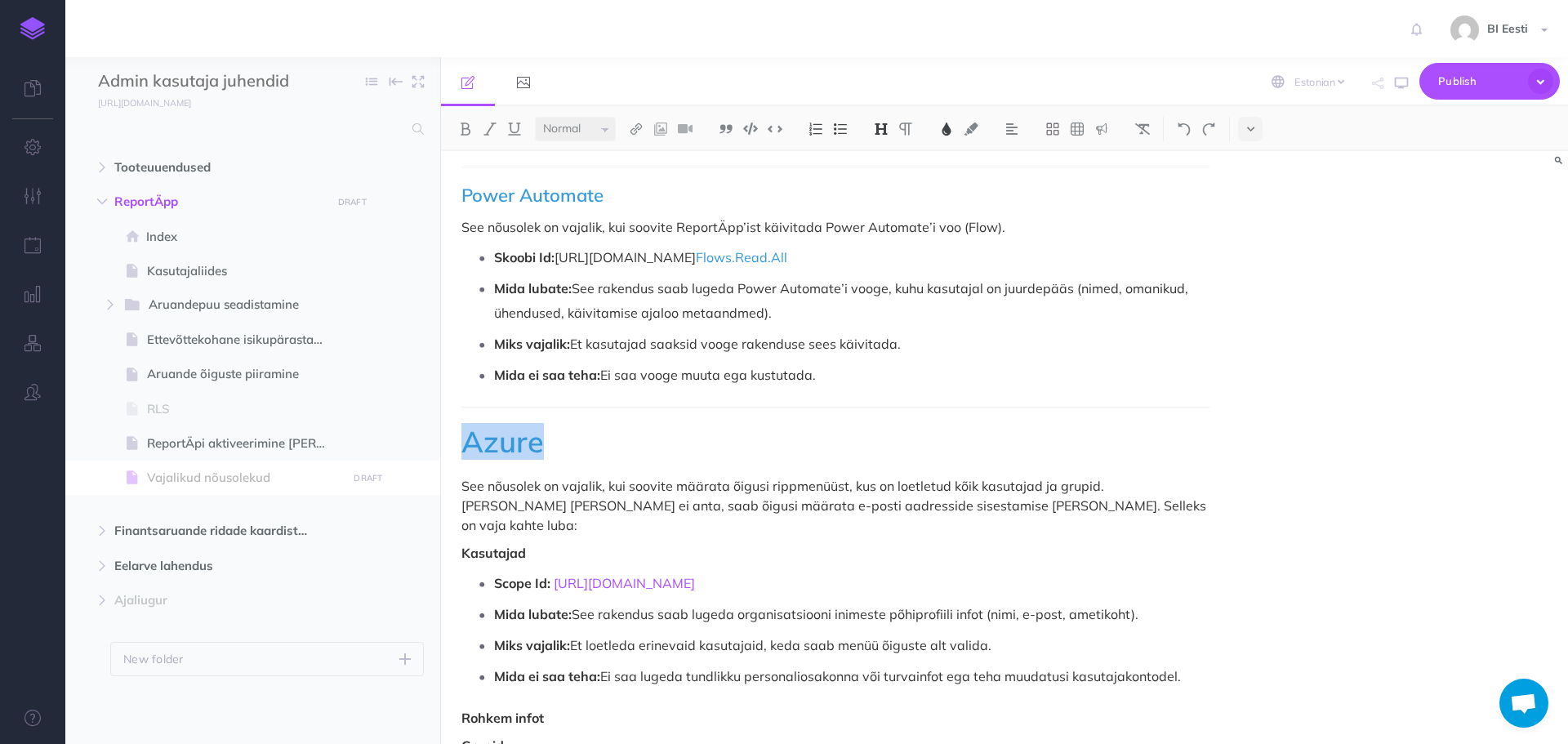
click at [884, 133] on img at bounding box center [881, 129] width 15 height 13
click at [885, 183] on button "H2" at bounding box center [881, 182] width 24 height 24
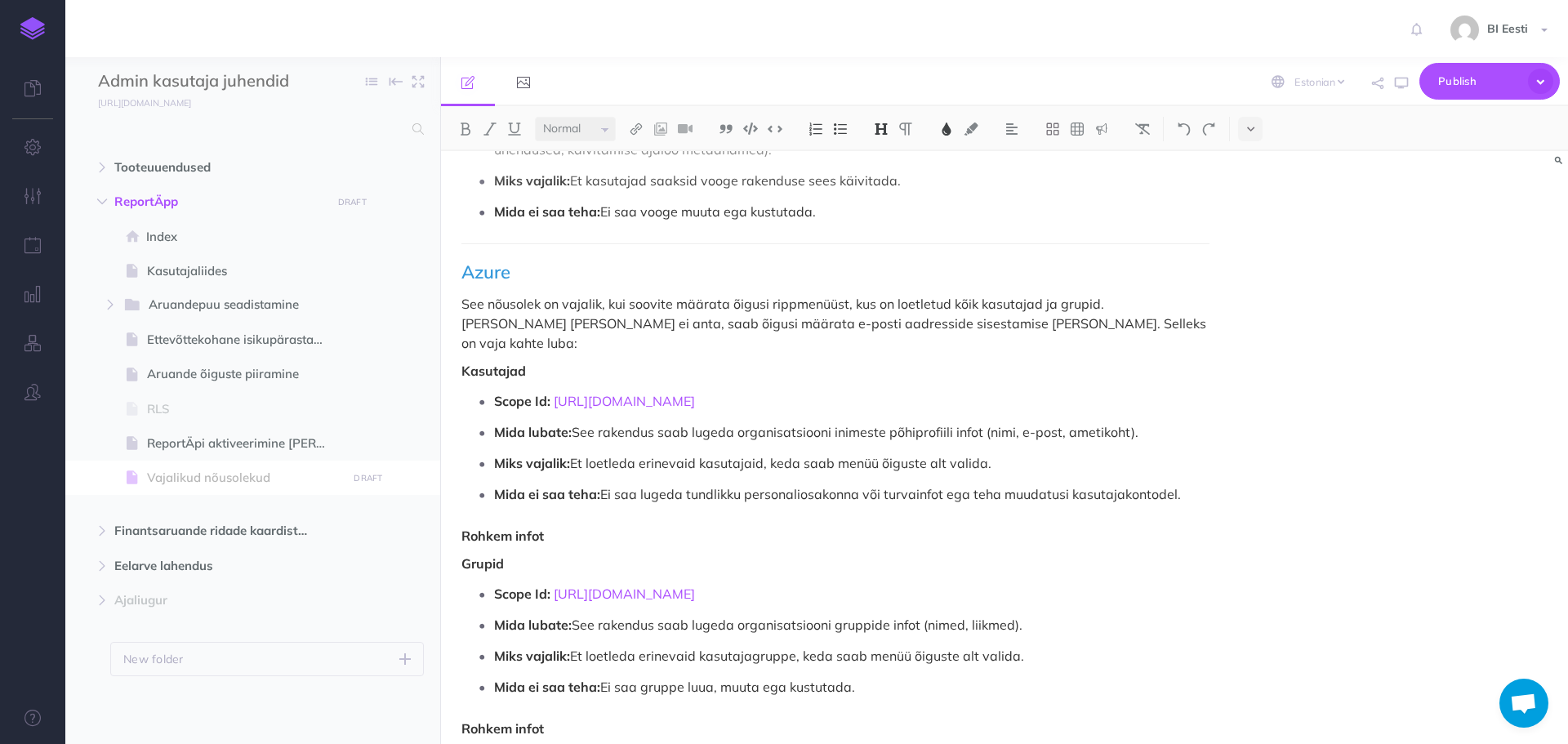
click at [667, 361] on p "Kasutajad" at bounding box center [835, 370] width 748 height 20
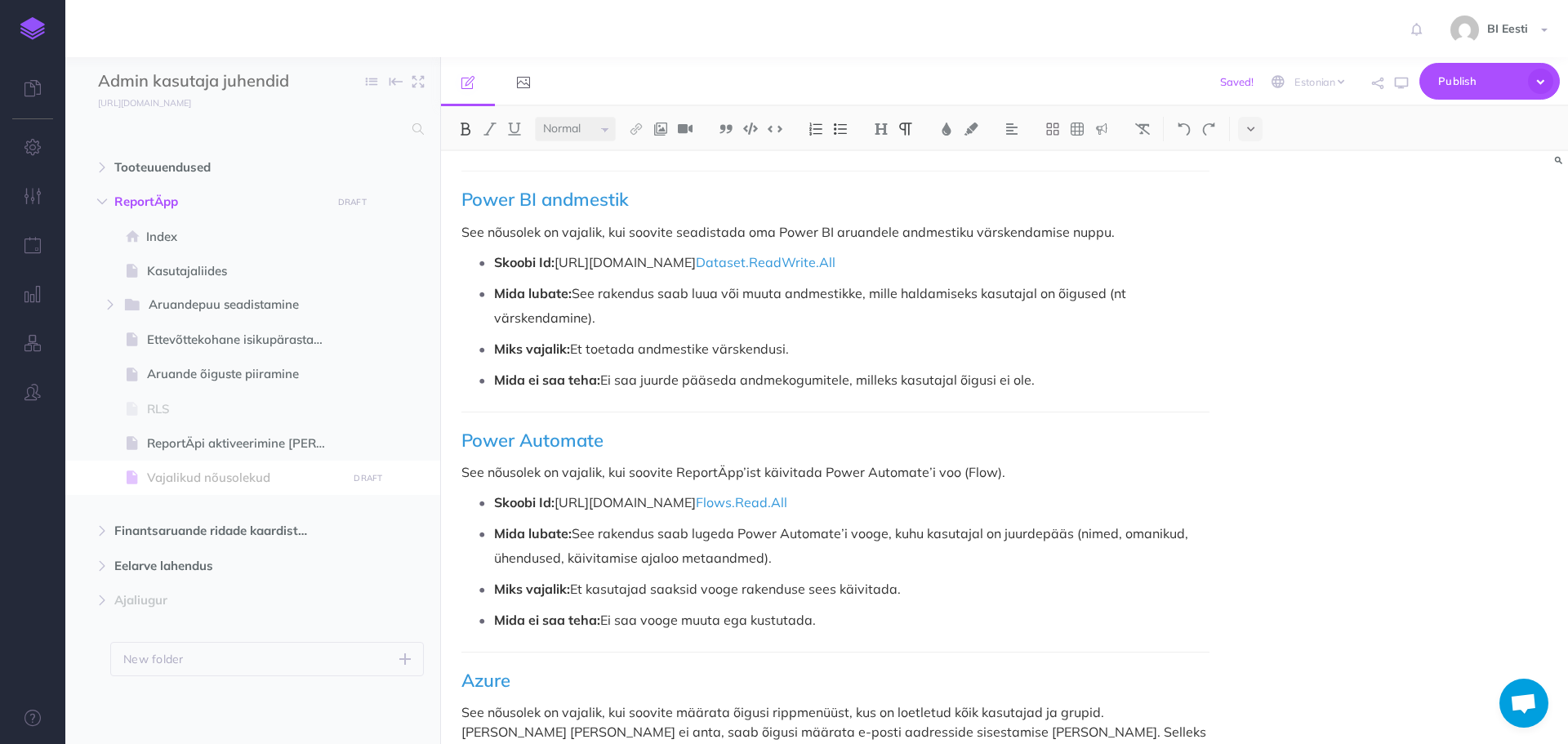
scroll to position [1879, 0]
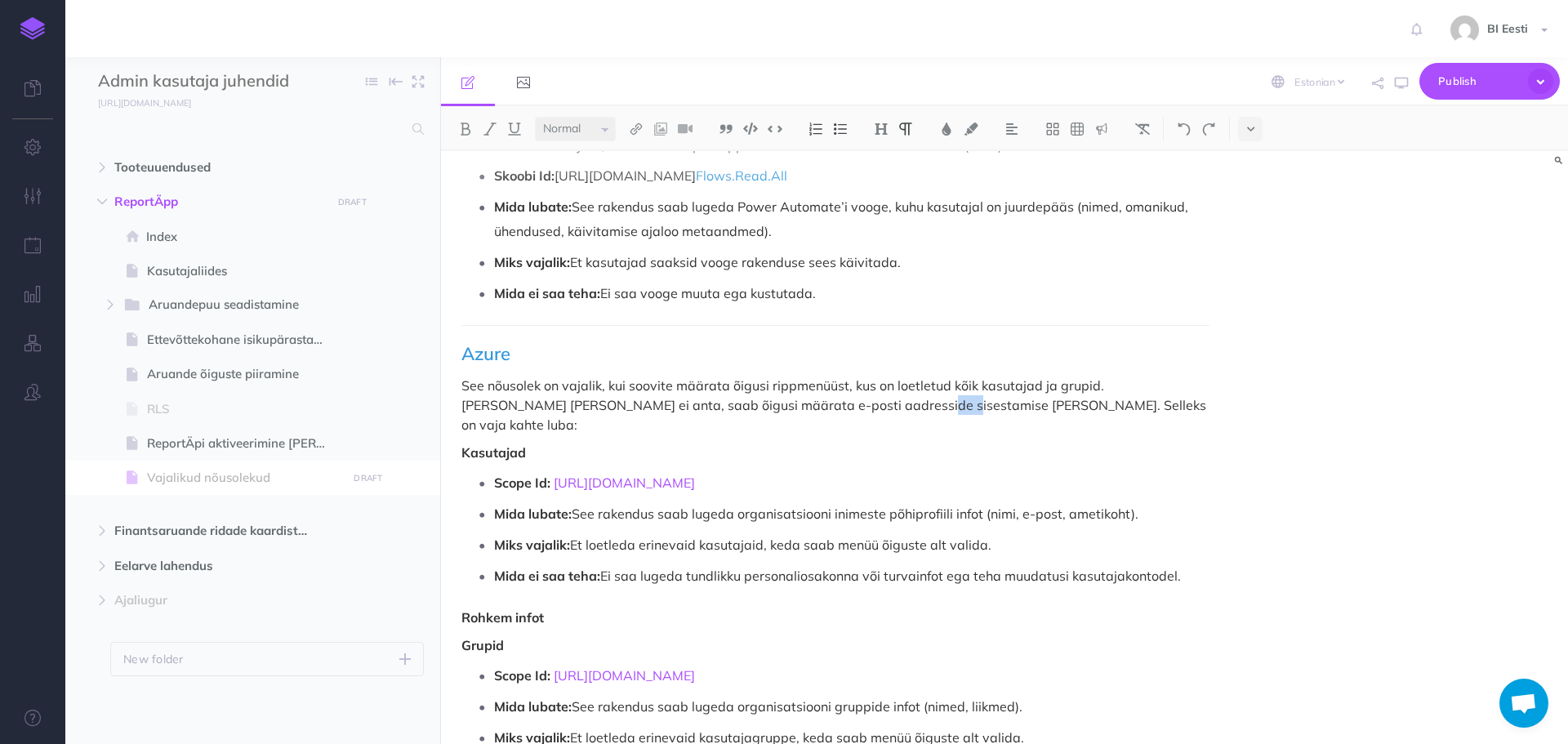
drag, startPoint x: 832, startPoint y: 407, endPoint x: 807, endPoint y: 407, distance: 25.0
click at [807, 407] on p "See nõusolek on vajalik, kui soovite määrata õigusi rippmenüüst, kus on loetlet…" at bounding box center [835, 405] width 748 height 58
click at [992, 410] on p "See nõusolek on vajalik, kui soovite määrata õigusi rippmenüüst, kus on loetlet…" at bounding box center [835, 405] width 748 height 58
drag, startPoint x: 530, startPoint y: 440, endPoint x: 449, endPoint y: 436, distance: 81.1
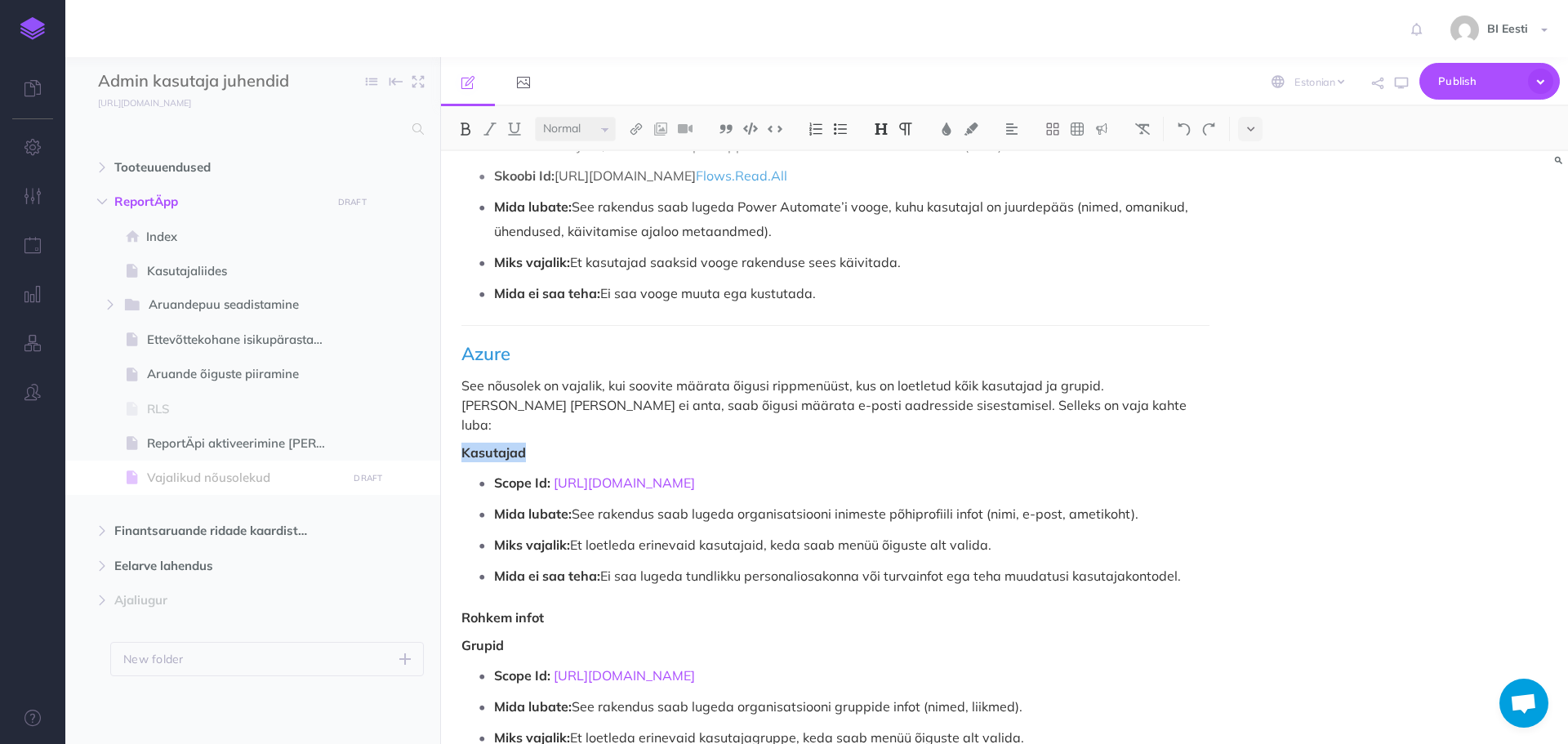
click at [886, 133] on img at bounding box center [881, 129] width 15 height 13
click at [886, 223] on button "H4" at bounding box center [881, 231] width 24 height 24
click at [947, 127] on img at bounding box center [946, 129] width 15 height 13
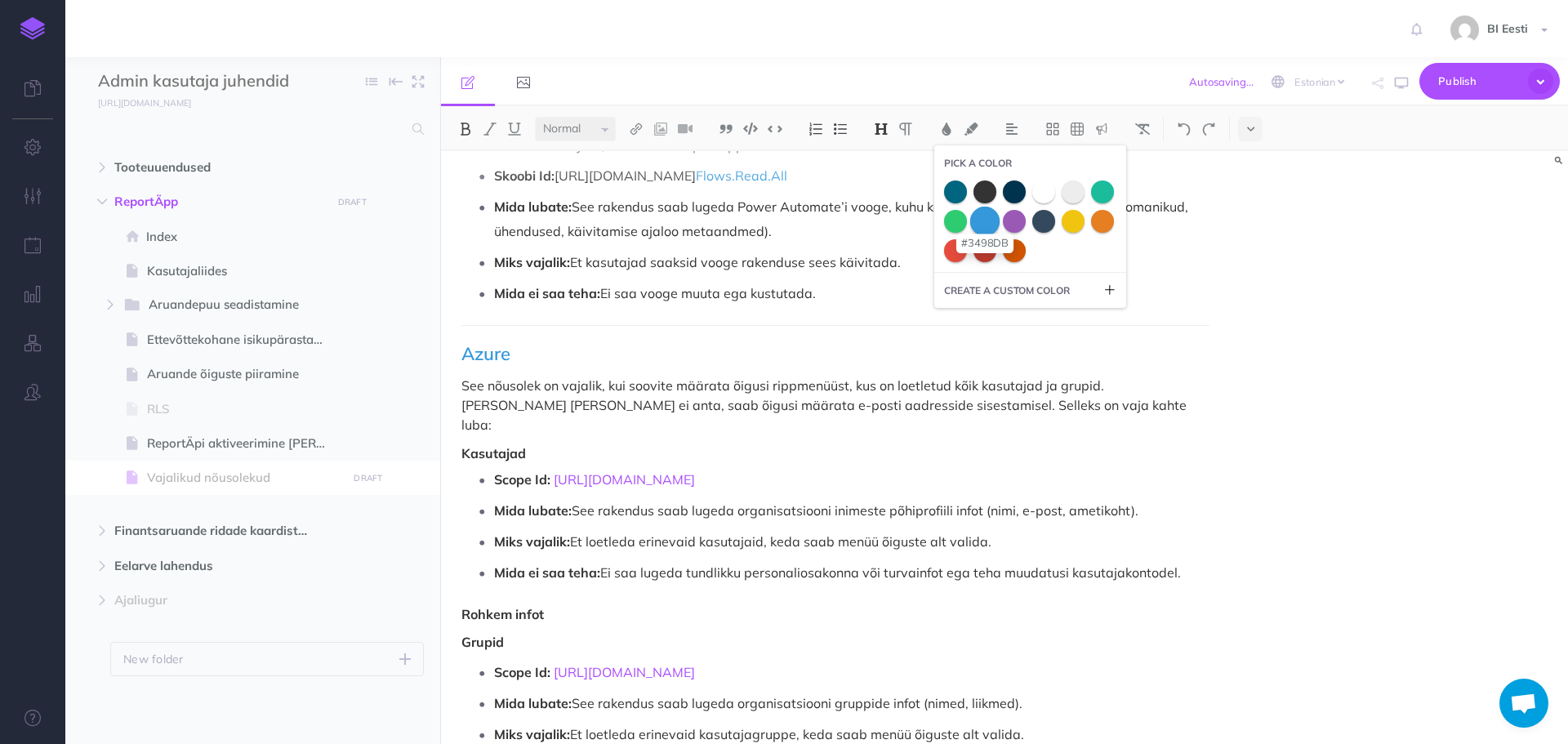
click at [991, 218] on span at bounding box center [984, 220] width 29 height 29
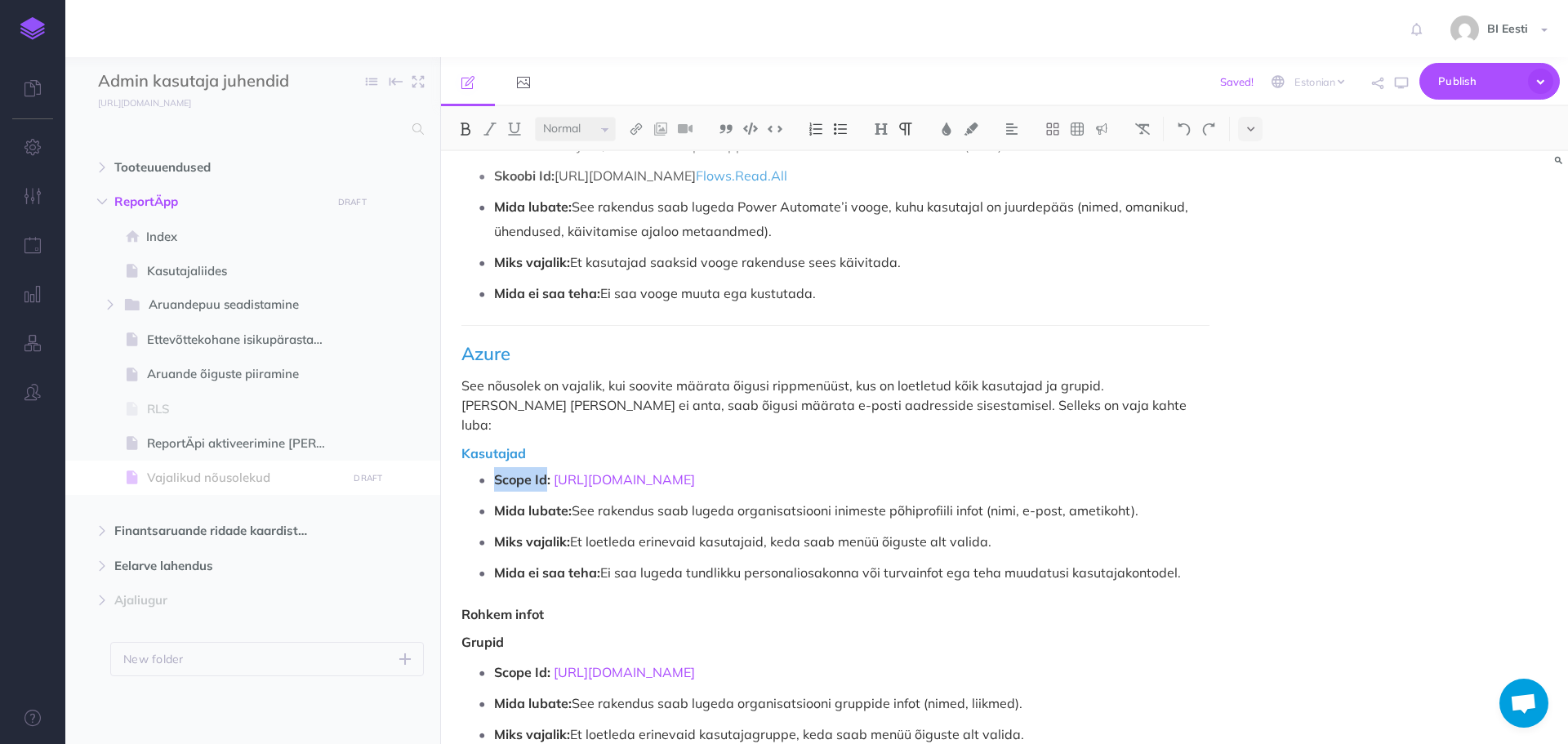
drag, startPoint x: 548, startPoint y: 461, endPoint x: 495, endPoint y: 459, distance: 53.0
click at [495, 471] on strong "Scope Id:" at bounding box center [523, 478] width 57 height 16
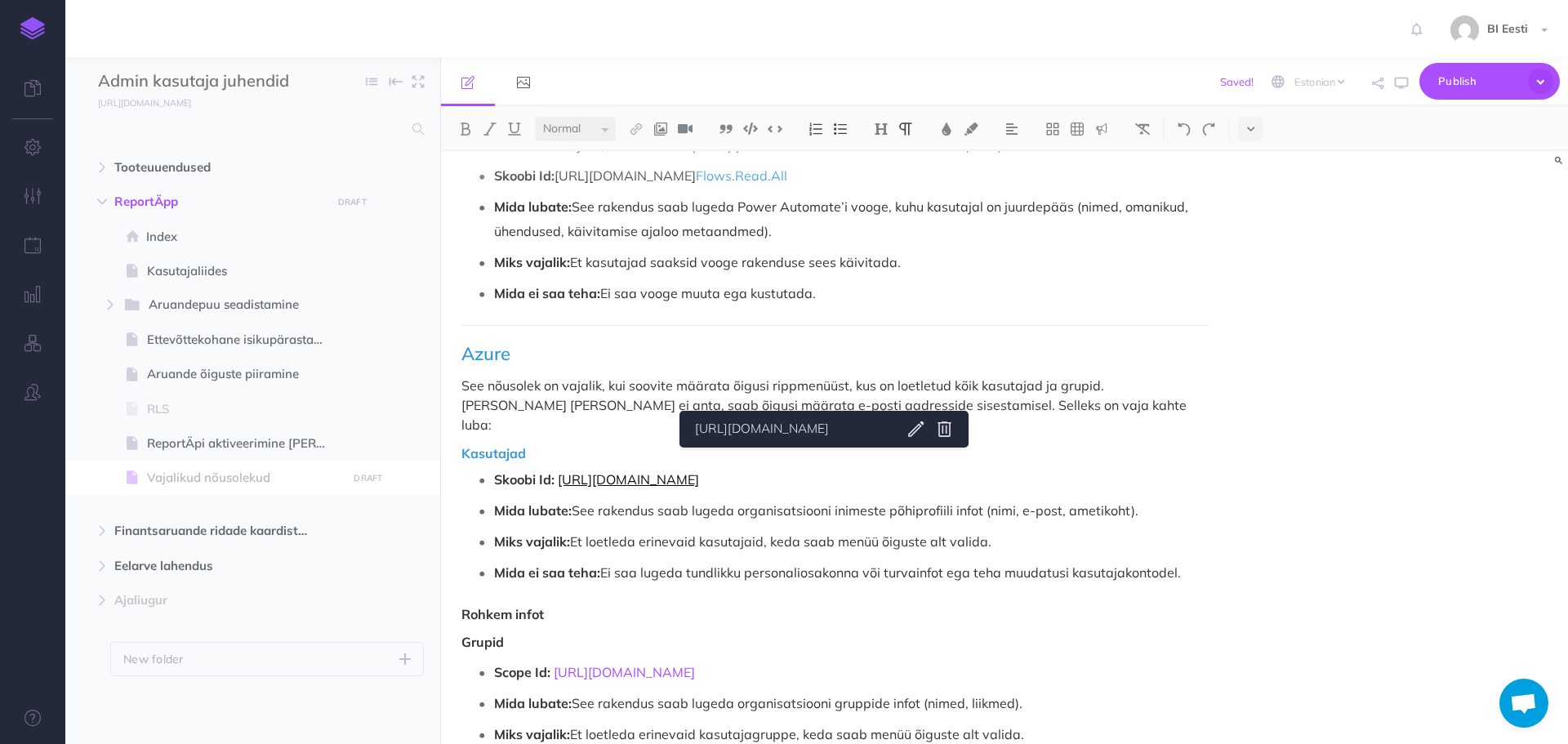
click at [699, 471] on link "https://graph.microsoft.com/User.ReadBasic.All" at bounding box center [628, 478] width 141 height 16
click at [955, 427] on icon at bounding box center [945, 429] width 21 height 21
click at [834, 467] on p "Skoobi Id: https://graph.microsoft.com/User.ReadBasic.All" at bounding box center [852, 479] width 716 height 24
click at [860, 467] on p "Skoobi Id: https://graph.microsoft.com/User.ReadBasic.All" at bounding box center [852, 479] width 716 height 24
drag, startPoint x: 861, startPoint y: 460, endPoint x: 724, endPoint y: 463, distance: 137.0
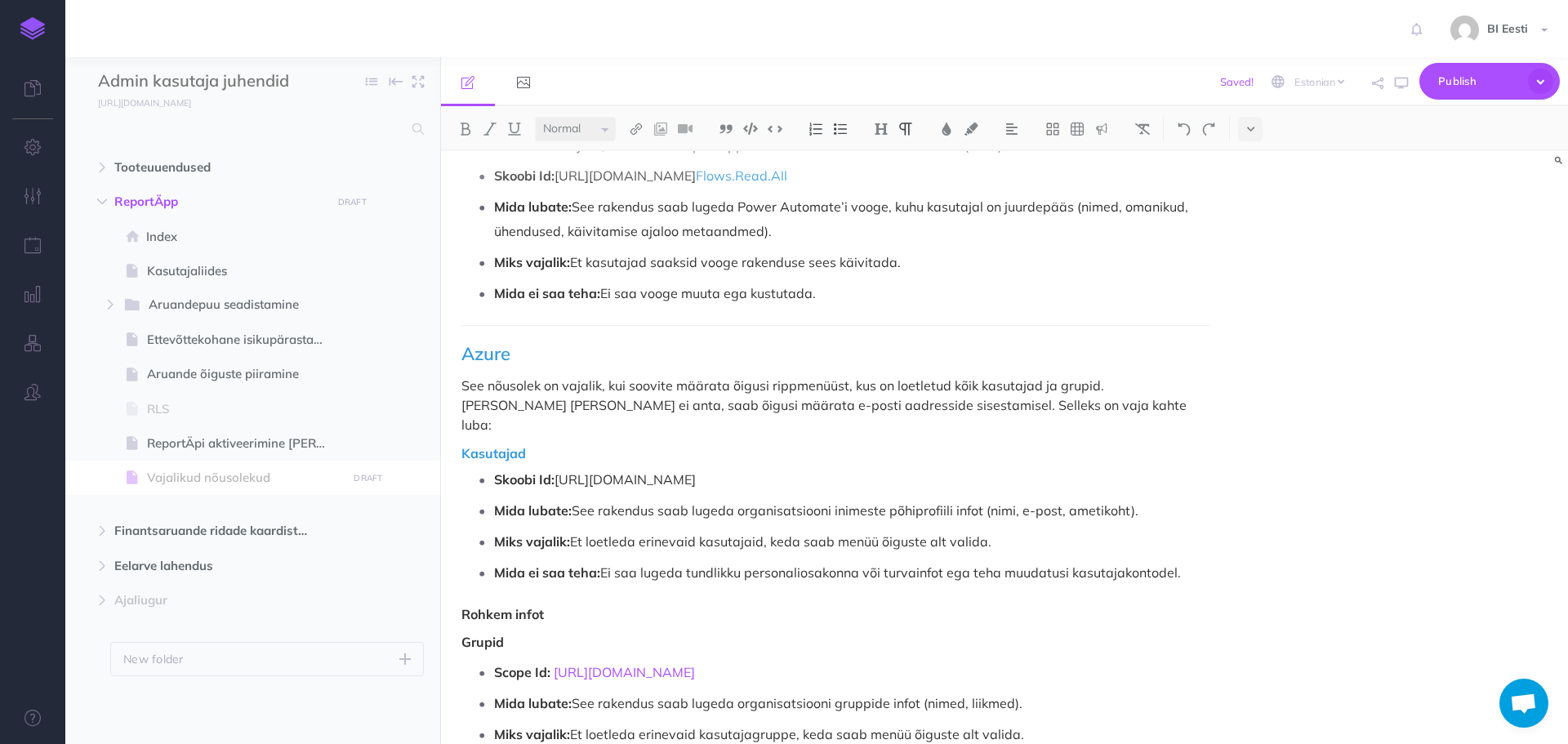
click at [724, 467] on p "Skoobi Id: https://graph.microsoft.com/User.ReadBasic.All" at bounding box center [852, 479] width 716 height 24
click at [949, 130] on img at bounding box center [946, 129] width 15 height 13
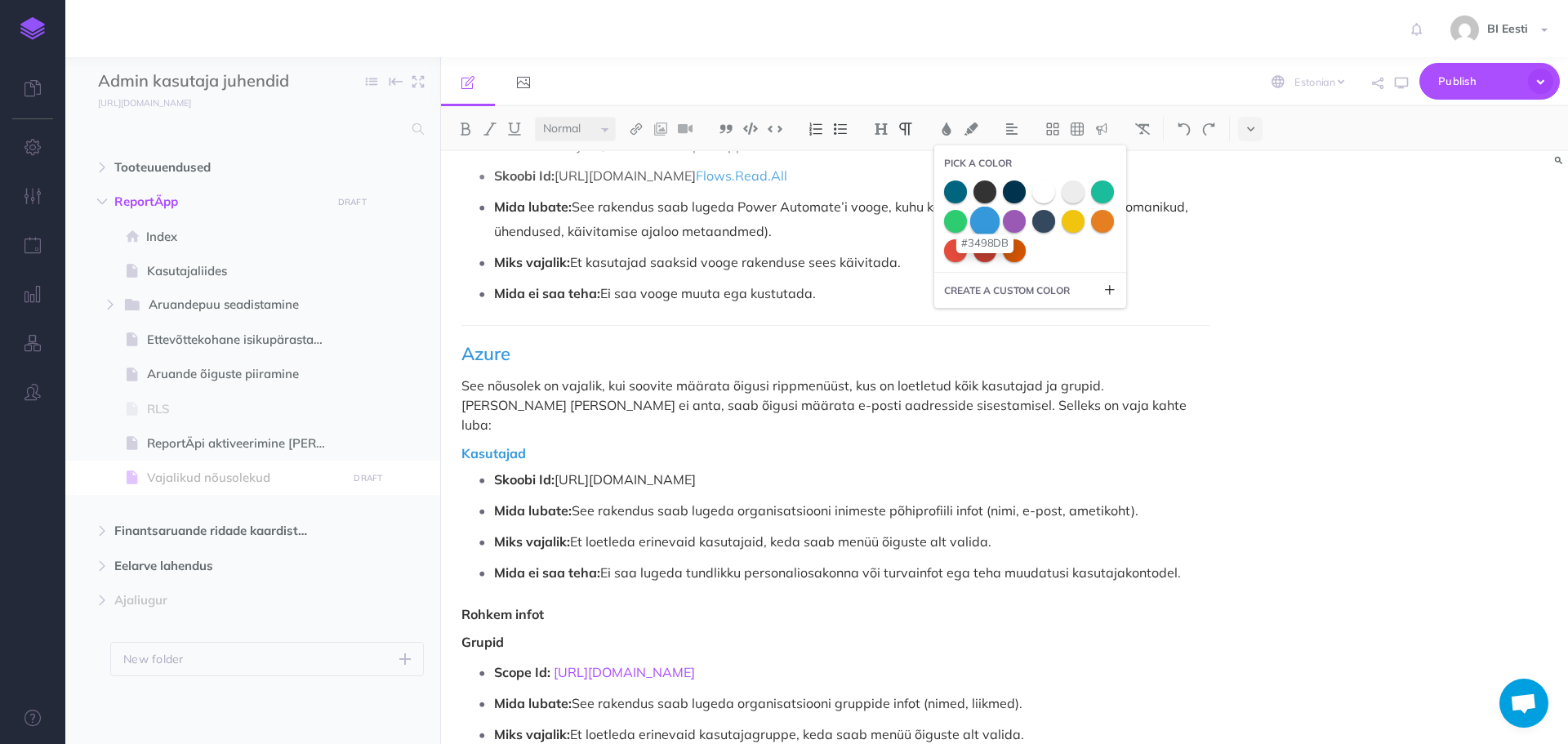
click at [981, 225] on span at bounding box center [984, 220] width 29 height 29
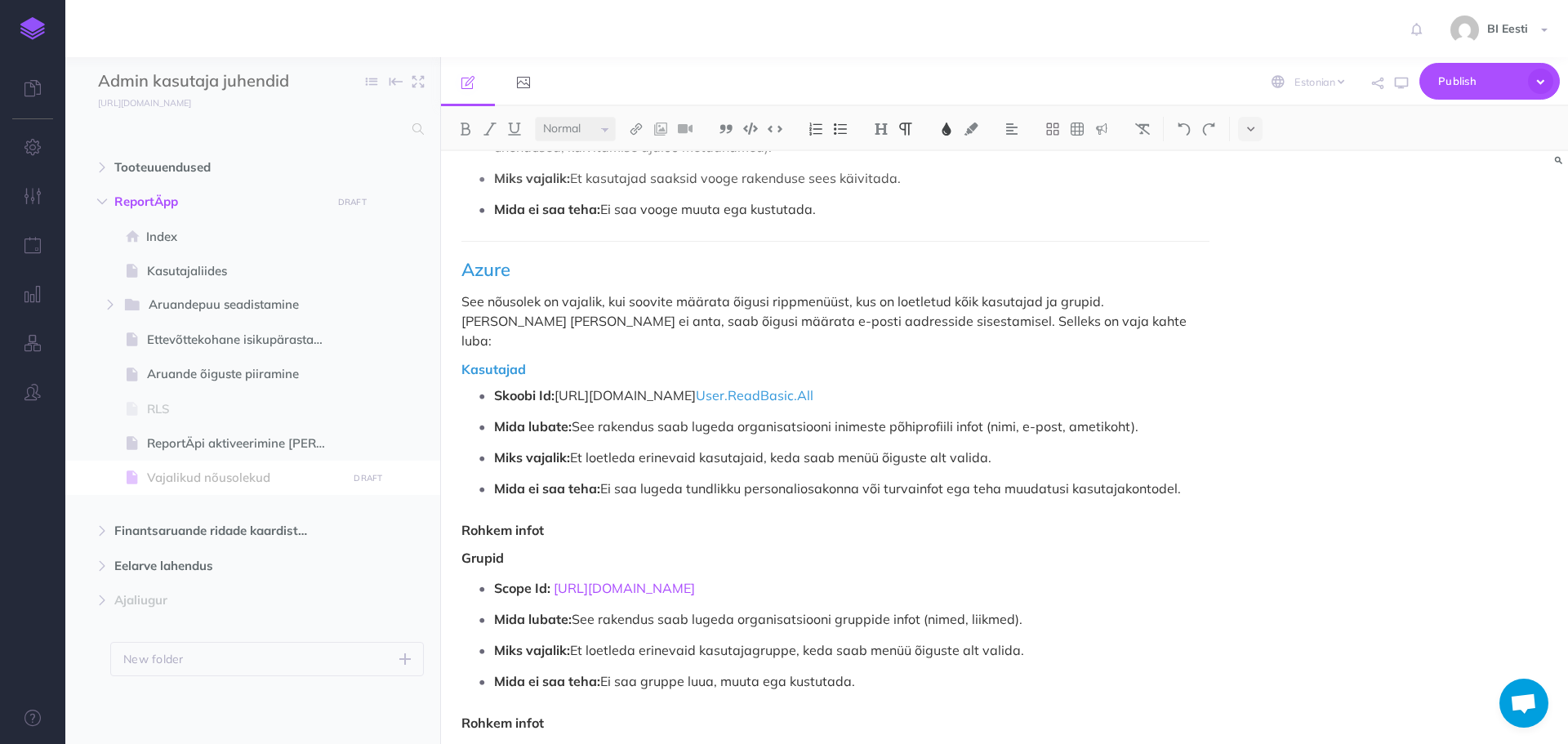
scroll to position [1965, 0]
click at [1180, 475] on p "Mida ei saa teha: Ei saa lugeda tundlikku personaliosakonna või turvainfot ega …" at bounding box center [852, 487] width 716 height 24
drag, startPoint x: 571, startPoint y: 504, endPoint x: 452, endPoint y: 508, distance: 119.1
click at [616, 519] on p "Rohkem infot" at bounding box center [835, 528] width 748 height 20
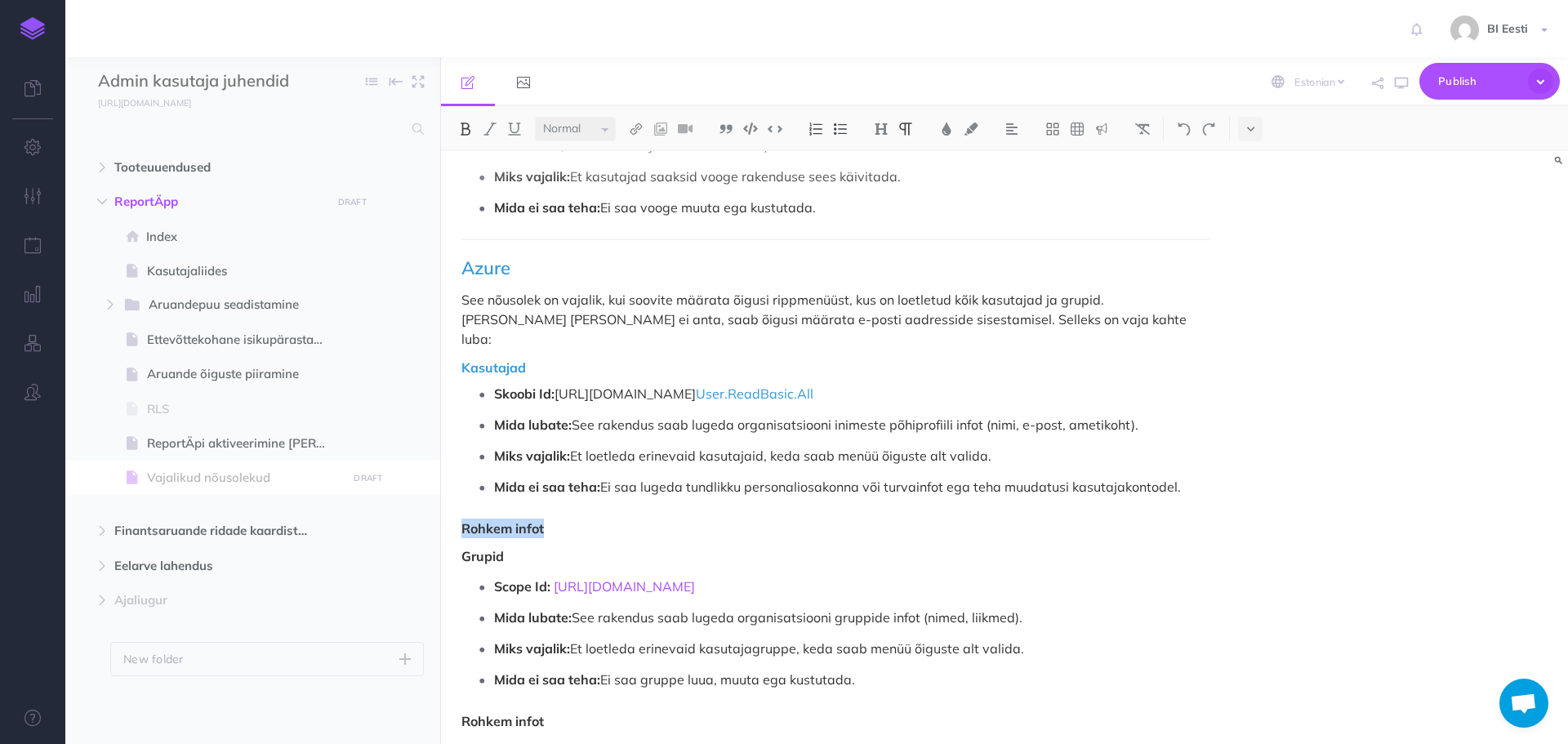
drag, startPoint x: 568, startPoint y: 510, endPoint x: 430, endPoint y: 512, distance: 138.0
click at [430, 512] on div "Admin kasutaja juhendid Collapse all Expand all Expand to root folders https://…" at bounding box center [816, 400] width 1503 height 687
click at [461, 132] on img at bounding box center [466, 129] width 15 height 13
click at [636, 133] on img at bounding box center [637, 129] width 15 height 13
click at [638, 157] on icon at bounding box center [637, 157] width 13 height 11
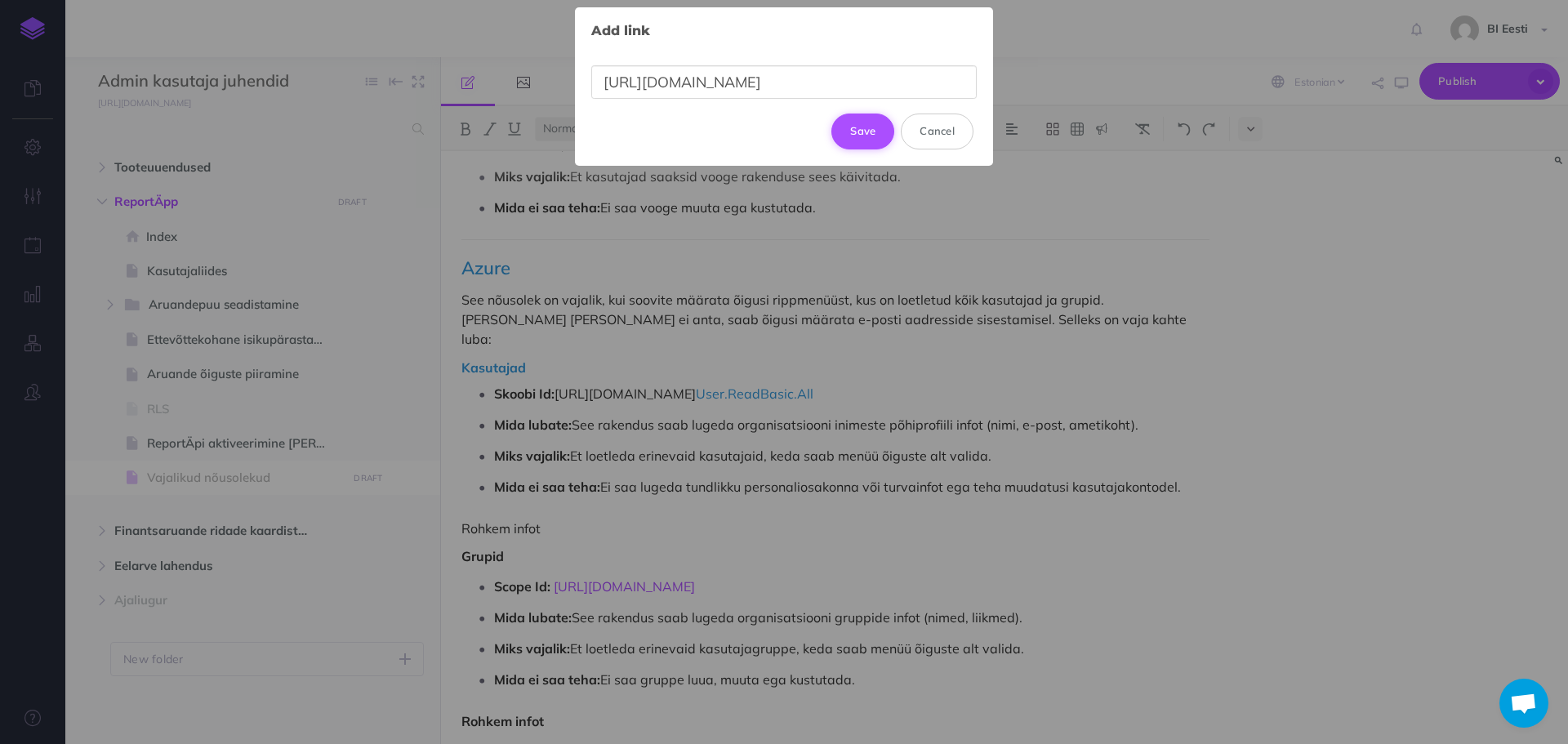
scroll to position [0, 176]
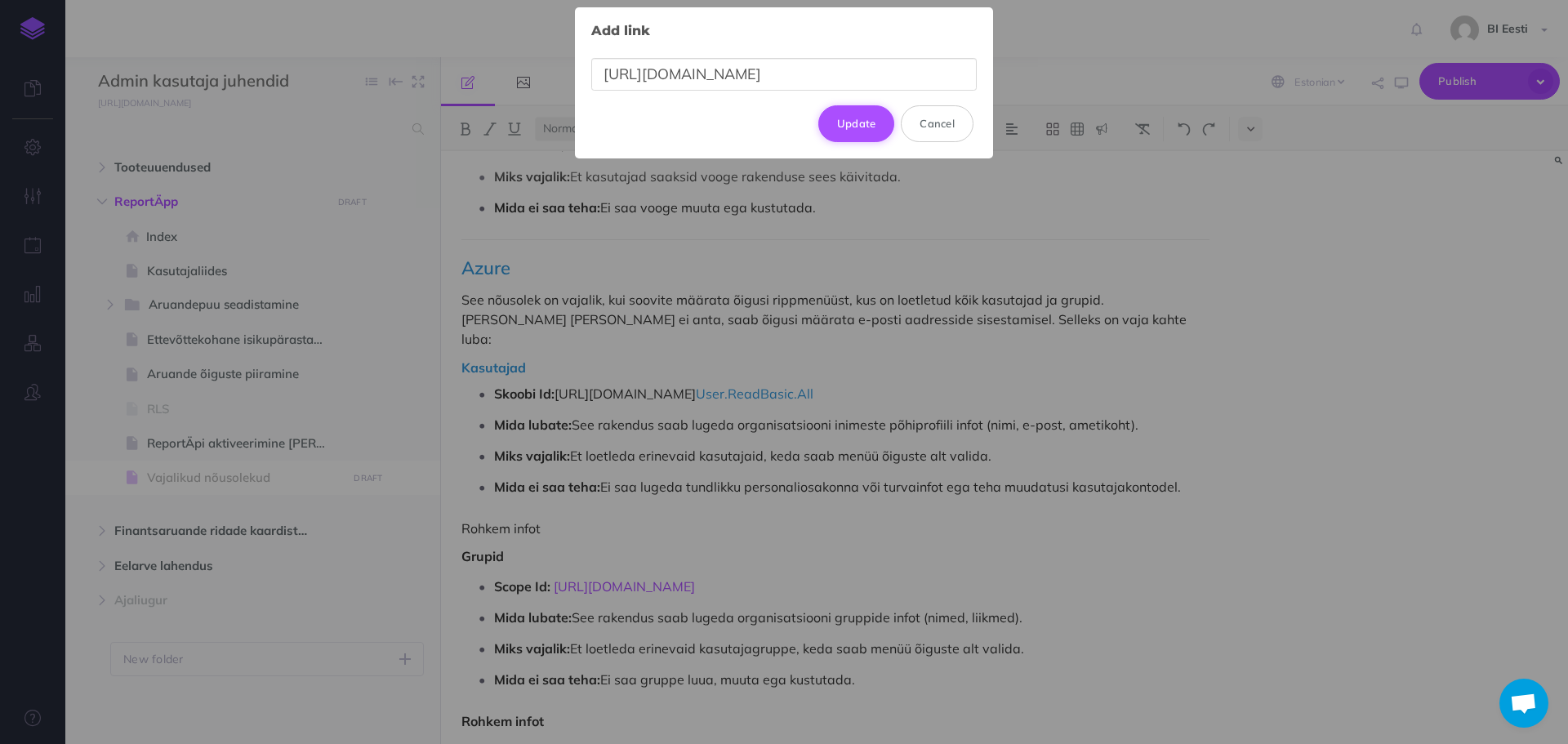
type input "https://learn.microsoft.com/en-us/graph/permissions-reference#userreadbasicall"
click at [860, 131] on button "Update" at bounding box center [857, 123] width 77 height 36
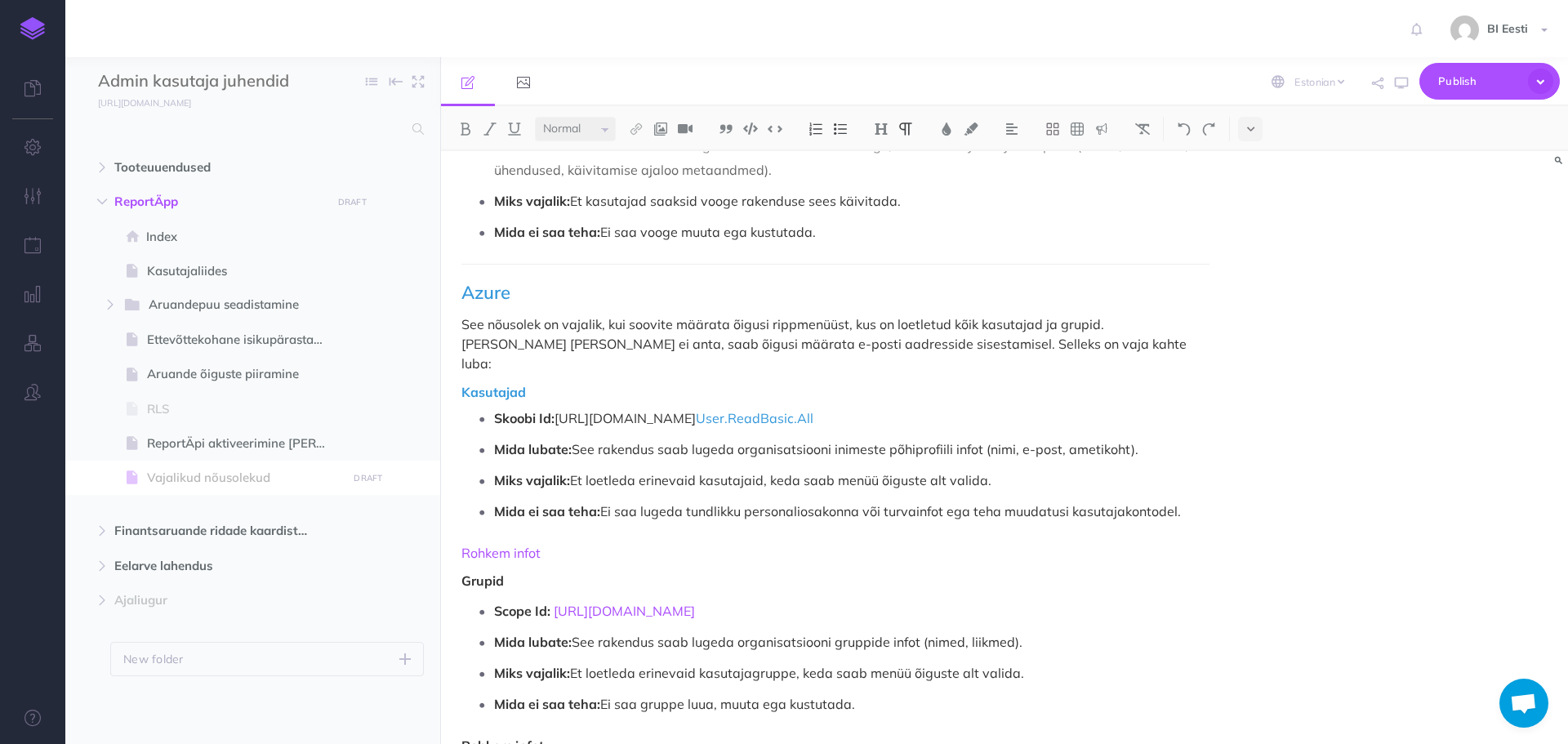
scroll to position [1965, 0]
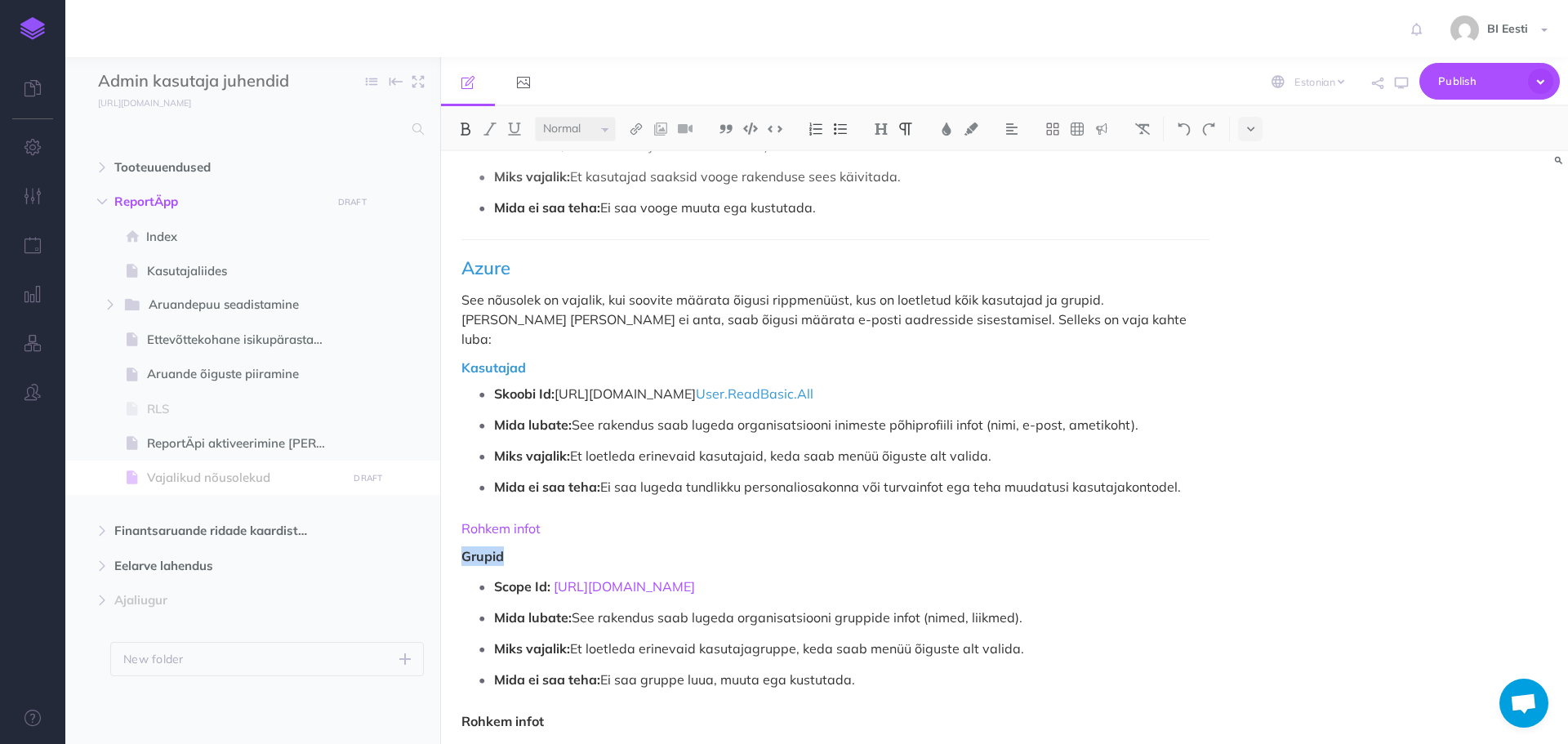
drag, startPoint x: 504, startPoint y: 540, endPoint x: 457, endPoint y: 540, distance: 47.0
click at [882, 129] on img at bounding box center [881, 129] width 15 height 13
click at [883, 229] on button "H4" at bounding box center [881, 231] width 24 height 24
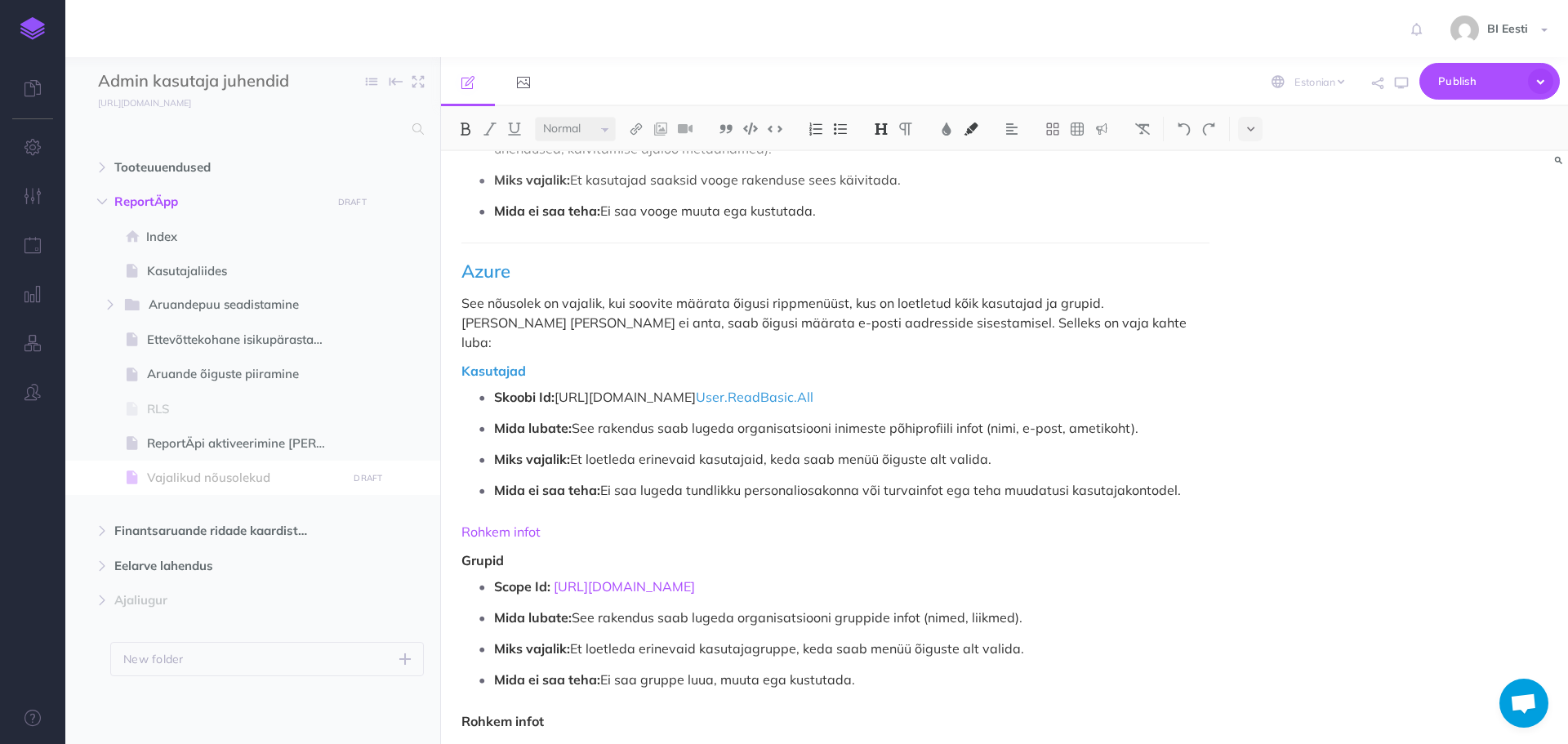
click at [961, 135] on button at bounding box center [971, 129] width 24 height 24
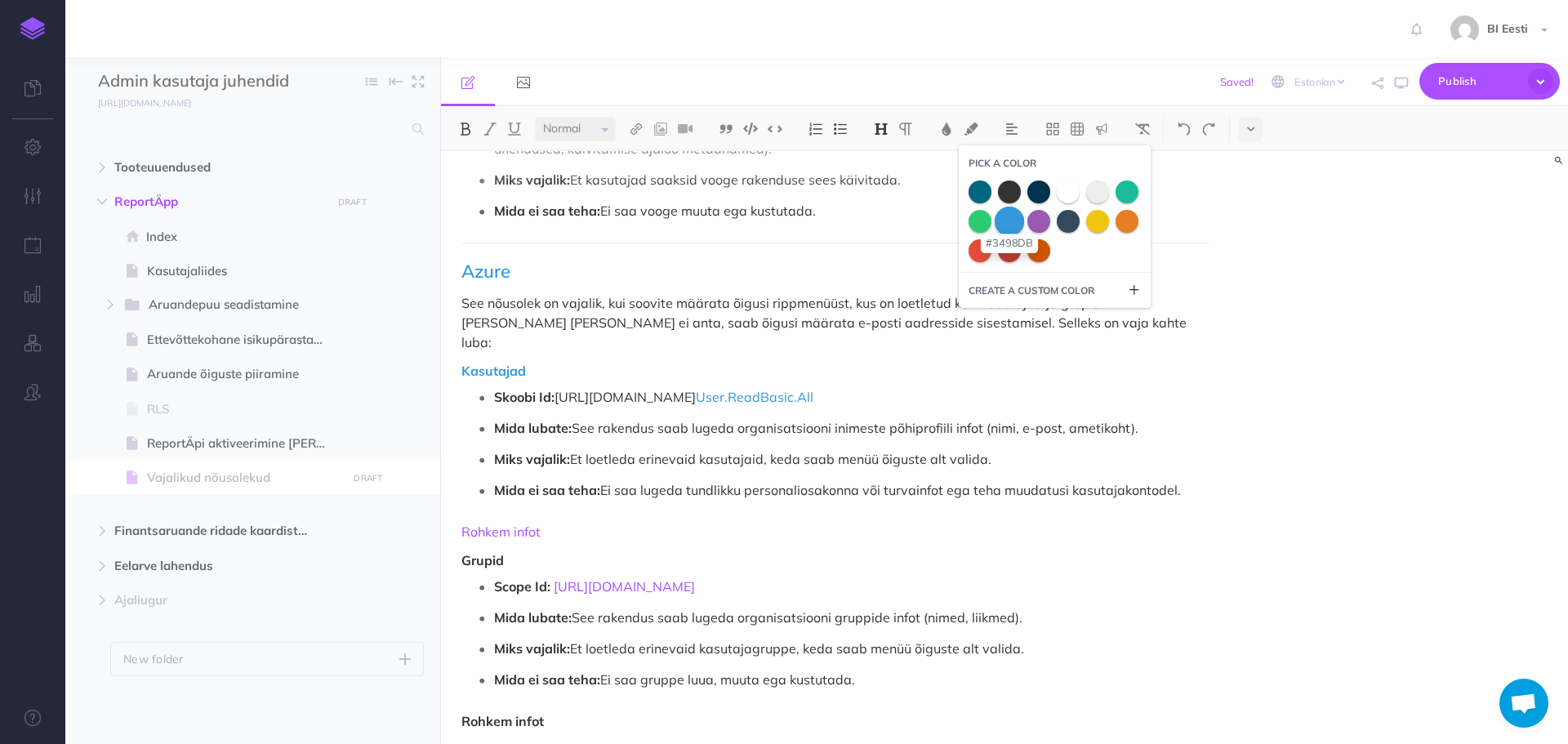
click at [1013, 212] on span at bounding box center [1009, 220] width 29 height 29
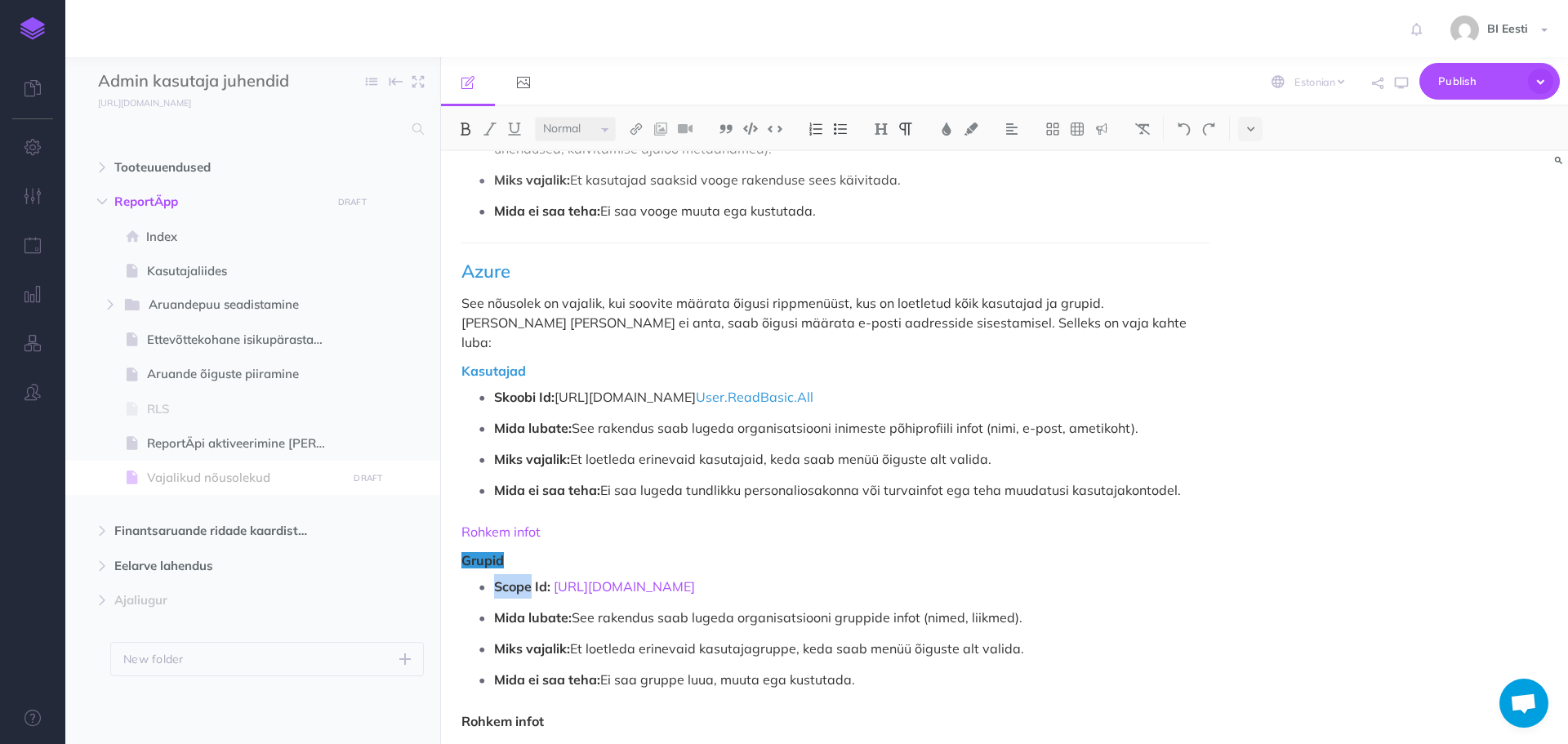
drag, startPoint x: 528, startPoint y: 568, endPoint x: 493, endPoint y: 568, distance: 35.0
click at [494, 574] on li "Scope Id: https://graph.microsoft.com/Group.Read.All" at bounding box center [852, 587] width 716 height 24
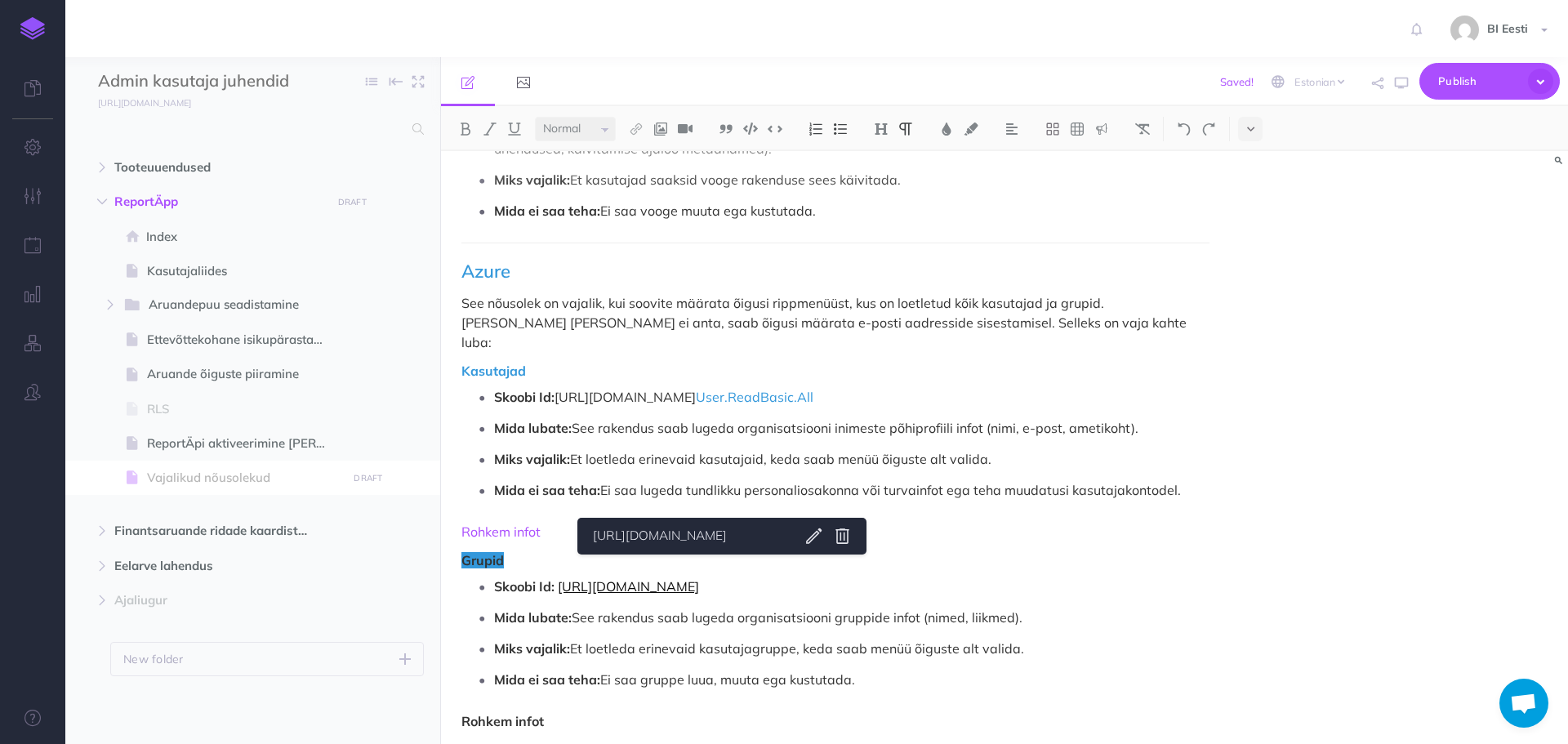
click at [699, 578] on link "https://graph.microsoft.com/Group.Read.All" at bounding box center [628, 586] width 141 height 16
click at [853, 545] on icon at bounding box center [843, 537] width 21 height 21
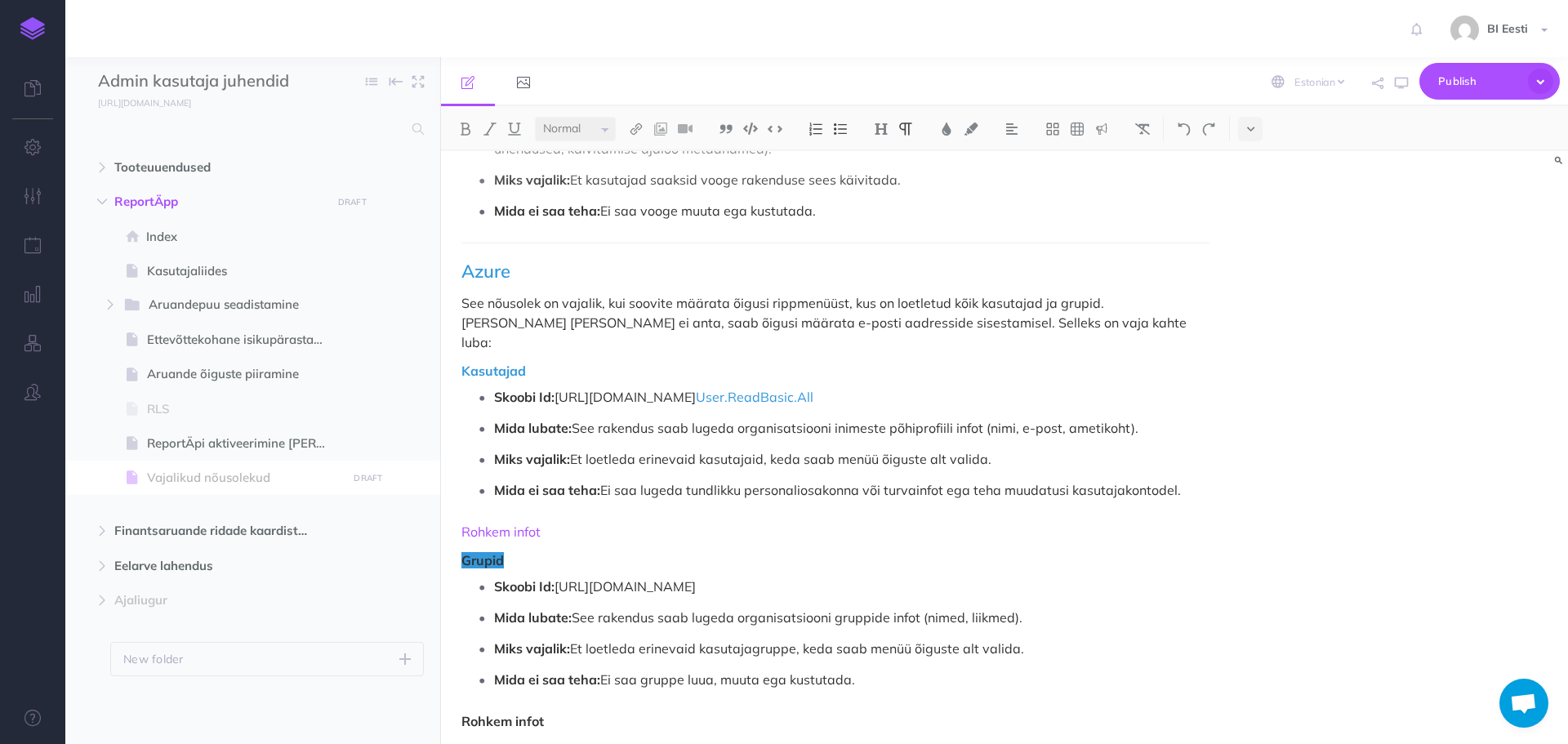
click at [828, 574] on p "Skoobi Id: https://graph.microsoft.com/Group.Read.All" at bounding box center [852, 587] width 716 height 24
drag, startPoint x: 816, startPoint y: 564, endPoint x: 726, endPoint y: 567, distance: 90.0
click at [726, 574] on p "Skoobi Id: https://graph.microsoft.com/Group.Read.All" at bounding box center [852, 587] width 716 height 24
click at [946, 131] on img at bounding box center [946, 129] width 15 height 13
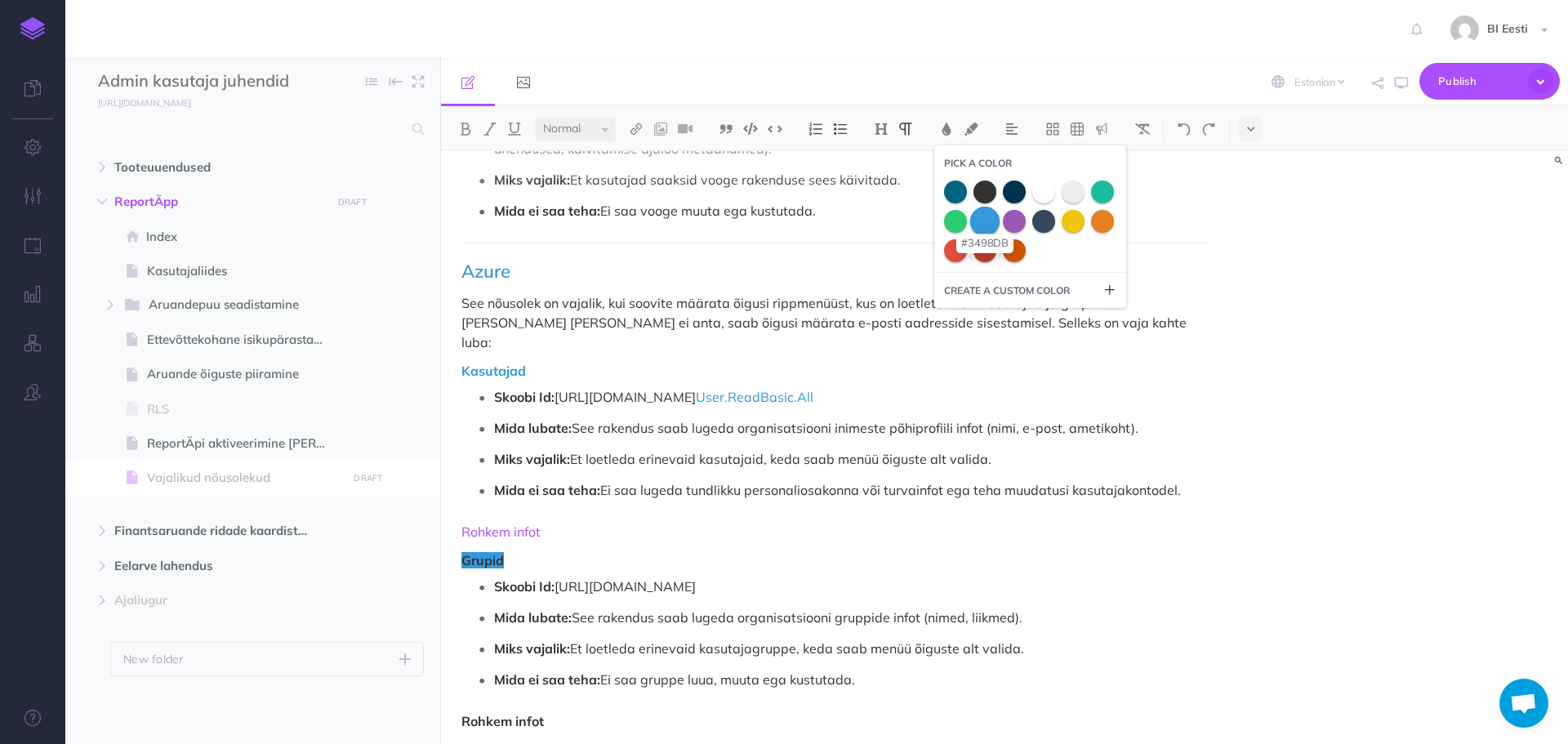
click at [993, 228] on span at bounding box center [984, 220] width 29 height 29
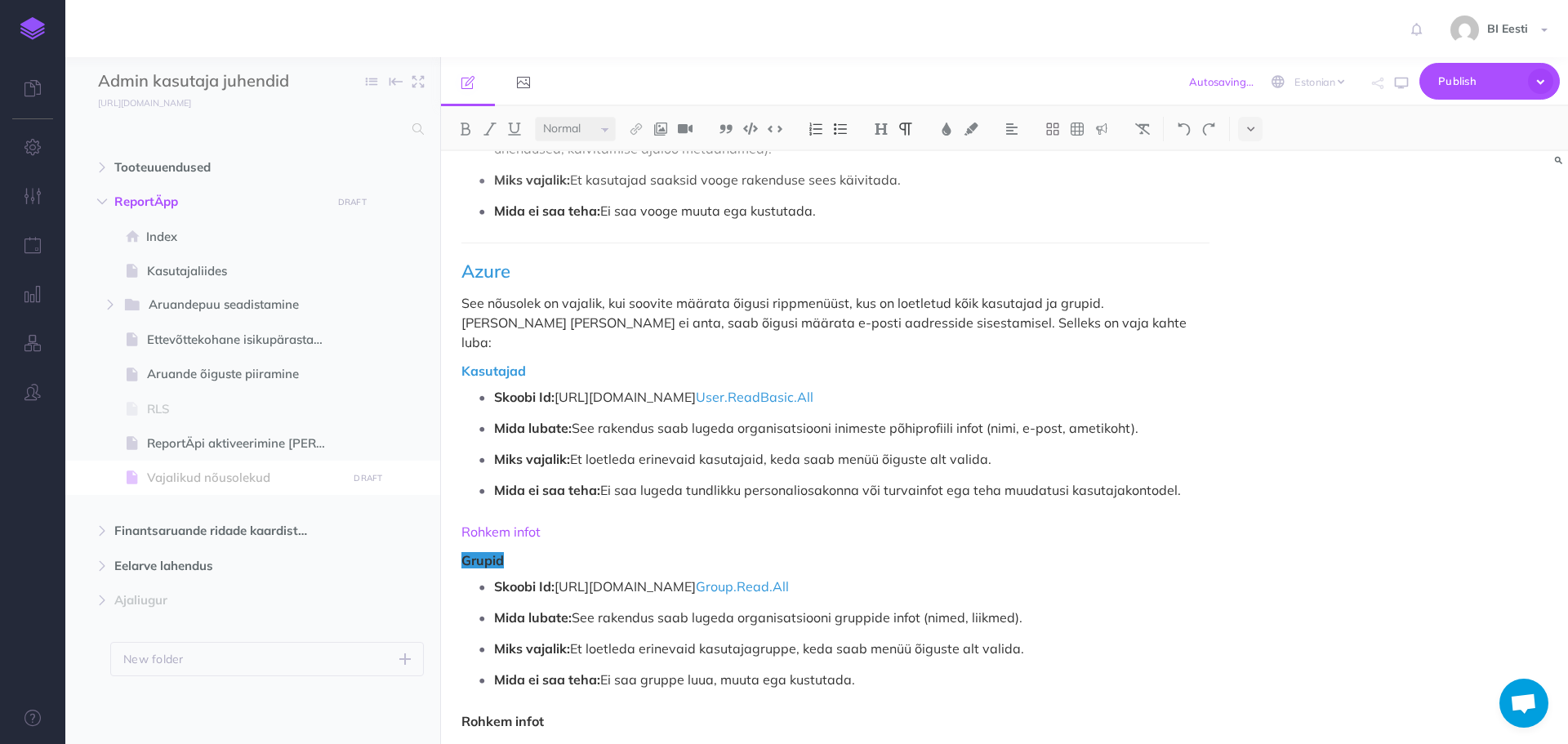
click at [625, 606] on p "Mida lubate: See rakendus saab lugeda organisatsiooni gruppide infot (nimed, li…" at bounding box center [852, 618] width 716 height 24
click at [846, 606] on p "Mida lubate: See rakendus saab lugeda organisatsiooni gruppide infot (nimed, li…" at bounding box center [852, 618] width 716 height 24
click at [940, 606] on p "Mida lubate: See rakendus saab lugeda organisatsiooni gruppide infot (nimed, li…" at bounding box center [852, 618] width 716 height 24
click at [515, 554] on h4 "Grupid" at bounding box center [835, 561] width 748 height 15
click at [526, 554] on h4 "Grupid" at bounding box center [835, 561] width 748 height 15
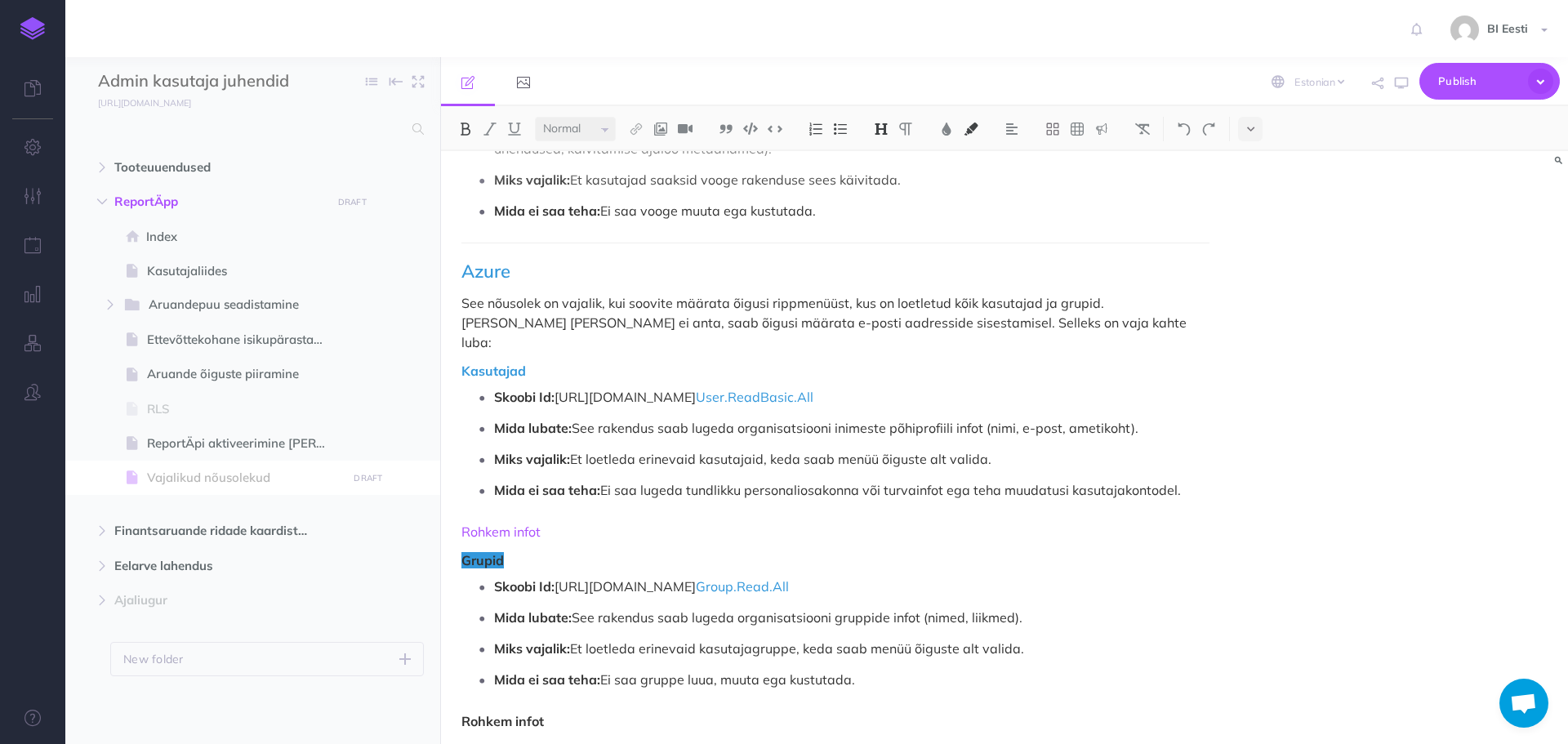
click at [499, 582] on ul "Skoobi Id: https://graph.microsoft.com/ Group.Read.All Mida lubate: See rakendu…" at bounding box center [840, 633] width 740 height 118
click at [525, 578] on strong "Skoobi Id:" at bounding box center [525, 586] width 60 height 16
drag, startPoint x: 508, startPoint y: 538, endPoint x: 453, endPoint y: 539, distance: 55.0
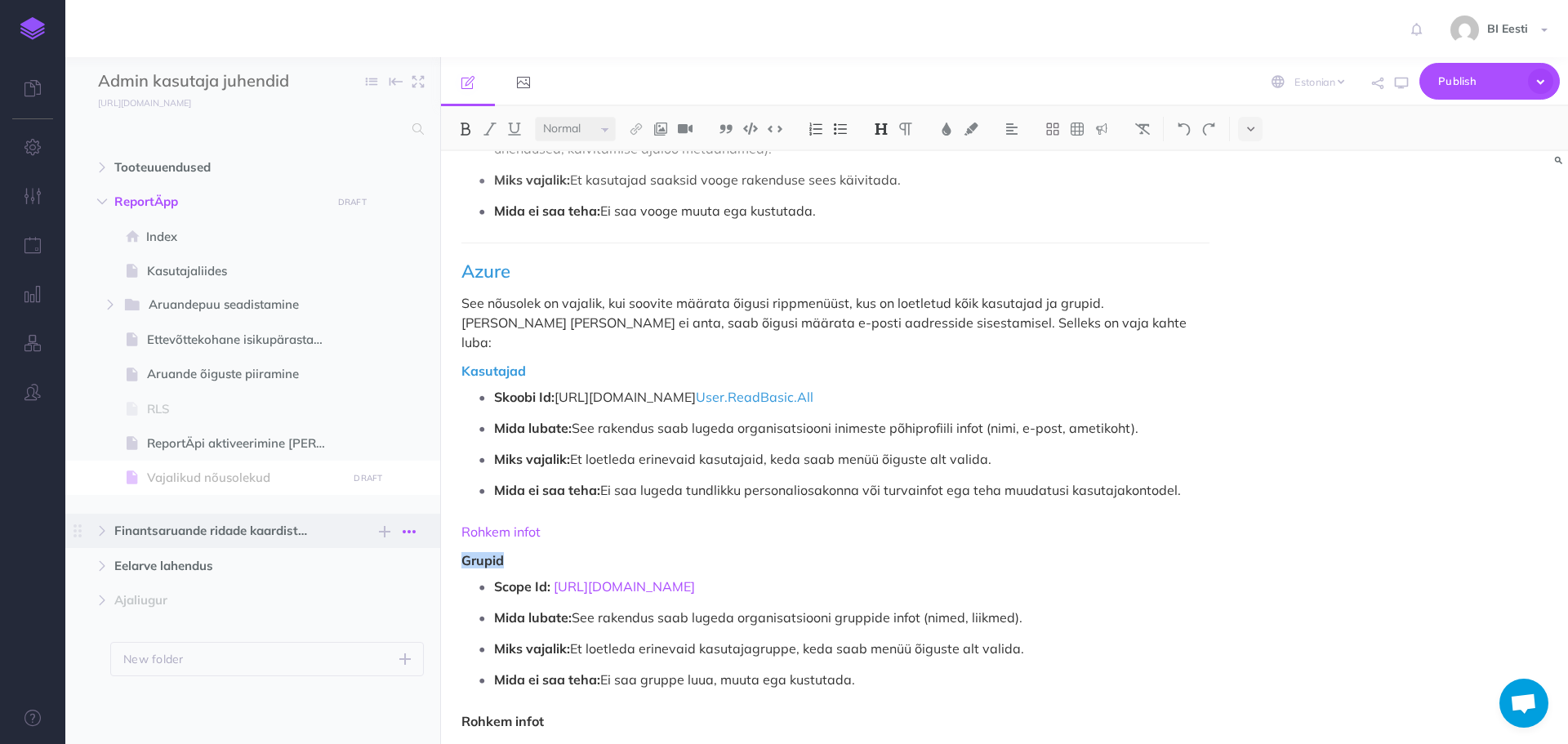
drag, startPoint x: 520, startPoint y: 539, endPoint x: 420, endPoint y: 535, distance: 100.1
click at [418, 539] on div "Admin kasutaja juhendid Collapse all Expand all Expand to root folders https://…" at bounding box center [816, 400] width 1503 height 687
click at [946, 129] on img at bounding box center [946, 129] width 15 height 13
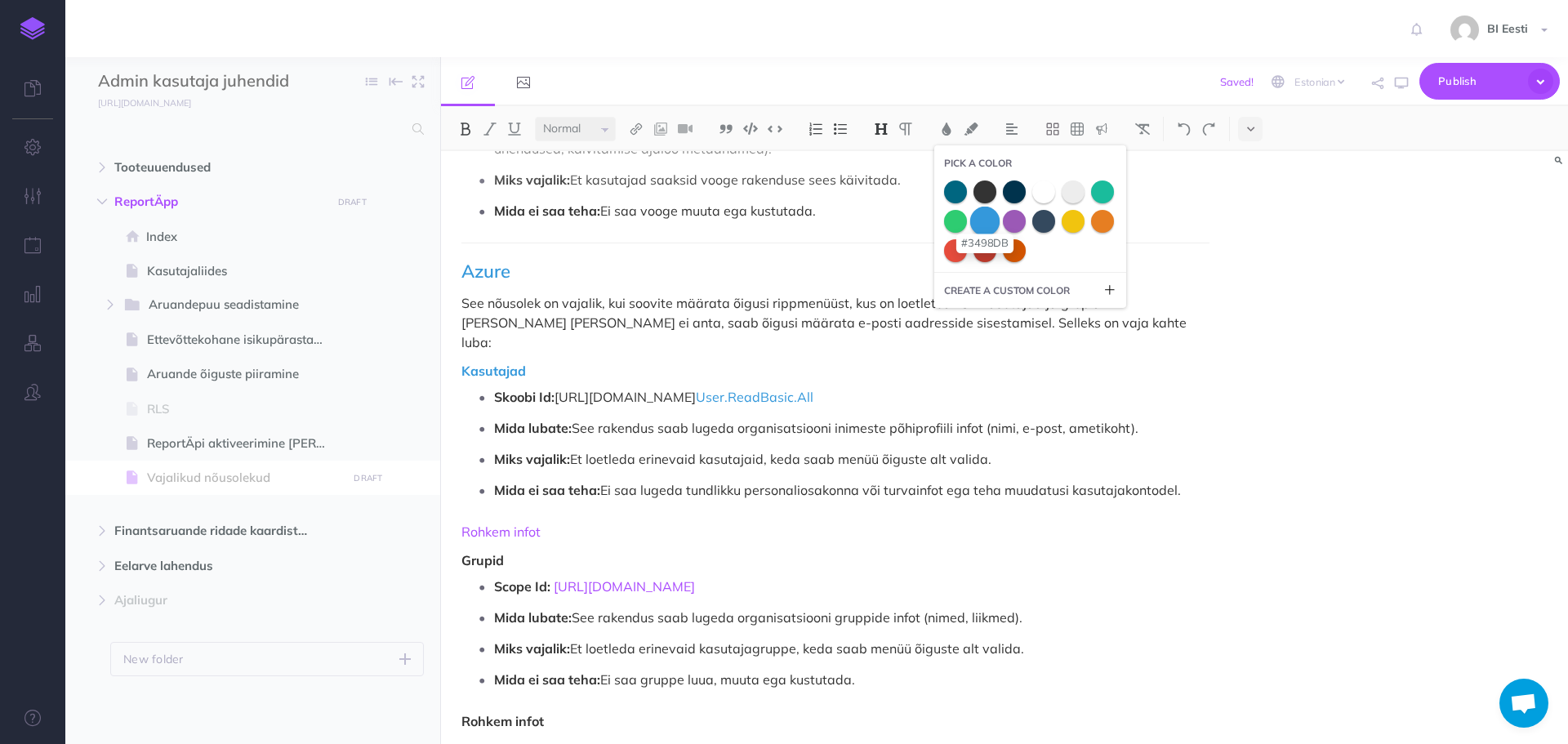
click at [984, 222] on span at bounding box center [984, 220] width 29 height 29
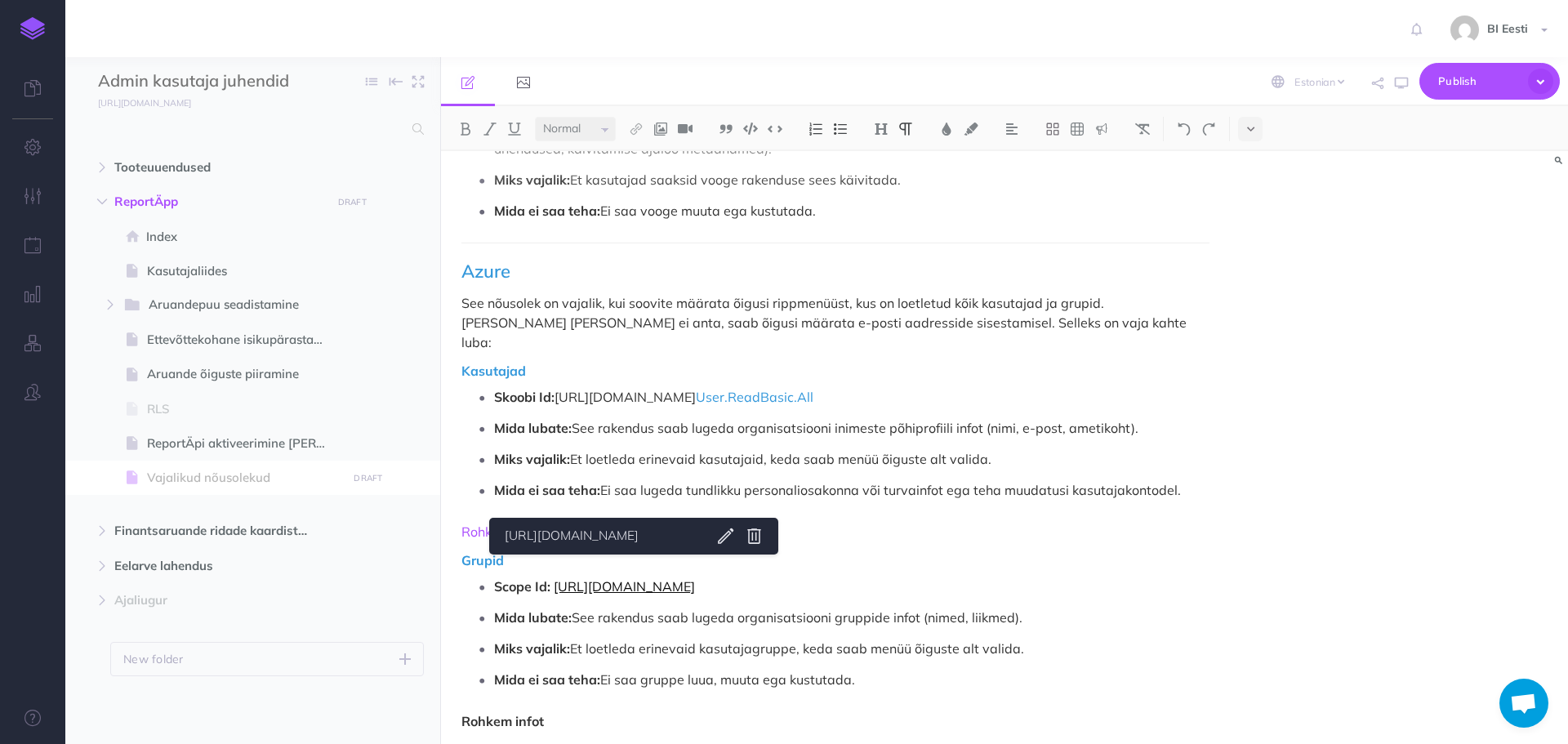
click at [639, 578] on link "https://graph.microsoft.com/Group.Read.All" at bounding box center [624, 586] width 141 height 16
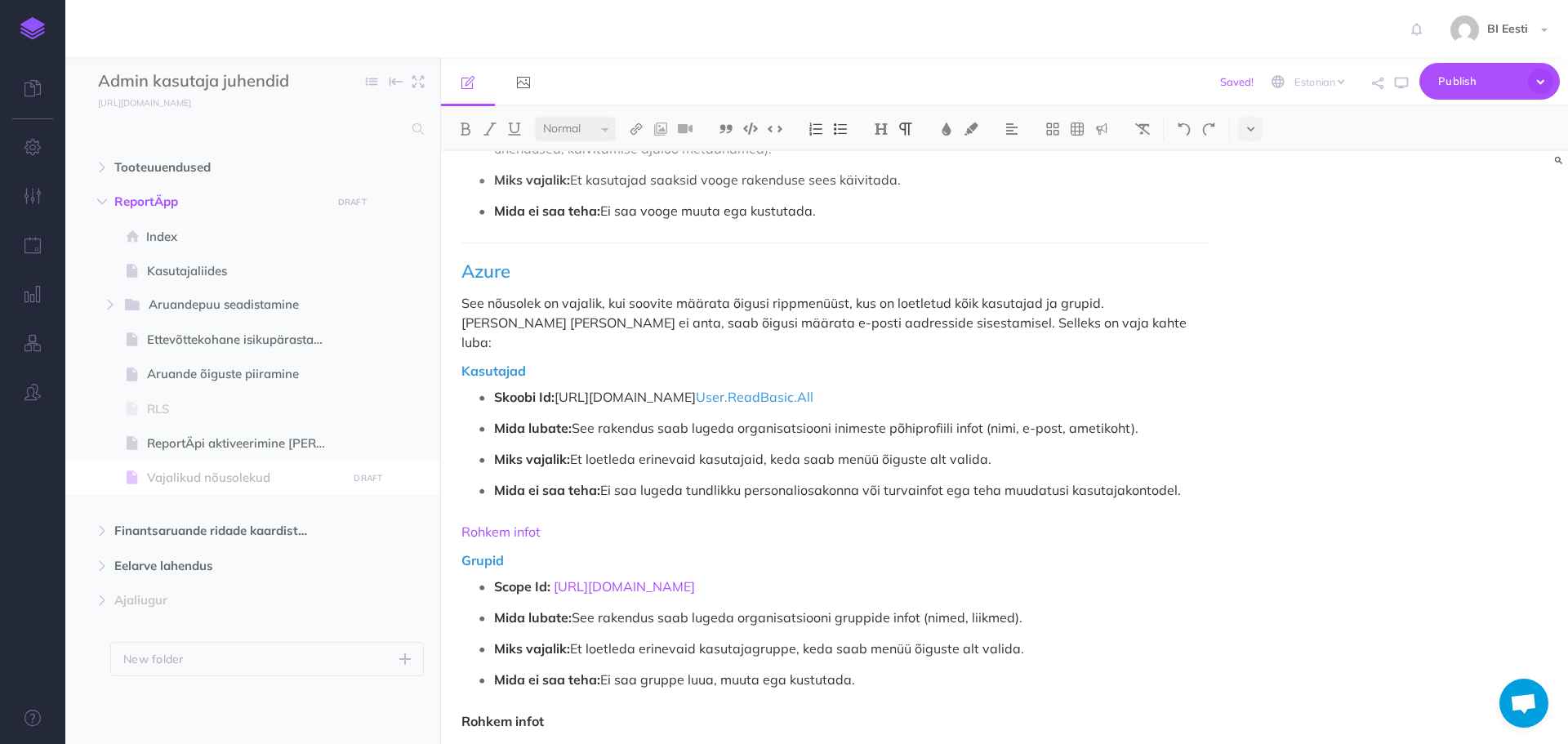
click at [765, 539] on icon at bounding box center [754, 537] width 21 height 21
click at [834, 574] on p "Scope Id: https://graph.microsoft.com/Group.Read.All" at bounding box center [852, 587] width 716 height 24
drag, startPoint x: 826, startPoint y: 569, endPoint x: 721, endPoint y: 562, distance: 105.2
click at [721, 574] on p "Scope Id: https://graph.microsoft.com/Group.Read.All" at bounding box center [852, 587] width 716 height 24
click at [947, 126] on img at bounding box center [946, 129] width 15 height 13
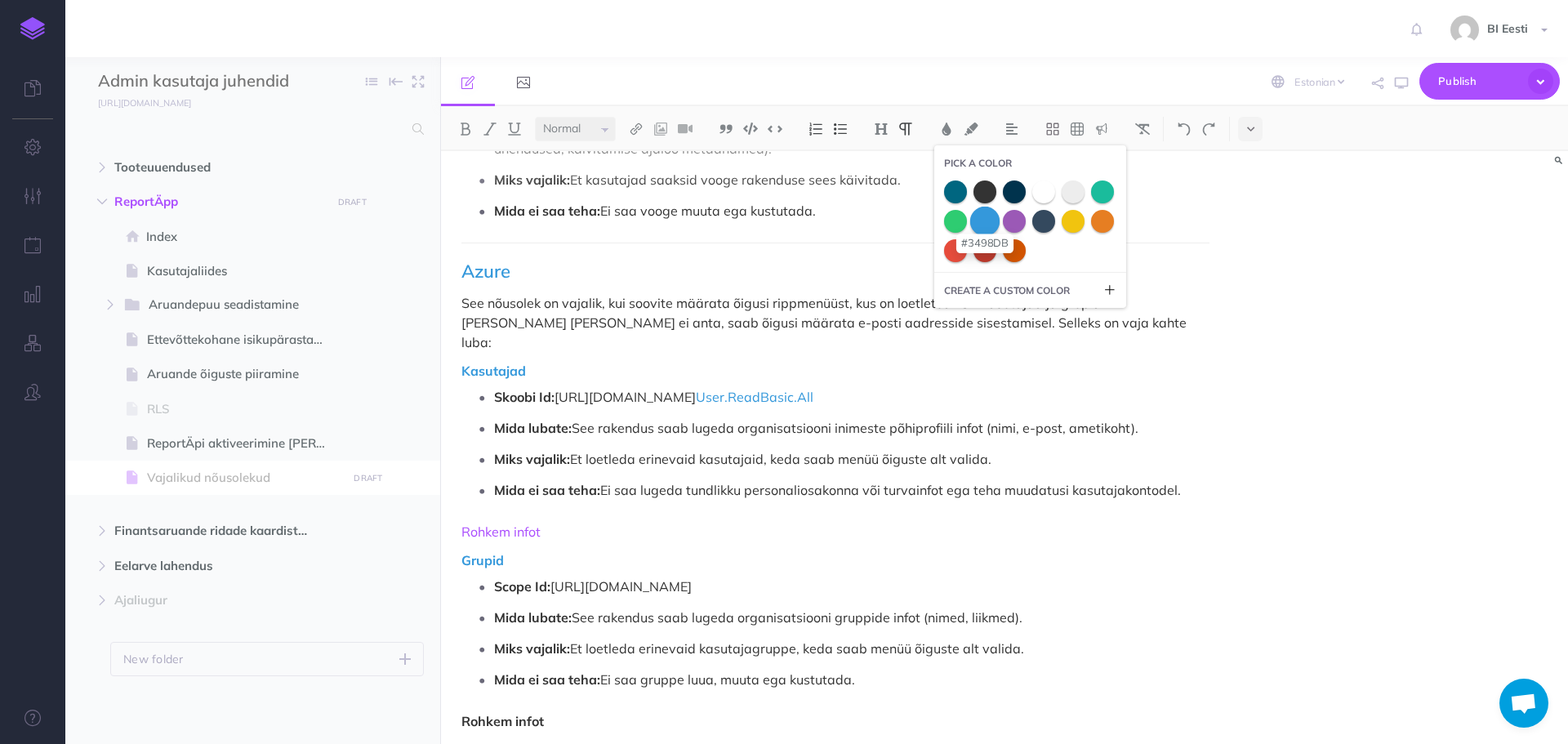
click at [988, 221] on span at bounding box center [984, 220] width 29 height 29
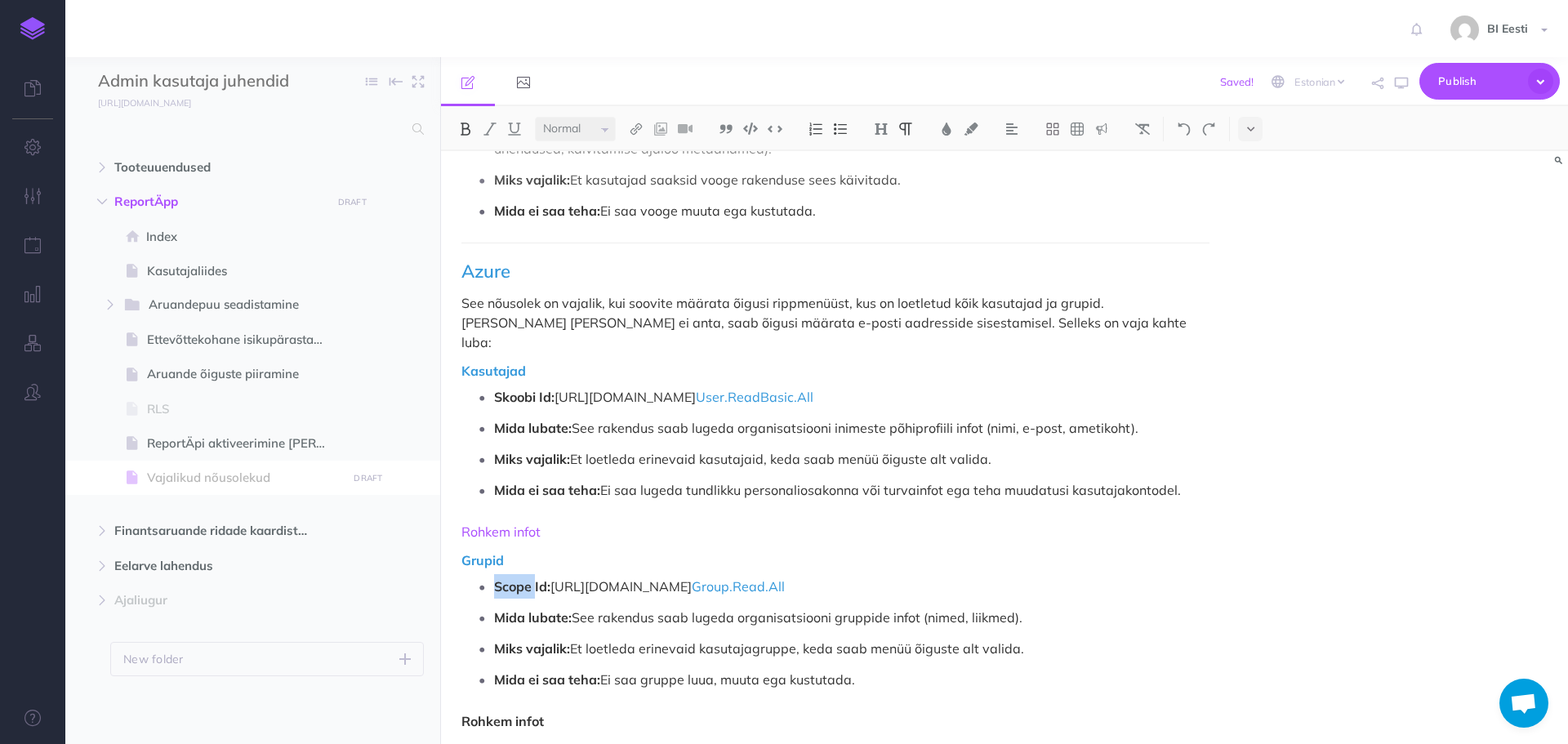
drag, startPoint x: 534, startPoint y: 567, endPoint x: 493, endPoint y: 569, distance: 41.0
click at [494, 574] on li "Scope Id: https://graph.microsoft.com/ Group.Read.All" at bounding box center [852, 587] width 716 height 24
drag, startPoint x: 562, startPoint y: 705, endPoint x: 433, endPoint y: 705, distance: 129.0
click at [433, 705] on div "Admin kasutaja juhendid Collapse all Expand all Expand to root folders https://…" at bounding box center [816, 400] width 1503 height 687
click at [460, 135] on img at bounding box center [466, 129] width 15 height 13
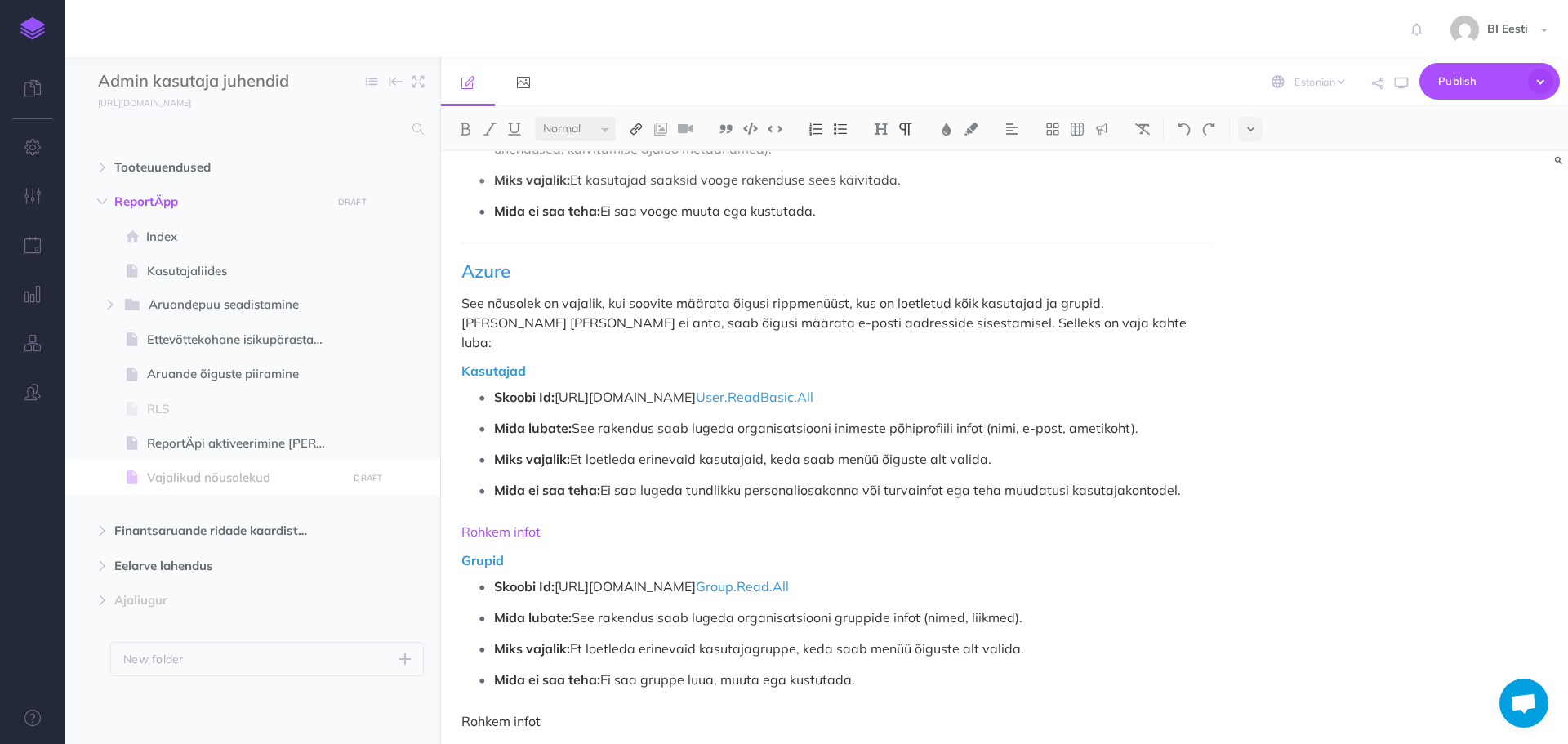
click at [640, 130] on img at bounding box center [637, 129] width 15 height 13
click at [632, 154] on icon at bounding box center [637, 157] width 13 height 11
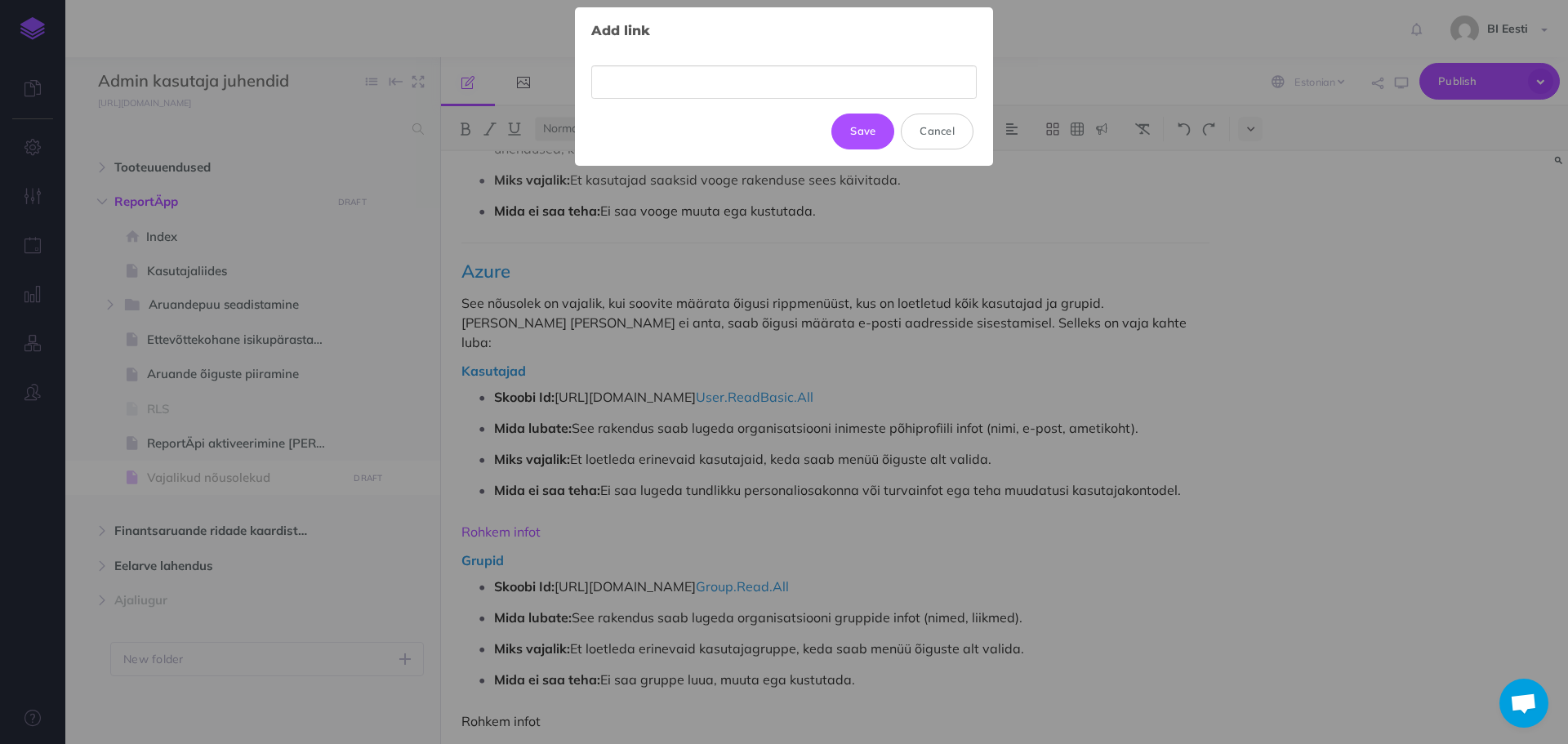
click at [719, 83] on input "text" at bounding box center [784, 82] width 385 height 34
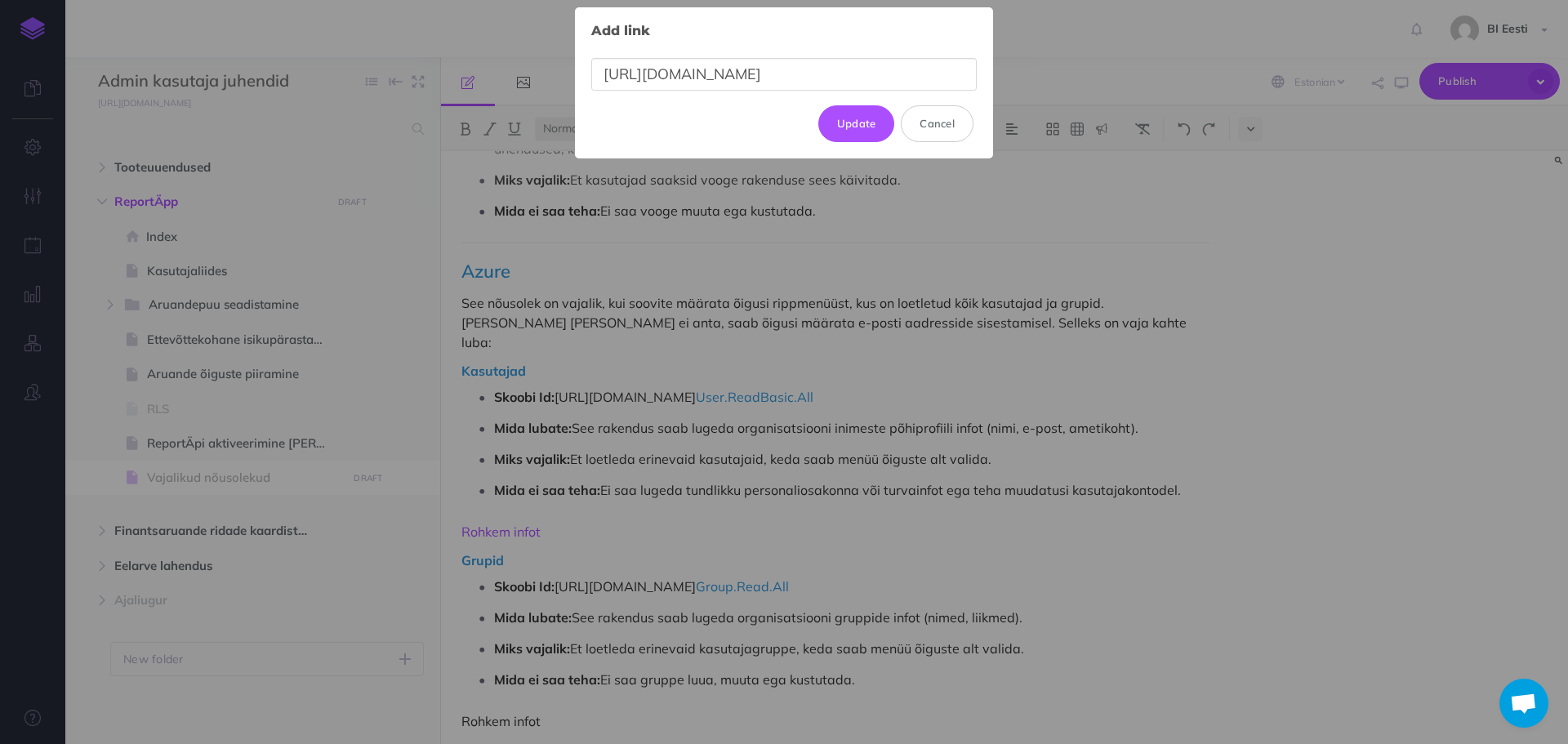
scroll to position [0, 152]
type input "https://learn.microsoft.com/en-us/graph/permissions-reference#groupreadall"
click at [851, 142] on div "Add link × https://learn.microsoft.com/en-us/graph/permissions-reference#groupr…" at bounding box center [784, 83] width 418 height 151
click at [862, 122] on button "Update" at bounding box center [857, 123] width 77 height 36
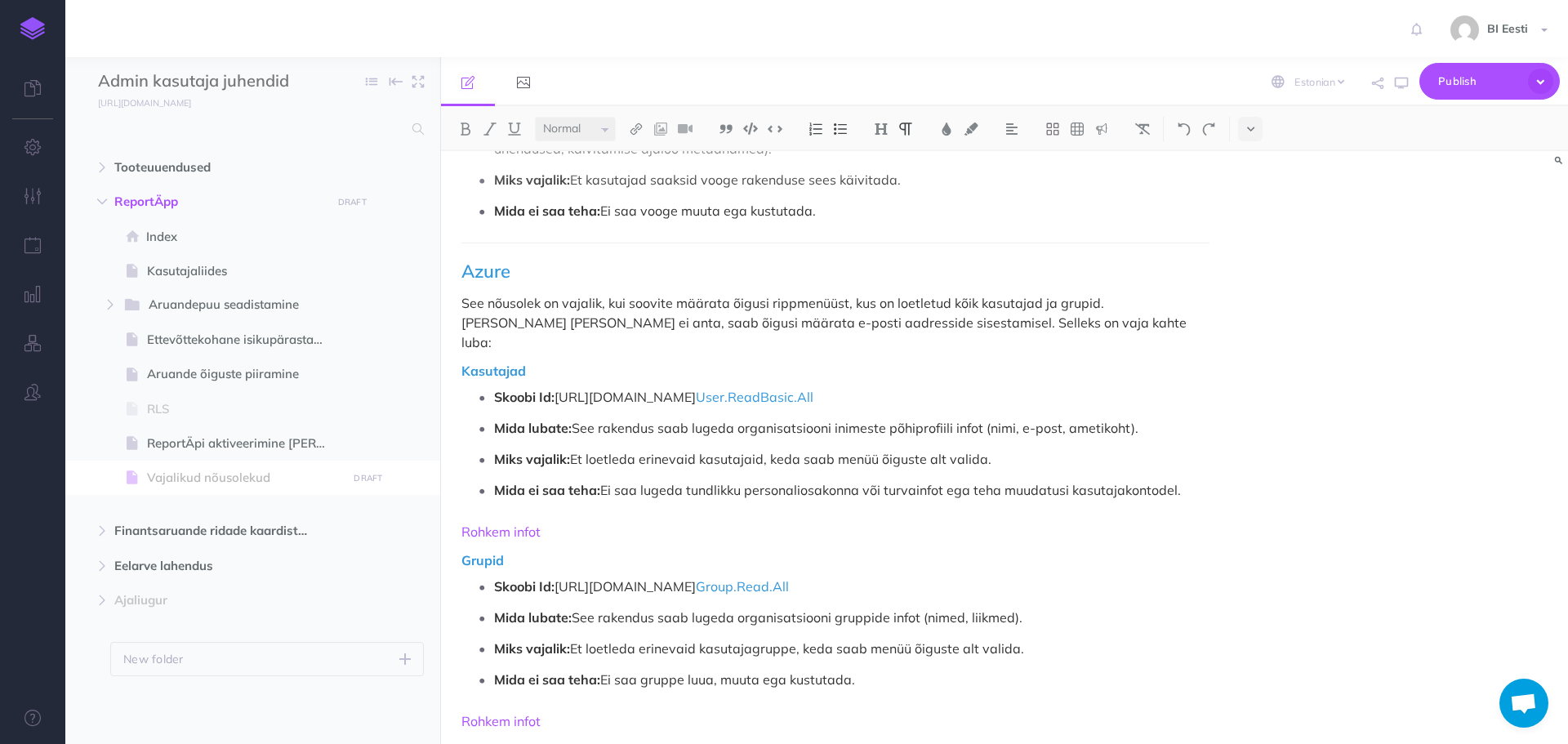
click at [625, 608] on p "Mida lubate: See rakendus saab lugeda organisatsiooni gruppide infot (nimed, li…" at bounding box center [852, 618] width 716 height 24
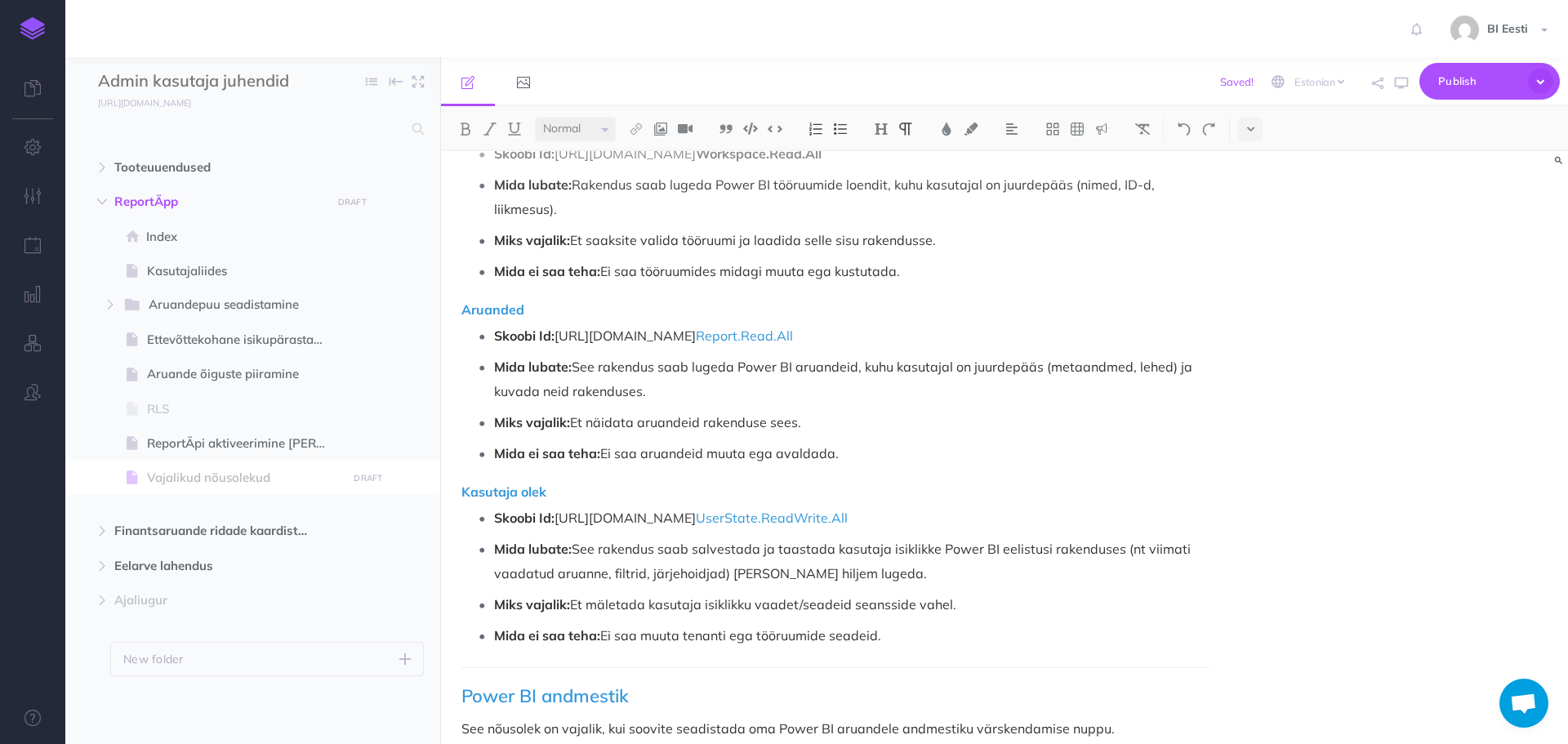
scroll to position [817, 0]
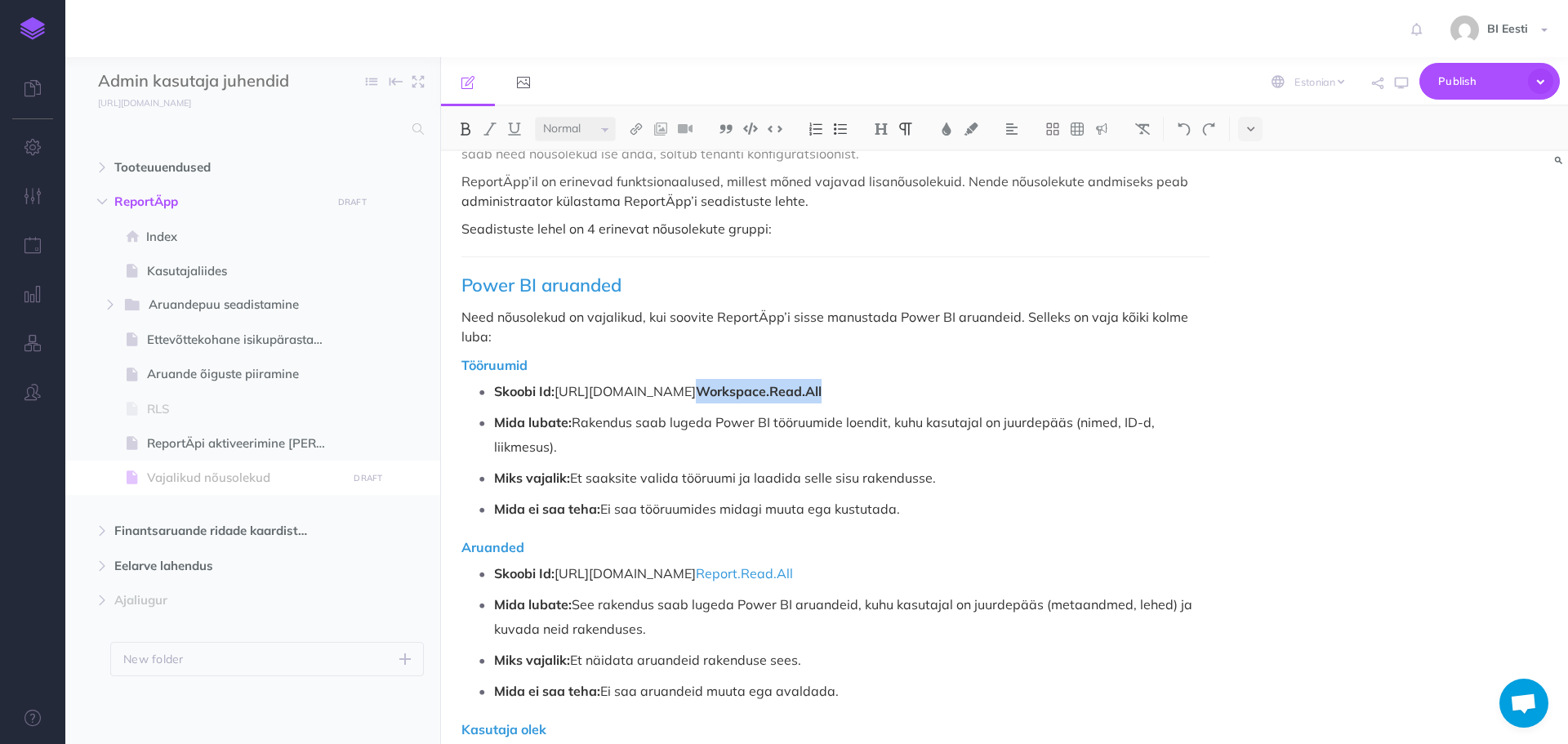
drag, startPoint x: 942, startPoint y: 393, endPoint x: 813, endPoint y: 395, distance: 129.0
click at [813, 395] on p "Skoobi Id: https://analysis.windows.net/powerbi/api/ Workspace.Read.All" at bounding box center [852, 391] width 716 height 24
click at [457, 125] on button at bounding box center [465, 129] width 24 height 24
click at [947, 126] on img at bounding box center [946, 129] width 15 height 13
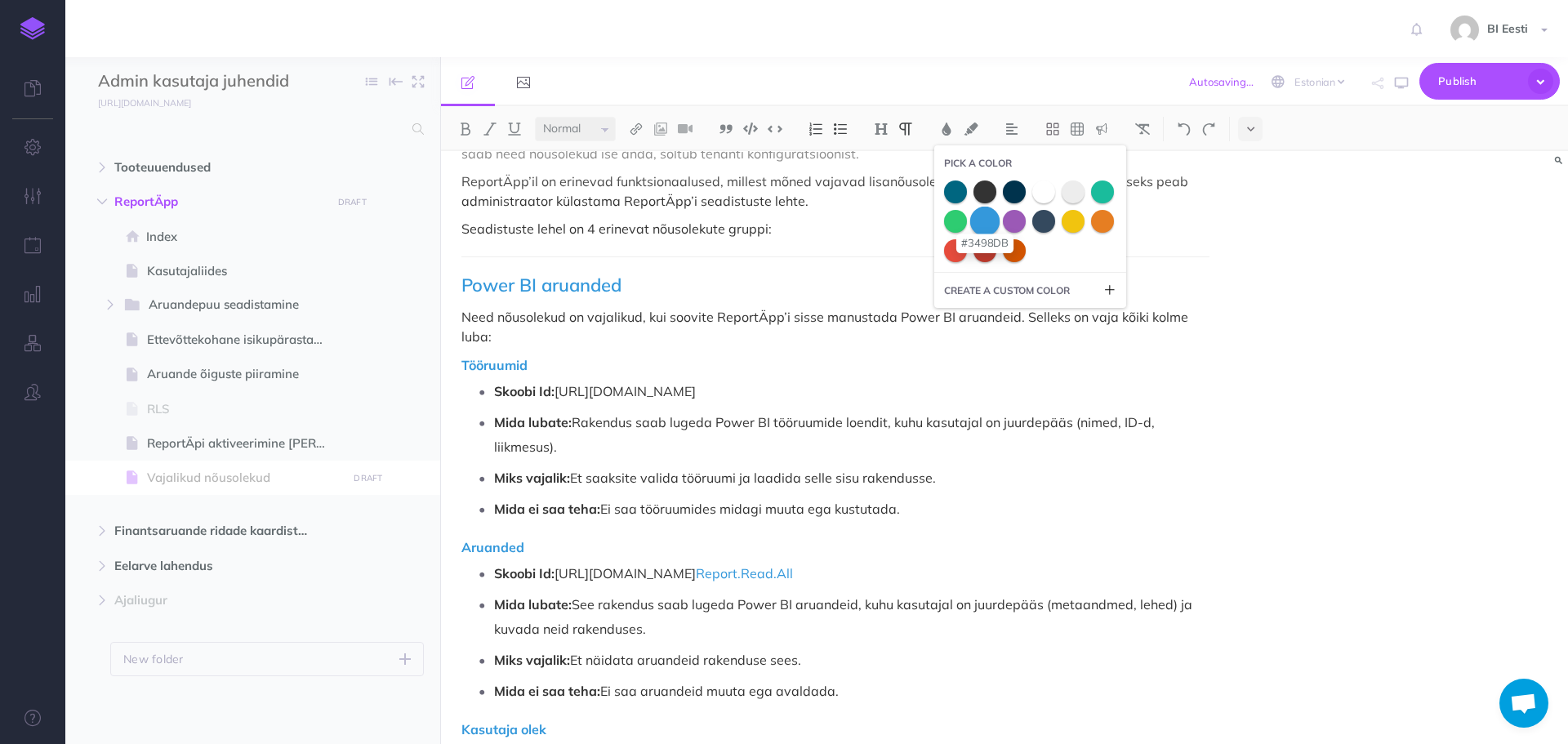
click at [990, 220] on span at bounding box center [984, 220] width 29 height 29
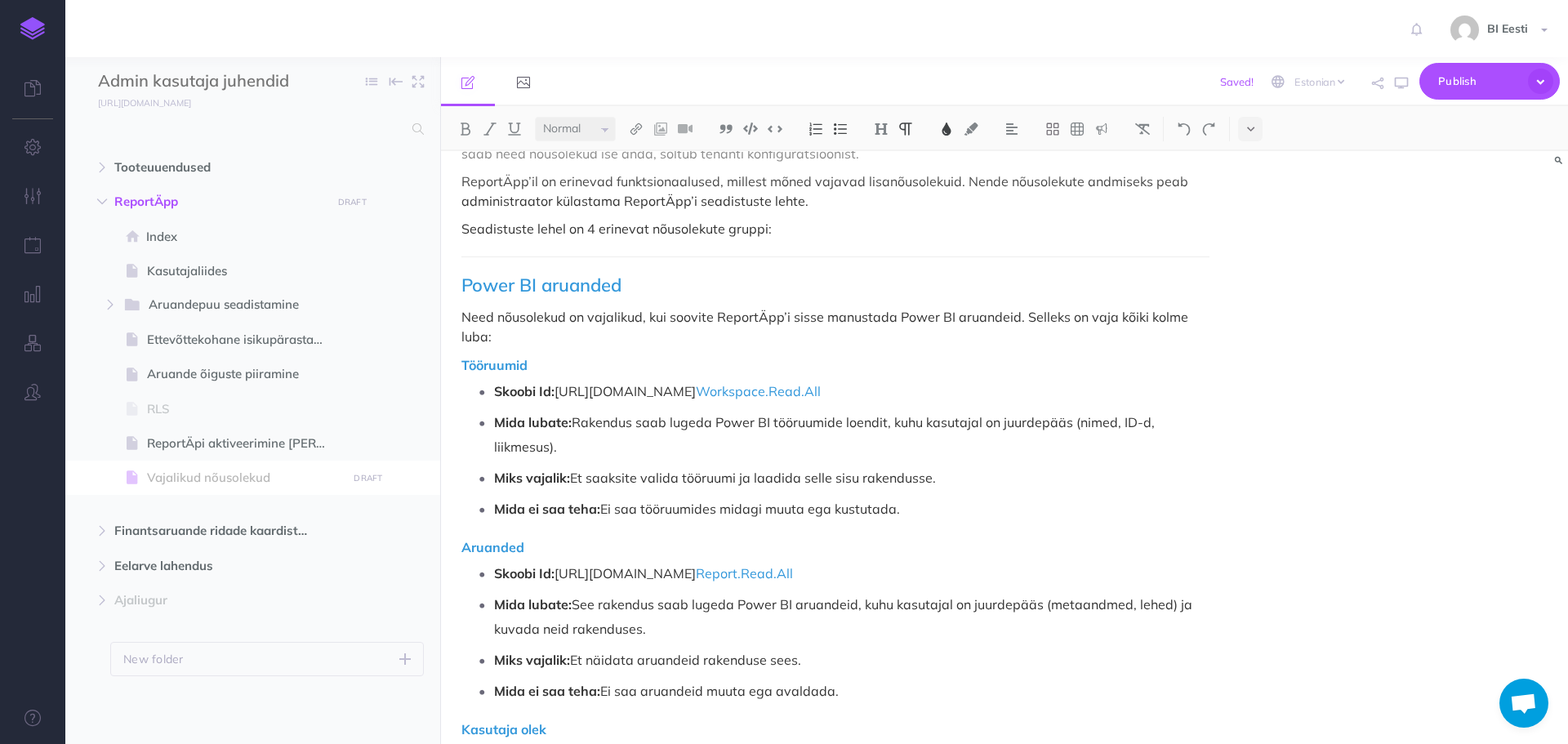
click at [1062, 375] on div "ReportÄpp vajab rakenduse toimimiseks nõusolekuid. Vajalikud miinimumnõusolekud…" at bounding box center [835, 620] width 789 height 2574
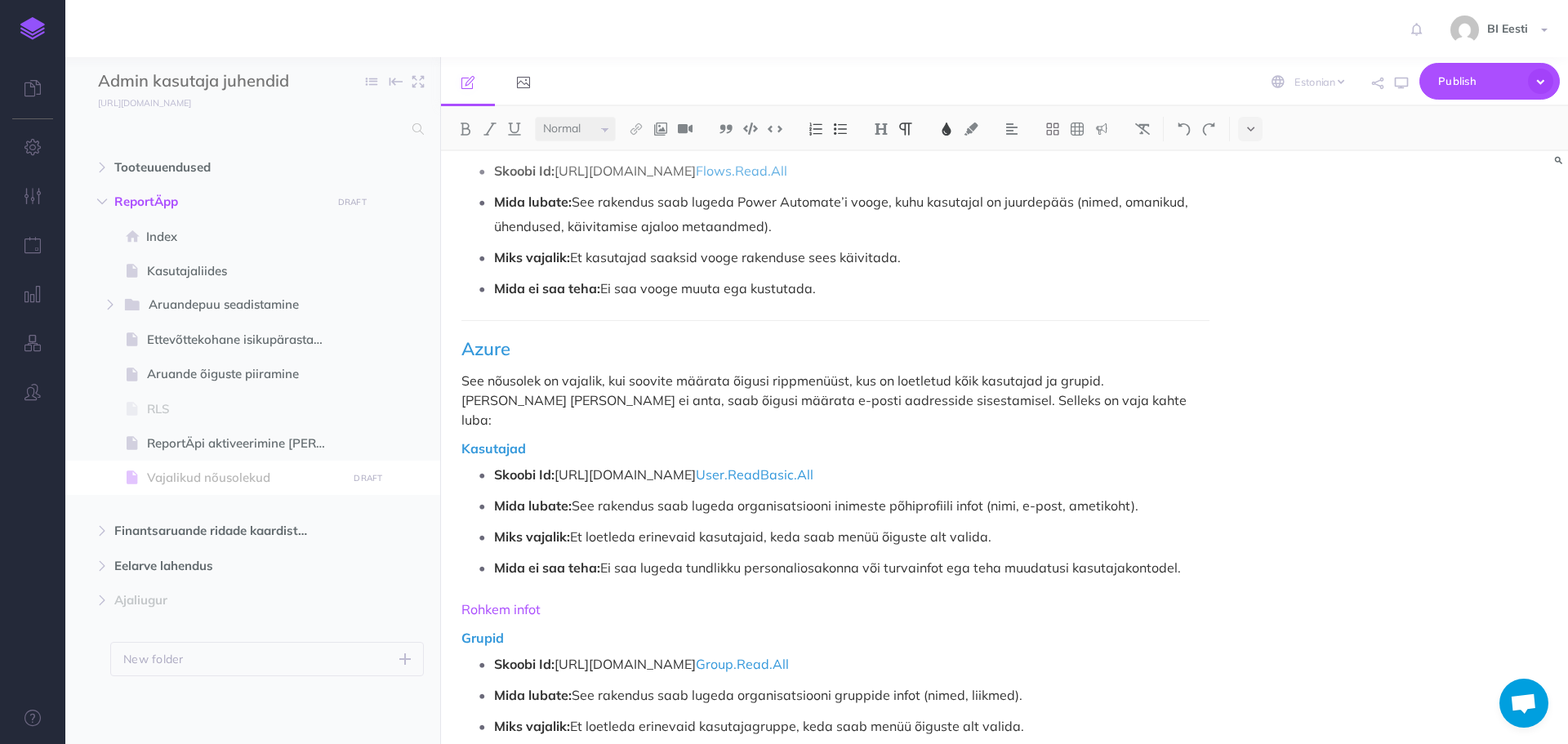
scroll to position [1961, 0]
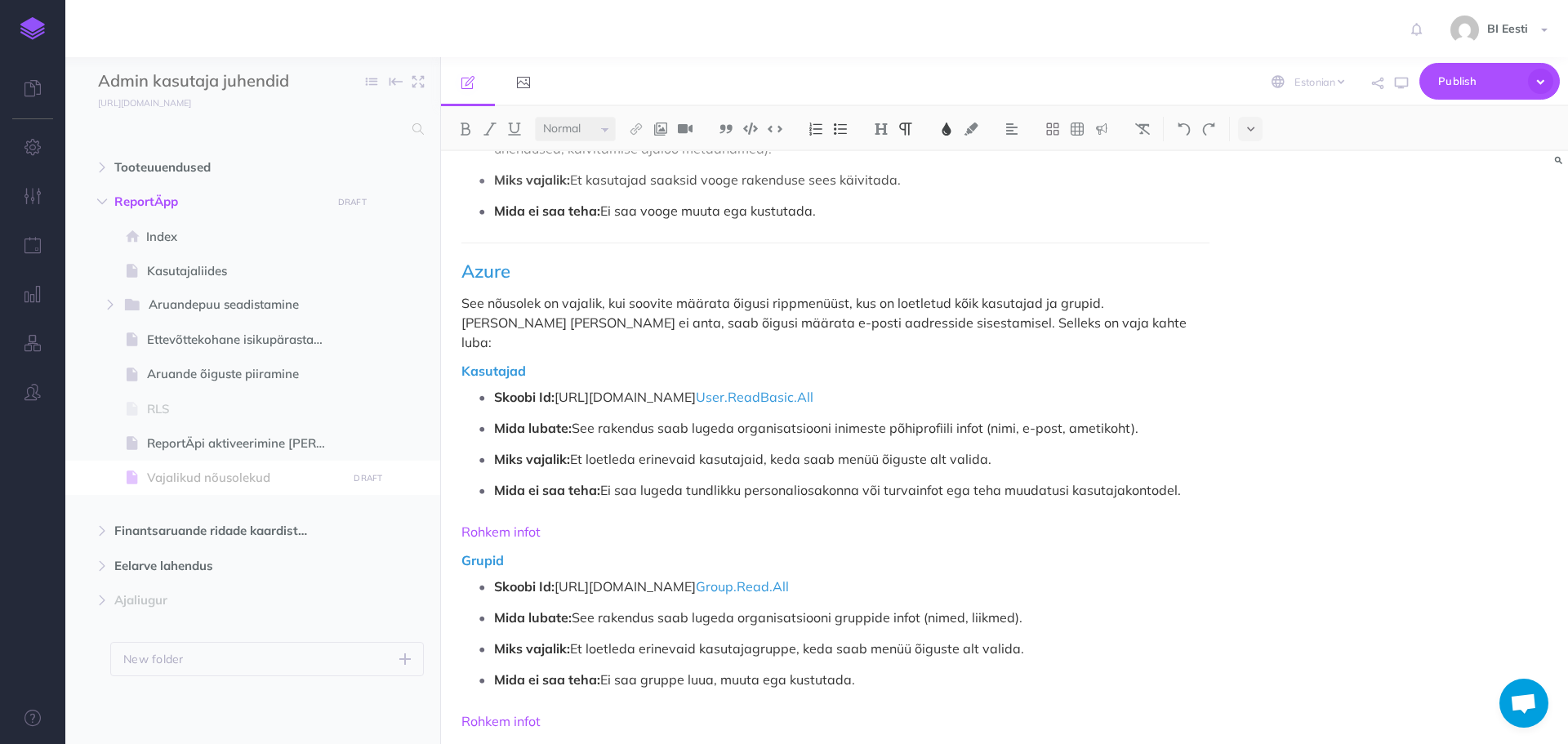
drag, startPoint x: 750, startPoint y: 384, endPoint x: 890, endPoint y: 347, distance: 144.8
click at [750, 389] on span "User.ReadBasic.All" at bounding box center [754, 396] width 118 height 16
click at [1527, 83] on button "Publish" at bounding box center [1489, 81] width 140 height 37
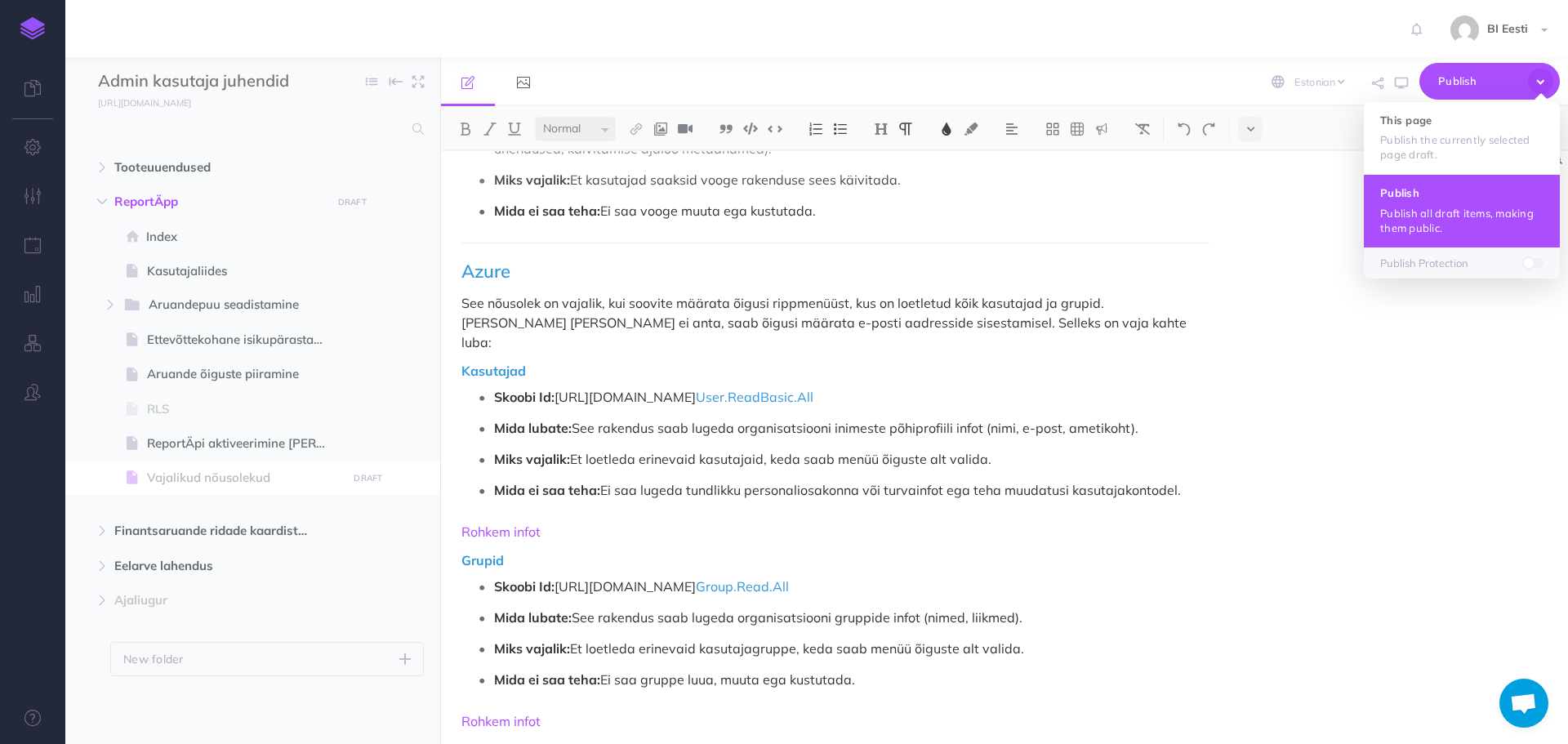
click at [1478, 215] on p "Publish all draft items, making them public." at bounding box center [1462, 220] width 163 height 29
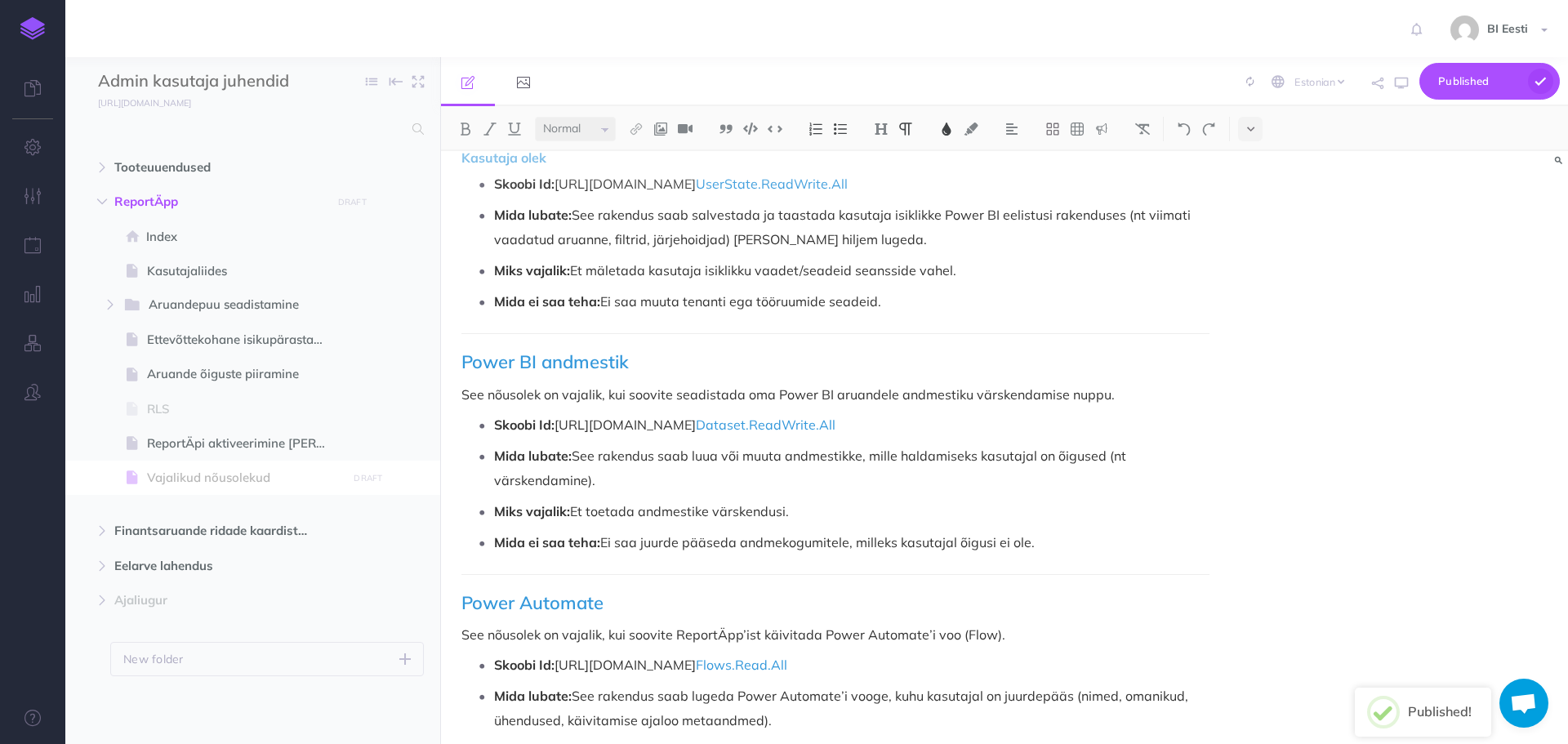
scroll to position [736, 0]
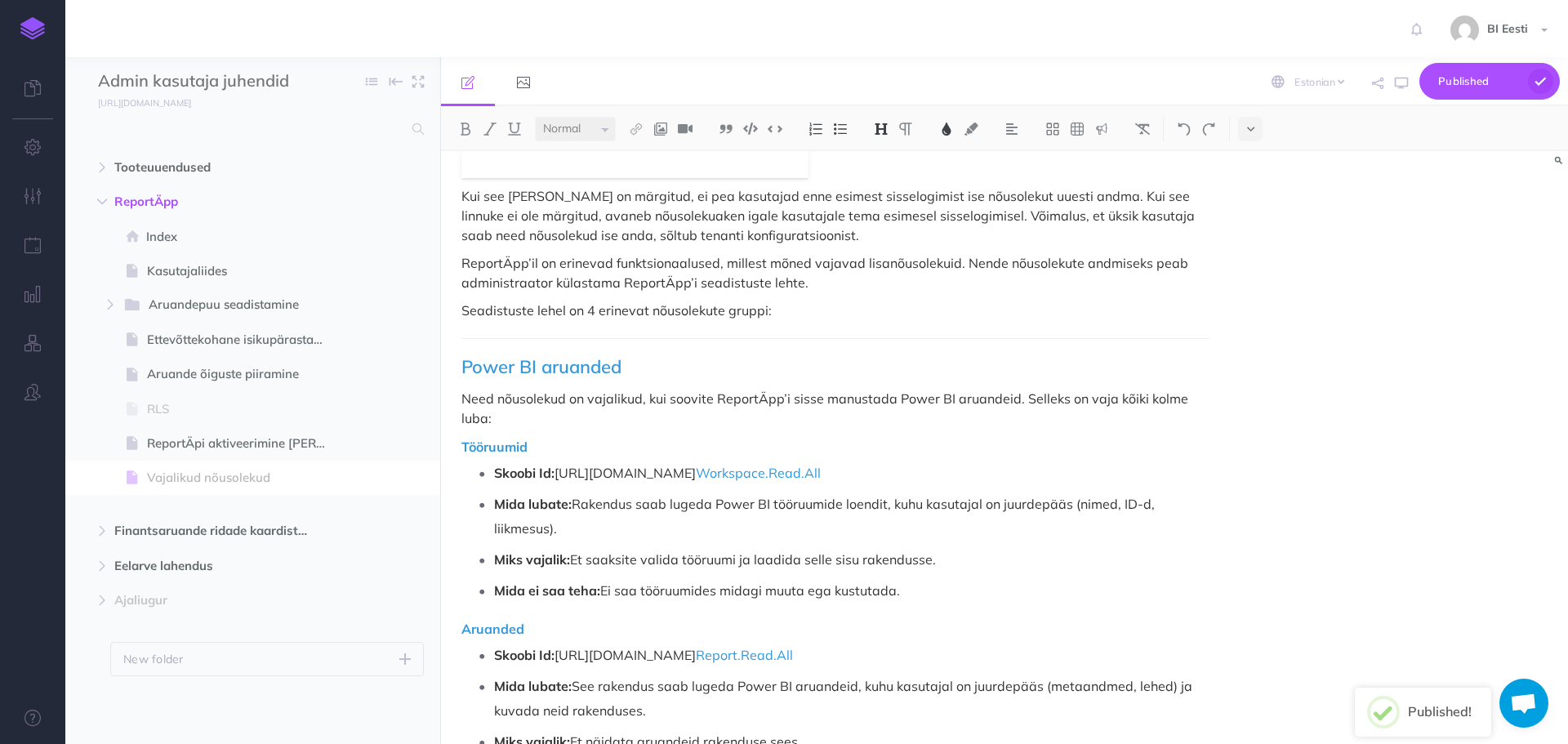
click at [545, 378] on span "Power BI aruanded" at bounding box center [542, 366] width 160 height 23
click at [603, 367] on span "Power BI aruanded" at bounding box center [542, 366] width 160 height 23
drag, startPoint x: 633, startPoint y: 370, endPoint x: 462, endPoint y: 365, distance: 171.1
click at [462, 365] on h2 "Power BI aruanded" at bounding box center [835, 366] width 748 height 20
click at [635, 127] on img at bounding box center [637, 129] width 15 height 13
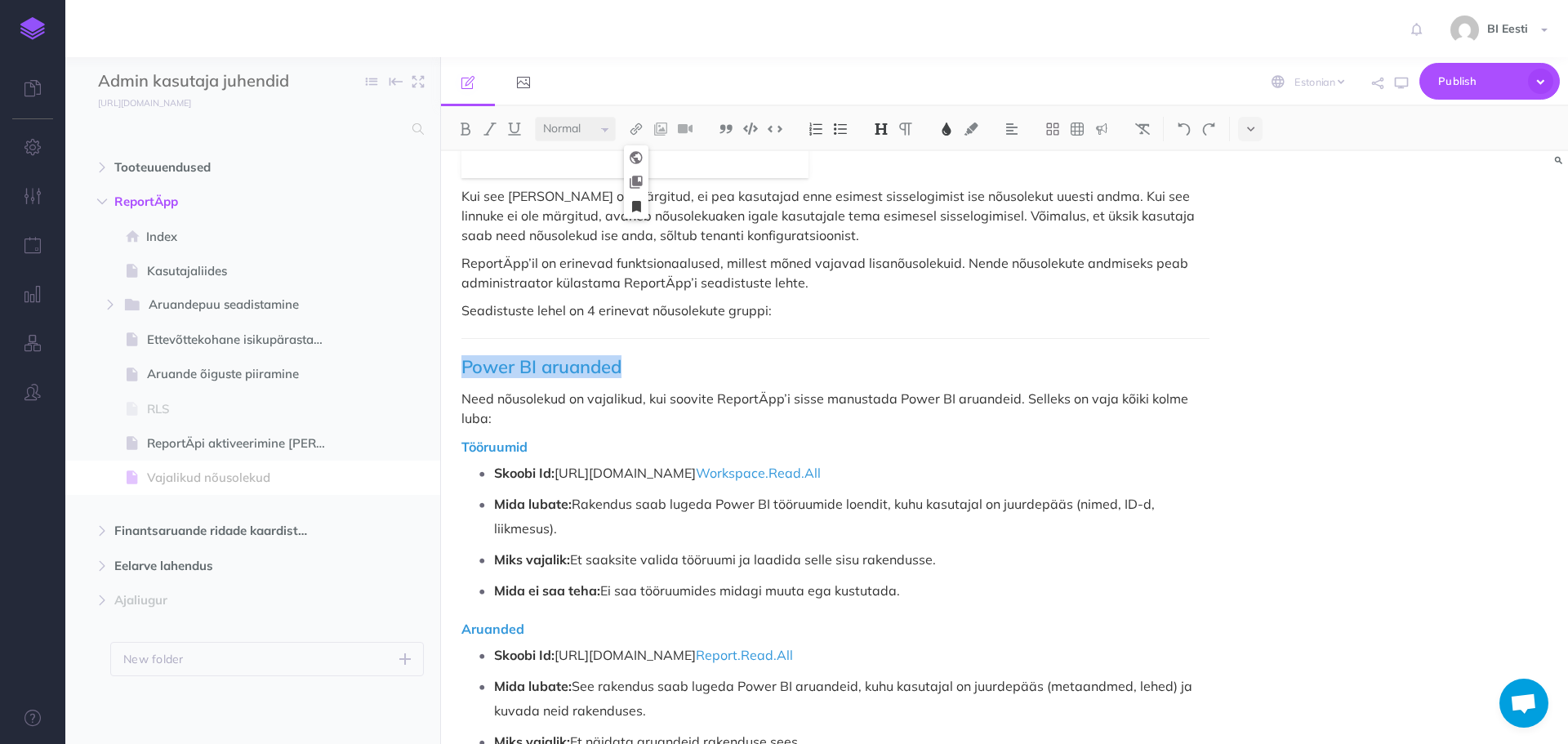
click at [637, 201] on icon at bounding box center [637, 206] width 9 height 11
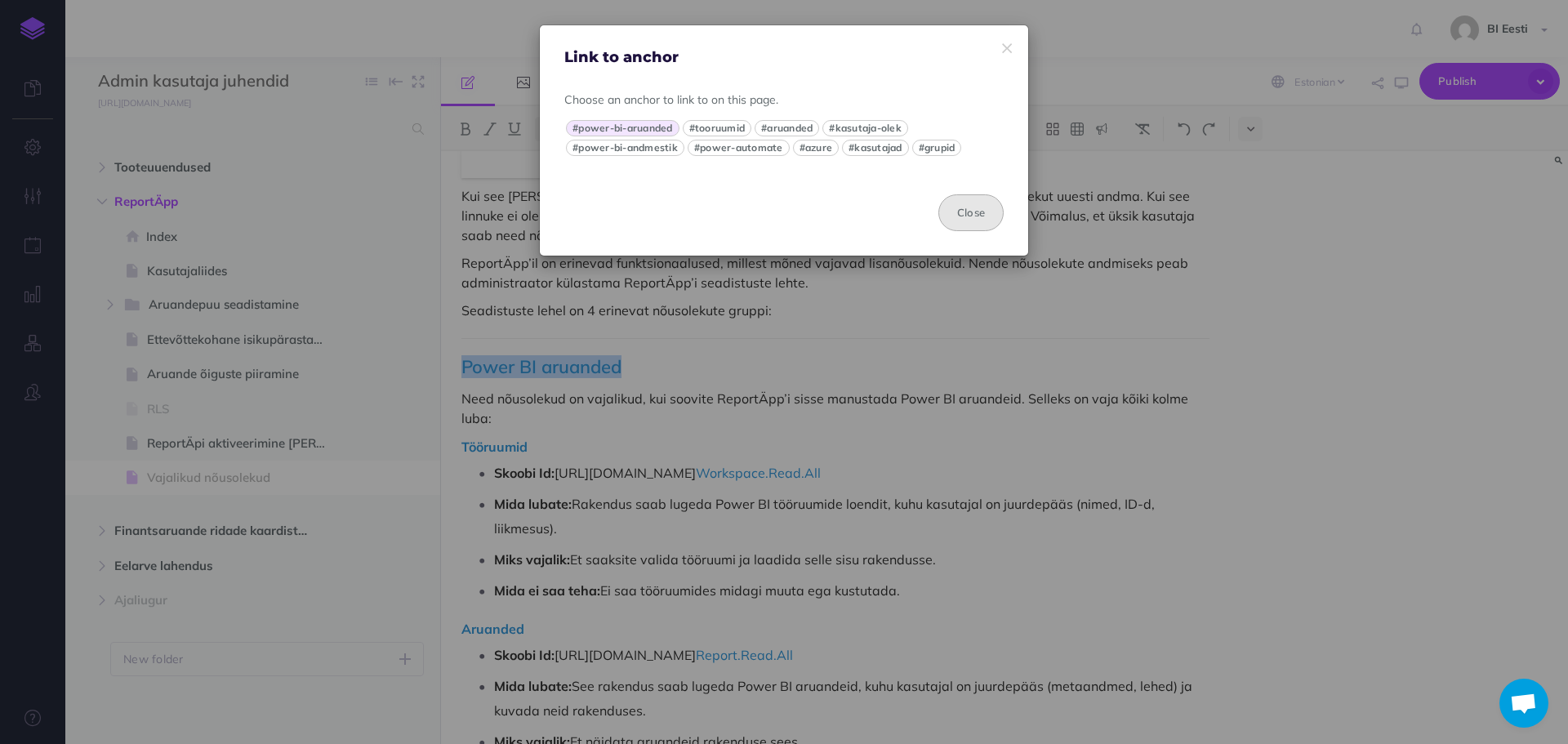
click at [972, 211] on button "Close" at bounding box center [971, 212] width 65 height 36
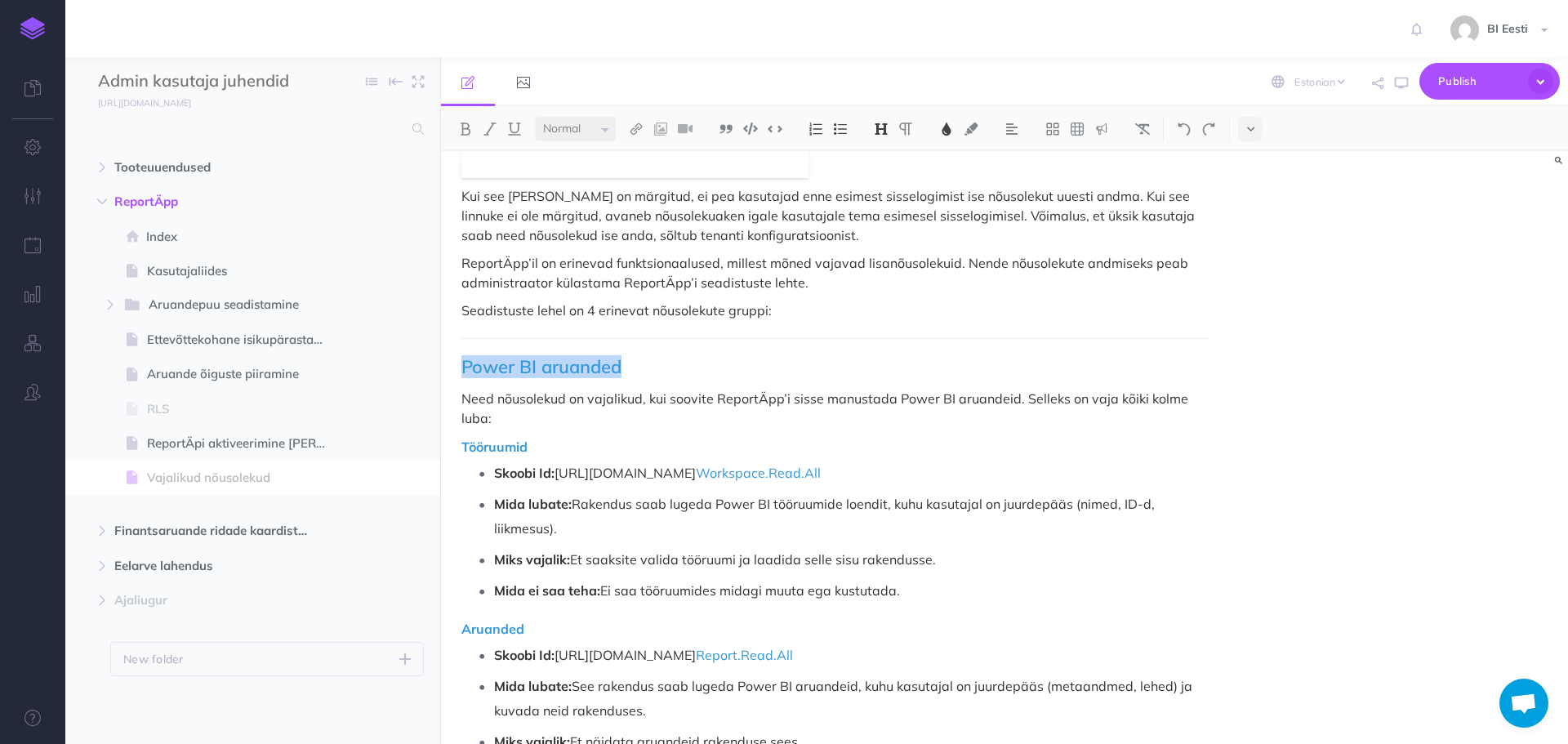
click at [925, 358] on h2 "Power BI aruanded" at bounding box center [835, 366] width 748 height 20
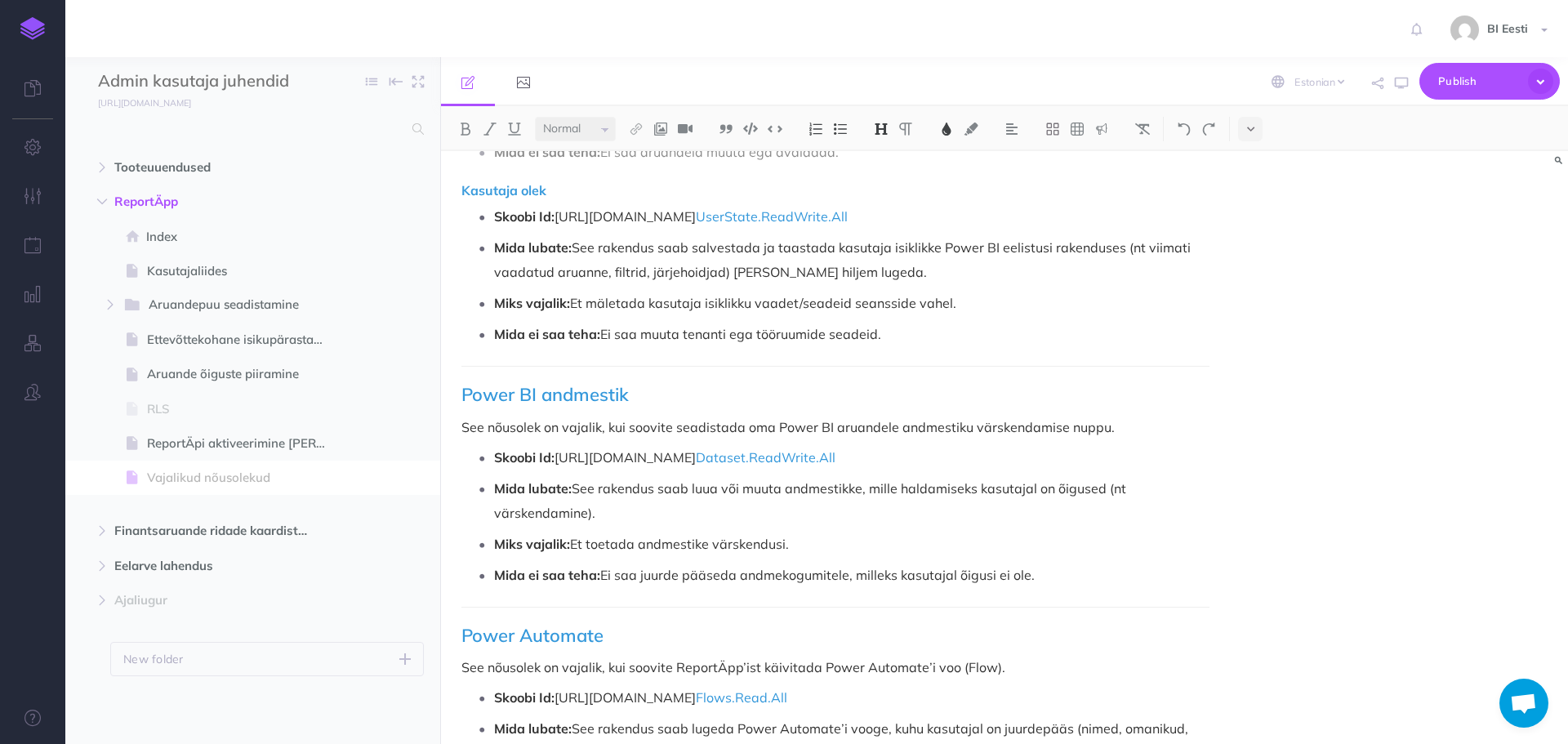
scroll to position [1388, 0]
